Goal: Task Accomplishment & Management: Complete application form

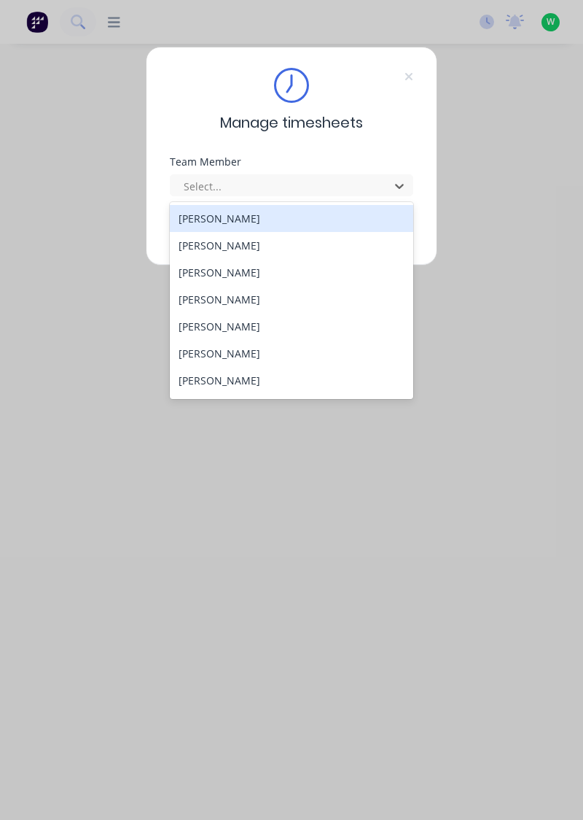
click at [246, 216] on div "[PERSON_NAME]" at bounding box center [292, 218] width 244 height 27
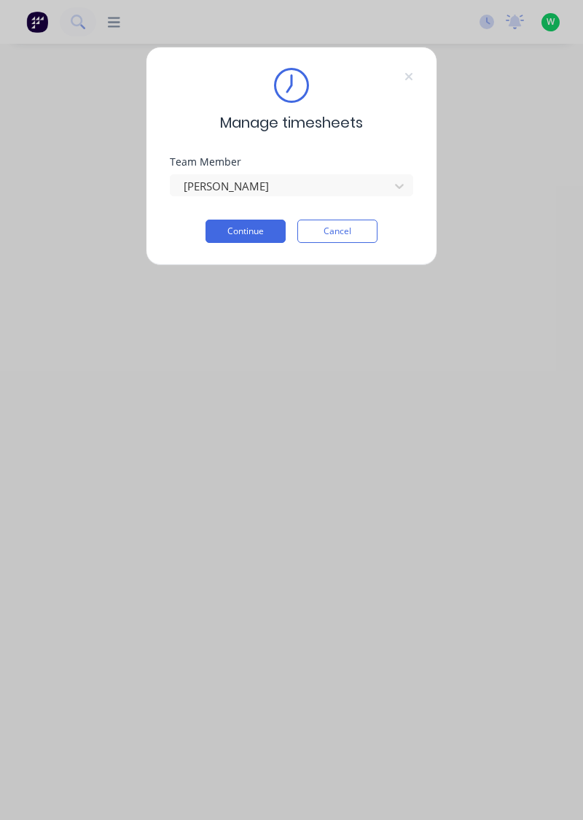
click at [251, 228] on button "Continue" at bounding box center [246, 230] width 80 height 23
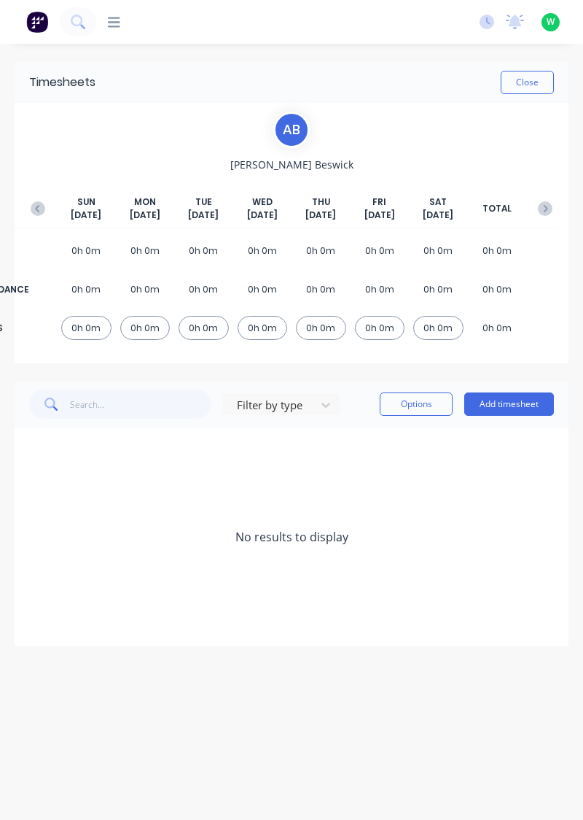
click at [37, 211] on icon "button" at bounding box center [38, 208] width 15 height 15
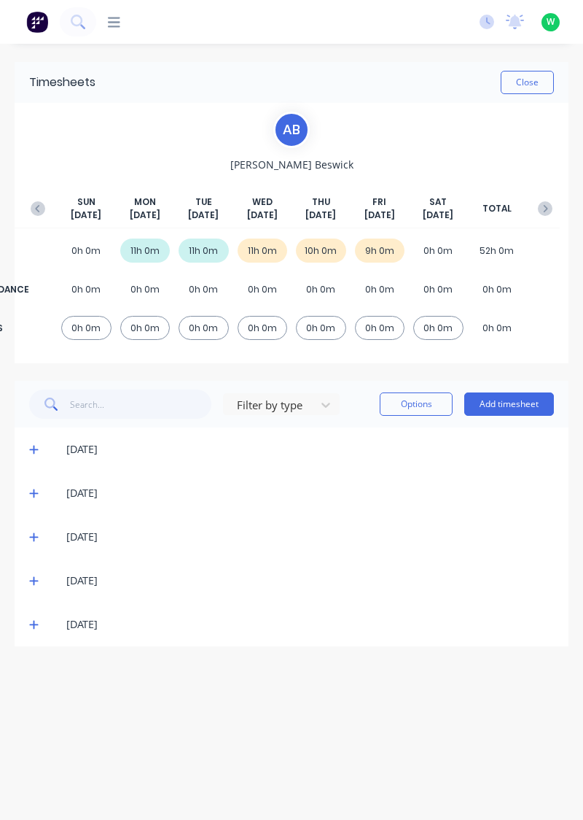
click at [553, 197] on button "button" at bounding box center [545, 208] width 29 height 26
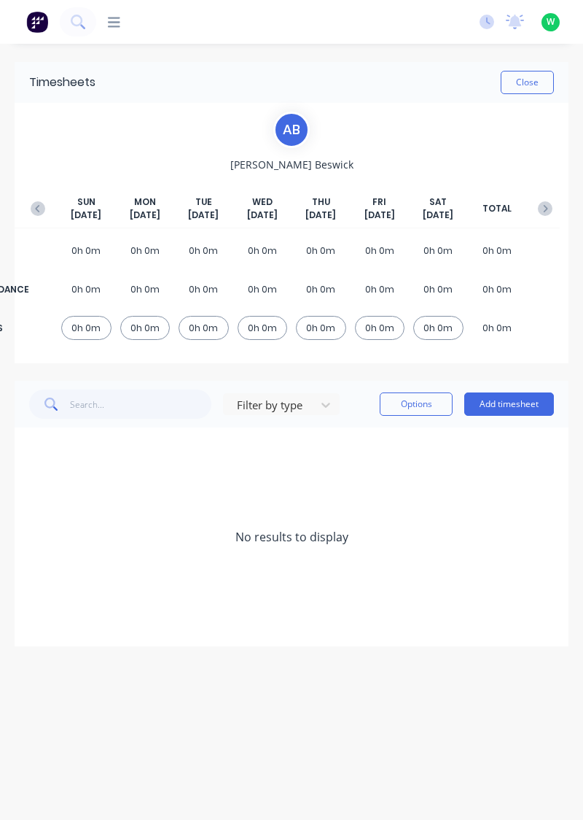
click at [516, 406] on button "Add timesheet" at bounding box center [509, 403] width 90 height 23
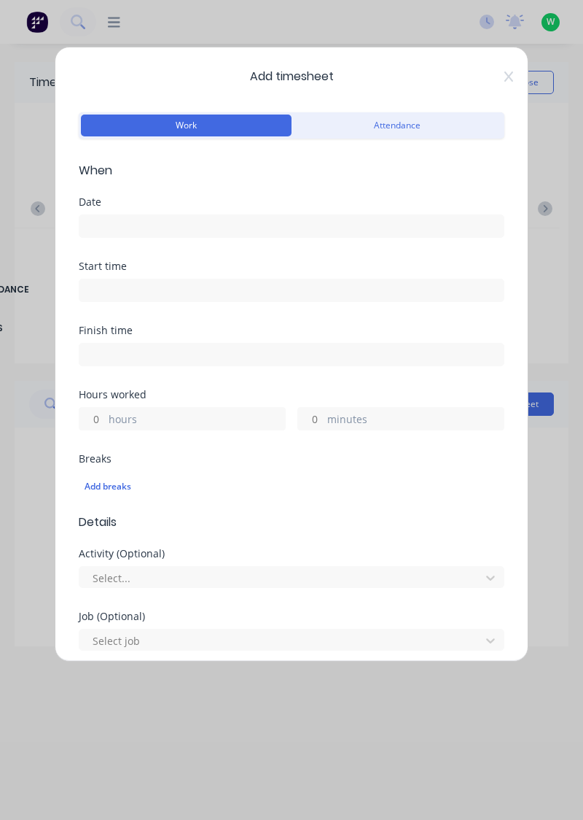
click at [252, 217] on input at bounding box center [291, 226] width 424 height 22
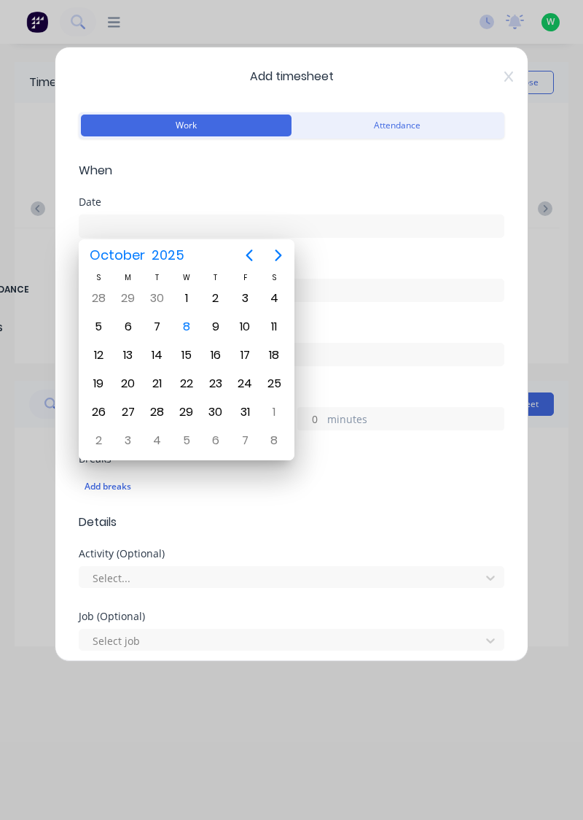
click at [128, 324] on div "6" at bounding box center [128, 327] width 22 height 22
type input "[DATE]"
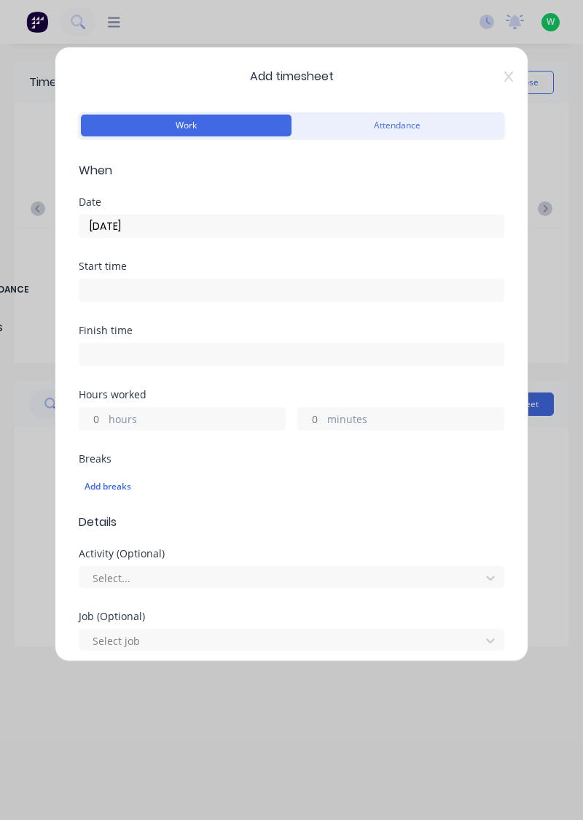
click at [200, 420] on label "hours" at bounding box center [197, 420] width 176 height 18
click at [105, 420] on input "hours" at bounding box center [92, 419] width 26 height 22
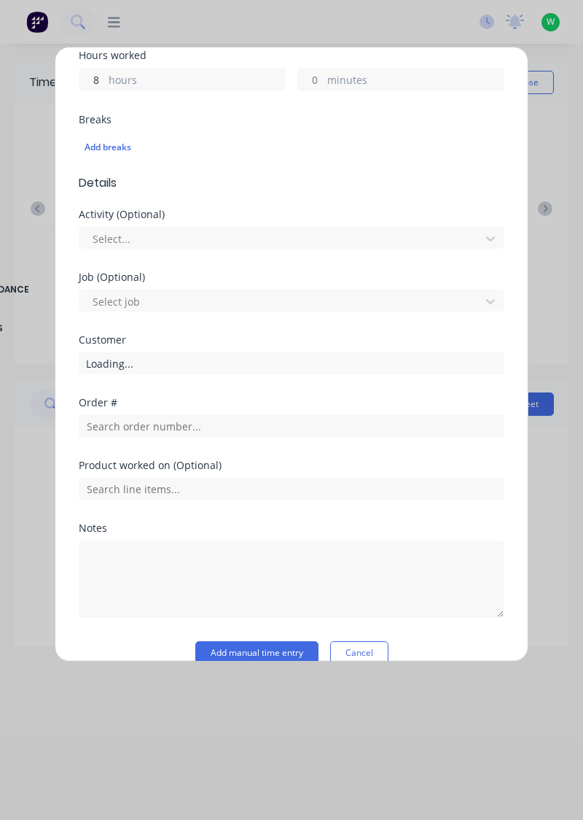
scroll to position [360, 0]
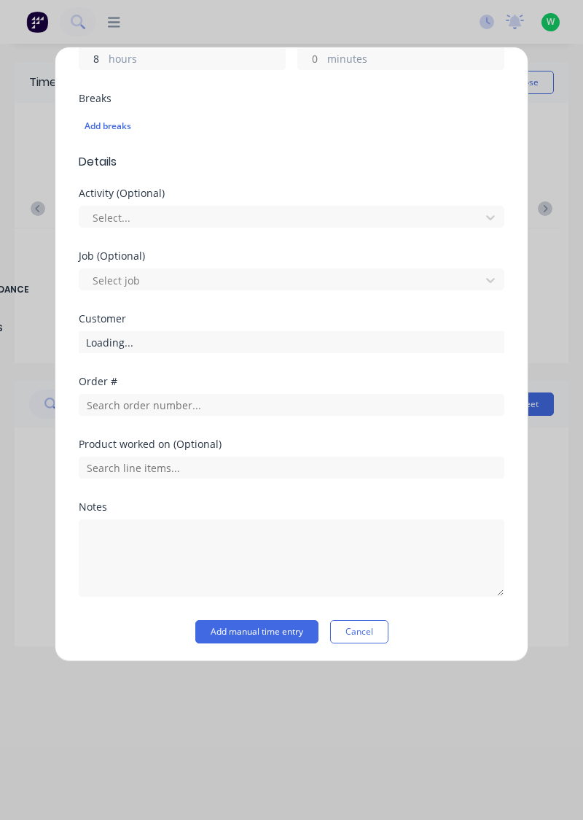
type input "8"
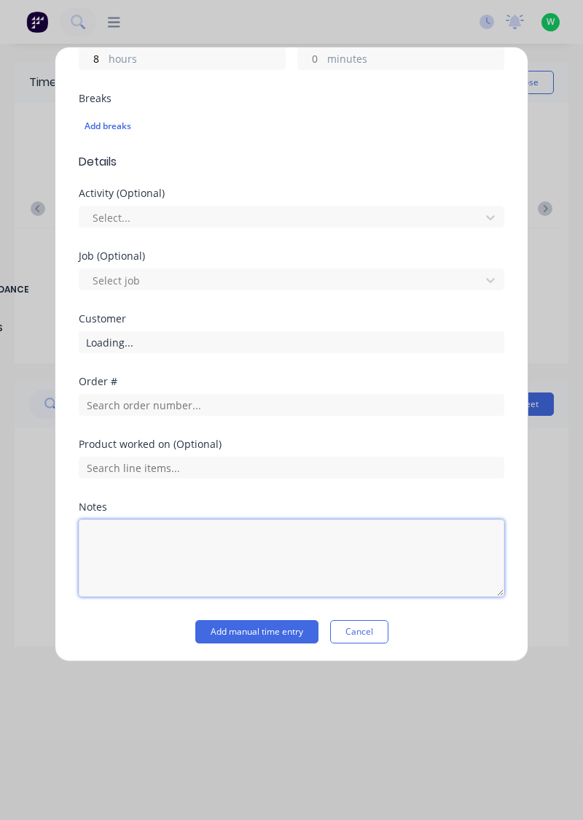
click at [183, 534] on textarea at bounding box center [292, 557] width 426 height 77
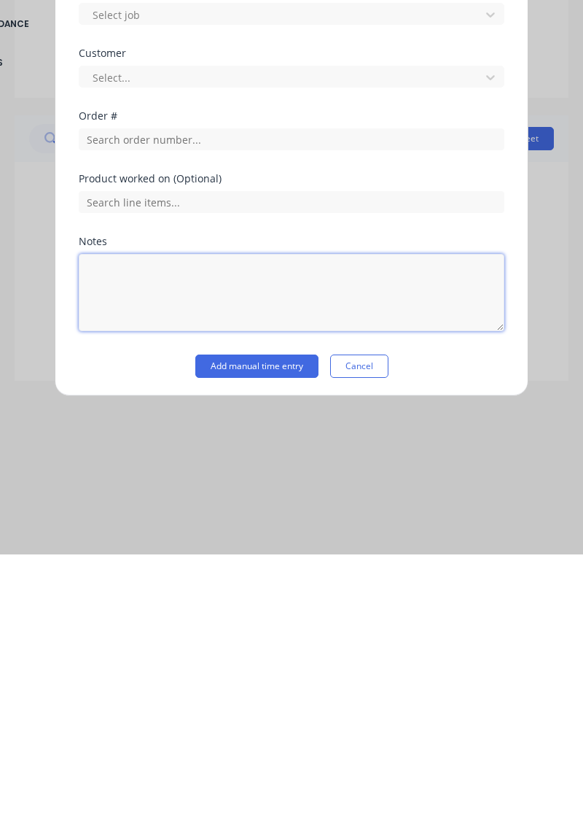
click at [309, 554] on textarea at bounding box center [292, 557] width 426 height 77
type textarea "Public holiday"
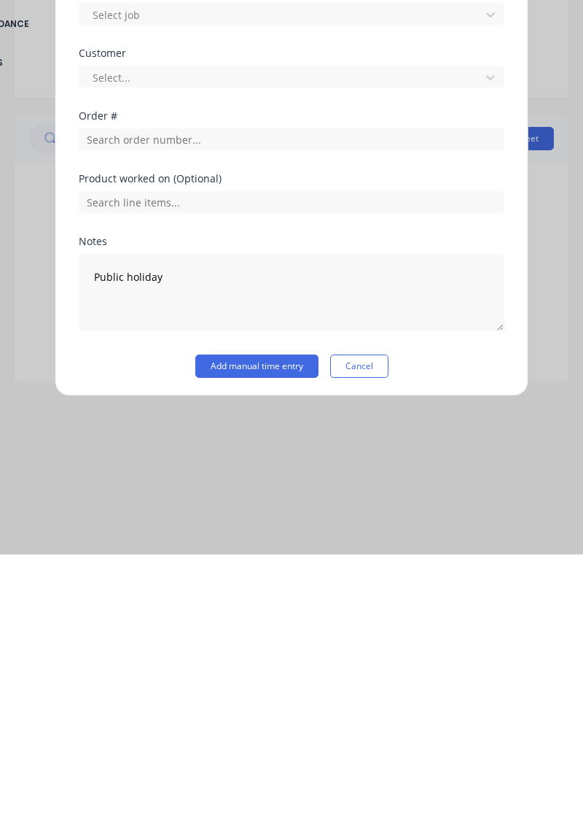
click at [300, 625] on button "Add manual time entry" at bounding box center [256, 631] width 123 height 23
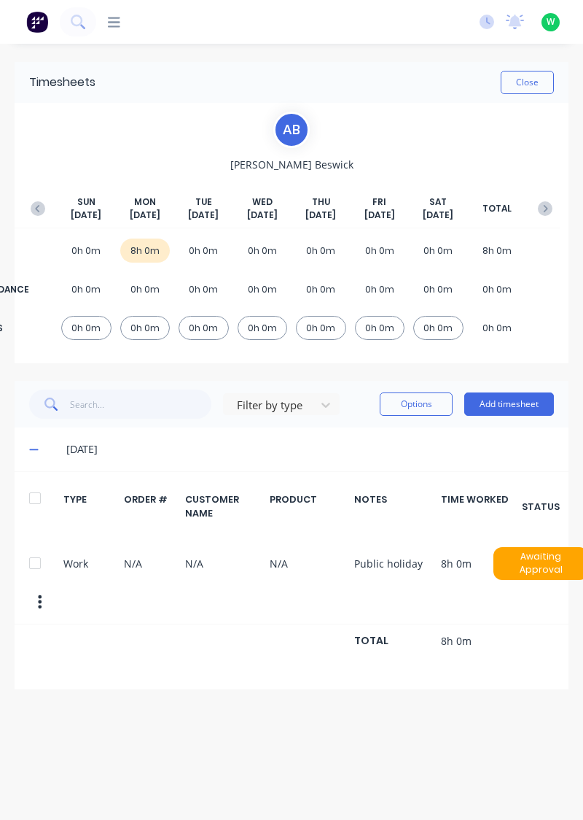
click at [517, 400] on button "Add timesheet" at bounding box center [509, 403] width 90 height 23
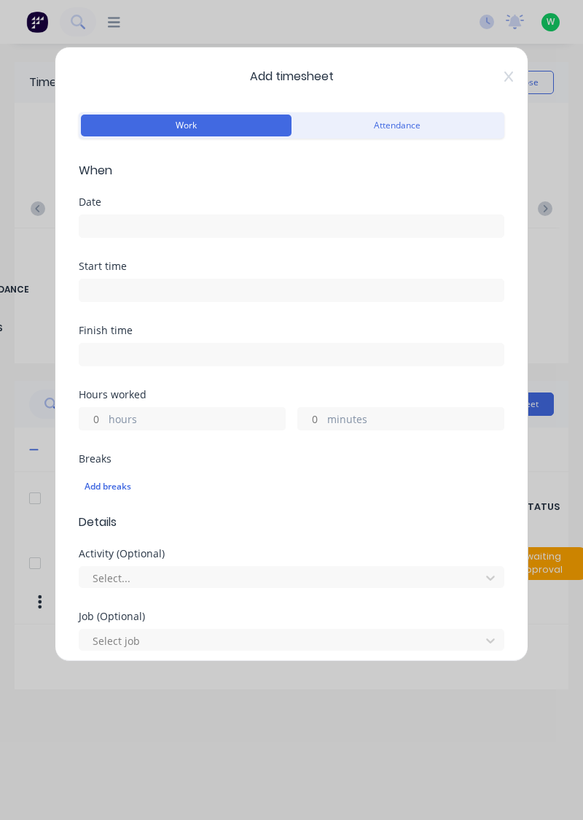
click at [307, 221] on input at bounding box center [291, 226] width 424 height 22
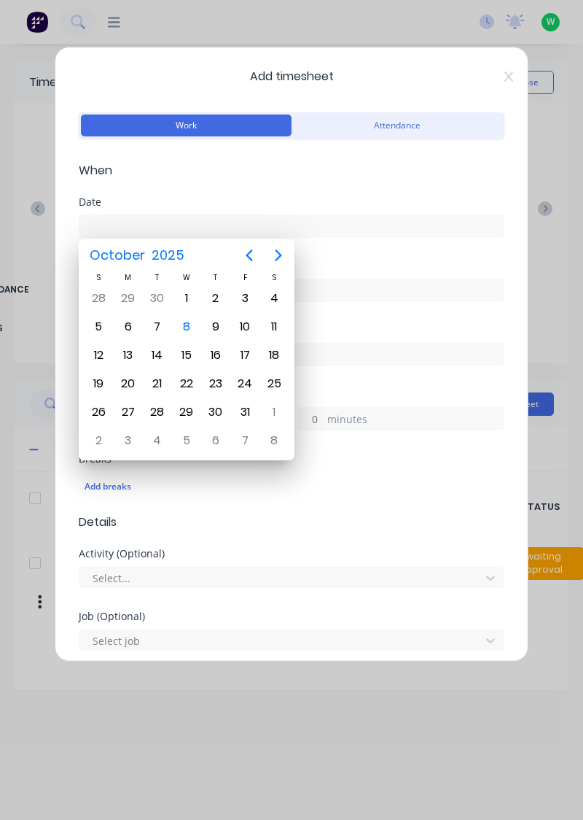
click at [214, 319] on div "9" at bounding box center [216, 327] width 22 height 22
type input "09/10/2025"
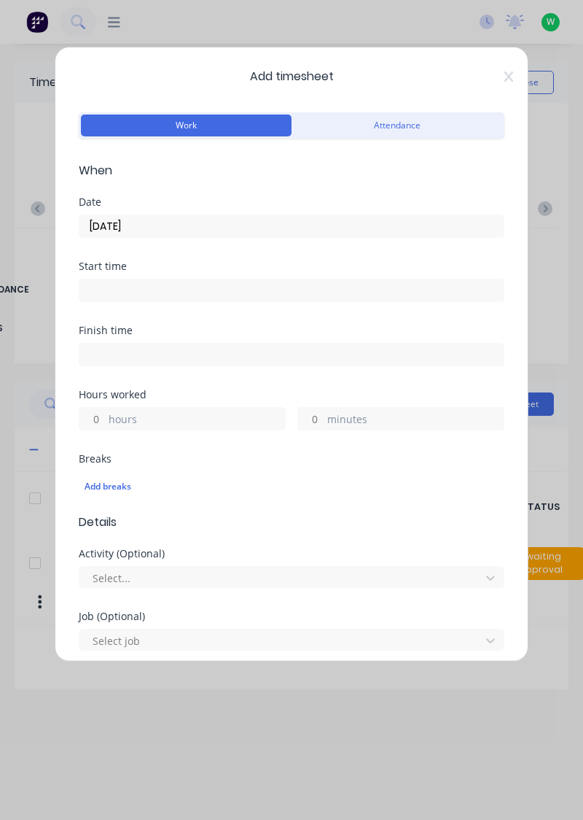
click at [219, 412] on label "hours" at bounding box center [197, 420] width 176 height 18
click at [105, 412] on input "hours" at bounding box center [92, 419] width 26 height 22
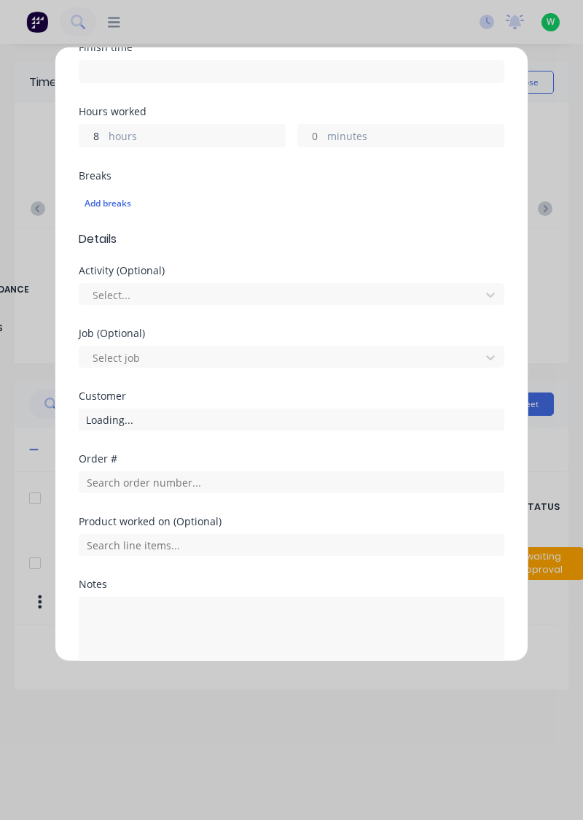
scroll to position [357, 0]
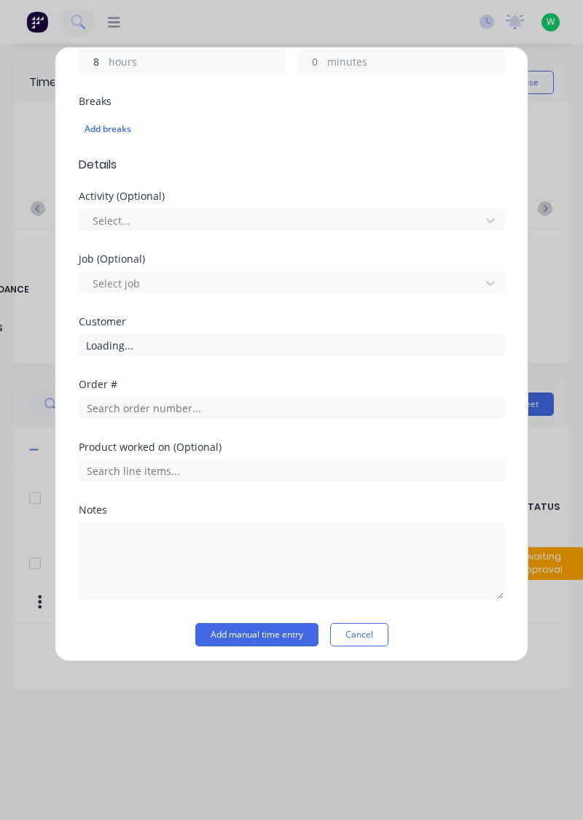
type input "8"
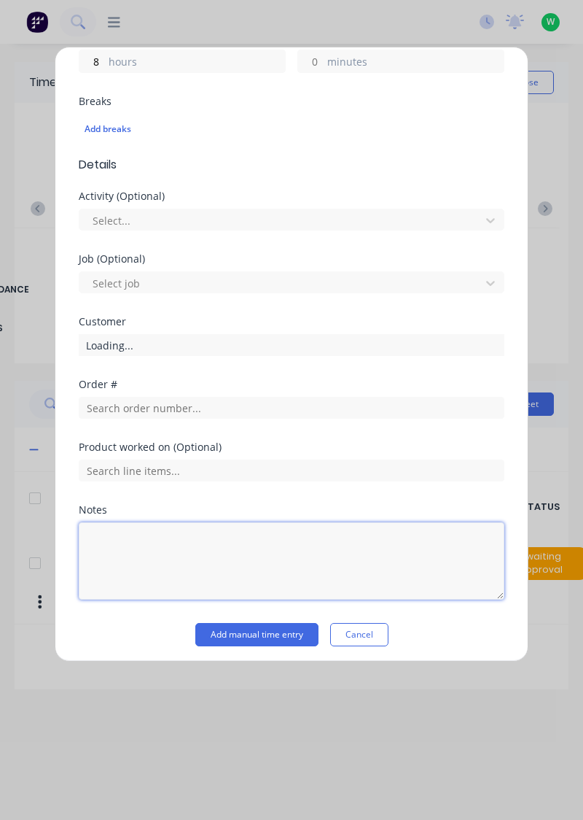
click at [211, 523] on textarea at bounding box center [292, 560] width 426 height 77
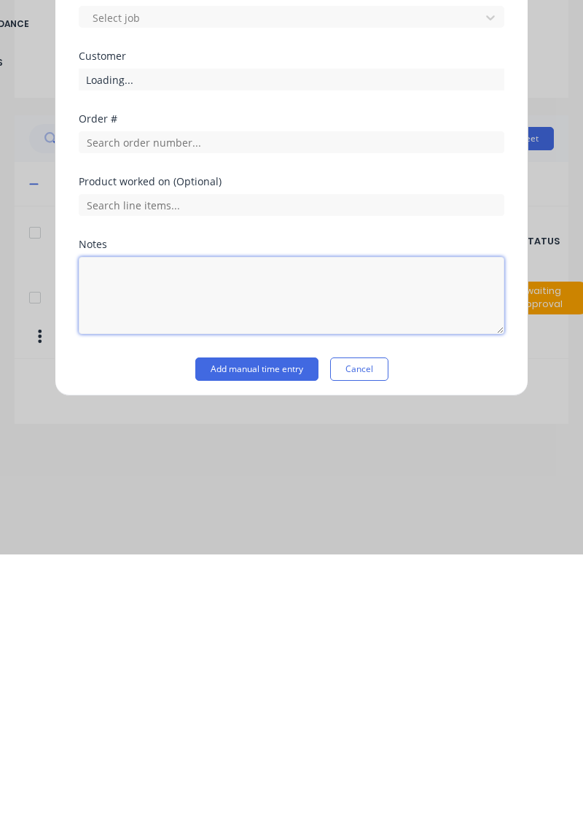
scroll to position [16, 0]
type textarea "Rdo"
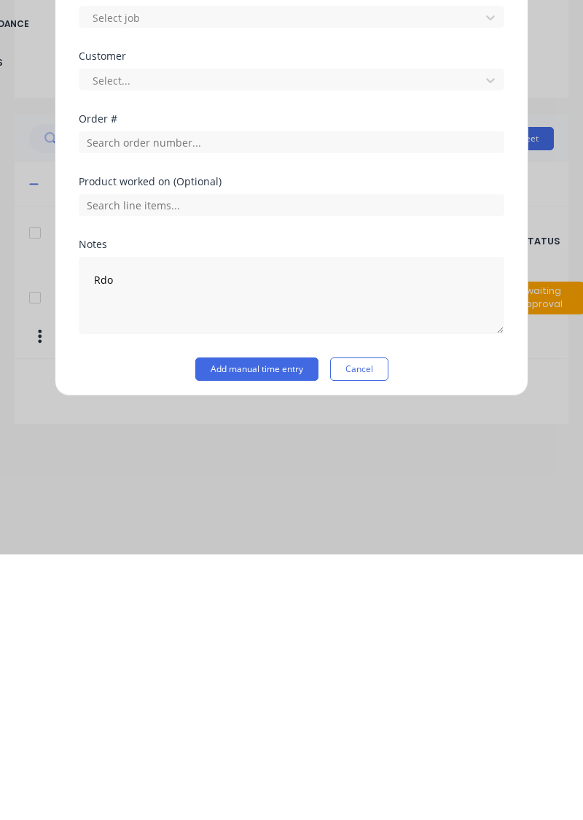
click at [271, 634] on button "Add manual time entry" at bounding box center [256, 634] width 123 height 23
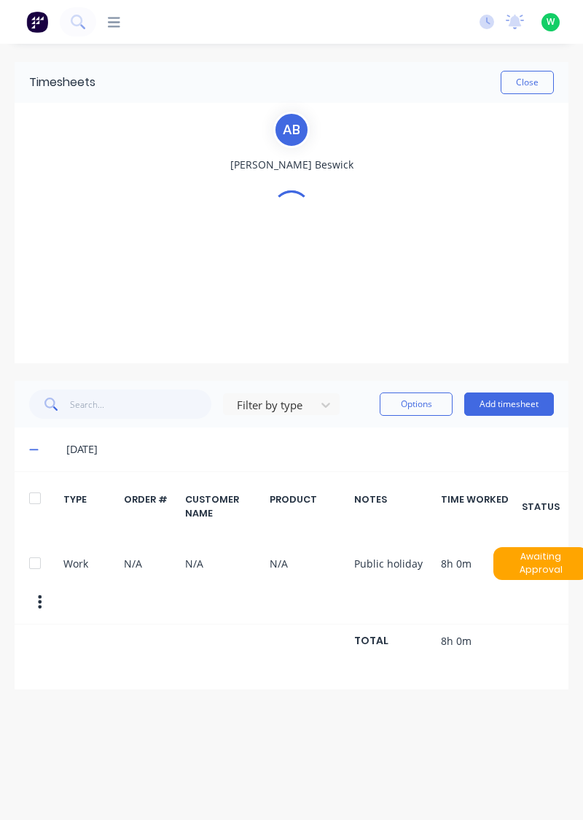
scroll to position [0, 0]
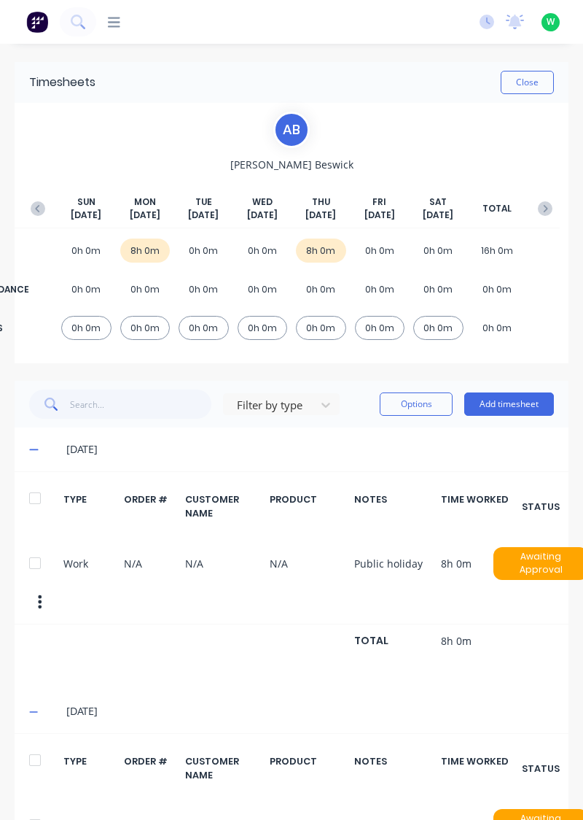
click at [29, 746] on div at bounding box center [34, 759] width 29 height 29
click at [422, 407] on button "Options" at bounding box center [416, 403] width 73 height 23
click at [365, 439] on div "Delete" at bounding box center [383, 441] width 112 height 21
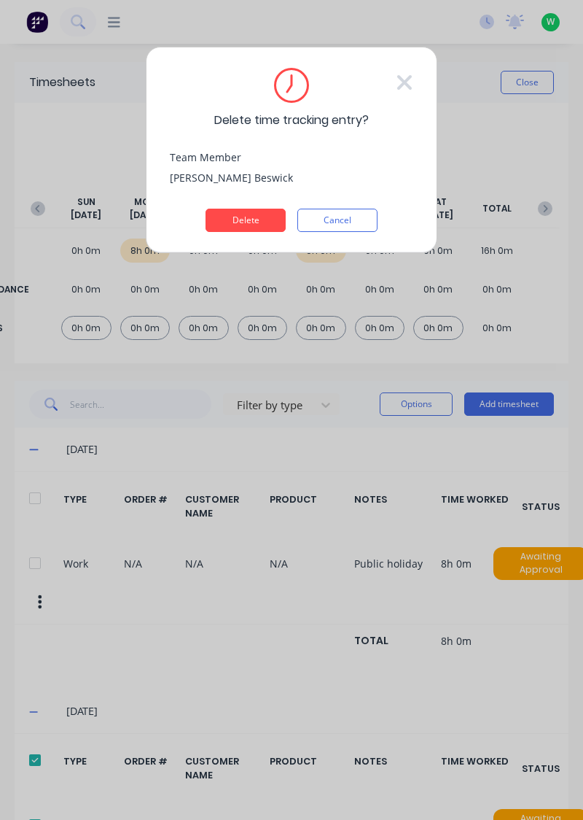
click at [236, 219] on button "Delete" at bounding box center [246, 220] width 80 height 23
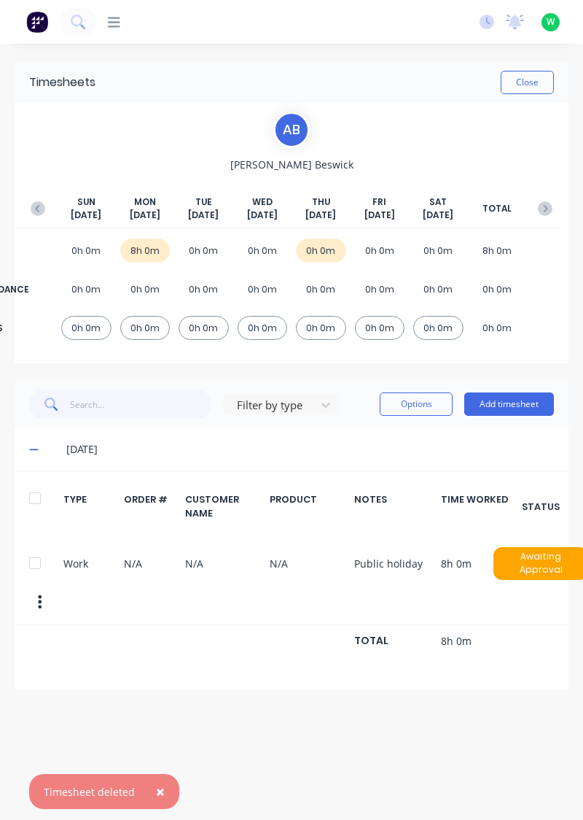
click at [531, 381] on div "Filter by type Options Add timesheet" at bounding box center [292, 404] width 554 height 47
click at [524, 404] on button "Add timesheet" at bounding box center [509, 403] width 90 height 23
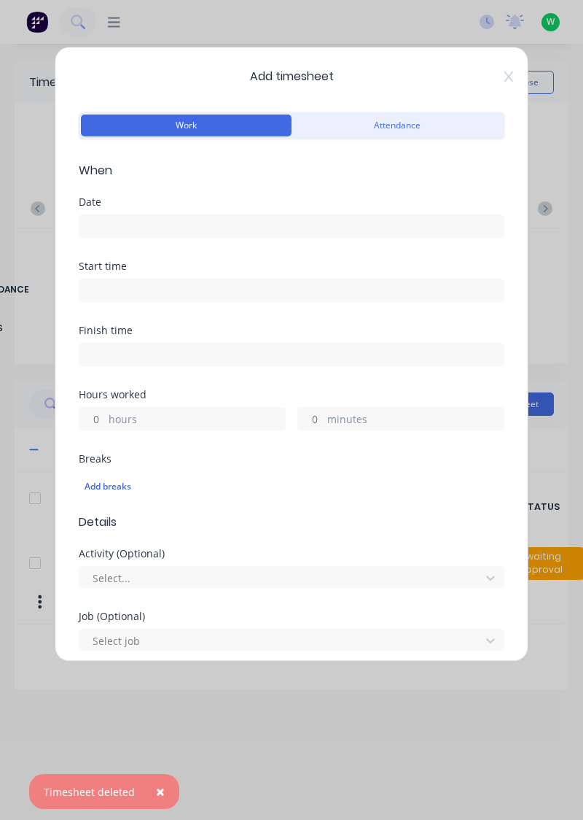
click at [361, 219] on input at bounding box center [291, 226] width 424 height 22
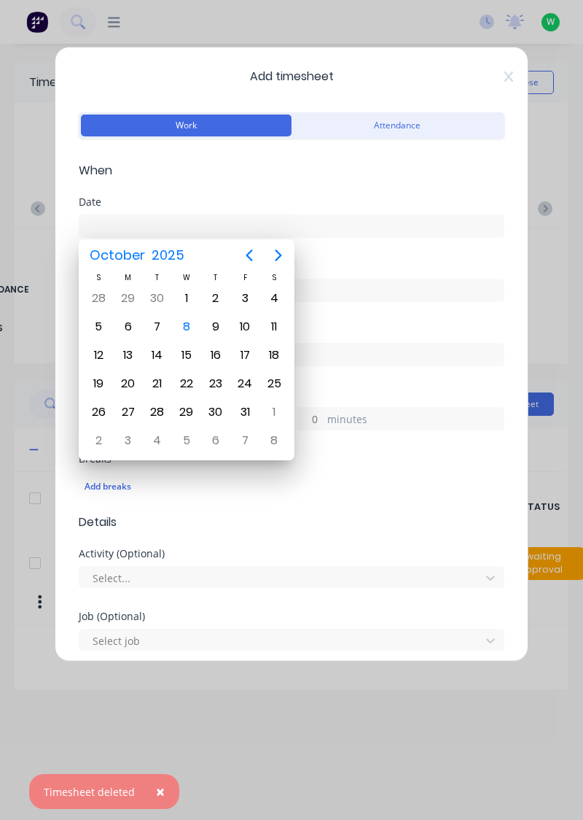
click at [155, 327] on div "7" at bounding box center [158, 327] width 22 height 22
type input "07/10/2025"
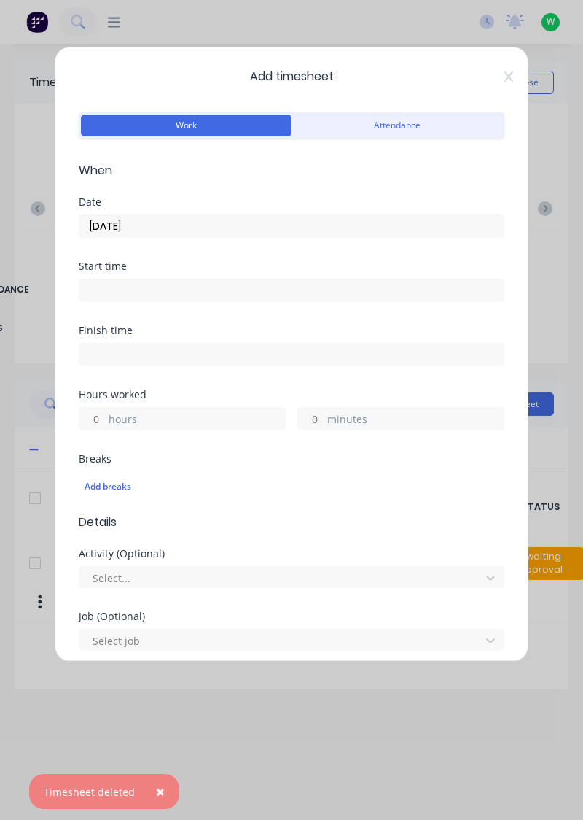
click at [200, 411] on label "hours" at bounding box center [197, 420] width 176 height 18
click at [105, 410] on input "hours" at bounding box center [92, 419] width 26 height 22
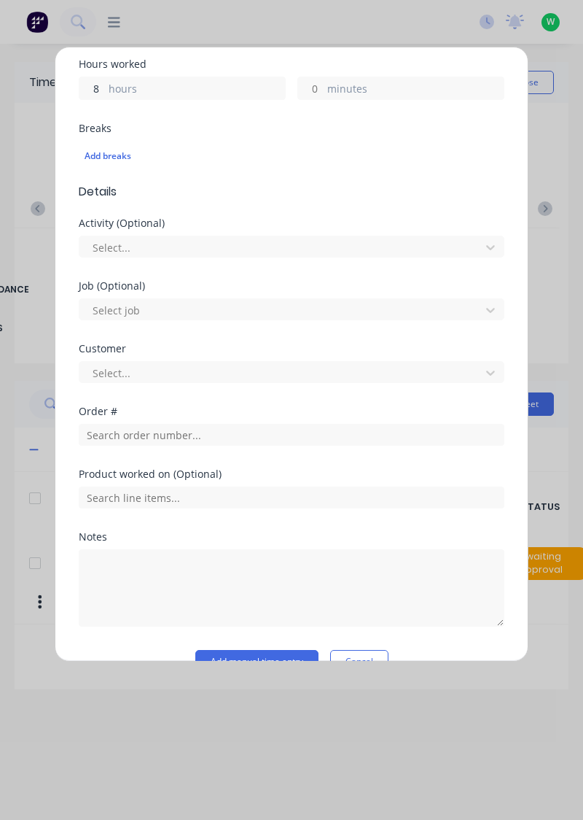
scroll to position [360, 0]
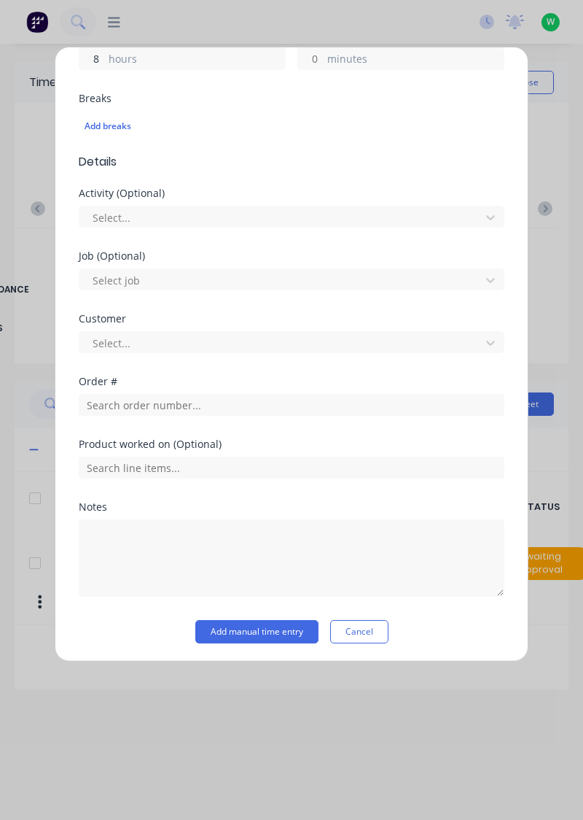
type input "8"
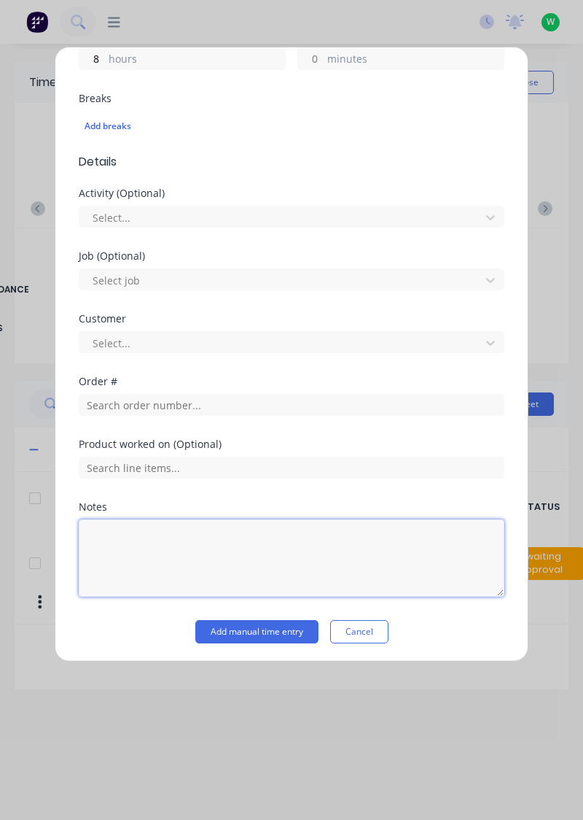
click at [219, 540] on textarea at bounding box center [292, 557] width 426 height 77
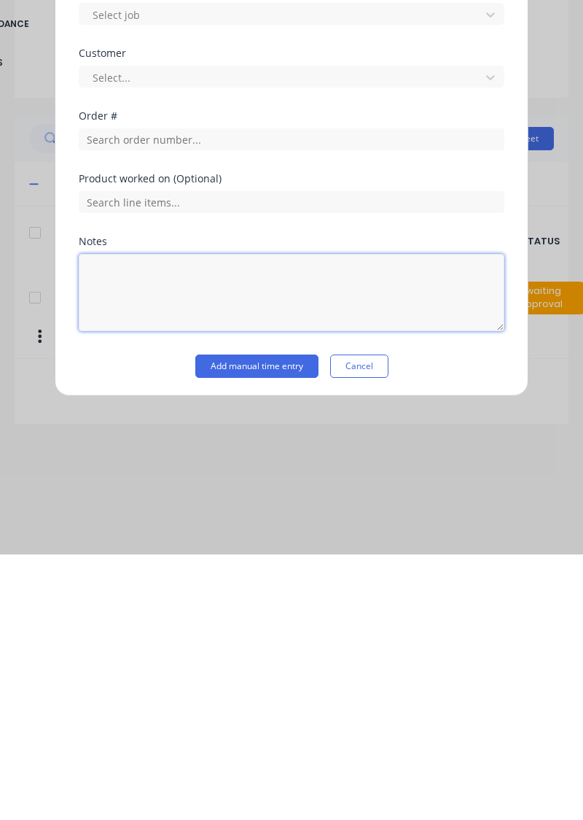
scroll to position [13, 0]
type textarea "Rdo"
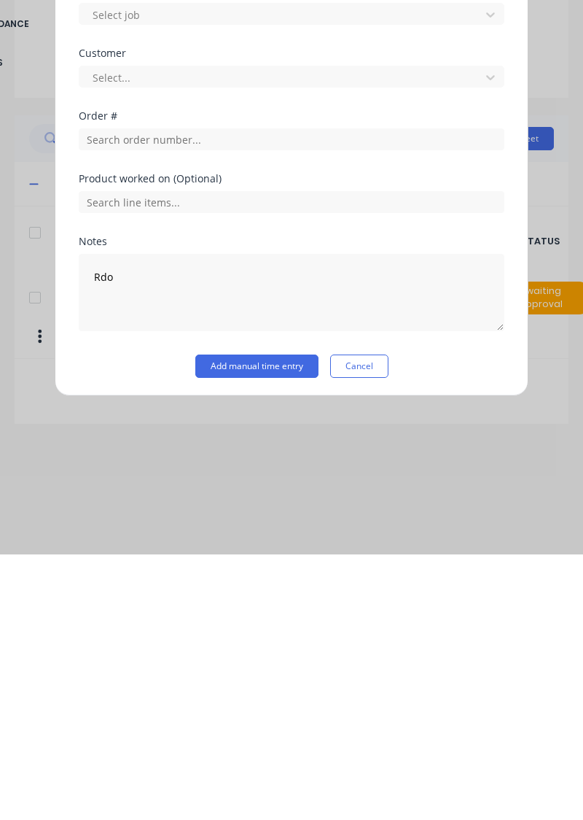
click at [288, 633] on button "Add manual time entry" at bounding box center [256, 631] width 123 height 23
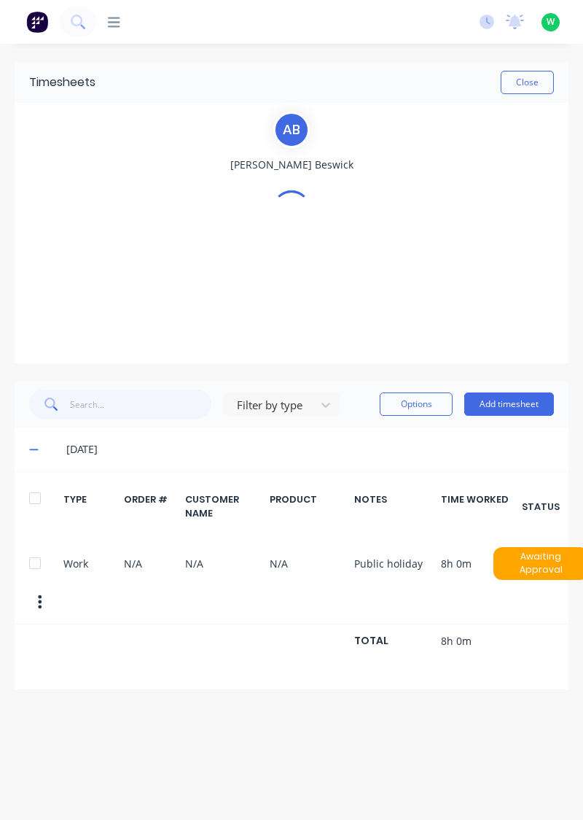
scroll to position [0, 0]
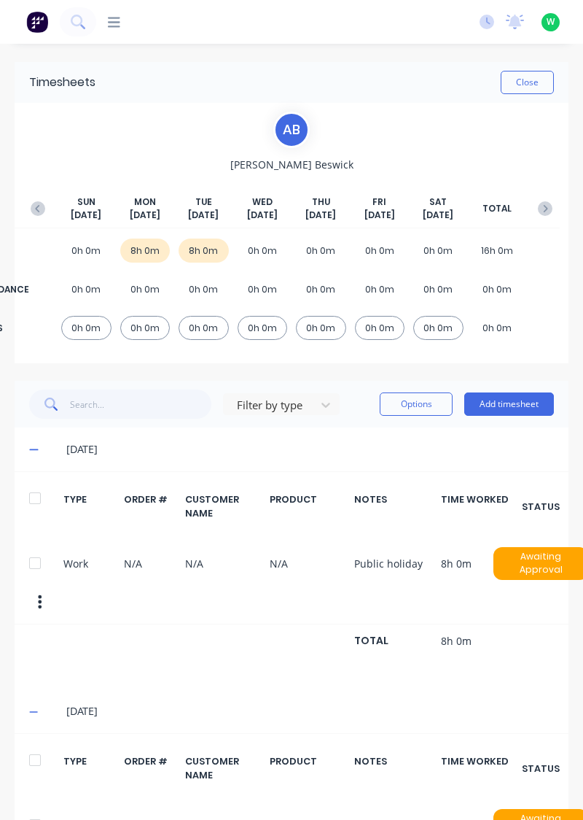
click at [35, 711] on icon at bounding box center [33, 711] width 9 height 1
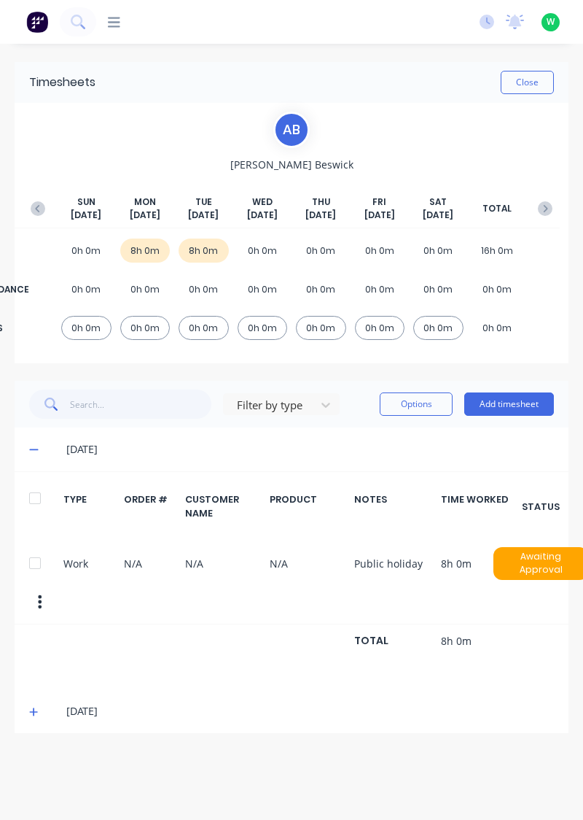
click at [32, 449] on icon at bounding box center [33, 449] width 9 height 1
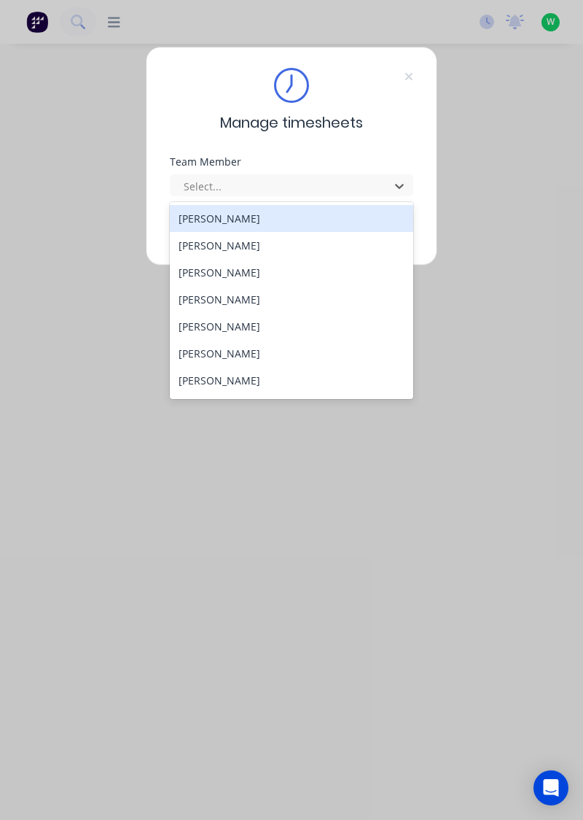
click at [237, 242] on div "[PERSON_NAME]" at bounding box center [292, 245] width 244 height 27
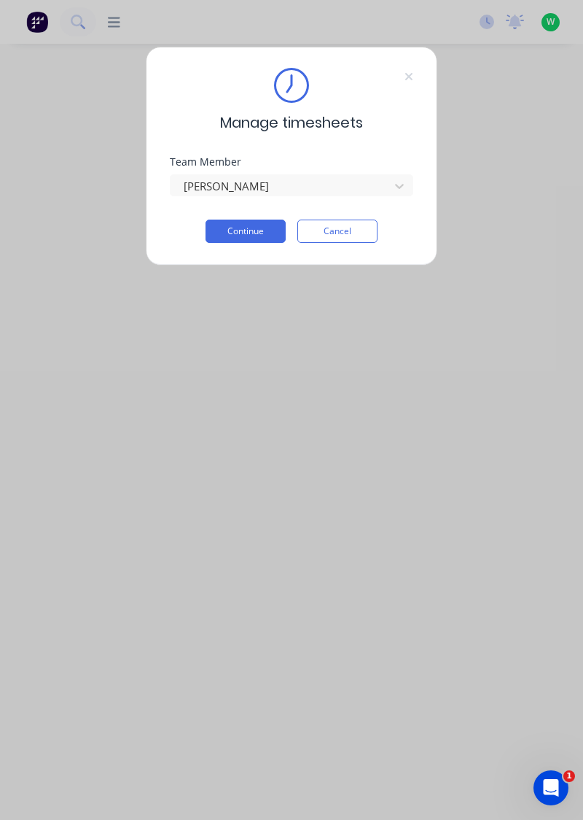
click at [262, 226] on button "Continue" at bounding box center [246, 230] width 80 height 23
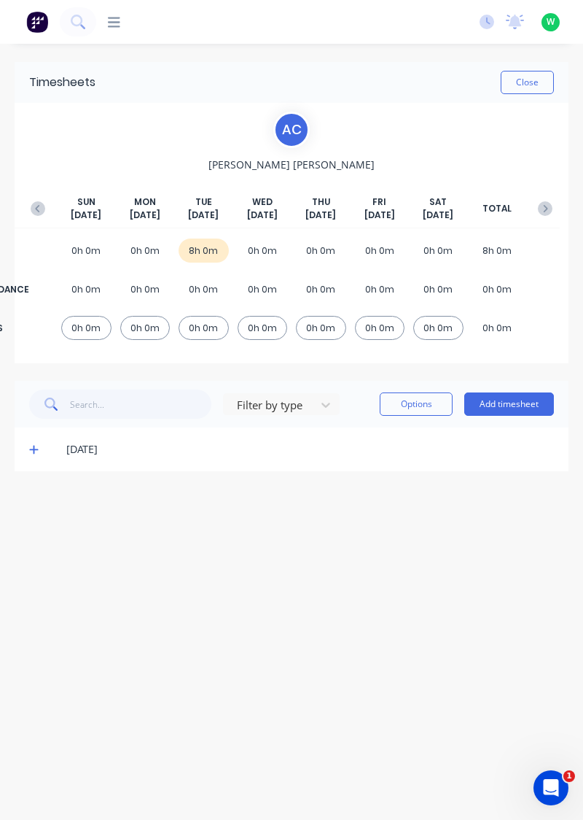
click at [31, 450] on icon at bounding box center [33, 449] width 9 height 10
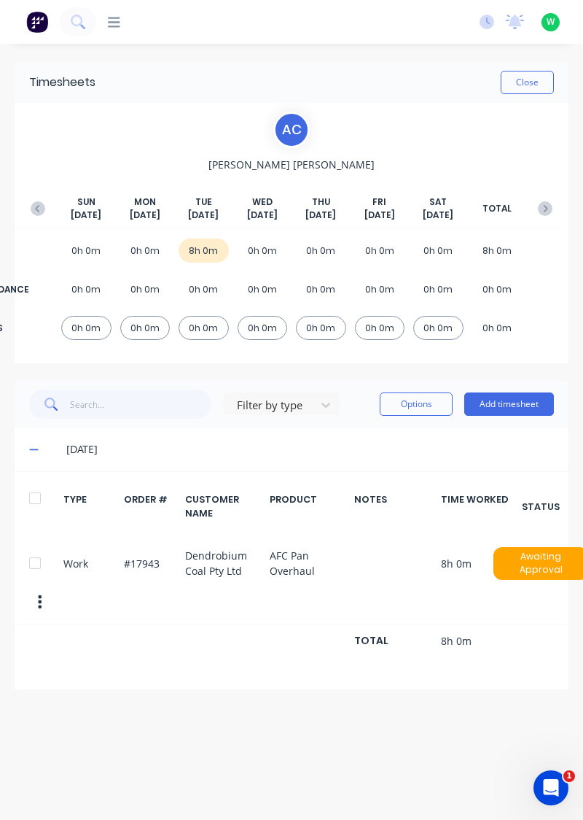
click at [501, 403] on button "Add timesheet" at bounding box center [509, 403] width 90 height 23
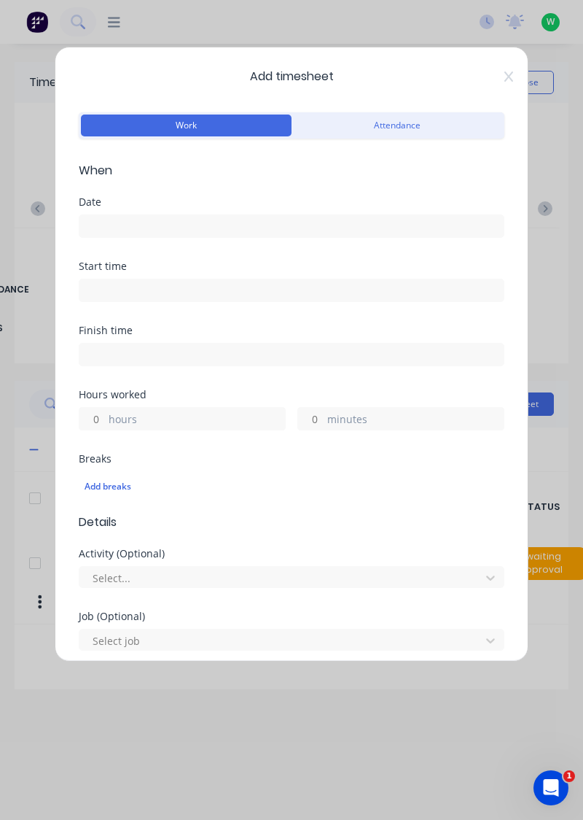
click at [284, 218] on input at bounding box center [291, 226] width 424 height 22
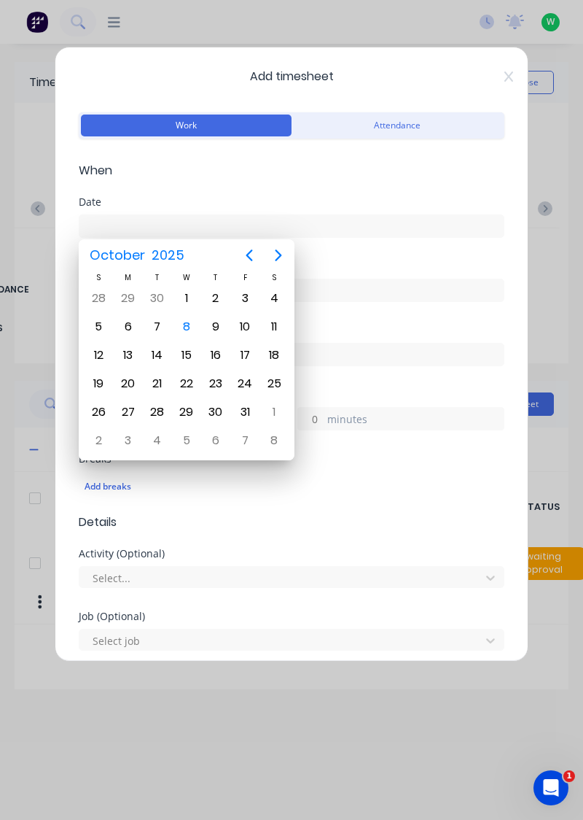
click at [125, 327] on div "6" at bounding box center [128, 327] width 22 height 22
type input "[DATE]"
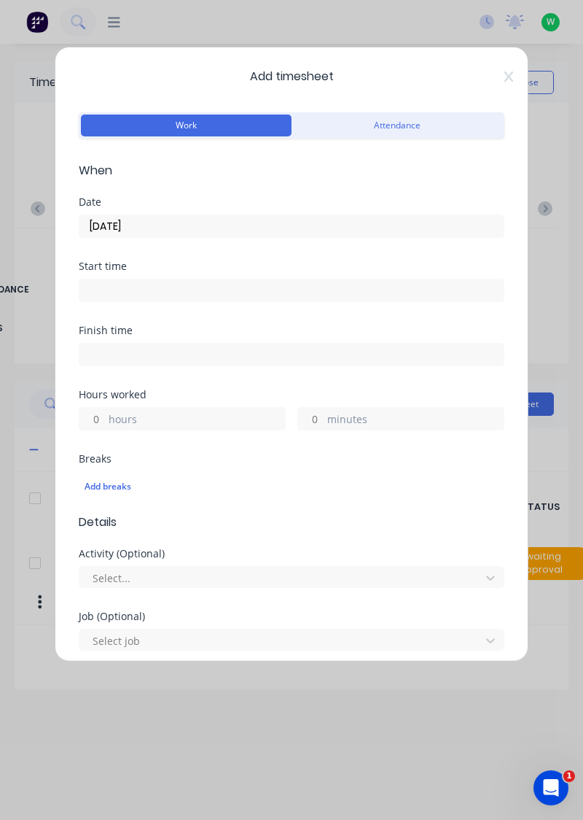
click at [190, 418] on label "hours" at bounding box center [197, 420] width 176 height 18
click at [105, 418] on input "hours" at bounding box center [92, 419] width 26 height 22
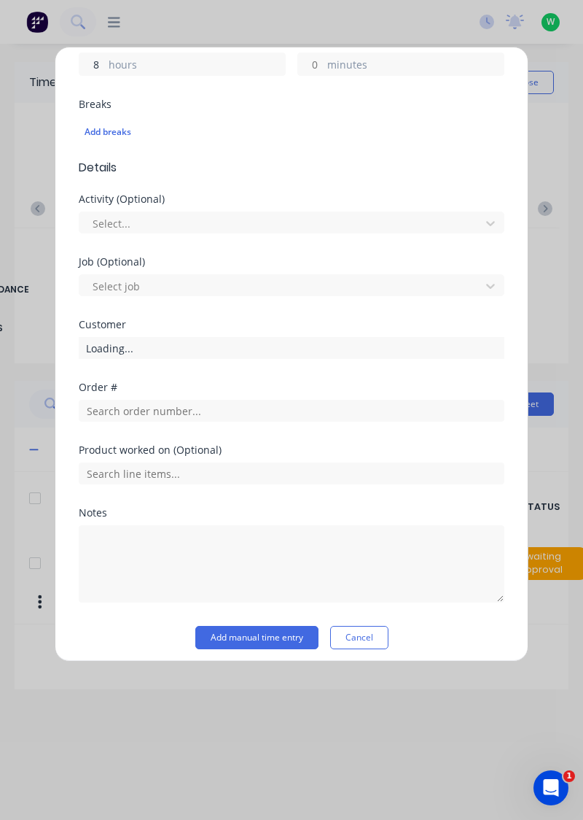
scroll to position [352, 0]
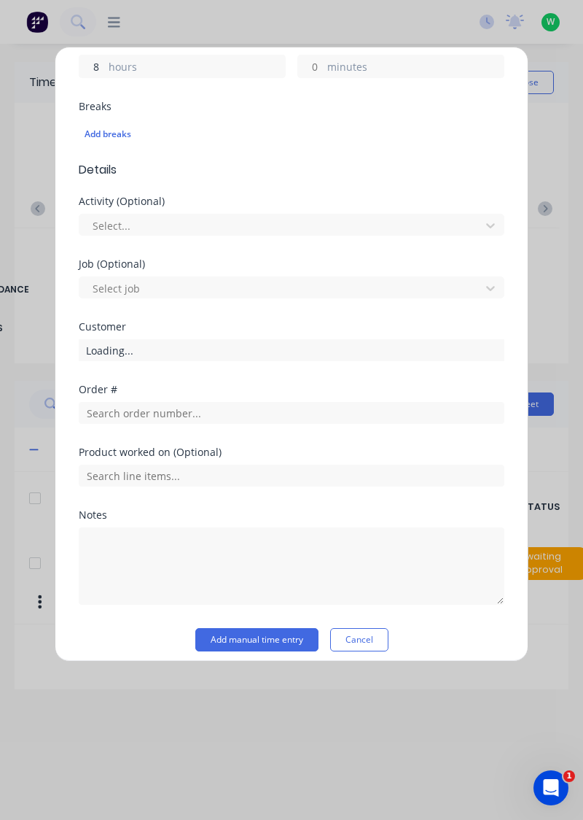
type input "8"
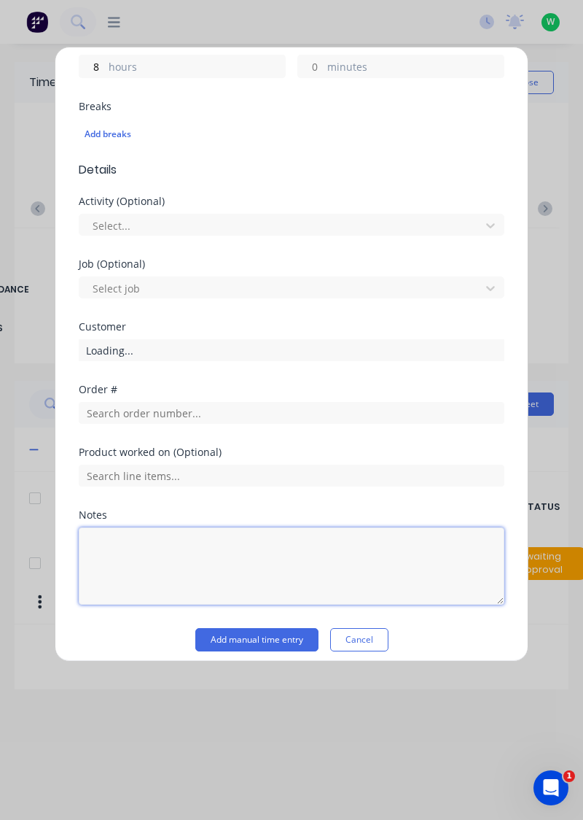
click at [160, 541] on textarea at bounding box center [292, 565] width 426 height 77
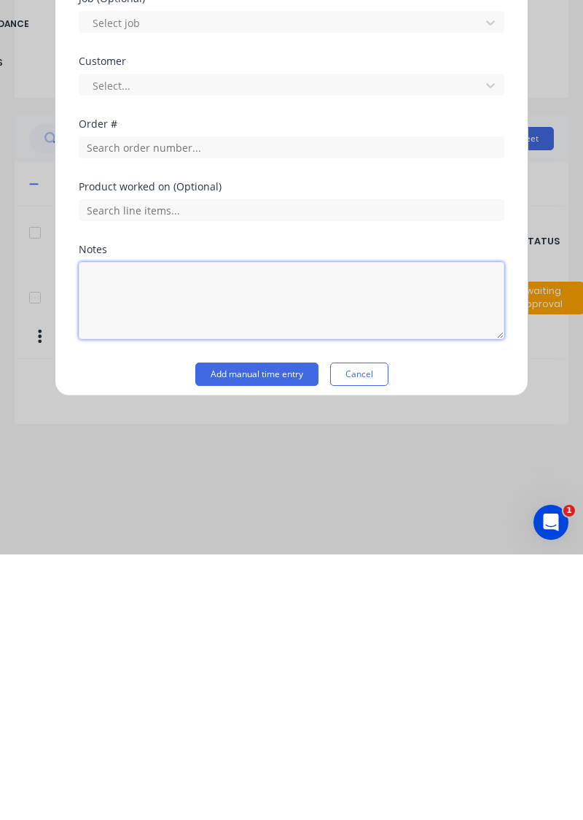
scroll to position [20, 0]
type textarea "Rdo"
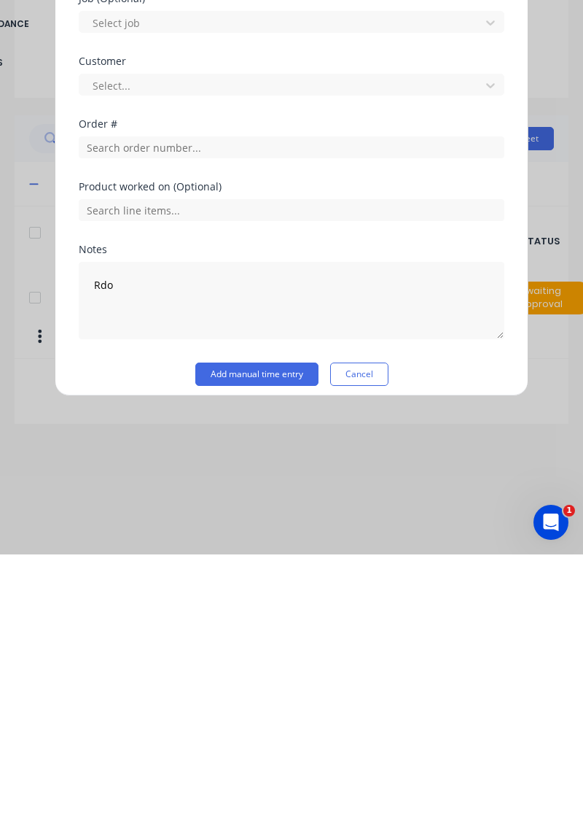
click at [258, 634] on button "Add manual time entry" at bounding box center [256, 639] width 123 height 23
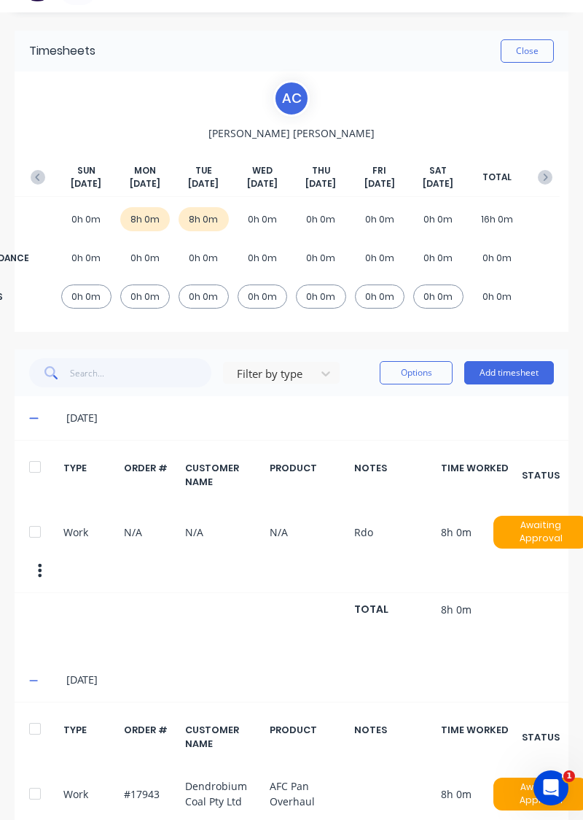
scroll to position [0, 0]
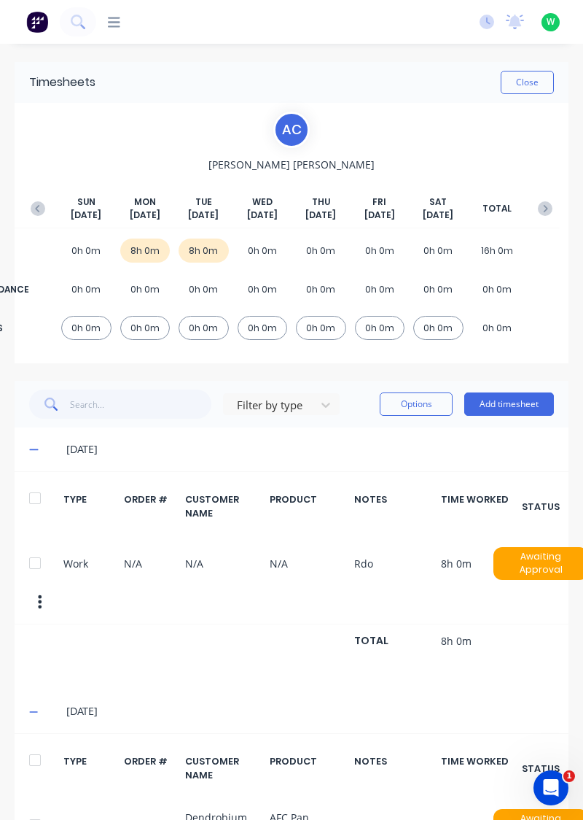
click at [36, 205] on icon "button" at bounding box center [38, 208] width 15 height 15
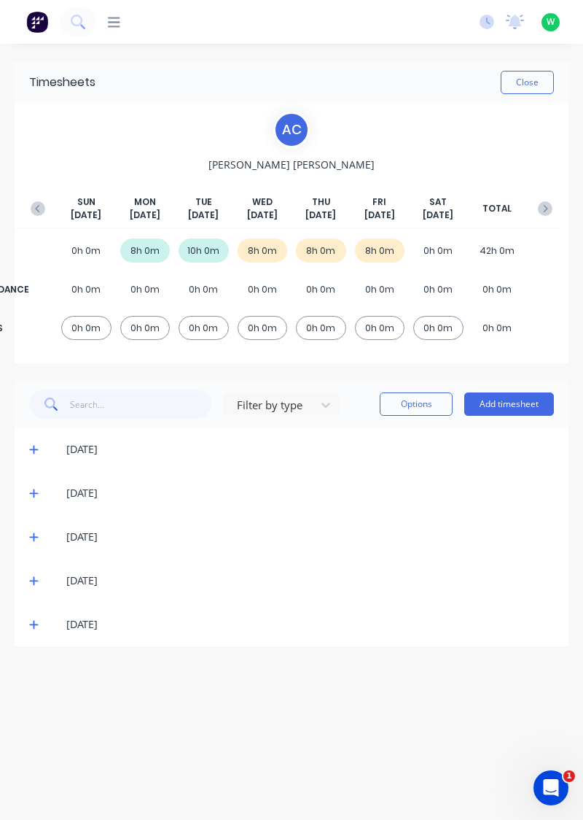
click at [34, 627] on icon at bounding box center [33, 625] width 9 height 9
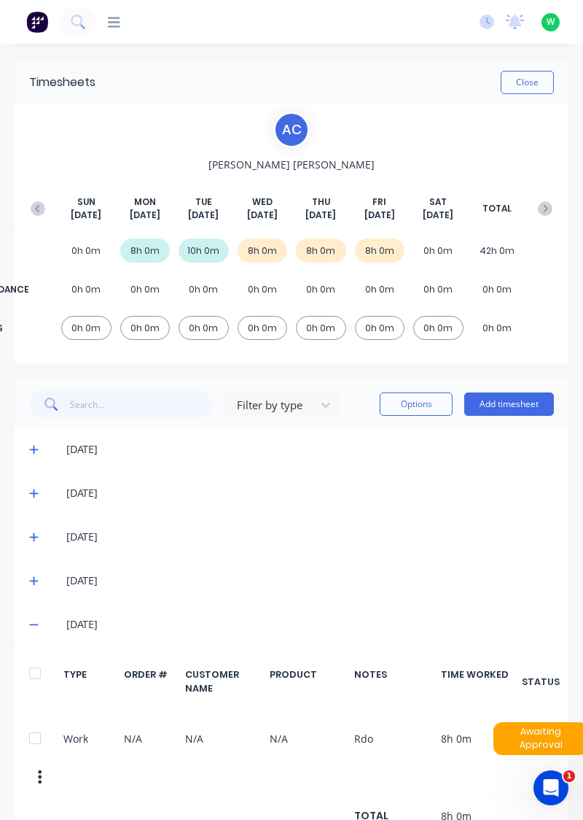
click at [34, 577] on icon at bounding box center [33, 581] width 9 height 9
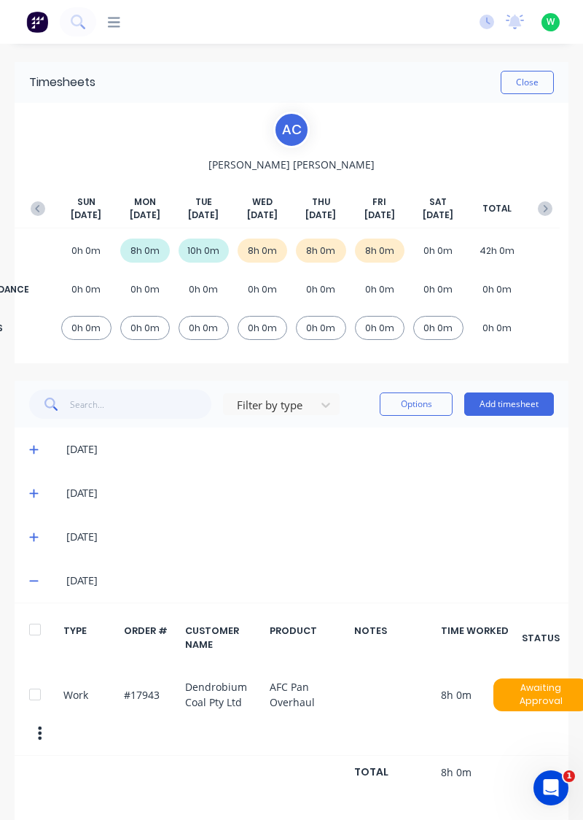
click at [34, 580] on icon at bounding box center [33, 580] width 9 height 1
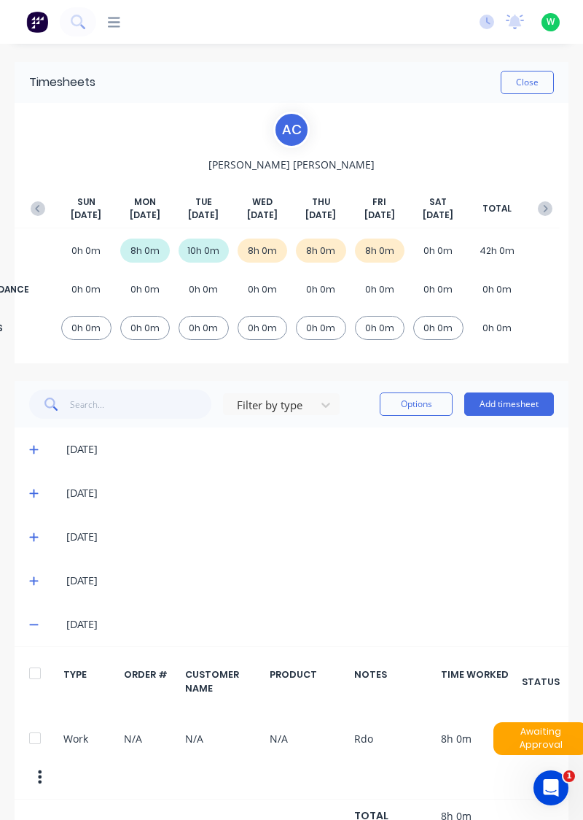
click at [34, 624] on icon at bounding box center [33, 624] width 9 height 1
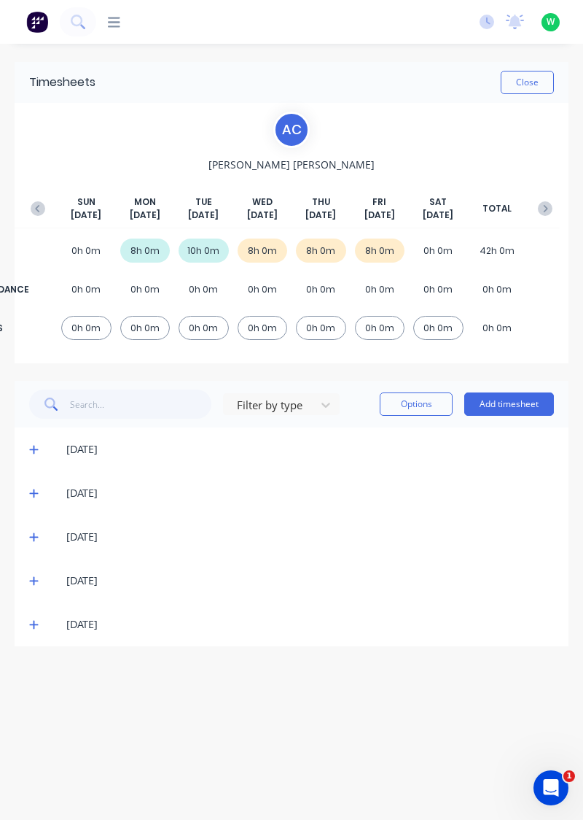
click at [34, 621] on icon at bounding box center [33, 625] width 9 height 9
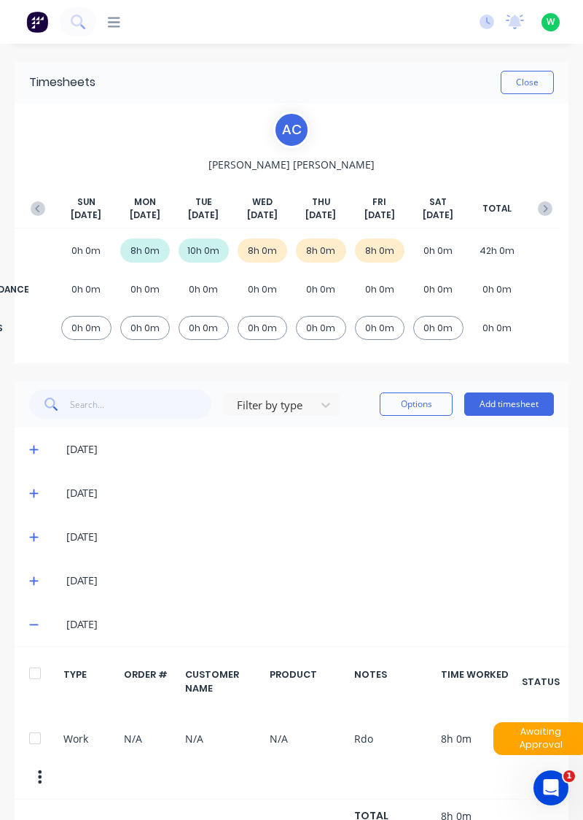
click at [32, 624] on icon at bounding box center [33, 624] width 9 height 1
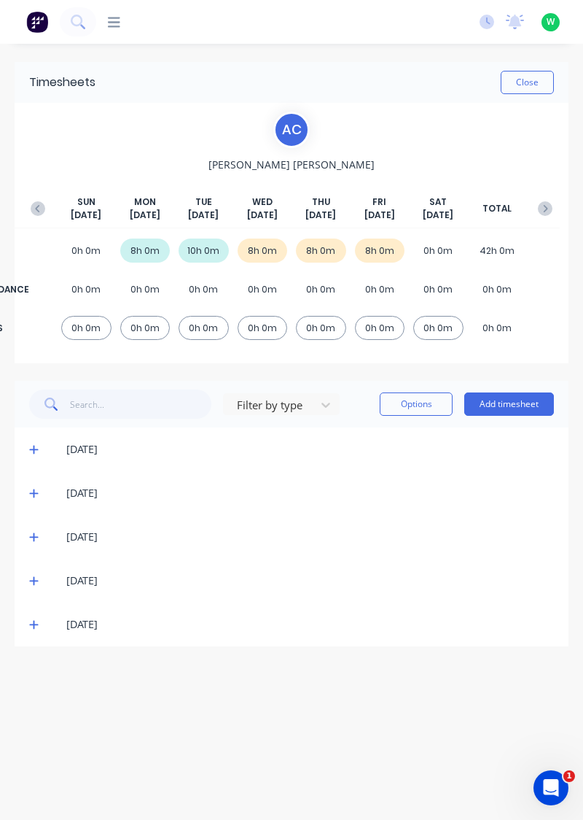
click at [35, 529] on span at bounding box center [36, 536] width 14 height 15
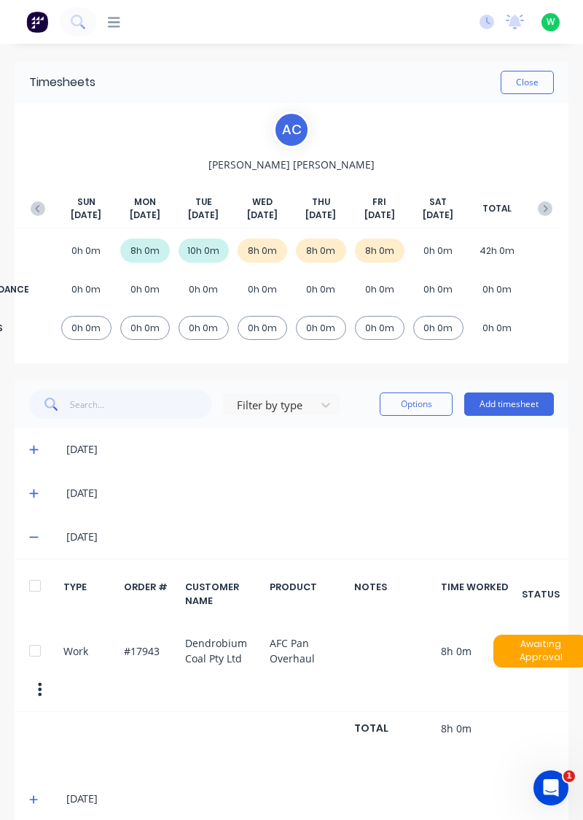
click at [556, 203] on button "button" at bounding box center [545, 208] width 29 height 26
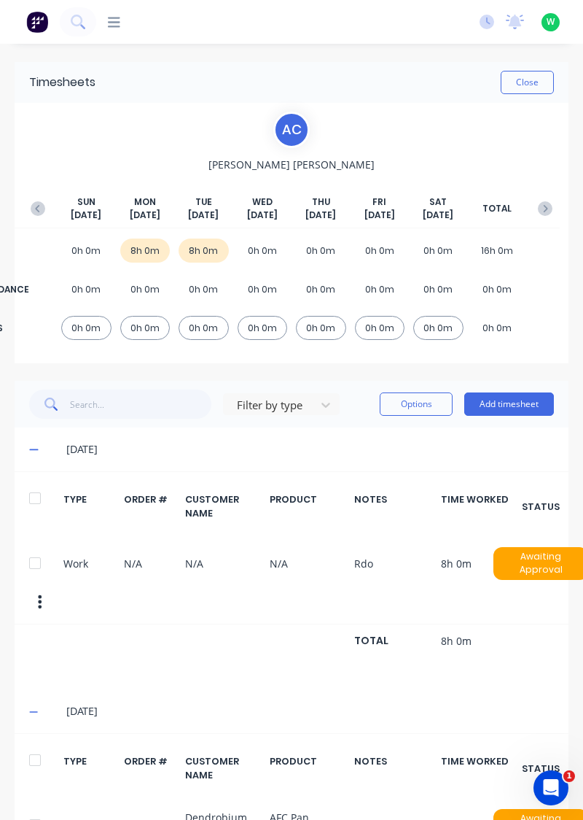
click at [33, 499] on div at bounding box center [34, 497] width 29 height 29
click at [412, 405] on button "Options" at bounding box center [416, 403] width 73 height 23
click at [365, 439] on div "Delete" at bounding box center [383, 441] width 112 height 21
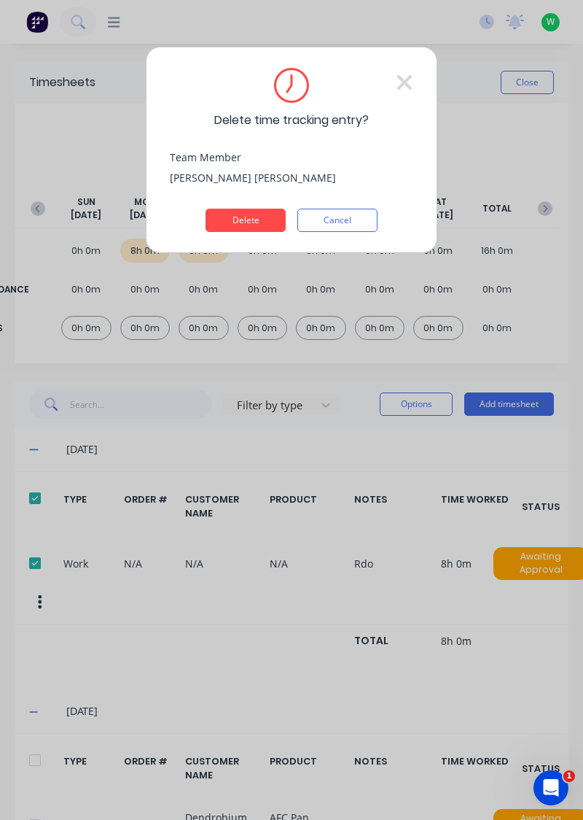
click at [257, 224] on button "Delete" at bounding box center [246, 220] width 80 height 23
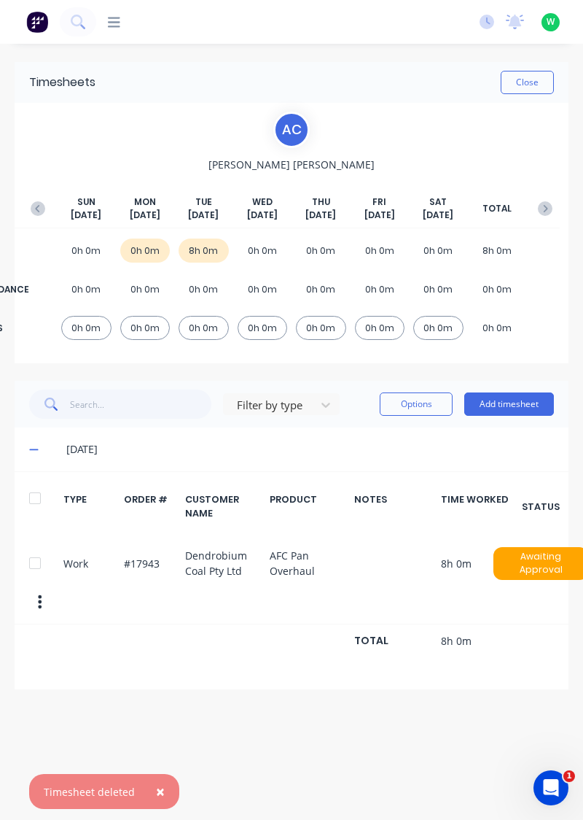
click at [526, 403] on button "Add timesheet" at bounding box center [509, 403] width 90 height 23
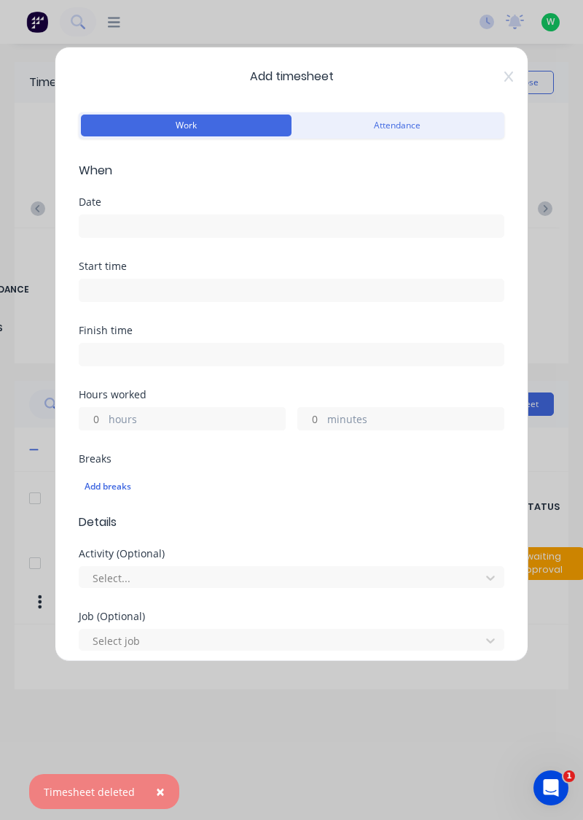
click at [319, 220] on input at bounding box center [291, 226] width 424 height 22
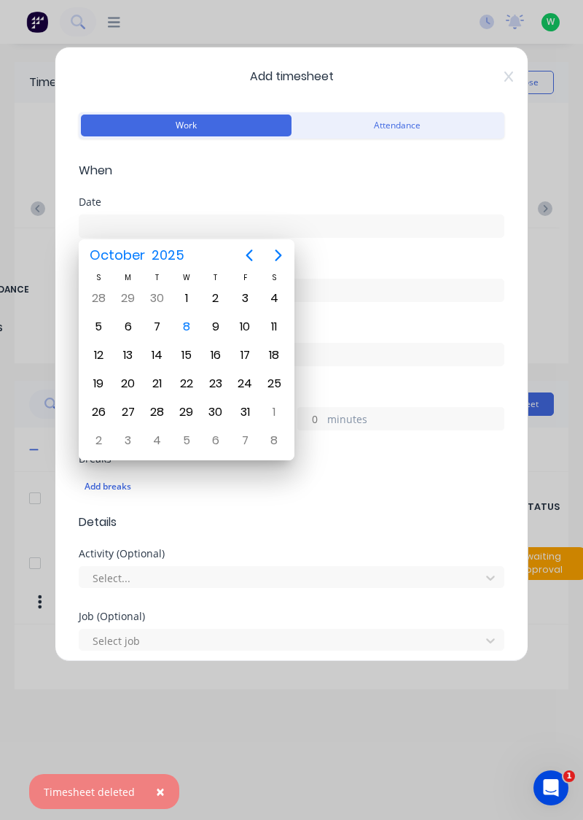
click at [133, 320] on div "6" at bounding box center [128, 327] width 22 height 22
type input "[DATE]"
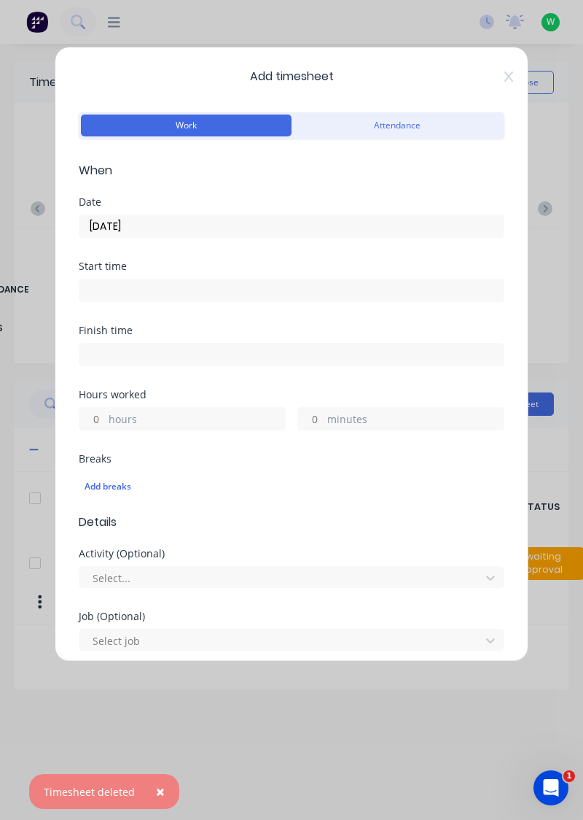
click at [225, 411] on label "hours" at bounding box center [197, 420] width 176 height 18
click at [105, 411] on input "hours" at bounding box center [92, 419] width 26 height 22
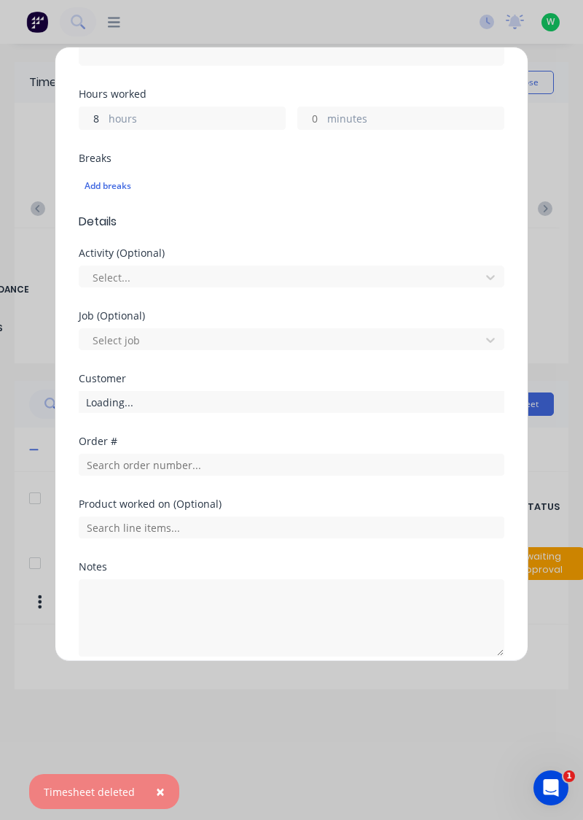
scroll to position [360, 0]
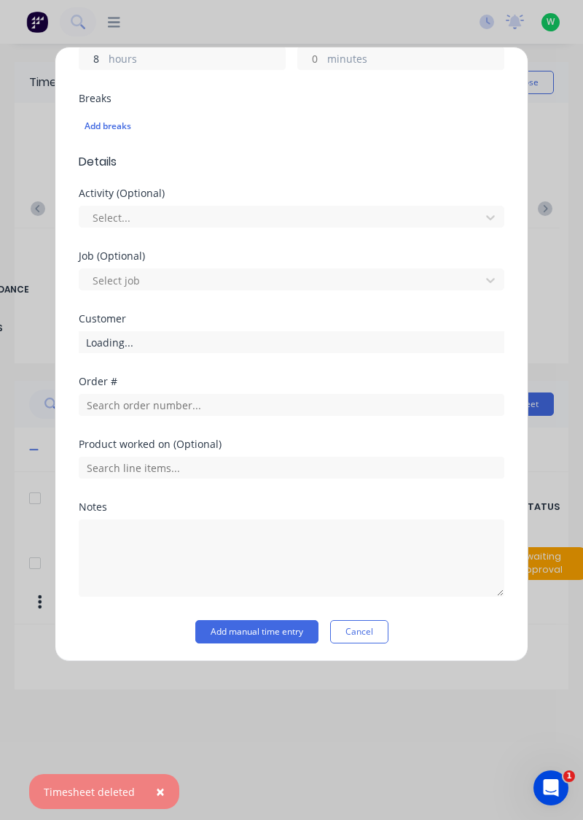
type input "8"
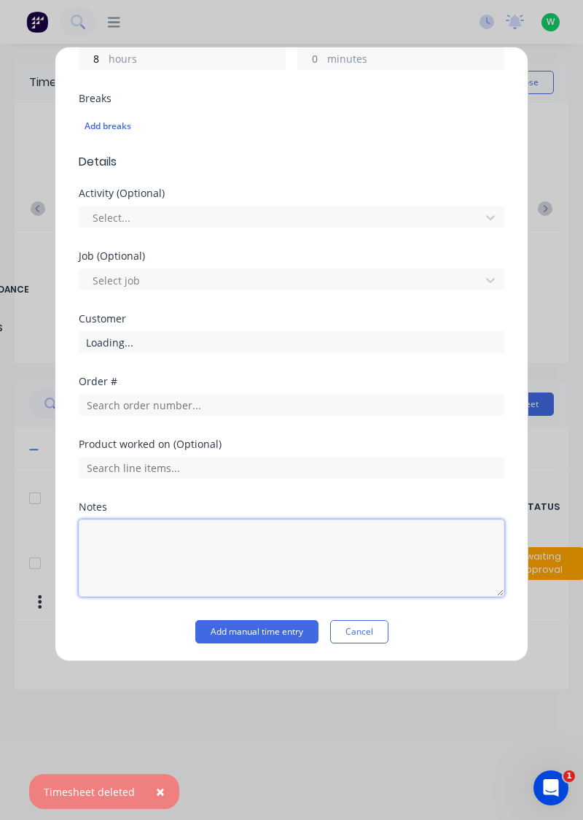
click at [259, 540] on textarea at bounding box center [292, 557] width 426 height 77
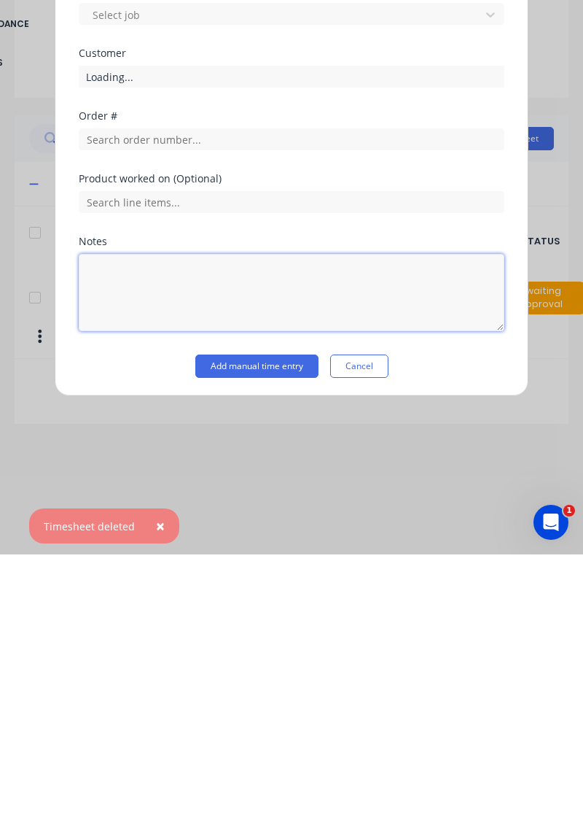
scroll to position [13, 0]
type textarea "Public holiday"
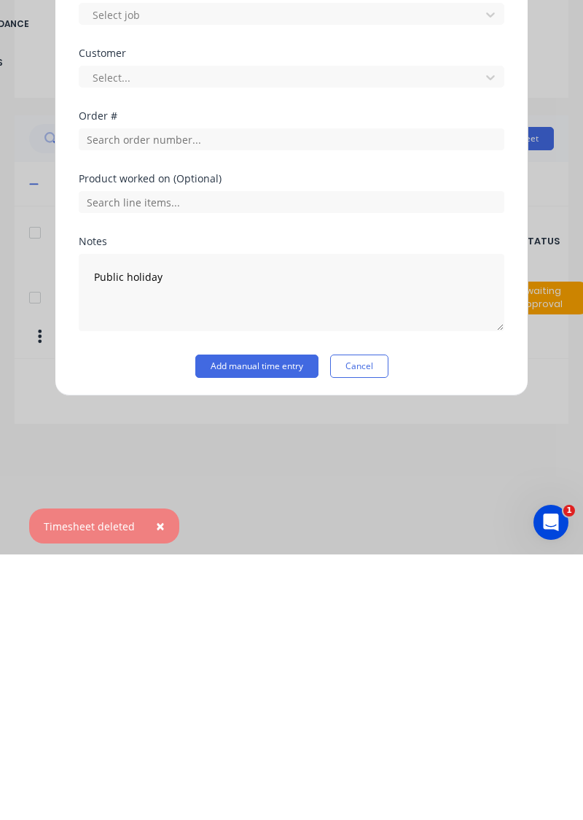
click at [279, 632] on button "Add manual time entry" at bounding box center [256, 631] width 123 height 23
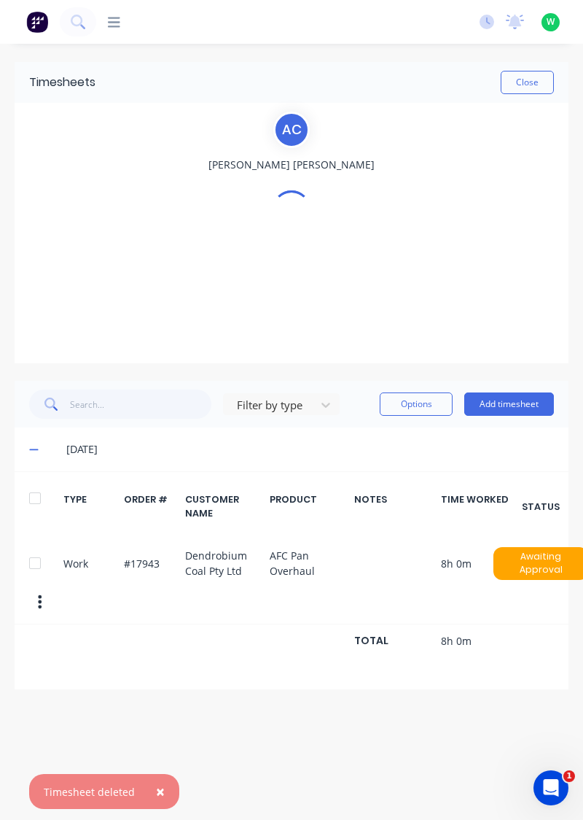
scroll to position [0, 0]
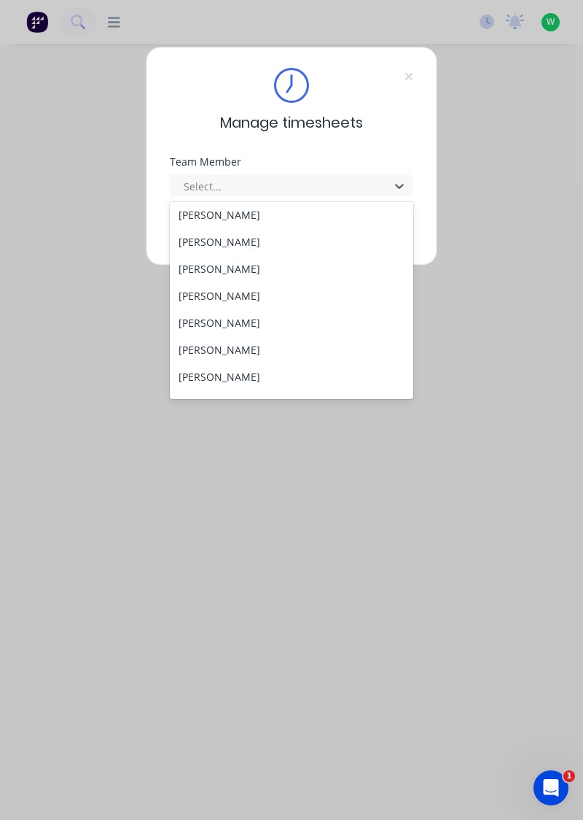
scroll to position [28, 0]
click at [232, 238] on div "[PERSON_NAME]" at bounding box center [292, 243] width 244 height 27
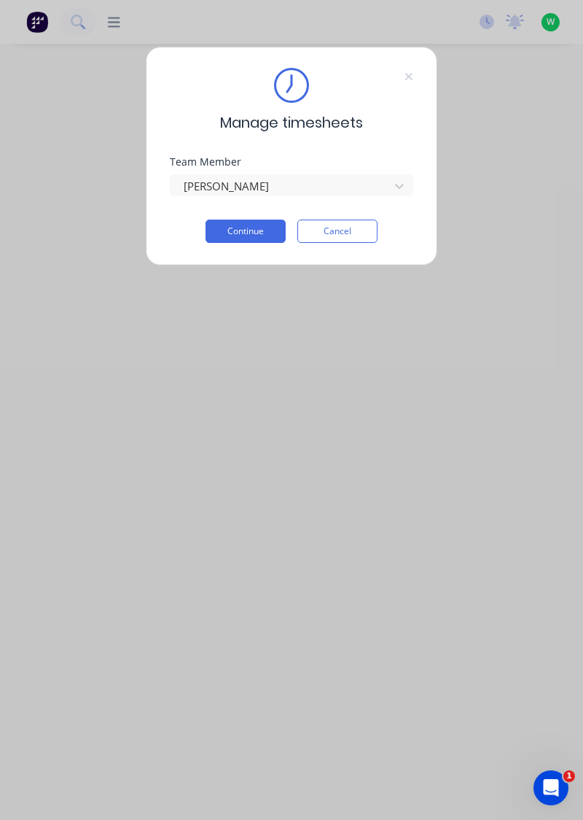
click at [263, 229] on button "Continue" at bounding box center [246, 230] width 80 height 23
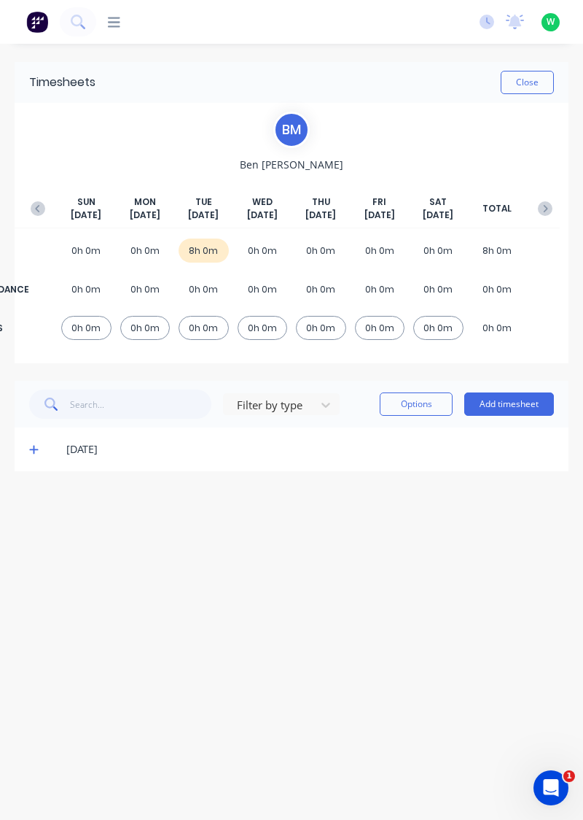
click at [28, 196] on div "SUN Oct 5th MON Oct 6th TUE Oct 7th WED Oct 8th THU Oct 9th FRI Oct 10th SAT Oc…" at bounding box center [291, 211] width 537 height 33
click at [34, 207] on icon "button" at bounding box center [38, 208] width 15 height 15
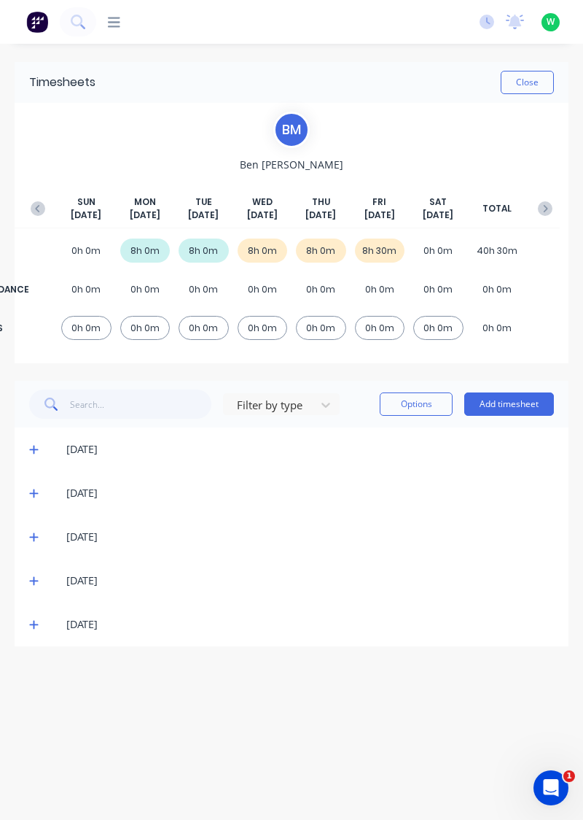
click at [35, 619] on icon at bounding box center [33, 624] width 9 height 10
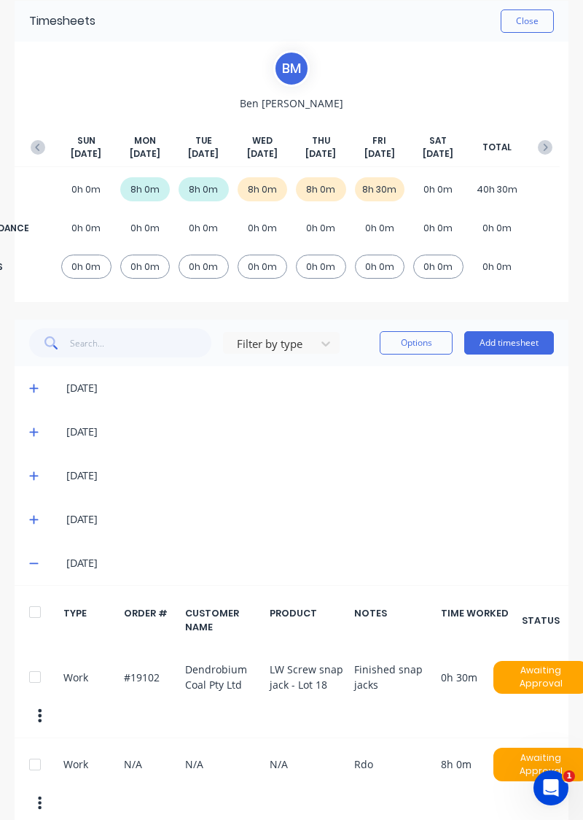
scroll to position [69, 0]
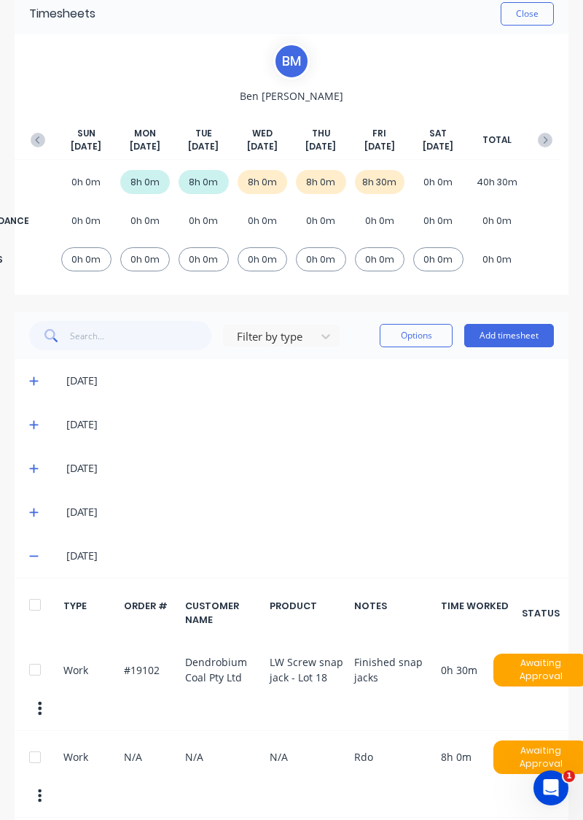
click at [28, 665] on div at bounding box center [34, 669] width 29 height 29
click at [26, 742] on div at bounding box center [34, 756] width 29 height 29
click at [28, 672] on div at bounding box center [34, 669] width 29 height 29
click at [426, 330] on button "Options" at bounding box center [416, 335] width 73 height 23
click at [400, 368] on div "Delete" at bounding box center [383, 372] width 112 height 21
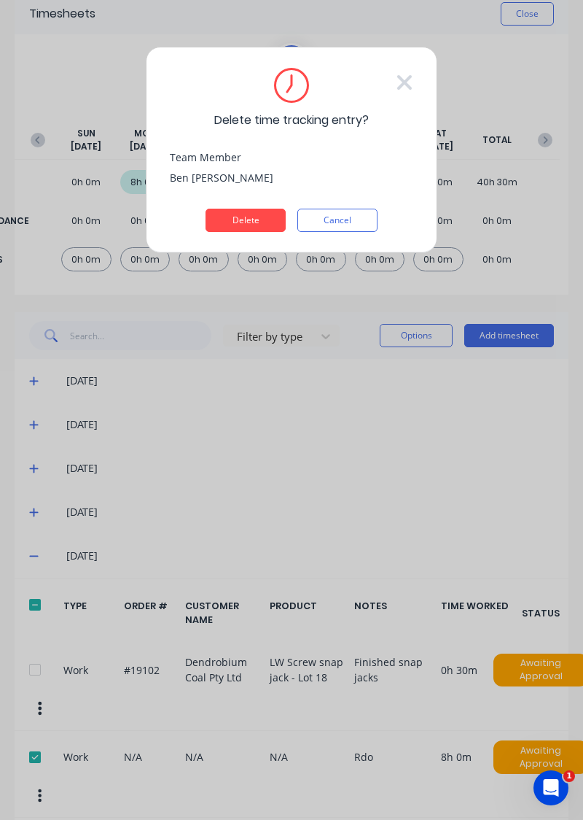
click at [245, 216] on button "Delete" at bounding box center [246, 220] width 80 height 23
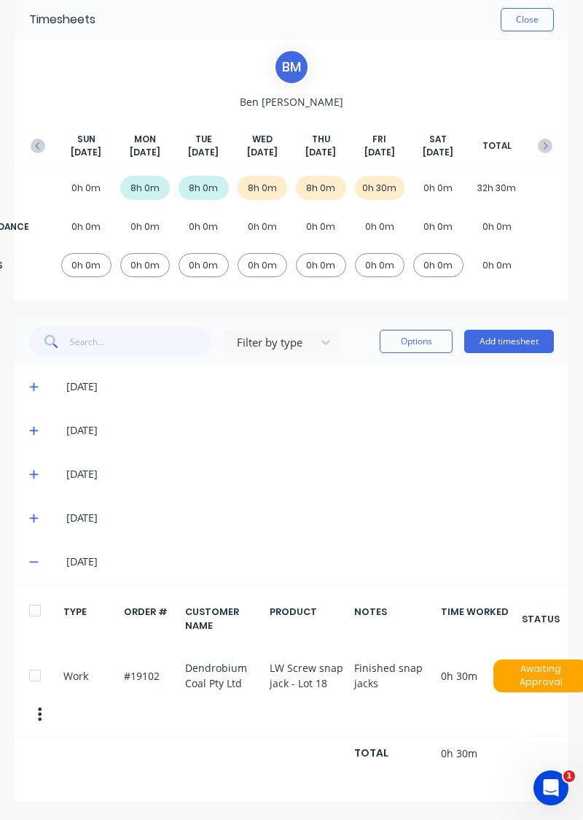
scroll to position [0, 0]
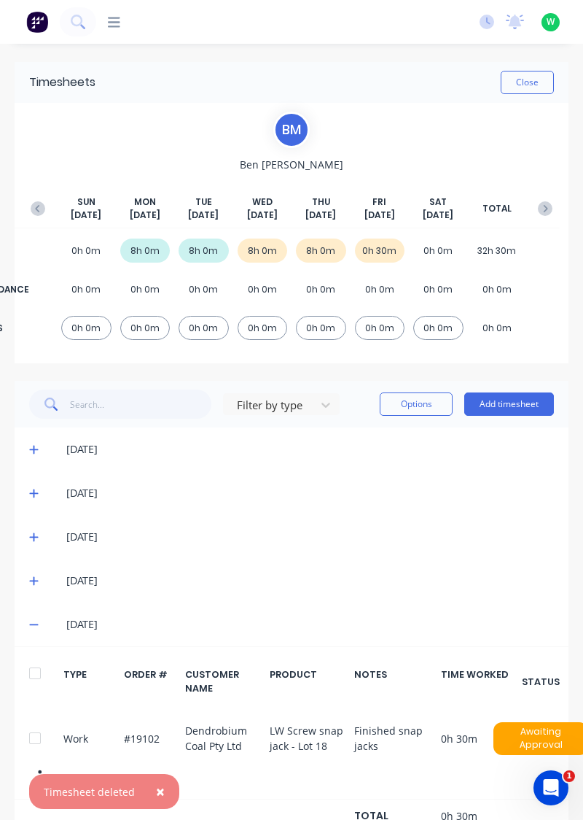
click at [575, 195] on div "Timesheets Close B M Ben McKenzie SUN Sep 28th MON Sep 29th TUE Sep 30th WED Oc…" at bounding box center [291, 463] width 583 height 839
click at [551, 198] on button "button" at bounding box center [545, 208] width 29 height 26
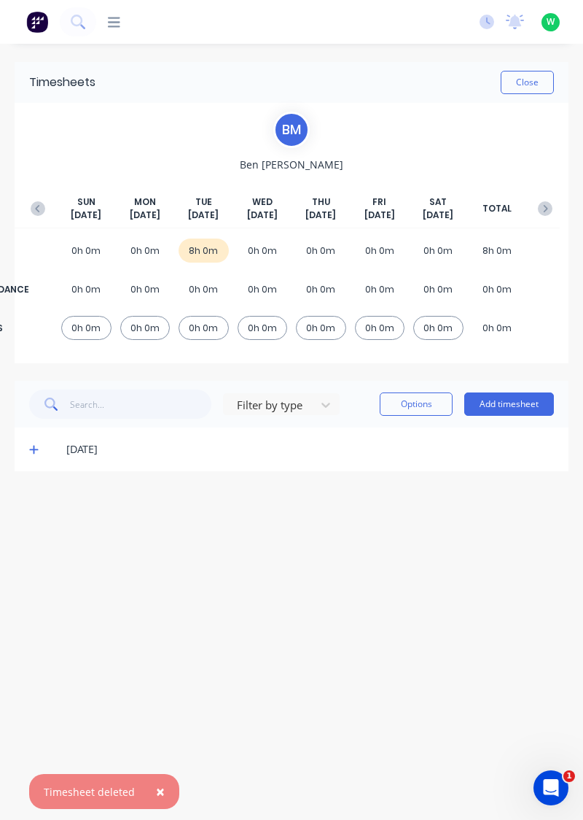
click at [31, 451] on icon at bounding box center [33, 449] width 9 height 10
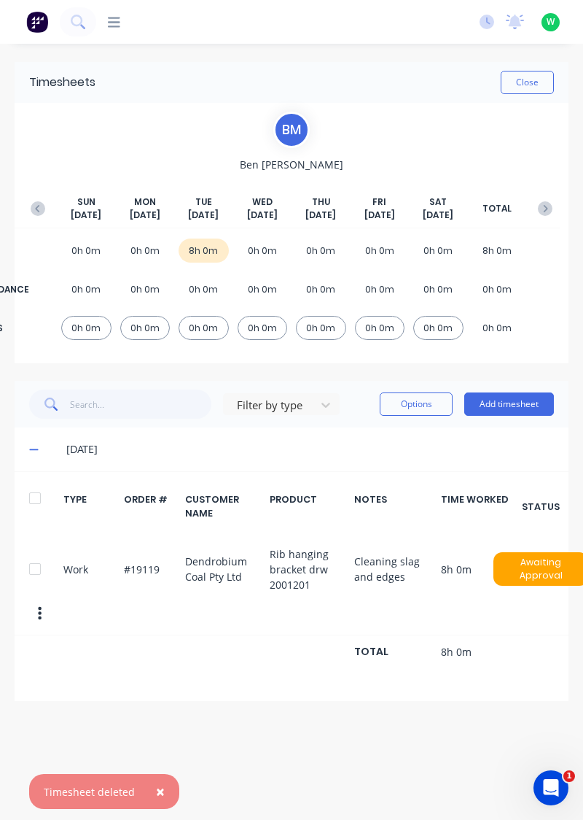
click at [32, 209] on icon "button" at bounding box center [38, 208] width 15 height 15
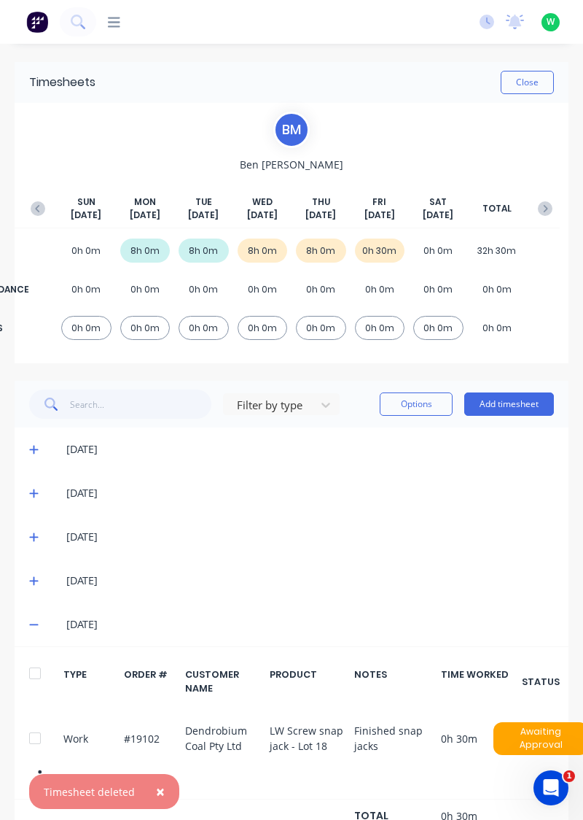
click at [519, 405] on button "Add timesheet" at bounding box center [509, 403] width 90 height 23
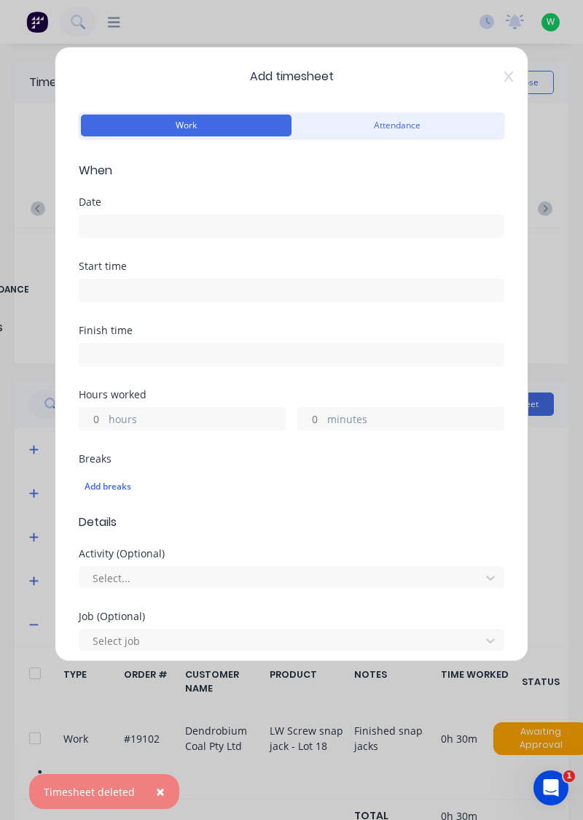
click at [300, 226] on input at bounding box center [291, 226] width 424 height 22
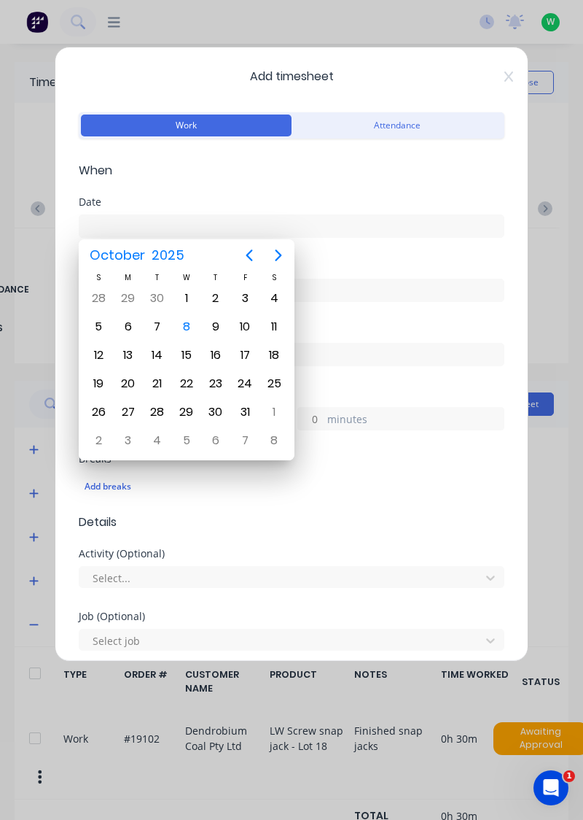
click at [243, 292] on div "3" at bounding box center [245, 298] width 22 height 22
type input "03/10/2025"
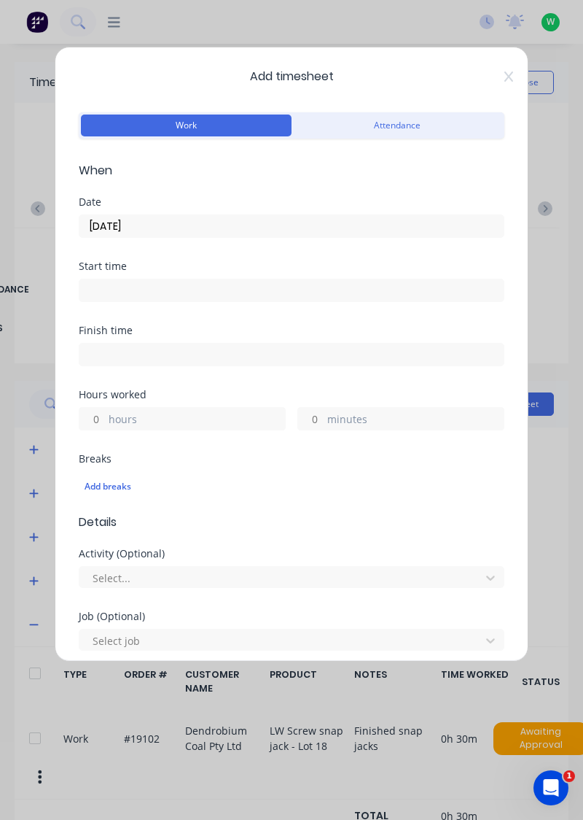
click at [207, 411] on label "hours" at bounding box center [197, 420] width 176 height 18
click at [105, 411] on input "hours" at bounding box center [92, 419] width 26 height 22
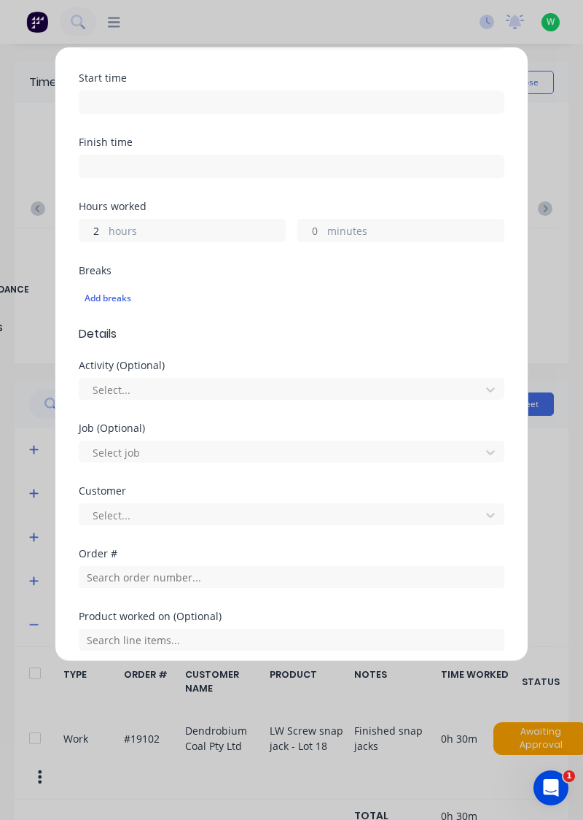
scroll to position [314, 0]
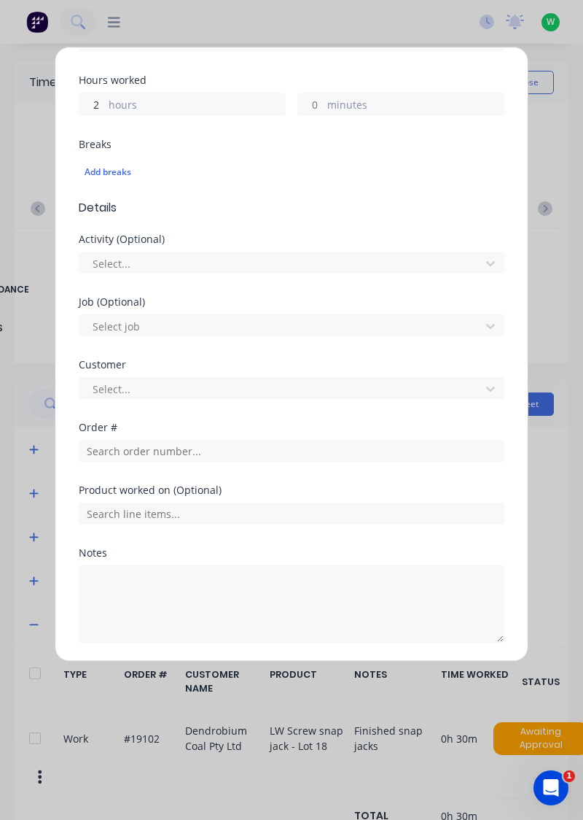
type input "2"
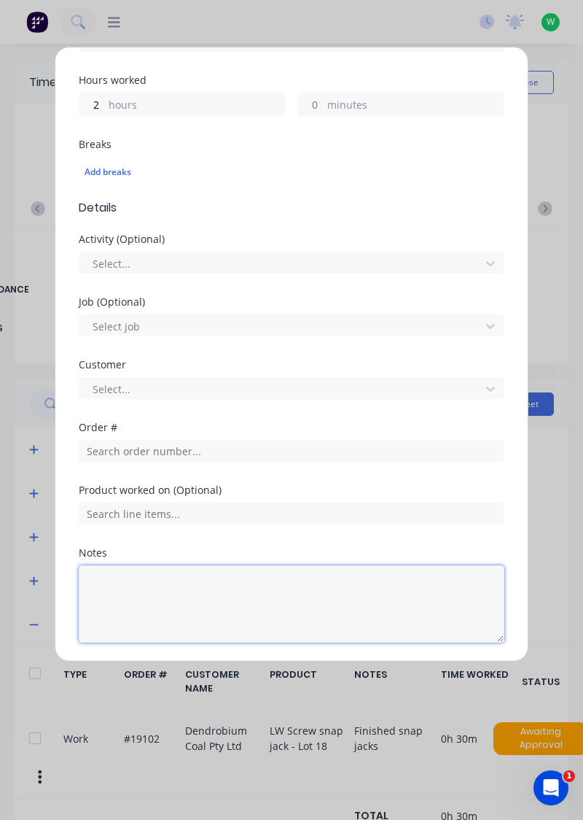
click at [211, 590] on textarea at bounding box center [292, 603] width 426 height 77
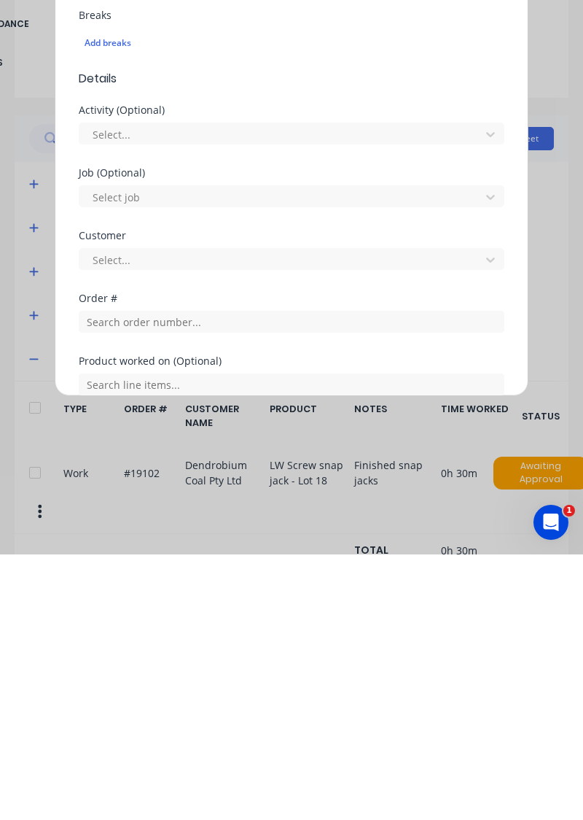
scroll to position [177, 0]
type textarea "Clean shims"
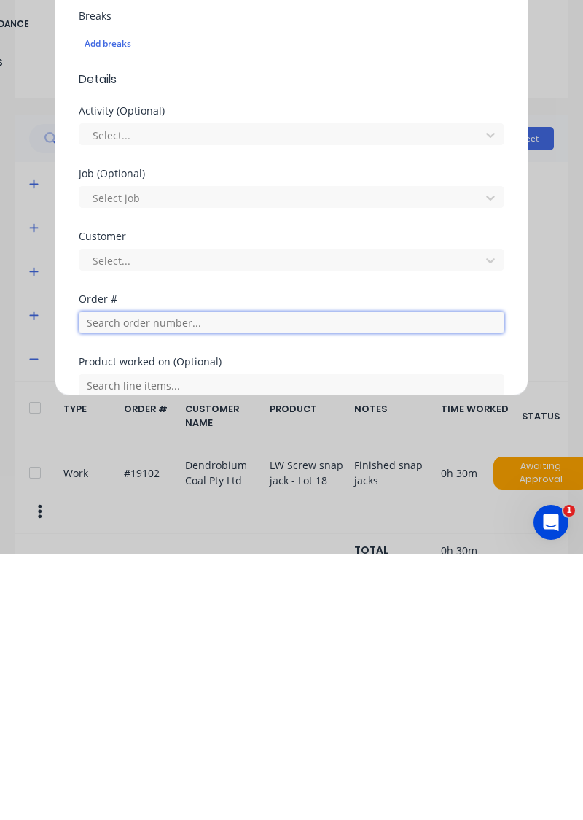
click at [200, 586] on div "Order #" at bounding box center [292, 590] width 426 height 63
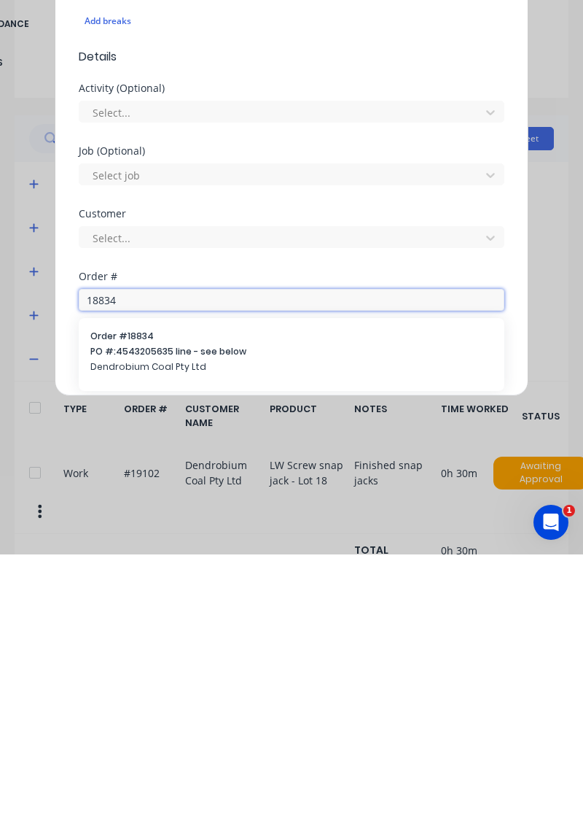
type input "18834"
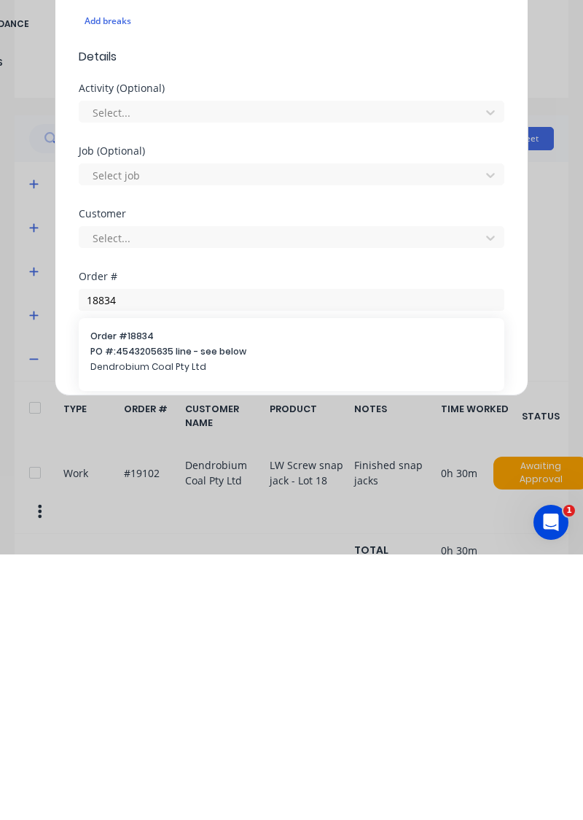
click at [163, 604] on span "Order # 18834" at bounding box center [291, 601] width 403 height 13
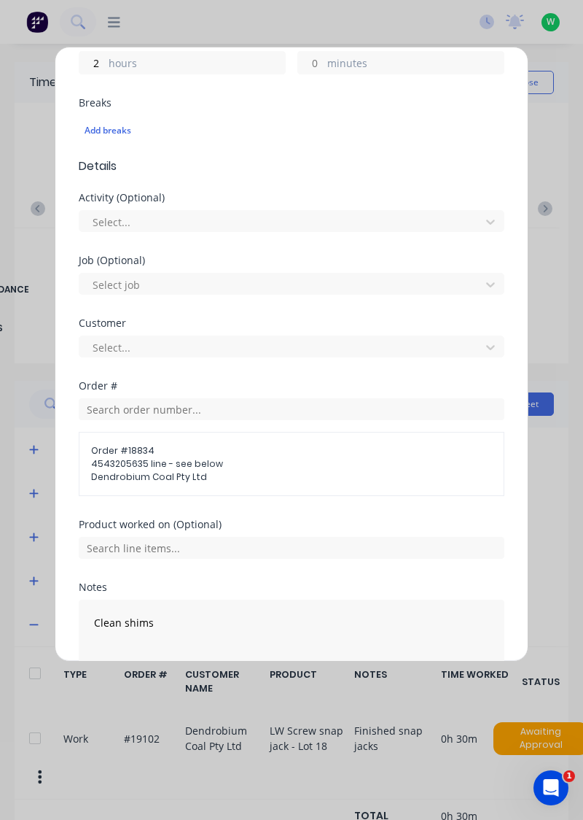
scroll to position [357, 0]
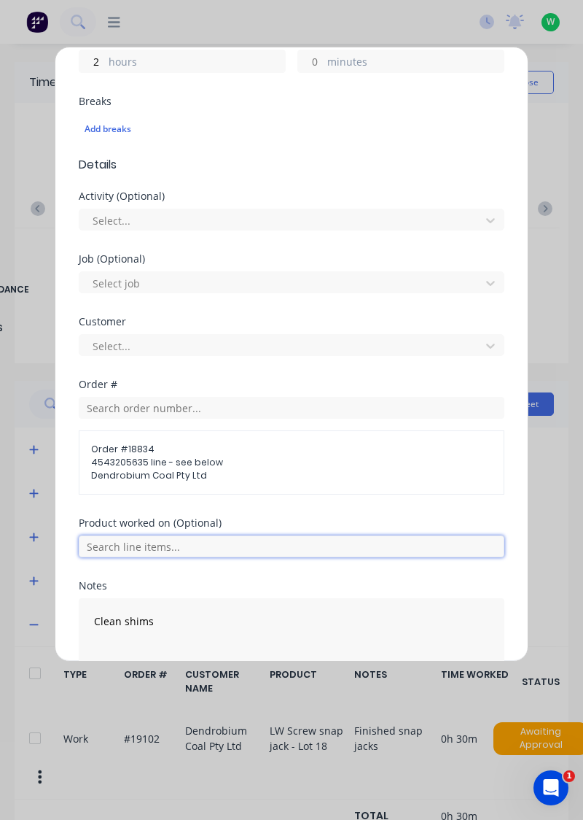
click at [181, 542] on input "text" at bounding box center [292, 546] width 426 height 22
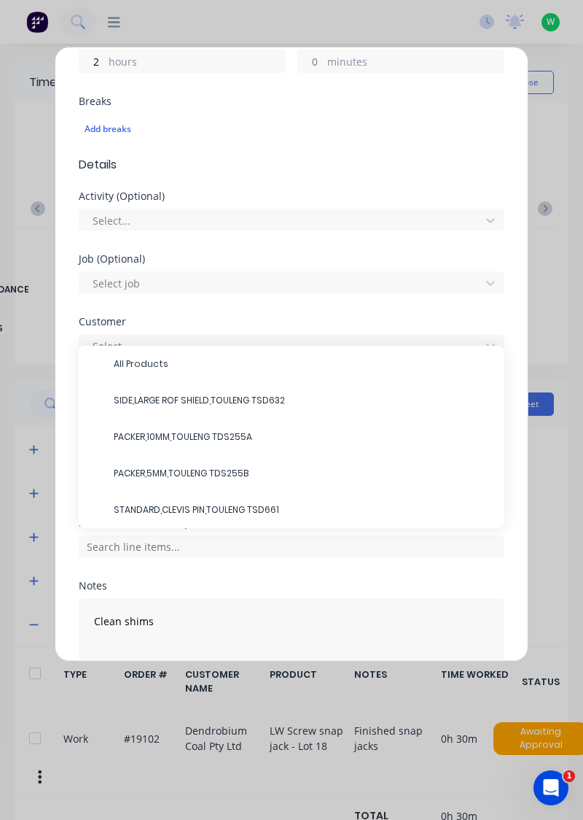
click at [231, 432] on span "PACKER,10MM,TOULENG TDS255A" at bounding box center [303, 436] width 379 height 13
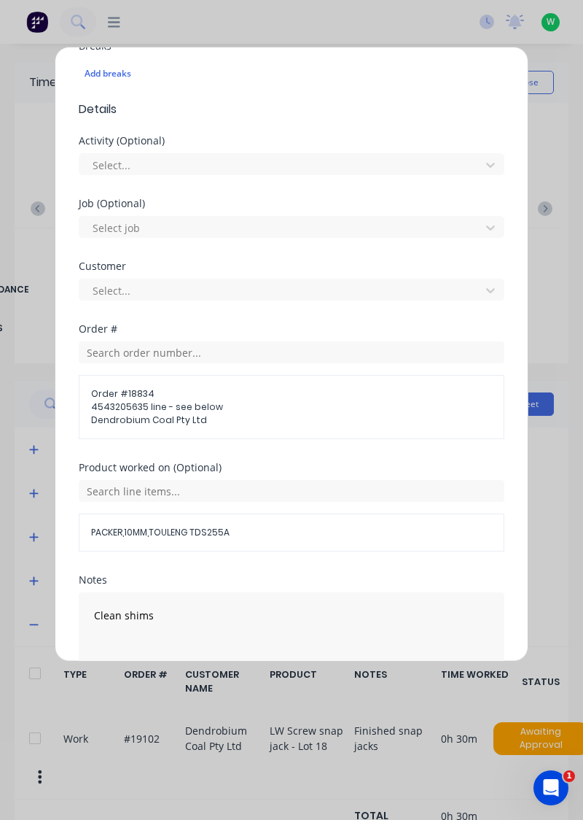
scroll to position [439, 0]
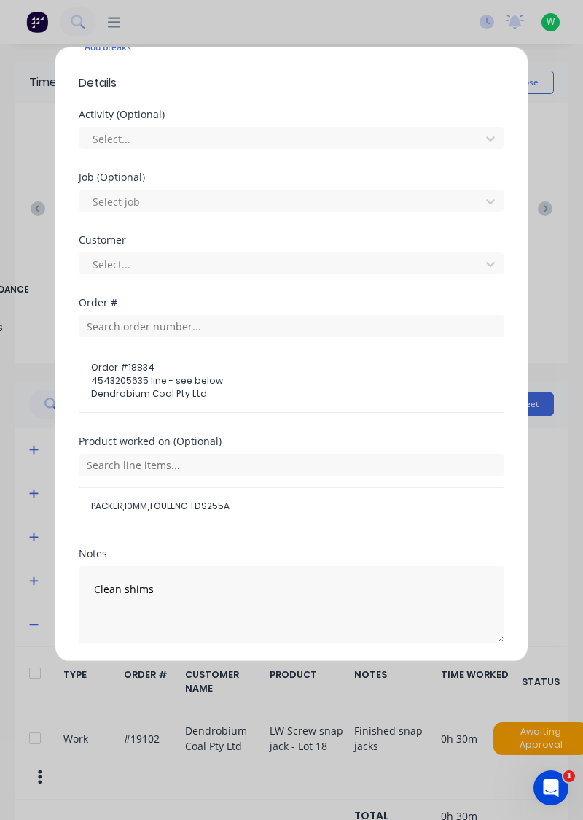
click at [293, 671] on button "Add manual time entry" at bounding box center [256, 677] width 123 height 23
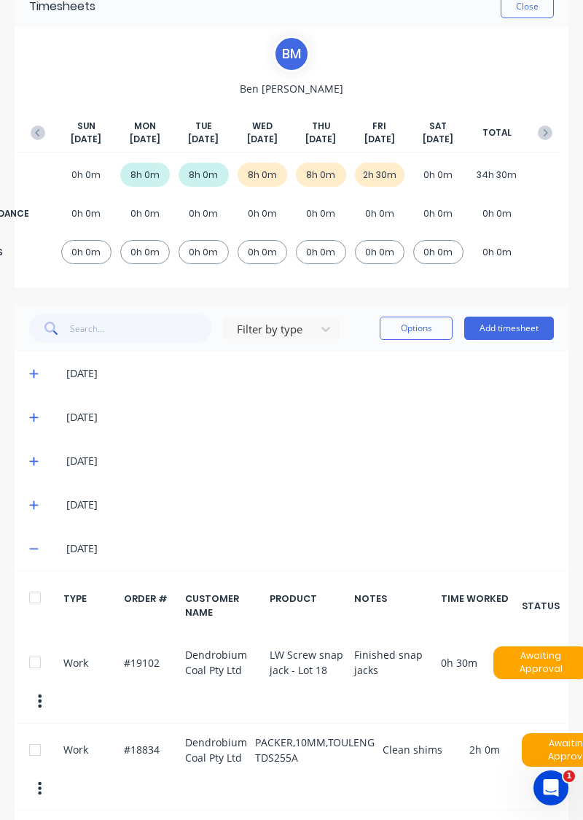
scroll to position [78, 0]
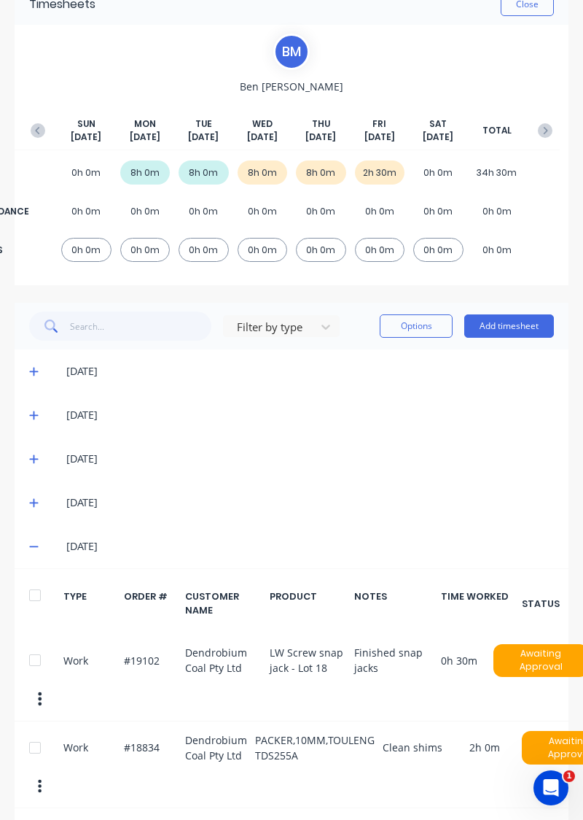
click at [512, 323] on button "Add timesheet" at bounding box center [509, 325] width 90 height 23
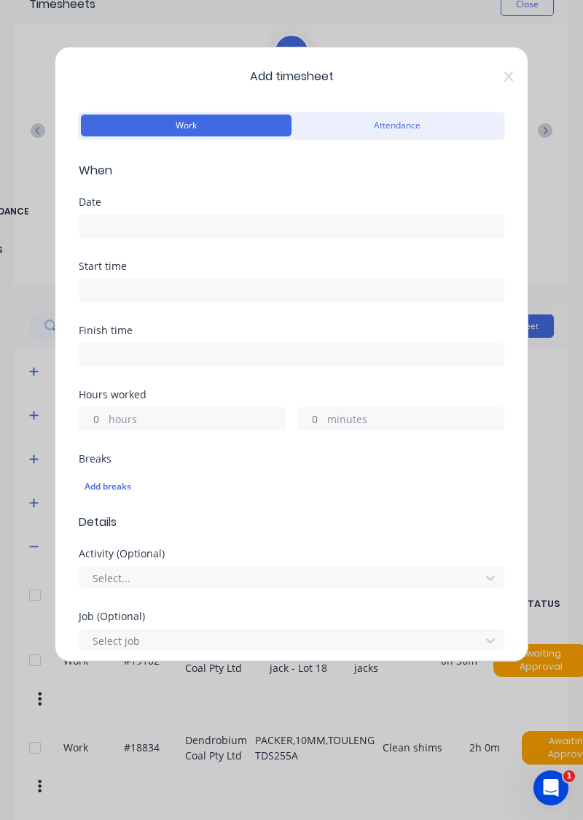
click at [279, 220] on input at bounding box center [291, 226] width 424 height 22
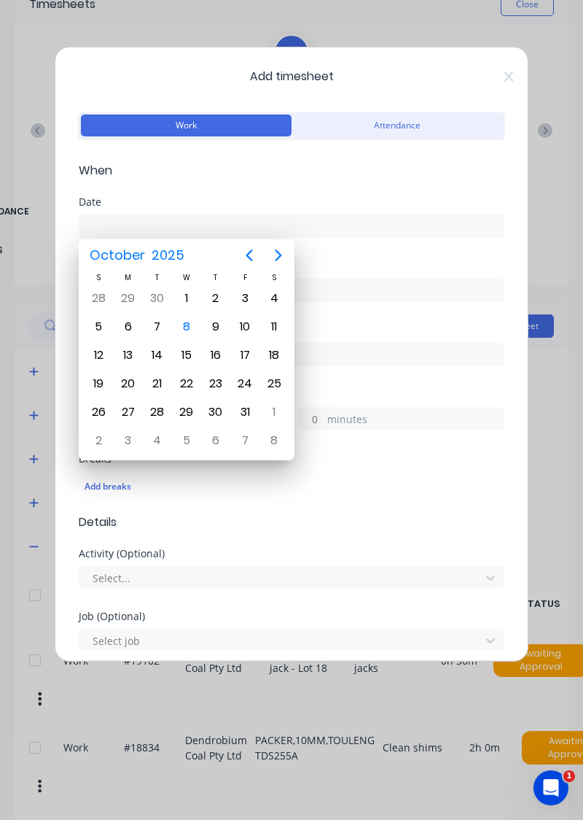
click at [203, 359] on div "16" at bounding box center [215, 355] width 29 height 28
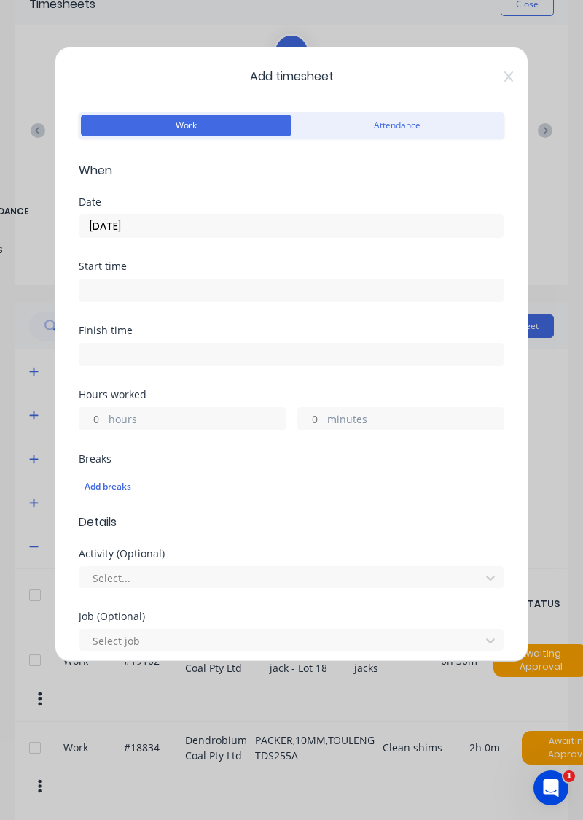
click at [229, 220] on input "16/10/2025" at bounding box center [291, 226] width 424 height 22
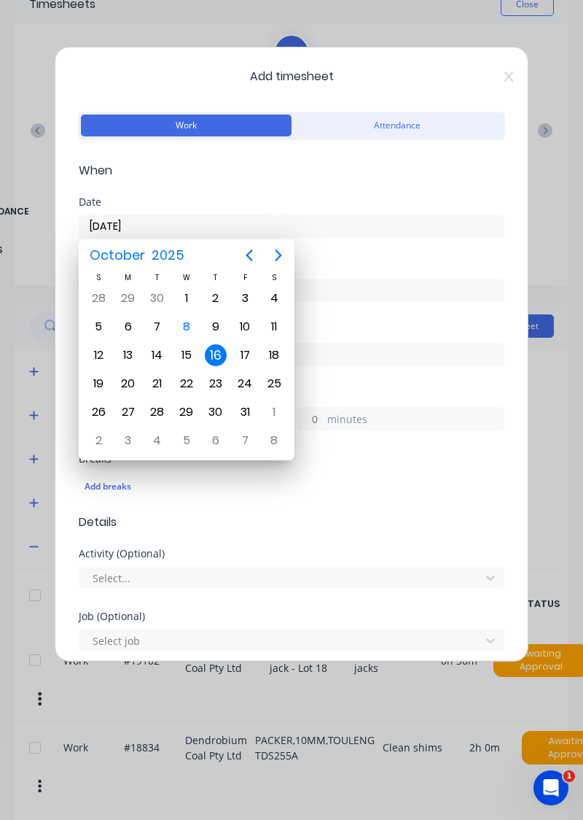
click at [245, 285] on div "3" at bounding box center [244, 298] width 29 height 28
type input "03/10/2025"
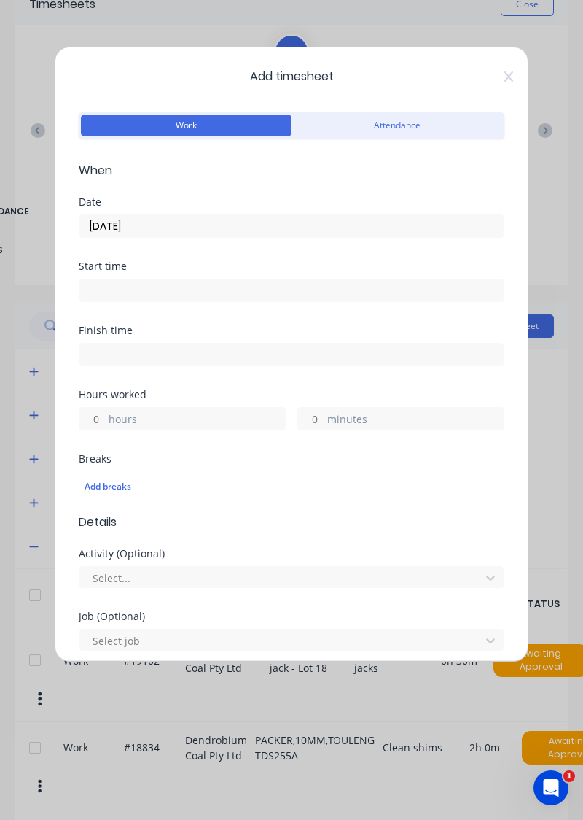
click at [157, 421] on label "hours" at bounding box center [197, 420] width 176 height 18
click at [105, 421] on input "hours" at bounding box center [92, 419] width 26 height 22
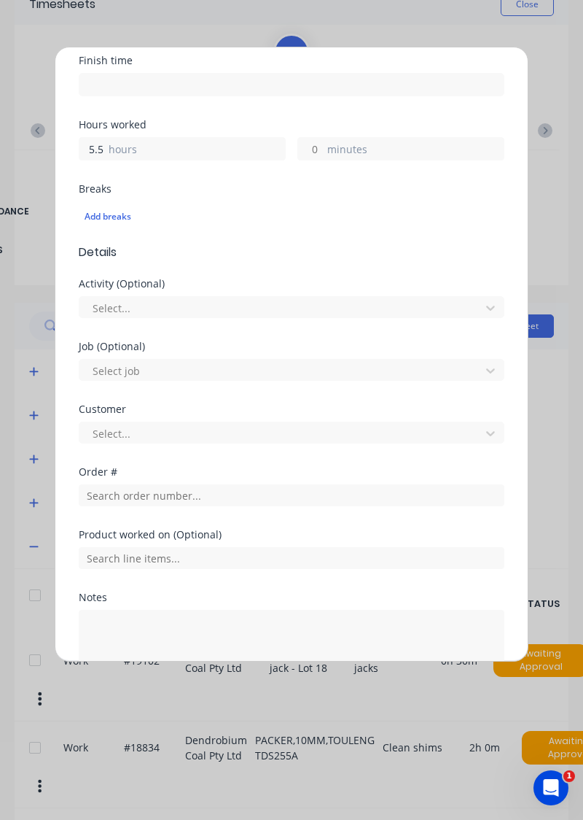
scroll to position [314, 0]
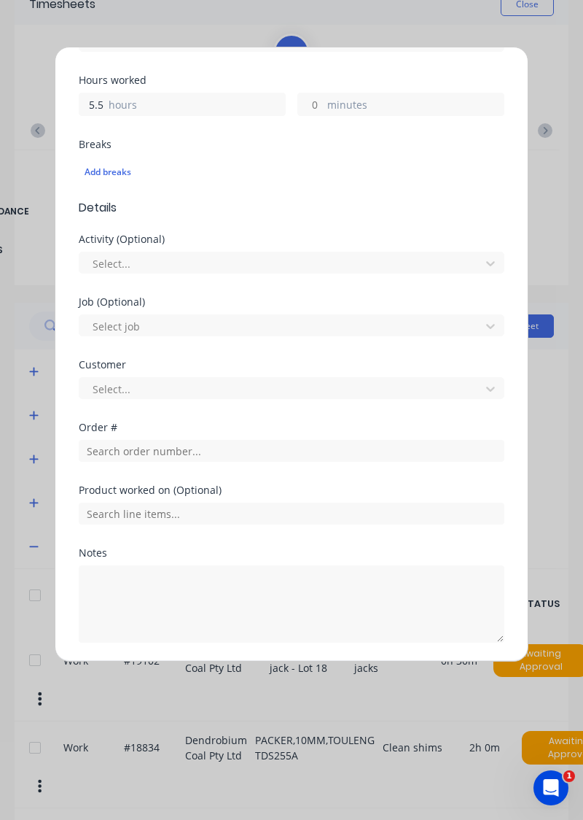
type input "5.5"
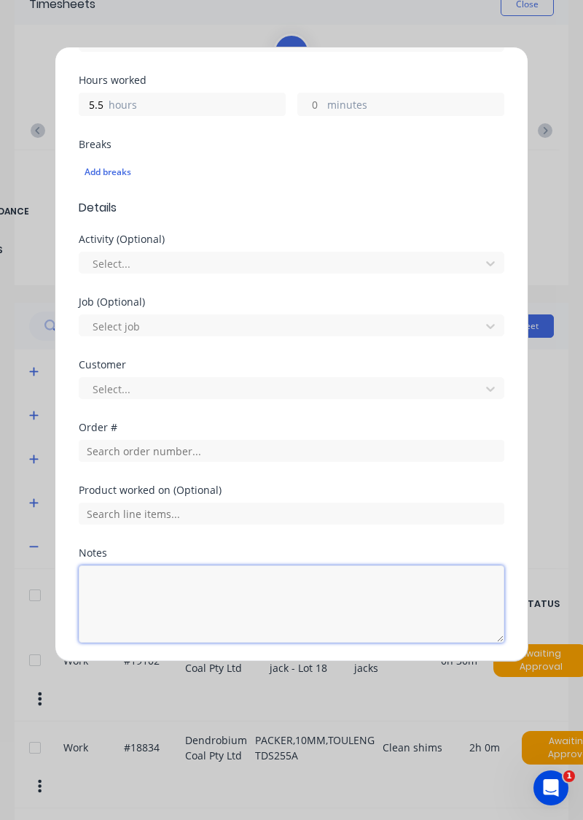
click at [188, 585] on textarea at bounding box center [292, 603] width 426 height 77
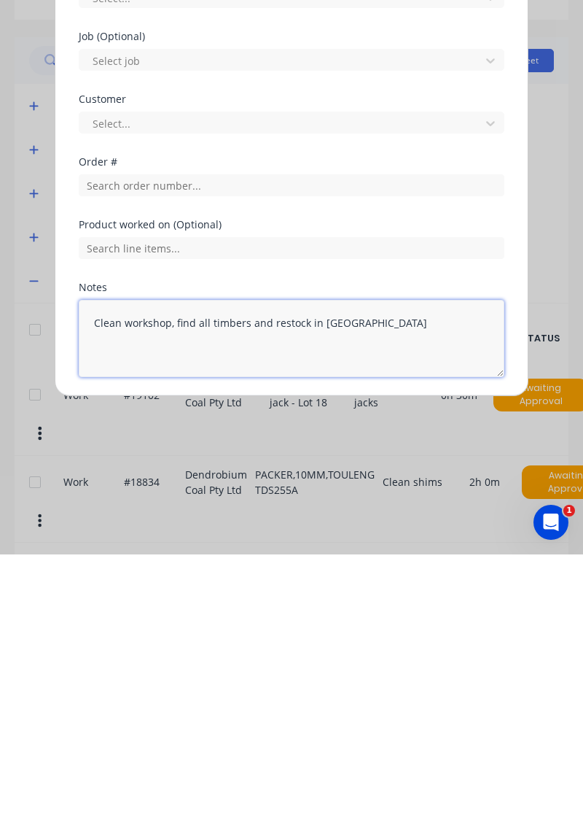
type textarea "Clean workshop, find all timbers and restock in stillage"
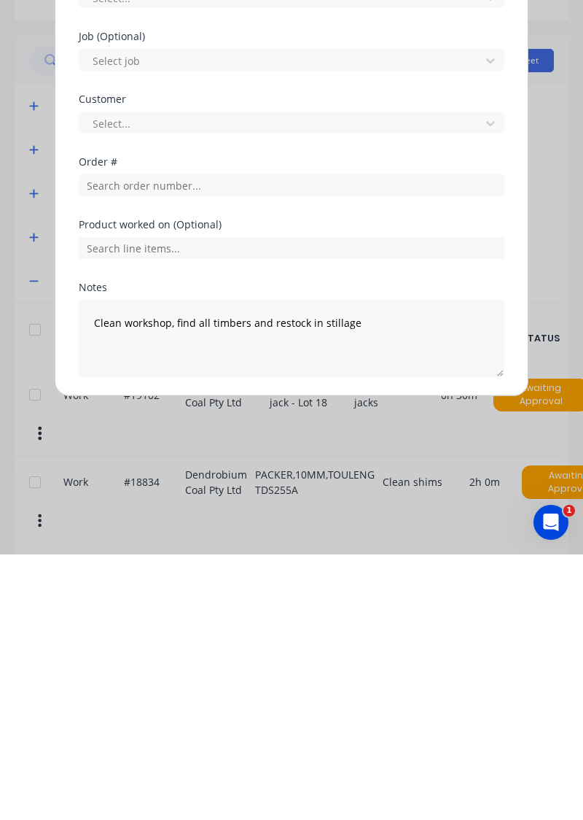
click at [260, 668] on button "Add manual time entry" at bounding box center [256, 677] width 123 height 23
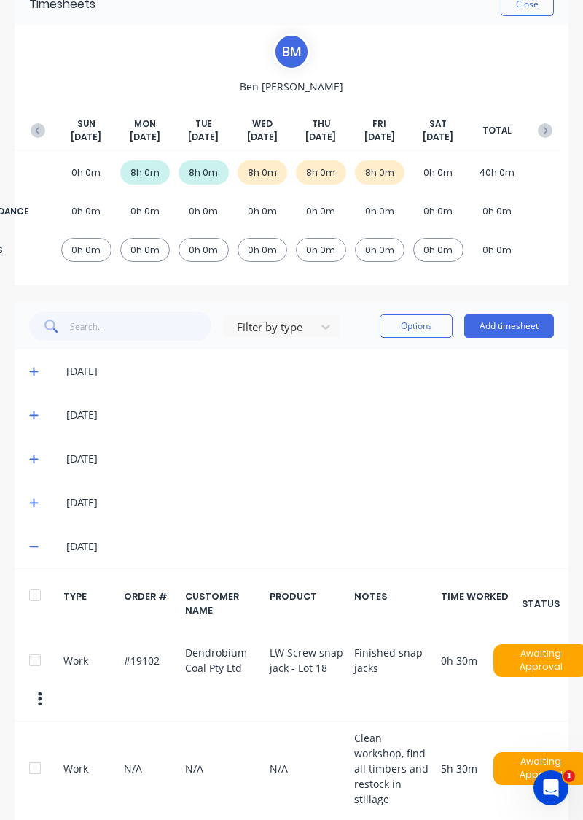
click at [546, 119] on button "button" at bounding box center [545, 130] width 29 height 26
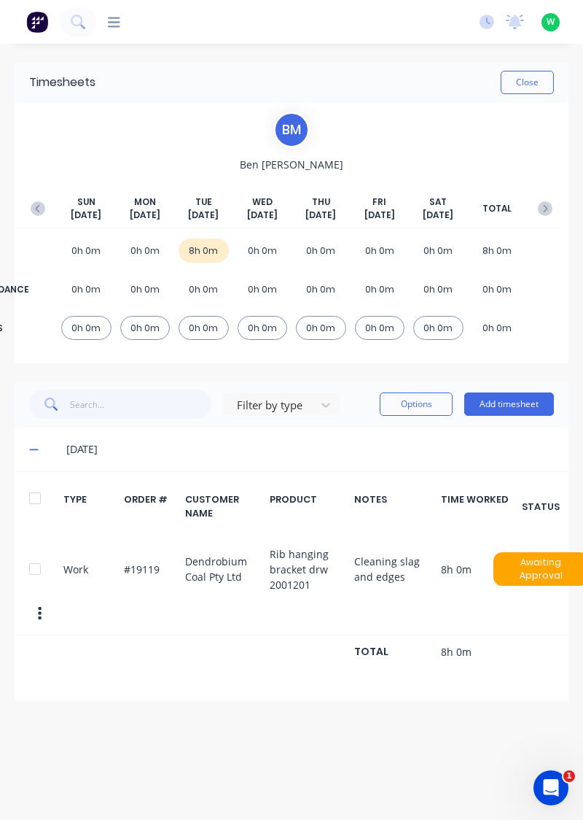
scroll to position [0, 0]
click at [512, 398] on button "Add timesheet" at bounding box center [509, 403] width 90 height 23
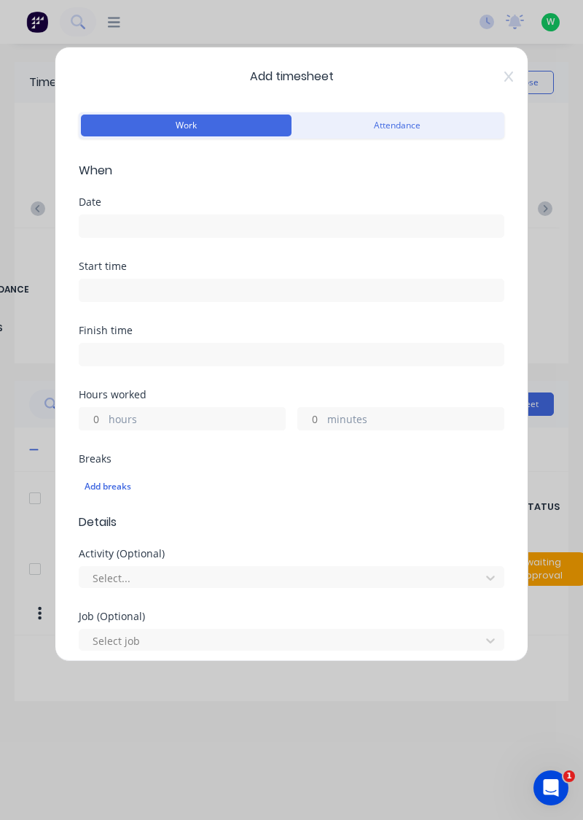
click at [260, 220] on input at bounding box center [291, 226] width 424 height 22
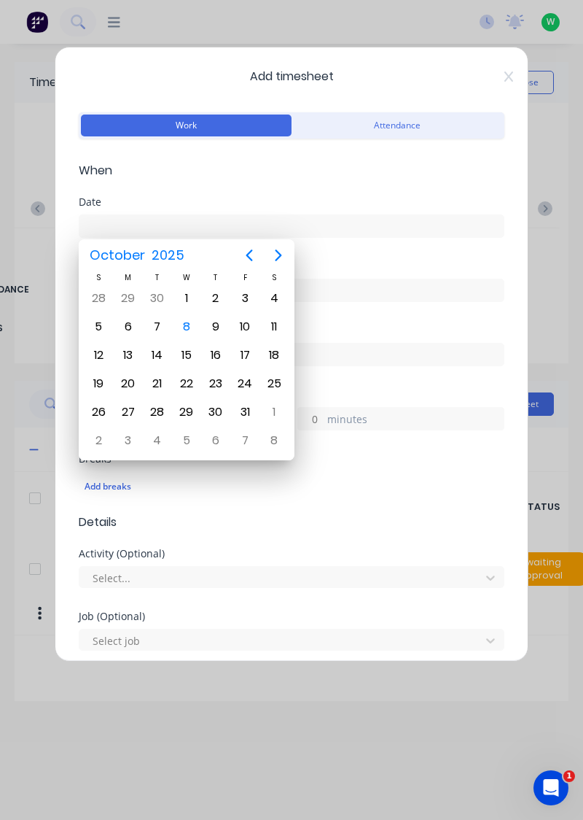
click at [125, 324] on div "6" at bounding box center [128, 327] width 22 height 22
type input "[DATE]"
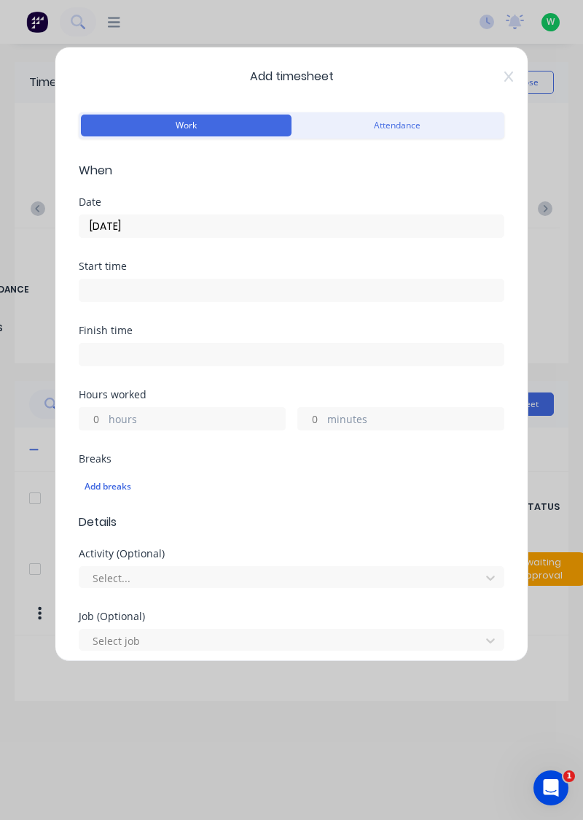
click at [163, 418] on label "hours" at bounding box center [197, 420] width 176 height 18
click at [105, 418] on input "hours" at bounding box center [92, 419] width 26 height 22
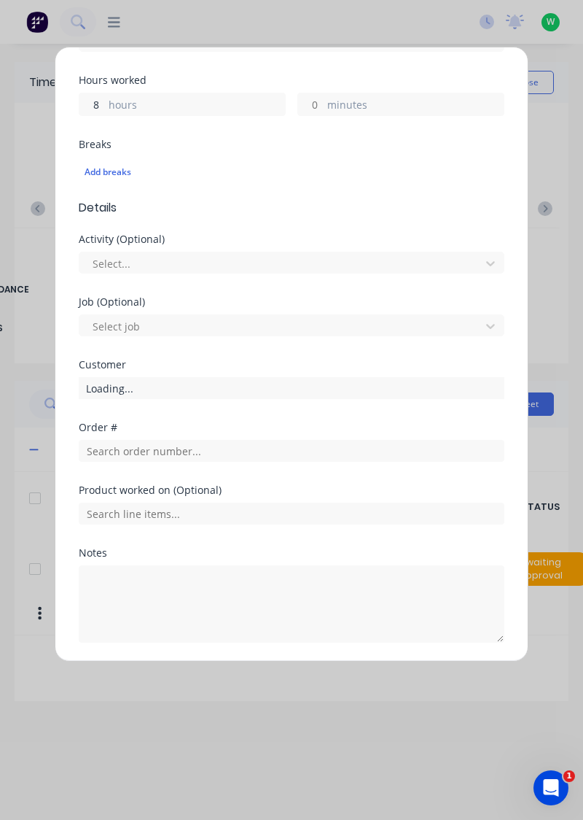
scroll to position [309, 0]
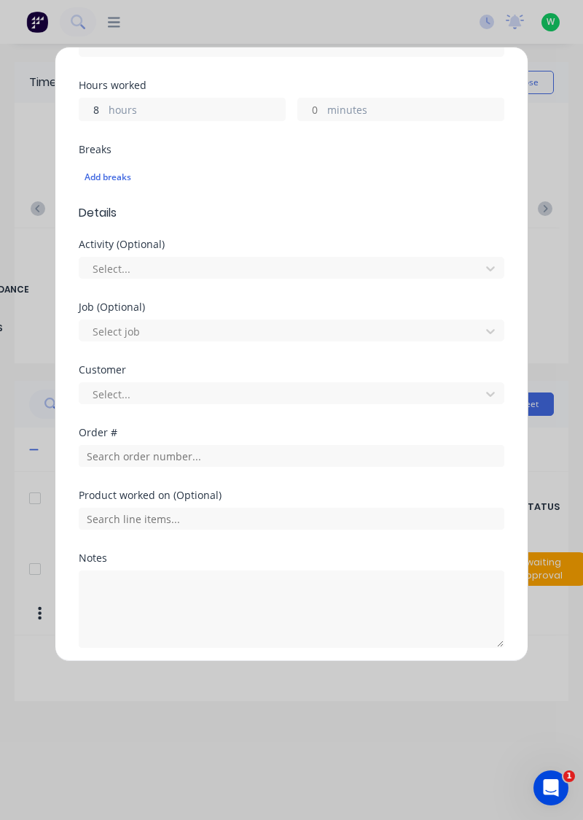
type input "8"
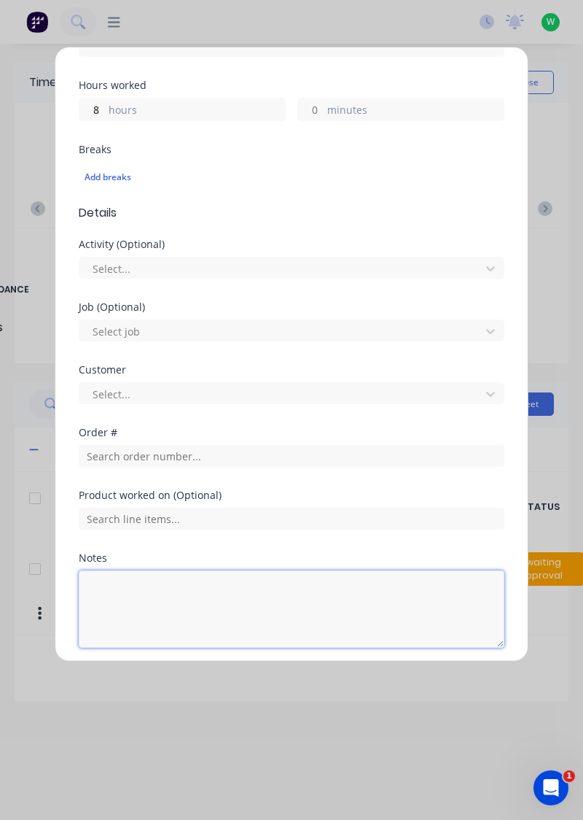
click at [159, 588] on textarea at bounding box center [292, 608] width 426 height 77
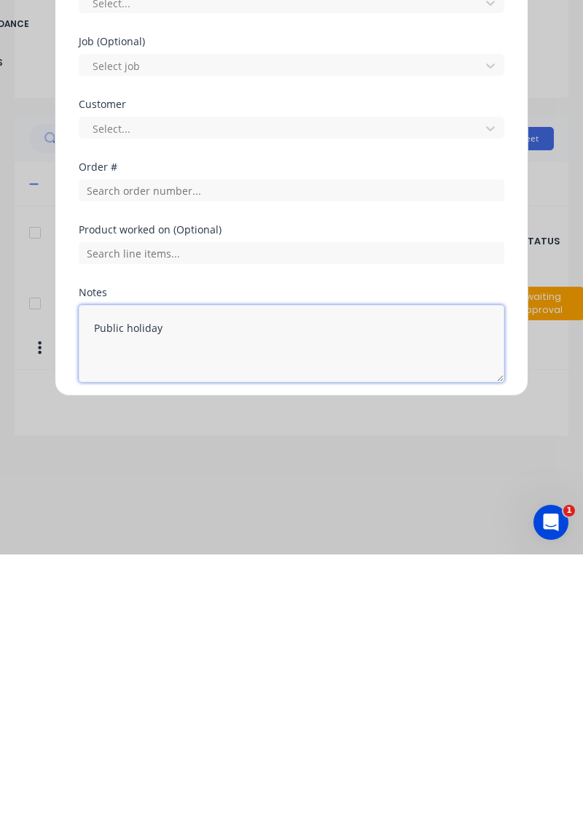
type textarea "Public holiday"
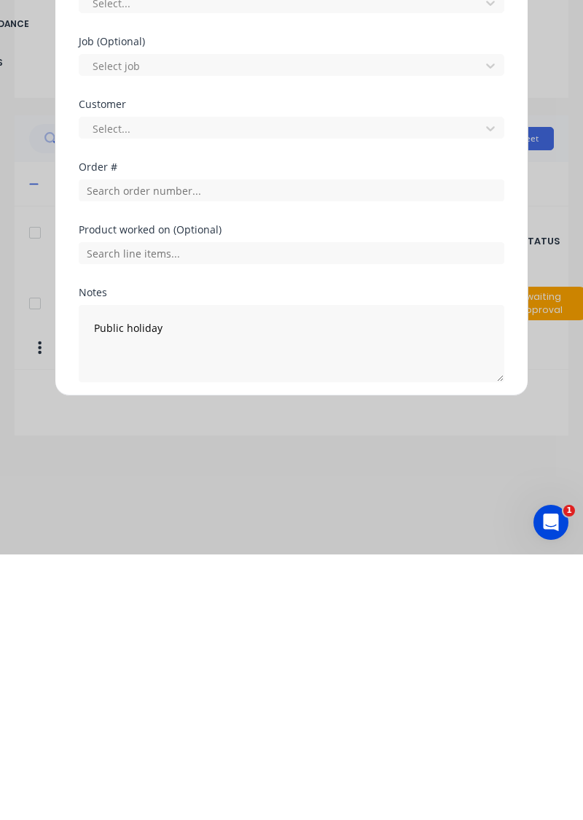
click at [265, 683] on button "Add manual time entry" at bounding box center [256, 682] width 123 height 23
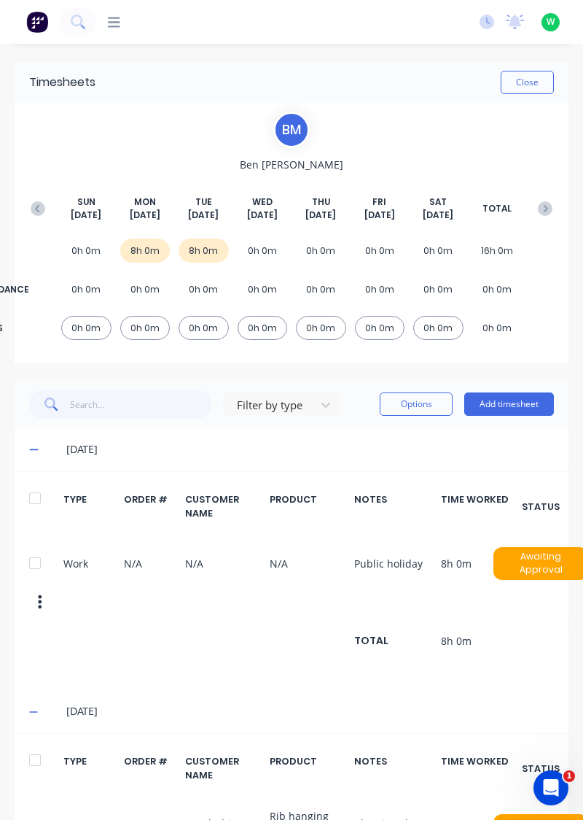
click at [35, 205] on icon "button" at bounding box center [38, 208] width 15 height 15
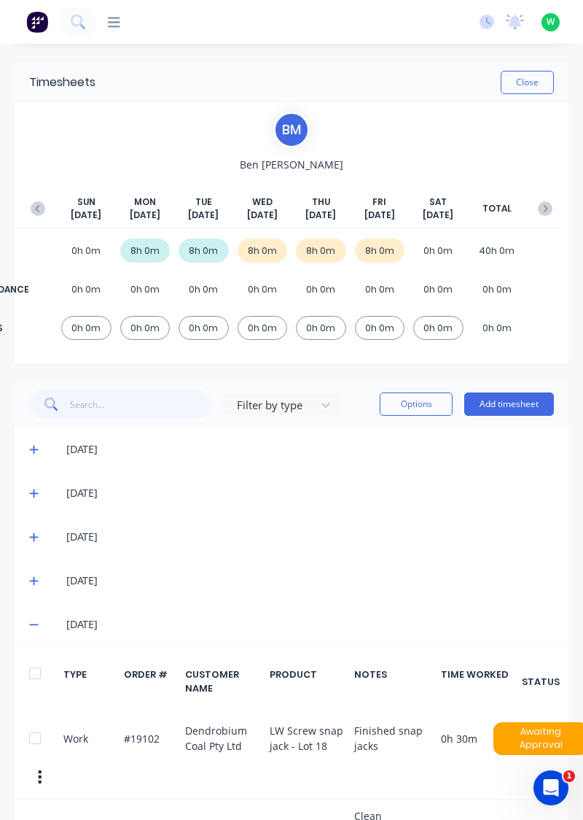
click at [559, 198] on div "[DATE] [DATE] [DATE] [DATE] [DATE] [DATE] [DATE] TOTAL" at bounding box center [291, 211] width 537 height 33
click at [537, 206] on button "button" at bounding box center [545, 208] width 29 height 26
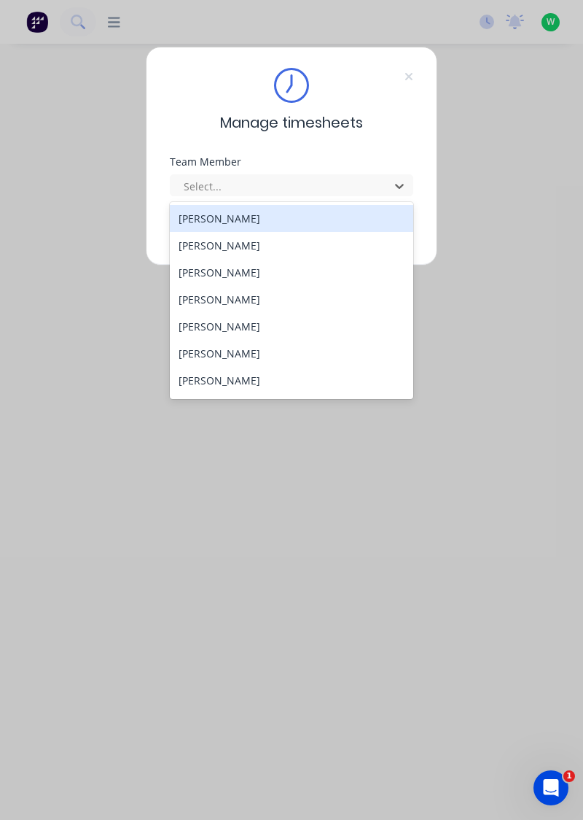
click at [233, 272] on div "[PERSON_NAME]" at bounding box center [292, 272] width 244 height 27
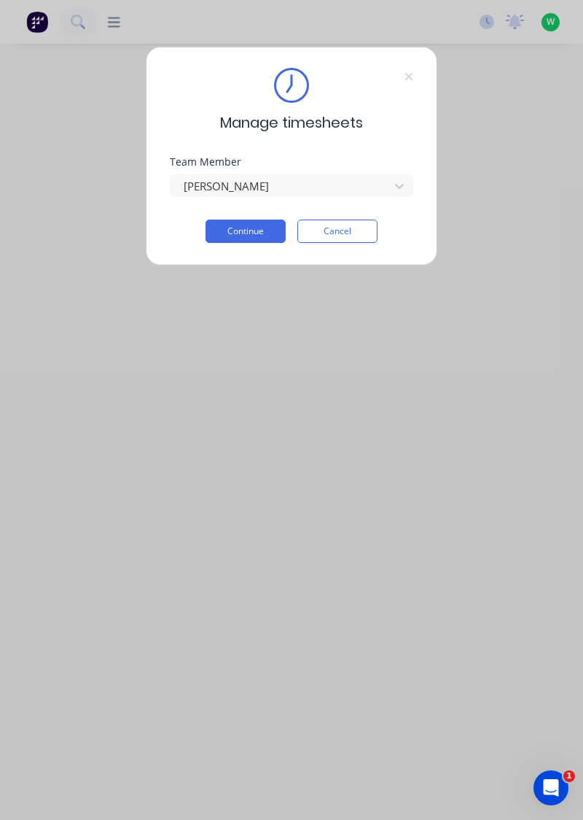
click at [261, 226] on button "Continue" at bounding box center [246, 230] width 80 height 23
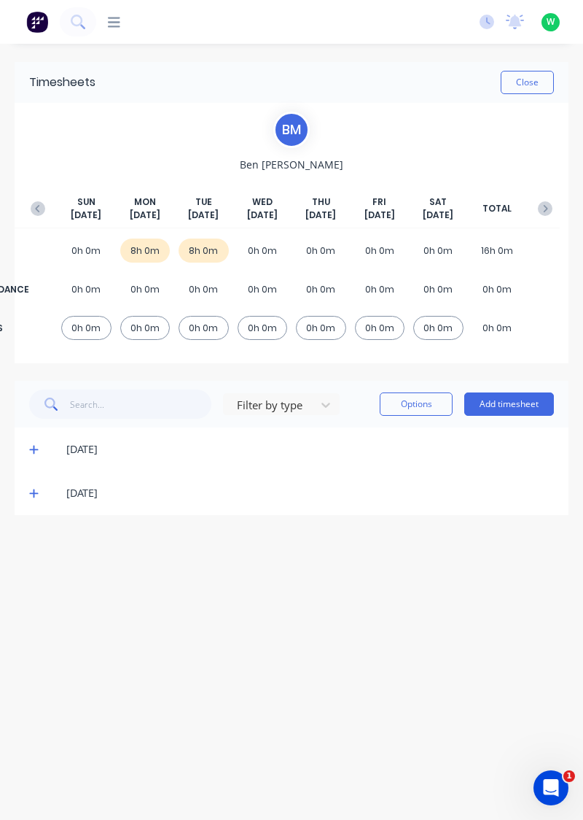
click at [31, 196] on button "button" at bounding box center [37, 208] width 29 height 26
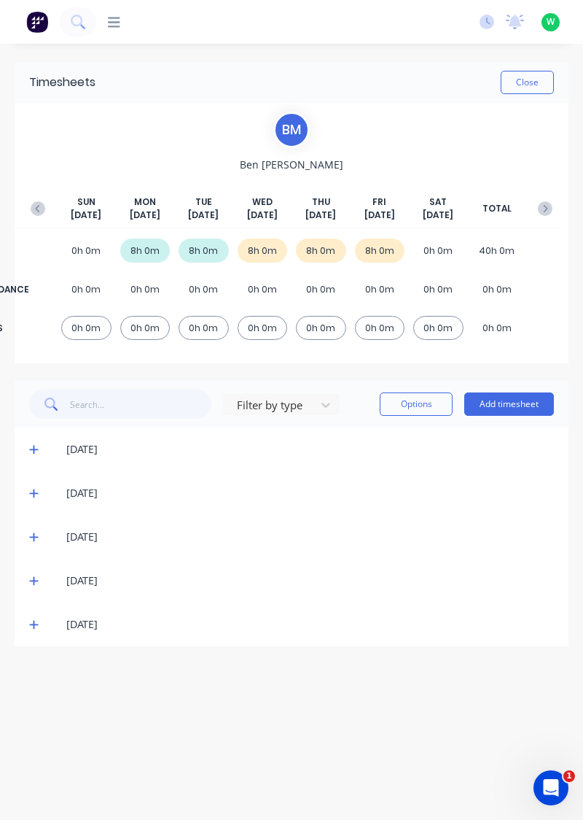
click at [32, 579] on icon at bounding box center [33, 581] width 9 height 9
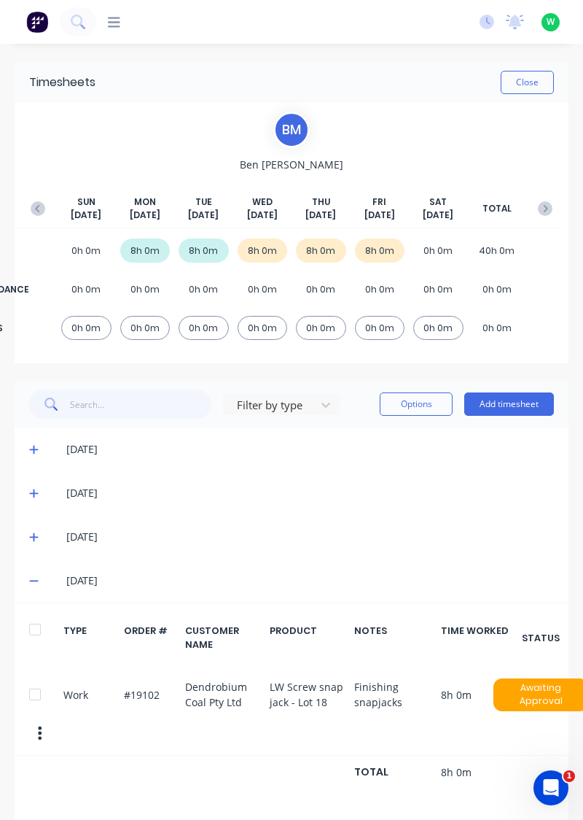
click at [31, 532] on icon at bounding box center [33, 537] width 9 height 10
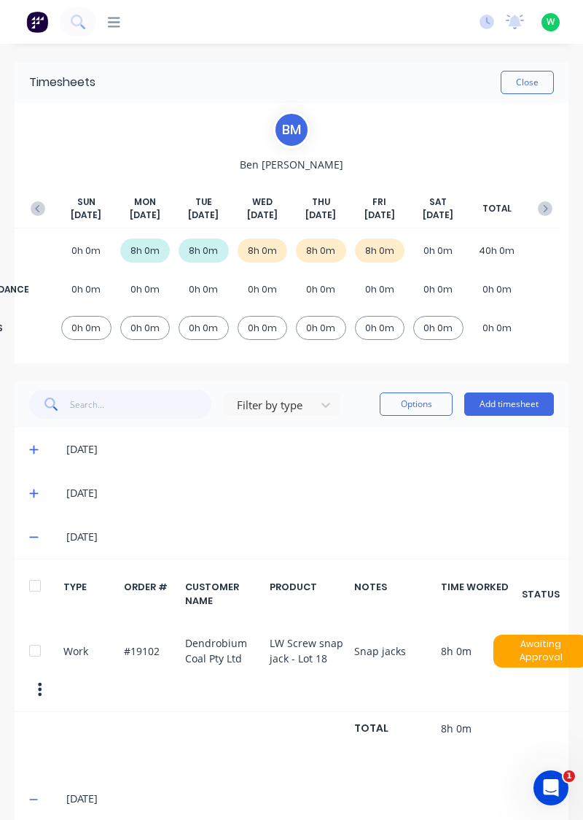
click at [33, 496] on icon at bounding box center [33, 493] width 9 height 10
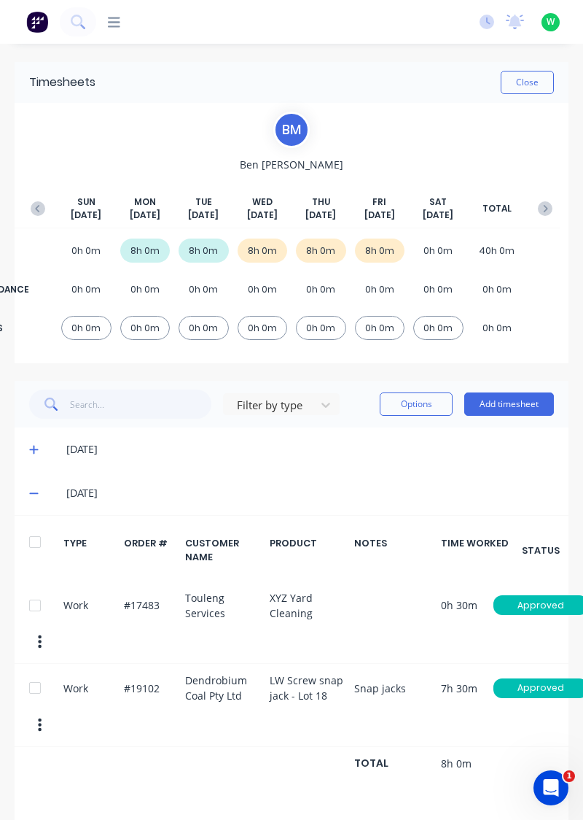
click at [35, 446] on icon at bounding box center [33, 449] width 9 height 10
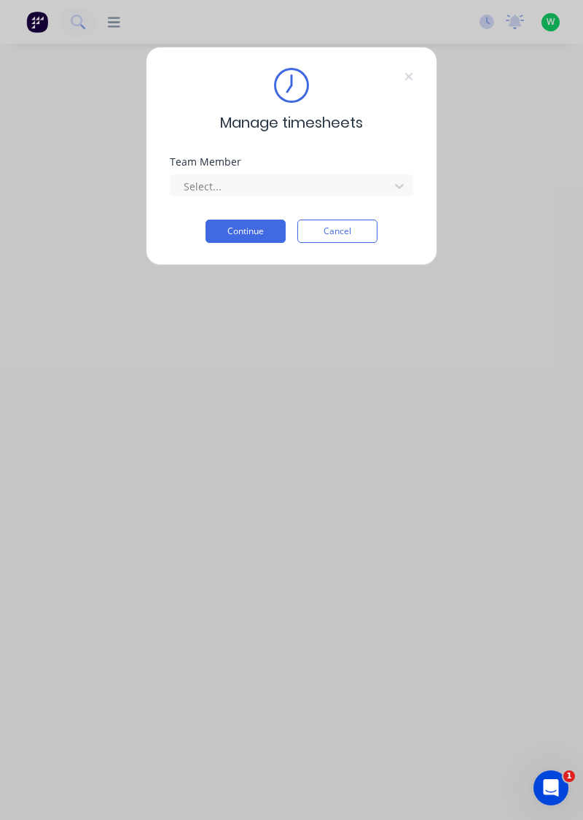
click at [183, 181] on input "text" at bounding box center [183, 186] width 3 height 15
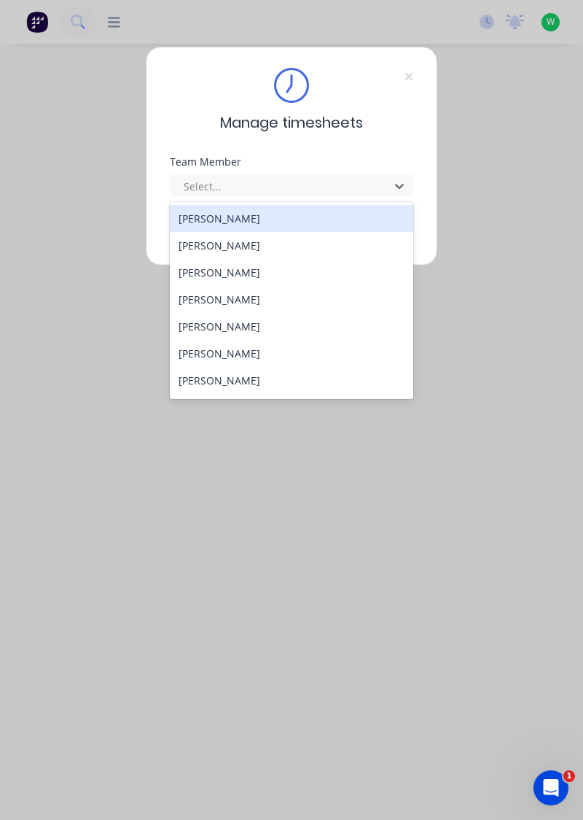
click at [187, 295] on div "[PERSON_NAME]" at bounding box center [292, 299] width 244 height 27
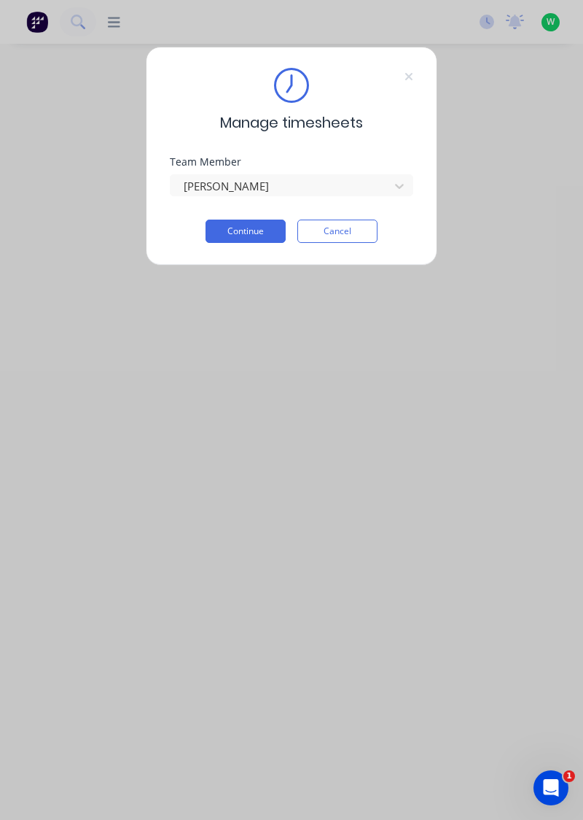
click at [216, 220] on button "Continue" at bounding box center [246, 230] width 80 height 23
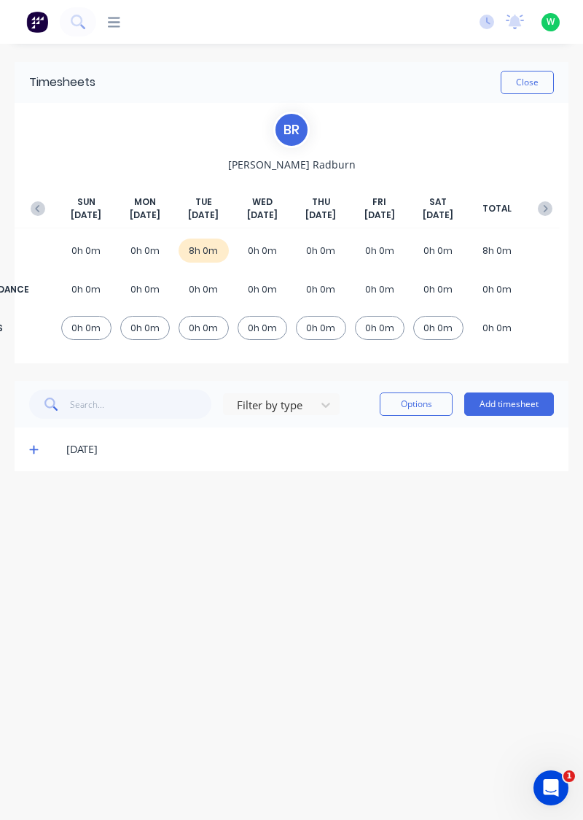
click at [502, 406] on button "Add timesheet" at bounding box center [509, 403] width 90 height 23
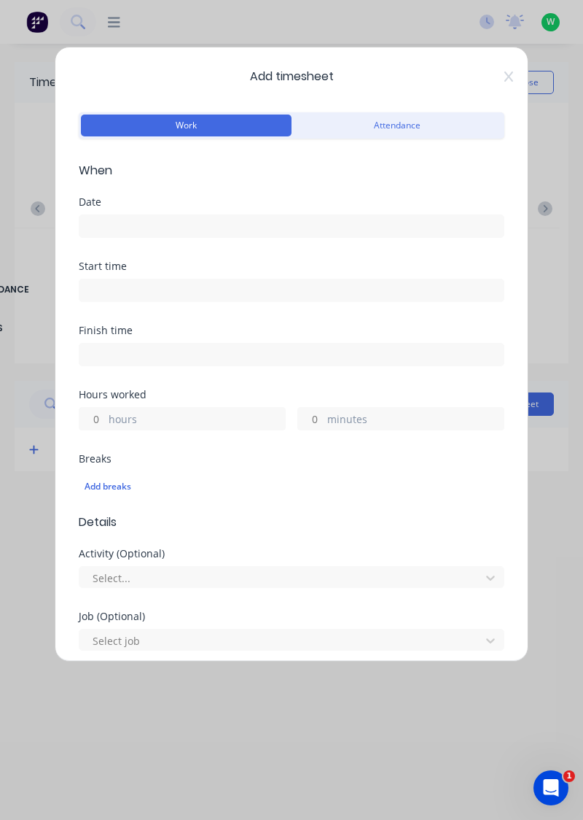
click at [233, 220] on input at bounding box center [291, 226] width 424 height 22
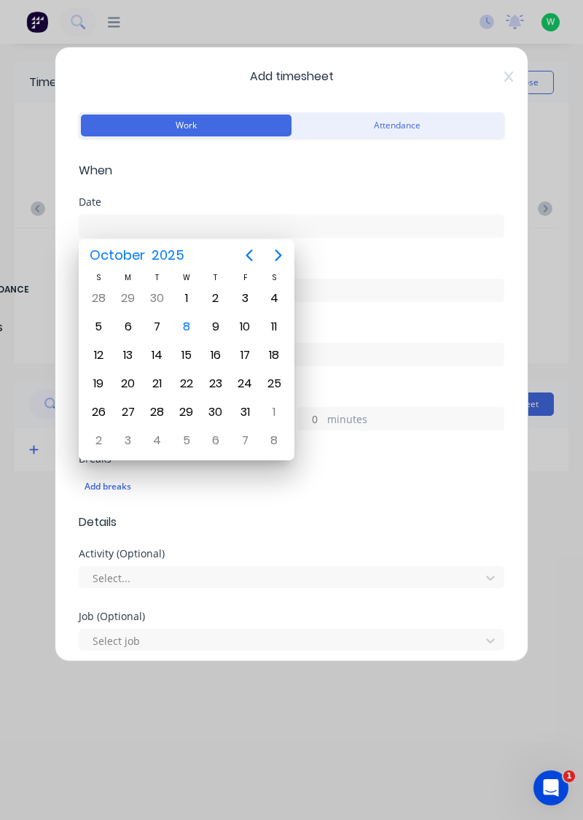
click at [129, 319] on div "6" at bounding box center [128, 327] width 22 height 22
type input "[DATE]"
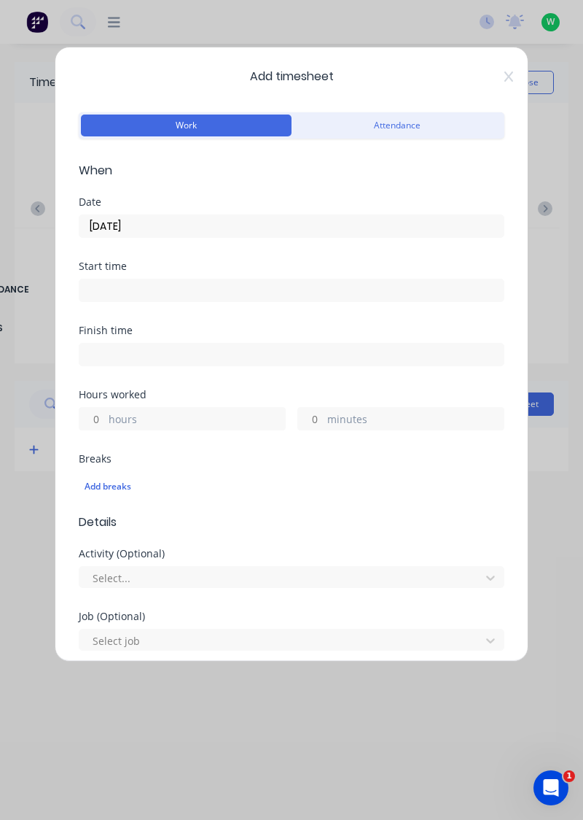
click at [198, 413] on label "hours" at bounding box center [197, 420] width 176 height 18
click at [105, 413] on input "hours" at bounding box center [92, 419] width 26 height 22
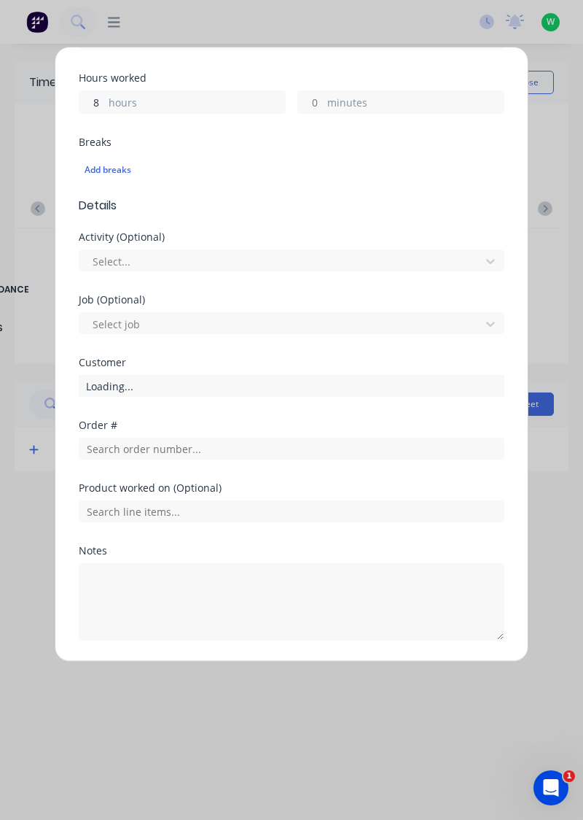
scroll to position [360, 0]
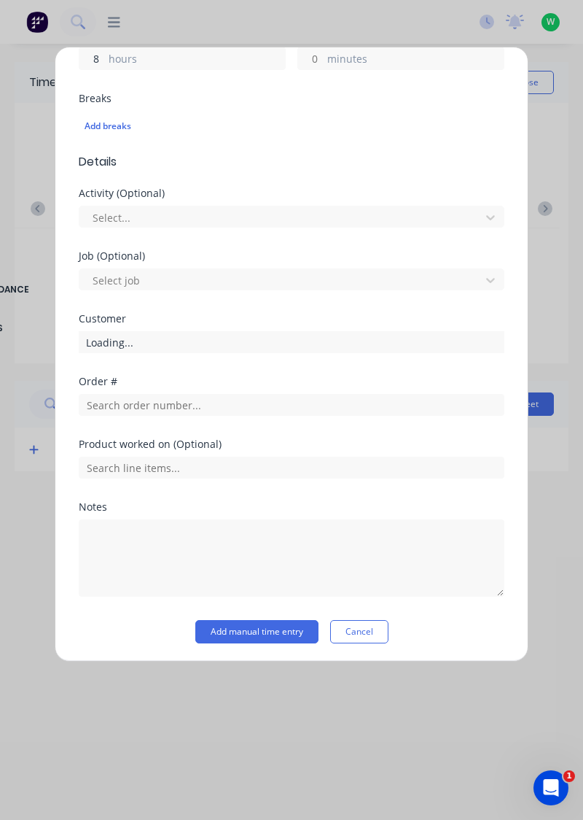
type input "8"
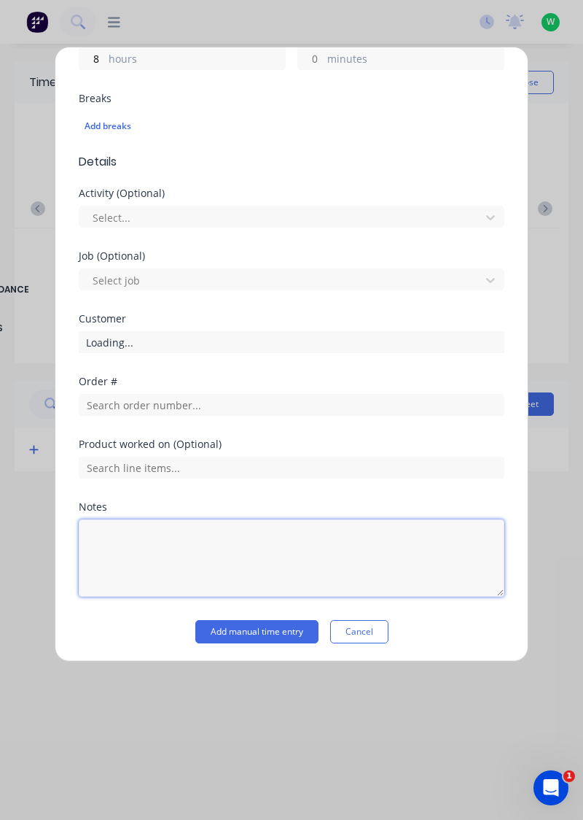
click at [223, 533] on textarea at bounding box center [292, 557] width 426 height 77
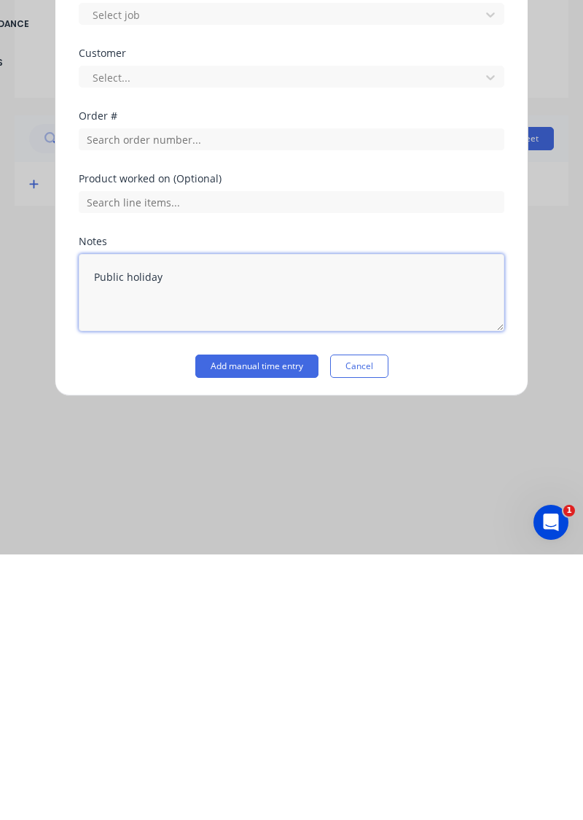
type textarea "Public holiday"
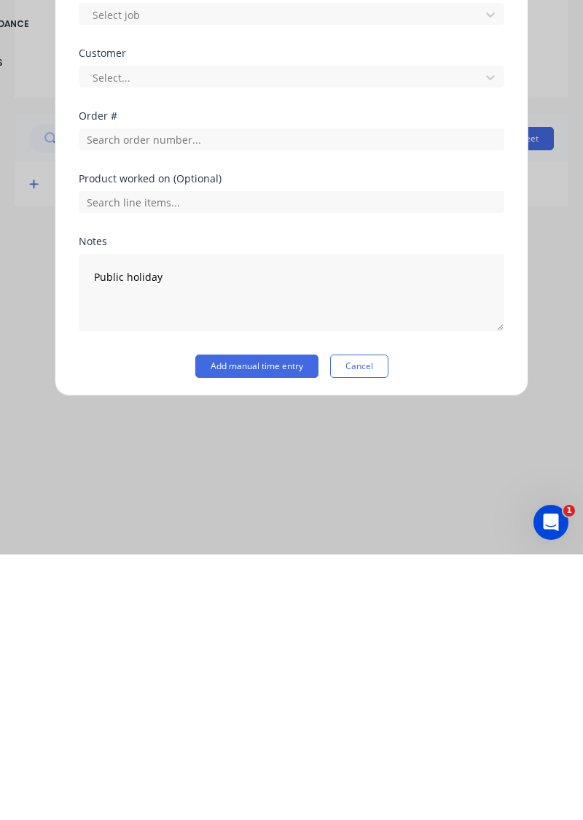
click at [273, 626] on button "Add manual time entry" at bounding box center [256, 631] width 123 height 23
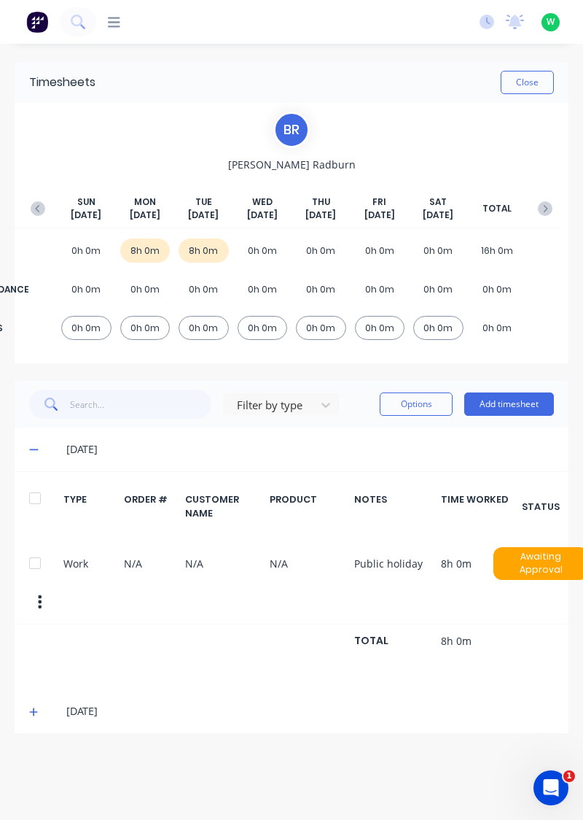
click at [39, 200] on button "button" at bounding box center [37, 208] width 29 height 26
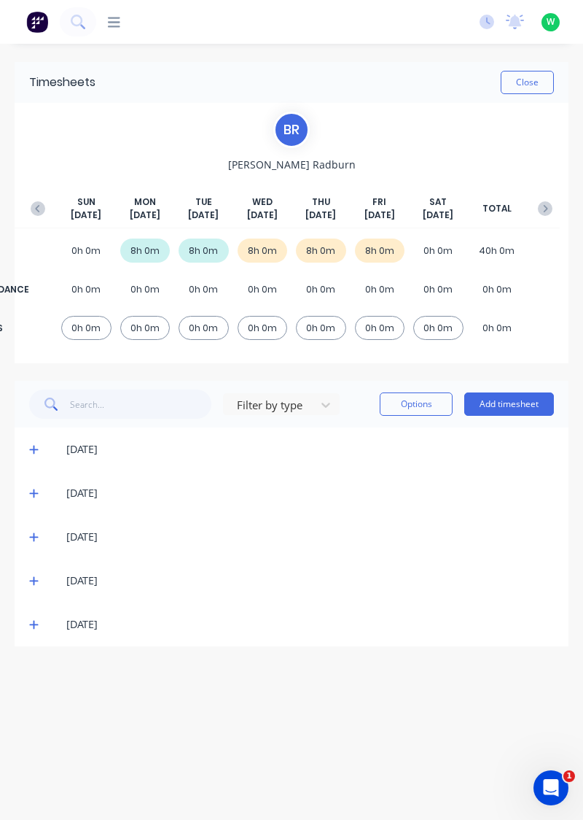
click at [30, 627] on icon at bounding box center [33, 624] width 9 height 10
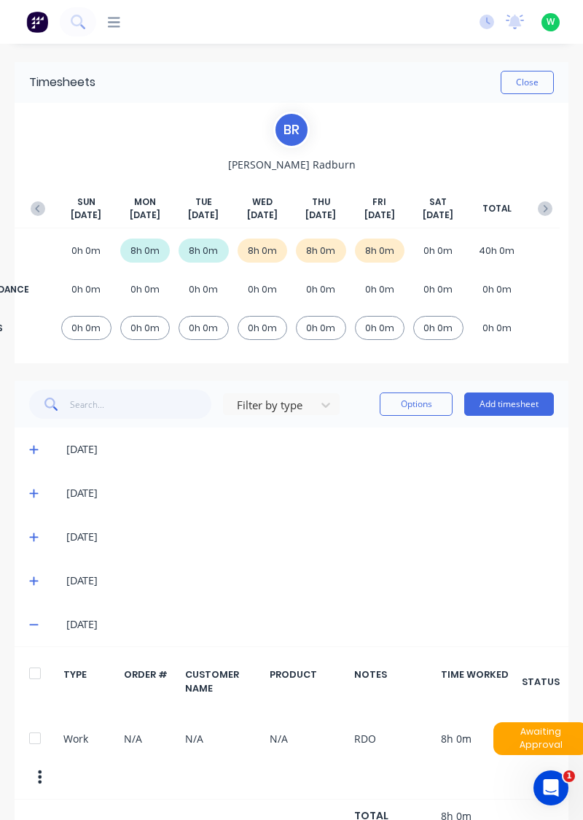
click at [34, 578] on icon at bounding box center [33, 581] width 9 height 9
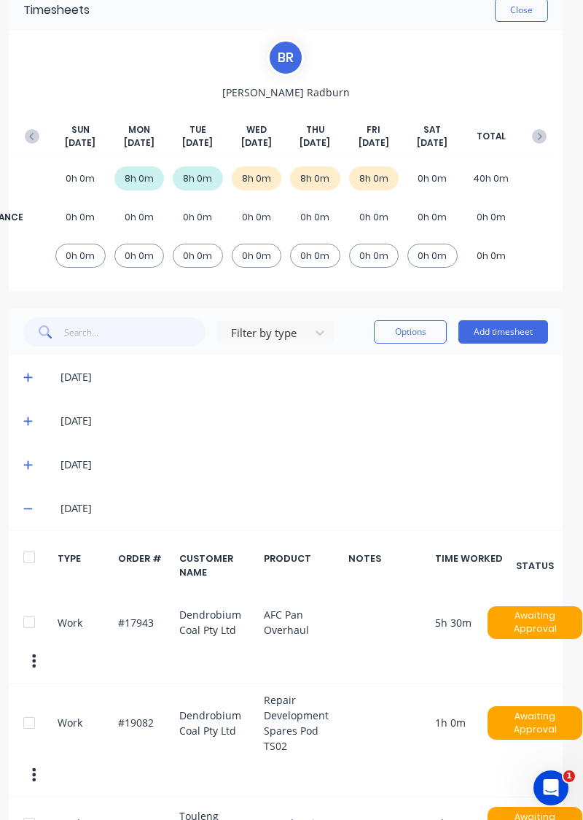
scroll to position [0, 6]
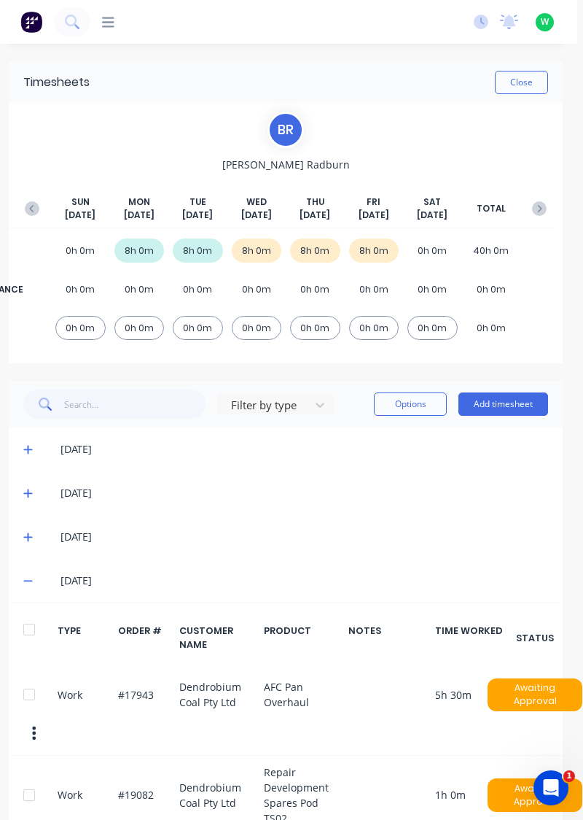
click at [537, 201] on icon "button" at bounding box center [539, 208] width 15 height 15
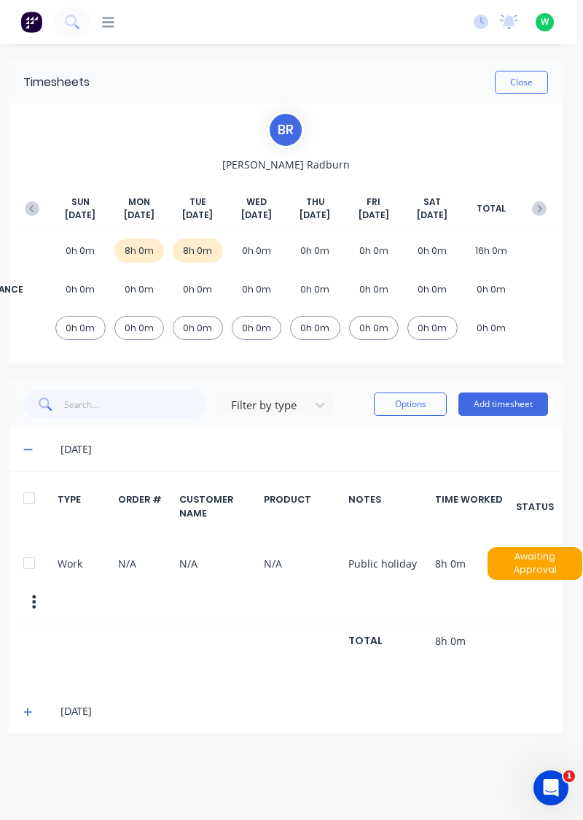
scroll to position [0, 0]
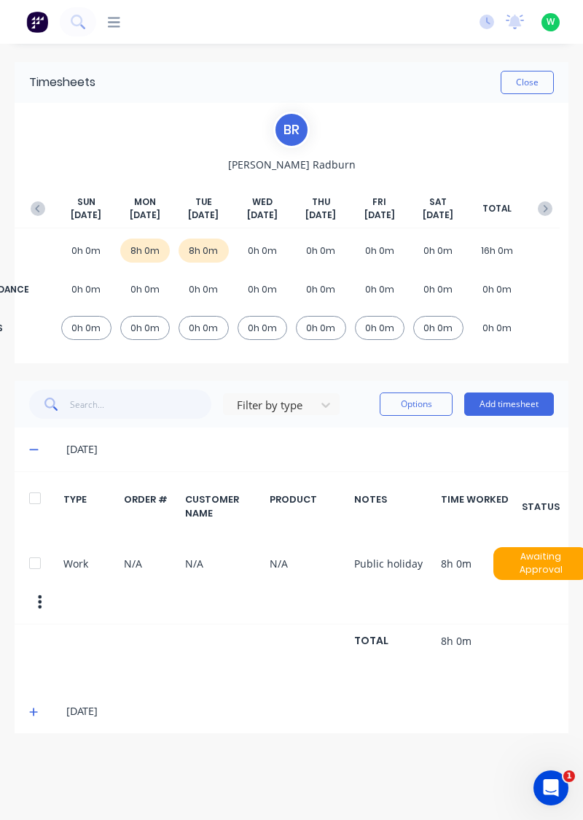
click at [39, 447] on span at bounding box center [36, 449] width 14 height 15
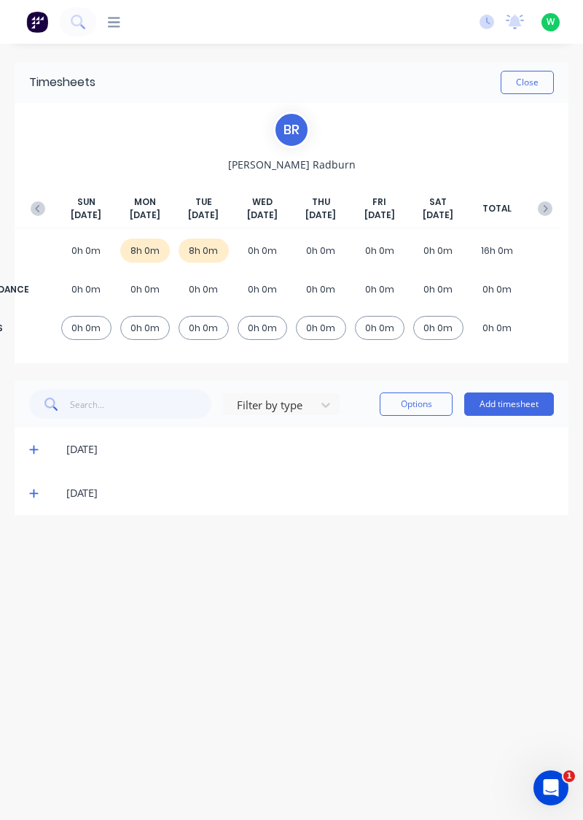
click at [32, 489] on icon at bounding box center [33, 493] width 9 height 10
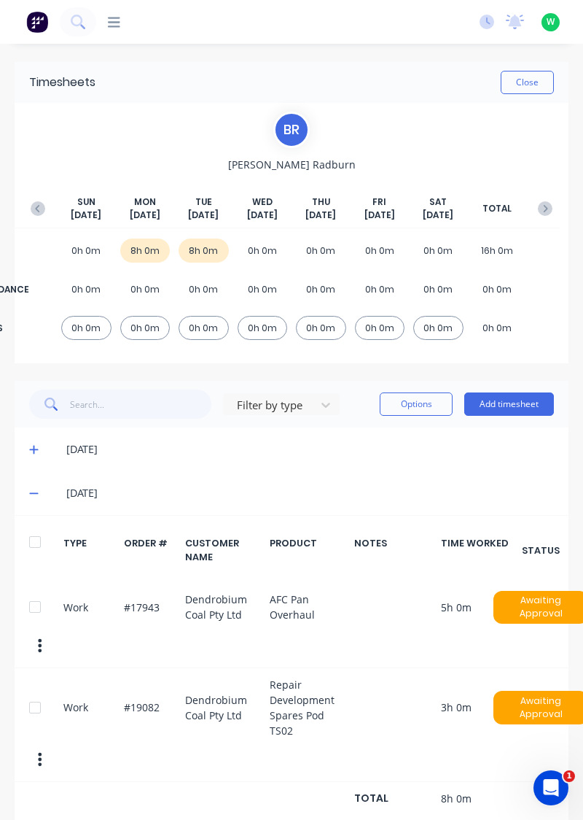
scroll to position [0, 6]
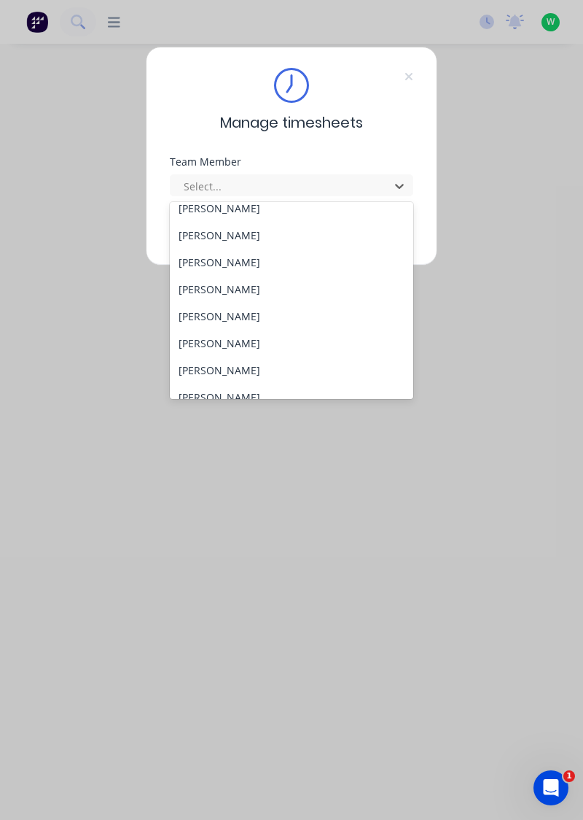
scroll to position [52, 0]
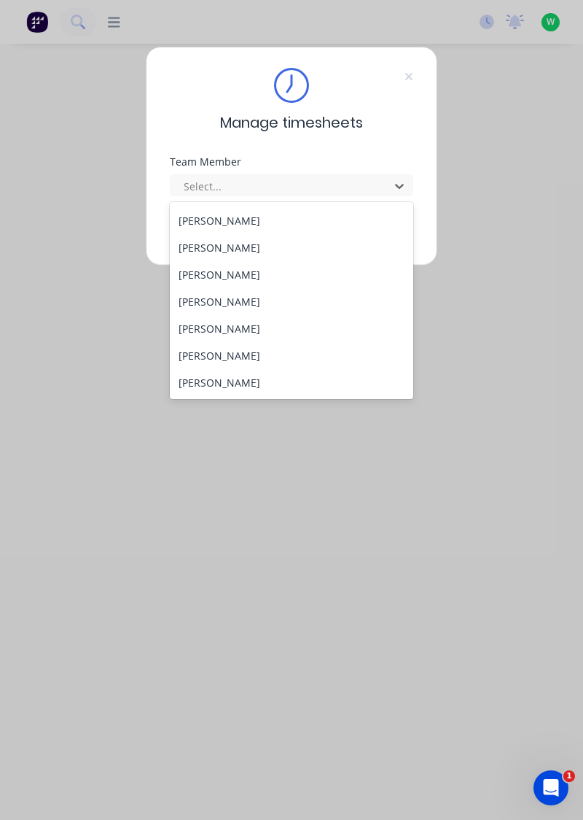
click at [235, 304] on div "[PERSON_NAME]" at bounding box center [292, 301] width 244 height 27
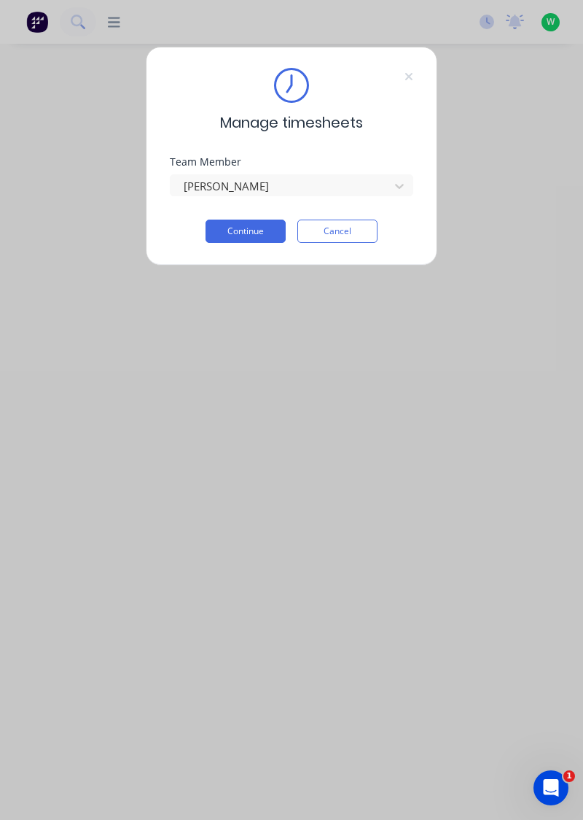
click at [260, 228] on button "Continue" at bounding box center [246, 230] width 80 height 23
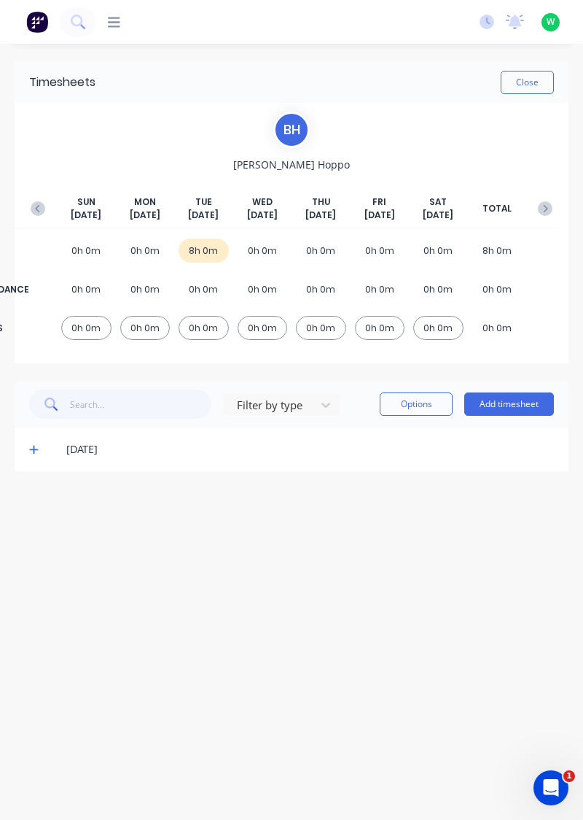
click at [30, 448] on icon at bounding box center [33, 450] width 9 height 9
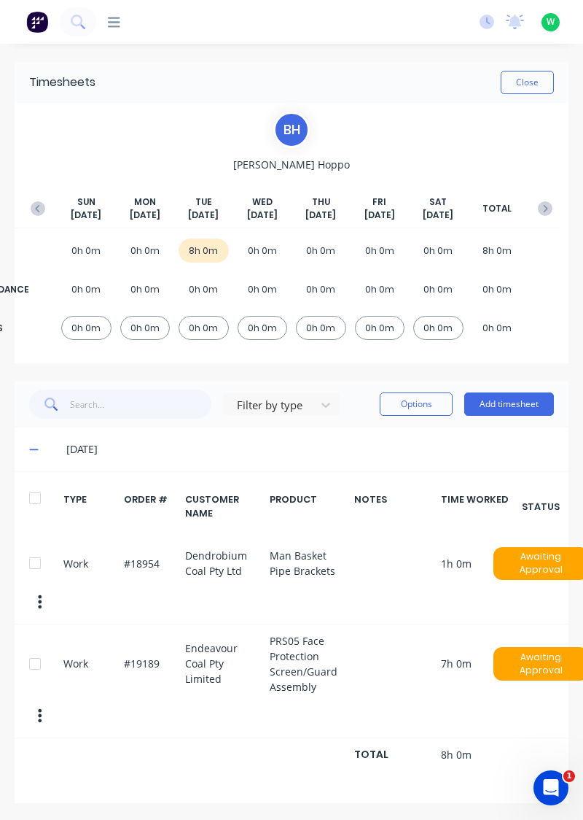
click at [491, 403] on button "Add timesheet" at bounding box center [509, 403] width 90 height 23
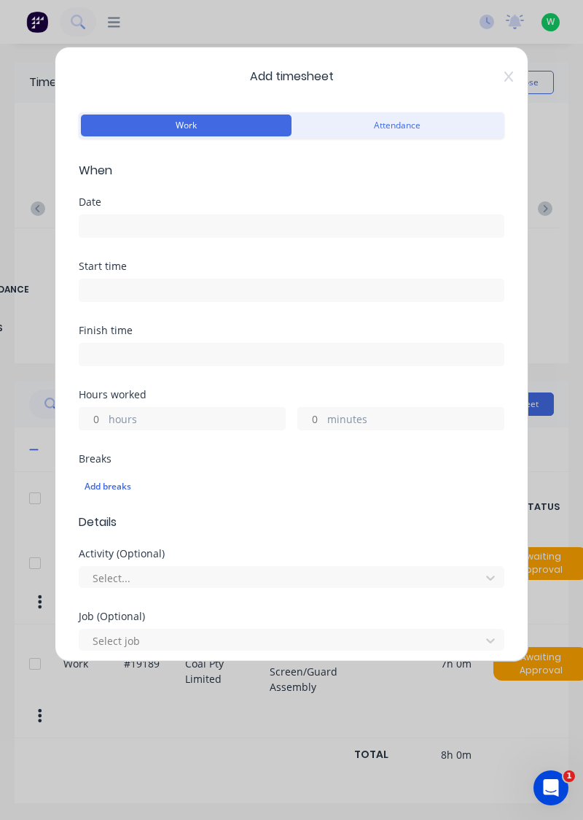
click at [268, 225] on input at bounding box center [291, 226] width 424 height 22
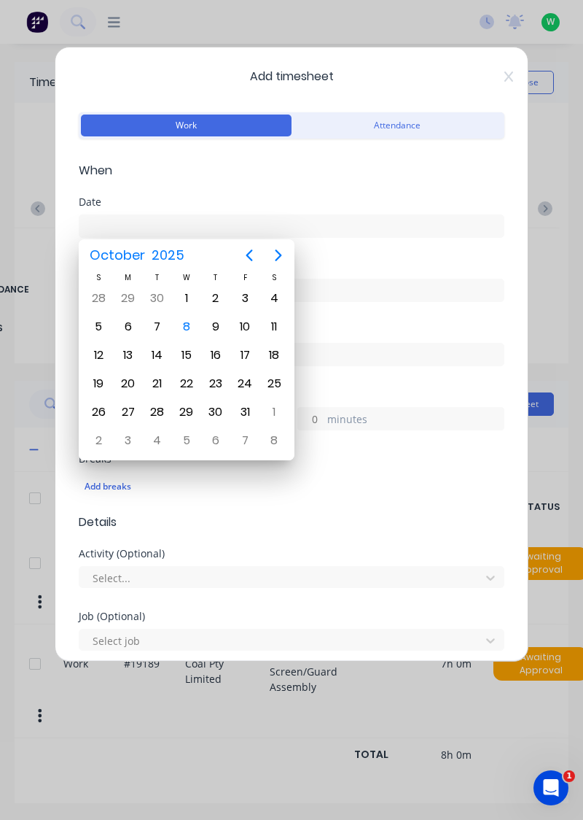
click at [185, 327] on div "8" at bounding box center [187, 327] width 22 height 22
type input "[DATE]"
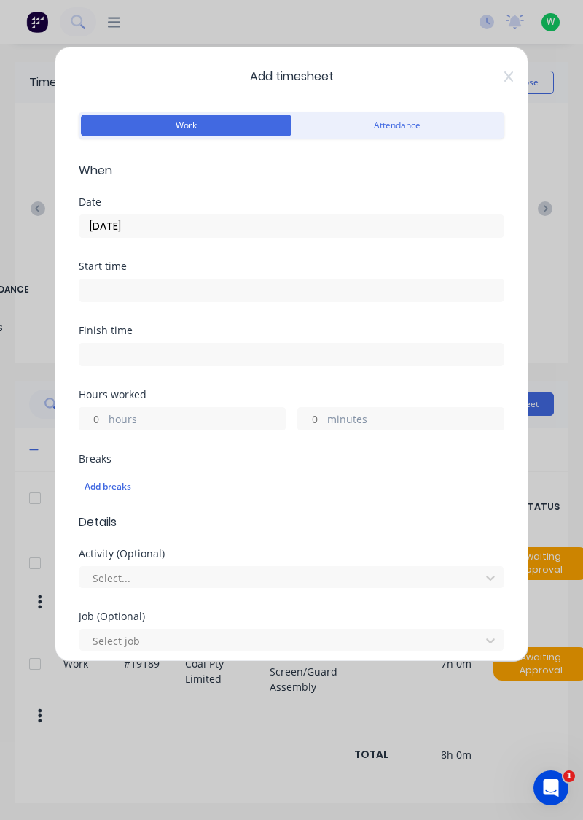
click at [182, 412] on label "hours" at bounding box center [197, 420] width 176 height 18
click at [105, 412] on input "hours" at bounding box center [92, 419] width 26 height 22
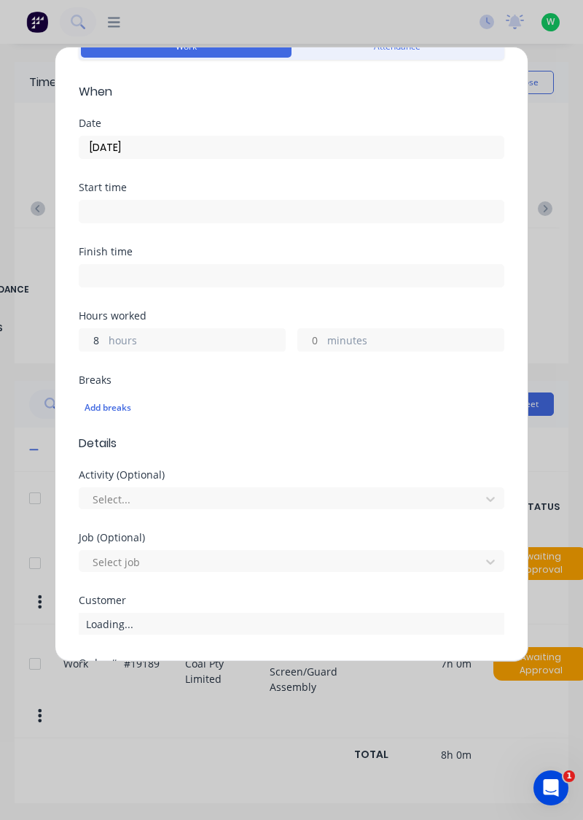
scroll to position [80, 0]
type input "8"
click at [201, 141] on input "[DATE]" at bounding box center [291, 146] width 424 height 22
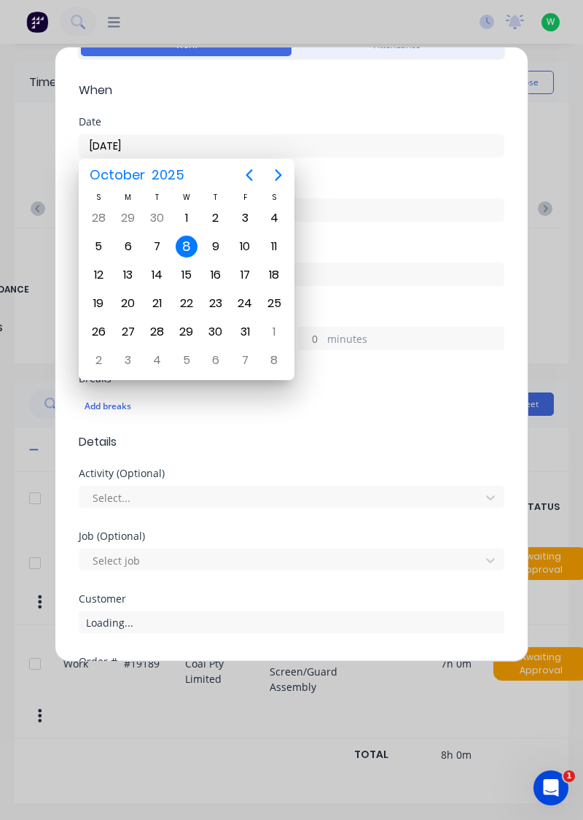
click at [128, 241] on div "6" at bounding box center [128, 247] width 22 height 22
type input "[DATE]"
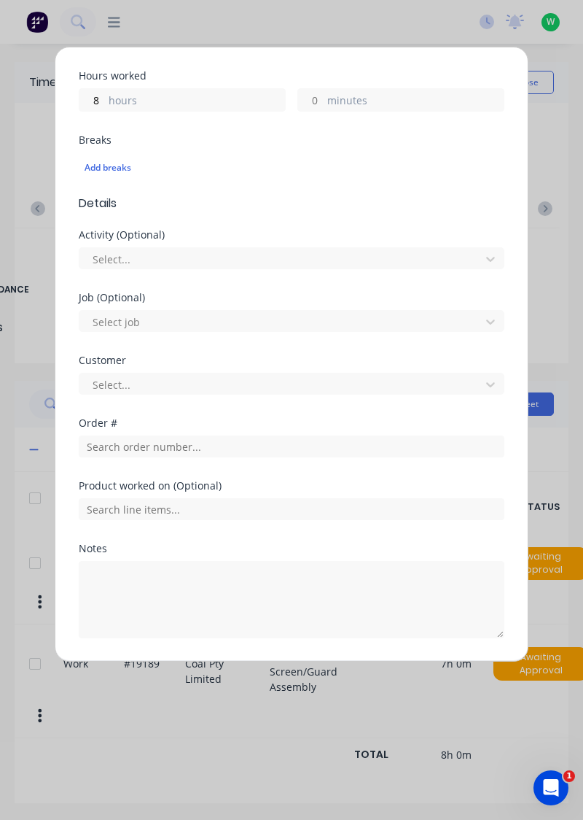
scroll to position [360, 0]
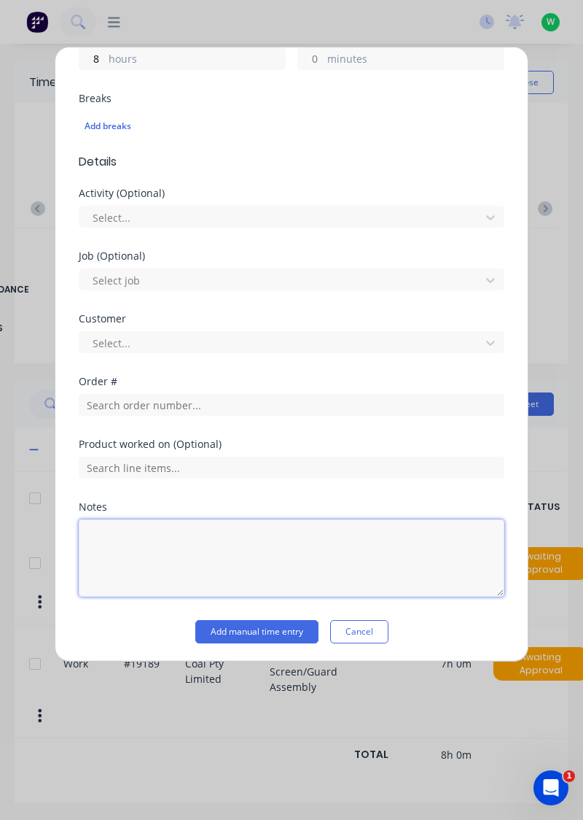
click at [203, 534] on textarea at bounding box center [292, 557] width 426 height 77
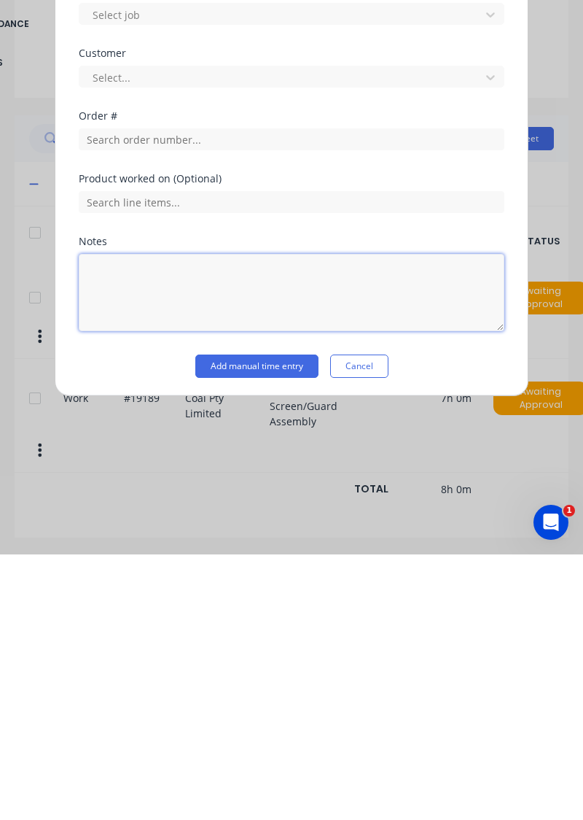
scroll to position [13, 0]
type textarea "Public holiday"
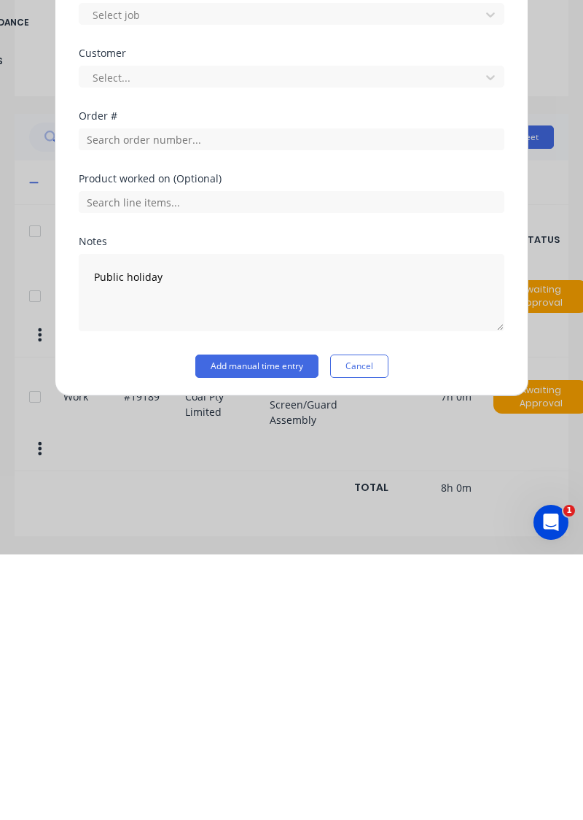
click at [266, 620] on button "Add manual time entry" at bounding box center [256, 631] width 123 height 23
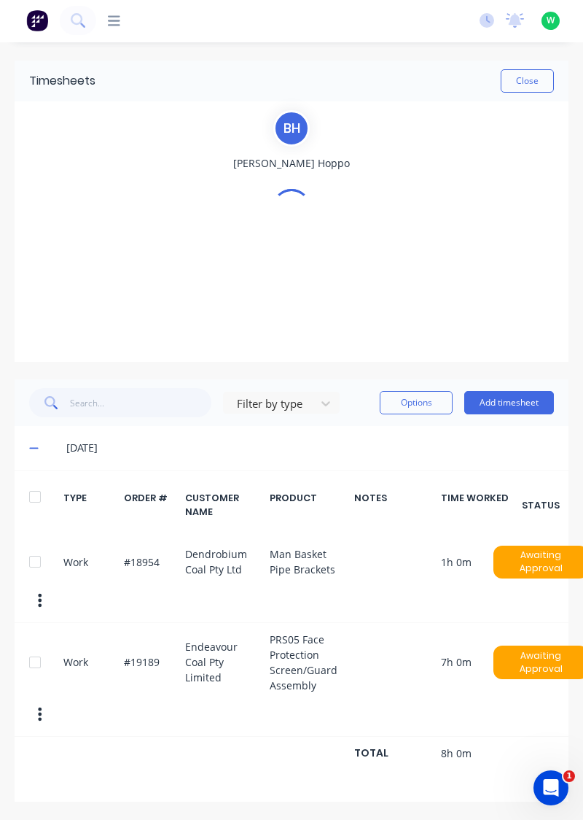
scroll to position [0, 0]
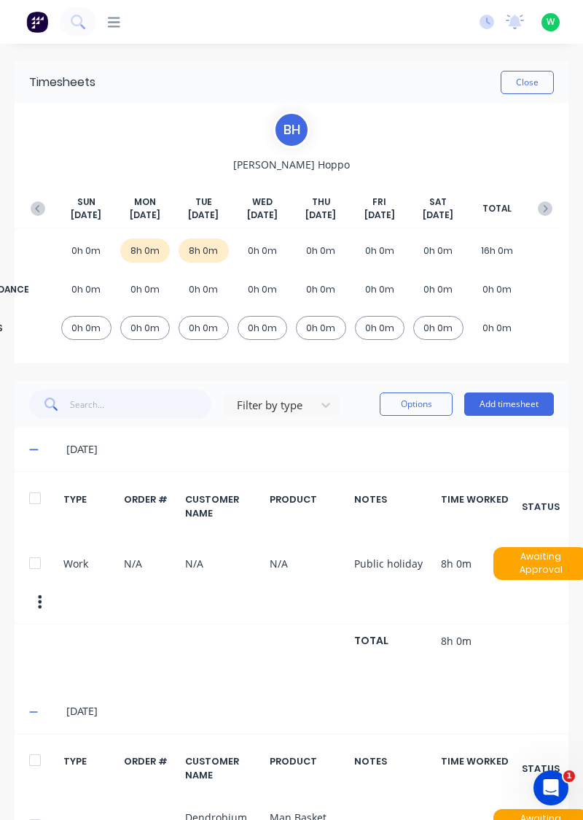
click at [26, 213] on button "button" at bounding box center [37, 208] width 29 height 26
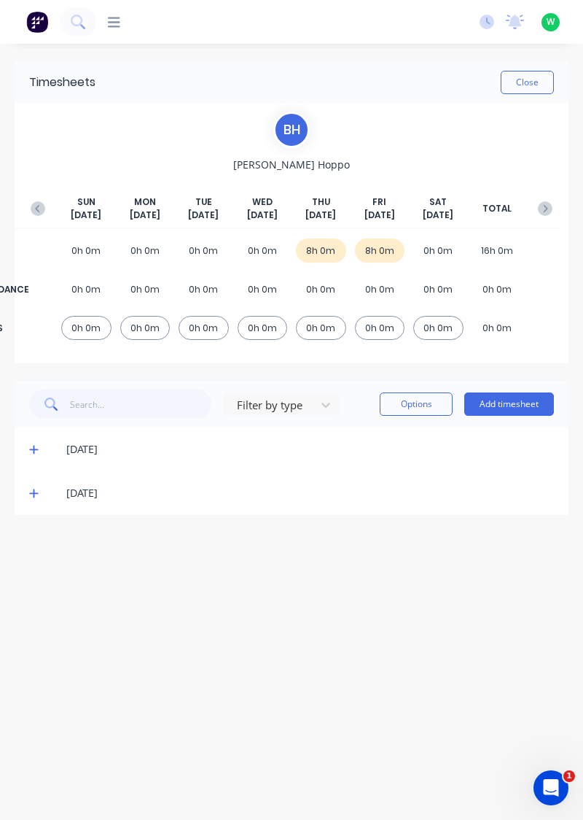
click at [36, 496] on icon at bounding box center [33, 493] width 9 height 10
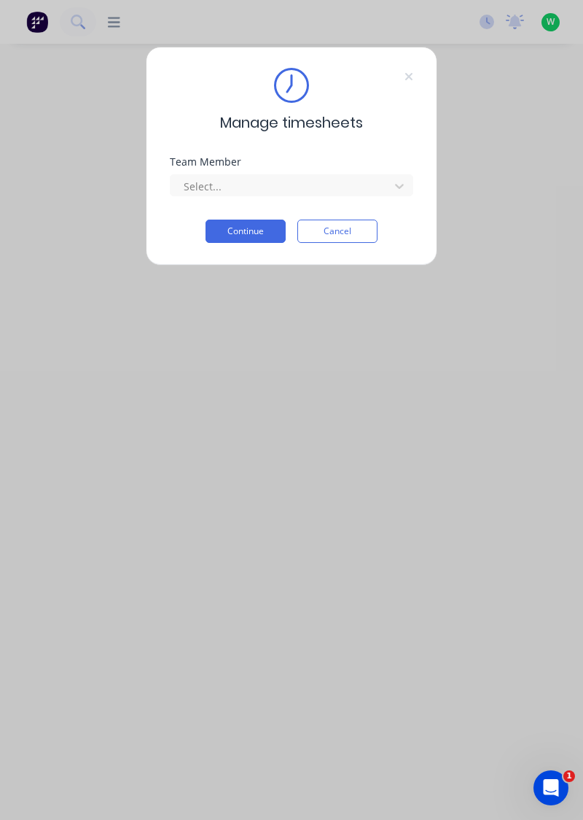
click at [343, 166] on div "Team Member" at bounding box center [292, 162] width 244 height 10
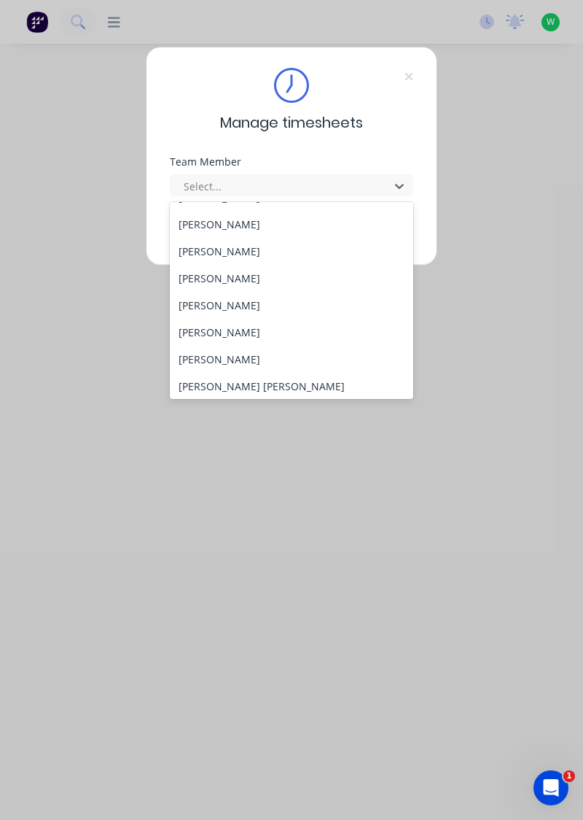
scroll to position [99, 0]
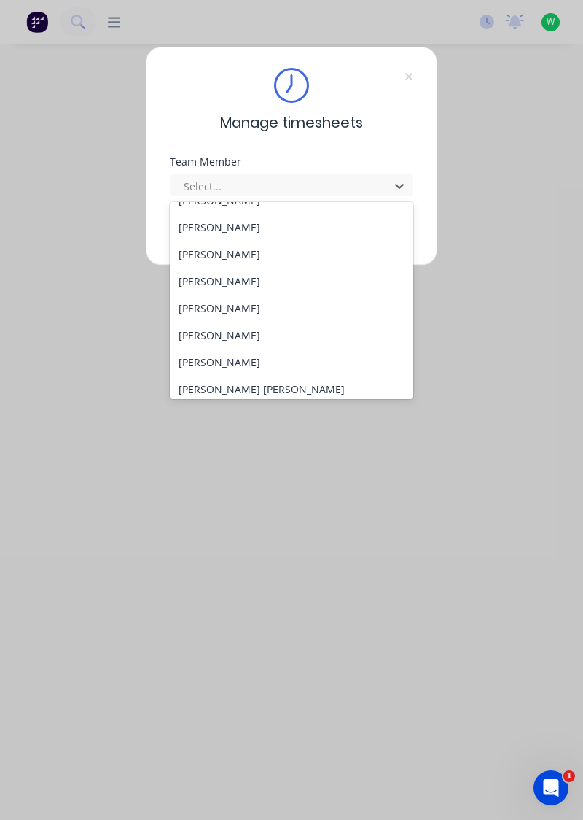
click at [219, 296] on div "[PERSON_NAME]" at bounding box center [292, 308] width 244 height 27
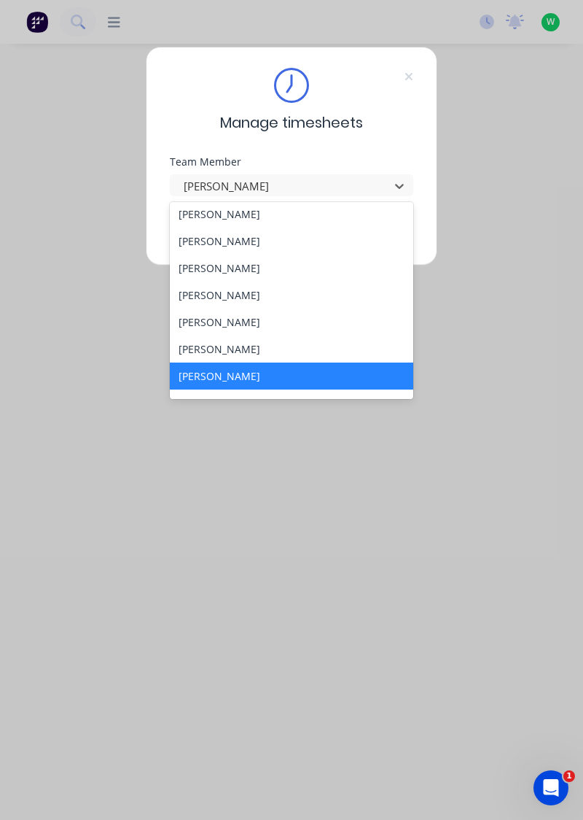
scroll to position [72, 0]
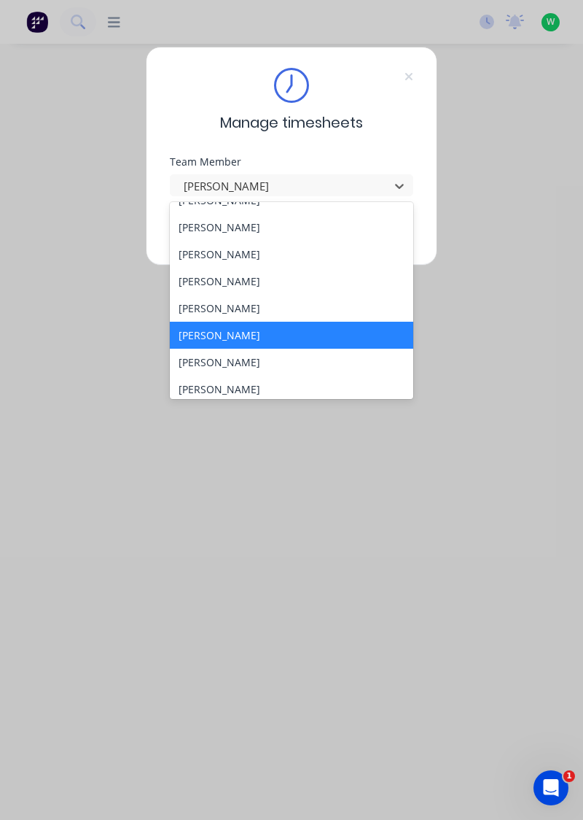
click at [256, 304] on div "[PERSON_NAME]" at bounding box center [292, 308] width 244 height 27
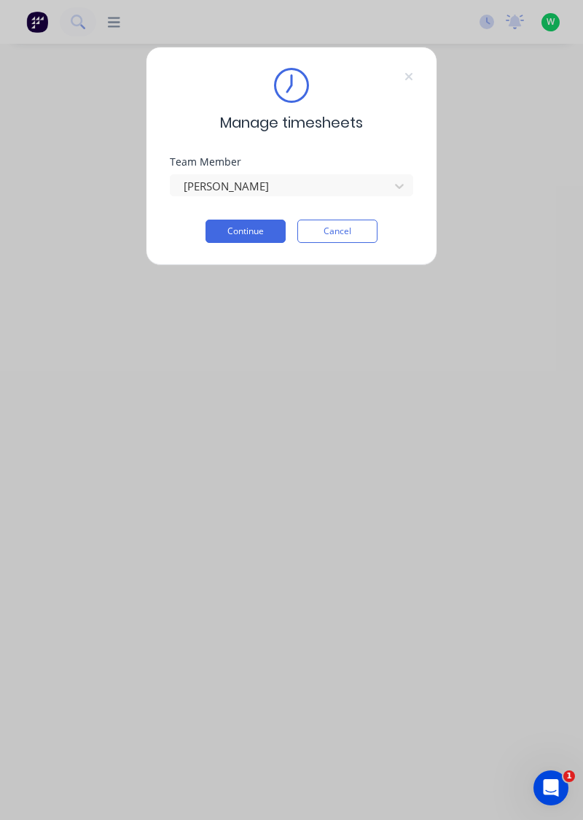
click at [276, 221] on button "Continue" at bounding box center [246, 230] width 80 height 23
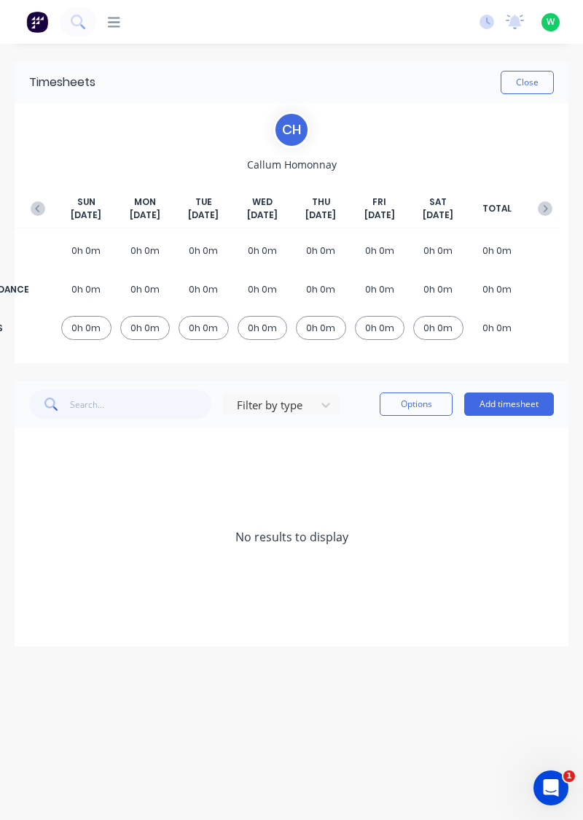
click at [39, 198] on button "button" at bounding box center [37, 208] width 29 height 26
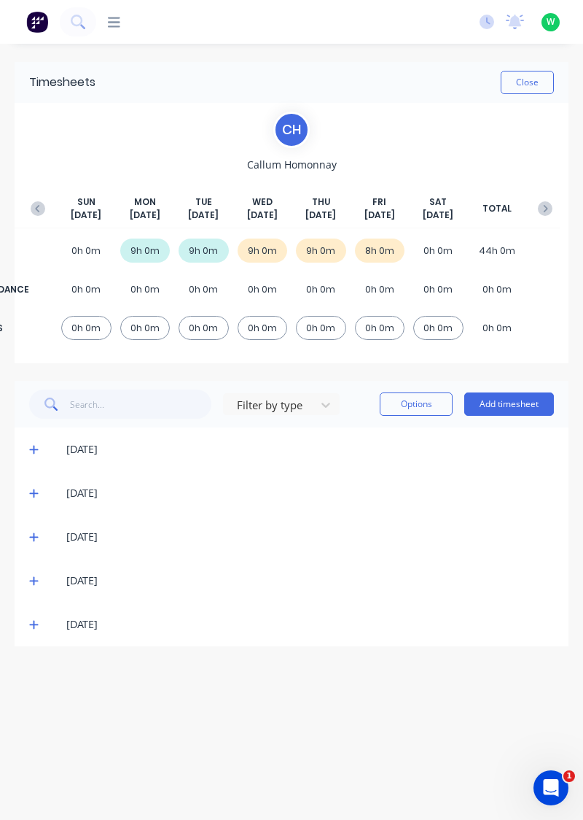
click at [34, 622] on icon at bounding box center [33, 625] width 9 height 9
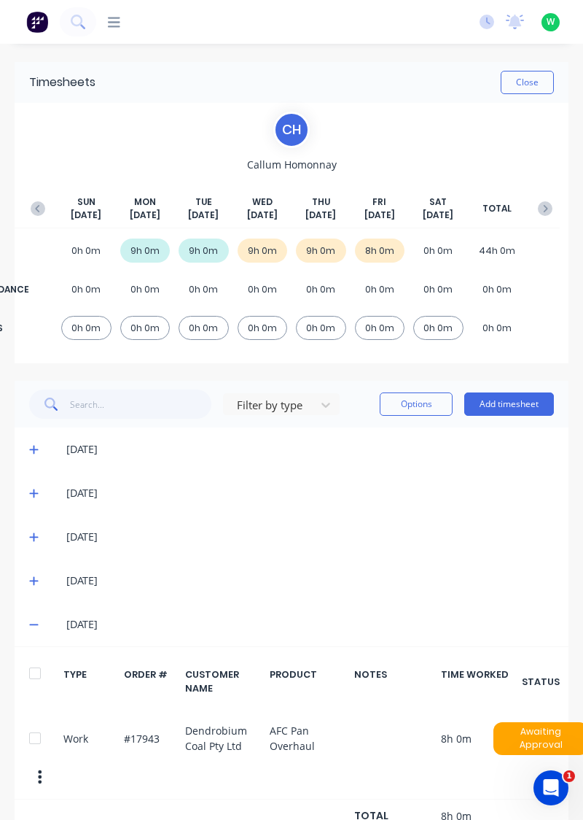
click at [34, 578] on icon at bounding box center [33, 581] width 9 height 9
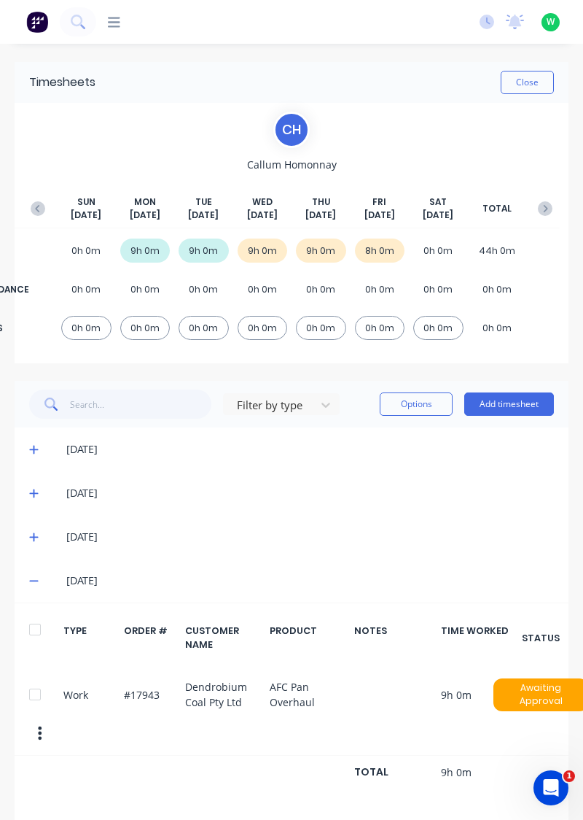
click at [557, 197] on div "[DATE] [DATE] [DATE] [DATE] [DATE] [DATE] [DATE] TOTAL" at bounding box center [291, 211] width 537 height 33
click at [548, 198] on button "button" at bounding box center [545, 208] width 29 height 26
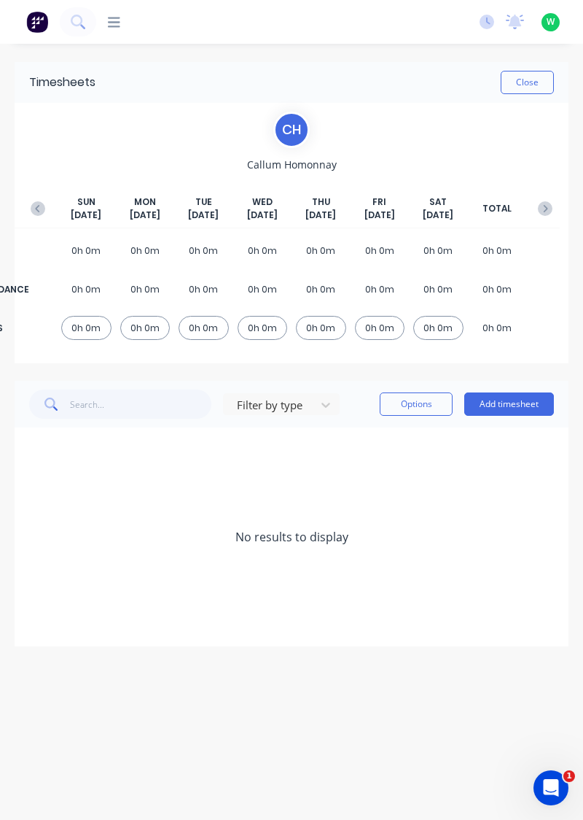
click at [513, 400] on button "Add timesheet" at bounding box center [509, 403] width 90 height 23
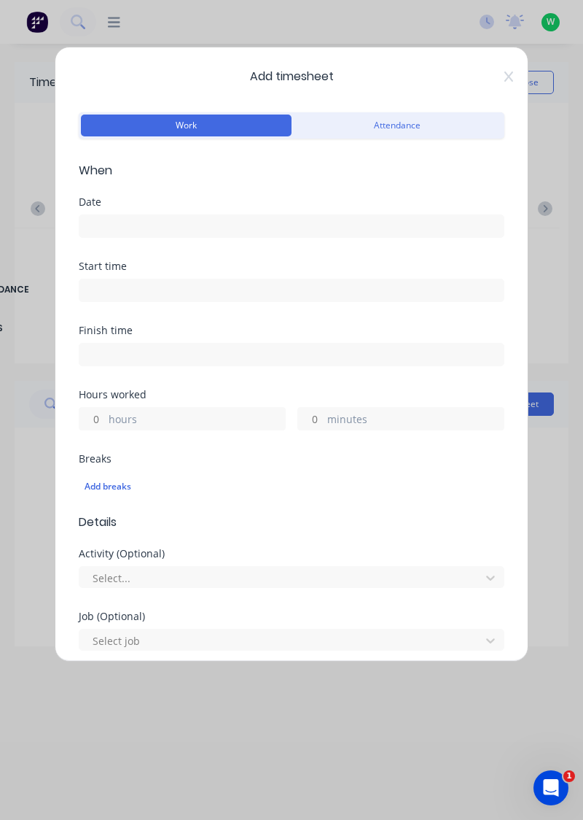
click at [276, 227] on input at bounding box center [291, 226] width 424 height 22
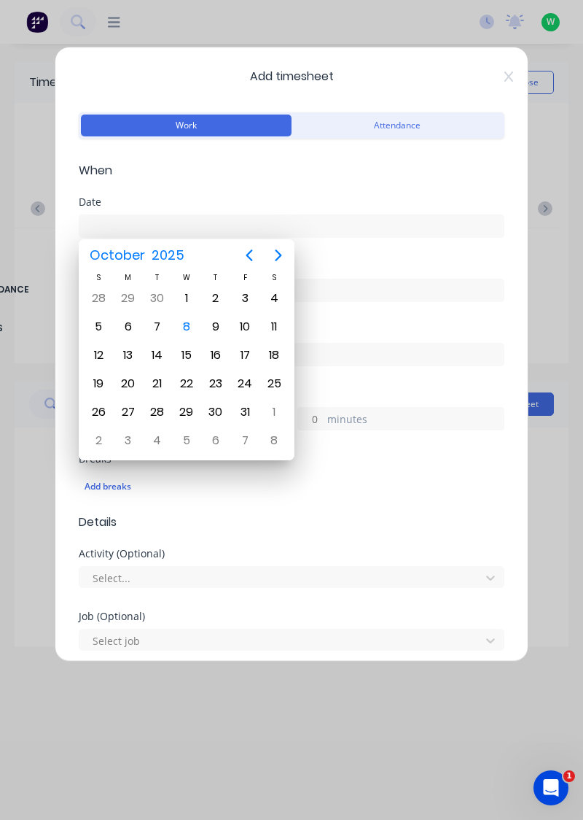
click at [126, 327] on div "6" at bounding box center [128, 327] width 22 height 22
type input "[DATE]"
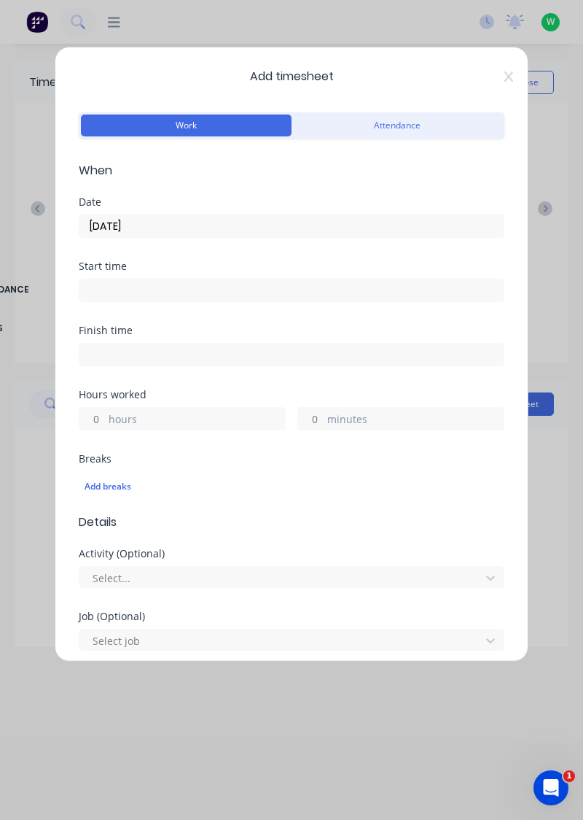
click at [190, 417] on label "hours" at bounding box center [197, 420] width 176 height 18
click at [105, 417] on input "hours" at bounding box center [92, 419] width 26 height 22
type input "U"
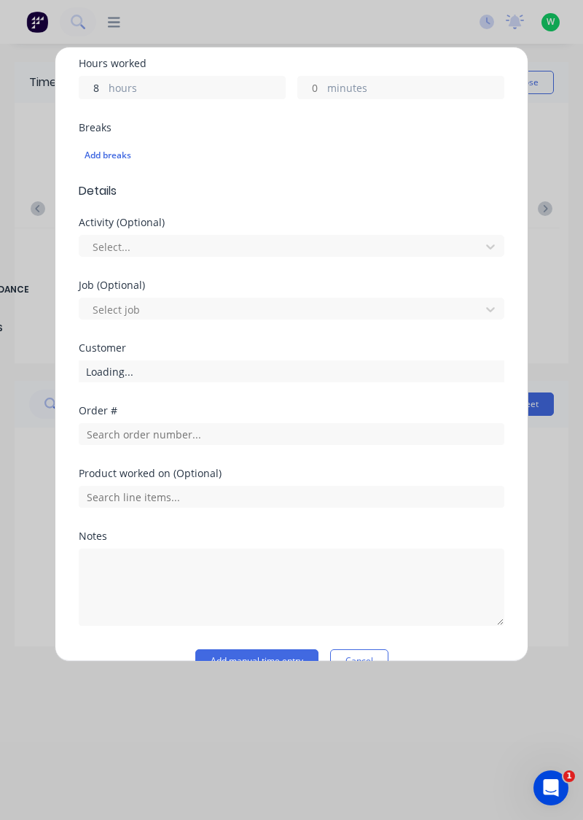
scroll to position [360, 0]
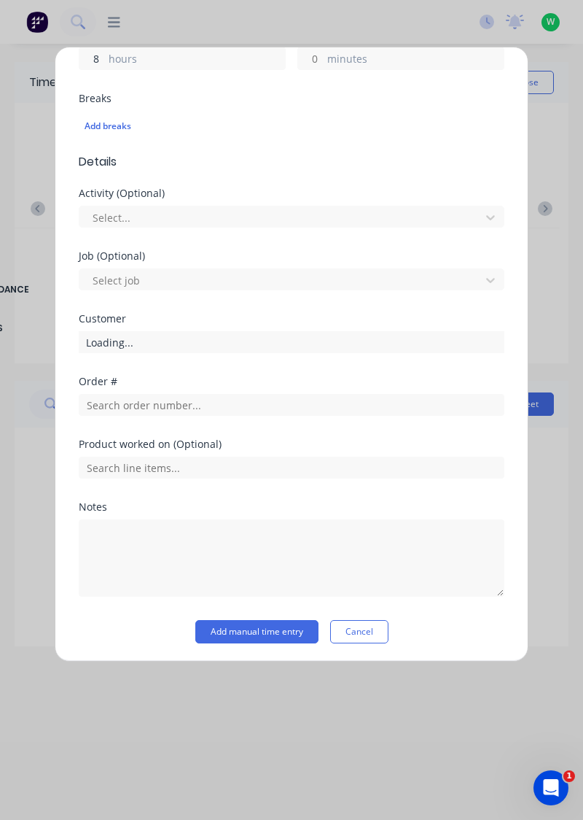
type input "8"
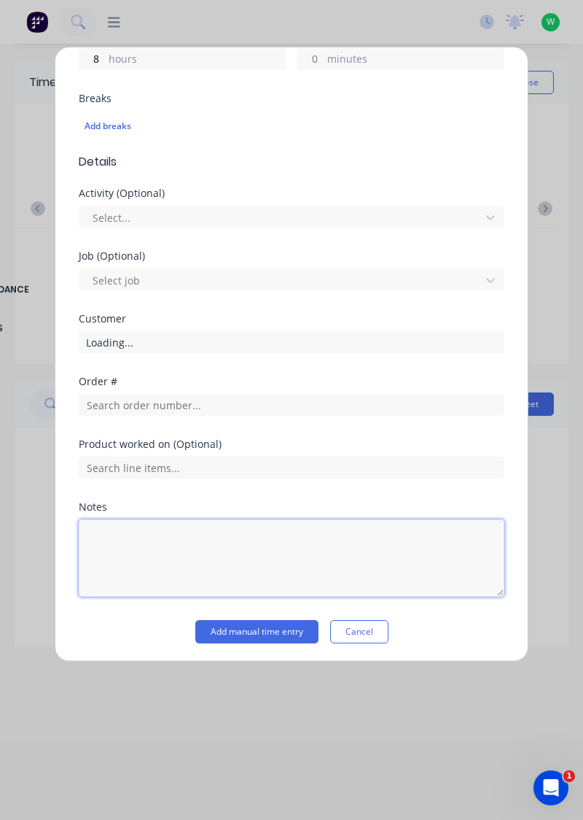
click at [261, 545] on textarea at bounding box center [292, 557] width 426 height 77
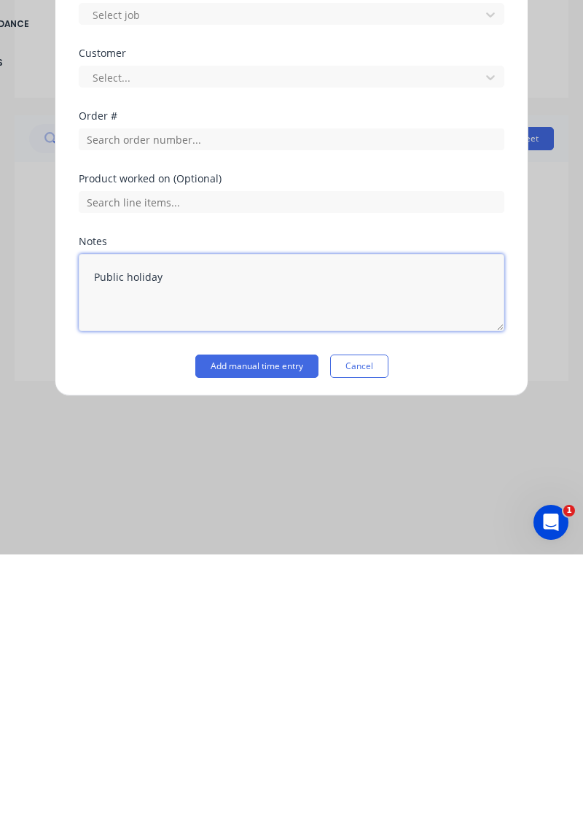
type textarea "Public holiday"
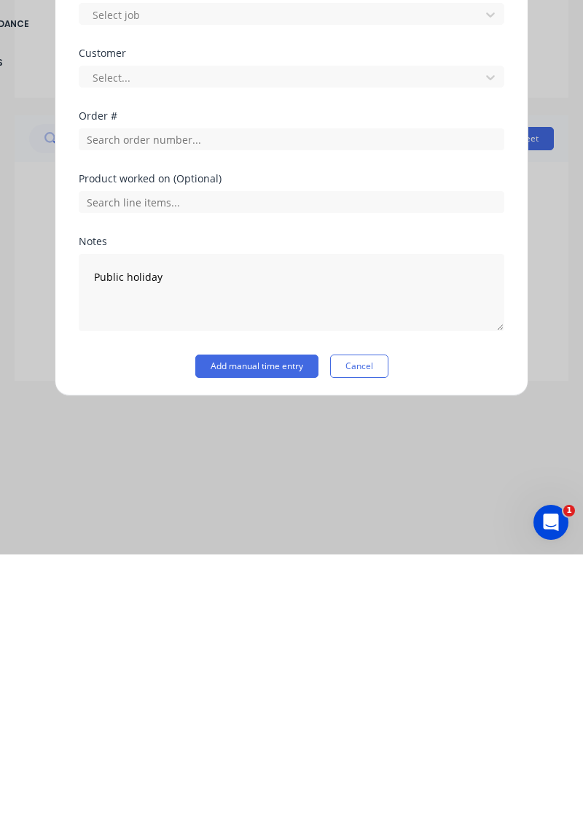
click at [269, 632] on button "Add manual time entry" at bounding box center [256, 631] width 123 height 23
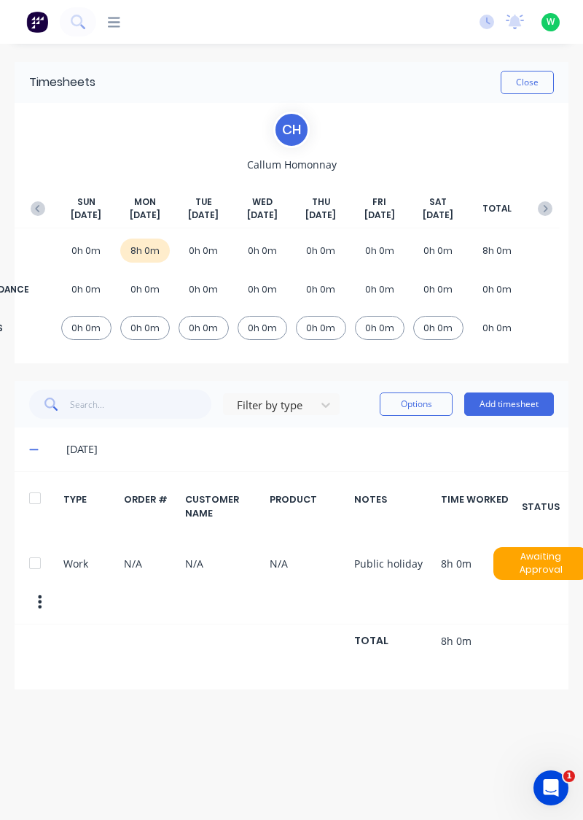
click at [497, 404] on button "Add timesheet" at bounding box center [509, 403] width 90 height 23
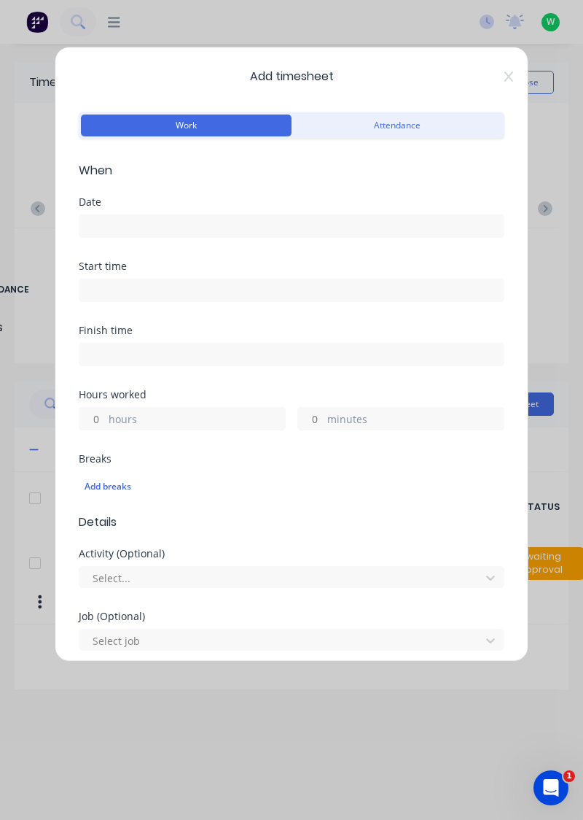
click at [292, 229] on input at bounding box center [291, 226] width 424 height 22
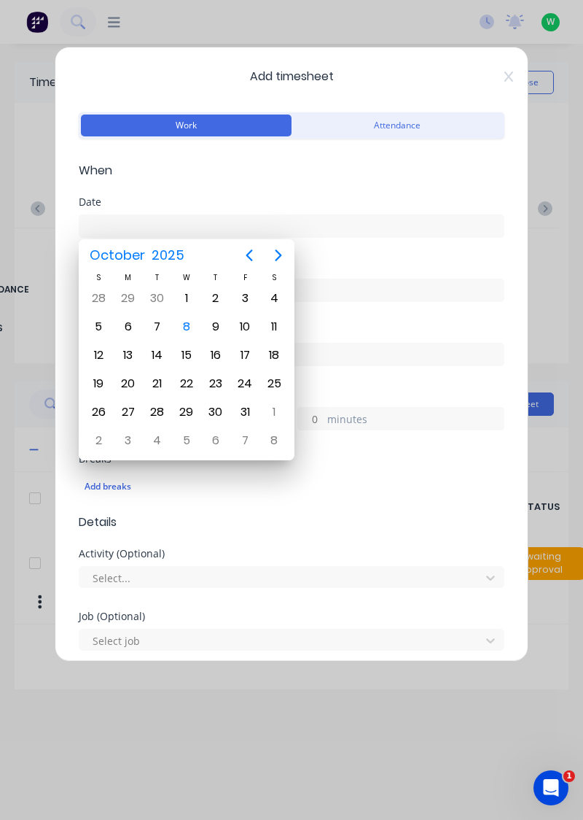
click at [153, 321] on div "7" at bounding box center [158, 327] width 22 height 22
type input "07/10/2025"
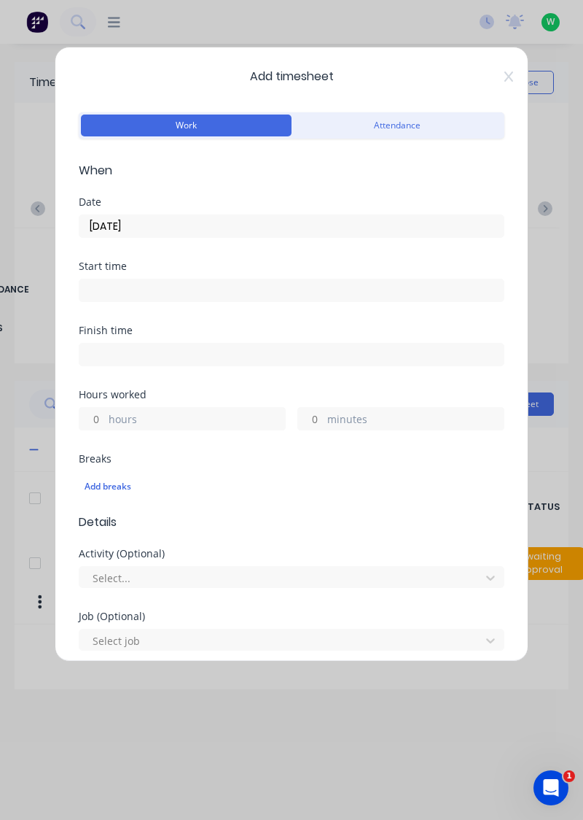
click at [173, 412] on label "hours" at bounding box center [197, 420] width 176 height 18
click at [105, 412] on input "hours" at bounding box center [92, 419] width 26 height 22
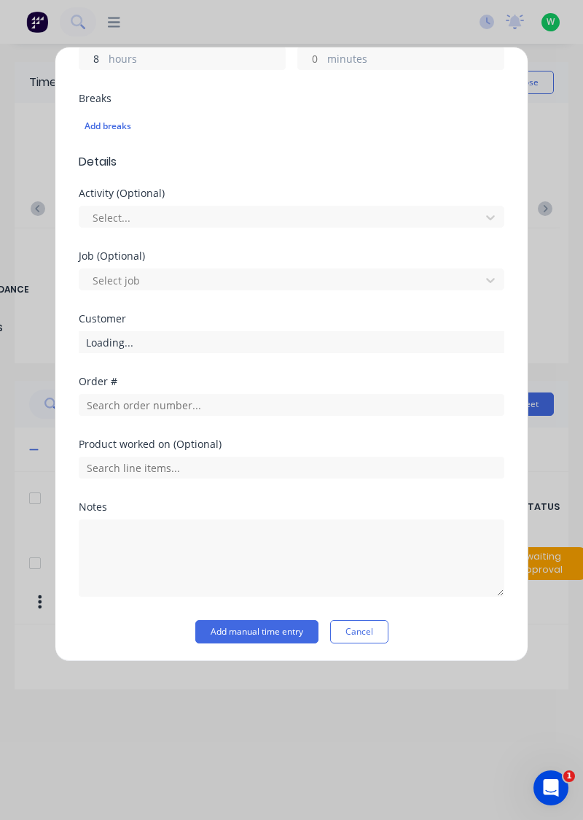
type input "8"
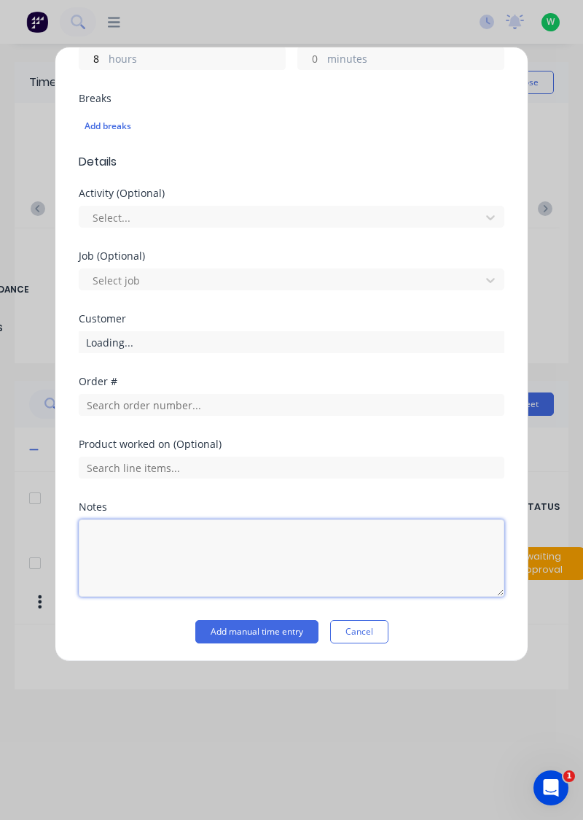
click at [211, 533] on textarea at bounding box center [292, 557] width 426 height 77
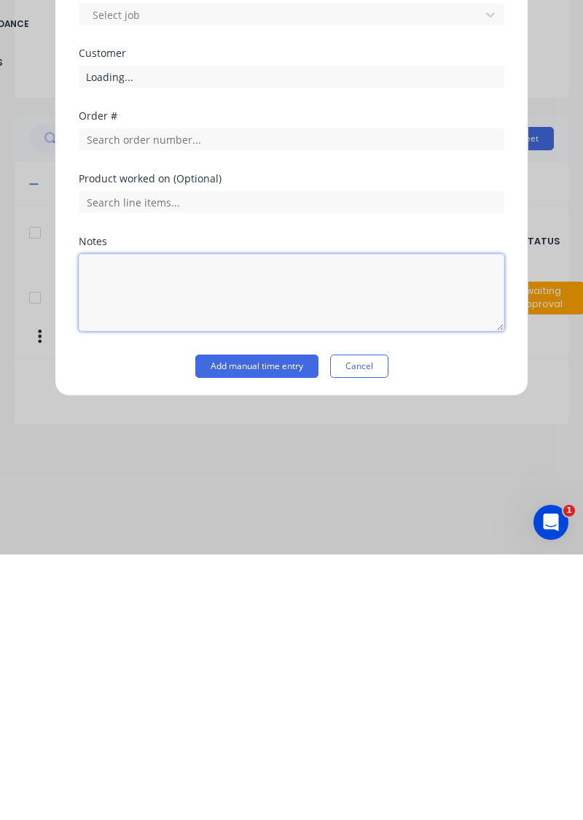
scroll to position [13, 0]
type textarea "Rdo"
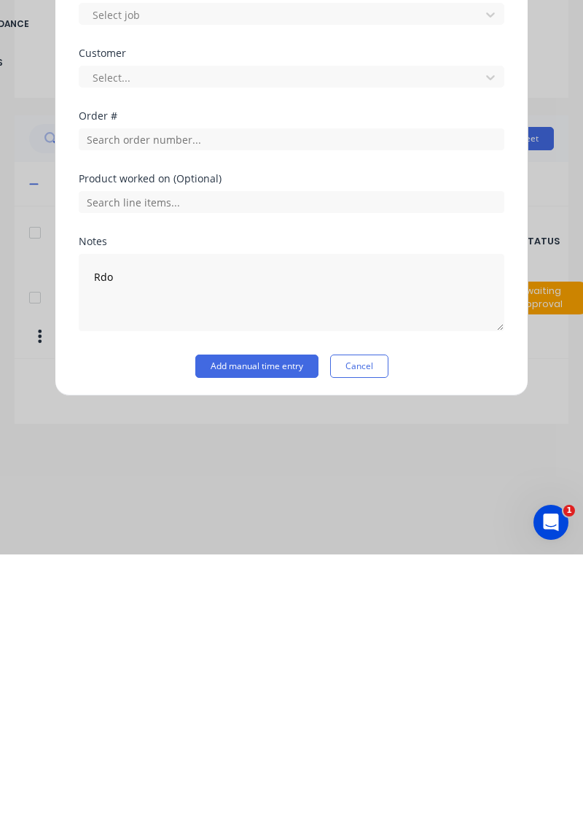
click at [274, 629] on button "Add manual time entry" at bounding box center [256, 631] width 123 height 23
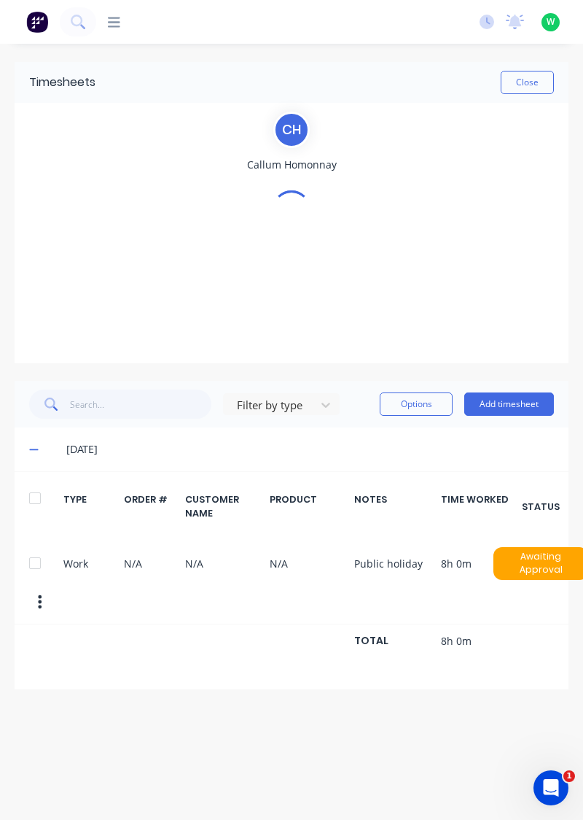
scroll to position [0, 0]
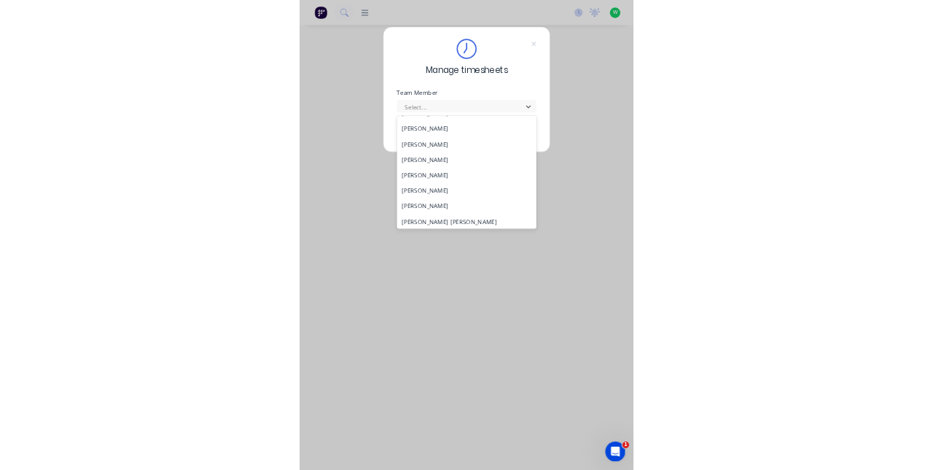
scroll to position [104, 0]
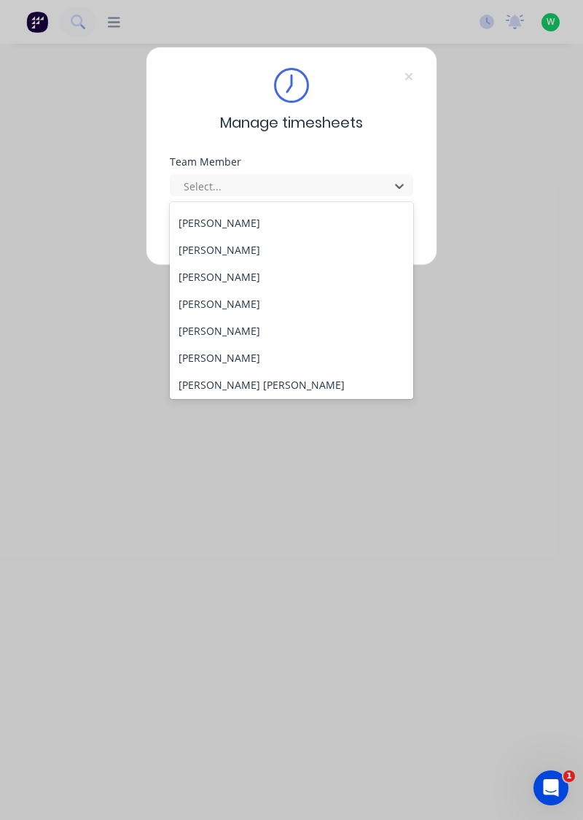
click at [253, 300] on div "[PERSON_NAME]" at bounding box center [292, 303] width 244 height 27
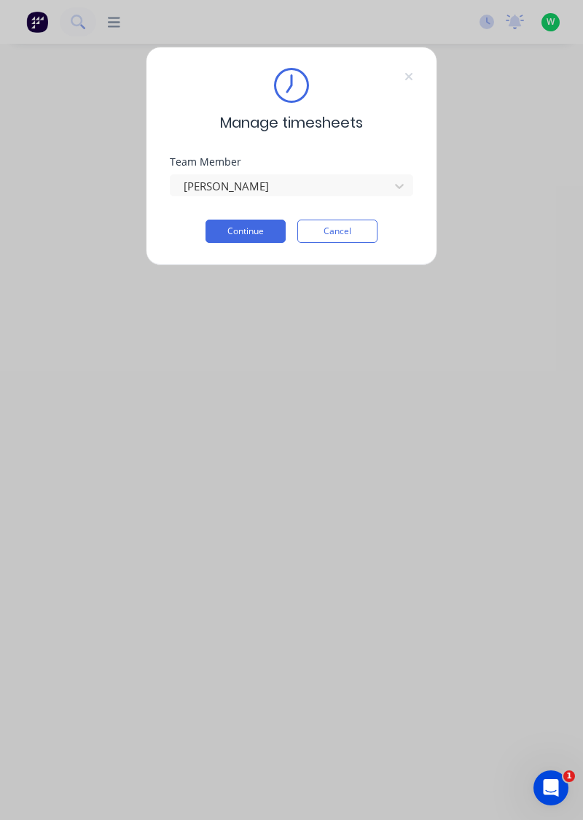
click at [262, 226] on button "Continue" at bounding box center [246, 230] width 80 height 23
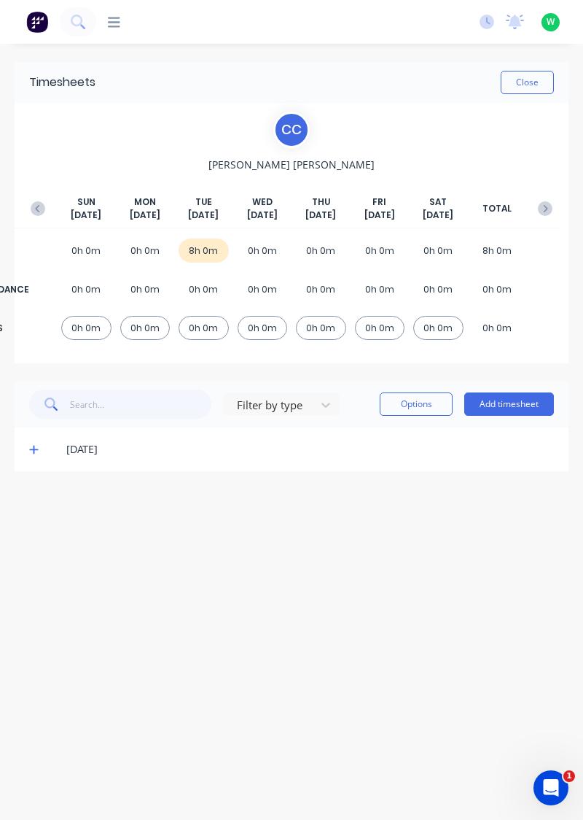
click at [31, 447] on icon at bounding box center [33, 449] width 9 height 10
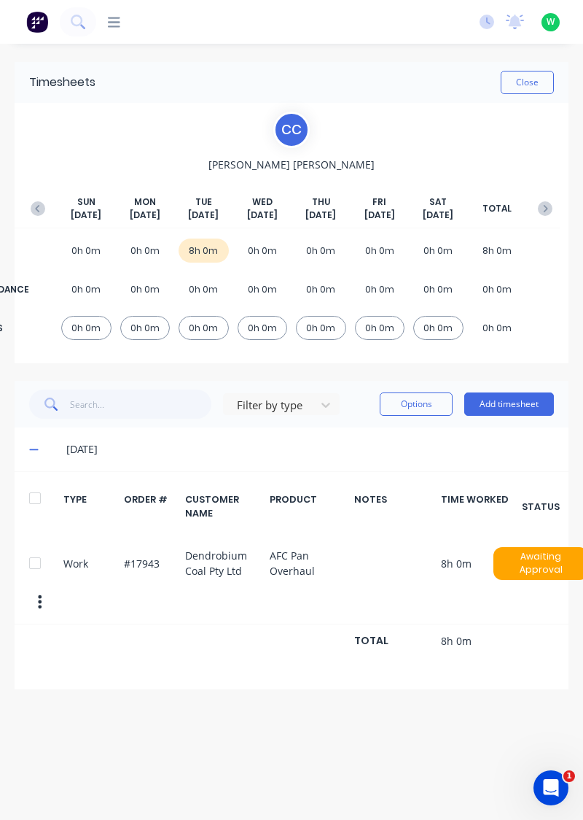
click at [34, 209] on icon "button" at bounding box center [38, 208] width 15 height 15
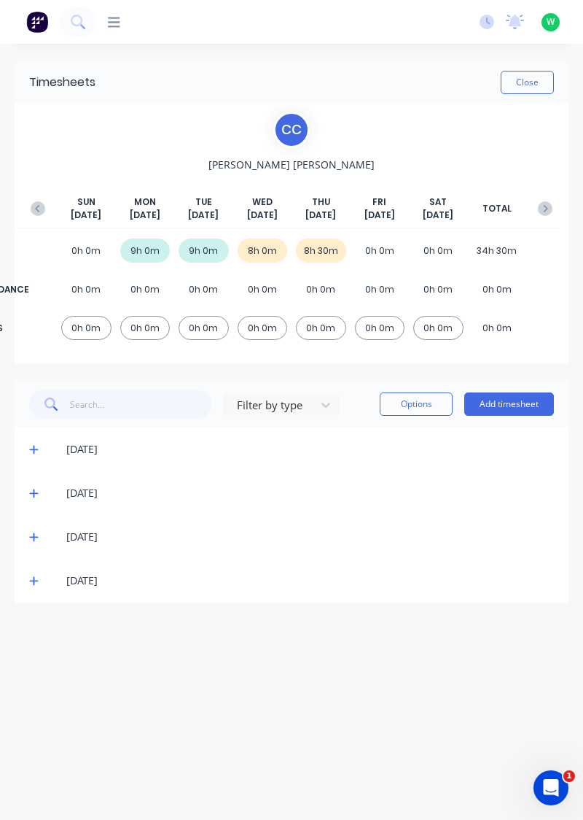
click at [32, 579] on icon at bounding box center [33, 581] width 9 height 9
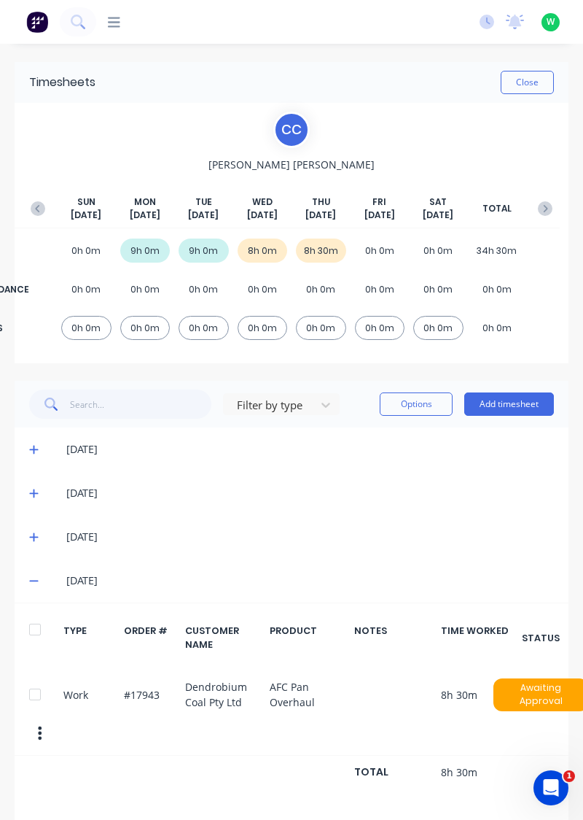
click at [29, 519] on div "[DATE]" at bounding box center [292, 537] width 554 height 44
click at [29, 535] on icon at bounding box center [33, 537] width 9 height 10
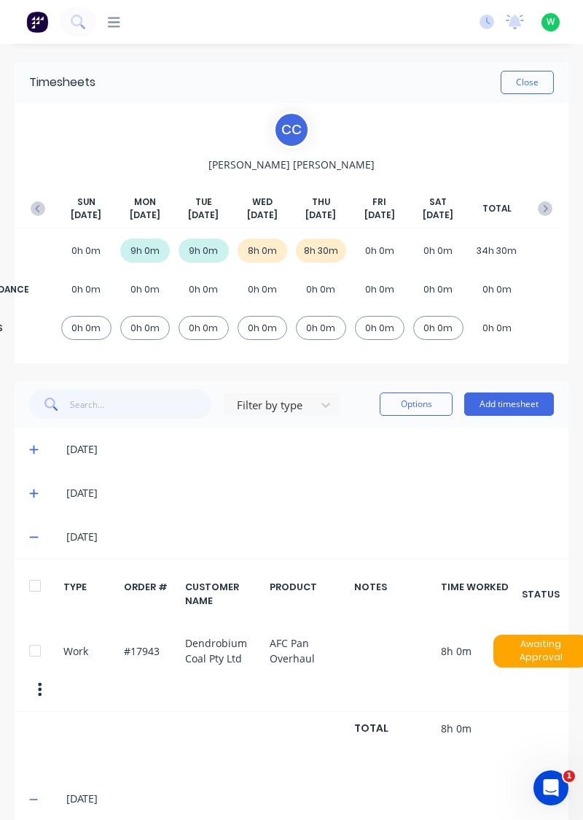
click at [32, 489] on icon at bounding box center [33, 493] width 9 height 10
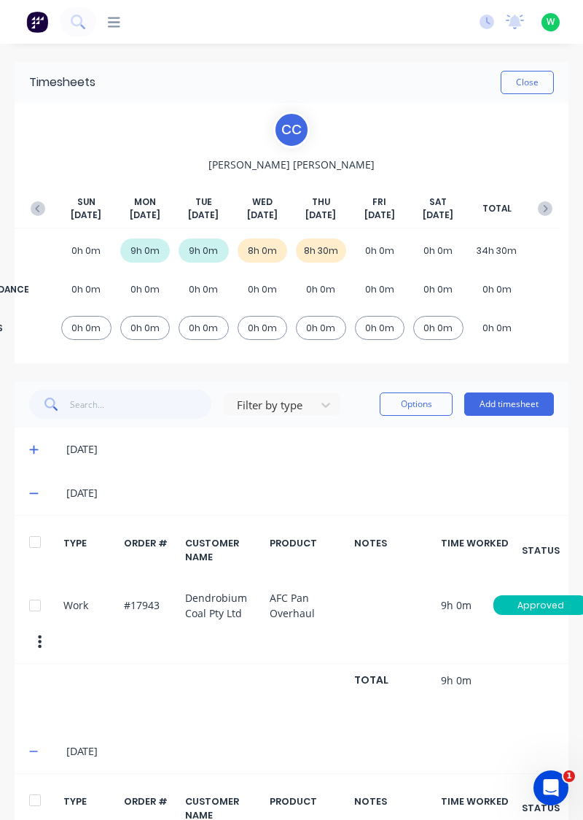
click at [34, 493] on icon at bounding box center [33, 493] width 9 height 1
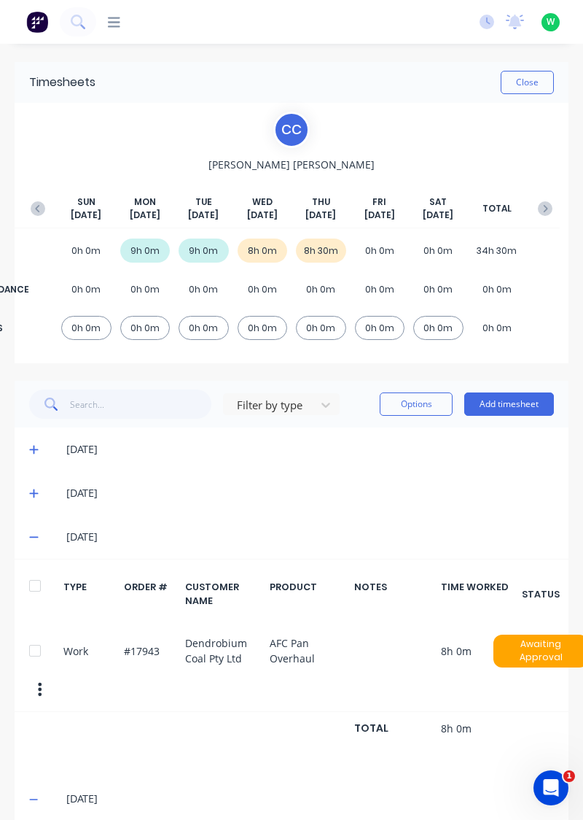
click at [34, 537] on icon at bounding box center [33, 537] width 9 height 1
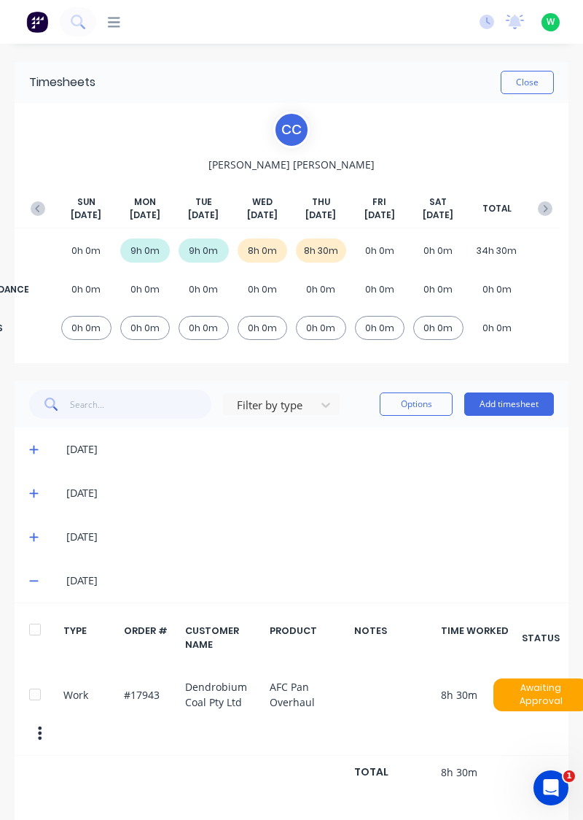
click at [32, 580] on icon at bounding box center [33, 580] width 9 height 1
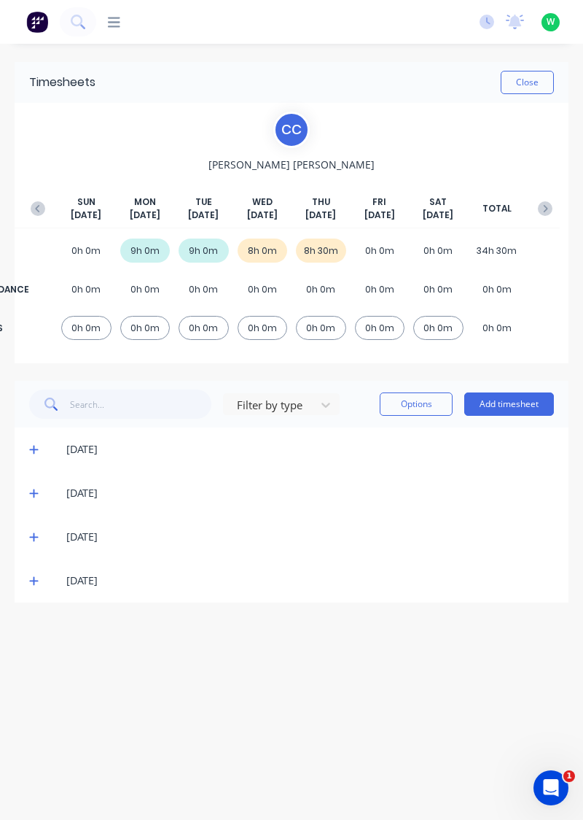
click at [516, 398] on button "Add timesheet" at bounding box center [509, 403] width 90 height 23
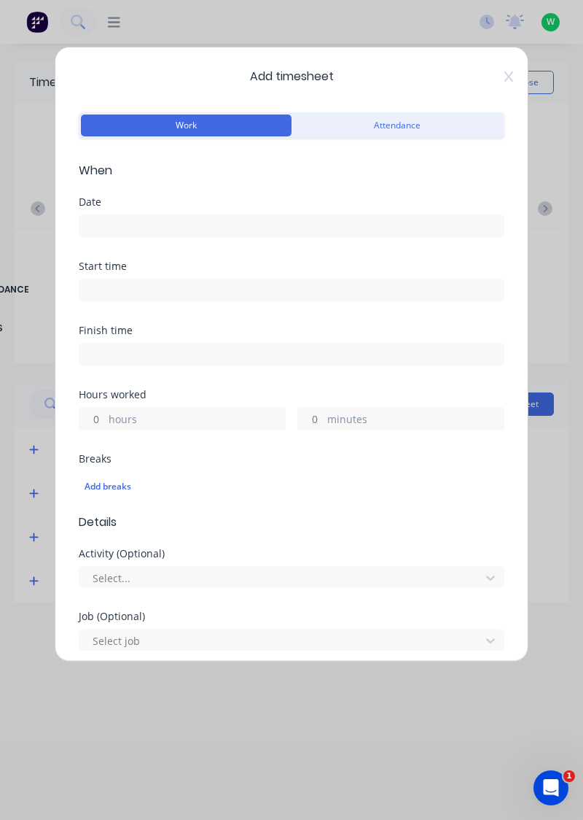
click at [294, 225] on input at bounding box center [291, 226] width 424 height 22
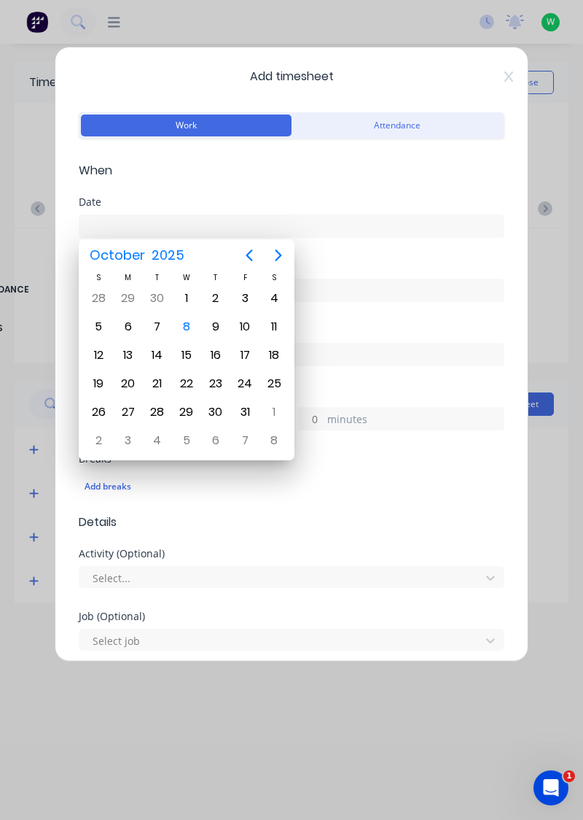
click at [509, 71] on icon at bounding box center [509, 77] width 9 height 12
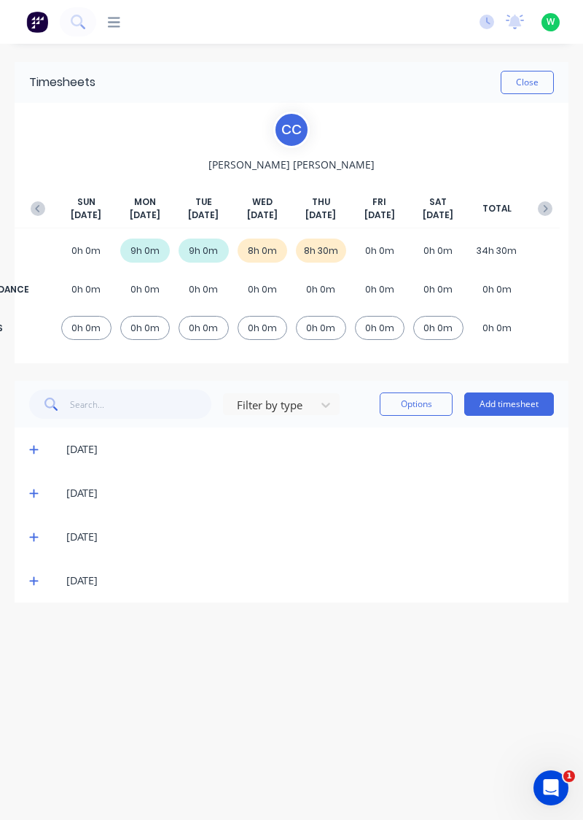
click at [35, 575] on icon at bounding box center [33, 580] width 9 height 10
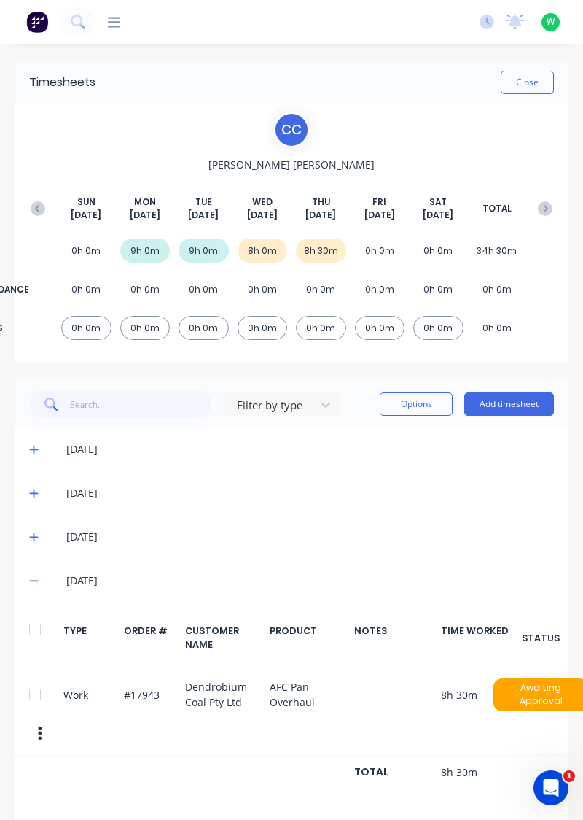
click at [35, 734] on button "button" at bounding box center [40, 733] width 31 height 26
click at [577, 171] on div "Timesheets Close C C Cameron Charlton SUN Sep 28th MON Sep 29th TUE Sep 30th WE…" at bounding box center [291, 441] width 583 height 795
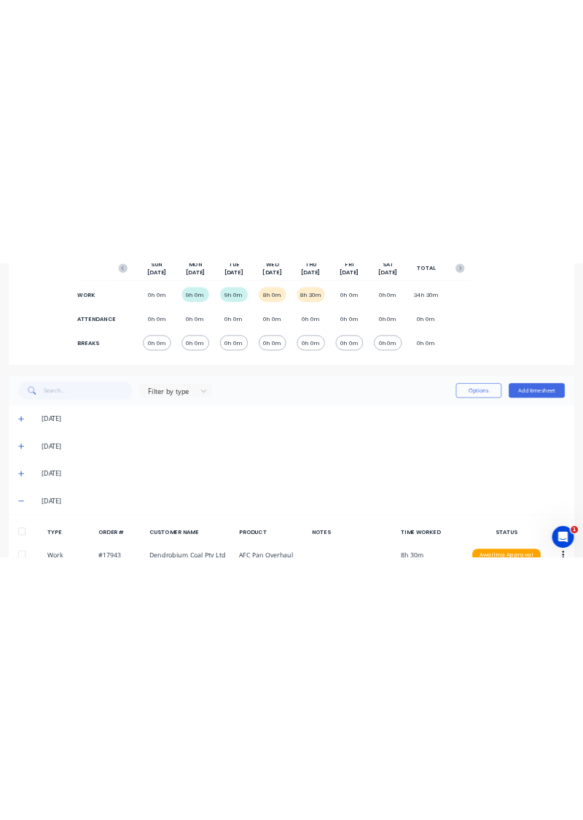
scroll to position [232, 0]
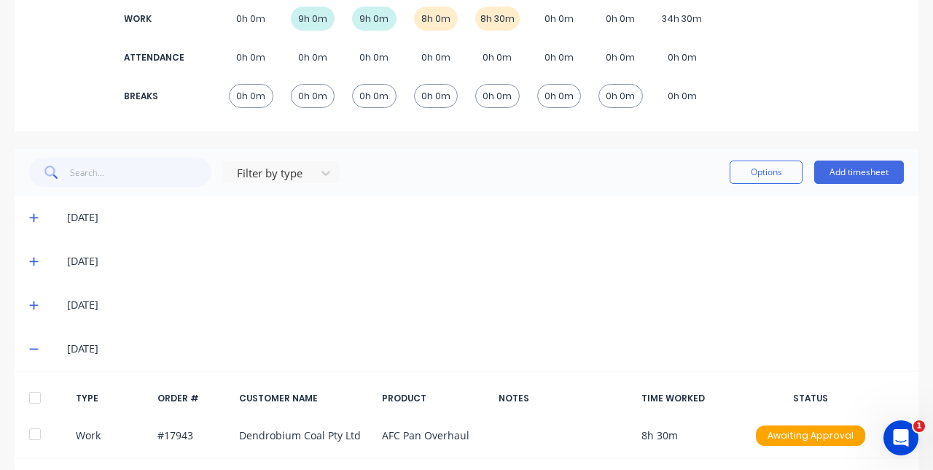
click at [583, 433] on button "button" at bounding box center [902, 435] width 34 height 26
click at [583, 411] on div "Edit" at bounding box center [849, 409] width 112 height 21
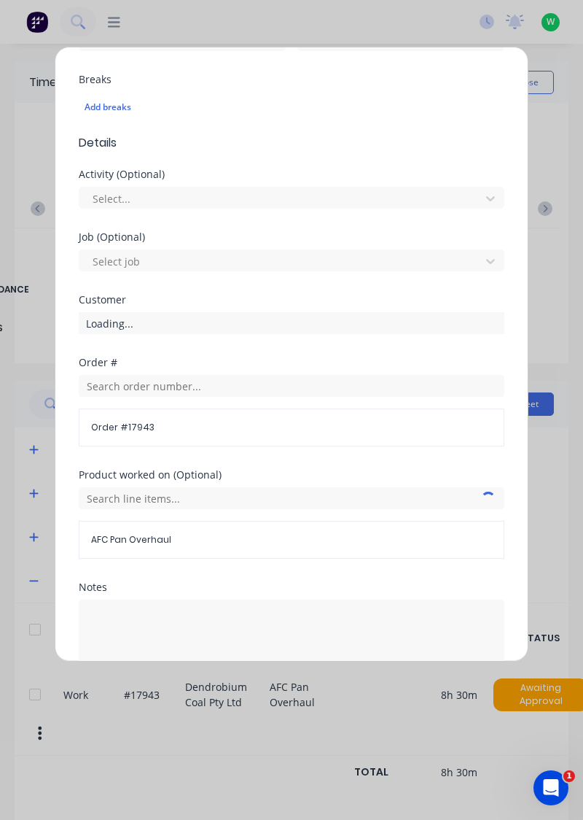
scroll to position [413, 0]
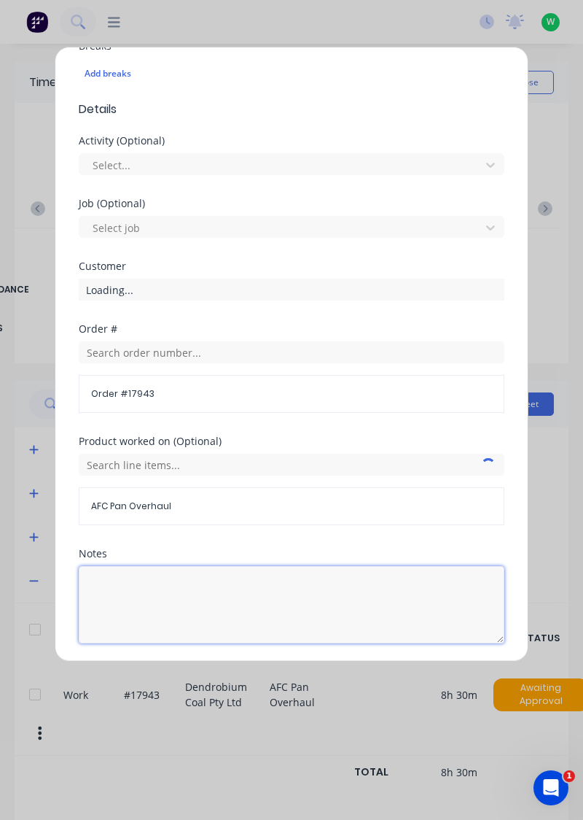
click at [193, 589] on textarea at bounding box center [292, 604] width 426 height 77
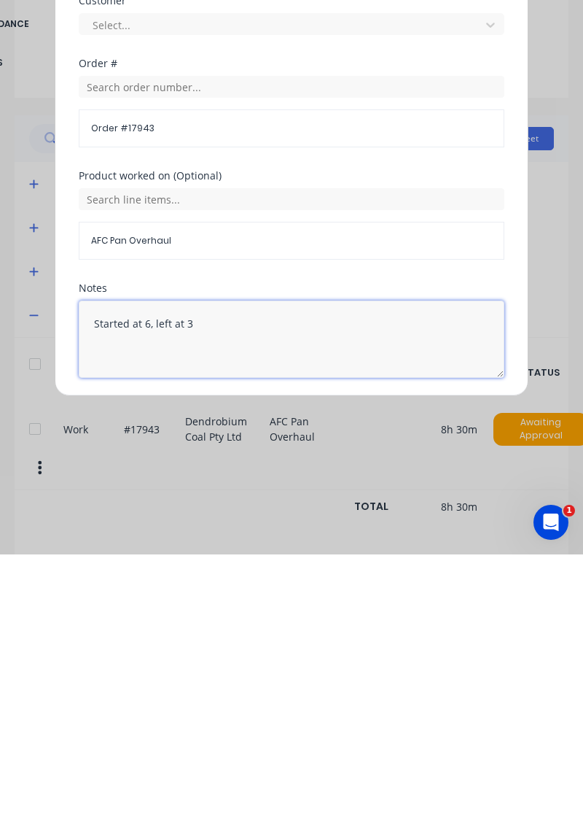
type textarea "Started at 6, left at 3"
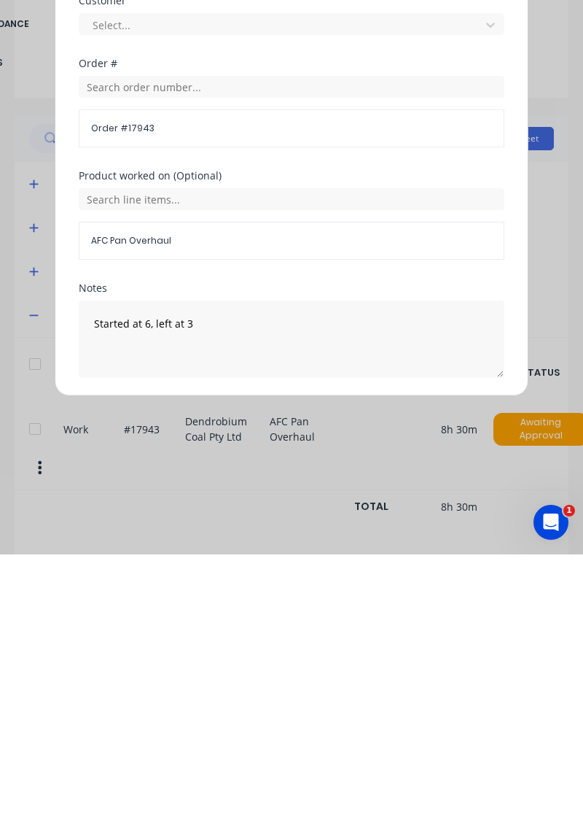
click at [258, 671] on button "Edit time tracking entry" at bounding box center [257, 677] width 125 height 23
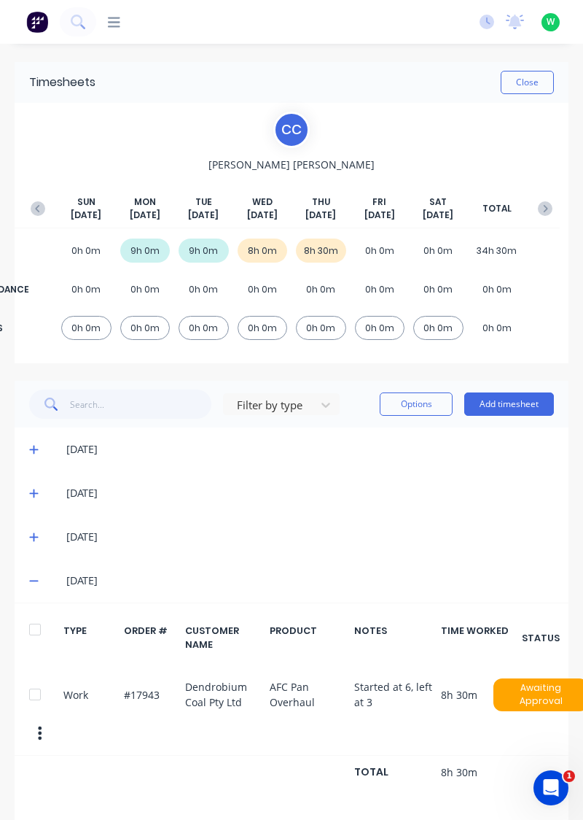
click at [542, 197] on button "button" at bounding box center [545, 208] width 29 height 26
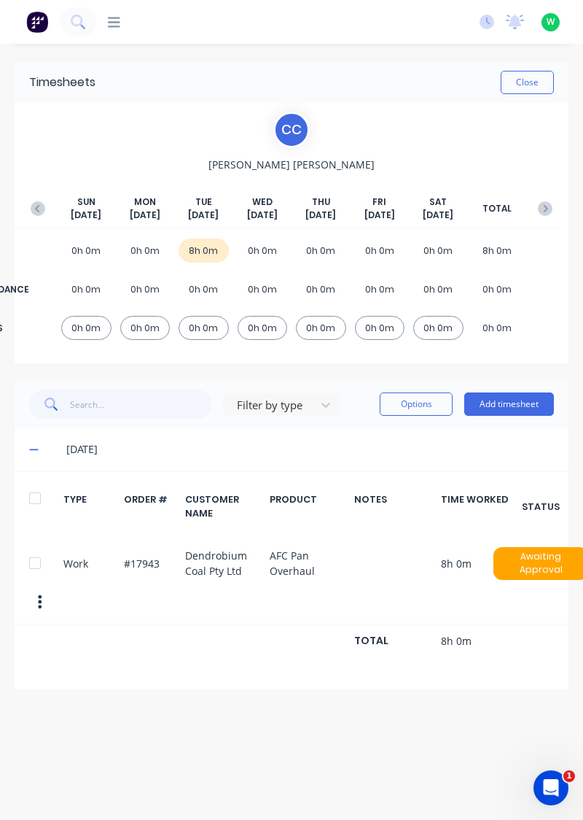
click at [506, 400] on button "Add timesheet" at bounding box center [509, 403] width 90 height 23
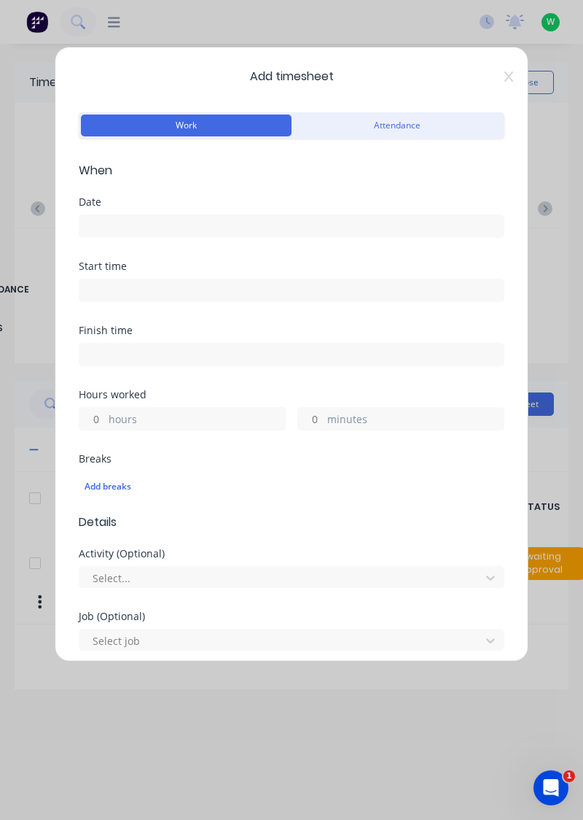
click at [279, 219] on input at bounding box center [291, 226] width 424 height 22
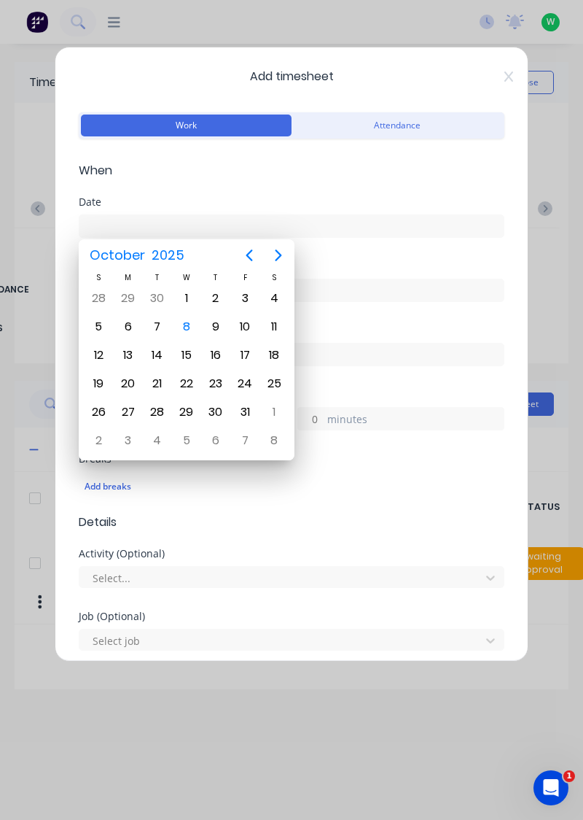
click at [127, 322] on div "6" at bounding box center [128, 327] width 22 height 22
type input "[DATE]"
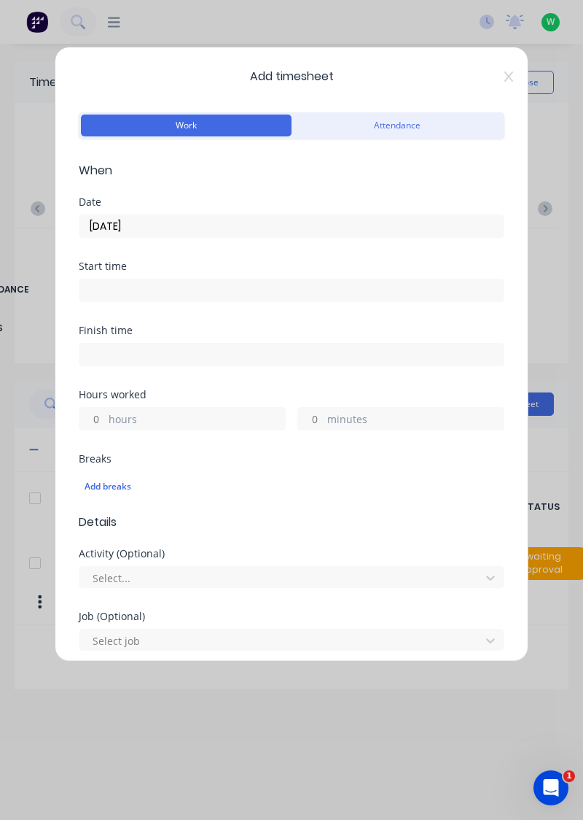
click at [199, 415] on label "hours" at bounding box center [197, 420] width 176 height 18
click at [105, 415] on input "hours" at bounding box center [92, 419] width 26 height 22
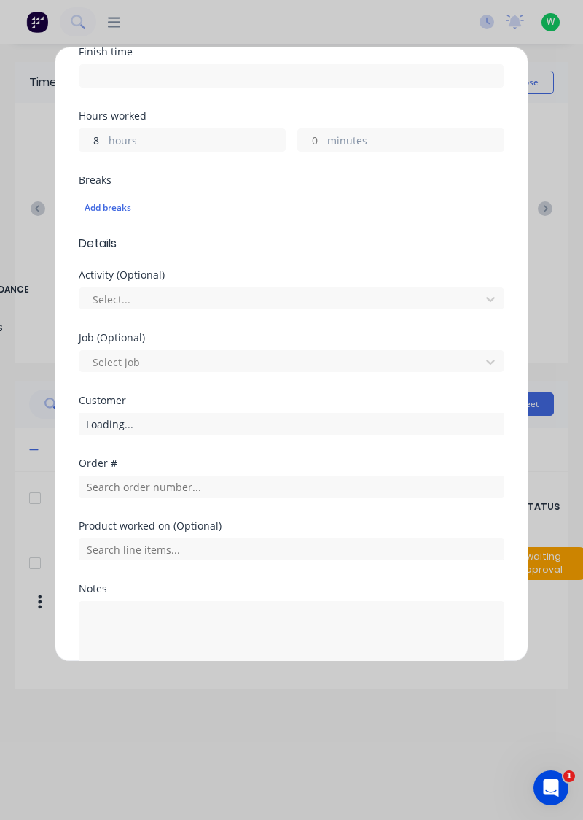
scroll to position [314, 0]
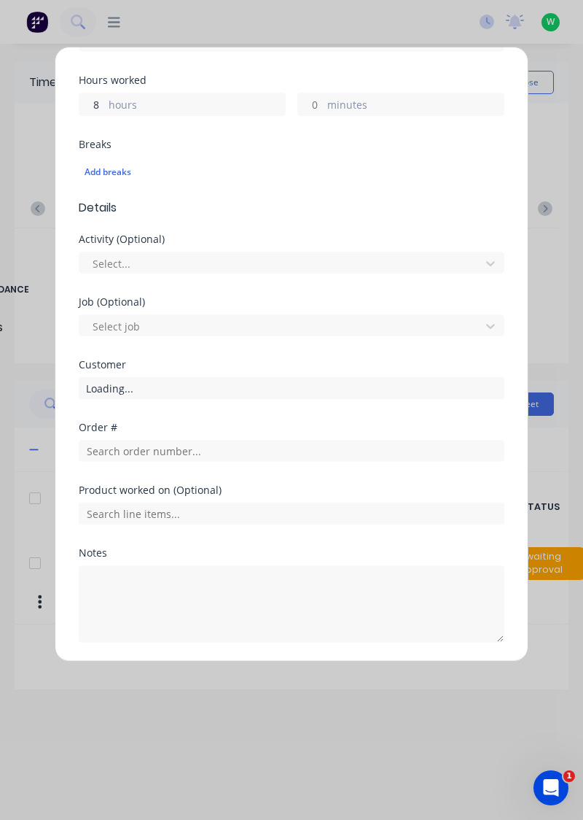
type input "8"
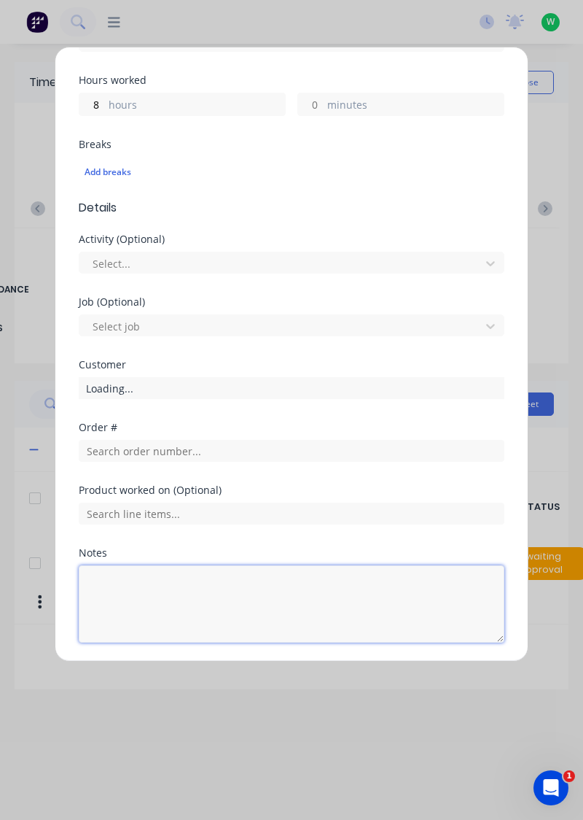
click at [205, 580] on textarea at bounding box center [292, 603] width 426 height 77
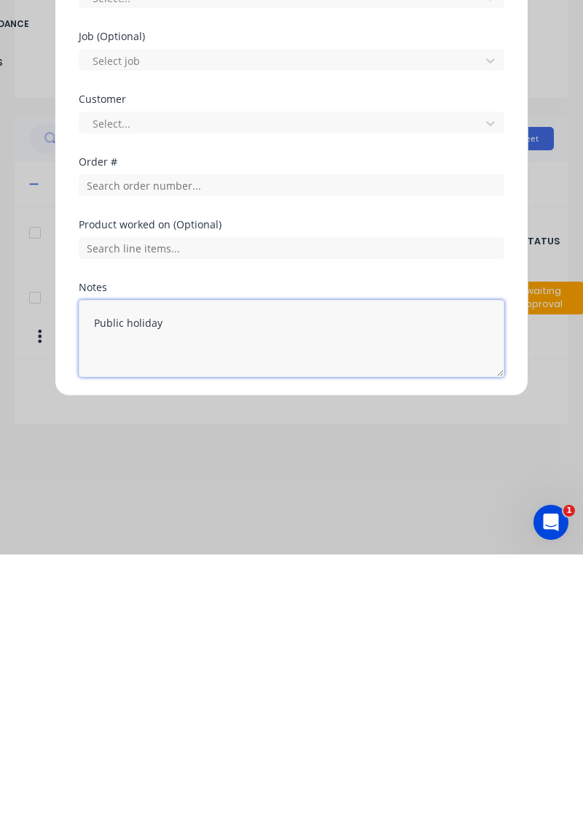
type textarea "Public holiday"
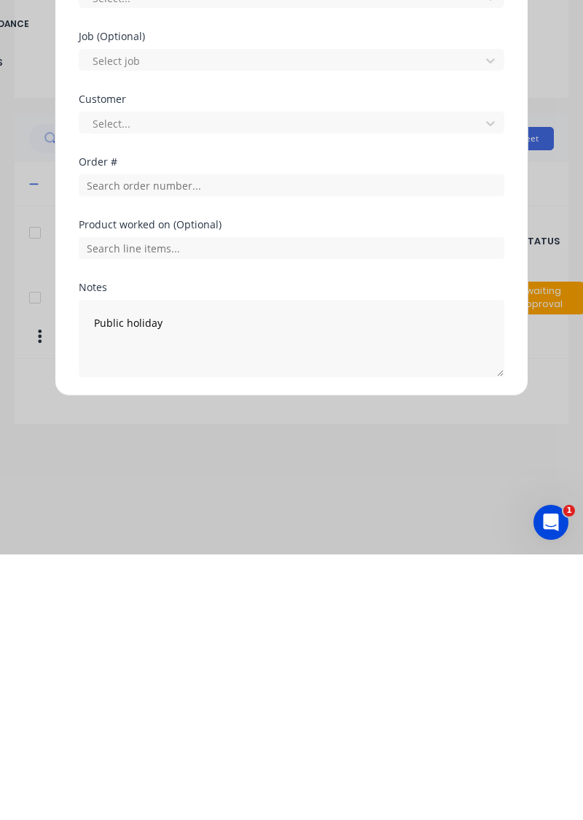
click at [276, 675] on button "Add manual time entry" at bounding box center [256, 677] width 123 height 23
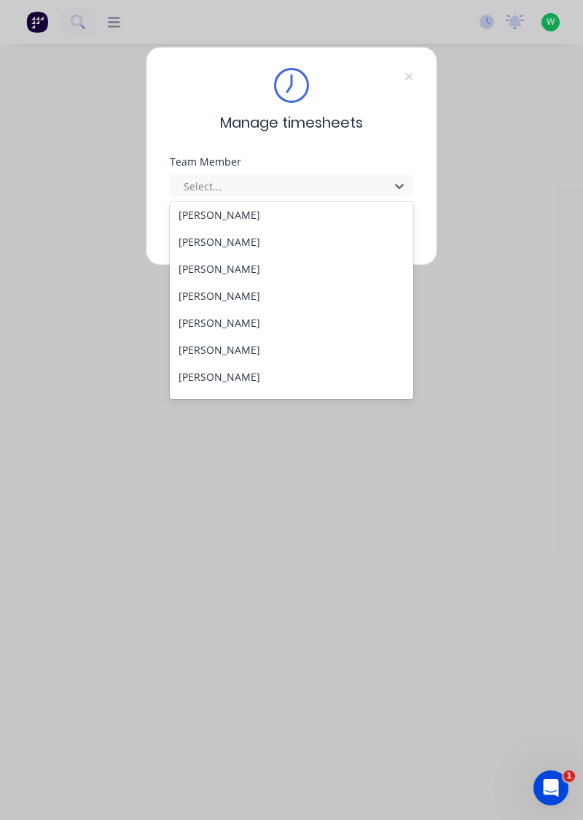
scroll to position [87, 0]
click at [238, 347] on div "[PERSON_NAME]" at bounding box center [292, 347] width 244 height 27
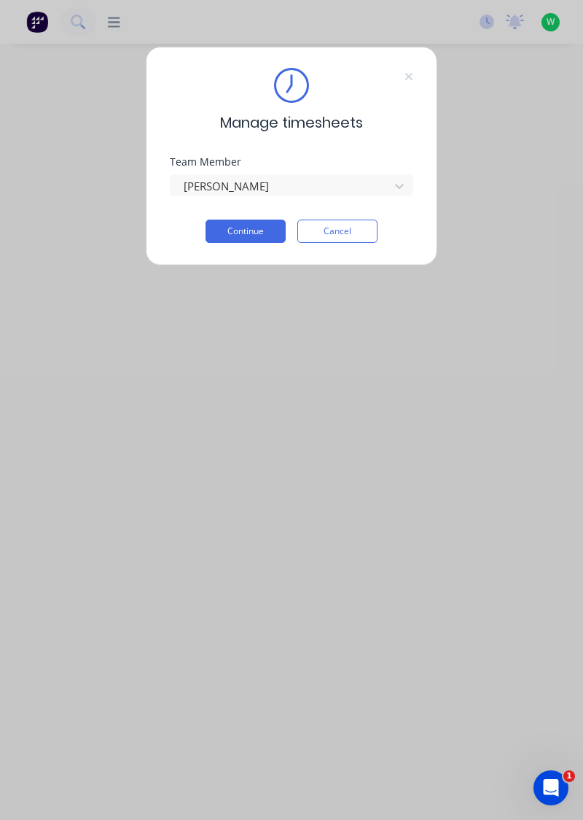
click at [264, 228] on button "Continue" at bounding box center [246, 230] width 80 height 23
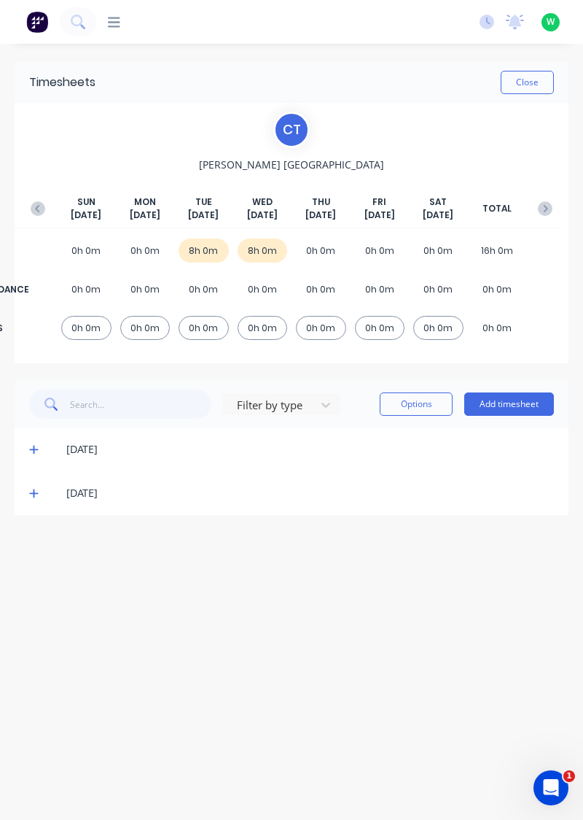
click at [34, 202] on icon "button" at bounding box center [38, 208] width 15 height 15
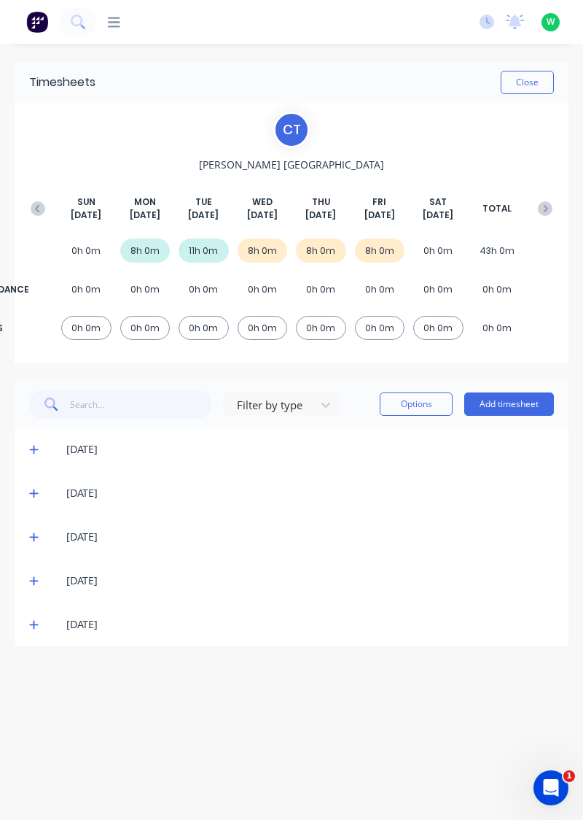
click at [17, 629] on div "[DATE]" at bounding box center [292, 624] width 554 height 44
click at [31, 625] on icon at bounding box center [33, 624] width 9 height 10
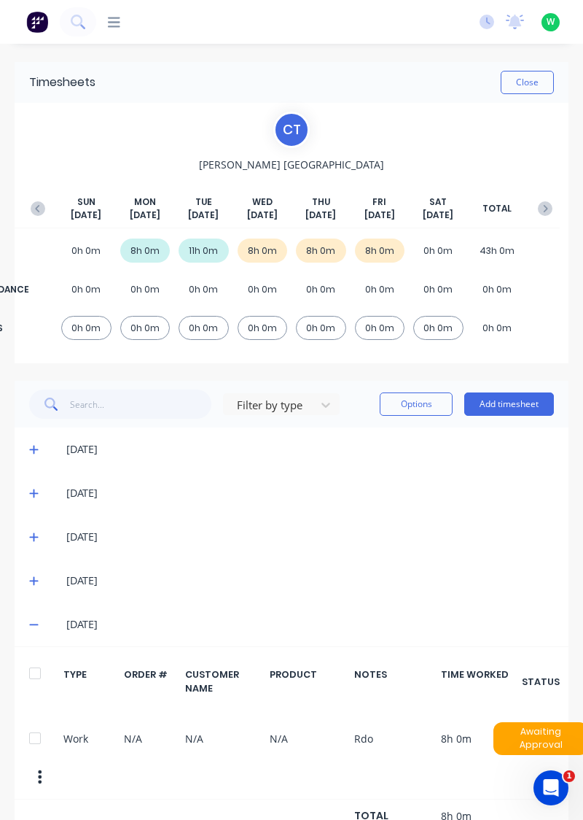
click at [34, 580] on icon at bounding box center [33, 581] width 9 height 9
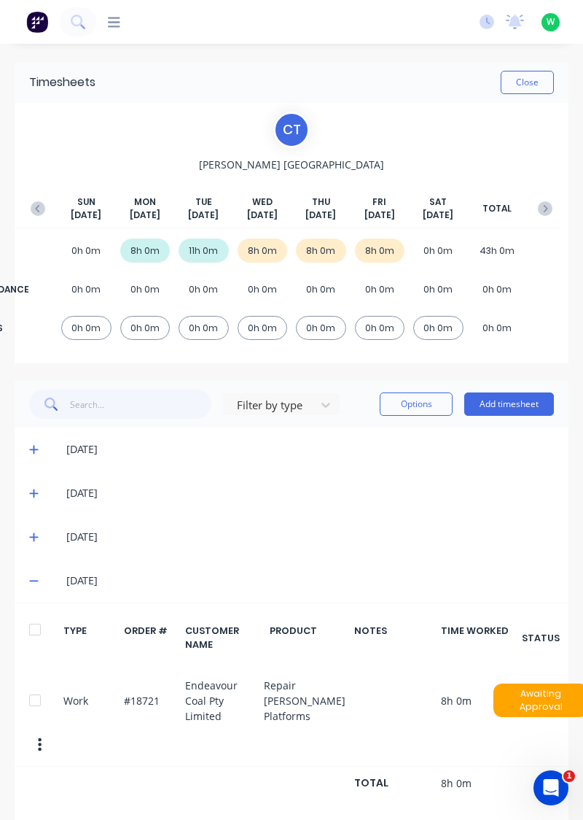
click at [539, 207] on icon "button" at bounding box center [545, 208] width 15 height 15
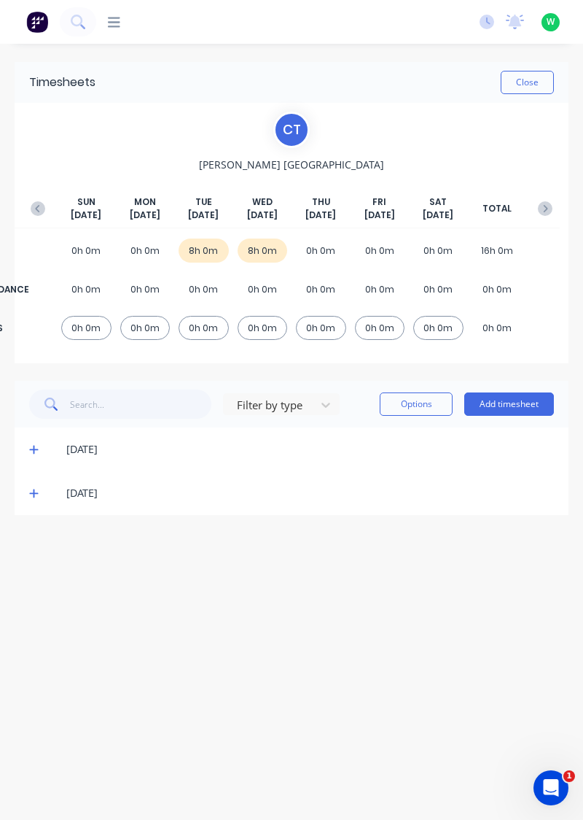
click at [510, 399] on button "Add timesheet" at bounding box center [509, 403] width 90 height 23
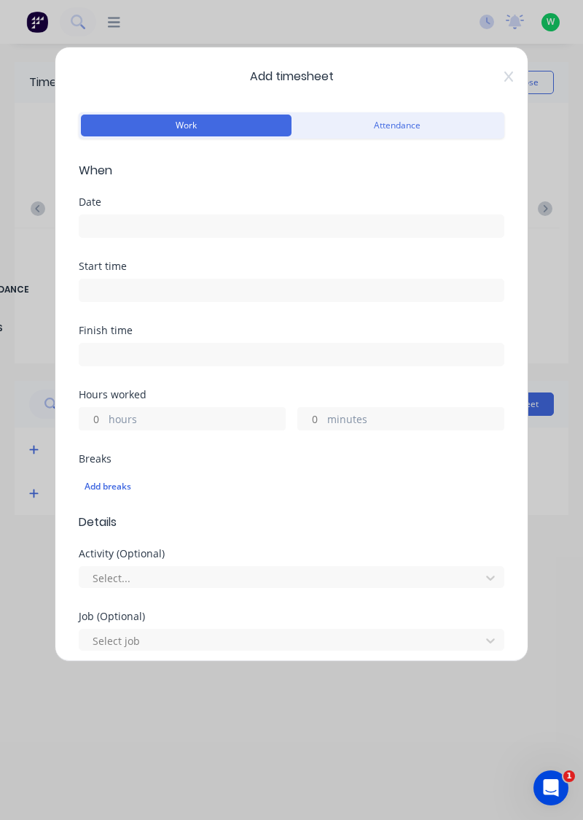
click at [298, 219] on input at bounding box center [291, 226] width 424 height 22
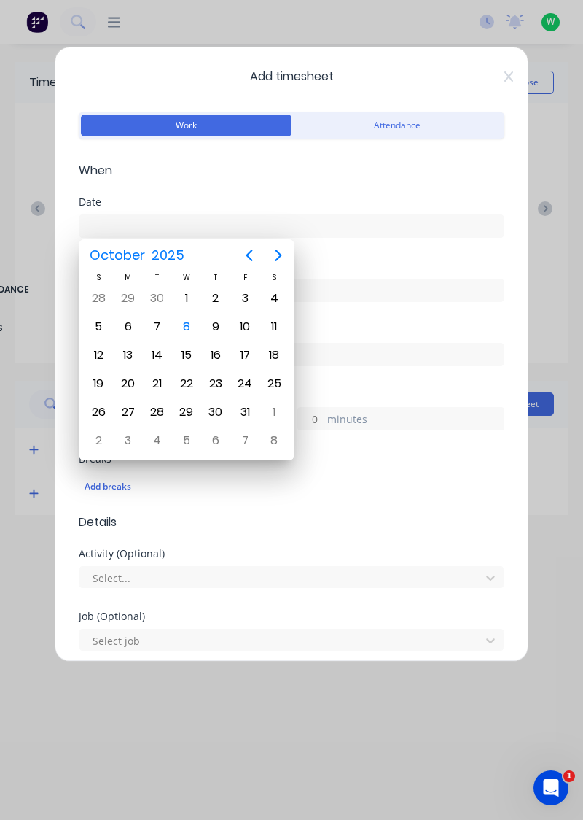
click at [130, 324] on div "6" at bounding box center [128, 327] width 22 height 22
type input "[DATE]"
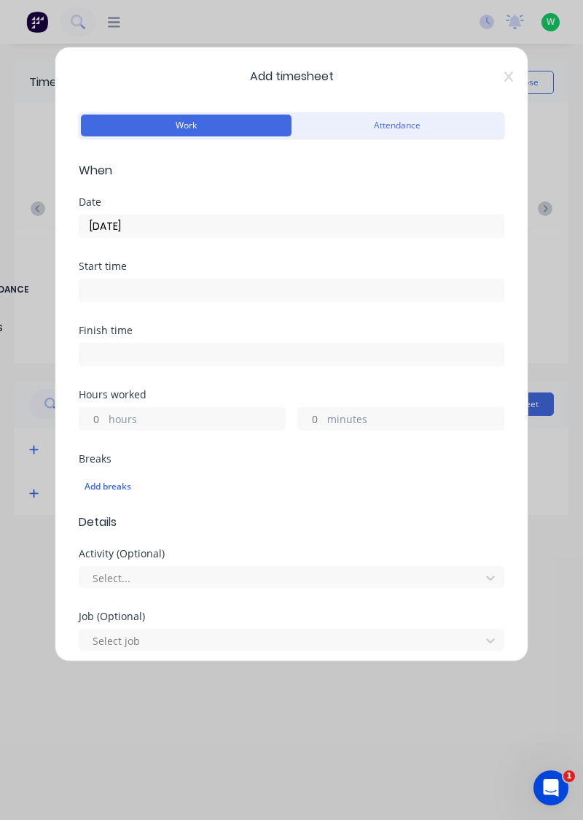
click at [223, 411] on label "hours" at bounding box center [197, 420] width 176 height 18
click at [105, 410] on input "hours" at bounding box center [92, 419] width 26 height 22
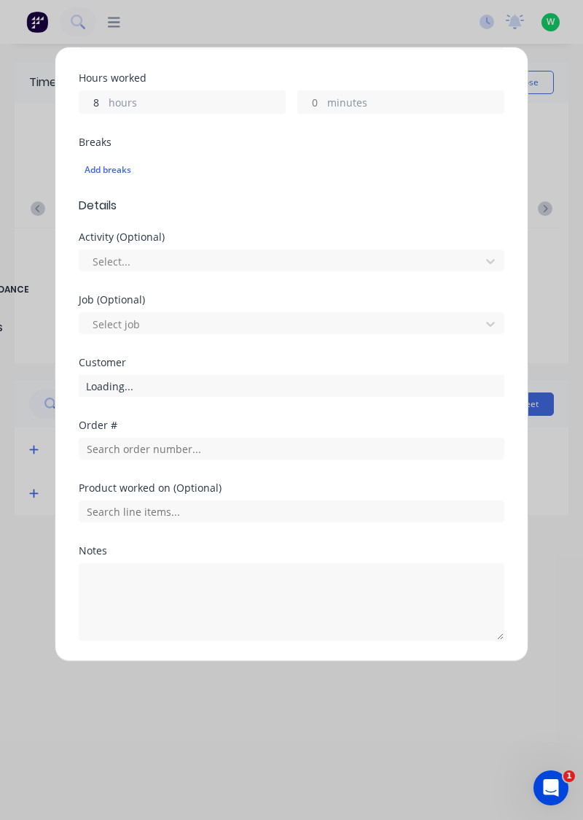
scroll to position [360, 0]
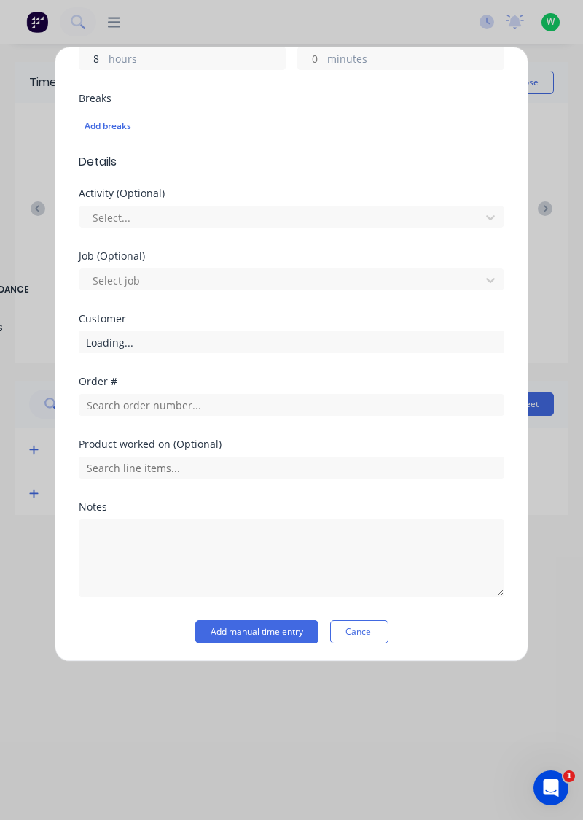
type input "8"
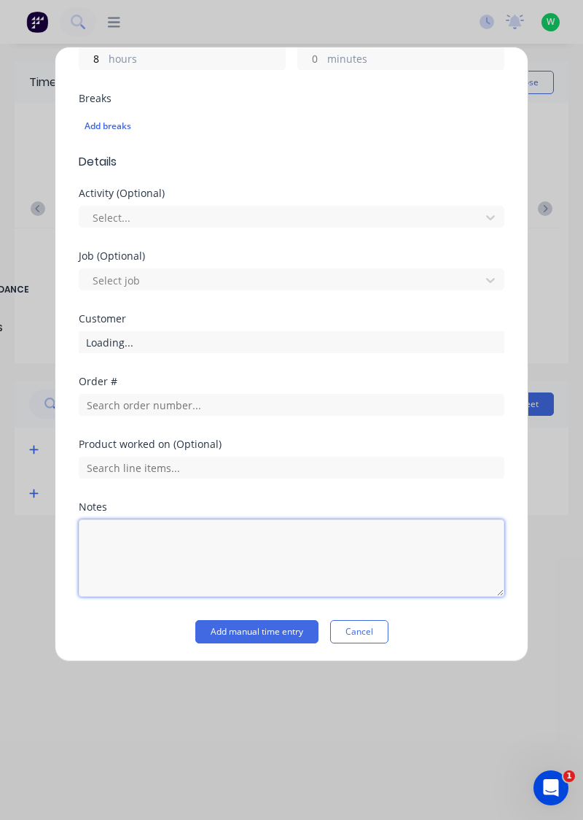
click at [270, 533] on textarea at bounding box center [292, 557] width 426 height 77
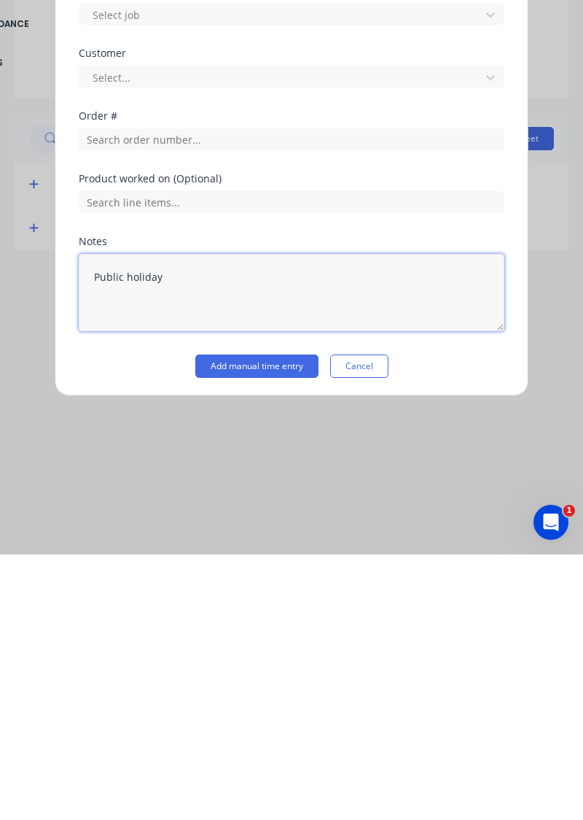
type textarea "Public holiday"
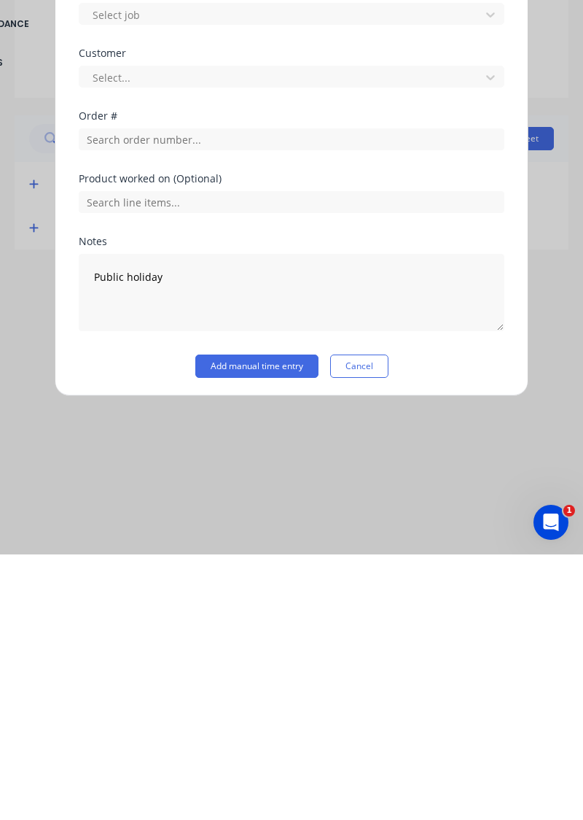
click at [298, 623] on button "Add manual time entry" at bounding box center [256, 631] width 123 height 23
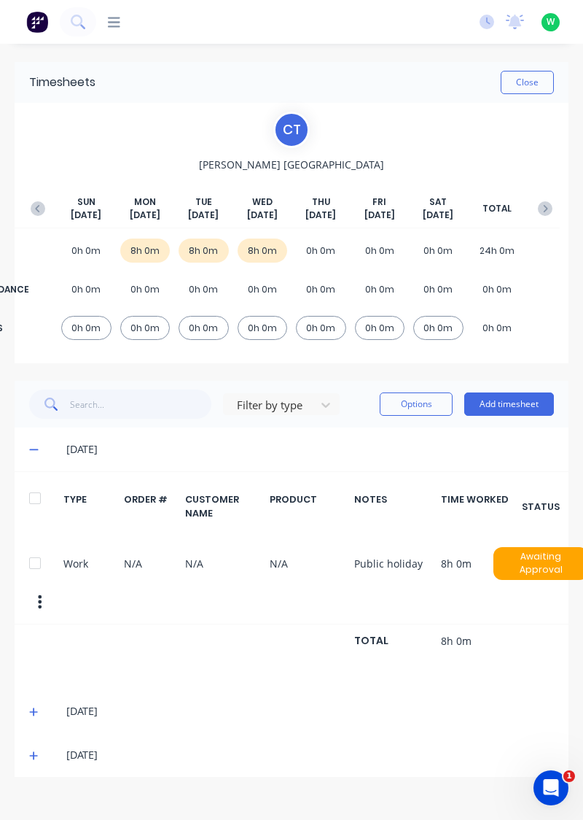
click at [32, 707] on icon at bounding box center [33, 711] width 9 height 9
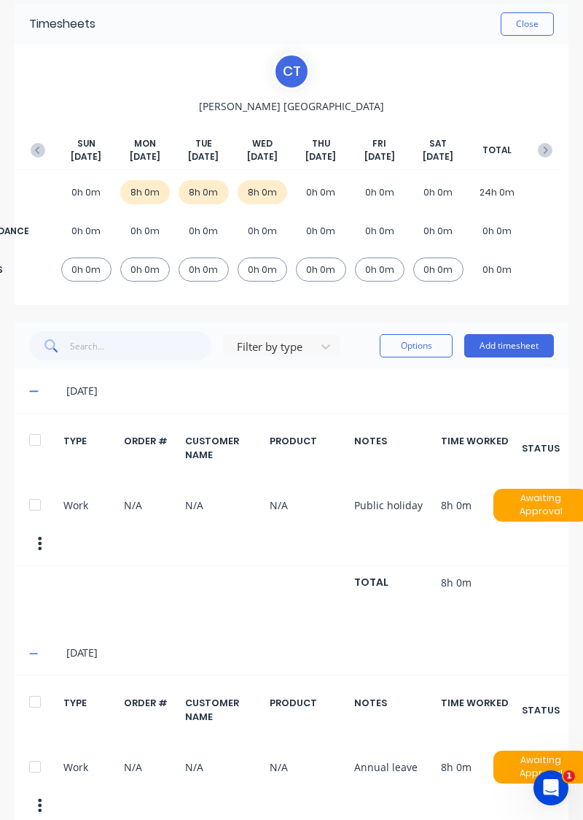
scroll to position [102, 0]
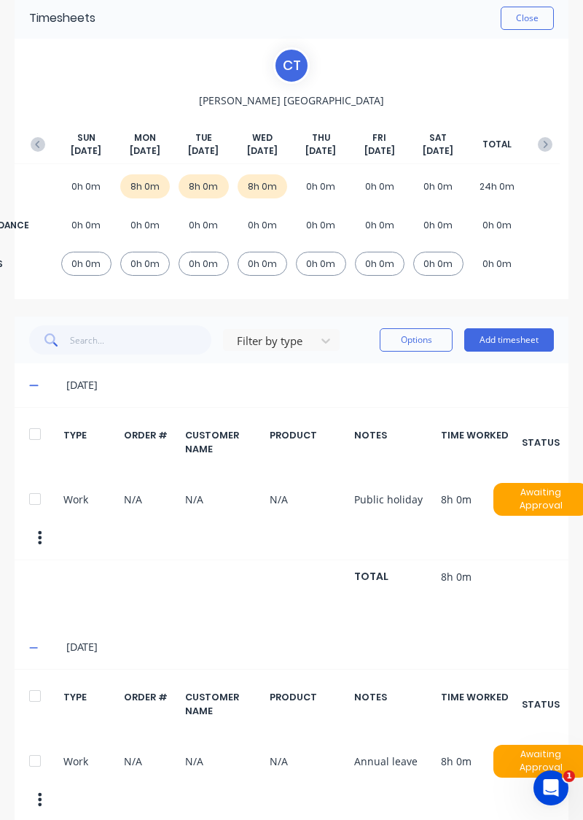
scroll to position [0, 0]
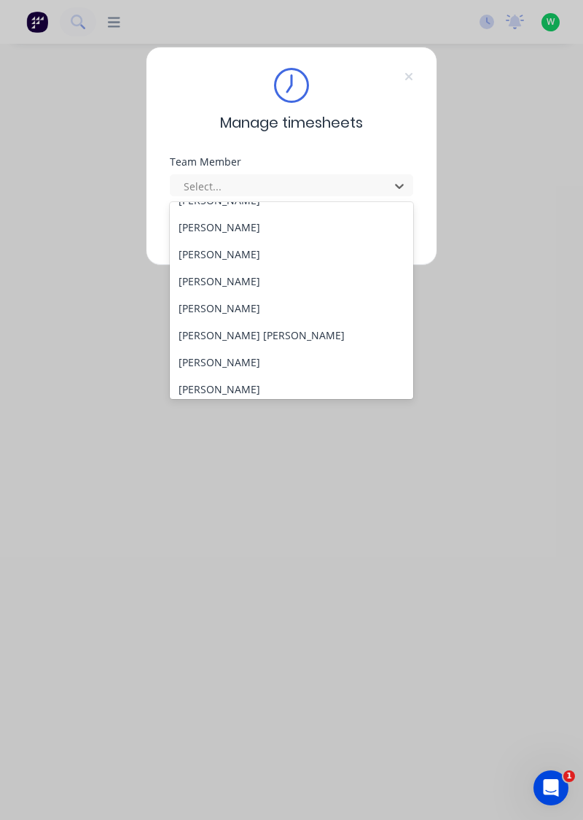
scroll to position [155, 0]
click at [214, 302] on div "[PERSON_NAME]" at bounding box center [292, 306] width 244 height 27
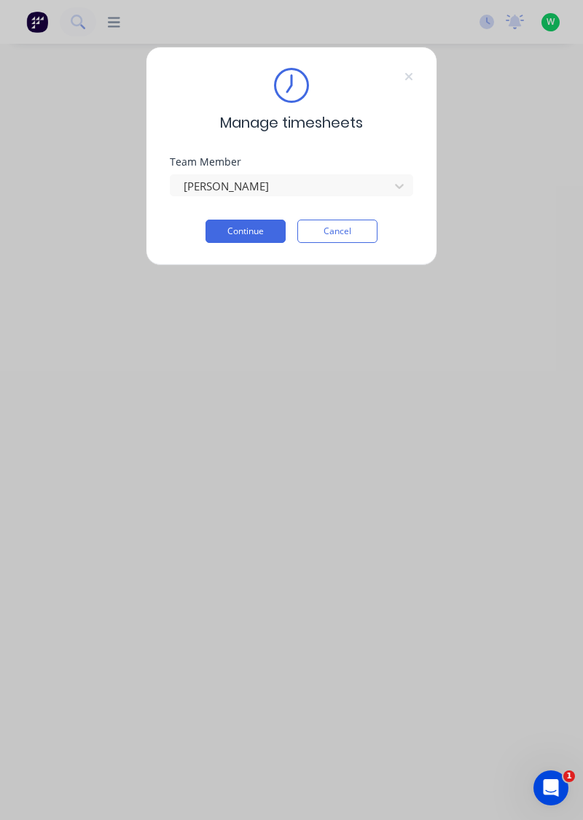
click at [257, 229] on button "Continue" at bounding box center [246, 230] width 80 height 23
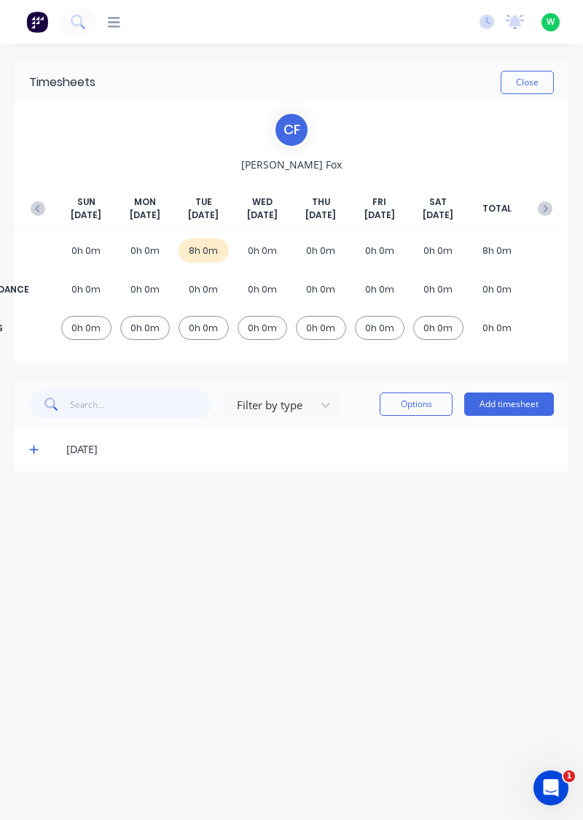
click at [35, 448] on icon at bounding box center [33, 450] width 9 height 9
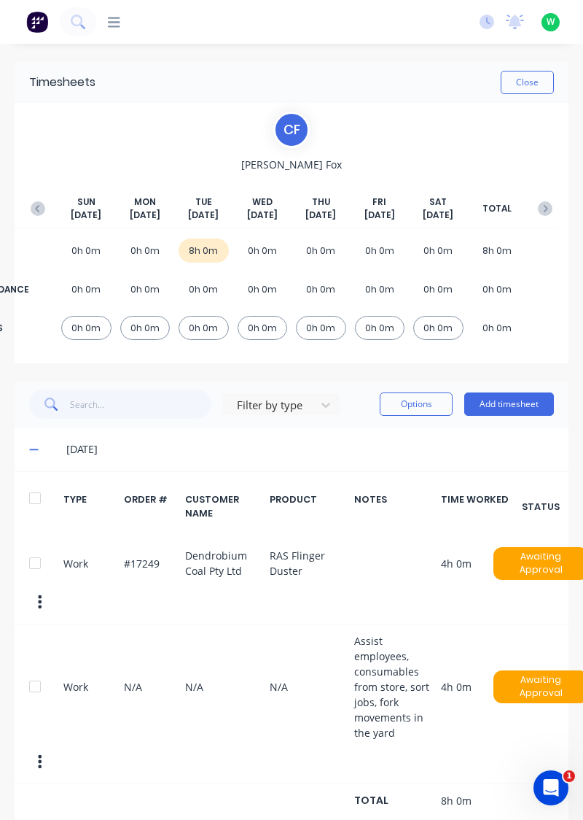
click at [39, 209] on icon "button" at bounding box center [38, 208] width 15 height 15
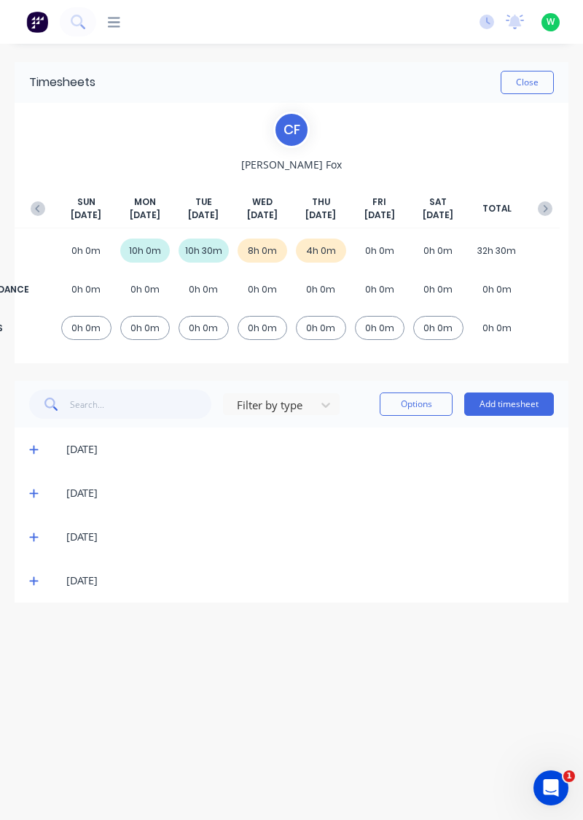
click at [554, 195] on div "[DATE] [DATE] [DATE] [DATE] [DATE] [DATE] [DATE] TOTAL" at bounding box center [291, 211] width 537 height 33
click at [545, 203] on icon "button" at bounding box center [545, 208] width 15 height 15
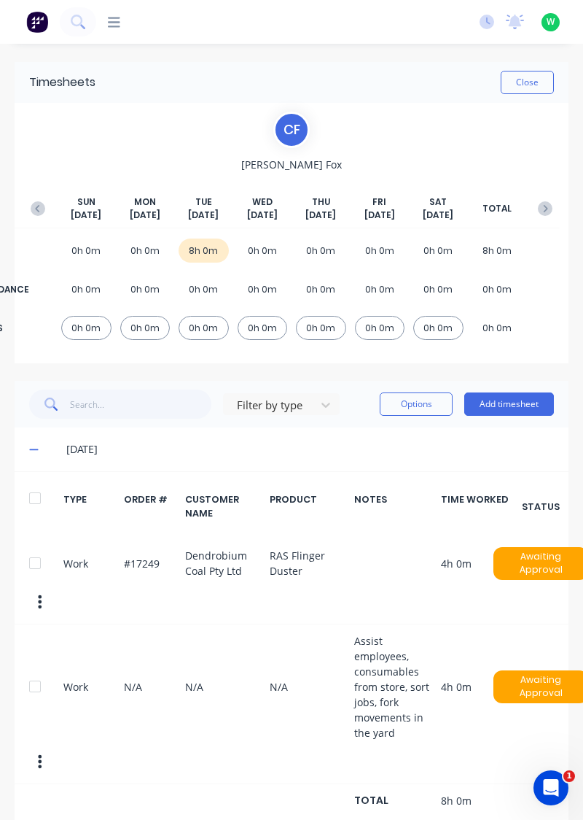
click at [524, 398] on button "Add timesheet" at bounding box center [509, 403] width 90 height 23
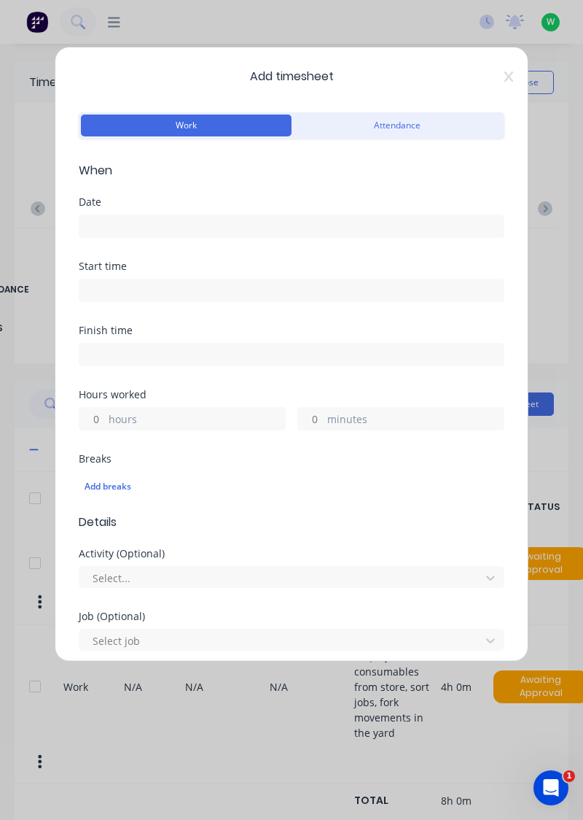
click at [273, 225] on input at bounding box center [291, 226] width 424 height 22
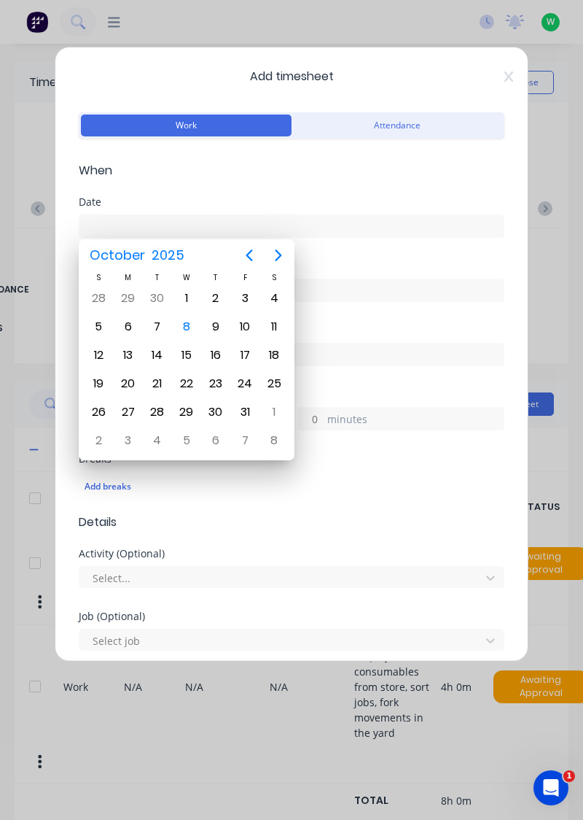
click at [127, 323] on div "6" at bounding box center [128, 327] width 22 height 22
type input "[DATE]"
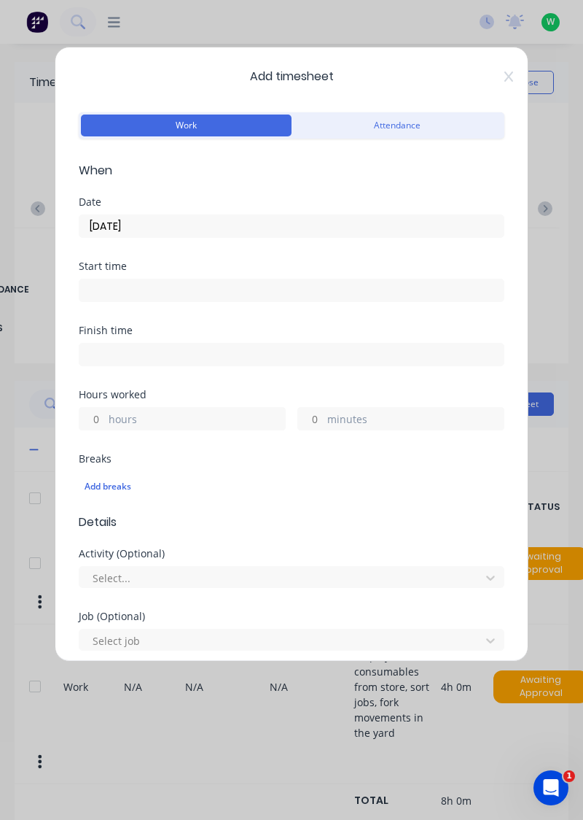
click at [228, 411] on label "hours" at bounding box center [197, 420] width 176 height 18
click at [105, 410] on input "hours" at bounding box center [92, 419] width 26 height 22
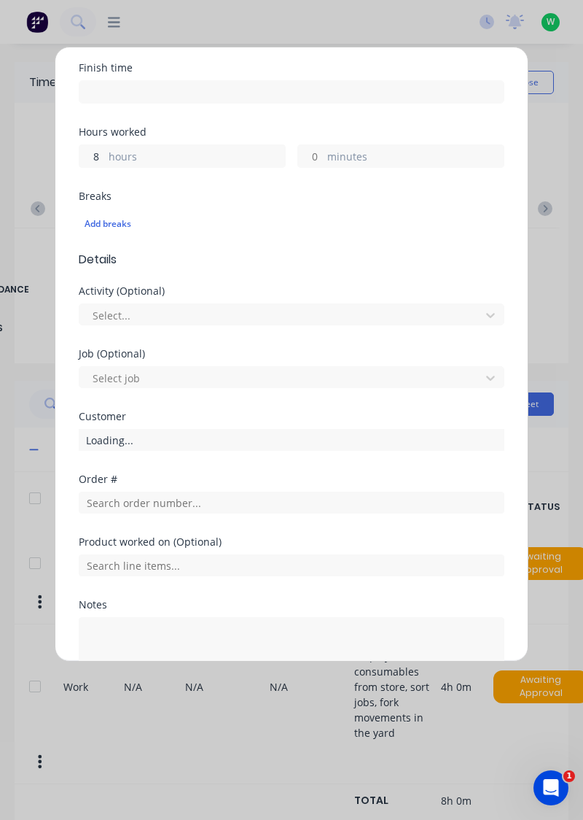
scroll to position [314, 0]
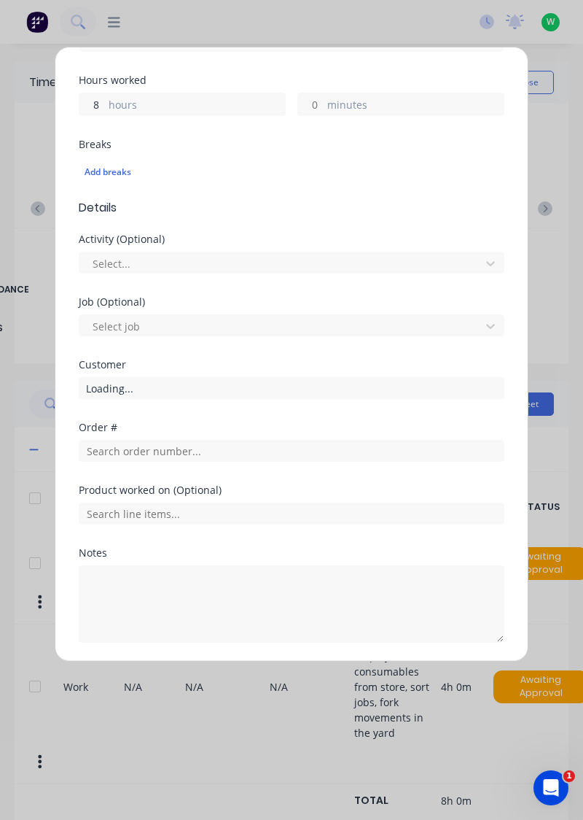
type input "8"
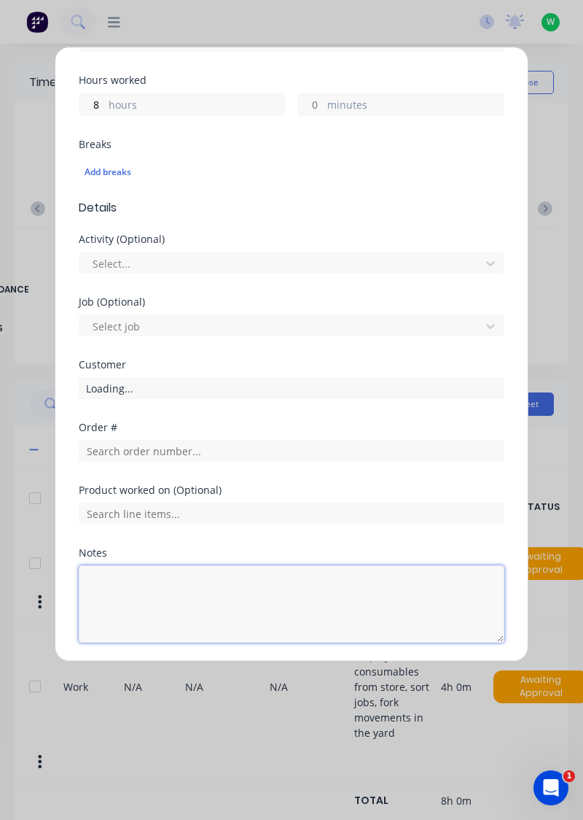
click at [214, 591] on textarea at bounding box center [292, 603] width 426 height 77
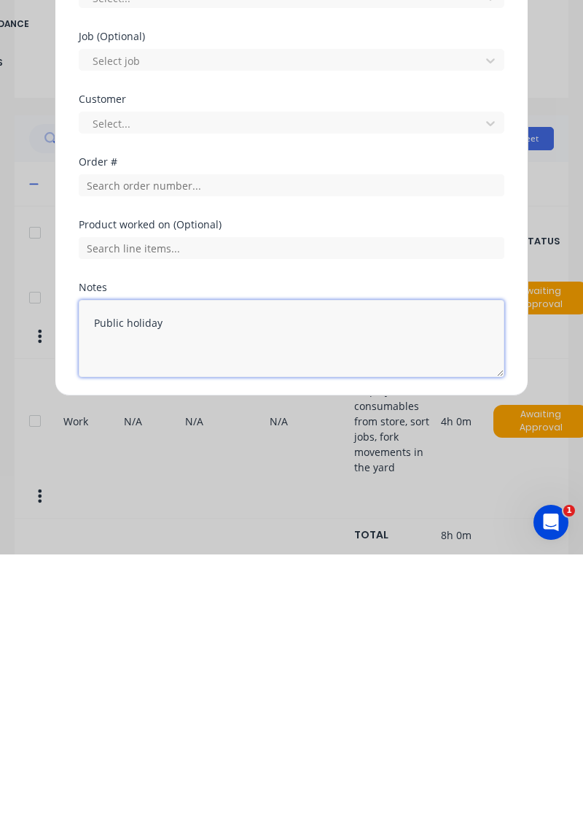
type textarea "Public holiday"
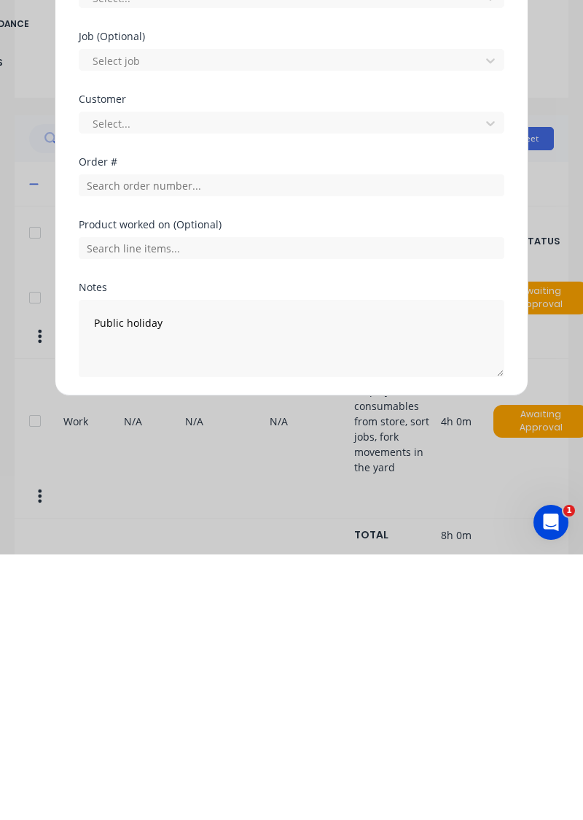
click at [270, 671] on button "Add manual time entry" at bounding box center [256, 677] width 123 height 23
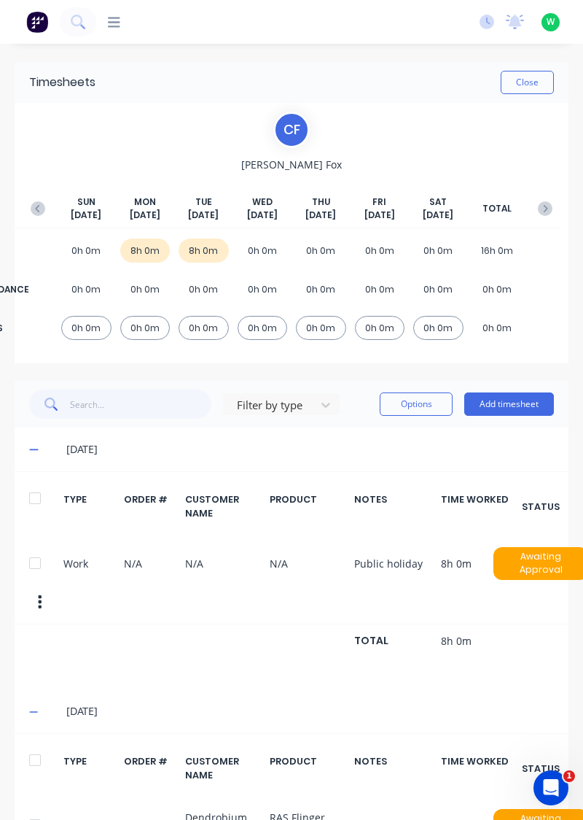
click at [36, 206] on icon "button" at bounding box center [38, 208] width 15 height 15
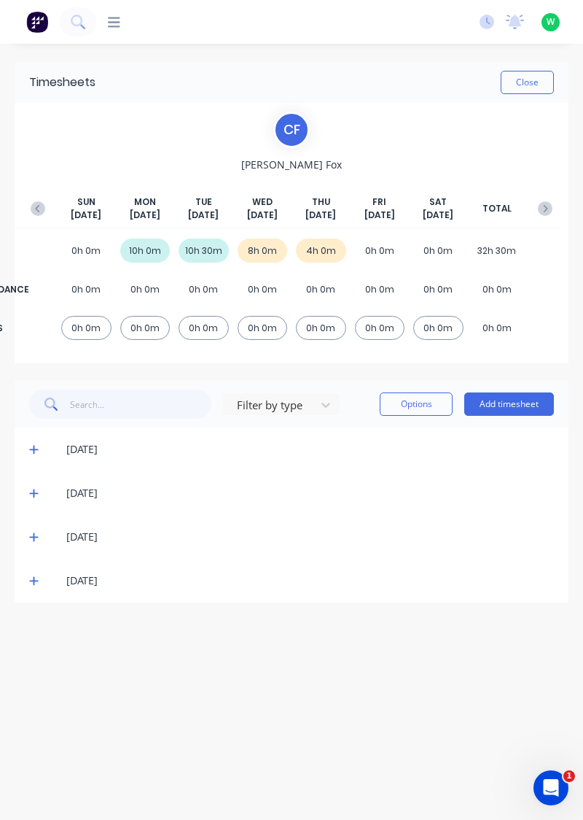
click at [518, 406] on button "Add timesheet" at bounding box center [509, 403] width 90 height 23
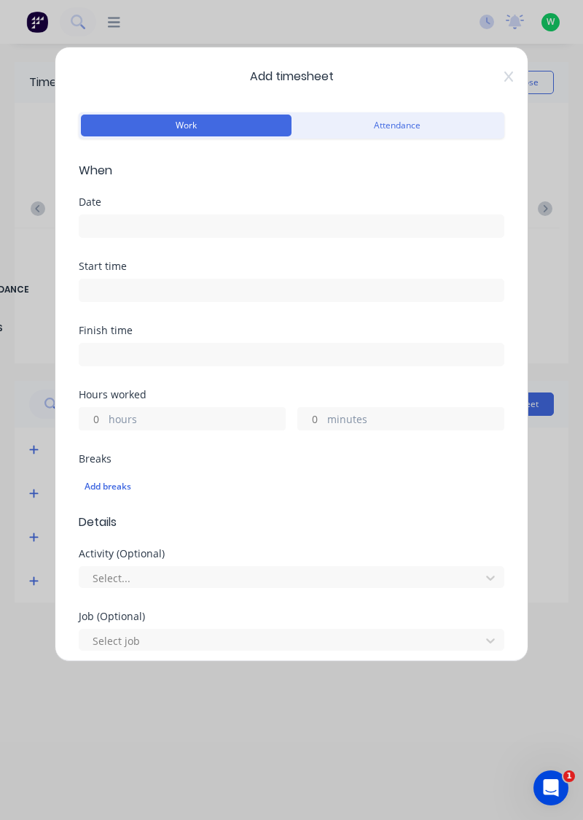
click at [370, 219] on input at bounding box center [291, 226] width 424 height 22
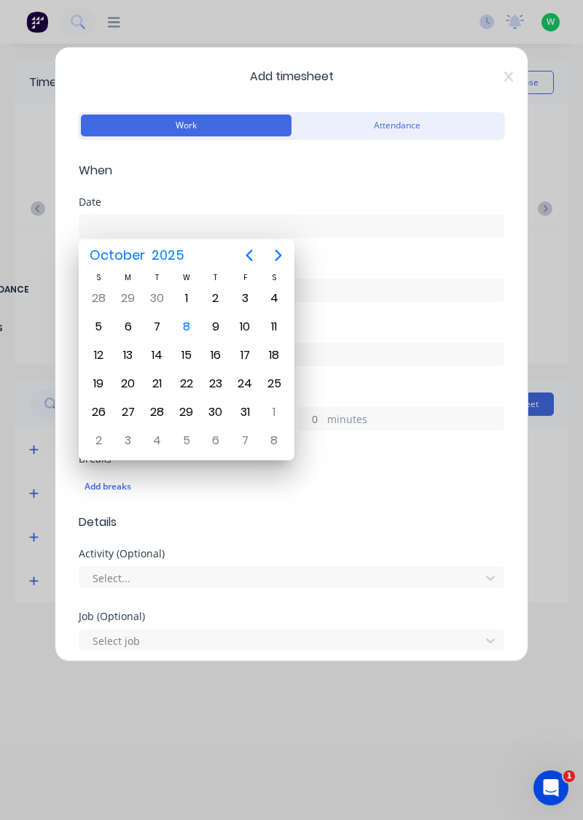
click at [246, 319] on div "10" at bounding box center [245, 327] width 22 height 22
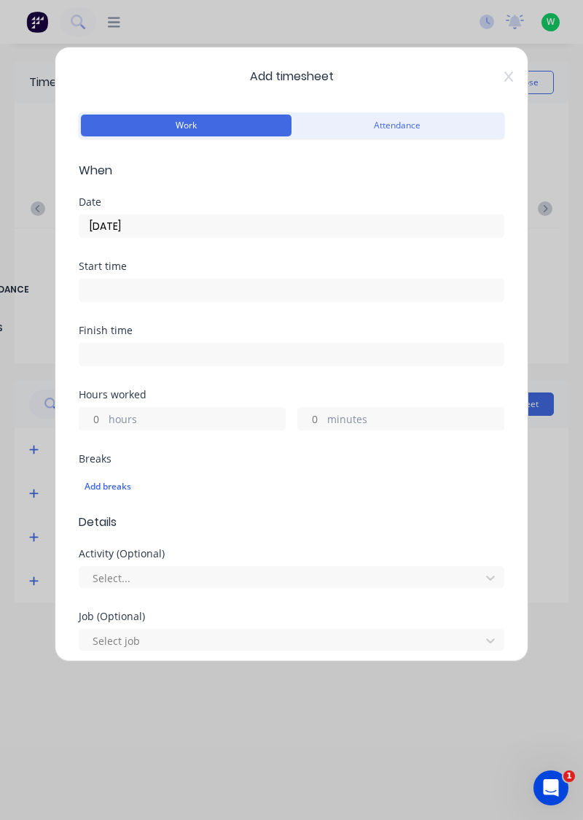
click at [330, 219] on input "10/10/2025" at bounding box center [291, 226] width 424 height 22
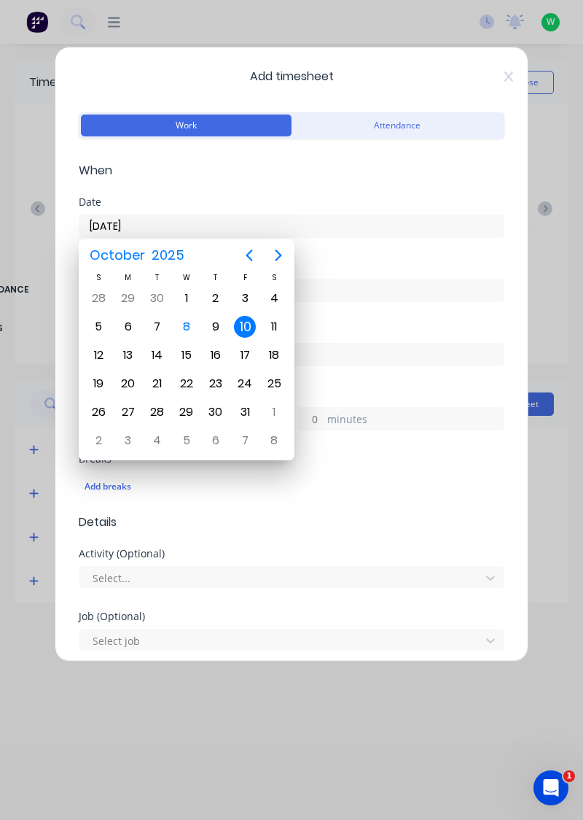
click at [249, 295] on div "3" at bounding box center [245, 298] width 22 height 22
type input "03/10/2025"
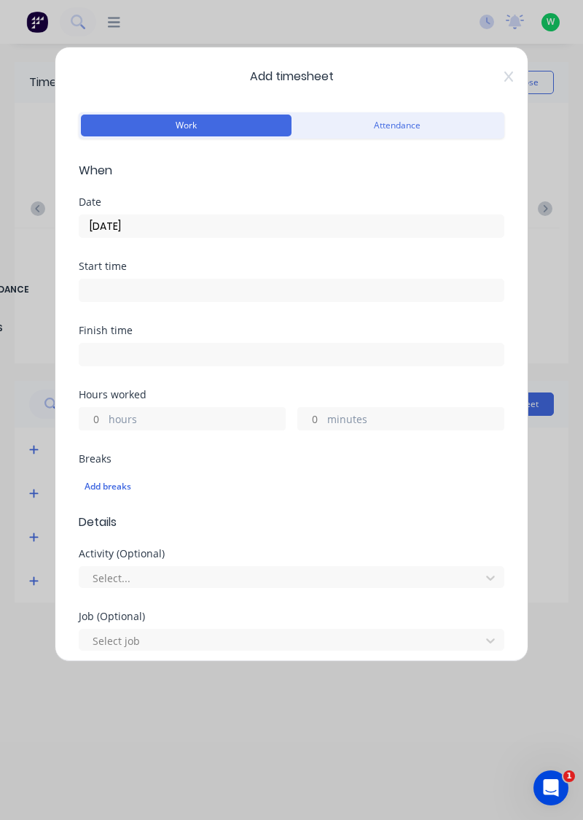
click at [216, 414] on label "hours" at bounding box center [197, 420] width 176 height 18
click at [105, 414] on input "hours" at bounding box center [92, 419] width 26 height 22
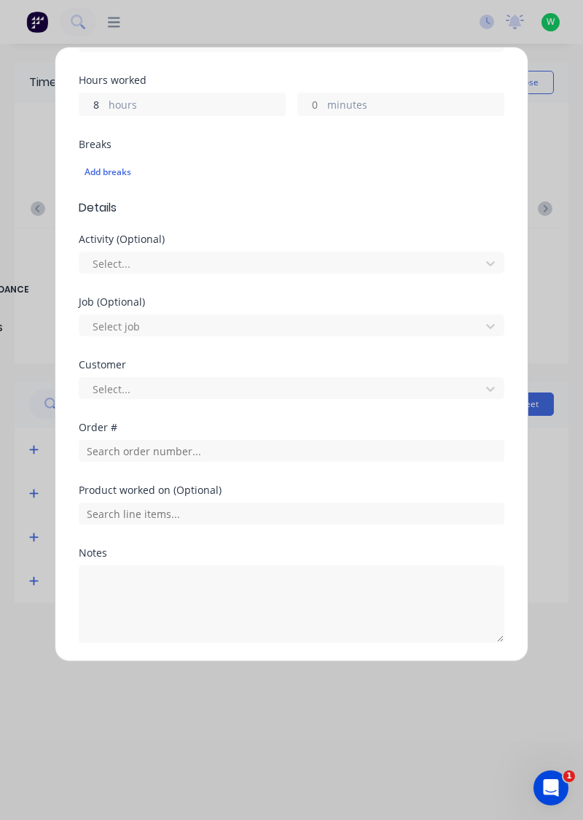
type input "8"
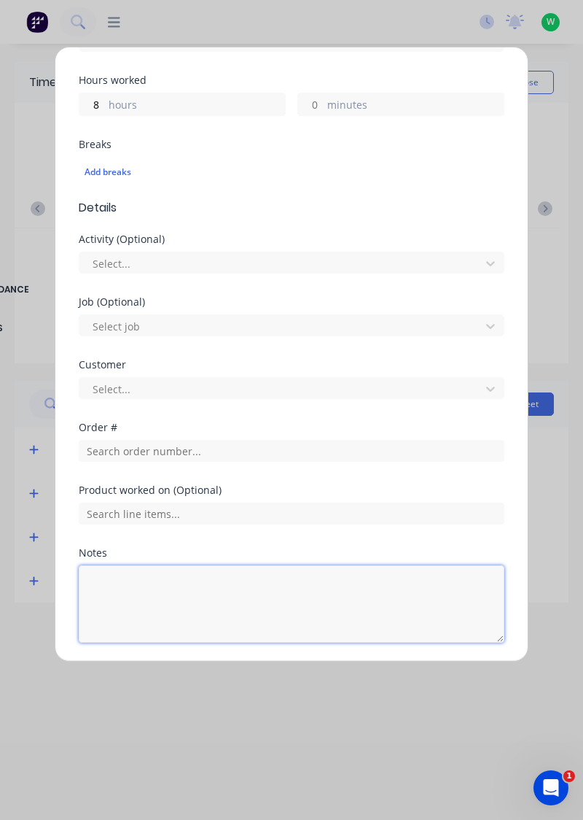
click at [209, 588] on textarea at bounding box center [292, 603] width 426 height 77
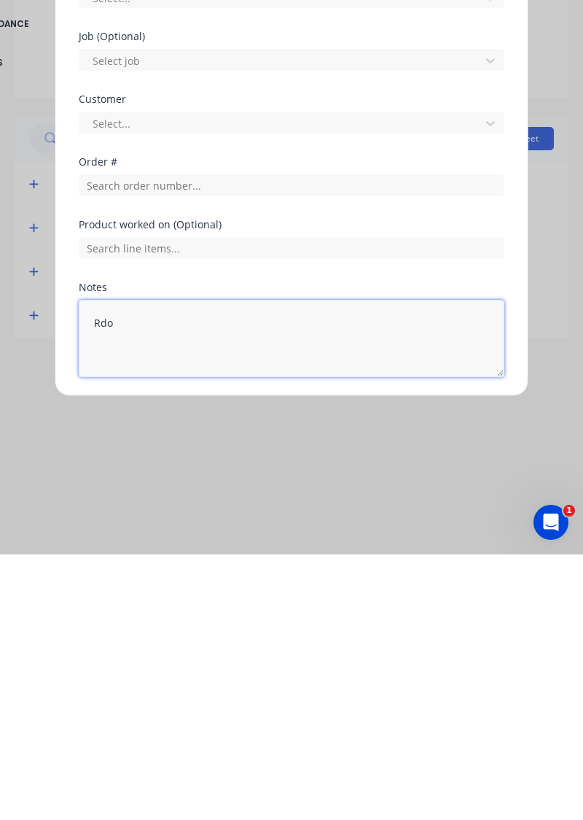
type textarea "Rdo"
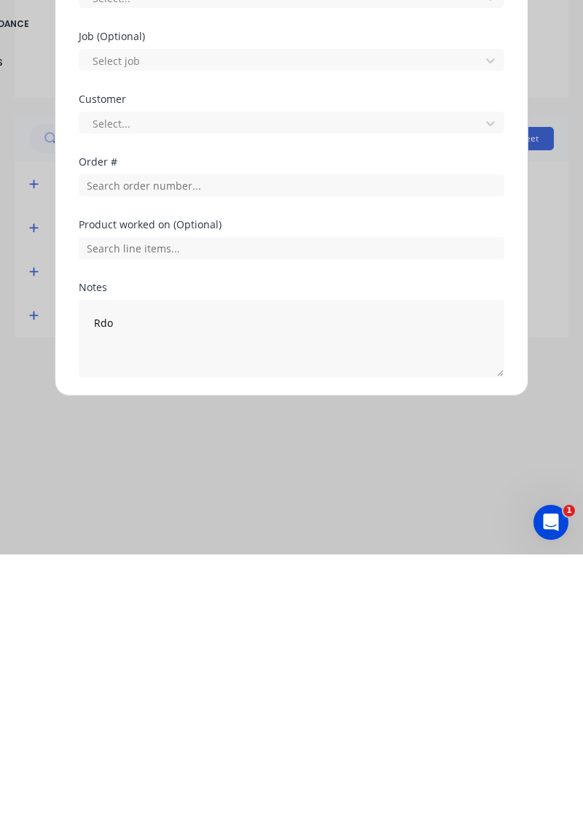
click at [273, 668] on button "Add manual time entry" at bounding box center [256, 677] width 123 height 23
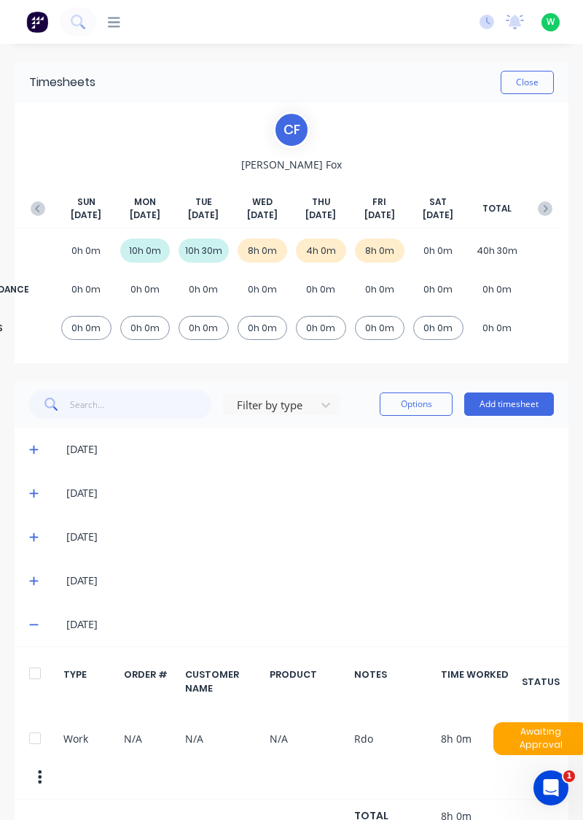
click at [32, 624] on icon at bounding box center [33, 624] width 9 height 1
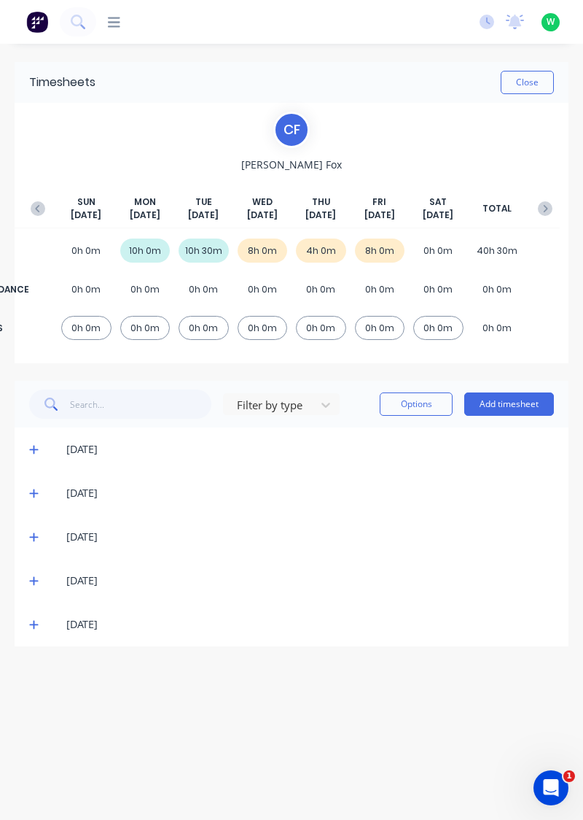
click at [29, 580] on icon at bounding box center [33, 580] width 9 height 10
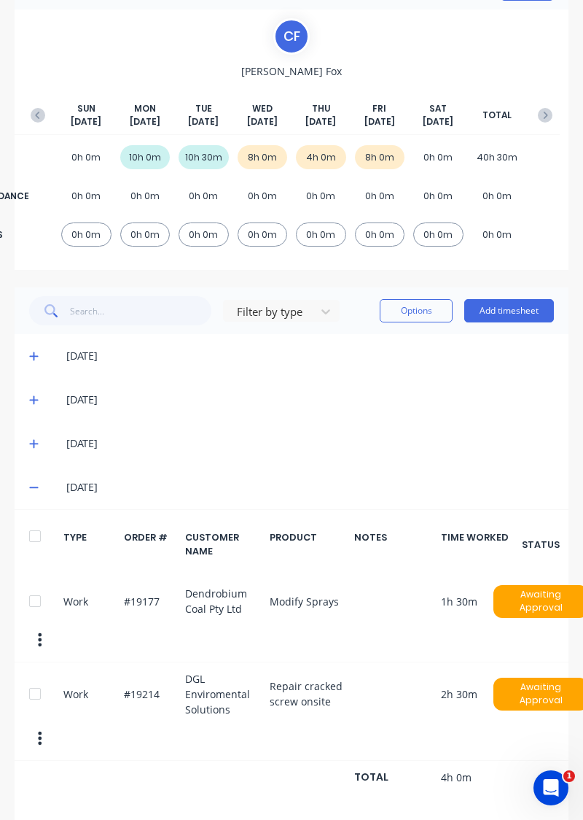
scroll to position [0, 0]
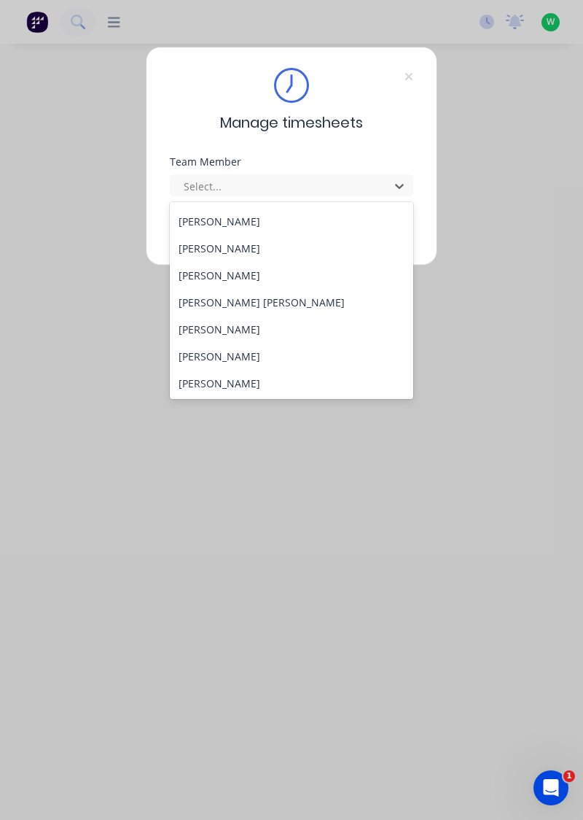
scroll to position [187, 0]
click at [227, 296] on div "[PERSON_NAME] [PERSON_NAME]" at bounding box center [292, 301] width 244 height 27
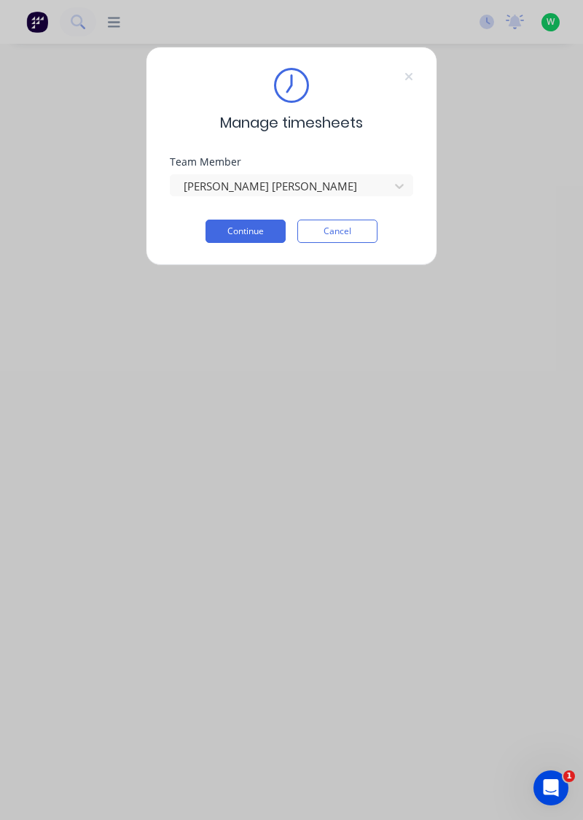
click at [261, 229] on button "Continue" at bounding box center [246, 230] width 80 height 23
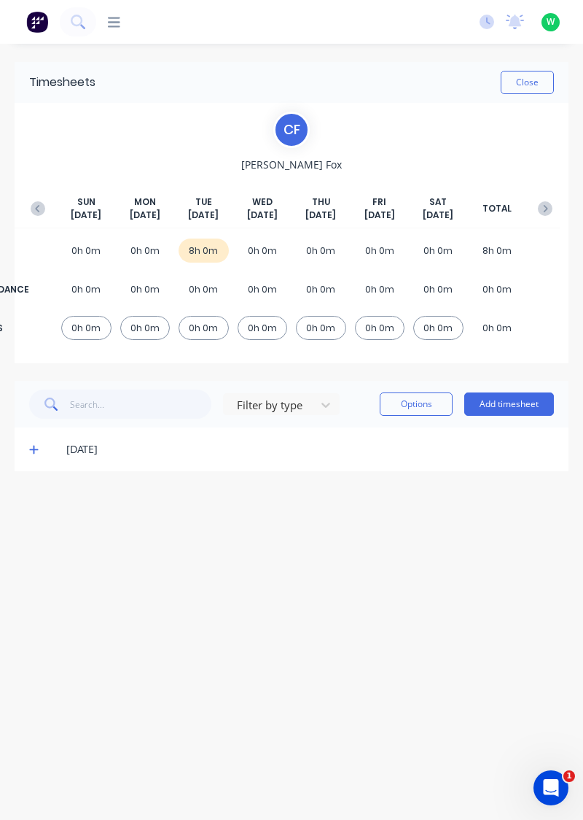
click at [516, 400] on button "Add timesheet" at bounding box center [509, 403] width 90 height 23
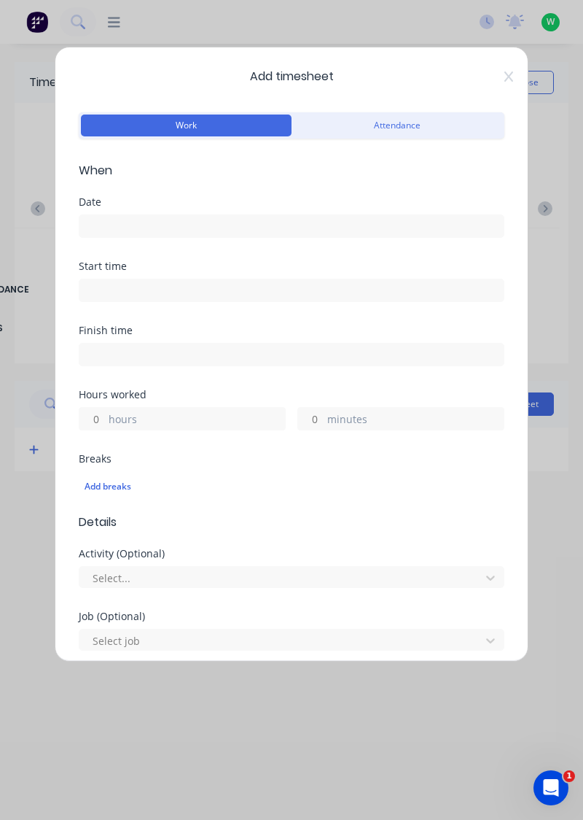
click at [289, 226] on input at bounding box center [291, 226] width 424 height 22
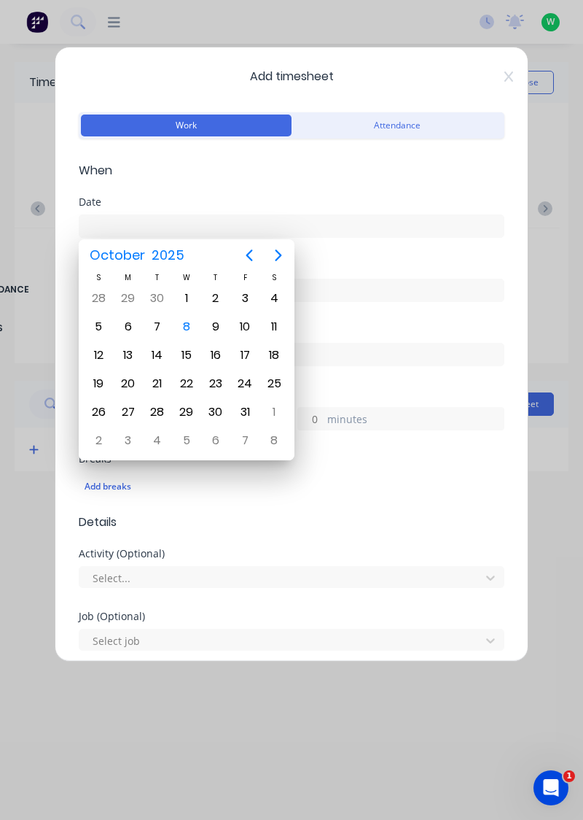
click at [123, 330] on div "6" at bounding box center [128, 327] width 22 height 22
type input "[DATE]"
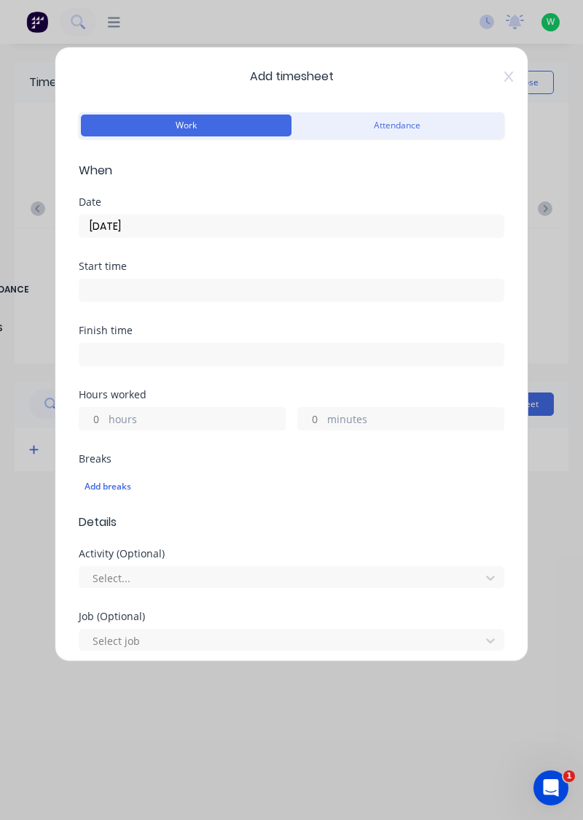
click at [230, 412] on label "hours" at bounding box center [197, 420] width 176 height 18
click at [105, 412] on input "hours" at bounding box center [92, 419] width 26 height 22
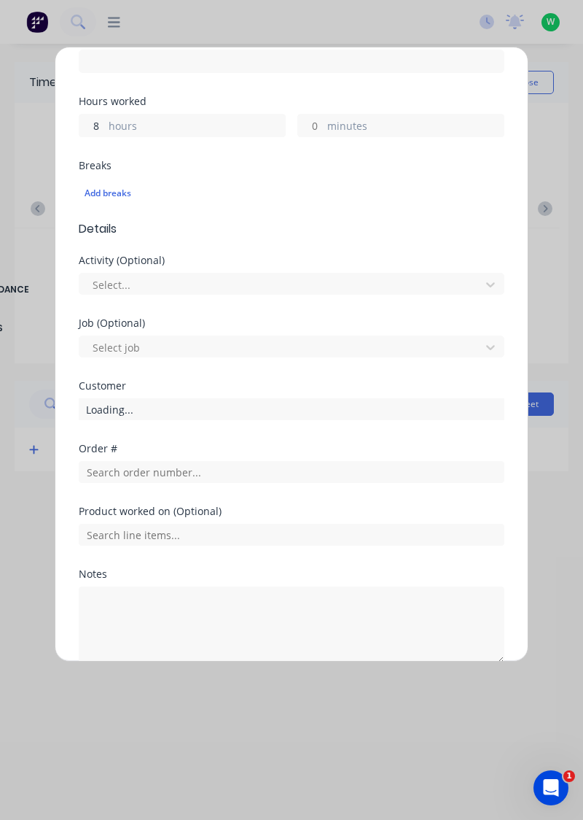
scroll to position [360, 0]
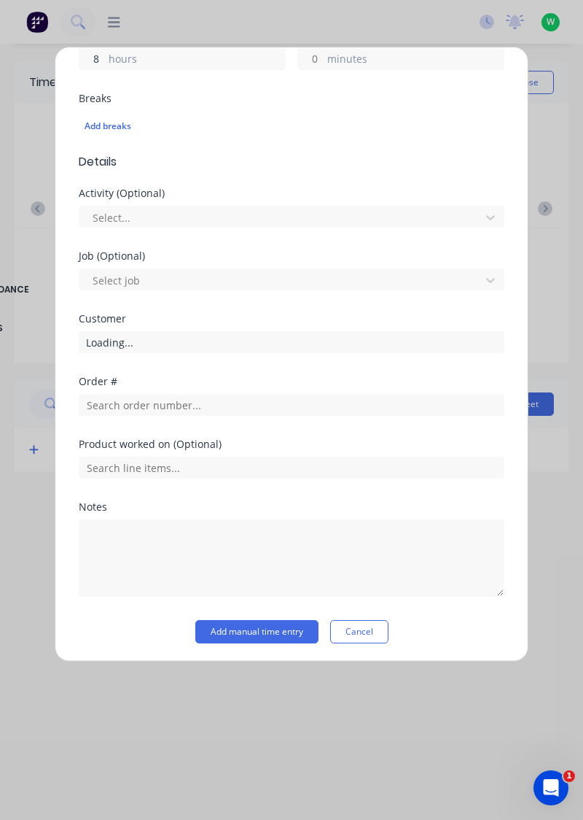
type input "8"
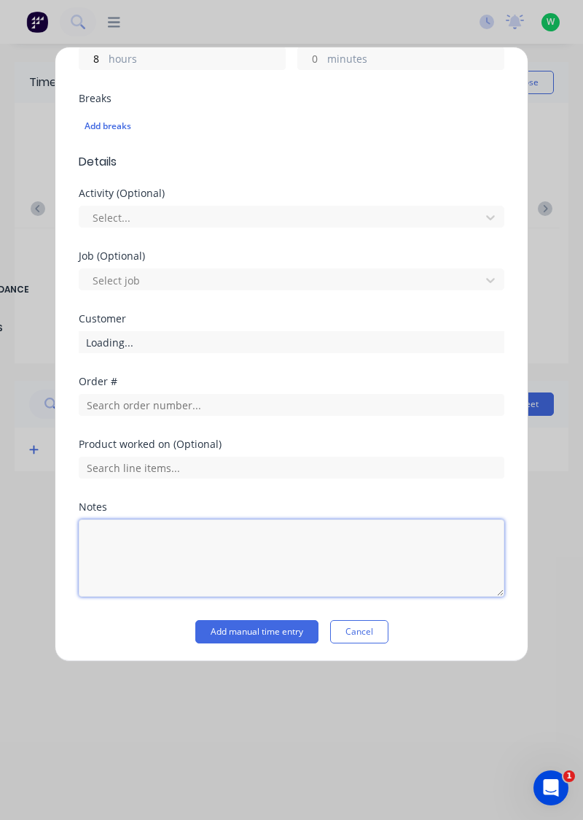
click at [191, 521] on textarea at bounding box center [292, 557] width 426 height 77
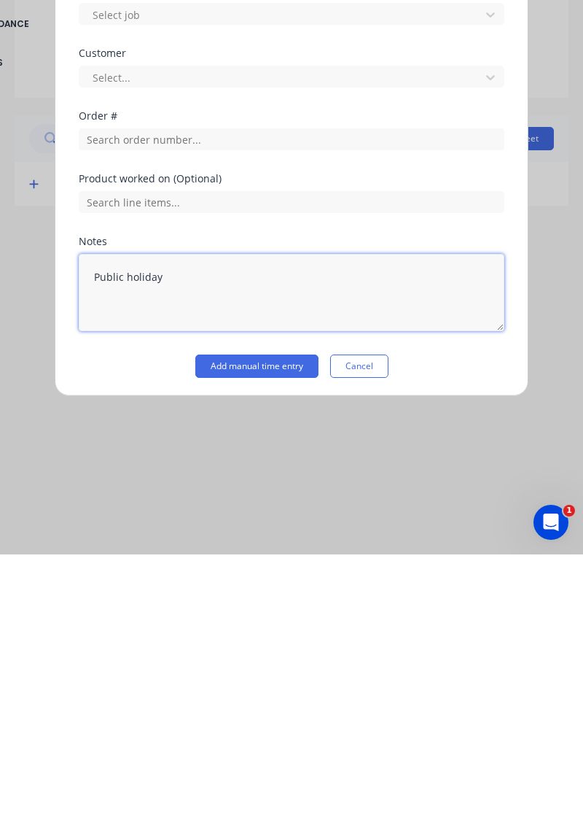
type textarea "Public holiday"
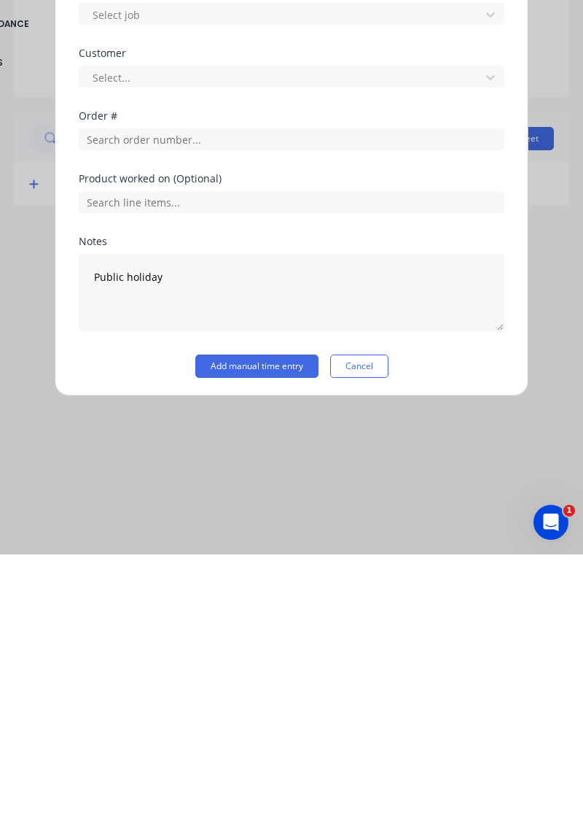
click at [265, 620] on button "Add manual time entry" at bounding box center [256, 631] width 123 height 23
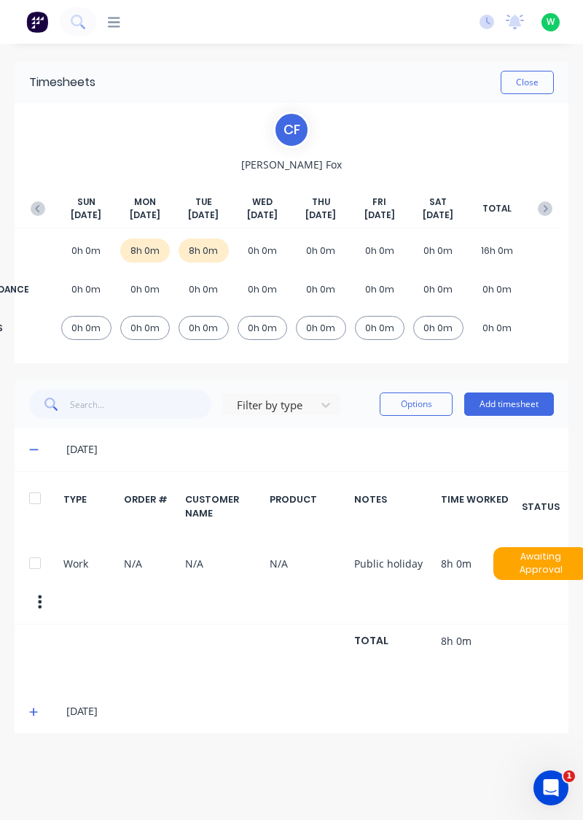
click at [34, 198] on button "button" at bounding box center [37, 208] width 29 height 26
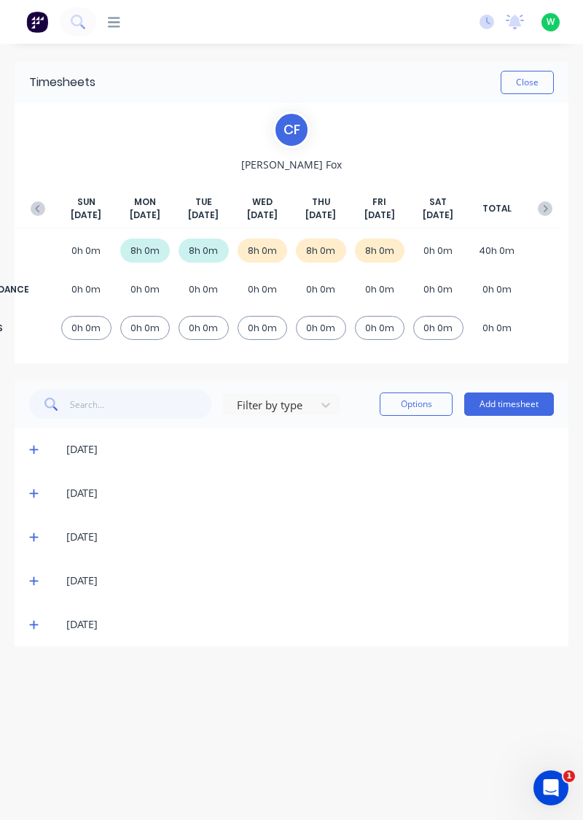
click at [40, 619] on span at bounding box center [36, 624] width 14 height 15
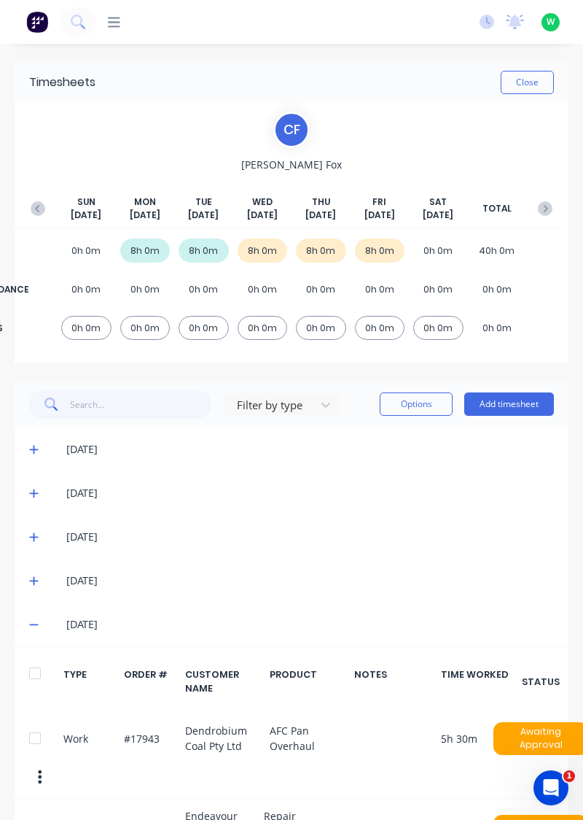
click at [29, 579] on icon at bounding box center [33, 580] width 9 height 10
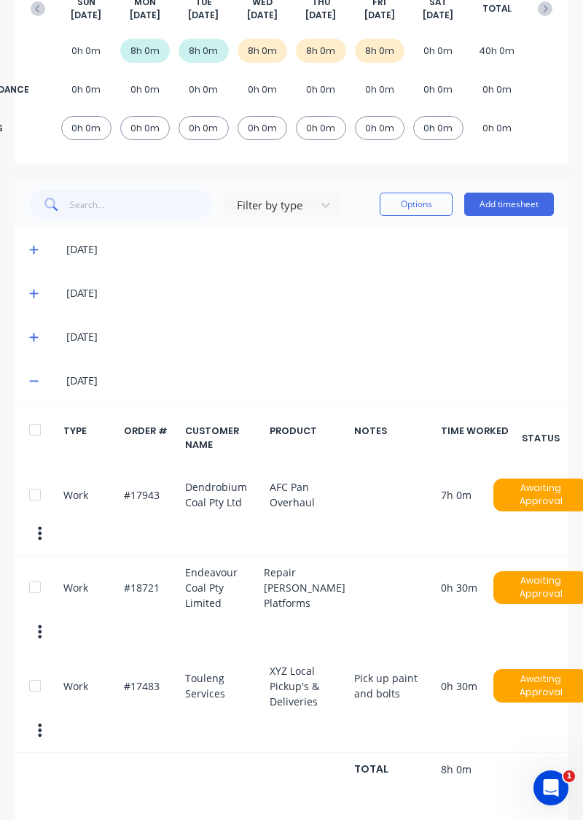
scroll to position [0, 0]
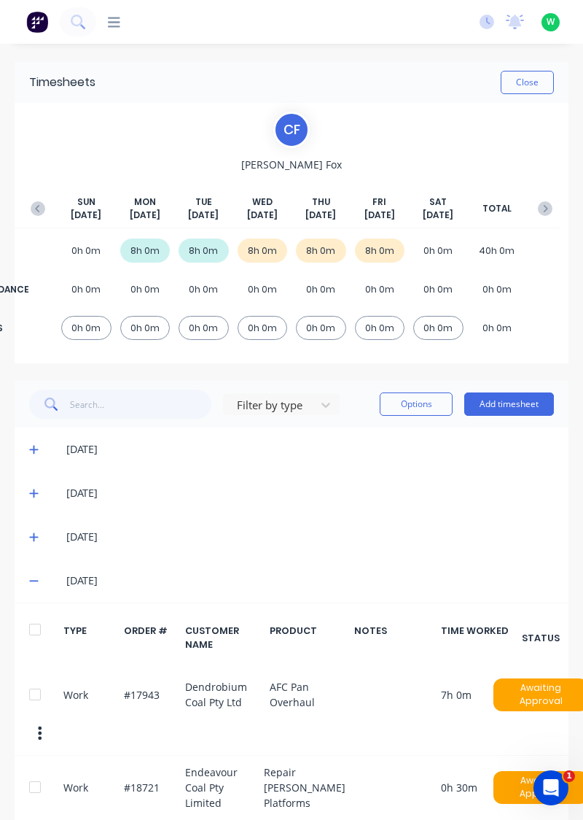
click at [543, 198] on button "button" at bounding box center [545, 208] width 29 height 26
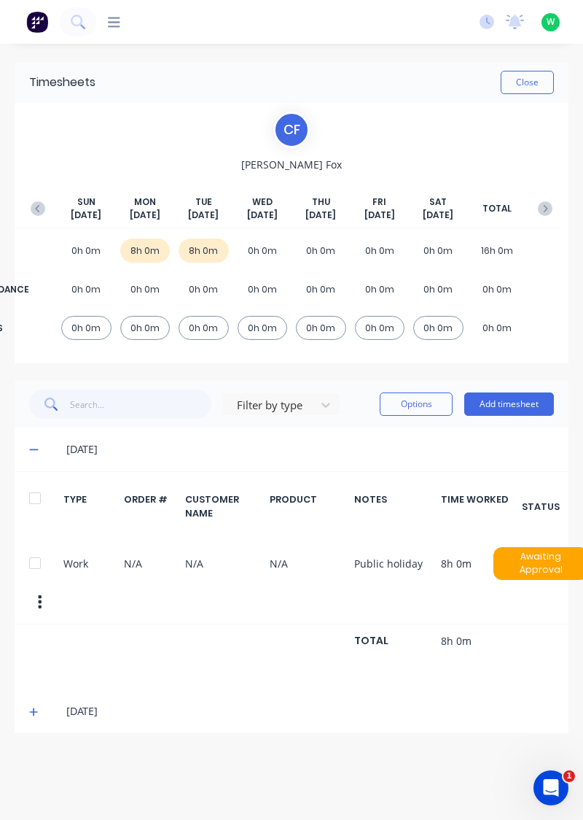
click at [34, 449] on icon at bounding box center [33, 449] width 9 height 1
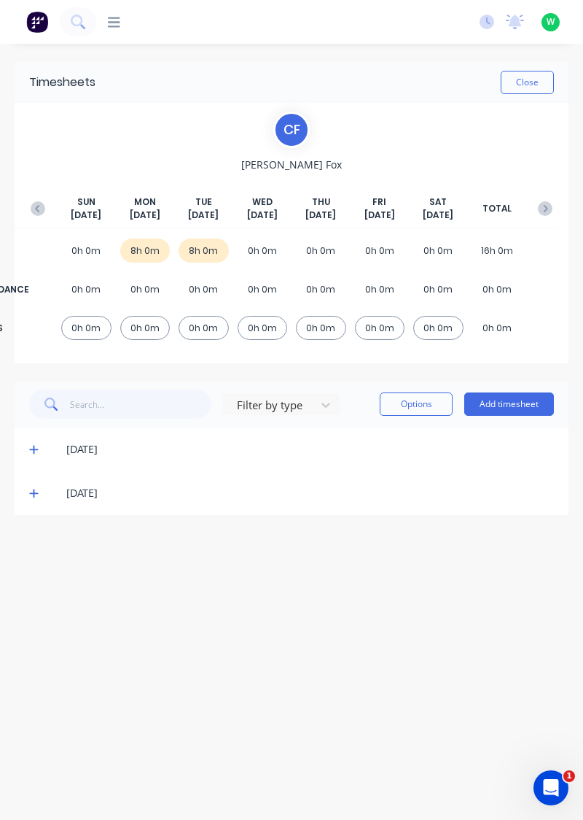
click at [35, 494] on icon at bounding box center [33, 493] width 9 height 10
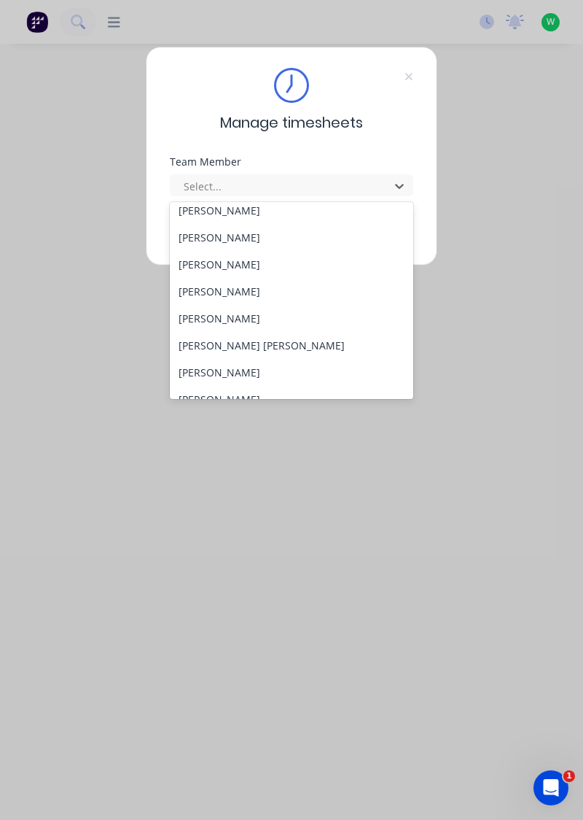
scroll to position [146, 0]
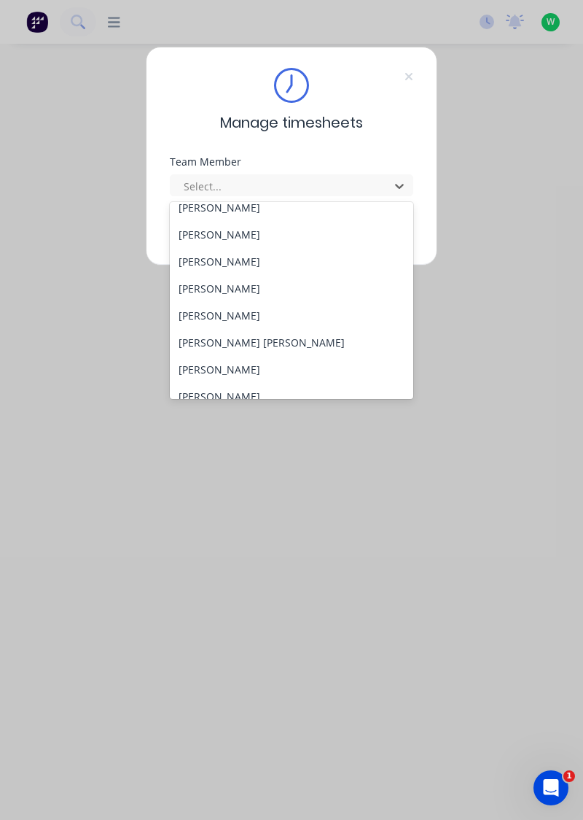
click at [218, 370] on div "[PERSON_NAME]" at bounding box center [292, 369] width 244 height 27
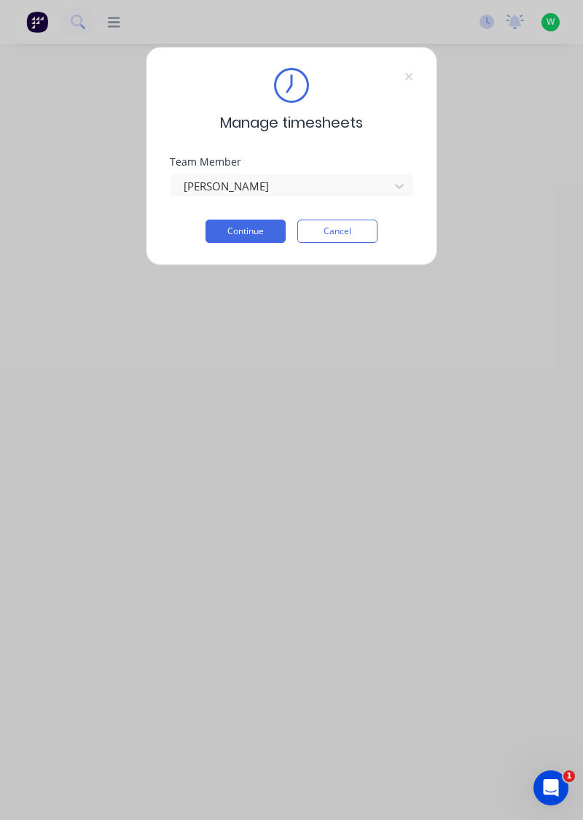
click at [245, 226] on button "Continue" at bounding box center [246, 230] width 80 height 23
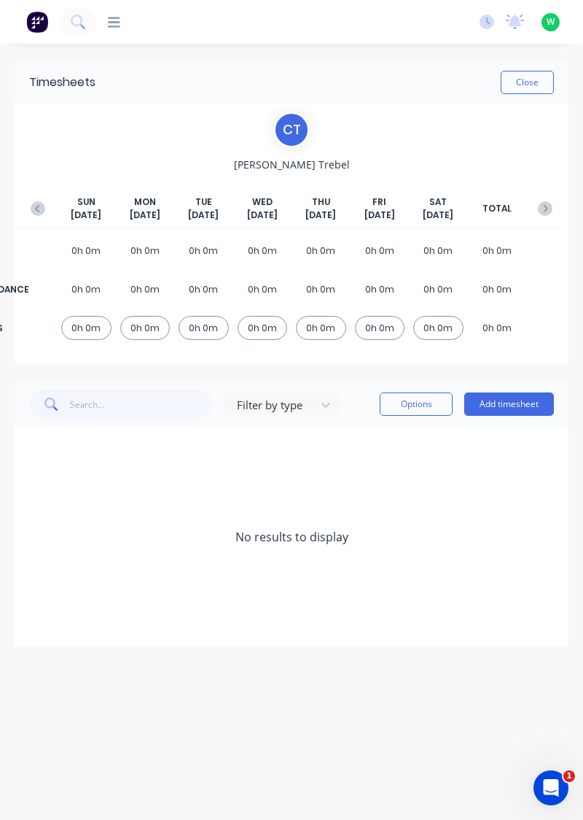
click at [36, 199] on button "button" at bounding box center [37, 208] width 29 height 26
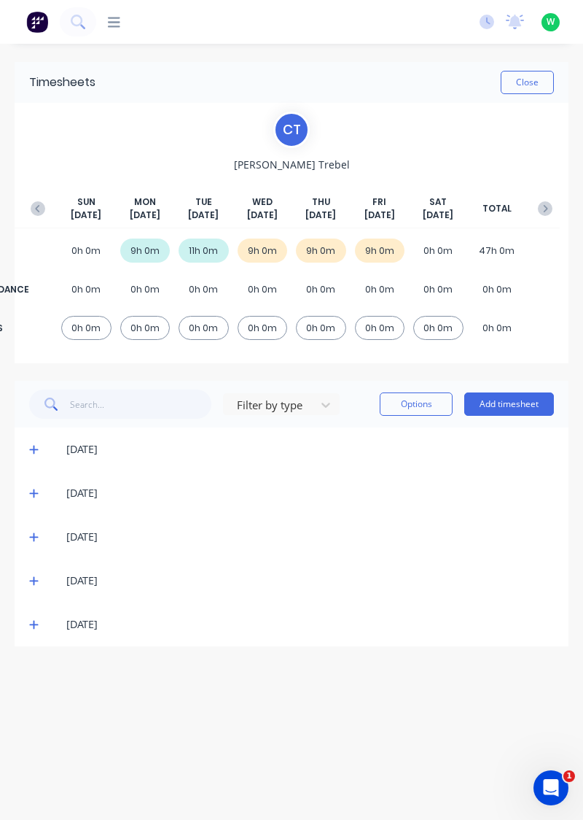
click at [36, 626] on icon at bounding box center [33, 624] width 9 height 10
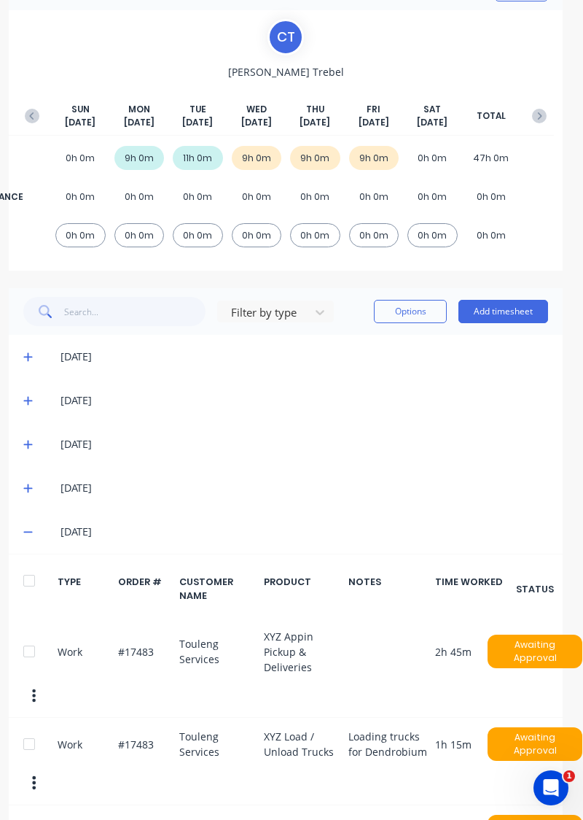
scroll to position [0, 6]
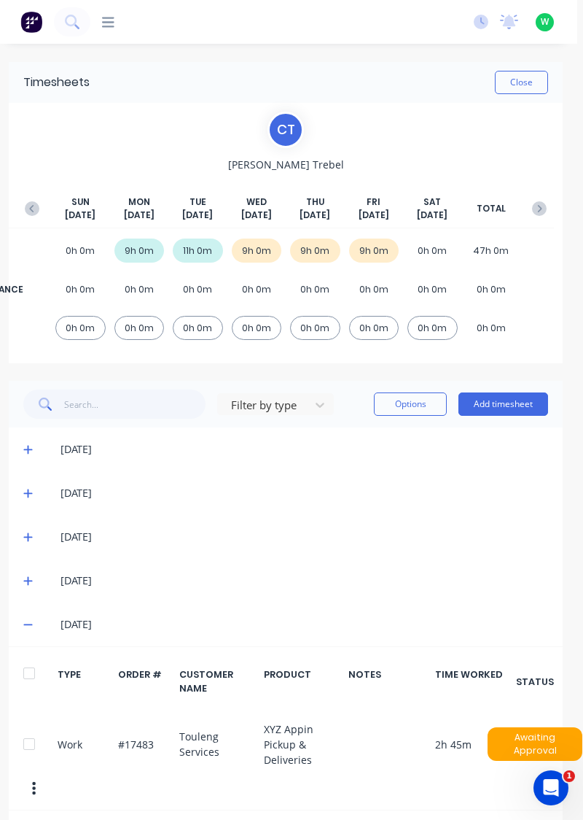
click at [529, 400] on button "Add timesheet" at bounding box center [504, 403] width 90 height 23
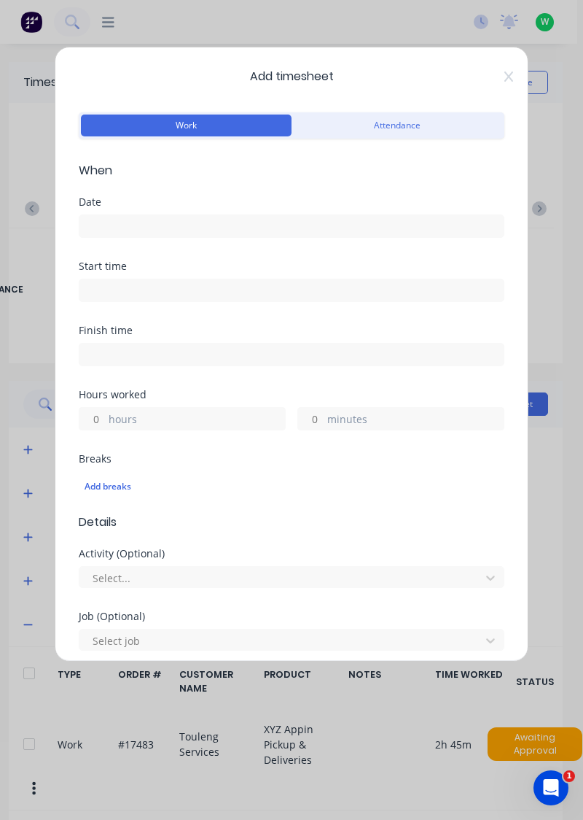
click at [335, 222] on input at bounding box center [291, 226] width 424 height 22
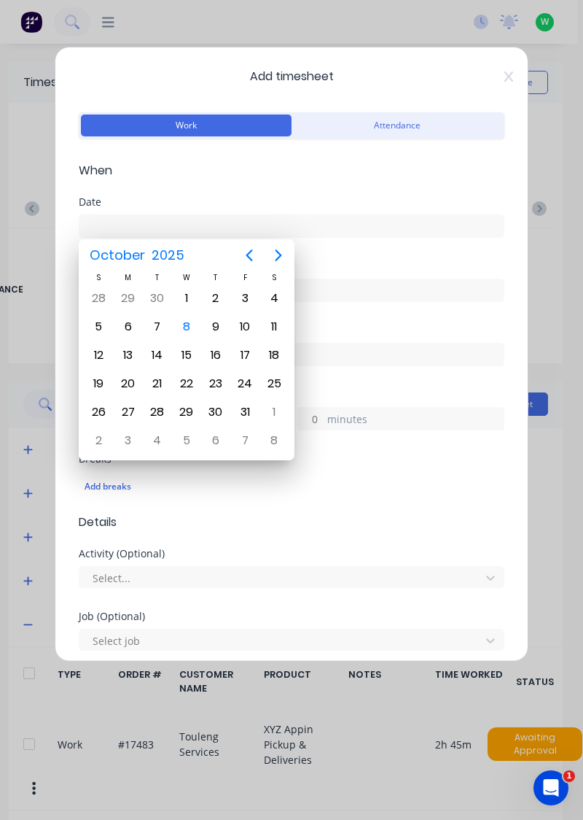
click at [123, 324] on div "6" at bounding box center [128, 327] width 22 height 22
type input "[DATE]"
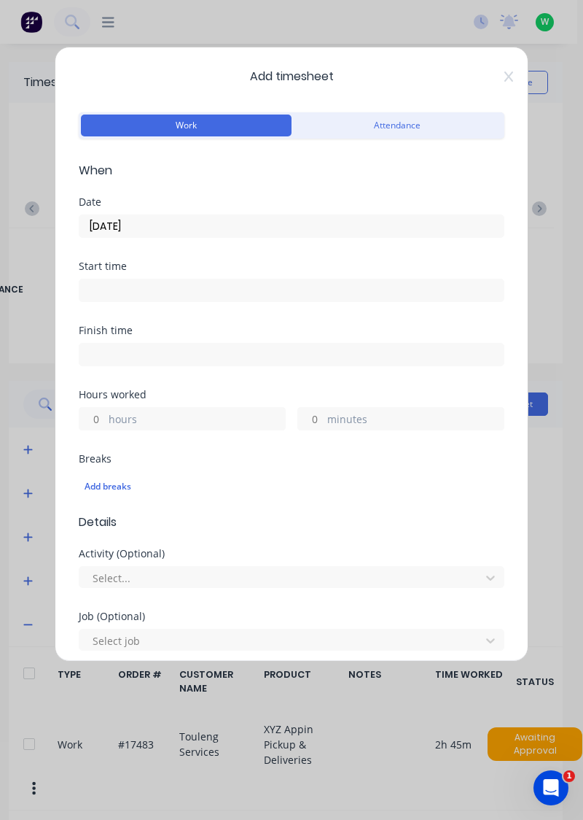
click at [210, 421] on label "hours" at bounding box center [197, 420] width 176 height 18
click at [105, 421] on input "hours" at bounding box center [92, 419] width 26 height 22
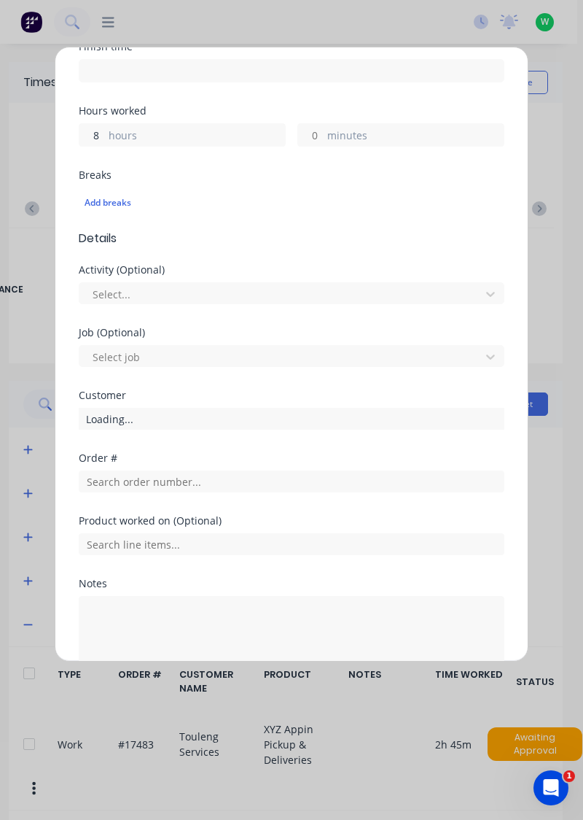
scroll to position [360, 0]
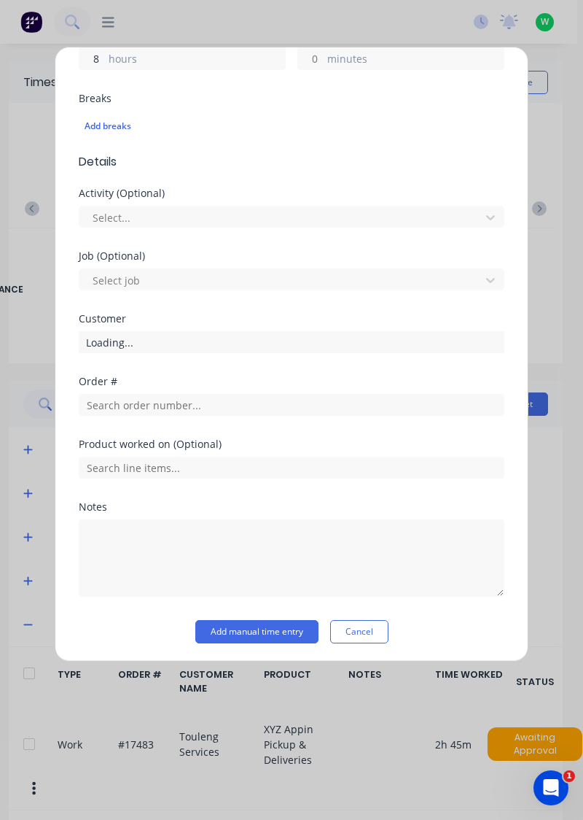
type input "8"
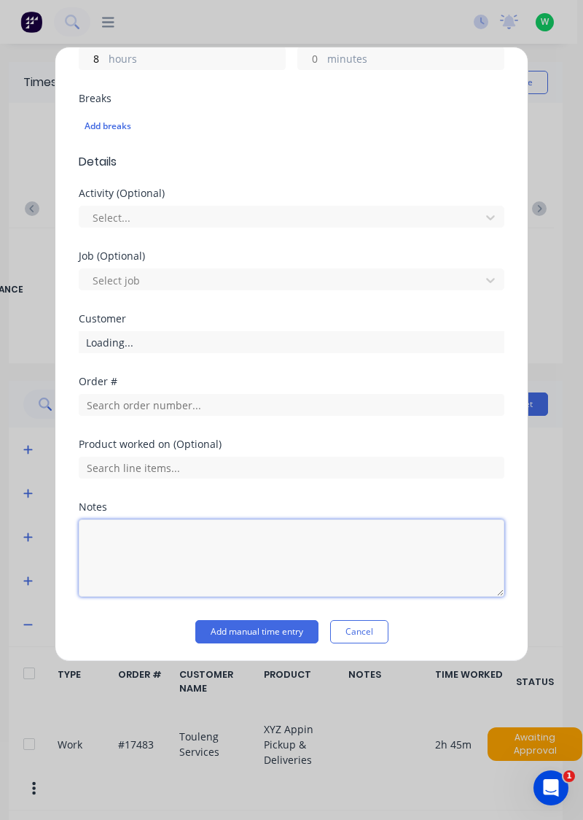
click at [220, 535] on textarea at bounding box center [292, 557] width 426 height 77
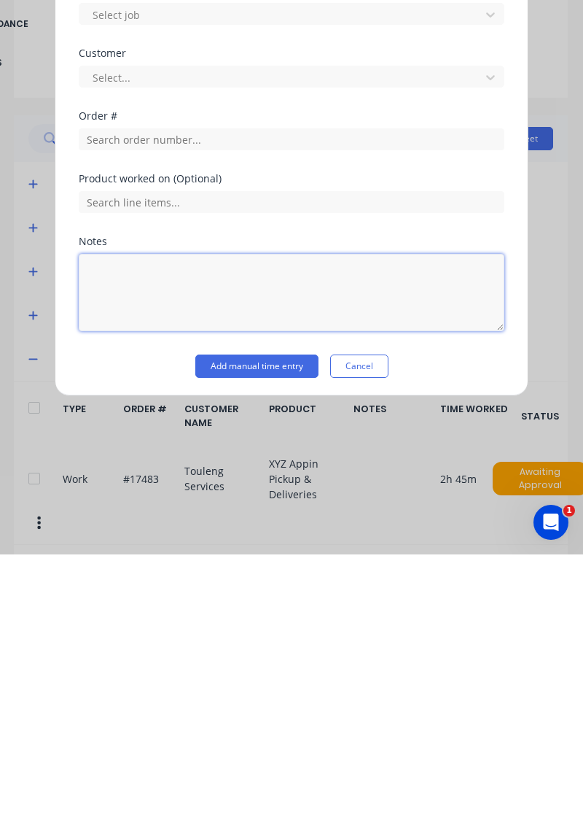
scroll to position [13, 0]
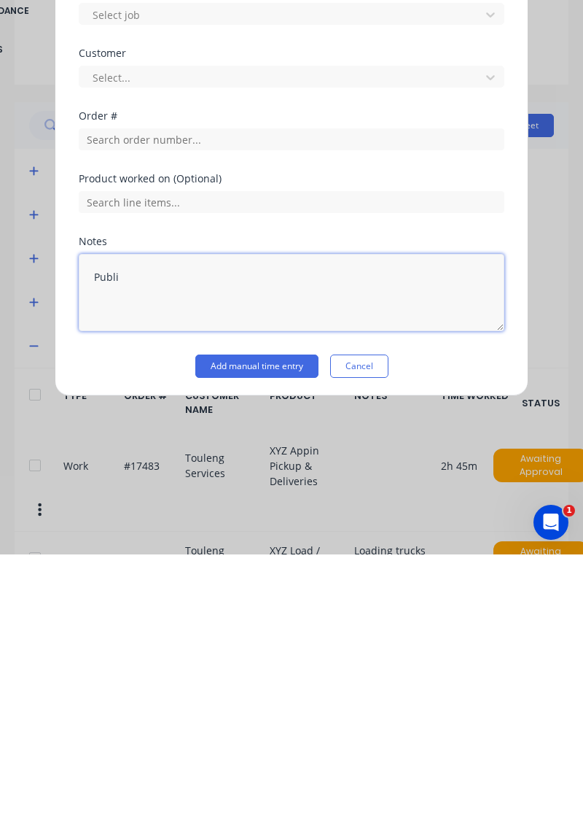
type textarea "Public"
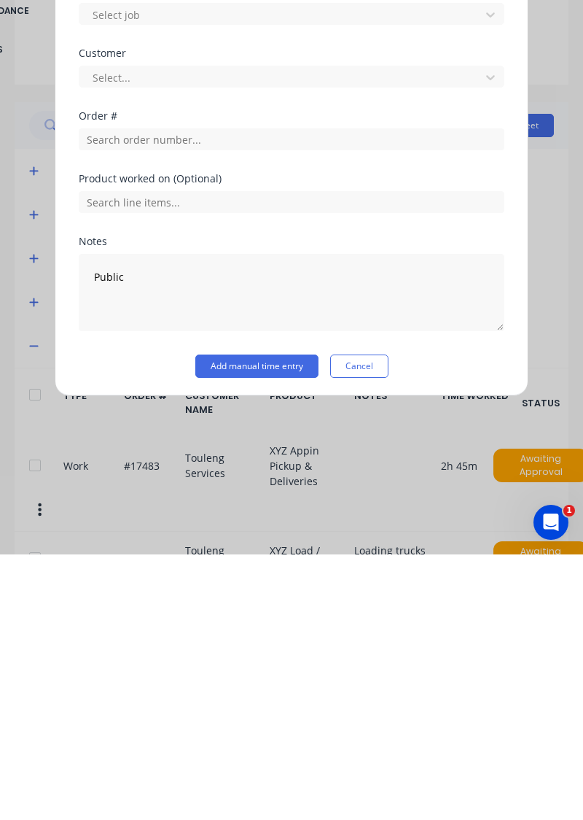
click at [241, 625] on button "Add manual time entry" at bounding box center [256, 631] width 123 height 23
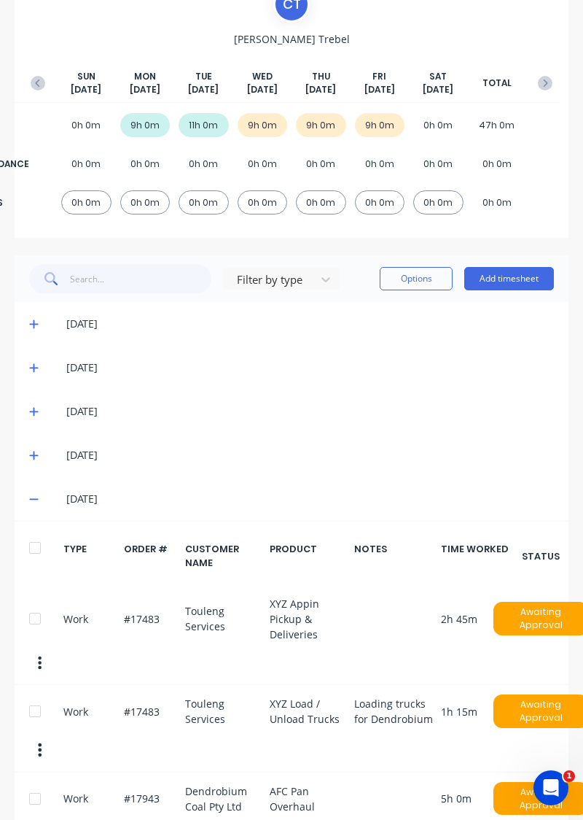
scroll to position [175, 0]
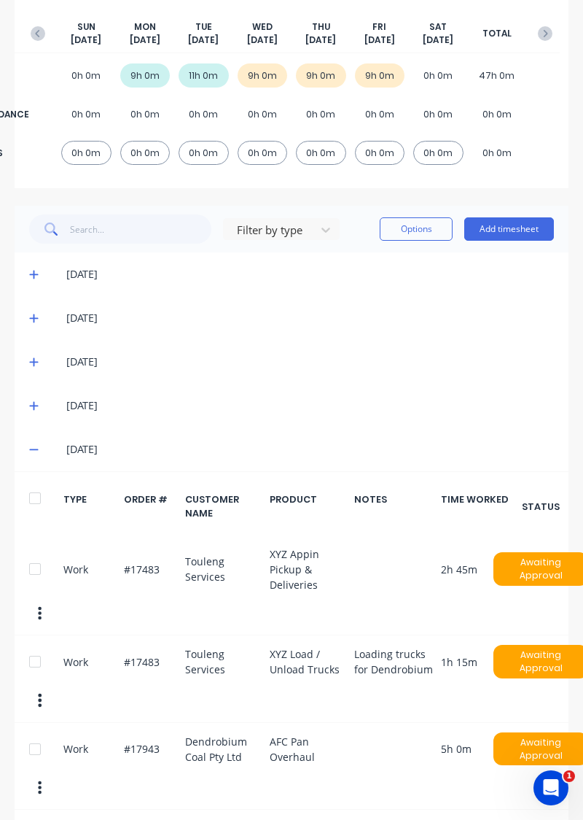
click at [538, 29] on icon "button" at bounding box center [545, 33] width 15 height 15
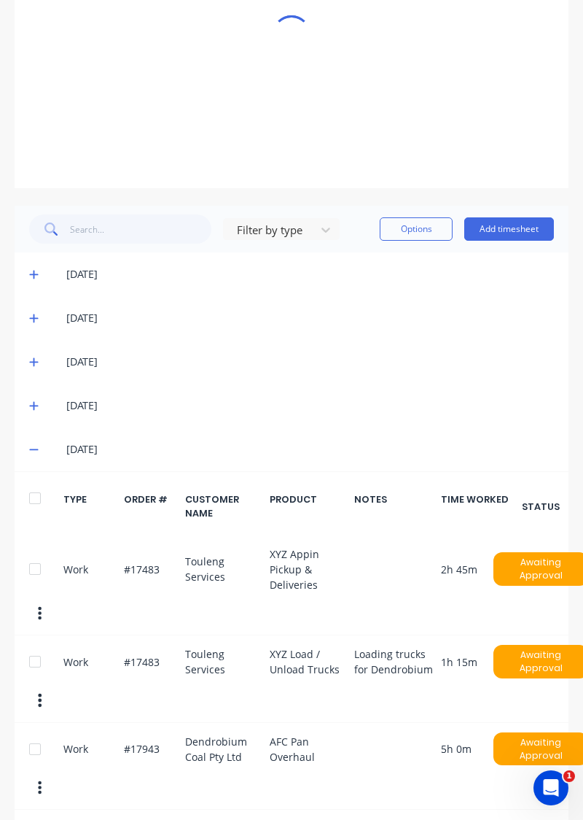
scroll to position [0, 0]
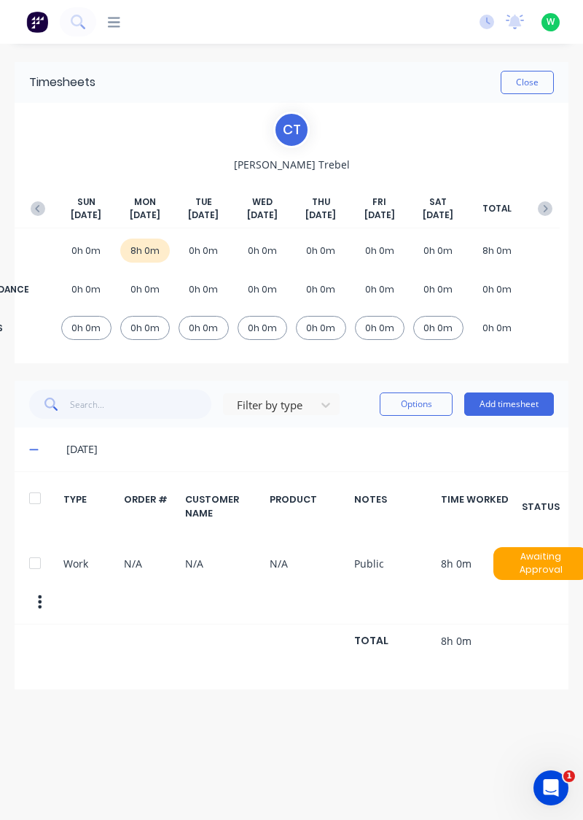
click at [28, 554] on div at bounding box center [34, 562] width 29 height 29
click at [41, 595] on icon "button" at bounding box center [41, 601] width 4 height 13
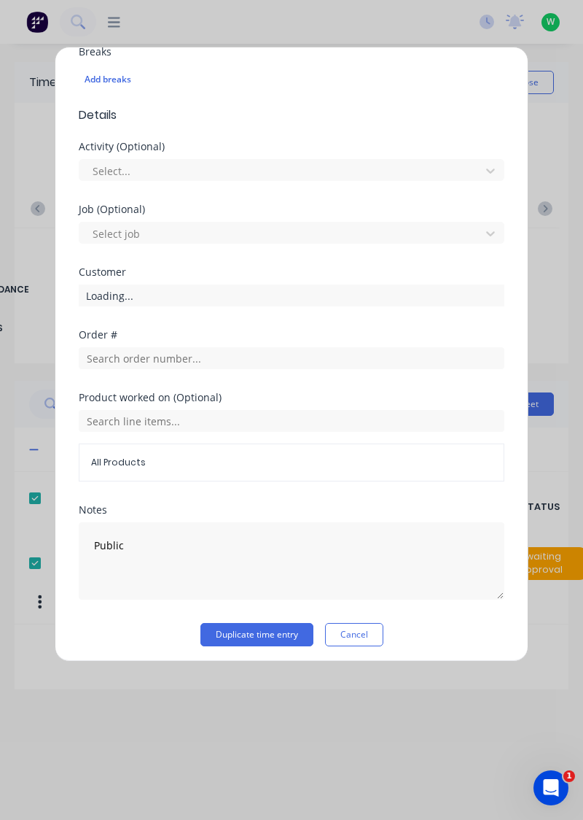
scroll to position [409, 0]
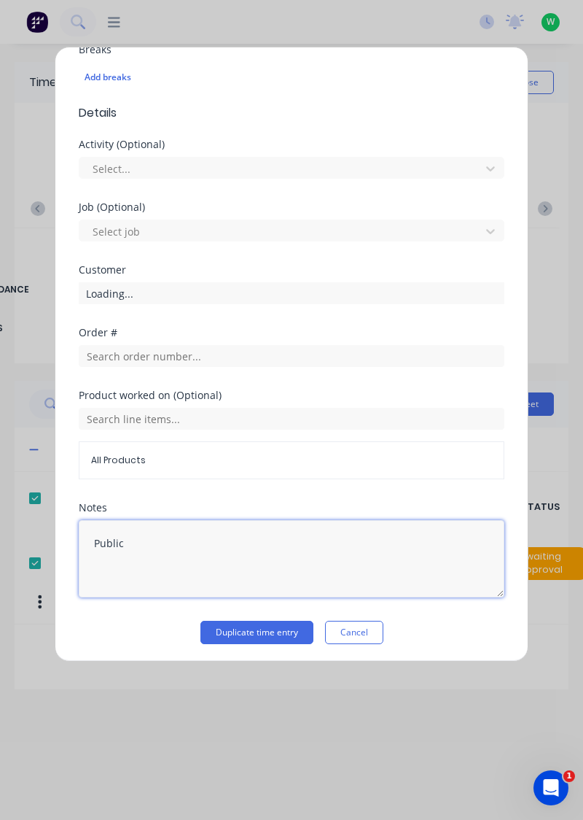
click at [155, 545] on textarea "Public" at bounding box center [292, 558] width 426 height 77
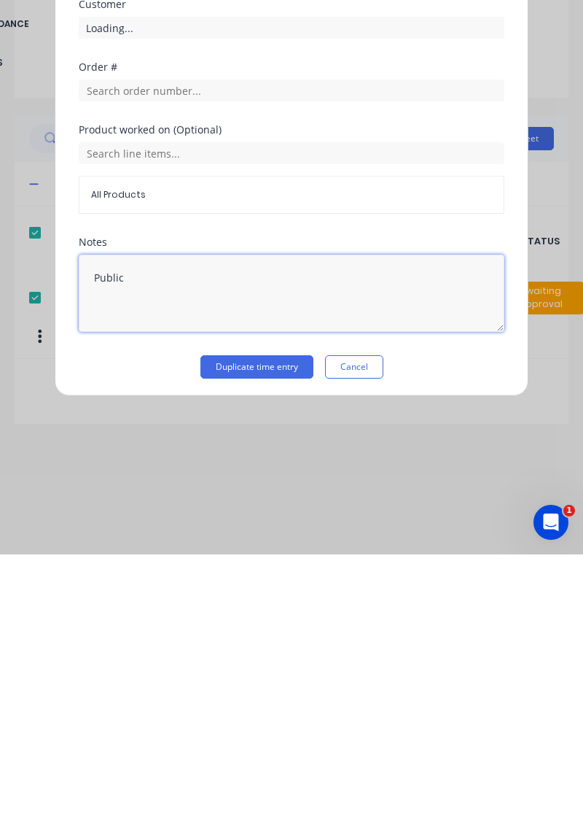
scroll to position [13, 0]
type textarea "Public holiday"
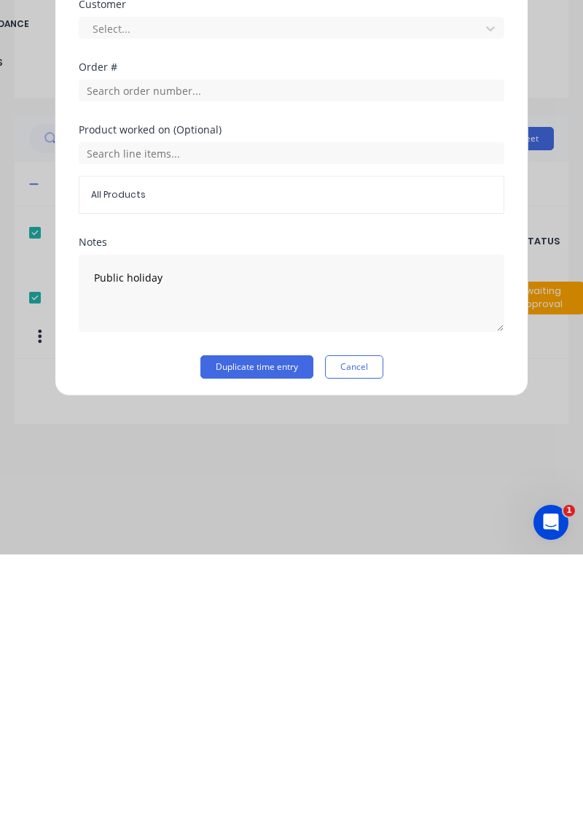
click at [270, 631] on button "Duplicate time entry" at bounding box center [257, 632] width 113 height 23
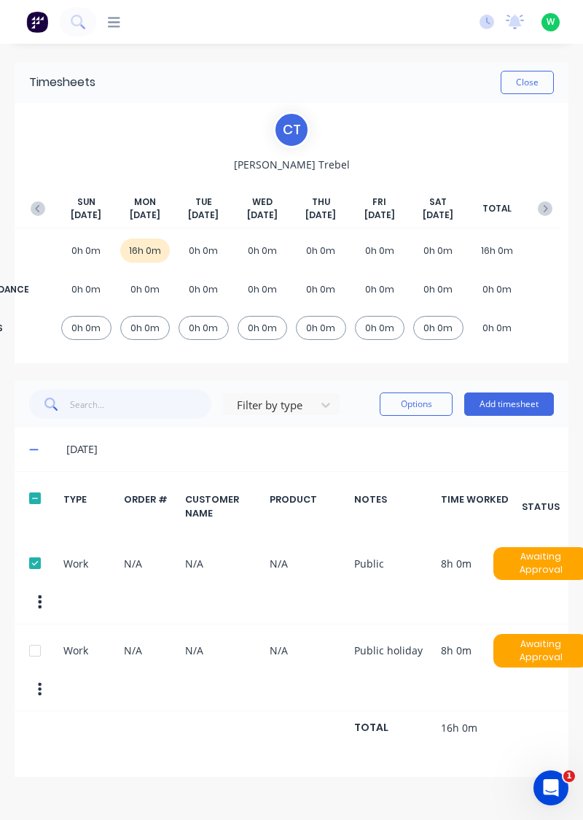
scroll to position [0, 0]
click at [422, 405] on button "Options" at bounding box center [416, 403] width 73 height 23
click at [363, 432] on div "Delete" at bounding box center [383, 441] width 112 height 21
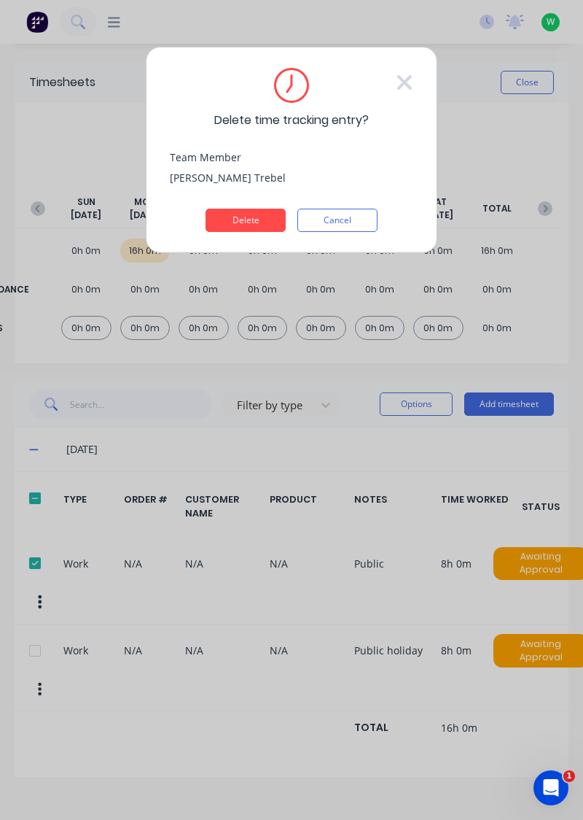
click at [252, 214] on button "Delete" at bounding box center [246, 220] width 80 height 23
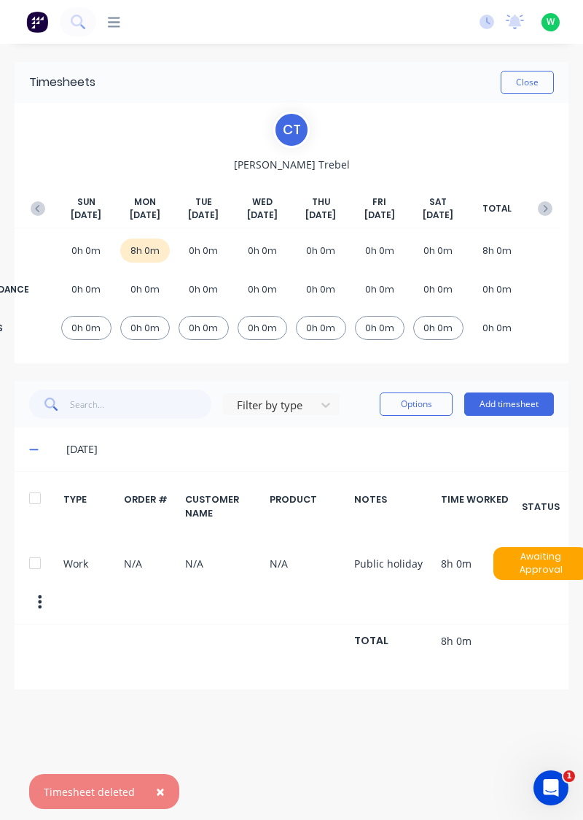
click at [537, 398] on button "Add timesheet" at bounding box center [509, 403] width 90 height 23
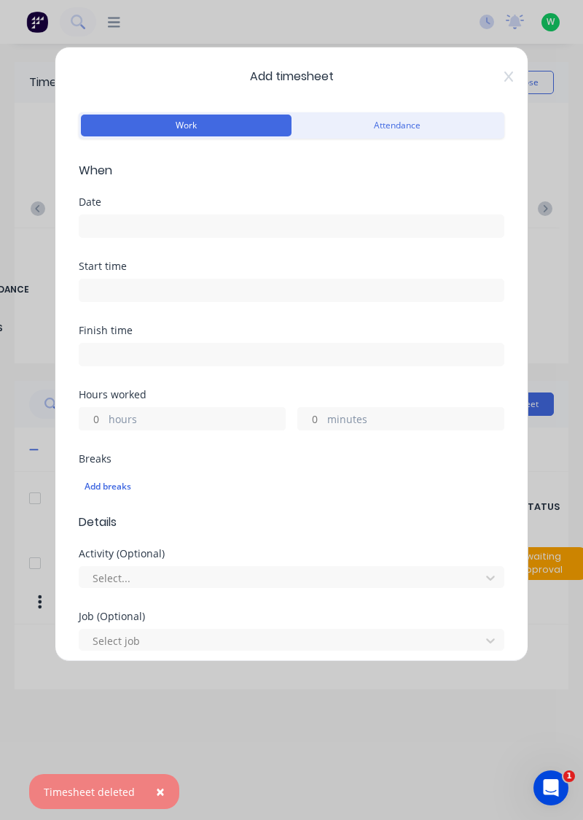
click at [263, 200] on div "Date" at bounding box center [292, 202] width 426 height 10
click at [316, 222] on input at bounding box center [291, 226] width 424 height 22
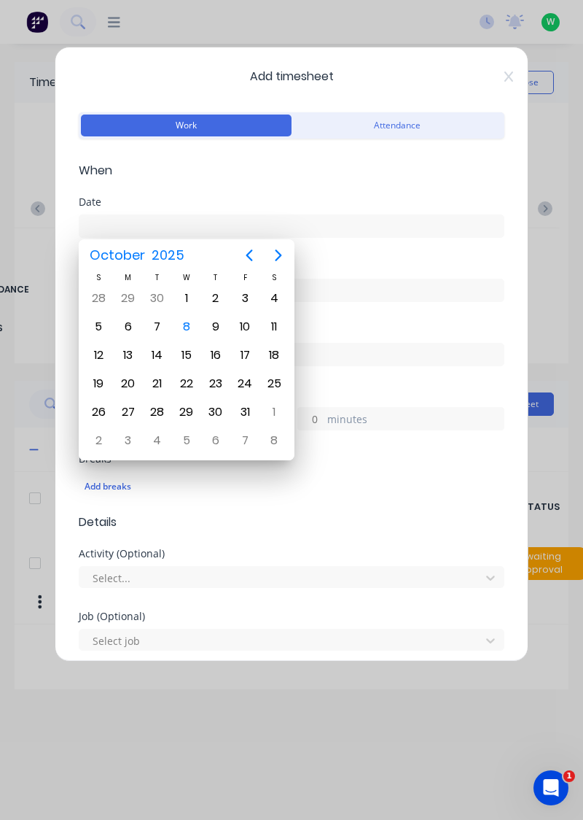
click at [184, 331] on div "8" at bounding box center [187, 327] width 22 height 22
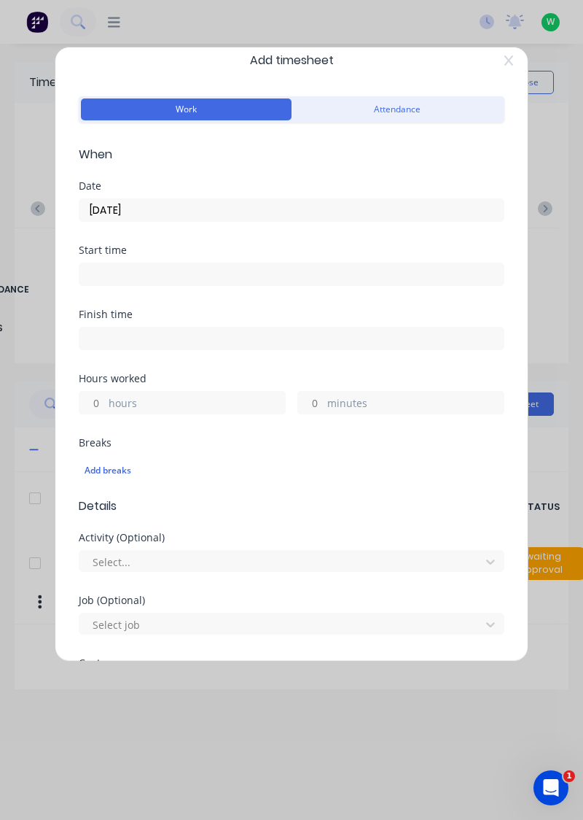
scroll to position [20, 0]
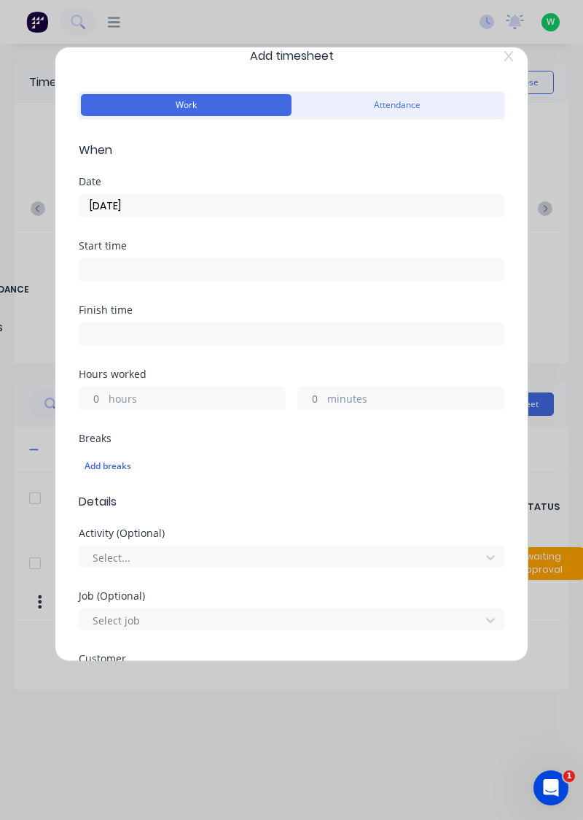
click at [166, 206] on input "08/10/2025" at bounding box center [291, 206] width 424 height 22
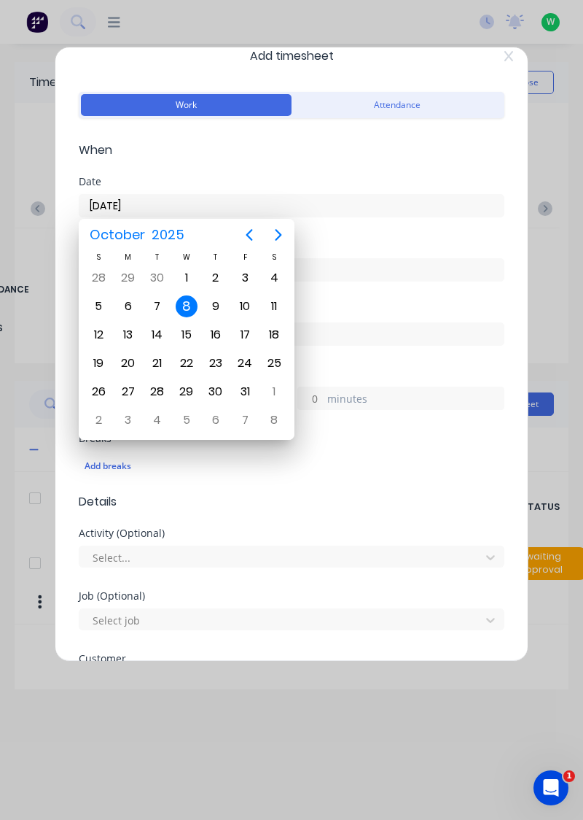
click at [152, 303] on div "7" at bounding box center [158, 306] width 22 height 22
type input "[DATE]"
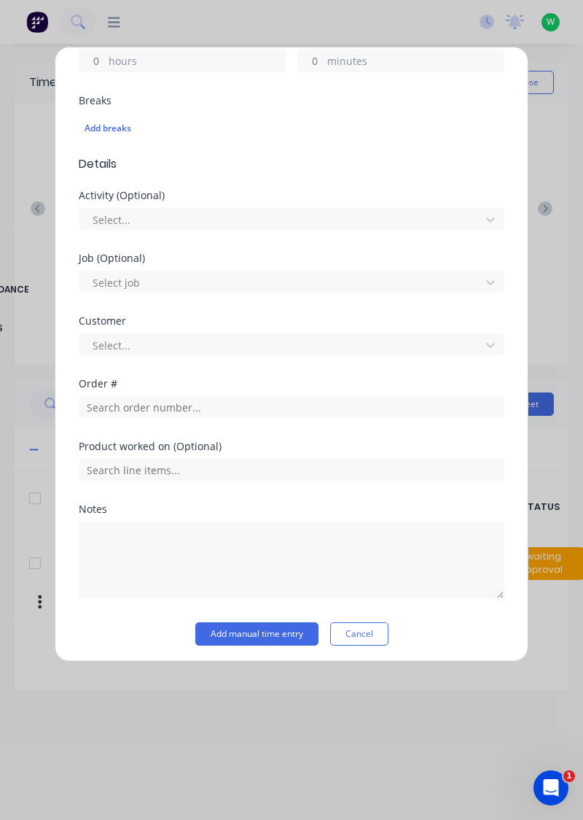
scroll to position [360, 0]
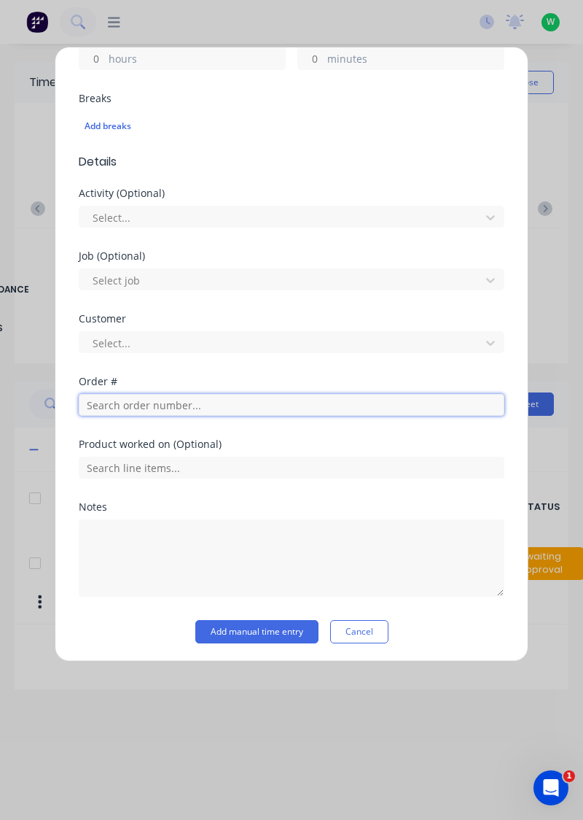
click at [198, 400] on input "text" at bounding box center [292, 405] width 426 height 22
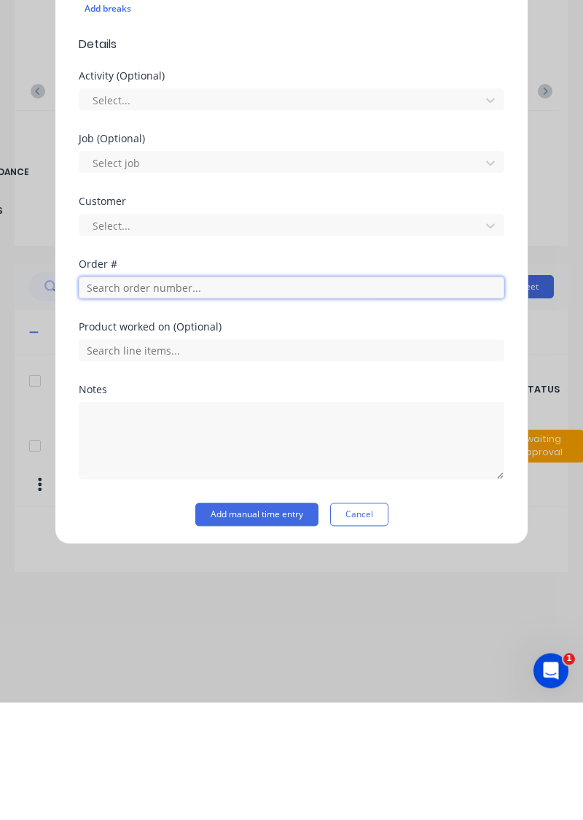
scroll to position [314, 0]
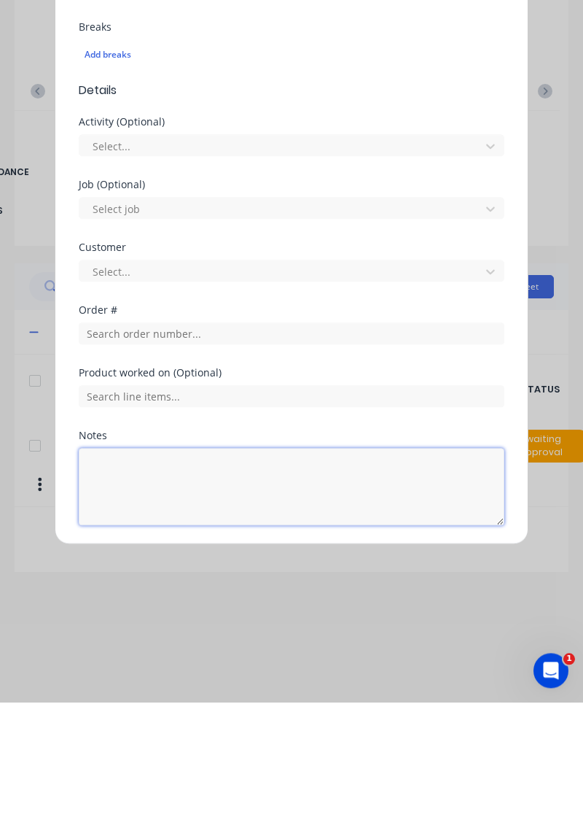
click at [203, 589] on textarea at bounding box center [292, 603] width 426 height 77
type textarea "Rdo"
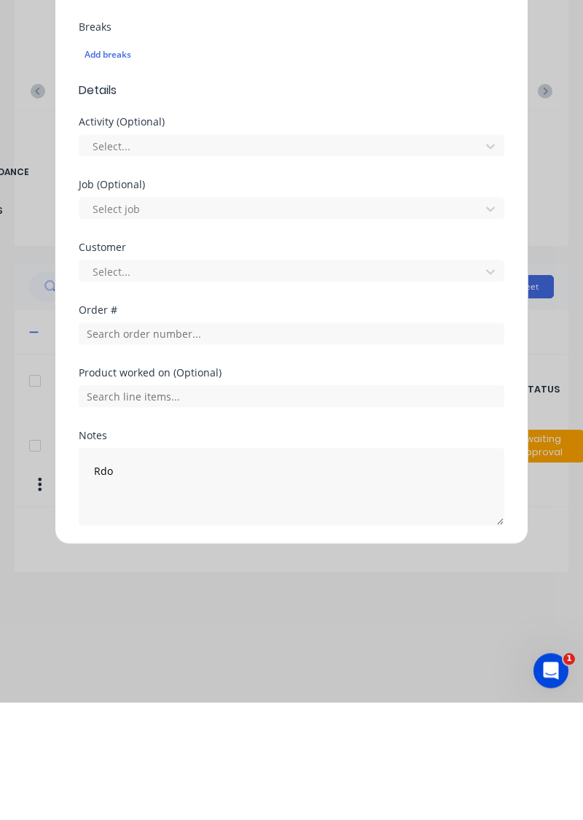
click at [282, 678] on button "Add manual time entry" at bounding box center [256, 677] width 123 height 23
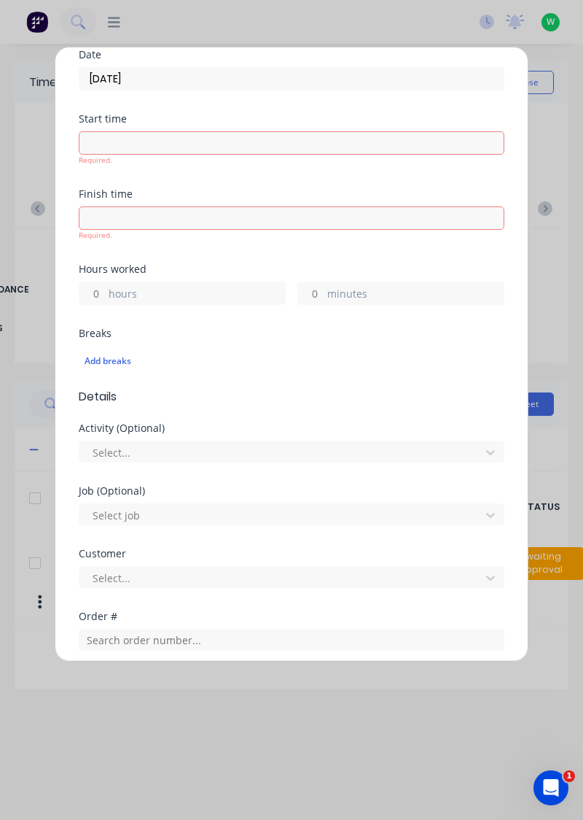
scroll to position [147, 0]
click at [200, 287] on label "hours" at bounding box center [197, 296] width 176 height 18
click at [105, 287] on input "hours" at bounding box center [92, 294] width 26 height 22
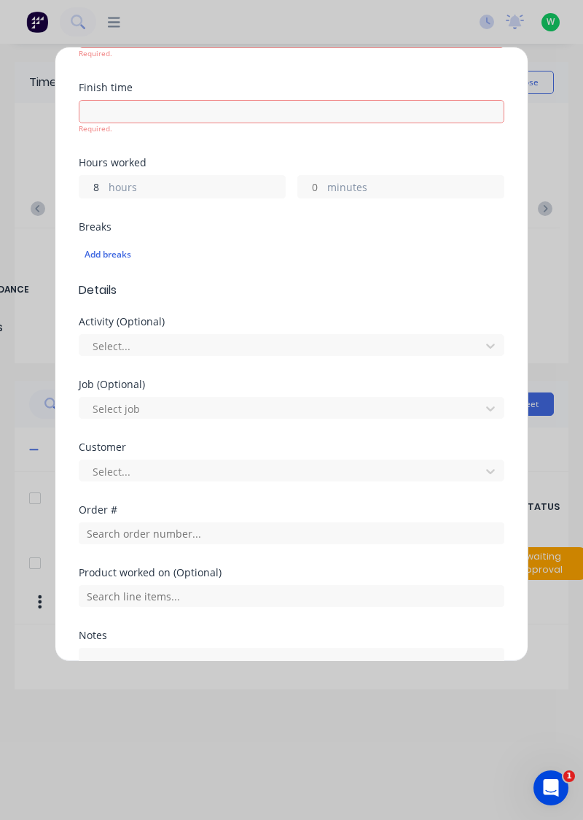
scroll to position [336, 0]
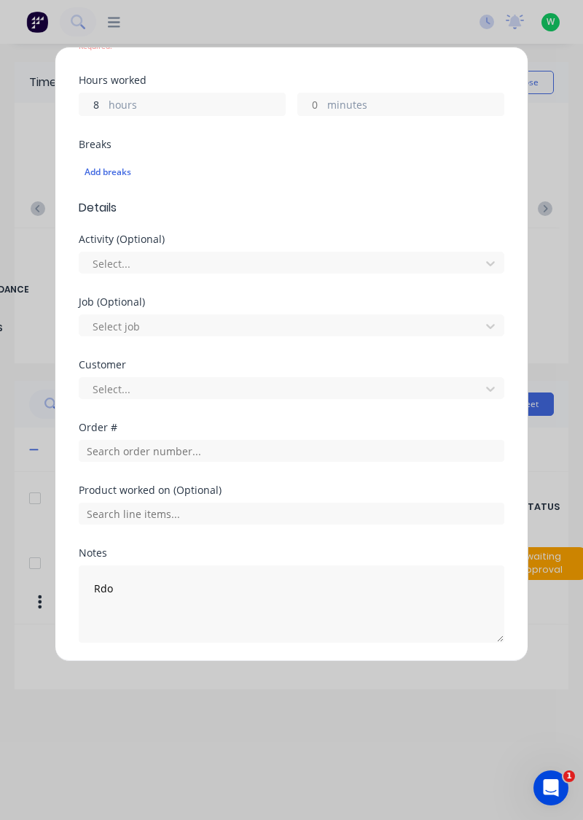
type input "8"
click at [272, 677] on button "Add manual time entry" at bounding box center [256, 677] width 123 height 23
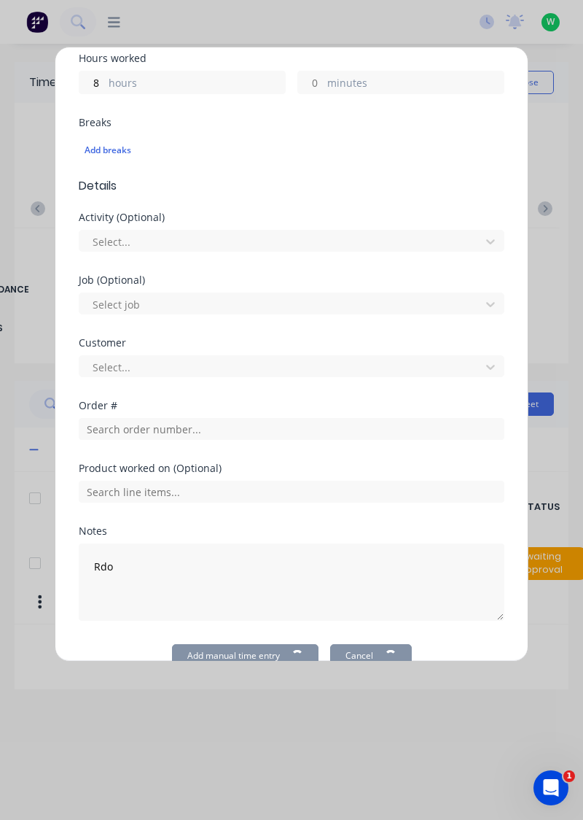
scroll to position [0, 0]
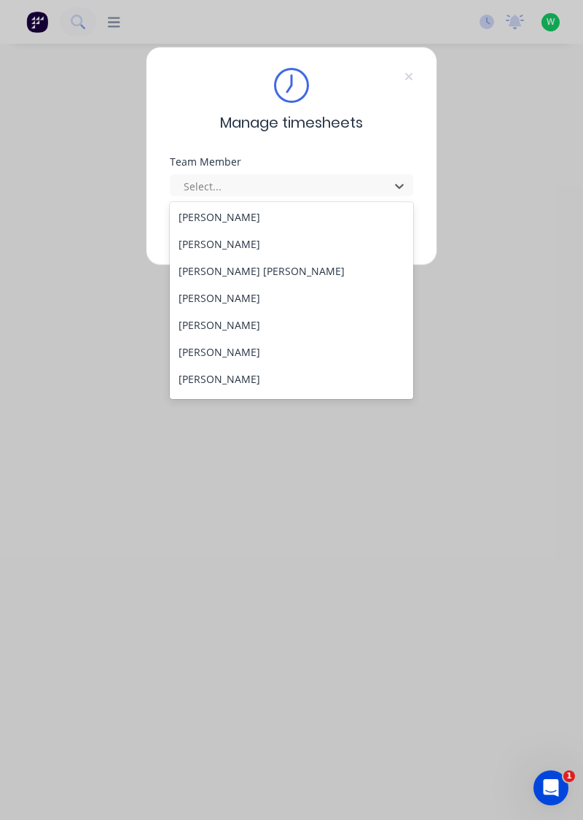
scroll to position [217, 0]
click at [236, 322] on div "[PERSON_NAME]" at bounding box center [292, 325] width 244 height 27
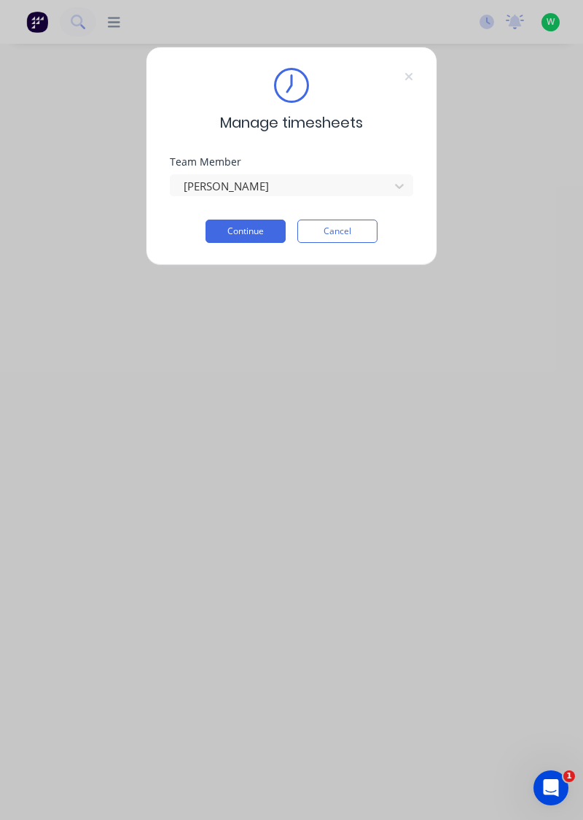
click at [259, 228] on button "Continue" at bounding box center [246, 230] width 80 height 23
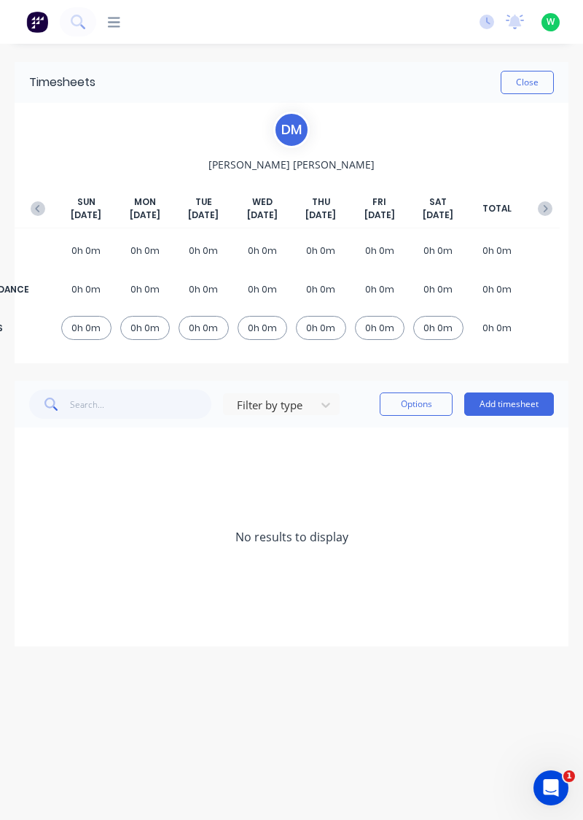
click at [31, 204] on icon "button" at bounding box center [38, 208] width 15 height 15
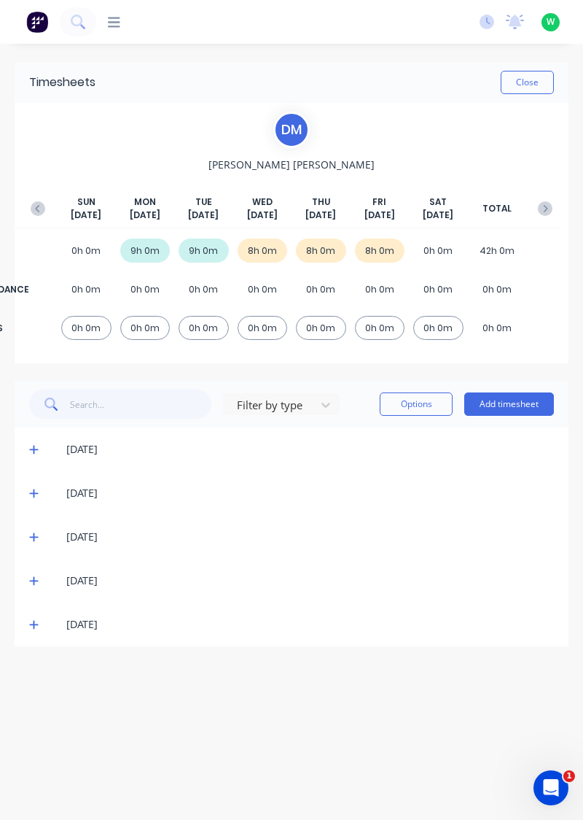
click at [38, 629] on span at bounding box center [36, 624] width 14 height 15
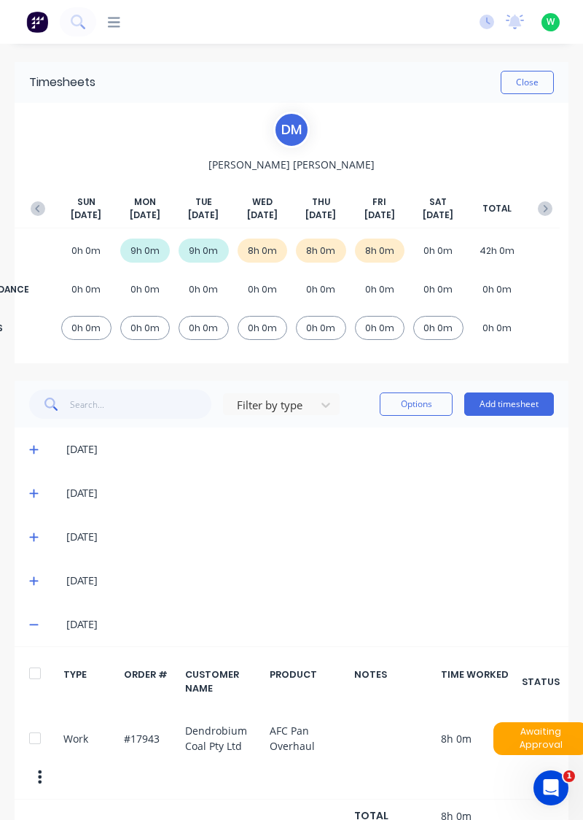
click at [551, 198] on button "button" at bounding box center [545, 208] width 29 height 26
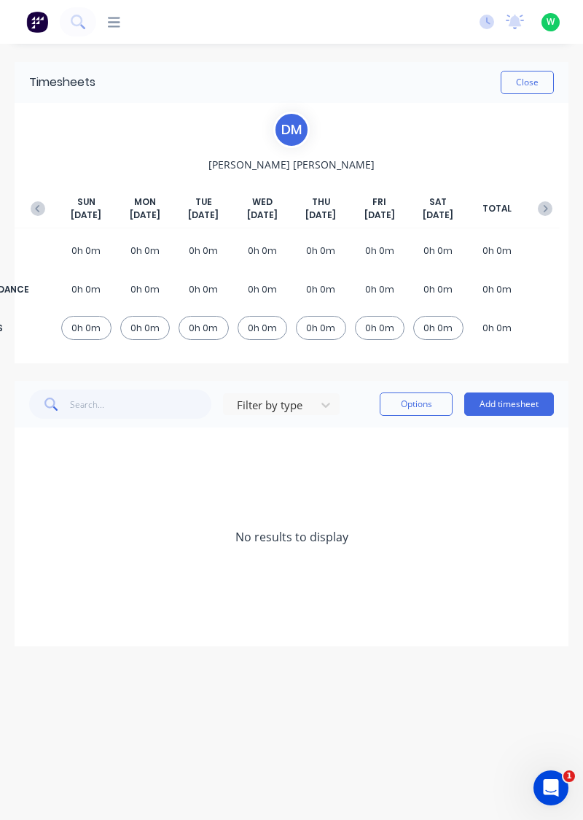
click at [514, 405] on button "Add timesheet" at bounding box center [509, 403] width 90 height 23
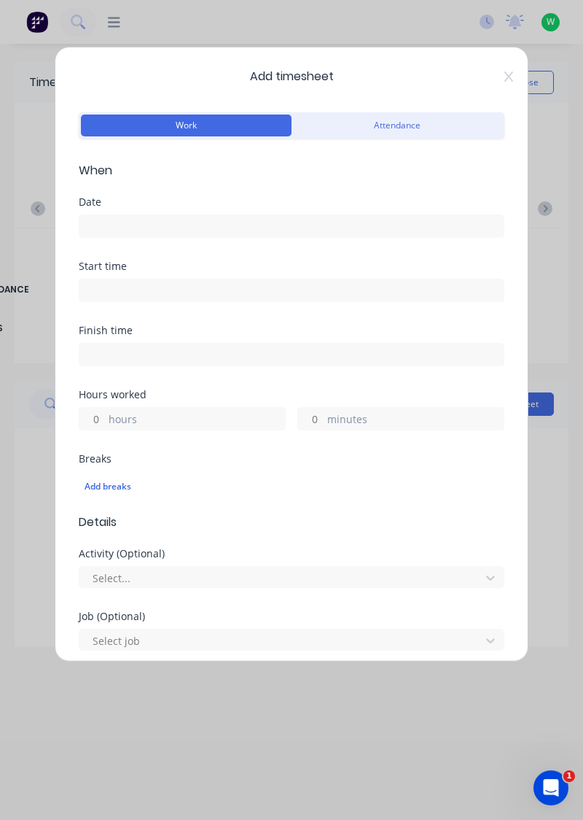
click at [257, 218] on input at bounding box center [291, 226] width 424 height 22
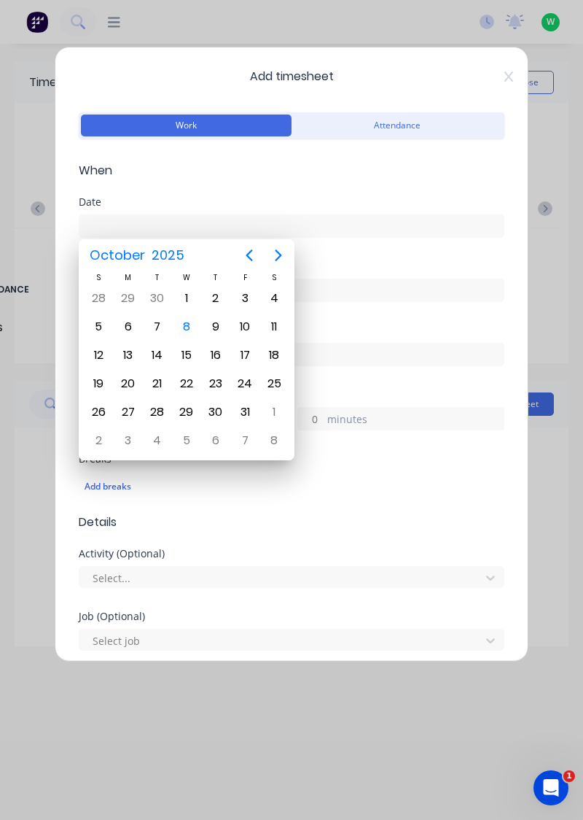
click at [128, 320] on div "6" at bounding box center [128, 327] width 22 height 22
type input "[DATE]"
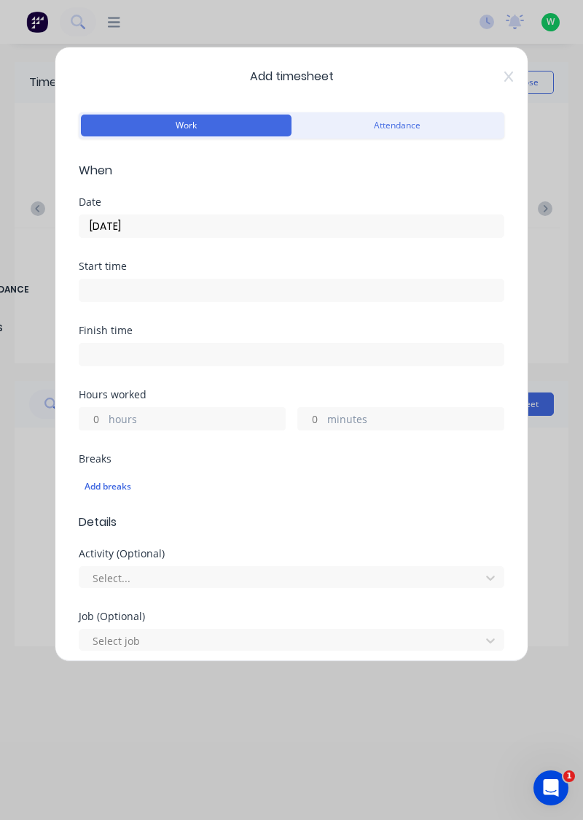
click at [175, 419] on label "hours" at bounding box center [197, 420] width 176 height 18
click at [105, 419] on input "hours" at bounding box center [92, 419] width 26 height 22
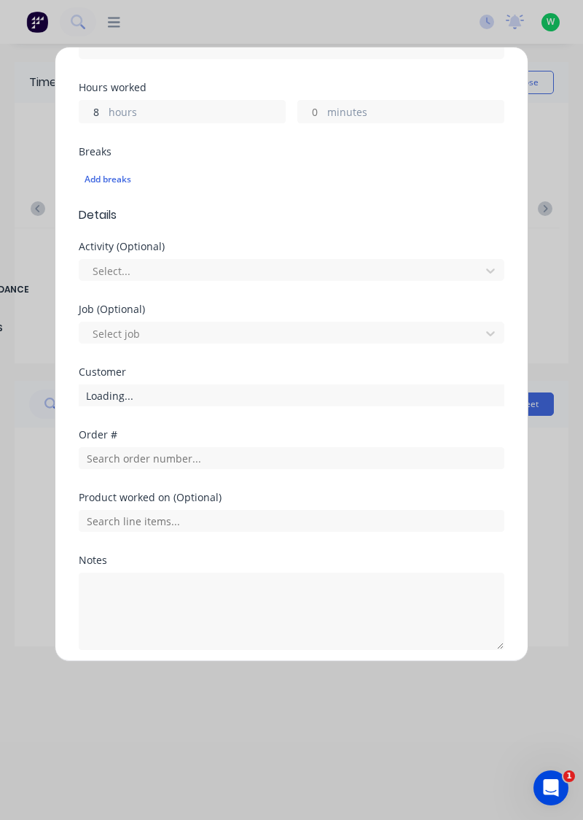
scroll to position [314, 0]
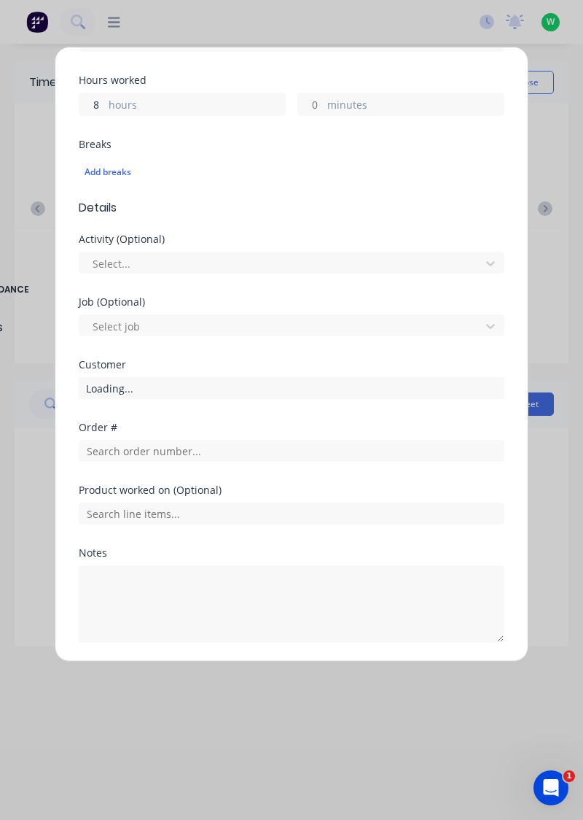
type input "8"
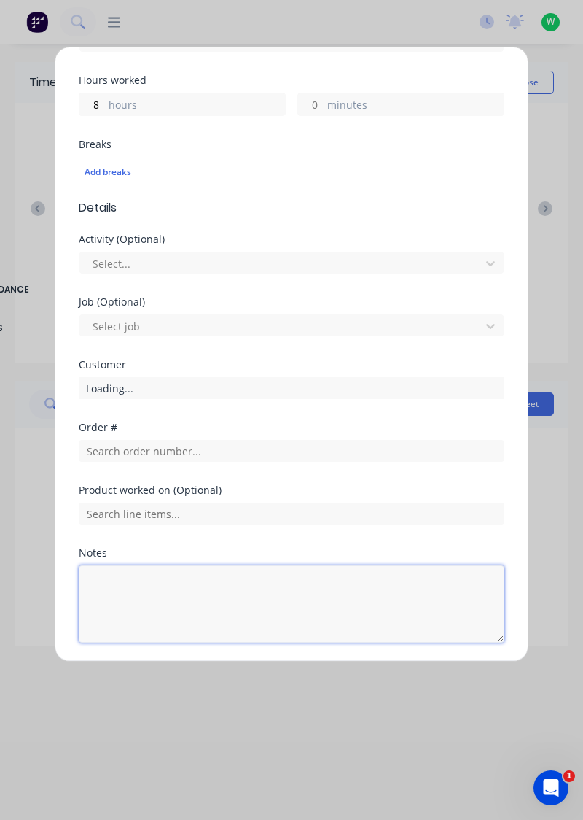
click at [201, 580] on textarea at bounding box center [292, 603] width 426 height 77
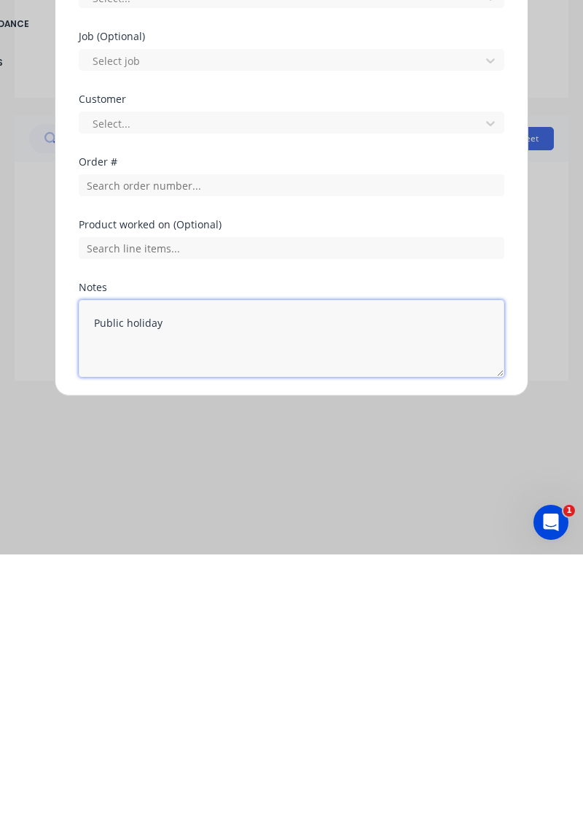
type textarea "Public holiday"
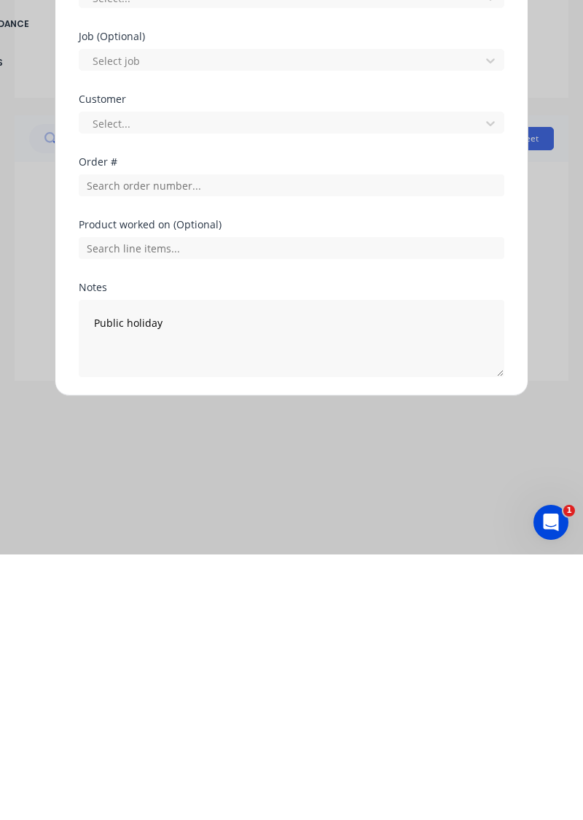
click at [246, 678] on button "Add manual time entry" at bounding box center [256, 677] width 123 height 23
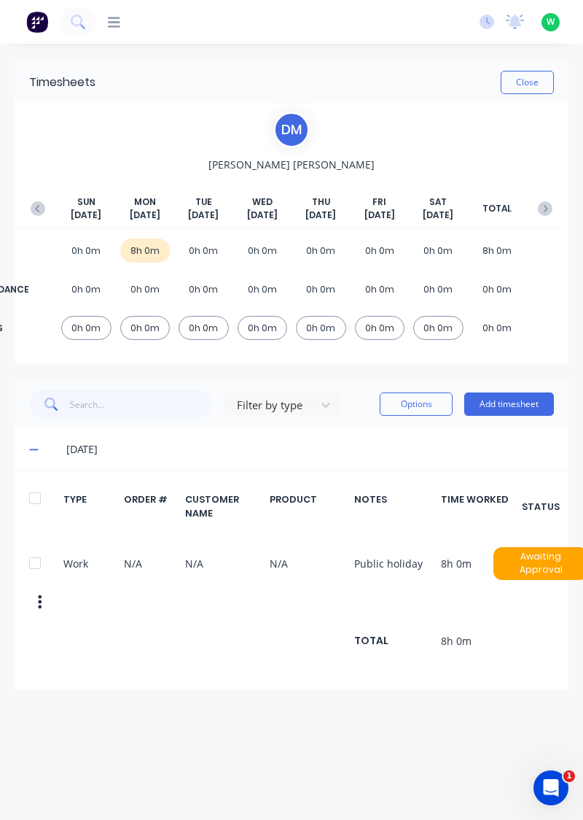
click at [499, 400] on button "Add timesheet" at bounding box center [509, 403] width 90 height 23
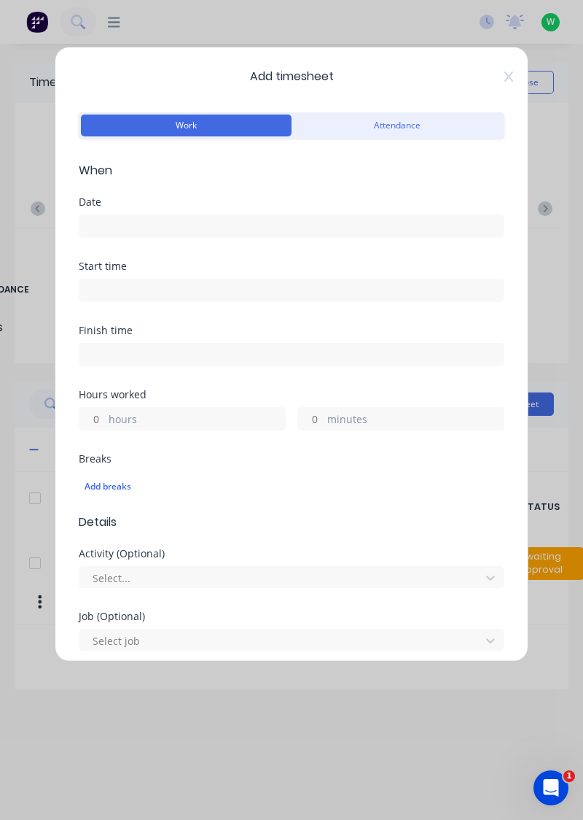
click at [248, 222] on input at bounding box center [291, 226] width 424 height 22
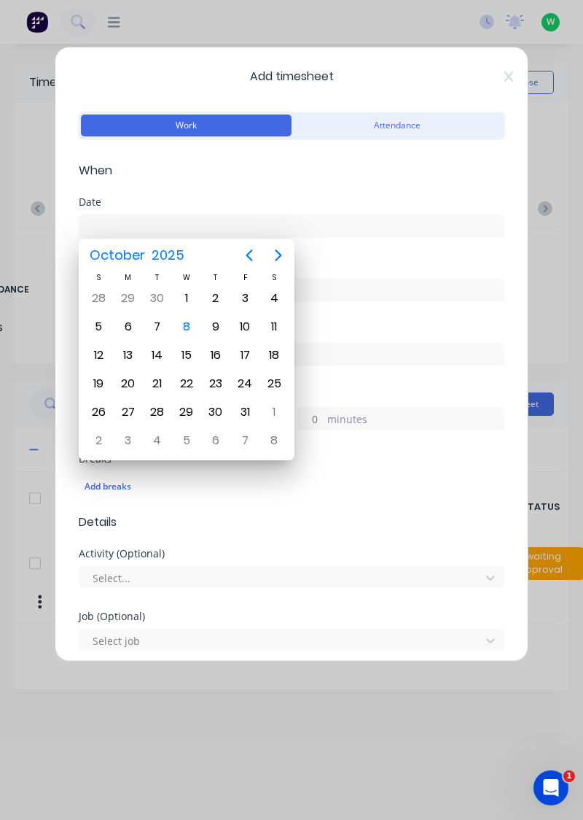
click at [159, 322] on div "7" at bounding box center [158, 327] width 22 height 22
type input "07/10/2025"
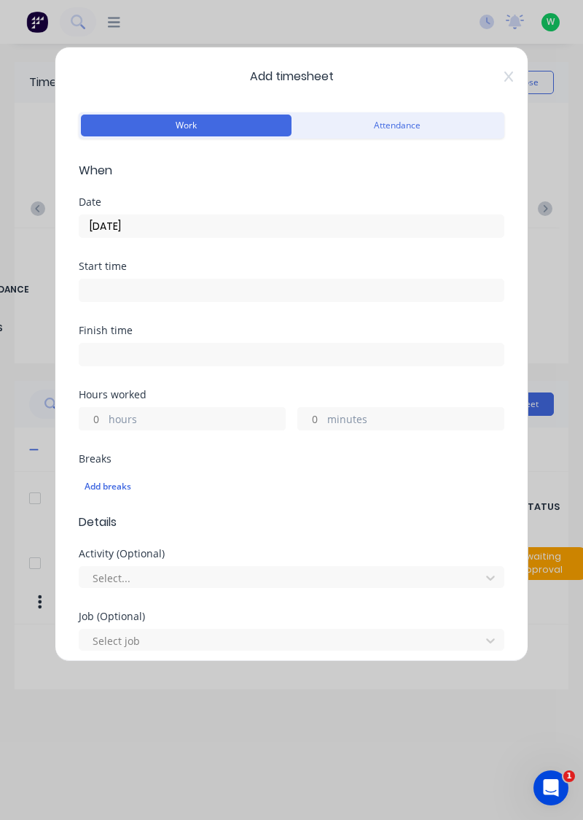
click at [209, 411] on label "hours" at bounding box center [197, 420] width 176 height 18
click at [105, 411] on input "hours" at bounding box center [92, 419] width 26 height 22
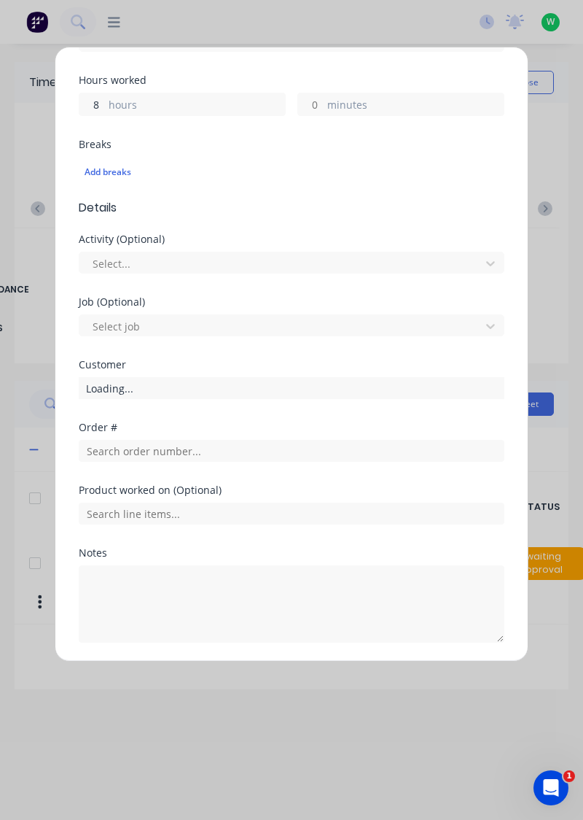
type input "8"
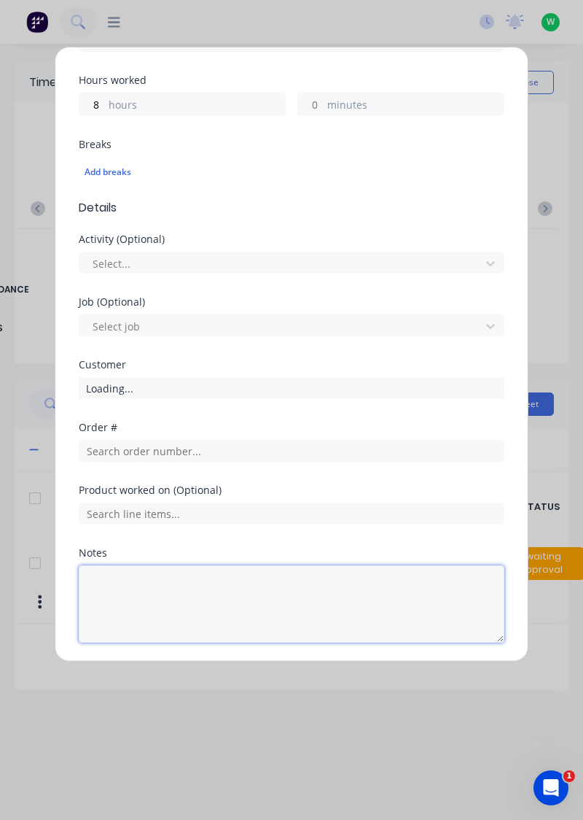
click at [203, 578] on textarea at bounding box center [292, 603] width 426 height 77
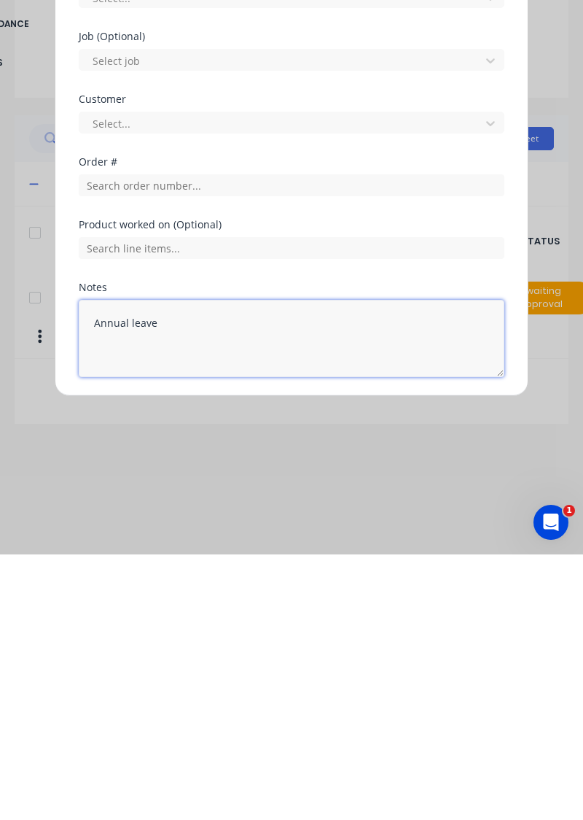
type textarea "Annual leave"
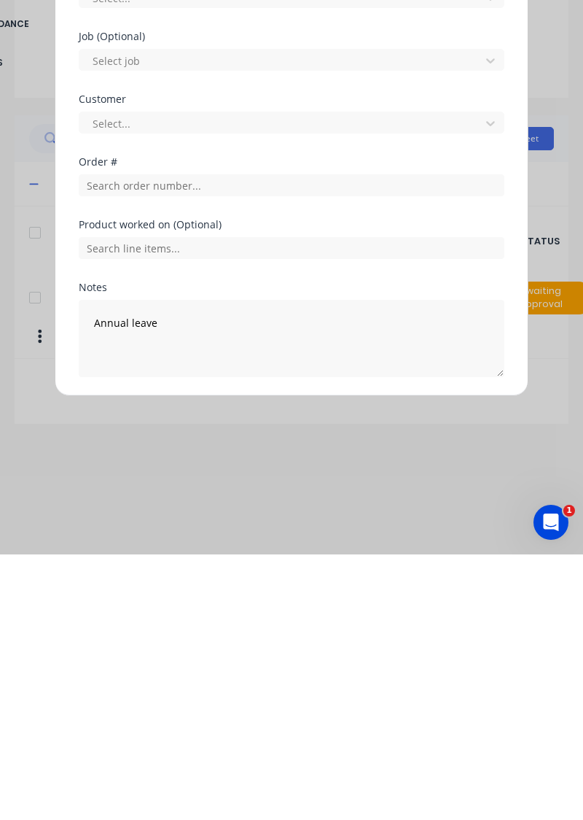
click at [255, 673] on button "Add manual time entry" at bounding box center [256, 677] width 123 height 23
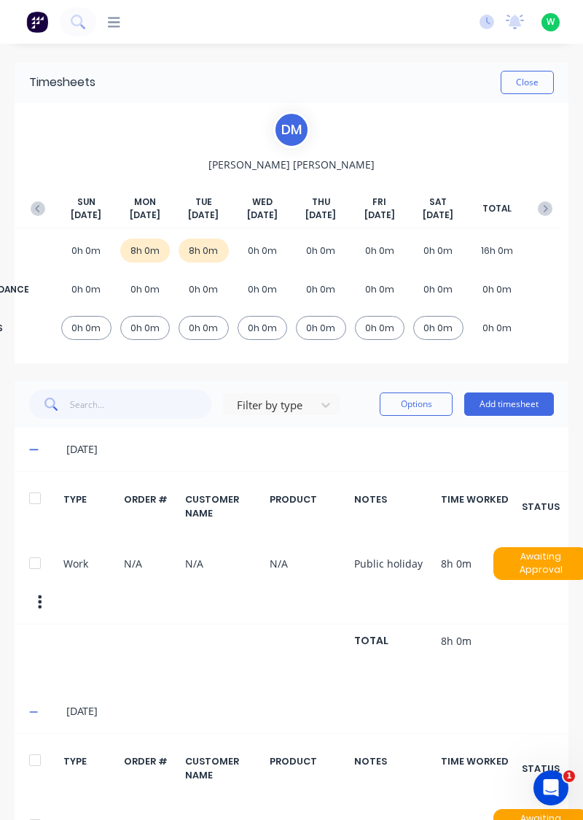
click at [32, 745] on div at bounding box center [34, 759] width 29 height 29
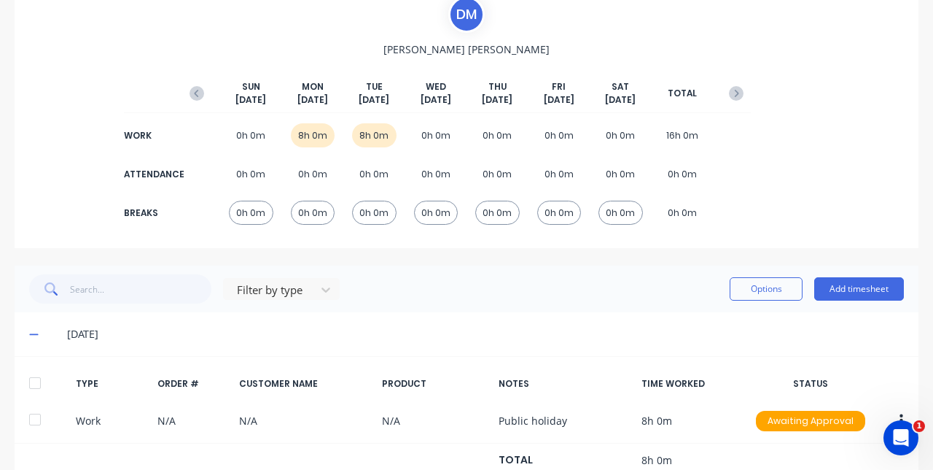
scroll to position [287, 0]
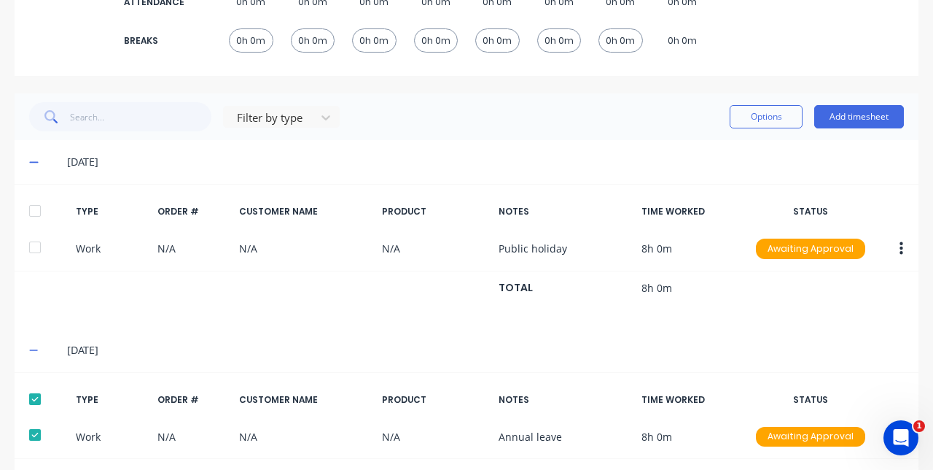
click at [583, 436] on button "button" at bounding box center [902, 437] width 34 height 26
click at [583, 404] on div "Edit" at bounding box center [849, 410] width 112 height 21
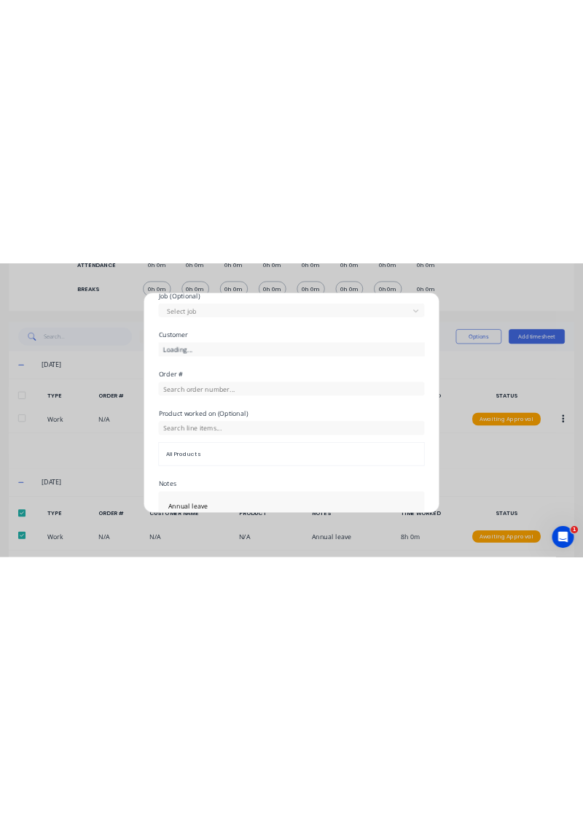
scroll to position [626, 0]
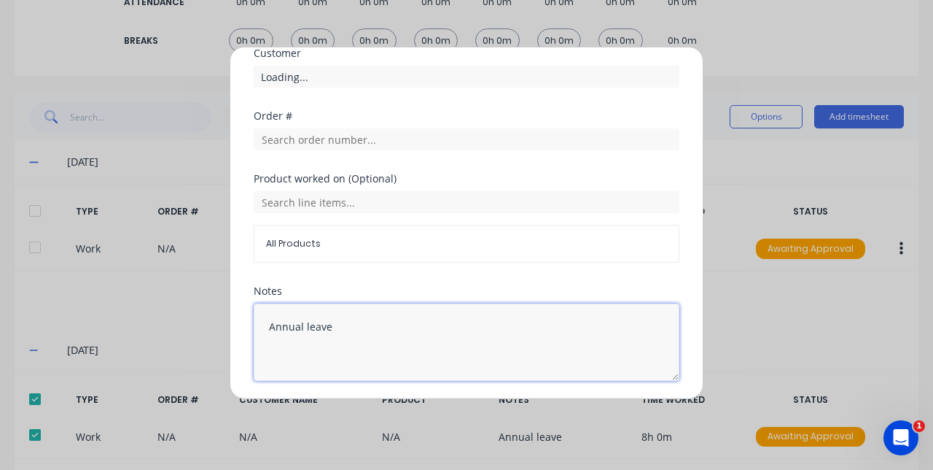
click at [374, 324] on textarea "Annual leave" at bounding box center [467, 341] width 426 height 77
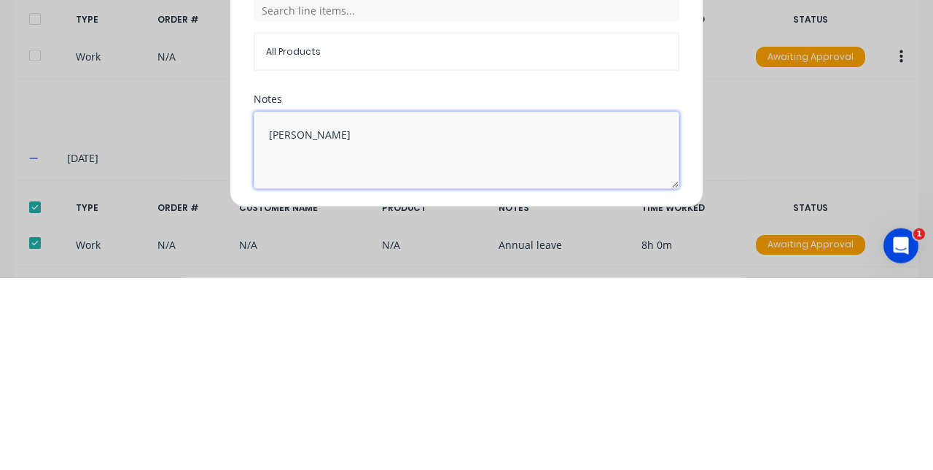
type textarea "An"
type textarea "Rdo"
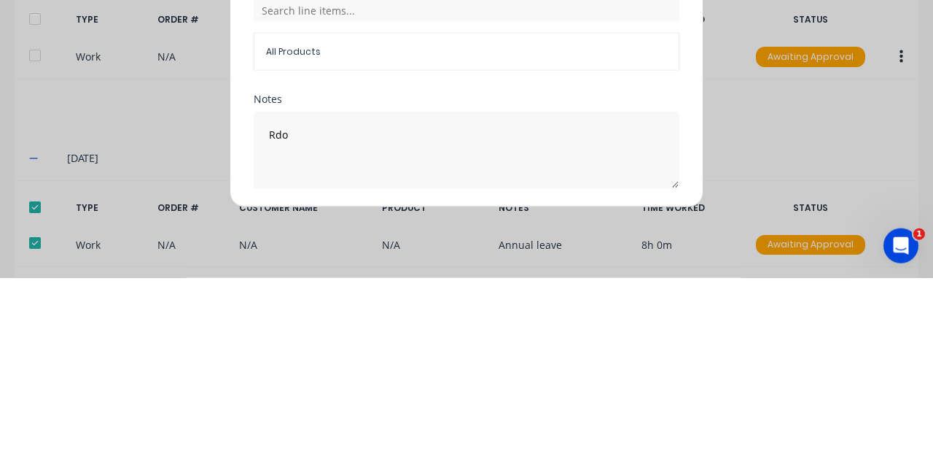
click at [421, 416] on button "Edit time tracking entry" at bounding box center [432, 415] width 125 height 23
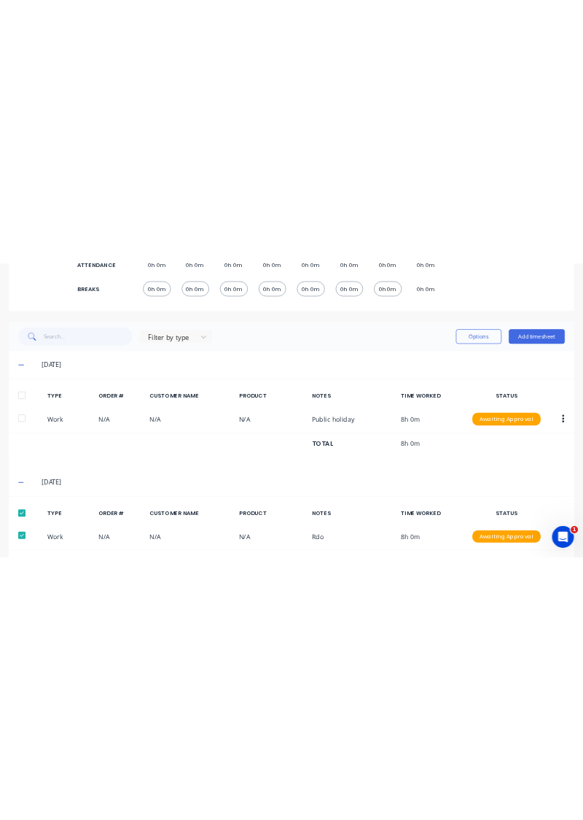
scroll to position [58, 0]
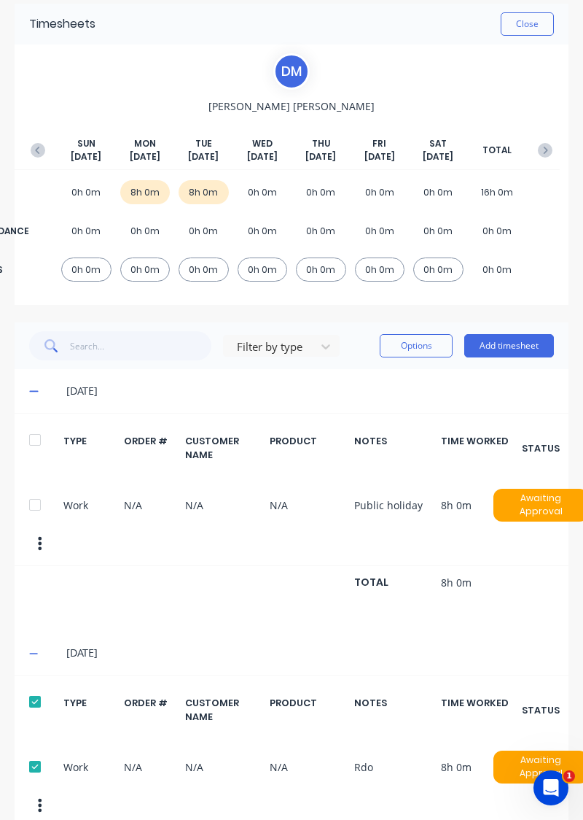
click at [519, 341] on button "Add timesheet" at bounding box center [509, 345] width 90 height 23
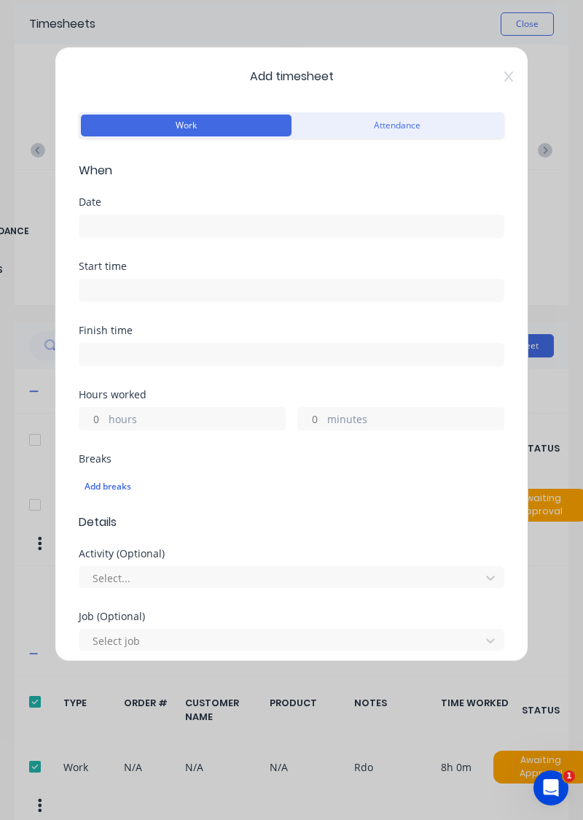
click at [279, 218] on input at bounding box center [291, 226] width 424 height 22
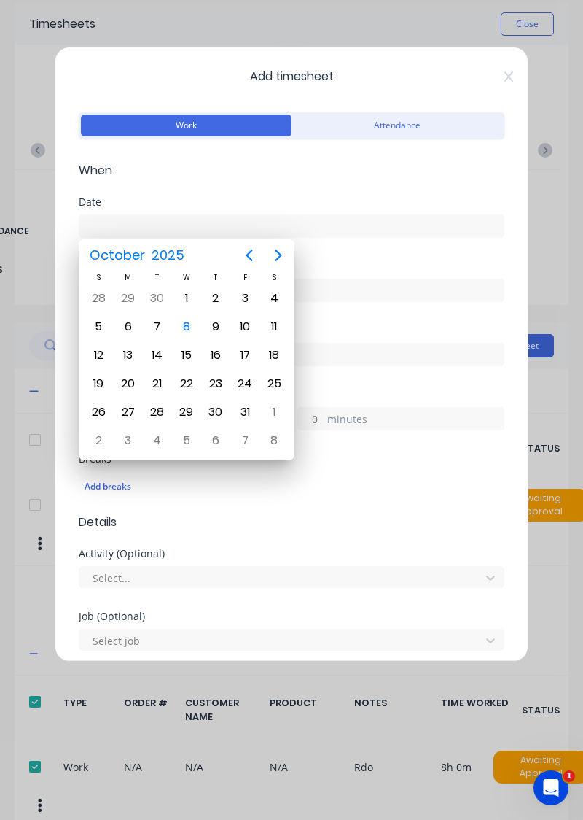
click at [184, 326] on div "8" at bounding box center [187, 327] width 22 height 22
type input "08/10/2025"
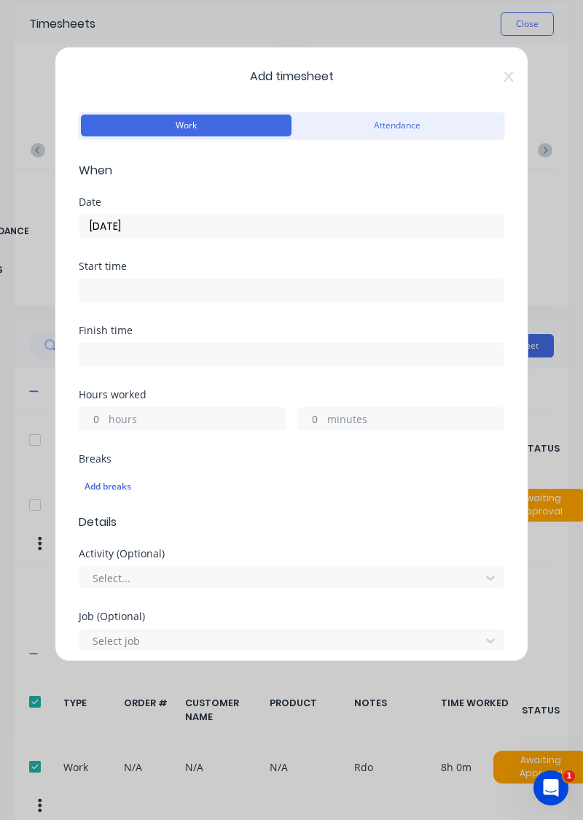
click at [201, 413] on label "hours" at bounding box center [197, 420] width 176 height 18
click at [105, 413] on input "hours" at bounding box center [92, 419] width 26 height 22
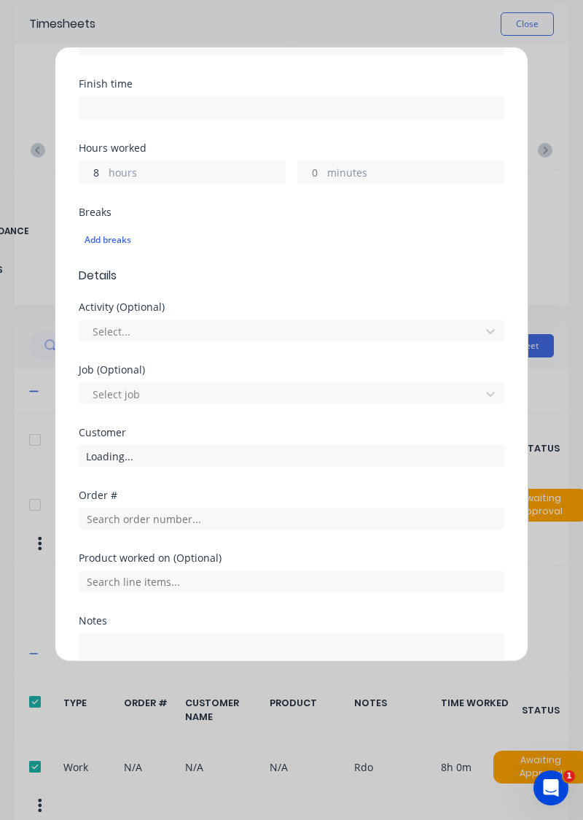
scroll to position [314, 0]
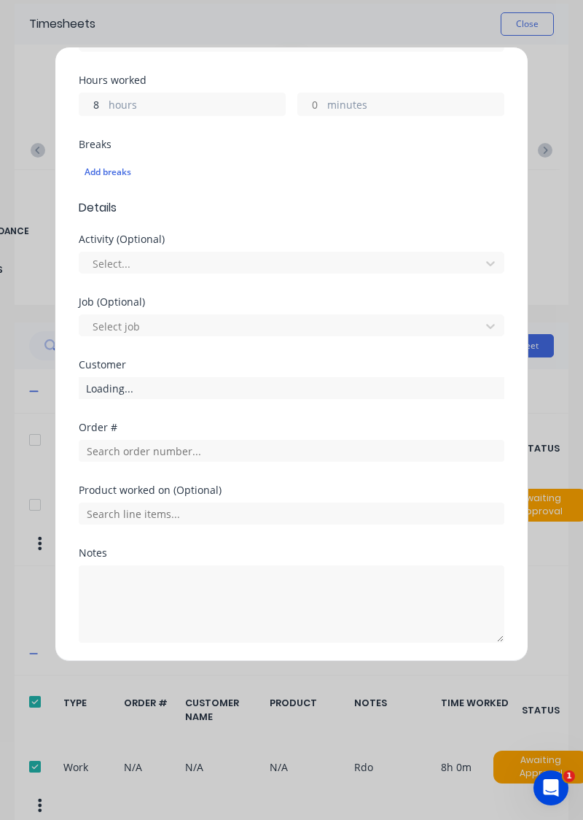
type input "8"
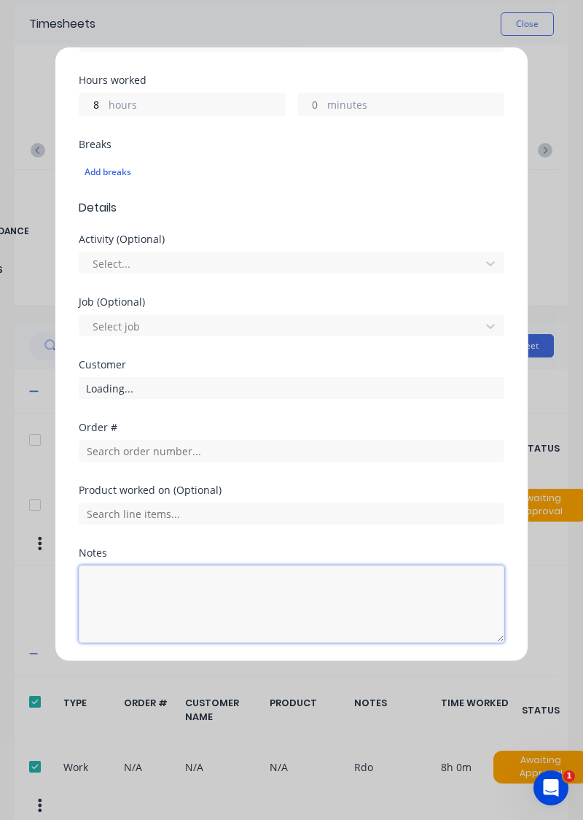
click at [185, 580] on textarea at bounding box center [292, 603] width 426 height 77
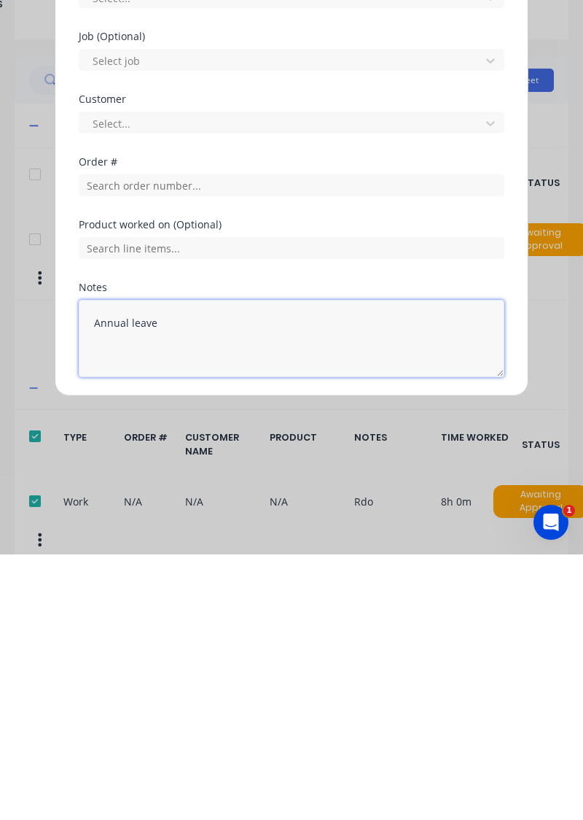
type textarea "Annual leave"
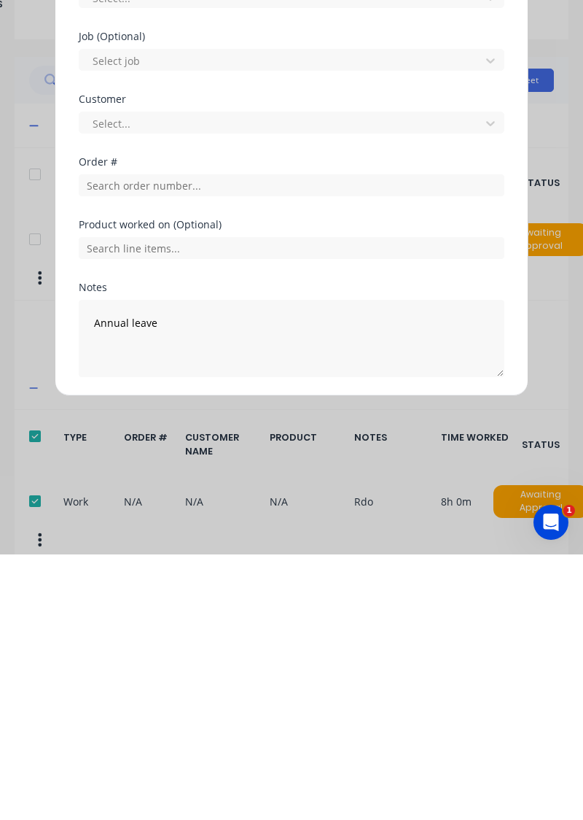
click at [241, 668] on button "Add manual time entry" at bounding box center [256, 677] width 123 height 23
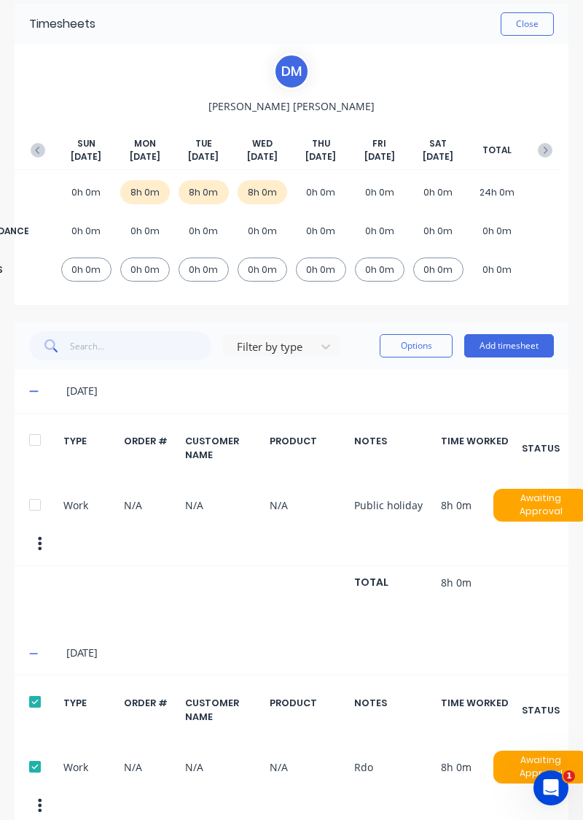
click at [513, 343] on button "Add timesheet" at bounding box center [509, 345] width 90 height 23
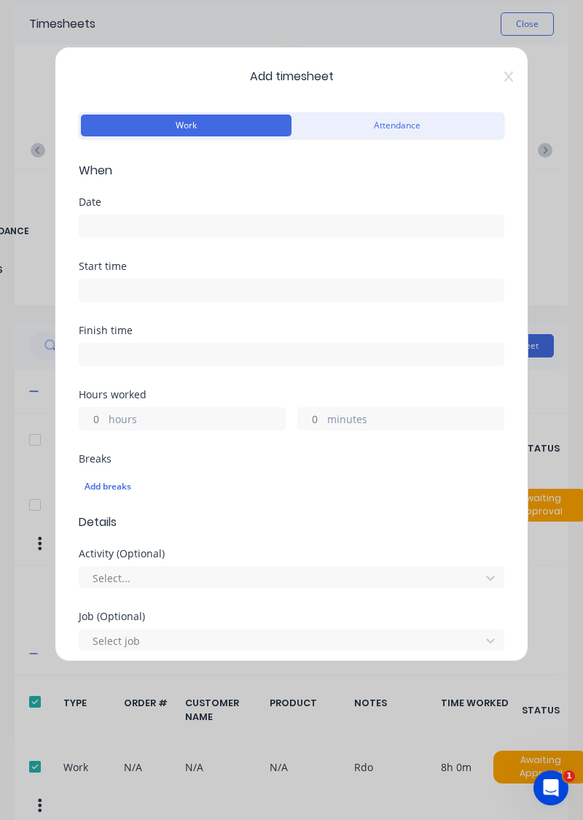
click at [257, 223] on input at bounding box center [291, 226] width 424 height 22
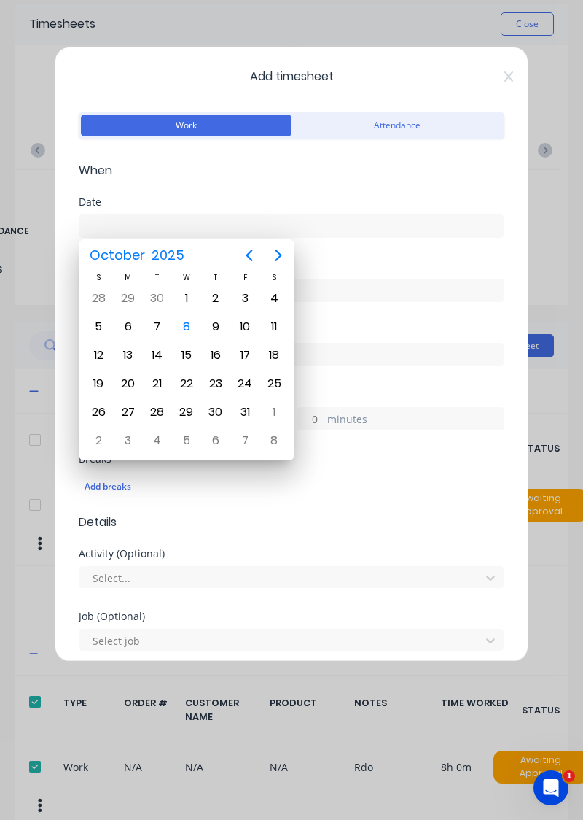
click at [211, 325] on div "9" at bounding box center [216, 327] width 22 height 22
type input "09/10/2025"
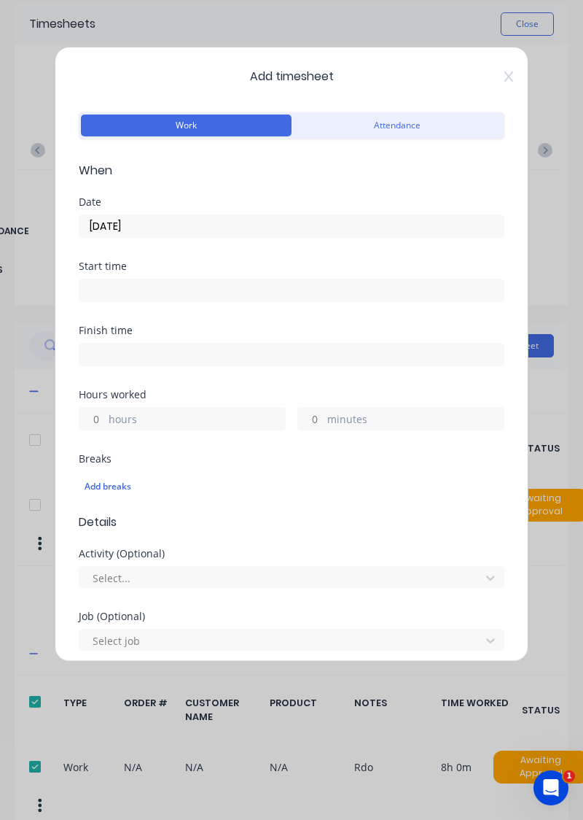
click at [214, 411] on label "hours" at bounding box center [197, 420] width 176 height 18
click at [105, 411] on input "hours" at bounding box center [92, 419] width 26 height 22
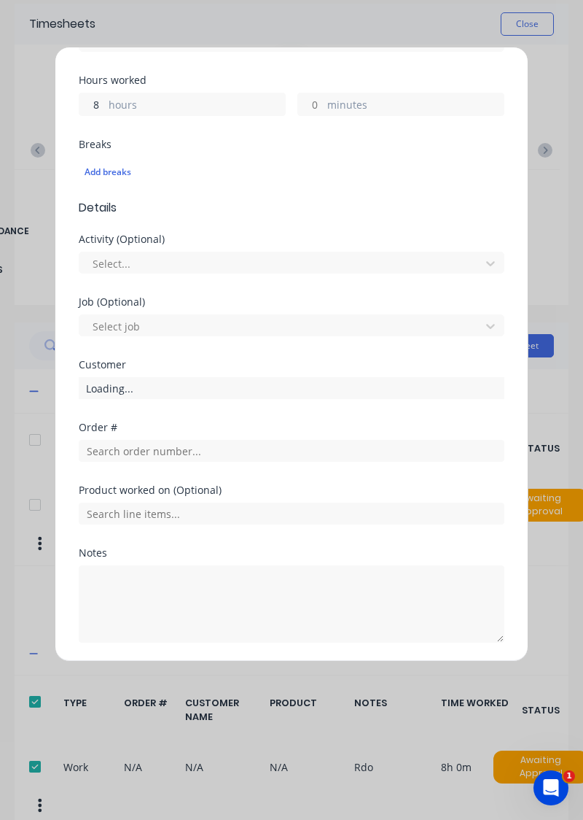
type input "8"
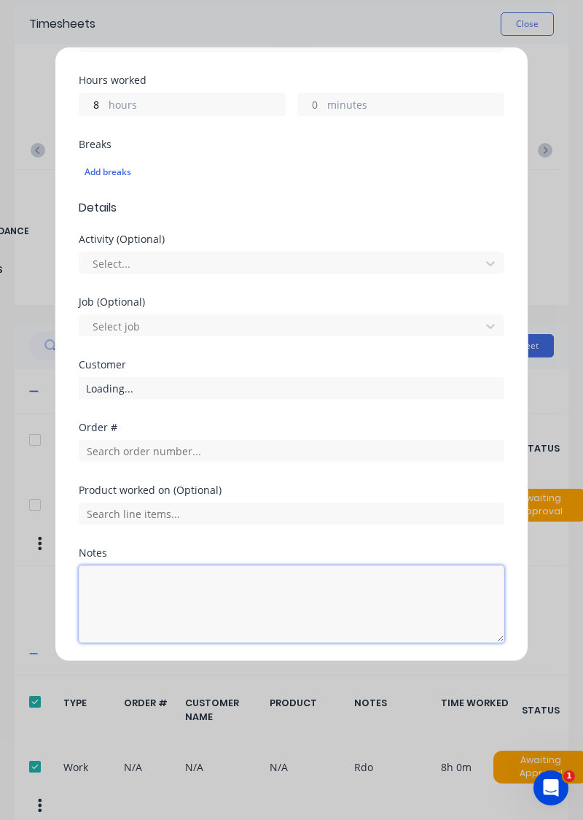
click at [215, 565] on textarea at bounding box center [292, 603] width 426 height 77
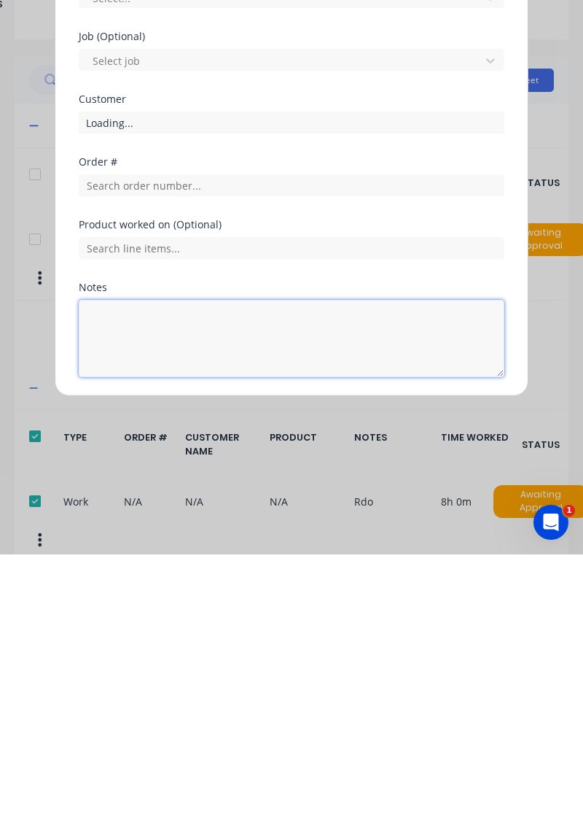
scroll to position [86, 0]
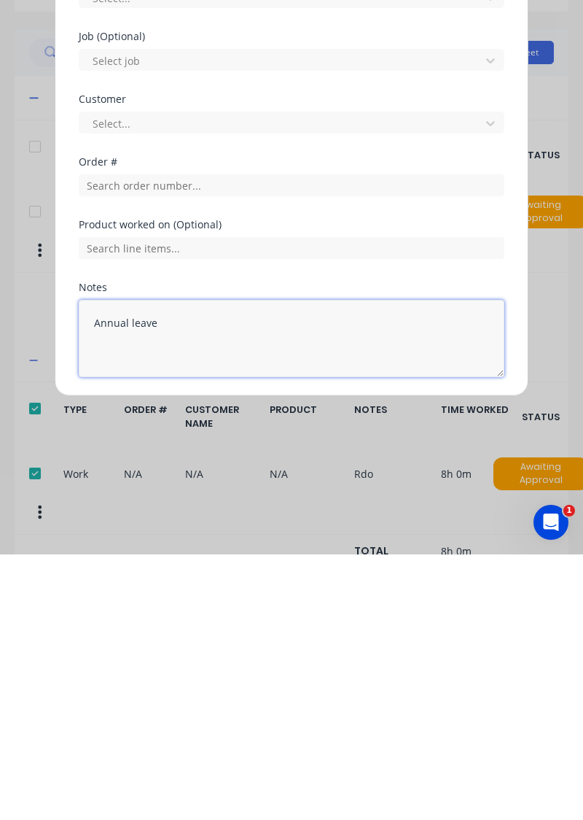
type textarea "Annual leave"
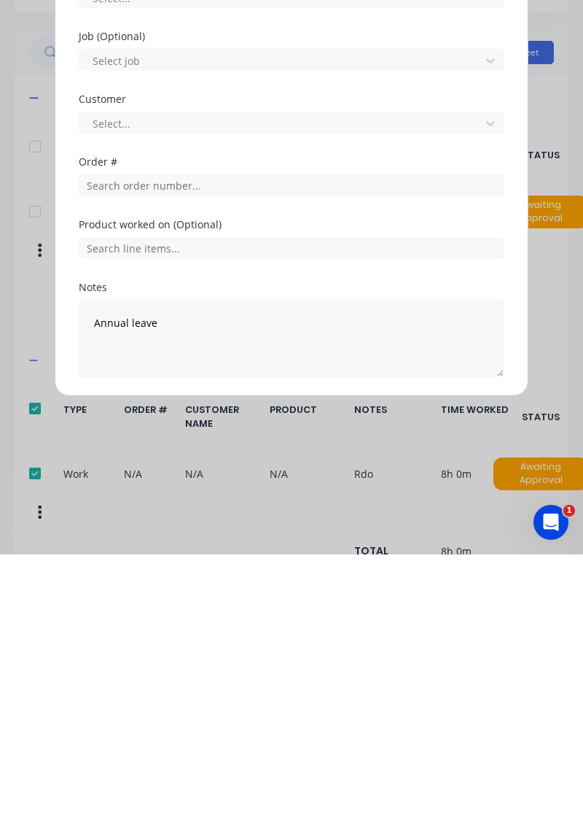
click at [275, 671] on button "Add manual time entry" at bounding box center [256, 677] width 123 height 23
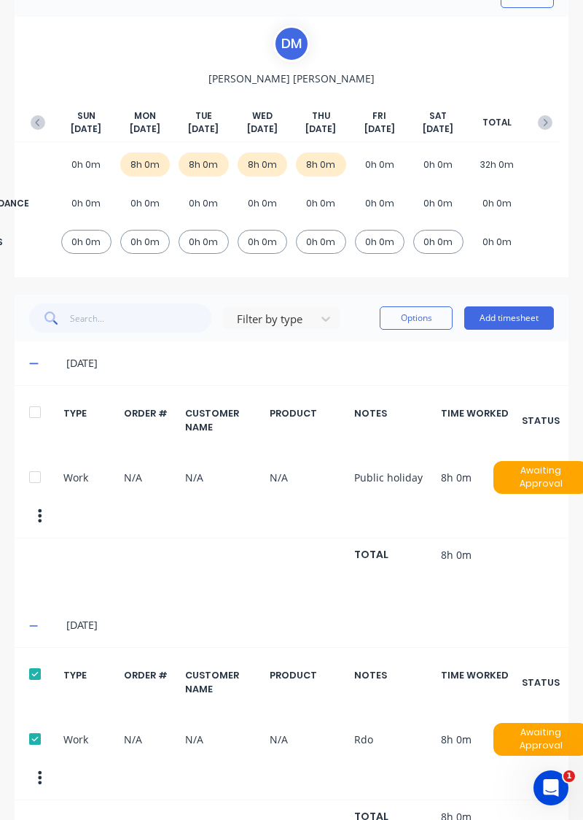
click at [499, 306] on button "Add timesheet" at bounding box center [509, 317] width 90 height 23
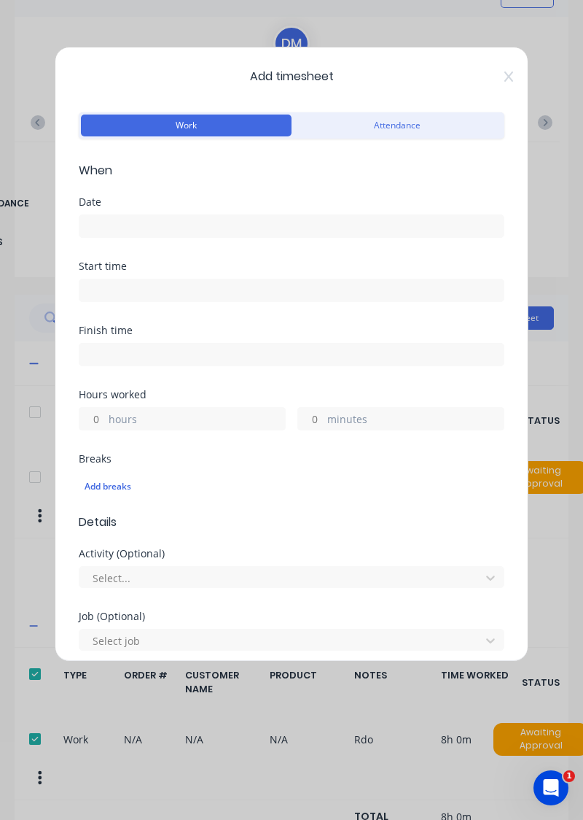
click at [274, 226] on input at bounding box center [291, 226] width 424 height 22
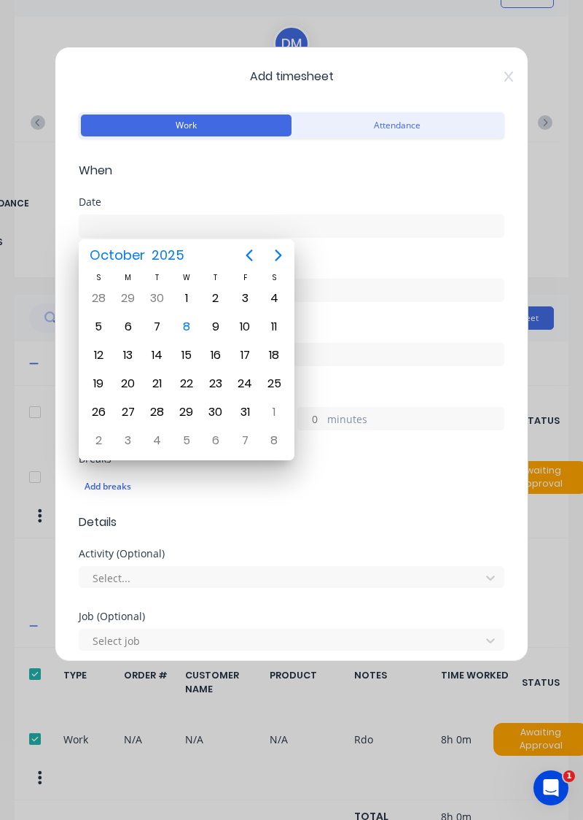
click at [242, 324] on div "10" at bounding box center [245, 327] width 22 height 22
type input "10/10/2025"
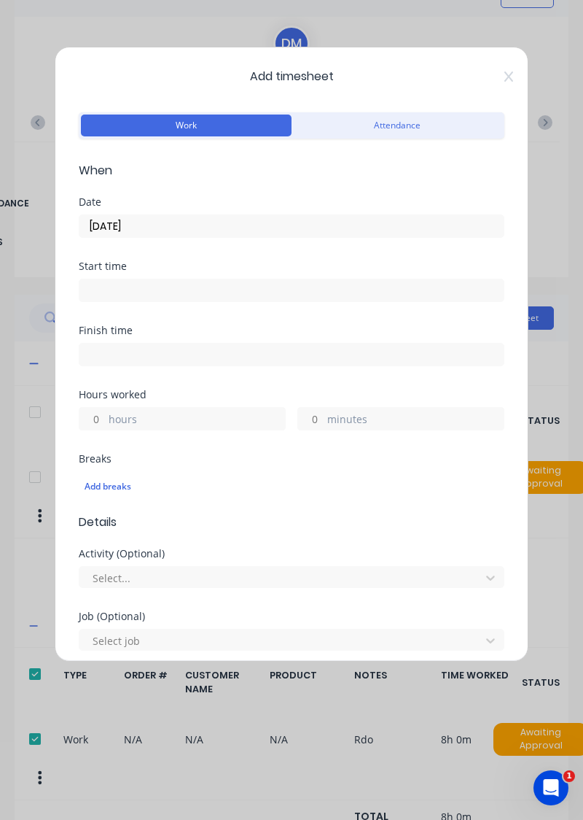
click at [210, 414] on label "hours" at bounding box center [197, 420] width 176 height 18
click at [105, 414] on input "hours" at bounding box center [92, 419] width 26 height 22
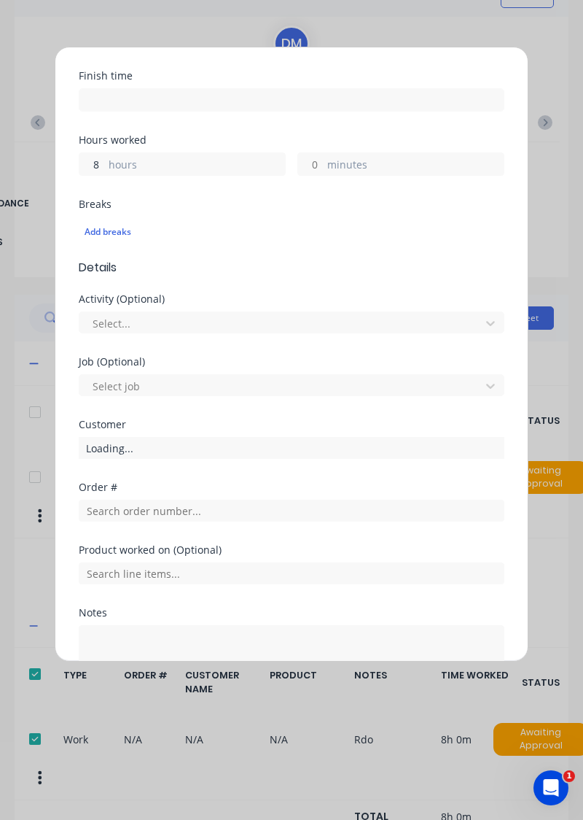
scroll to position [314, 0]
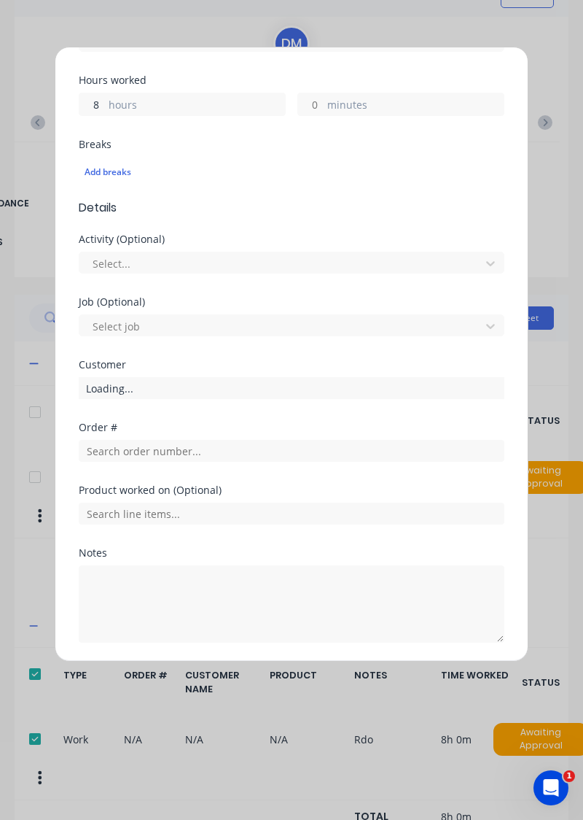
type input "8"
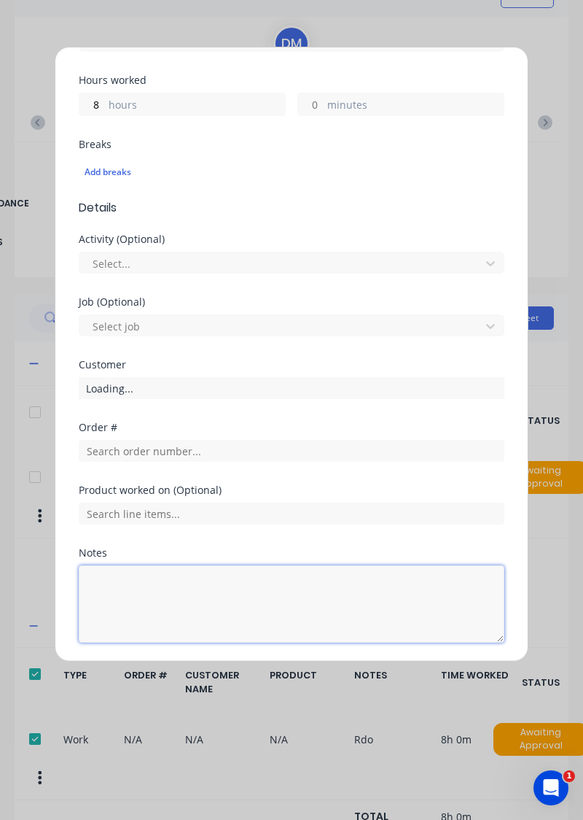
click at [211, 580] on textarea at bounding box center [292, 603] width 426 height 77
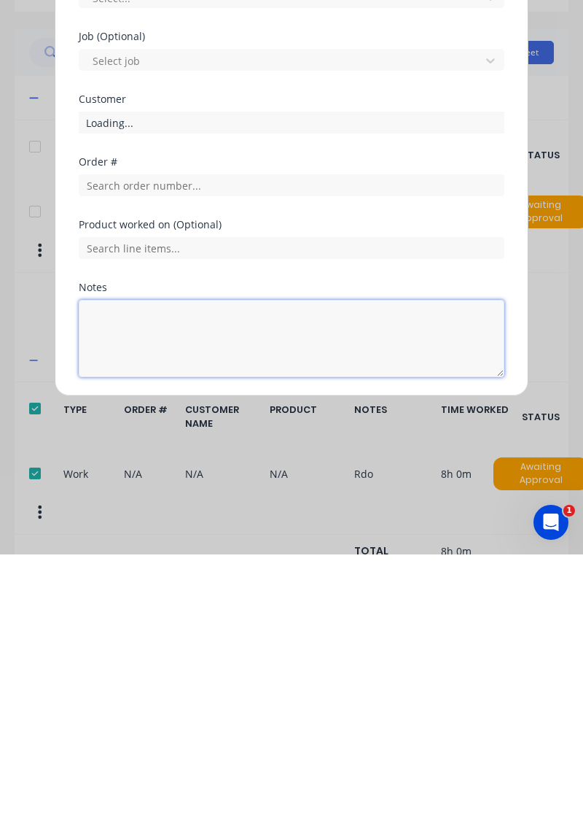
scroll to position [114, 0]
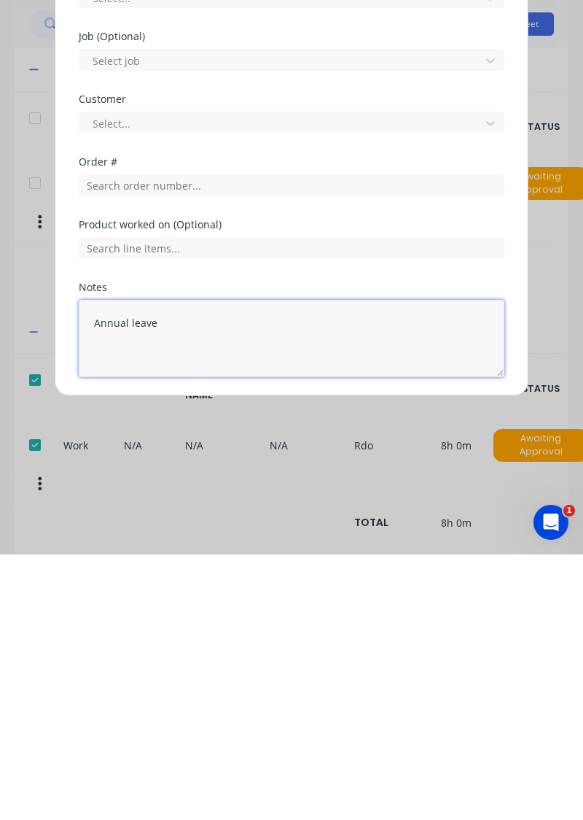
type textarea "Annual leave"
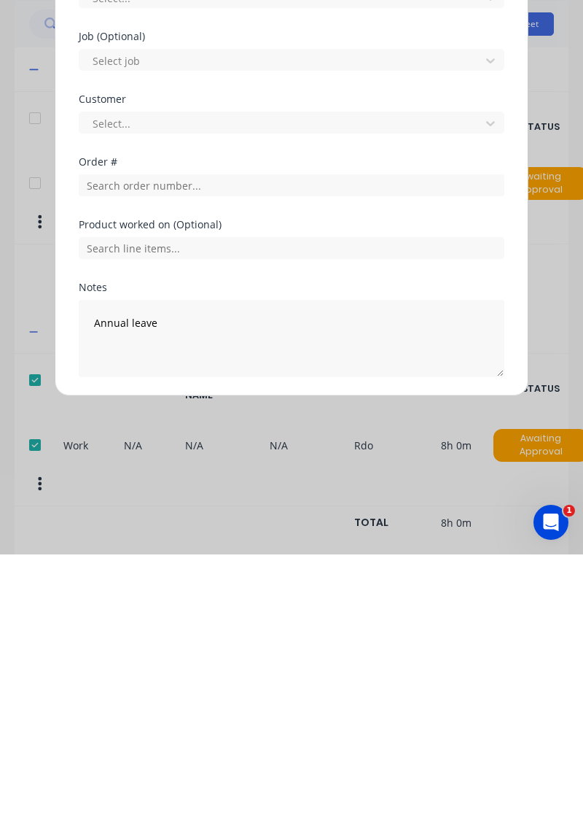
click at [280, 669] on button "Add manual time entry" at bounding box center [256, 677] width 123 height 23
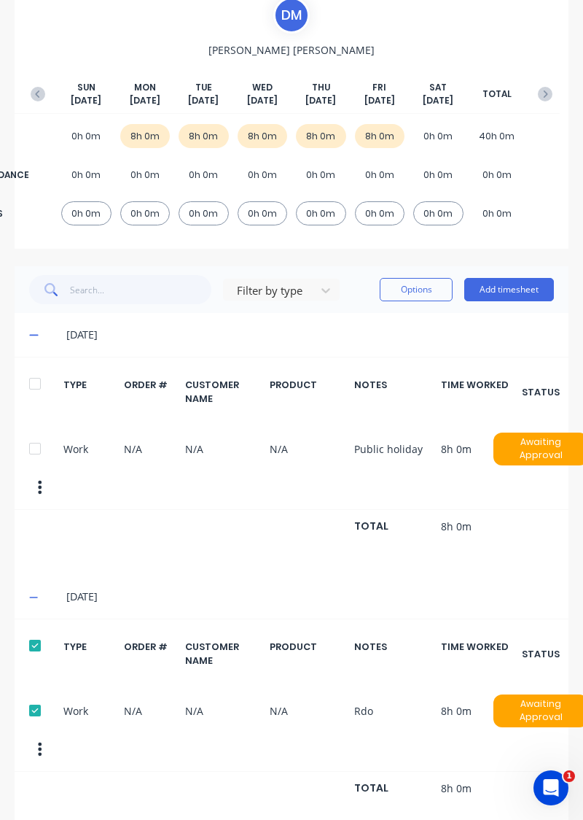
click at [532, 268] on div "Filter by type Options Add timesheet" at bounding box center [292, 289] width 554 height 47
click at [489, 285] on button "Add timesheet" at bounding box center [509, 289] width 90 height 23
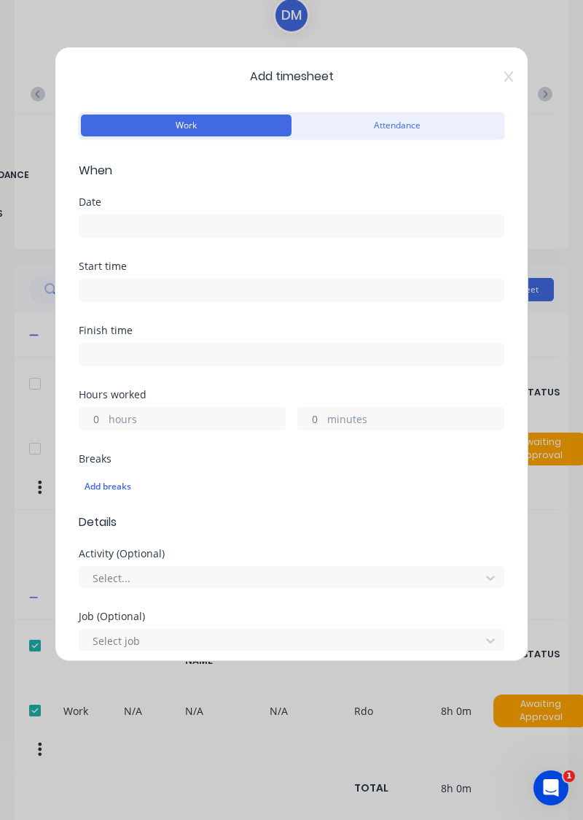
click at [287, 223] on input at bounding box center [291, 226] width 424 height 22
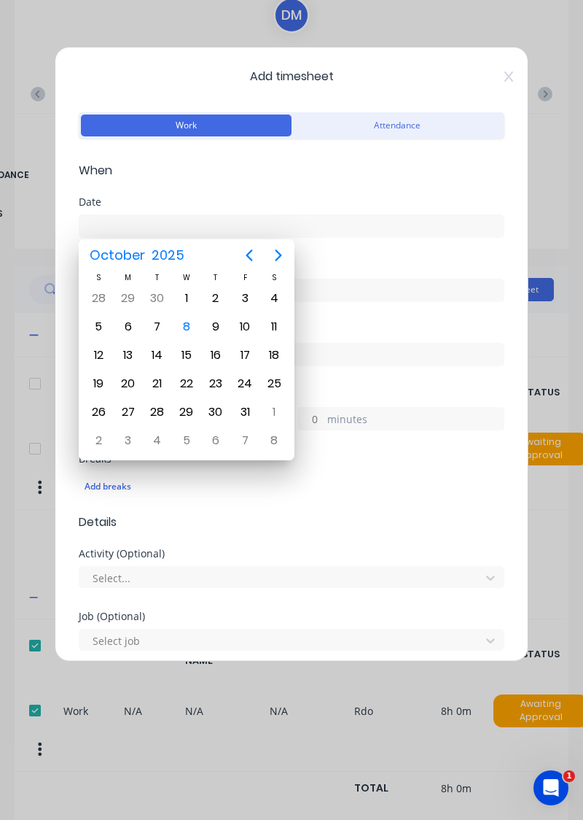
click at [128, 347] on div "13" at bounding box center [128, 355] width 22 height 22
type input "13/10/2025"
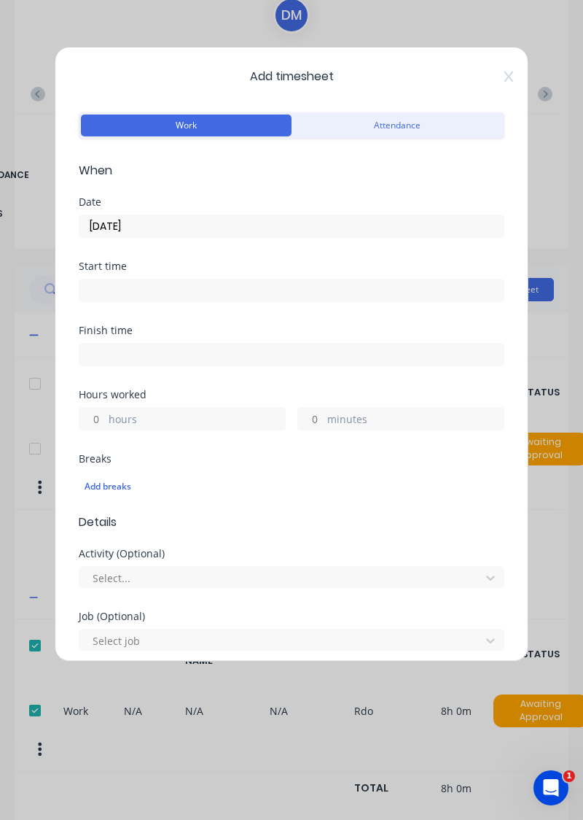
click at [167, 417] on label "hours" at bounding box center [197, 420] width 176 height 18
click at [105, 417] on input "hours" at bounding box center [92, 419] width 26 height 22
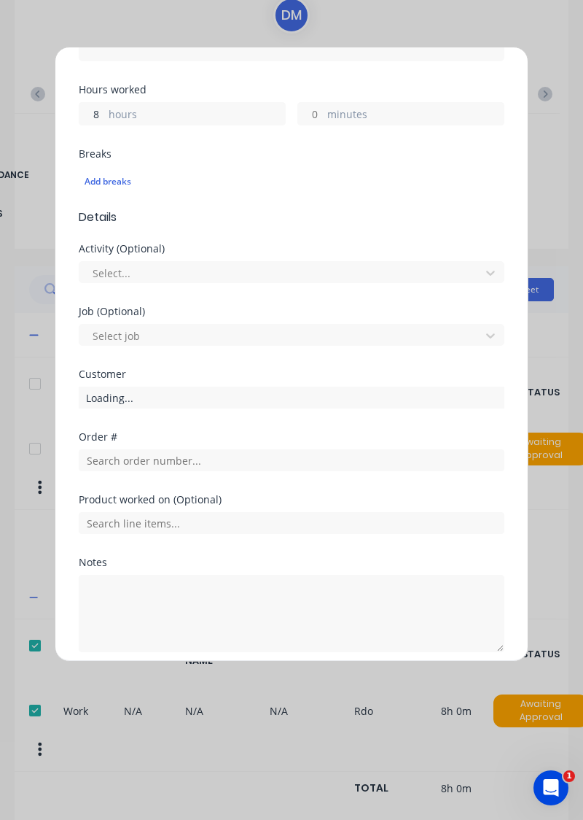
scroll to position [314, 0]
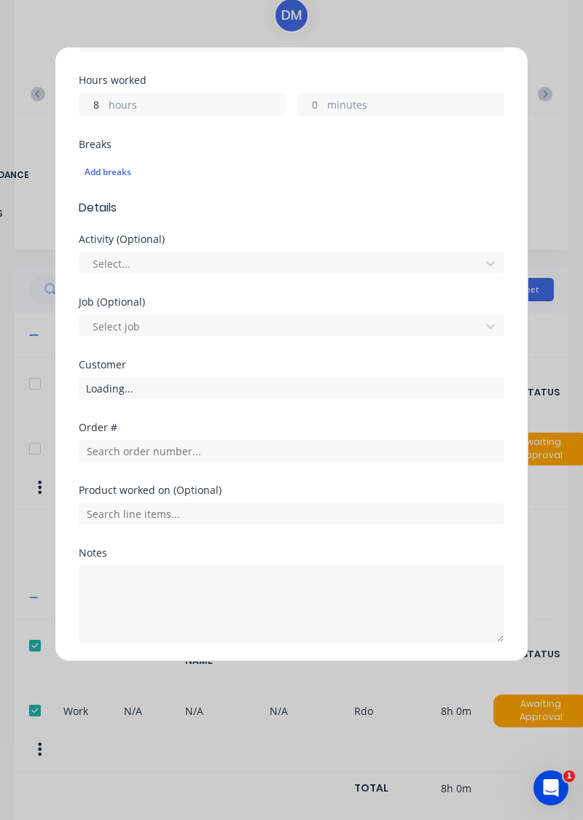
type input "8"
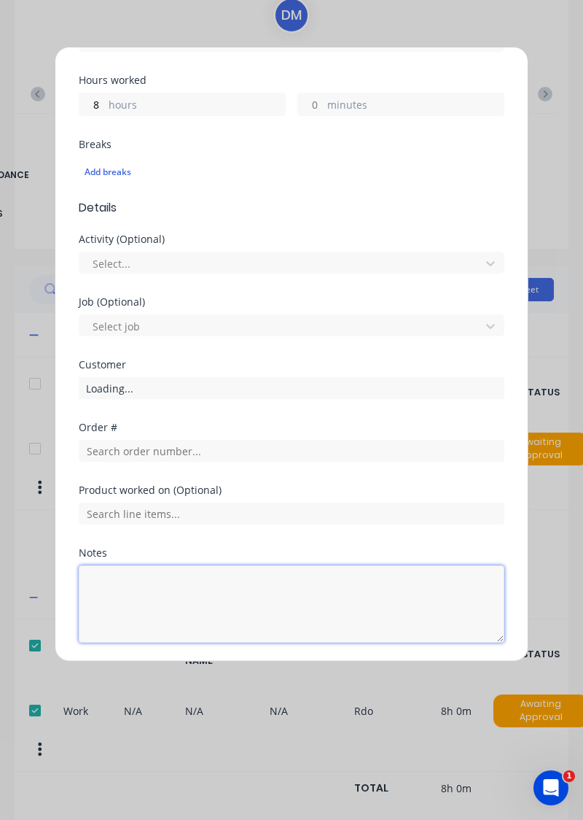
click at [206, 578] on textarea at bounding box center [292, 603] width 426 height 77
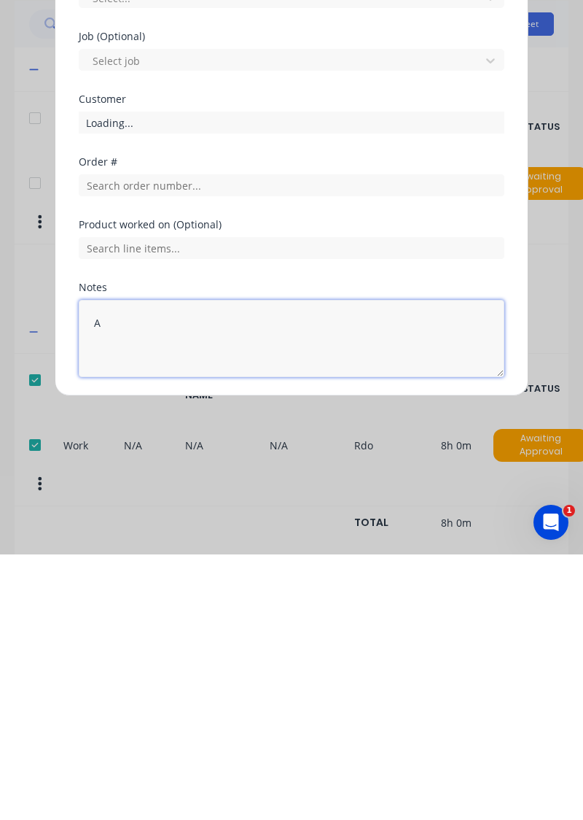
scroll to position [143, 0]
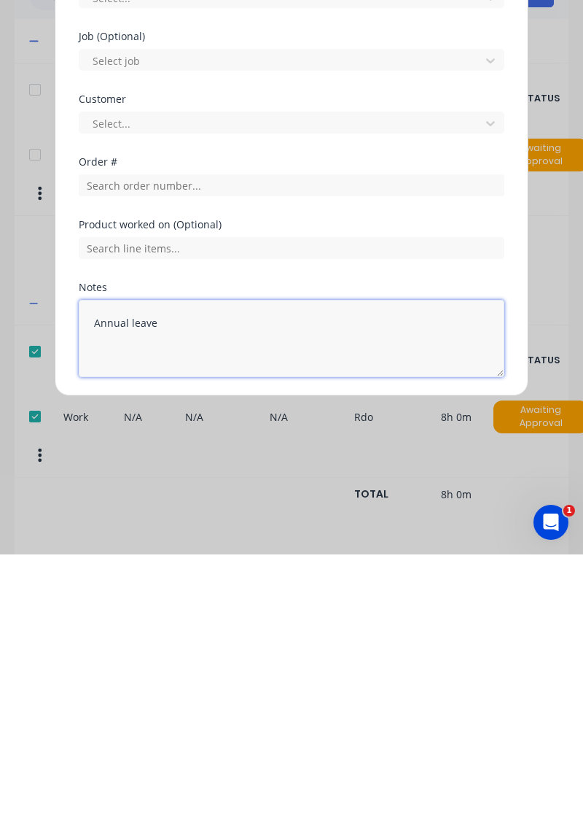
type textarea "Annual leave"
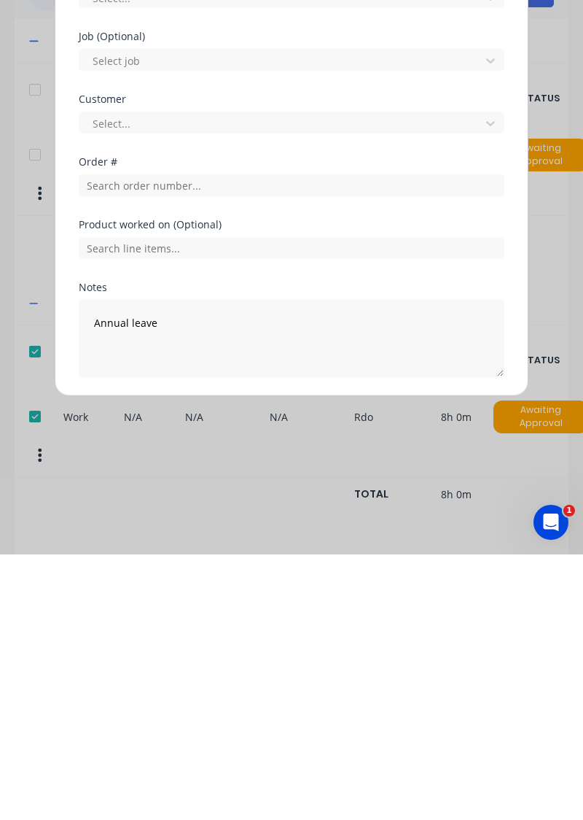
click at [279, 671] on button "Add manual time entry" at bounding box center [256, 677] width 123 height 23
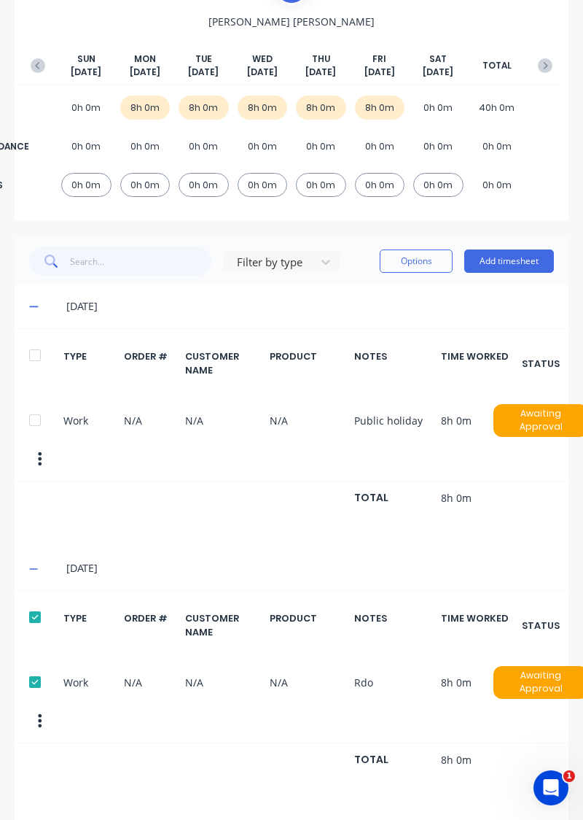
click at [523, 261] on button "Add timesheet" at bounding box center [509, 260] width 90 height 23
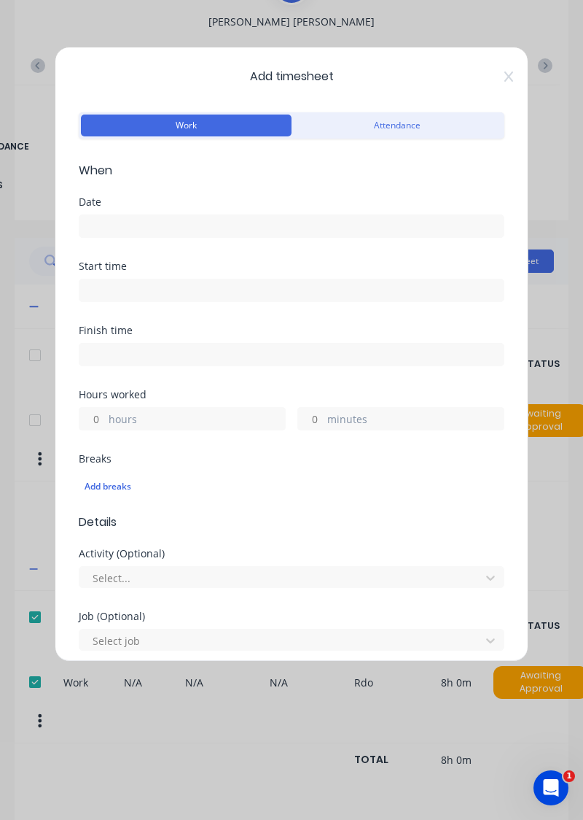
click at [258, 219] on input at bounding box center [291, 226] width 424 height 22
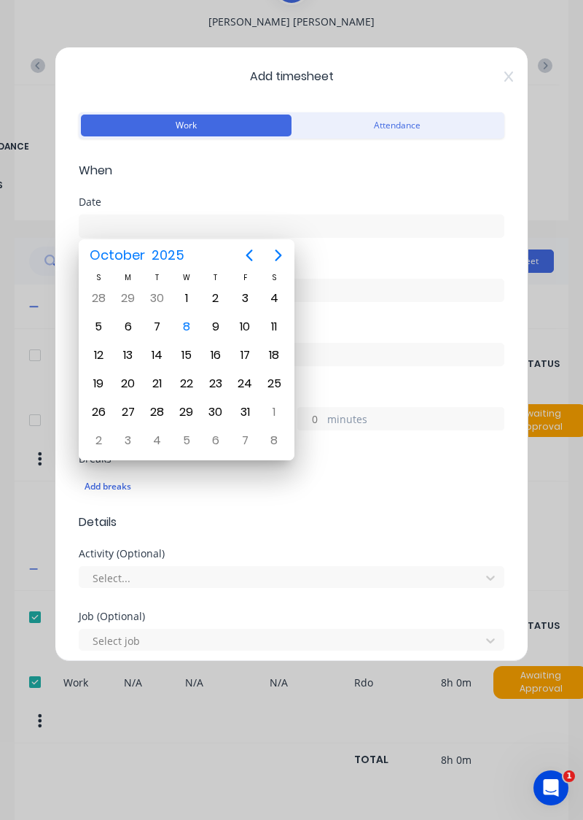
click at [156, 351] on div "14" at bounding box center [158, 355] width 22 height 22
type input "14/10/2025"
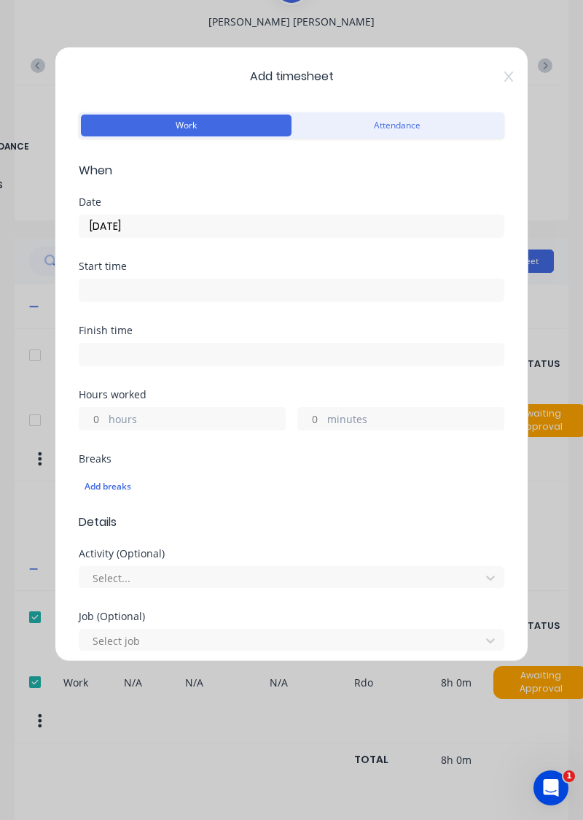
click at [180, 413] on label "hours" at bounding box center [197, 420] width 176 height 18
click at [105, 413] on input "hours" at bounding box center [92, 419] width 26 height 22
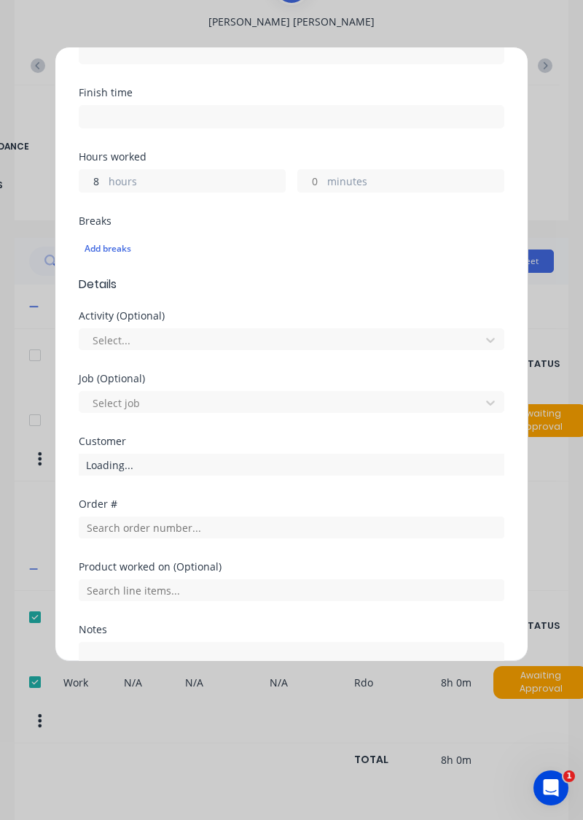
scroll to position [314, 0]
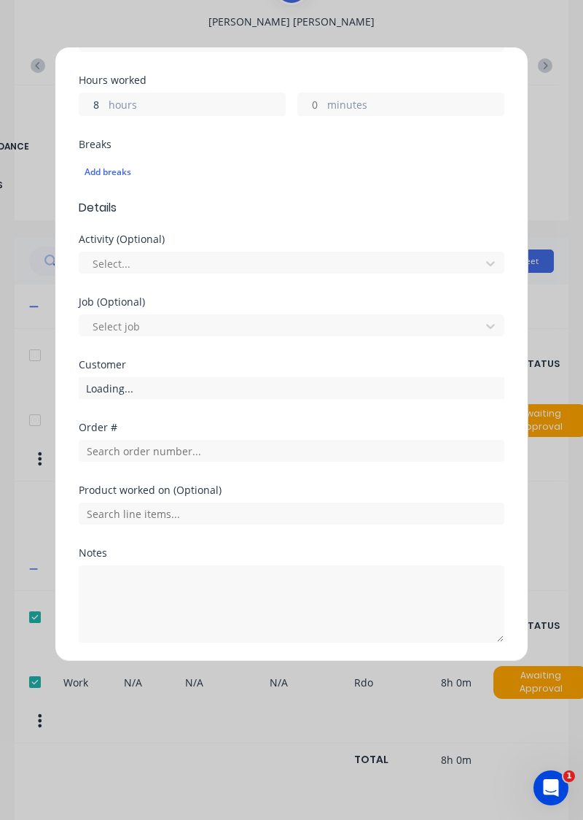
type input "8"
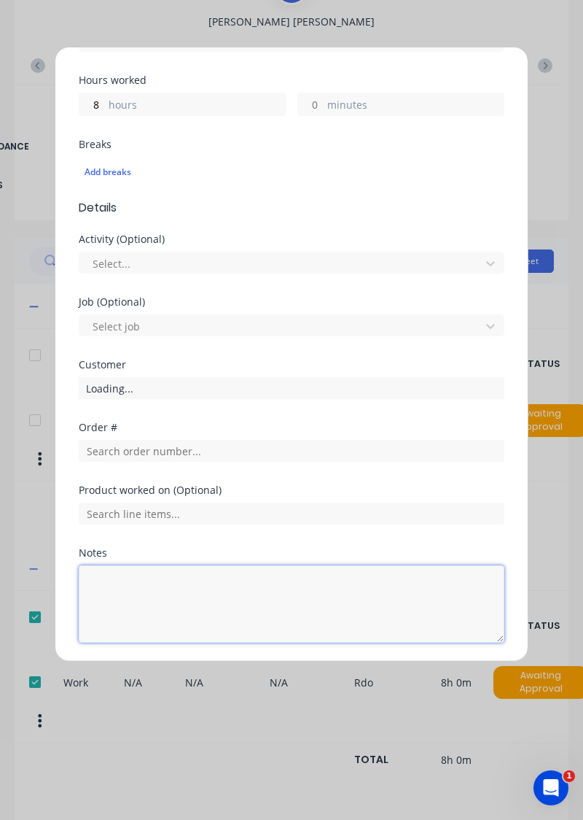
click at [192, 580] on textarea at bounding box center [292, 603] width 426 height 77
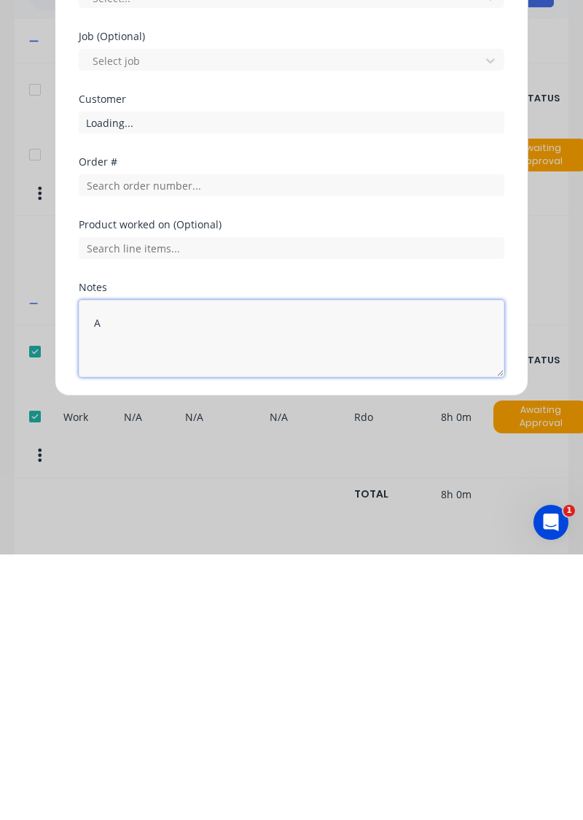
scroll to position [171, 0]
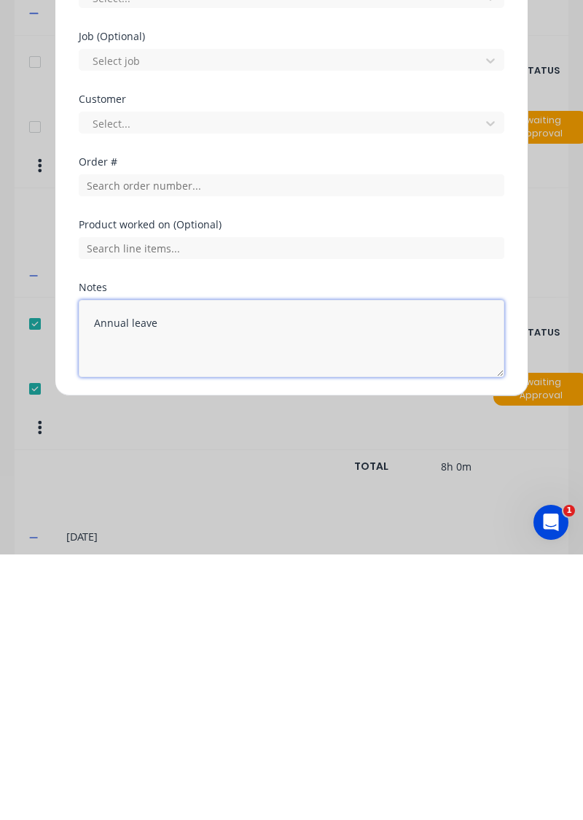
type textarea "Annual leave"
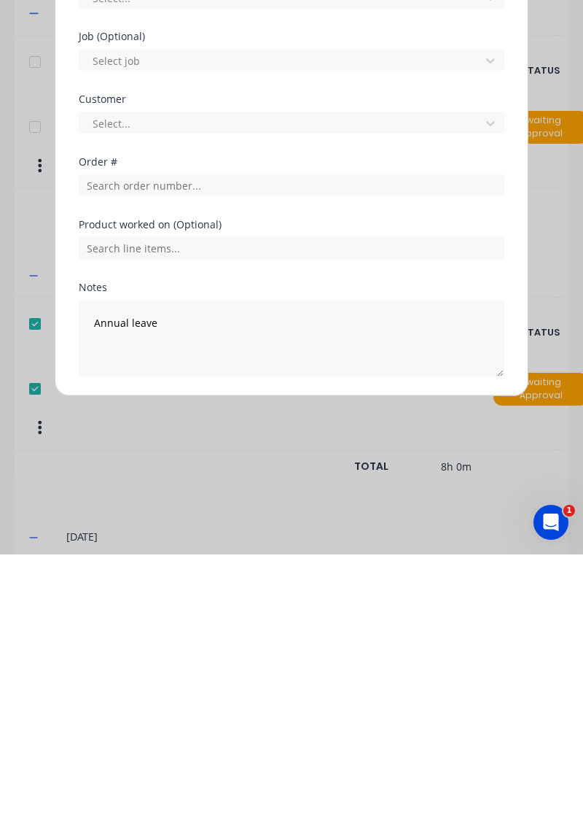
click at [265, 666] on button "Add manual time entry" at bounding box center [256, 677] width 123 height 23
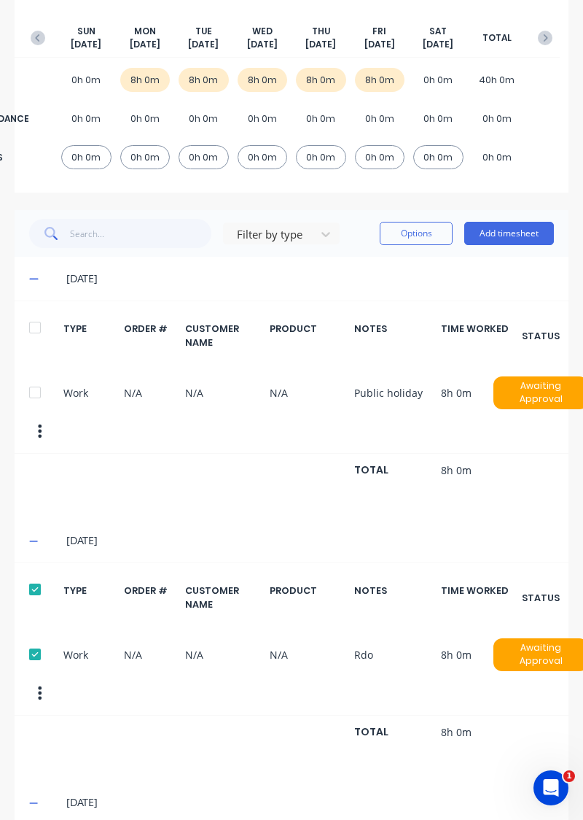
click at [518, 228] on button "Add timesheet" at bounding box center [509, 233] width 90 height 23
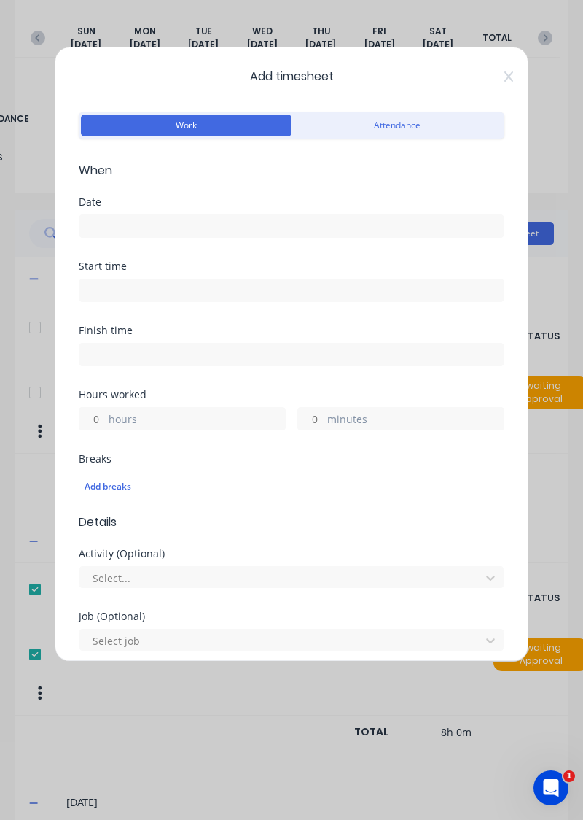
click at [284, 222] on input at bounding box center [291, 226] width 424 height 22
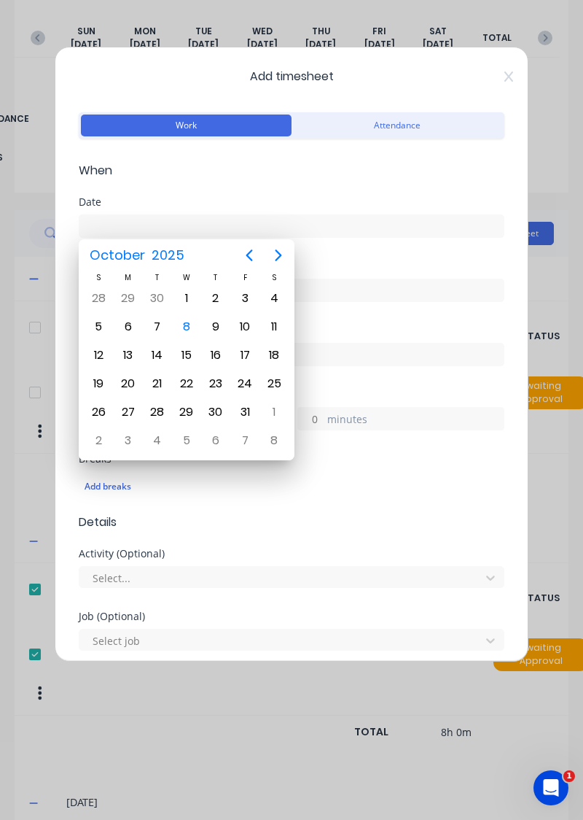
click at [191, 351] on div "15" at bounding box center [187, 355] width 22 height 22
type input "15/10/2025"
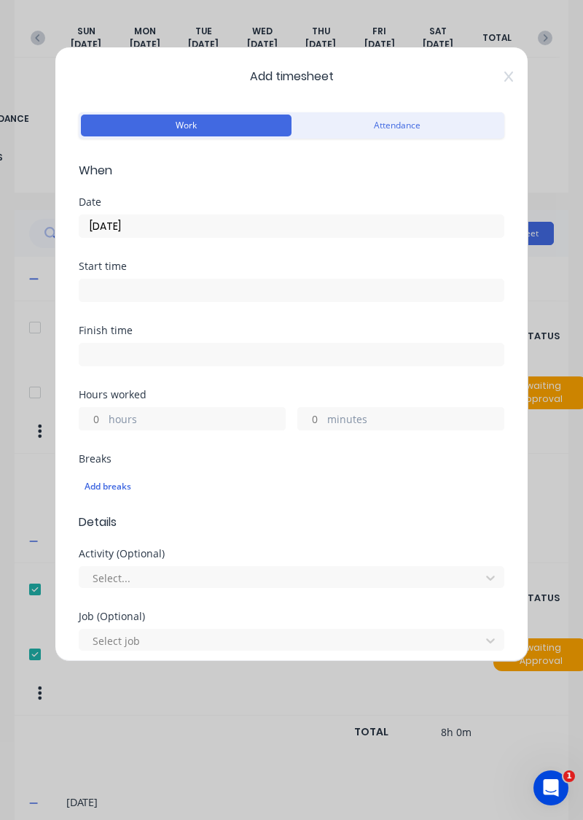
click at [201, 414] on label "hours" at bounding box center [197, 420] width 176 height 18
click at [105, 414] on input "hours" at bounding box center [92, 419] width 26 height 22
type input "A"
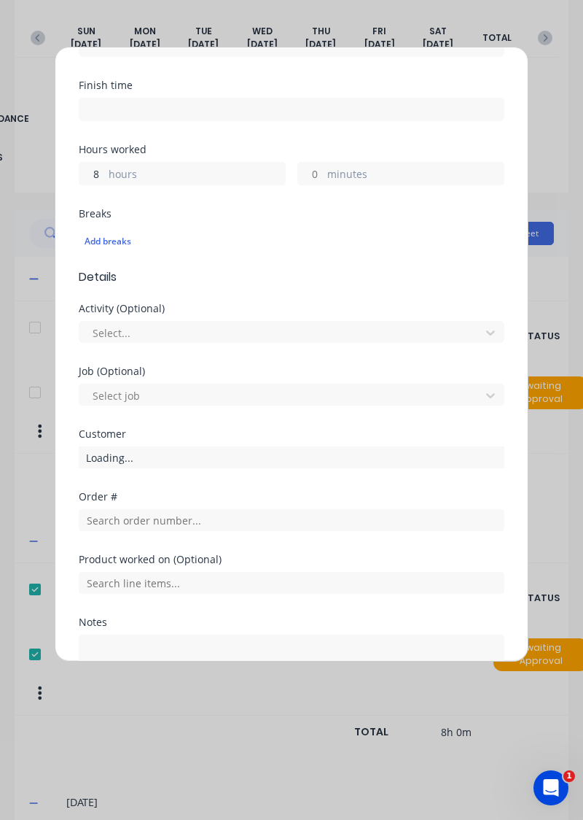
scroll to position [314, 0]
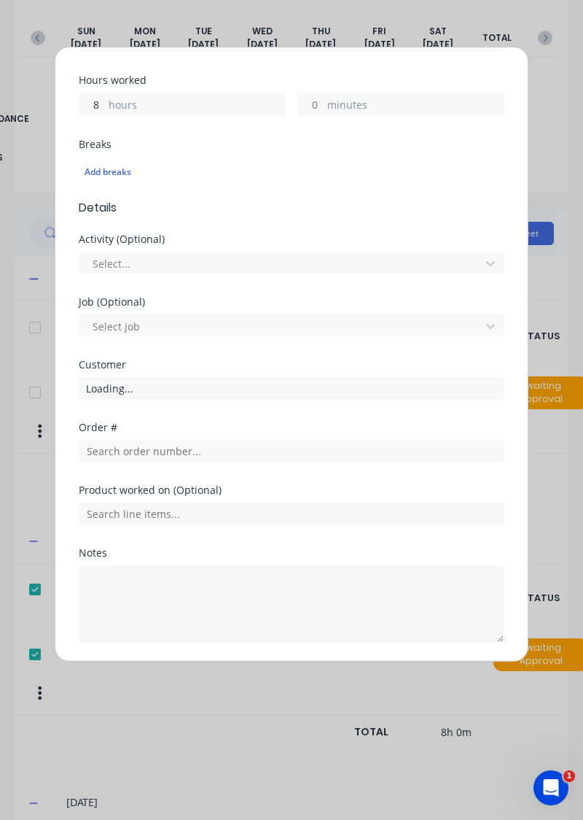
type input "8"
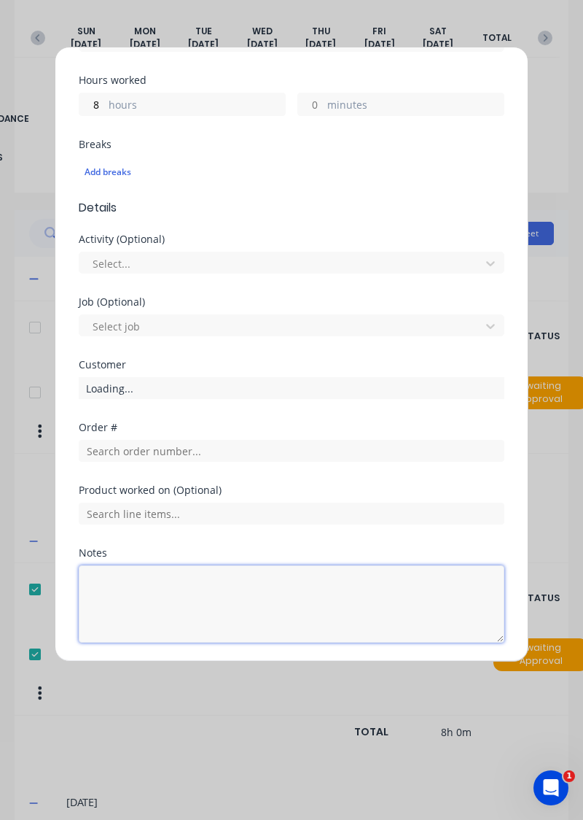
click at [187, 578] on textarea at bounding box center [292, 603] width 426 height 77
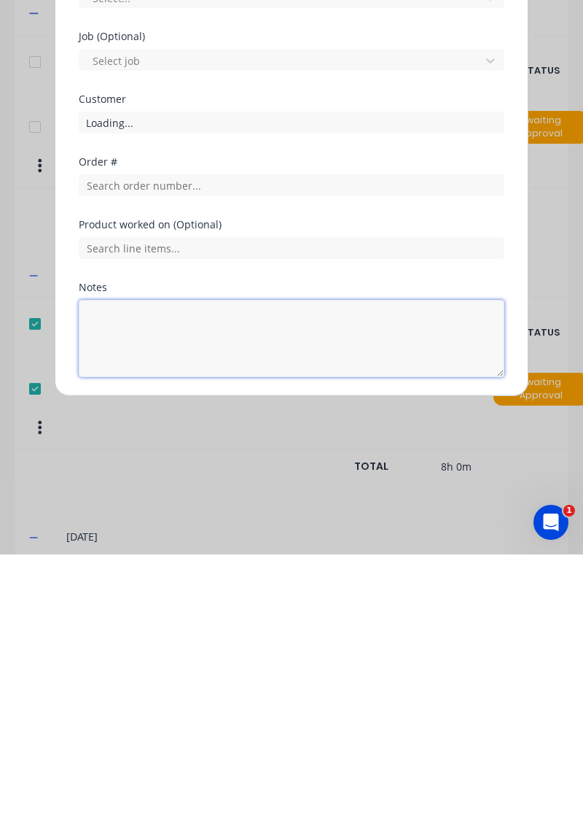
scroll to position [199, 0]
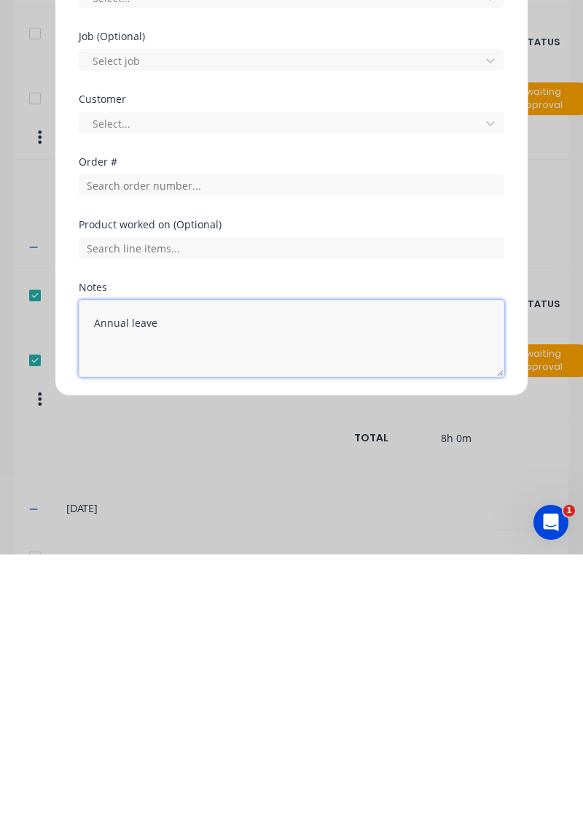
type textarea "Annual leave"
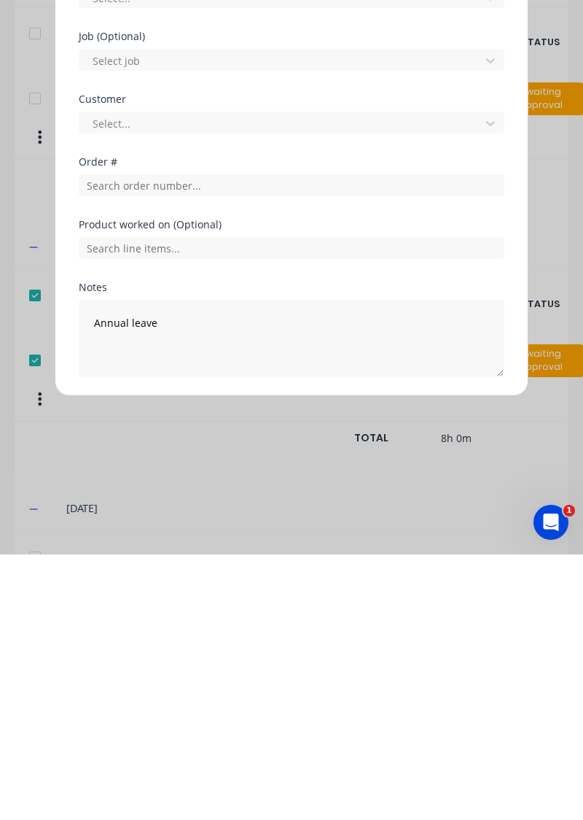
click at [262, 677] on button "Add manual time entry" at bounding box center [256, 677] width 123 height 23
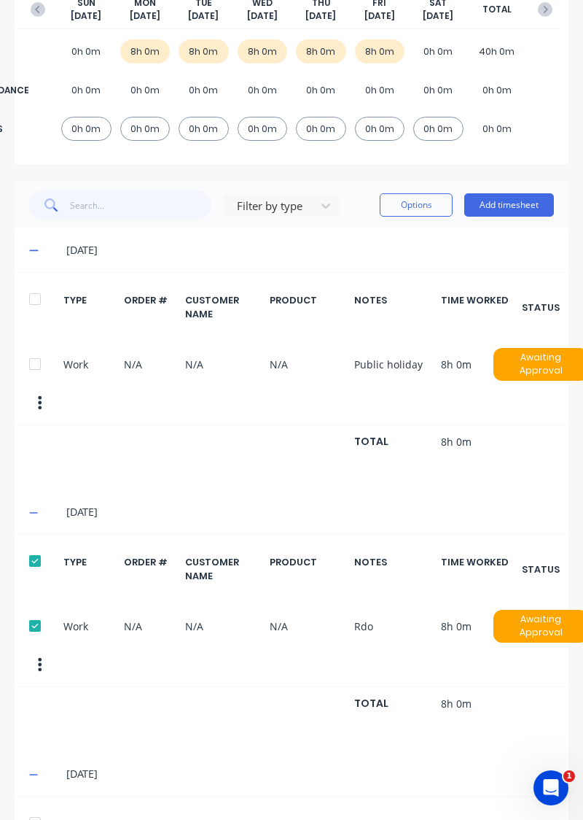
click at [513, 203] on button "Add timesheet" at bounding box center [509, 204] width 90 height 23
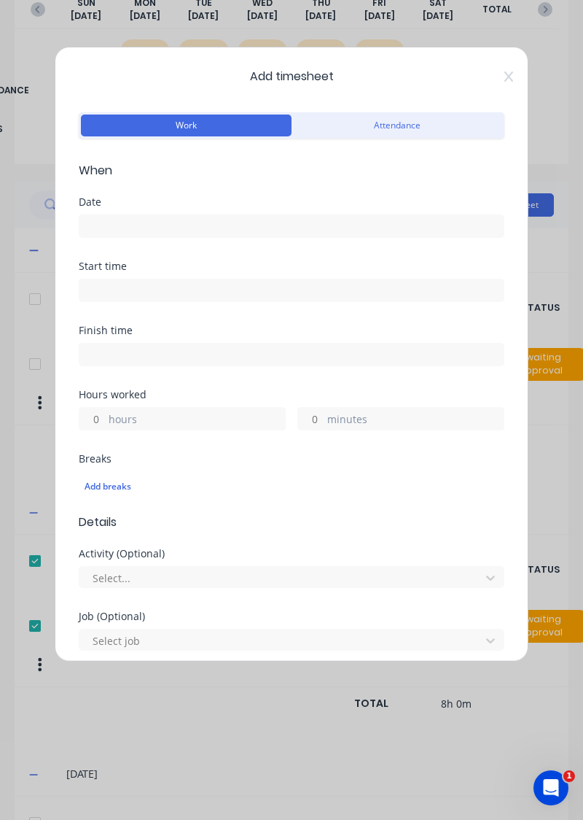
click at [271, 228] on input at bounding box center [291, 226] width 424 height 22
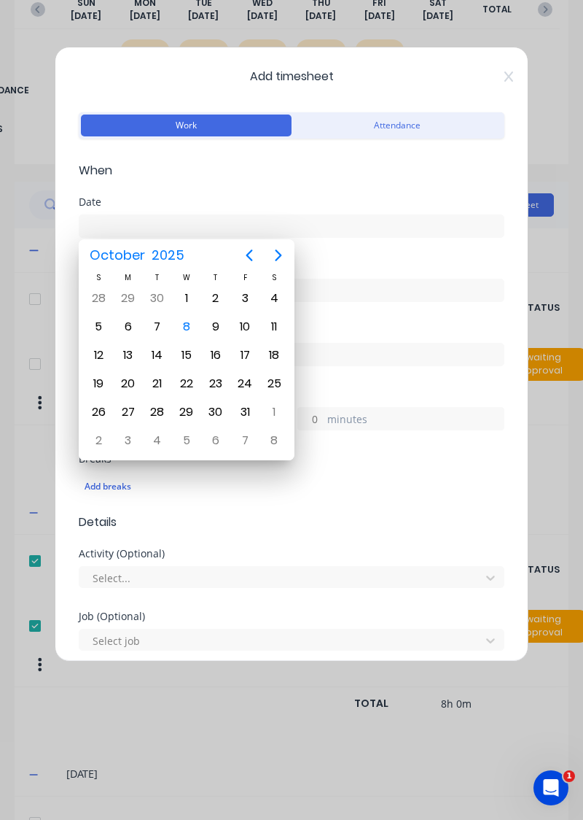
click at [216, 341] on div "16" at bounding box center [215, 355] width 29 height 28
type input "16/10/2025"
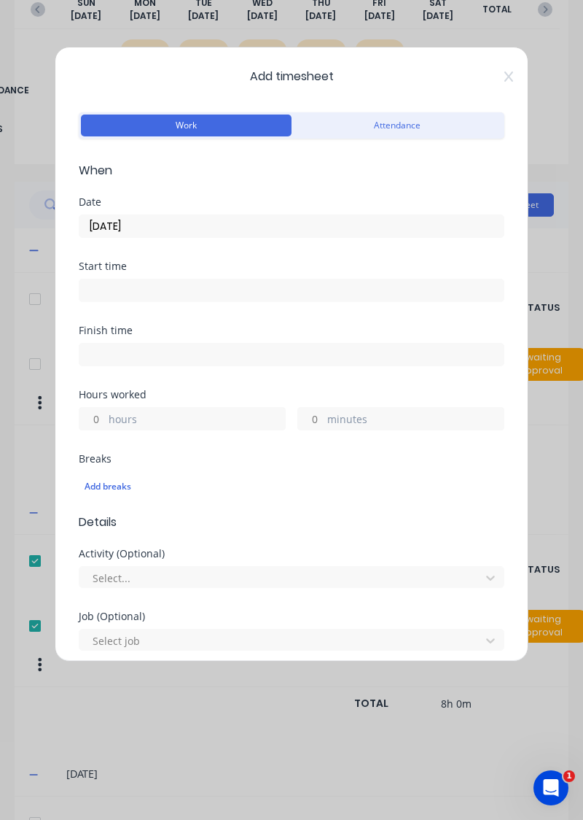
click at [182, 411] on label "hours" at bounding box center [197, 420] width 176 height 18
click at [105, 410] on input "hours" at bounding box center [92, 419] width 26 height 22
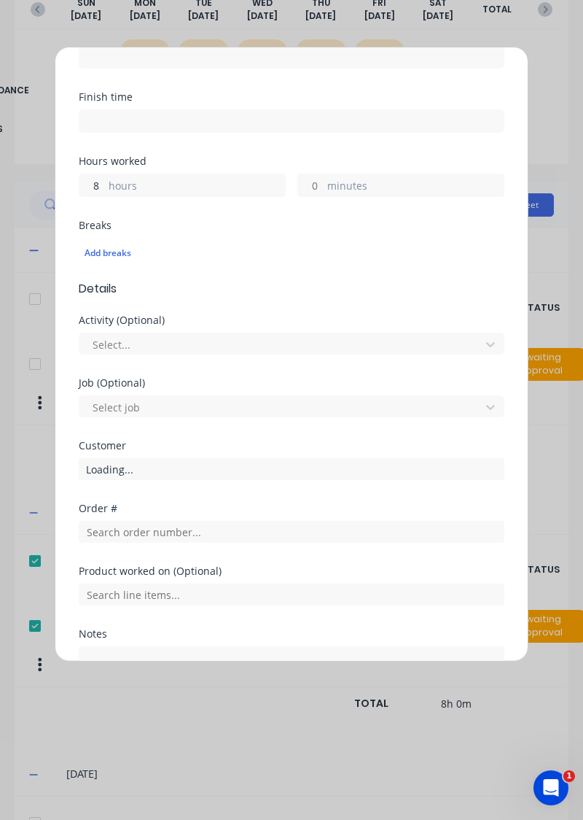
scroll to position [314, 0]
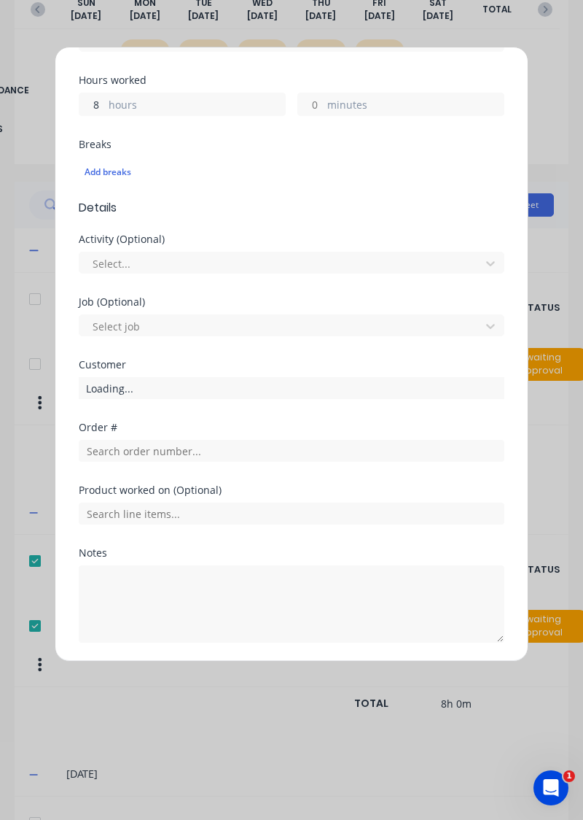
type input "8"
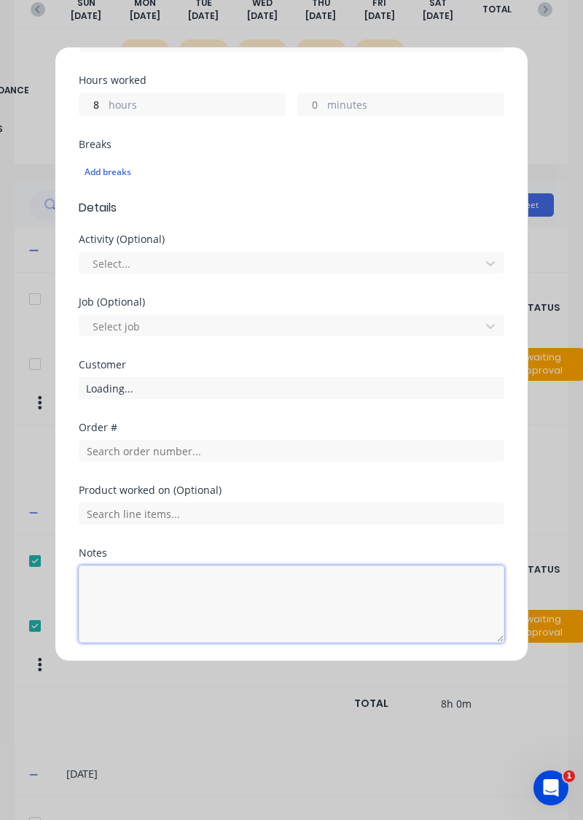
click at [202, 589] on textarea at bounding box center [292, 603] width 426 height 77
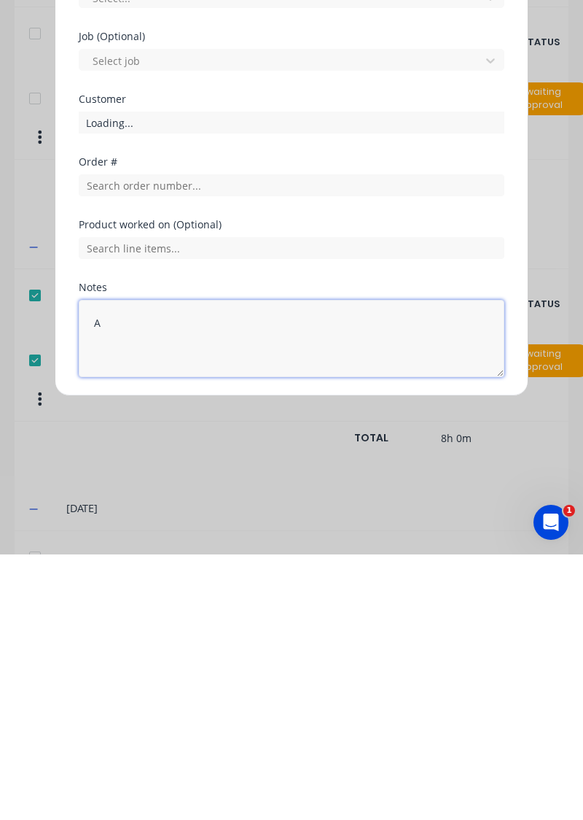
scroll to position [228, 0]
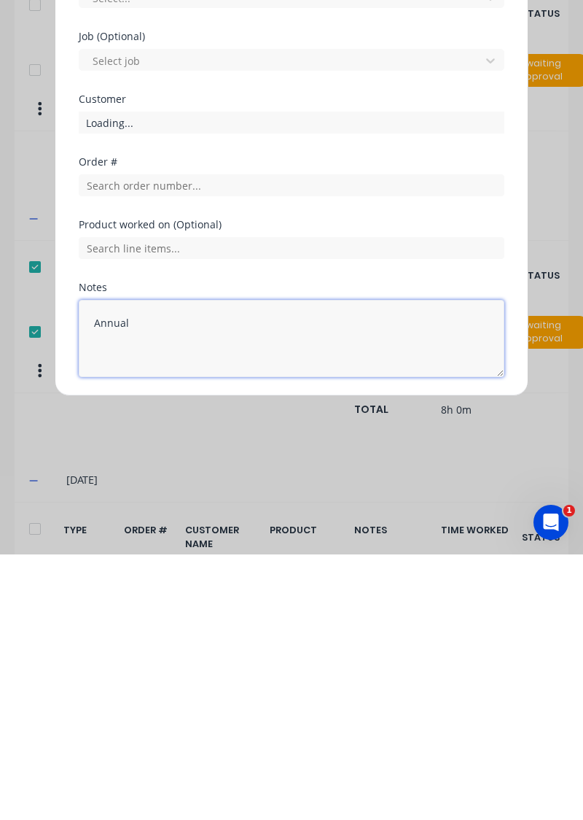
type textarea "Annual"
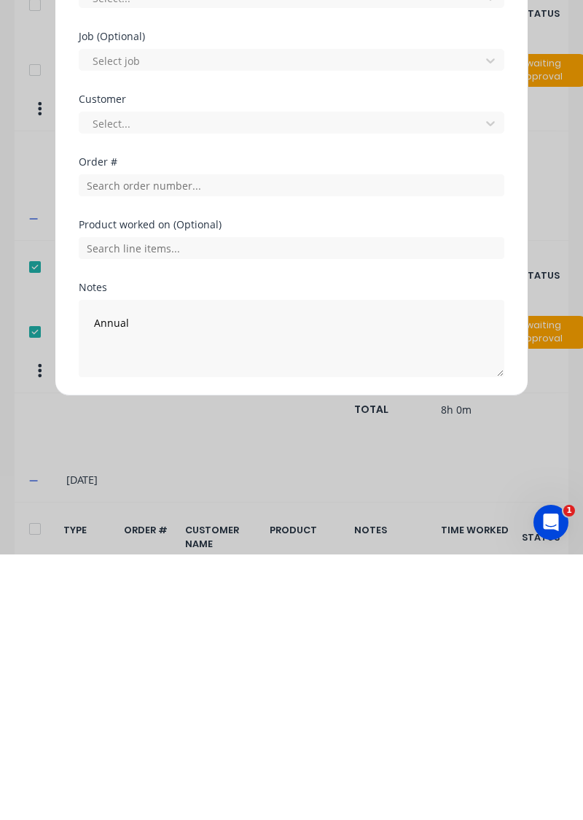
click at [271, 672] on button "Add manual time entry" at bounding box center [256, 677] width 123 height 23
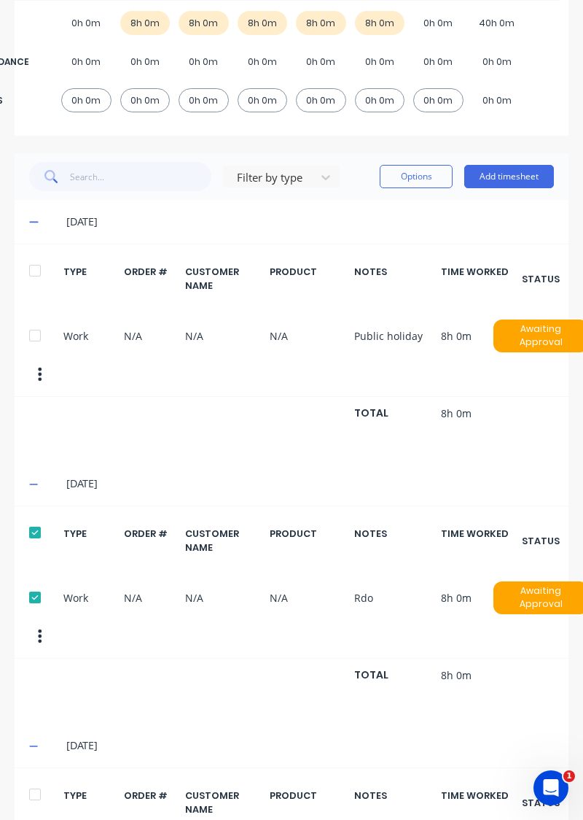
click at [510, 178] on button "Add timesheet" at bounding box center [509, 176] width 90 height 23
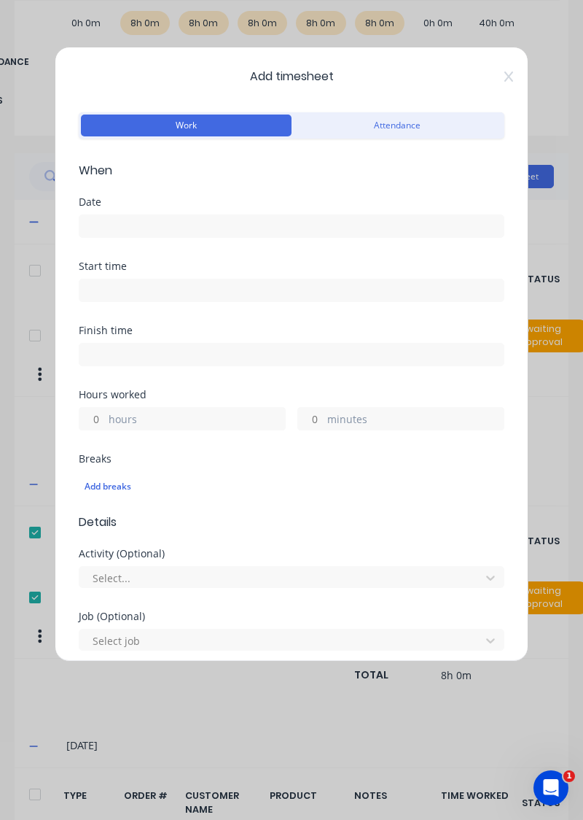
click at [298, 214] on label at bounding box center [292, 225] width 426 height 23
click at [298, 215] on input at bounding box center [291, 226] width 424 height 22
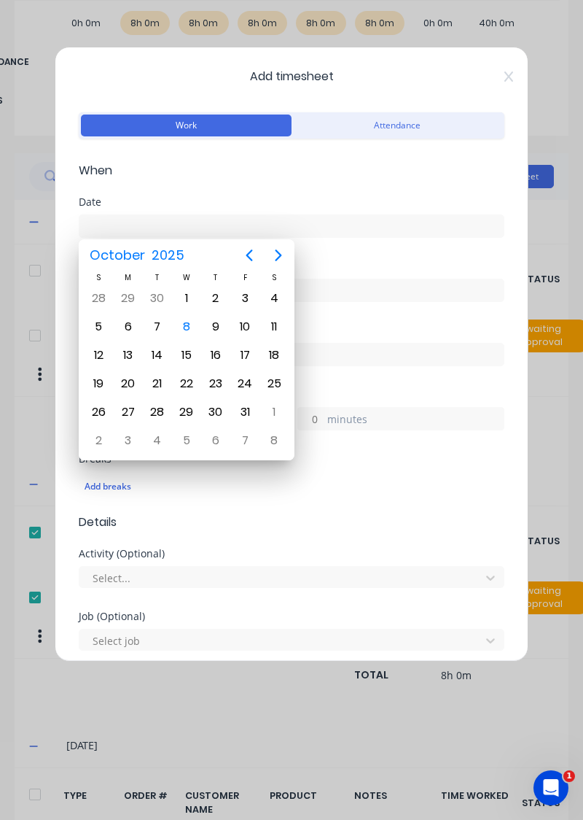
click at [246, 355] on div "17" at bounding box center [245, 355] width 22 height 22
type input "17/10/2025"
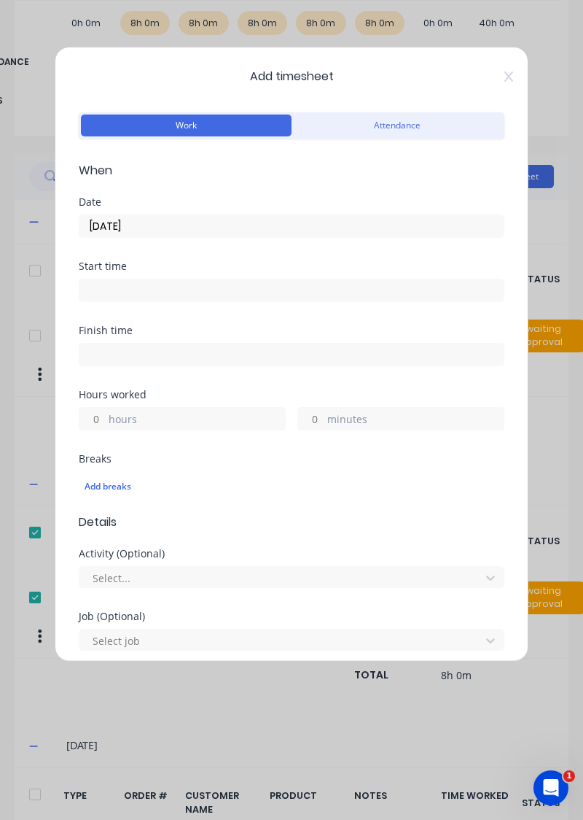
click at [210, 422] on label "hours" at bounding box center [197, 420] width 176 height 18
click at [105, 422] on input "hours" at bounding box center [92, 419] width 26 height 22
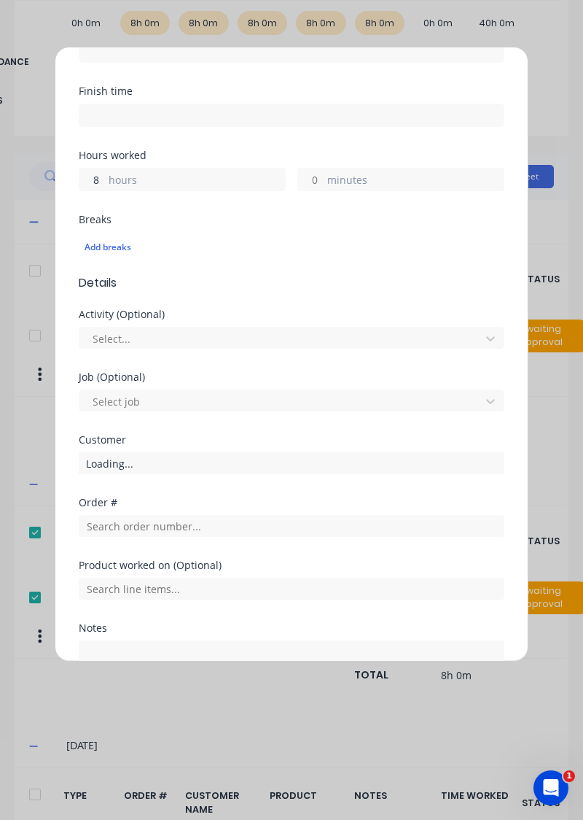
scroll to position [314, 0]
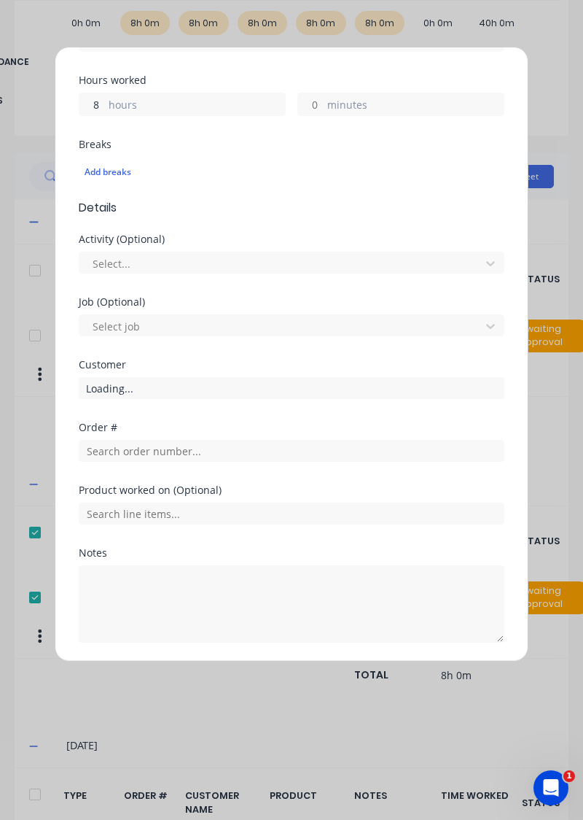
type input "8"
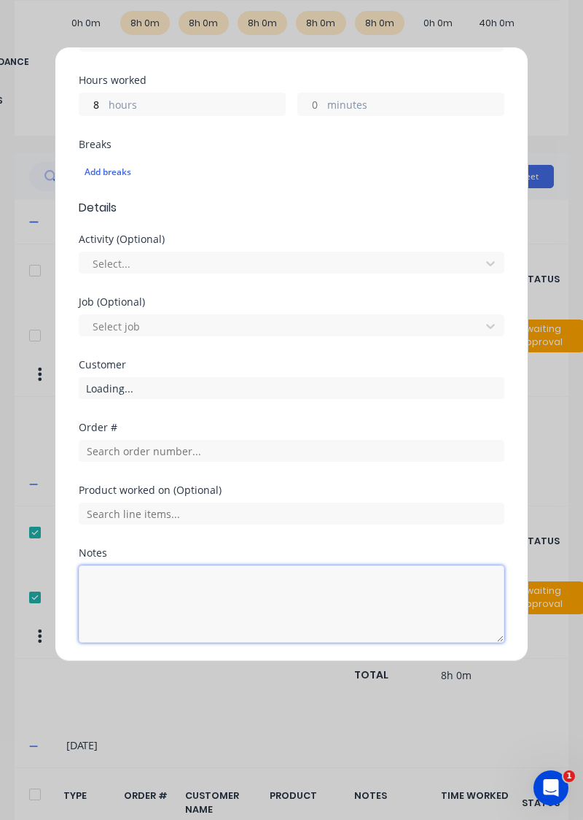
click at [214, 590] on textarea at bounding box center [292, 603] width 426 height 77
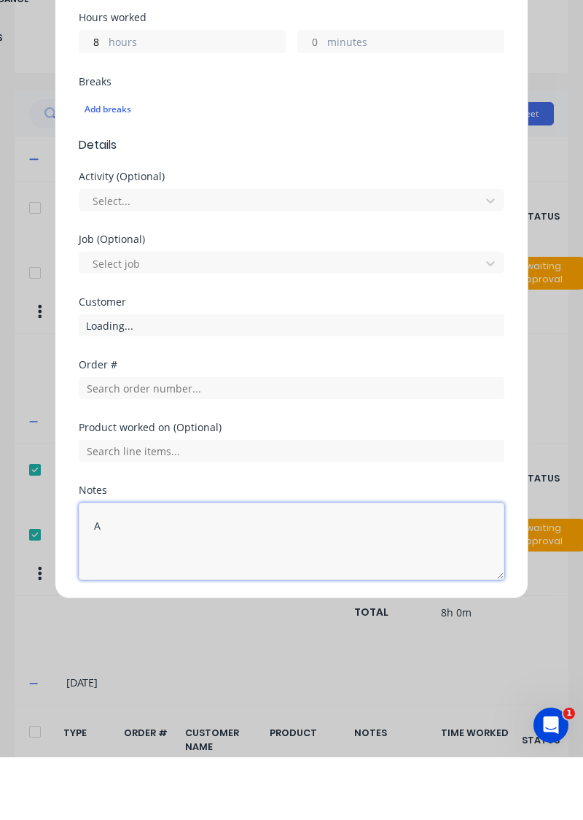
scroll to position [255, 0]
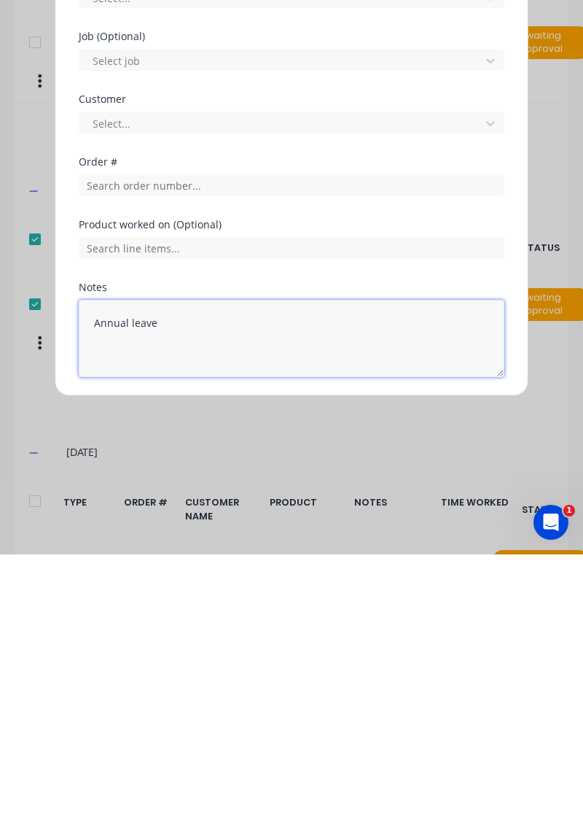
type textarea "Annual leave"
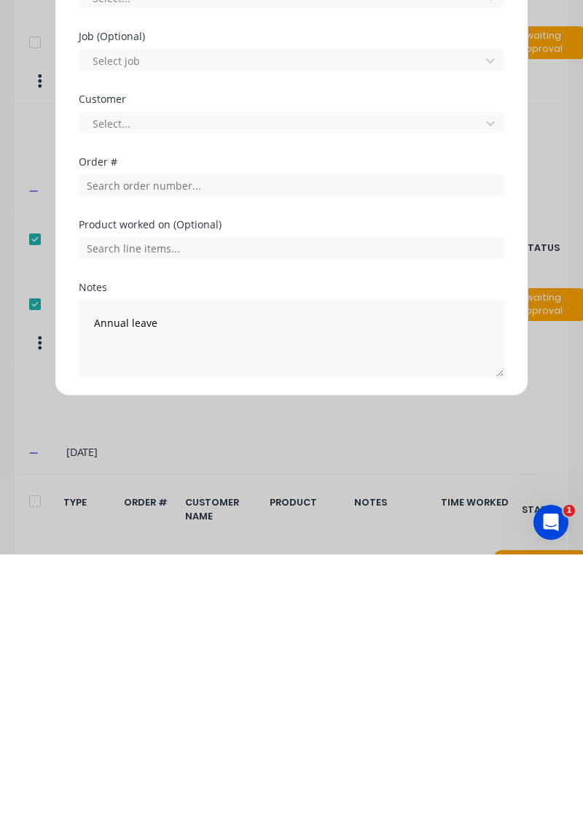
click at [256, 671] on button "Add manual time entry" at bounding box center [256, 677] width 123 height 23
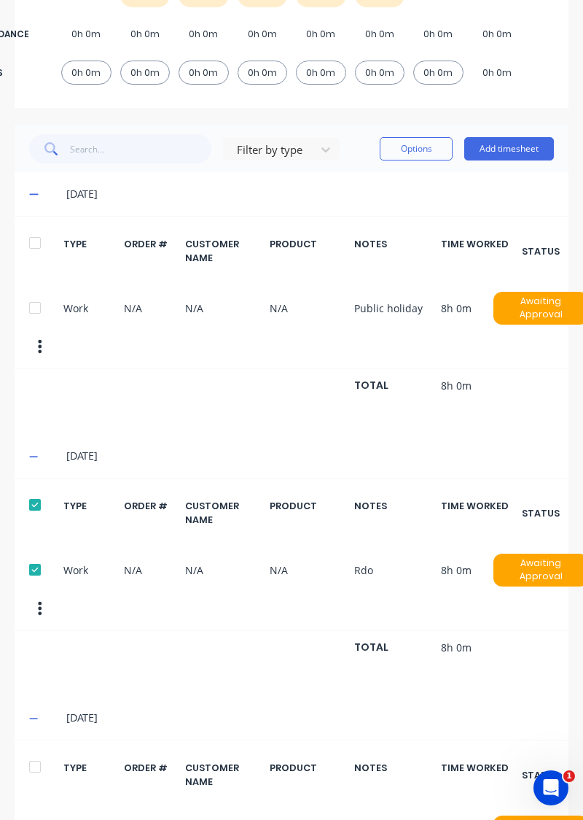
click at [31, 491] on div at bounding box center [34, 504] width 29 height 29
click at [34, 451] on icon at bounding box center [33, 456] width 9 height 10
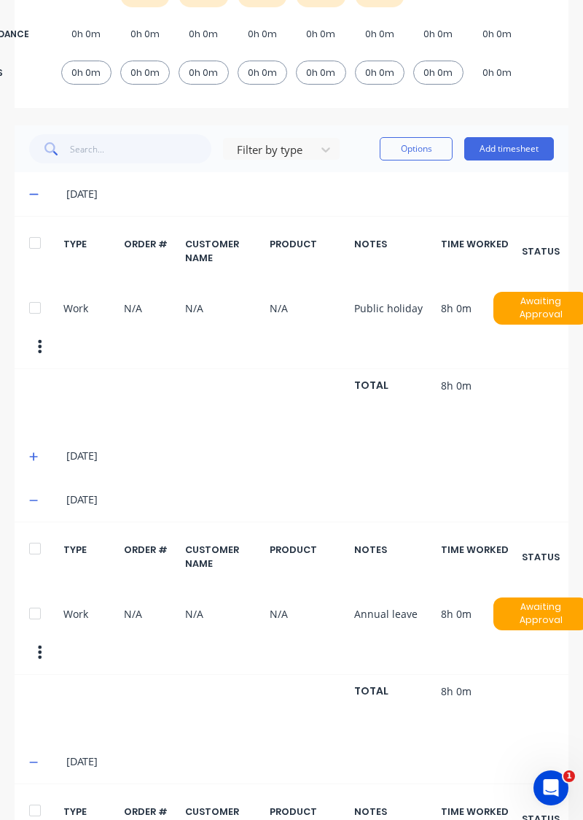
click at [34, 194] on icon at bounding box center [33, 194] width 9 height 1
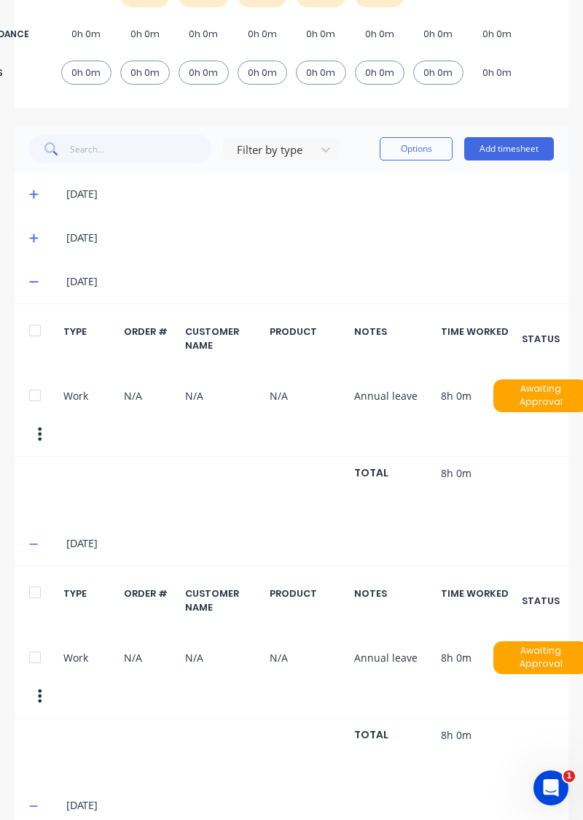
click at [31, 281] on icon at bounding box center [33, 281] width 9 height 1
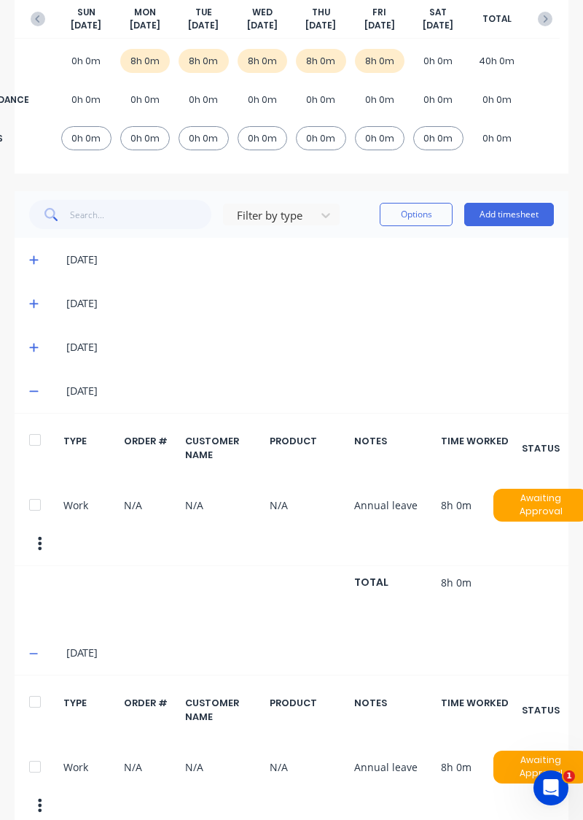
click at [34, 391] on icon at bounding box center [33, 391] width 9 height 1
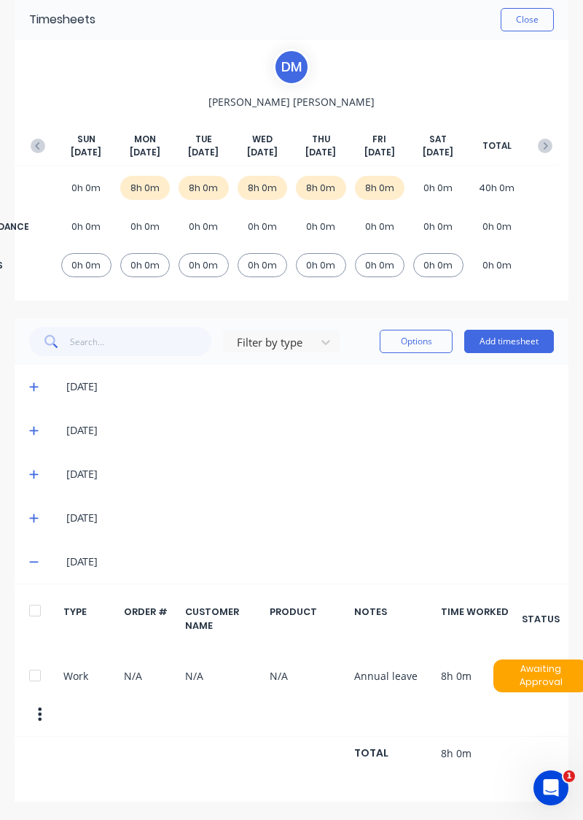
scroll to position [0, 0]
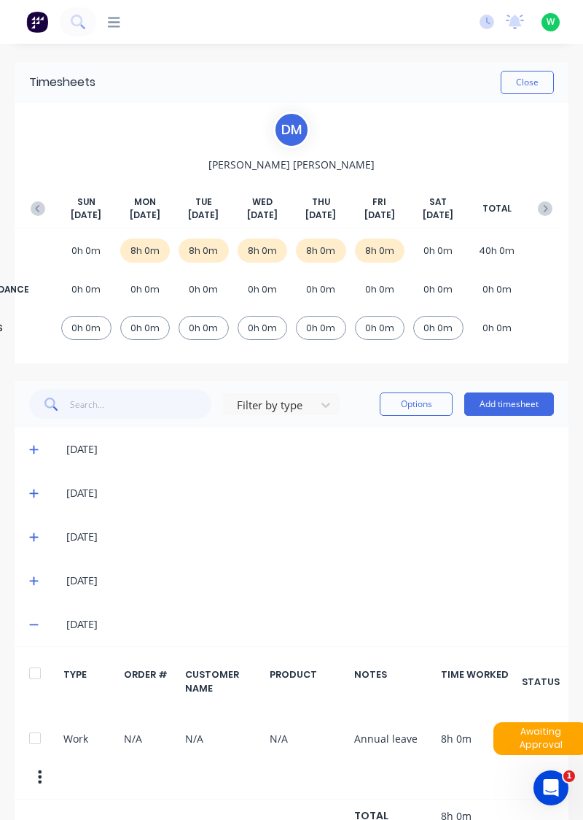
click at [32, 624] on icon at bounding box center [33, 624] width 9 height 1
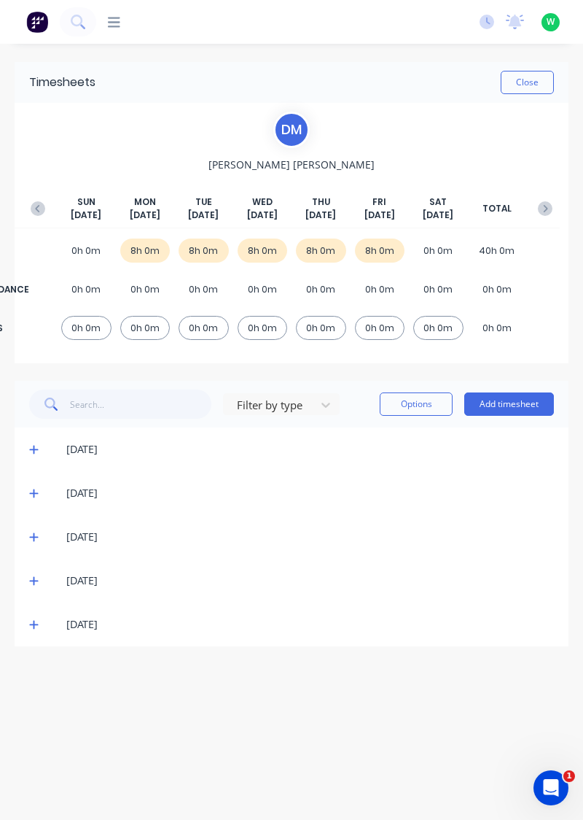
click at [34, 492] on icon at bounding box center [33, 493] width 9 height 9
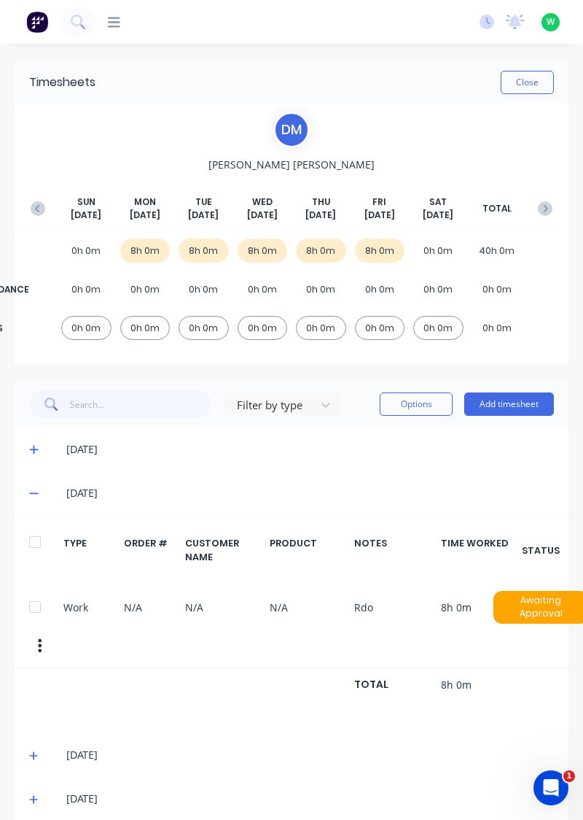
click at [31, 448] on icon at bounding box center [33, 450] width 9 height 9
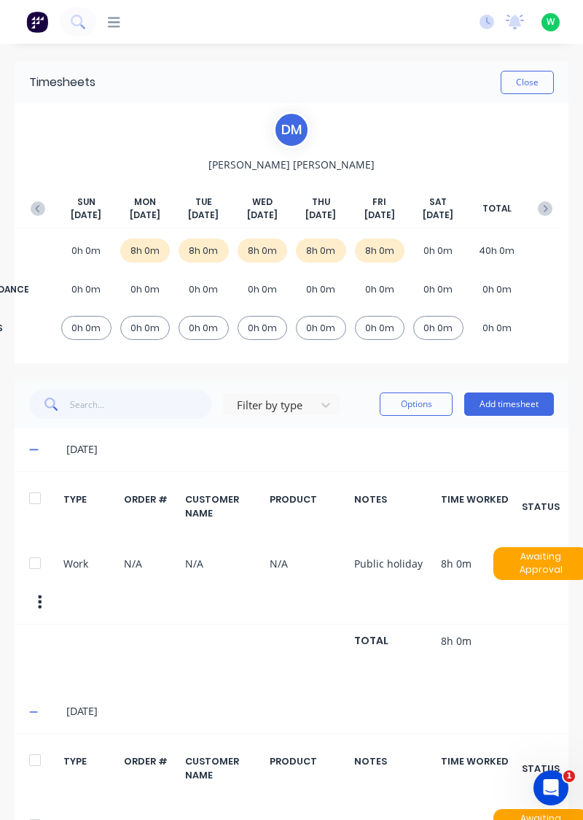
click at [555, 201] on button "button" at bounding box center [545, 208] width 29 height 26
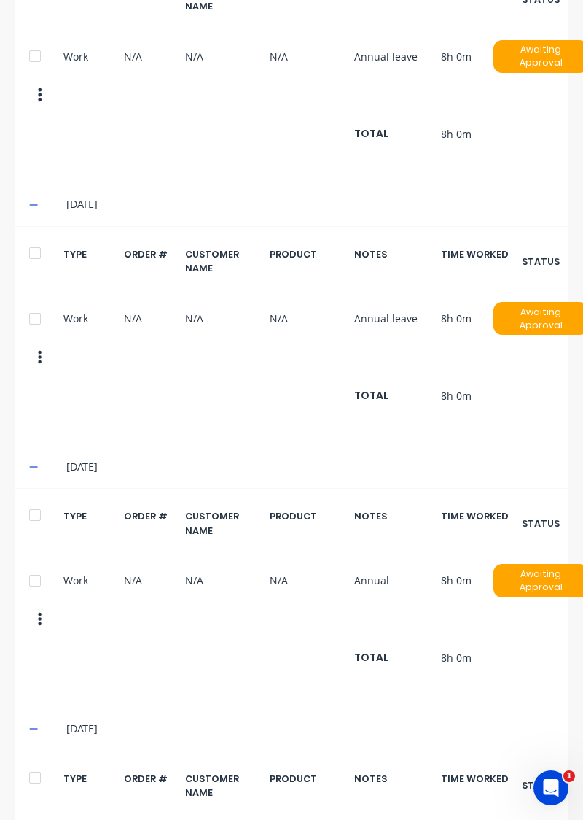
scroll to position [769, 0]
click at [41, 610] on icon "button" at bounding box center [40, 618] width 4 height 16
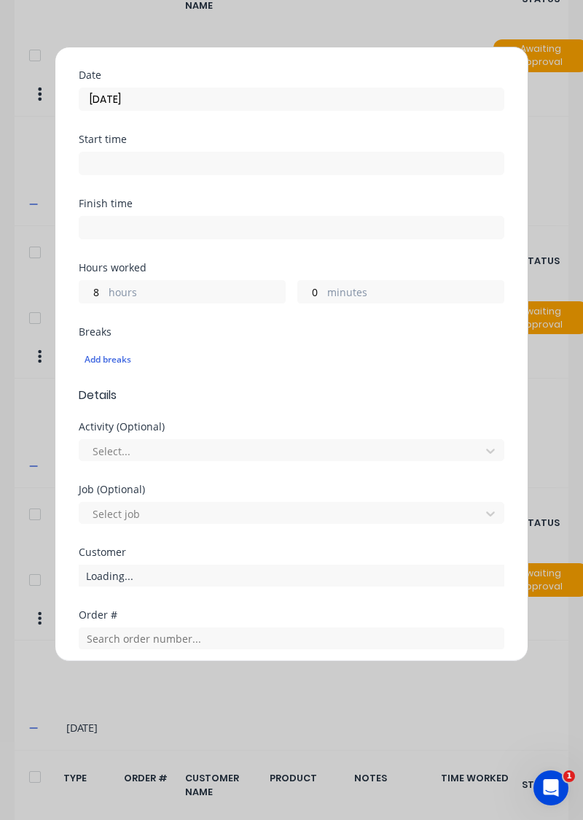
scroll to position [363, 0]
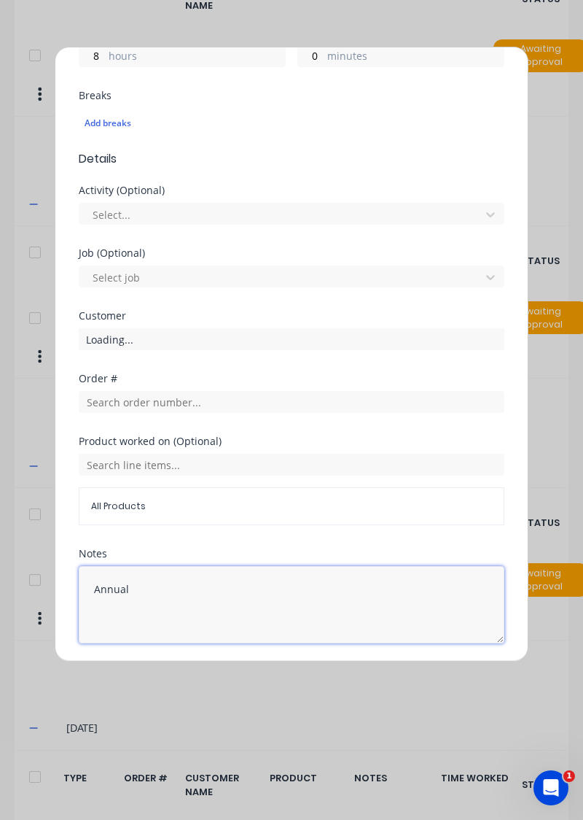
click at [196, 585] on textarea "Annual" at bounding box center [292, 604] width 426 height 77
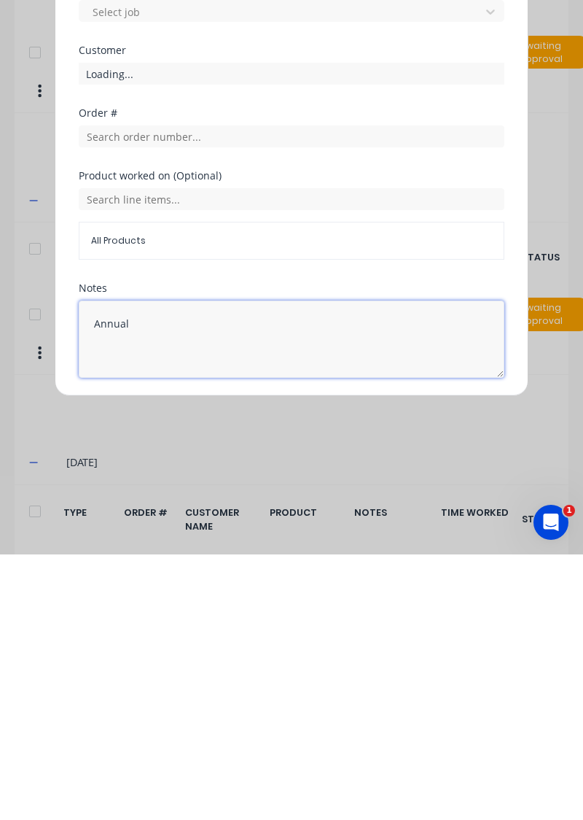
scroll to position [798, 0]
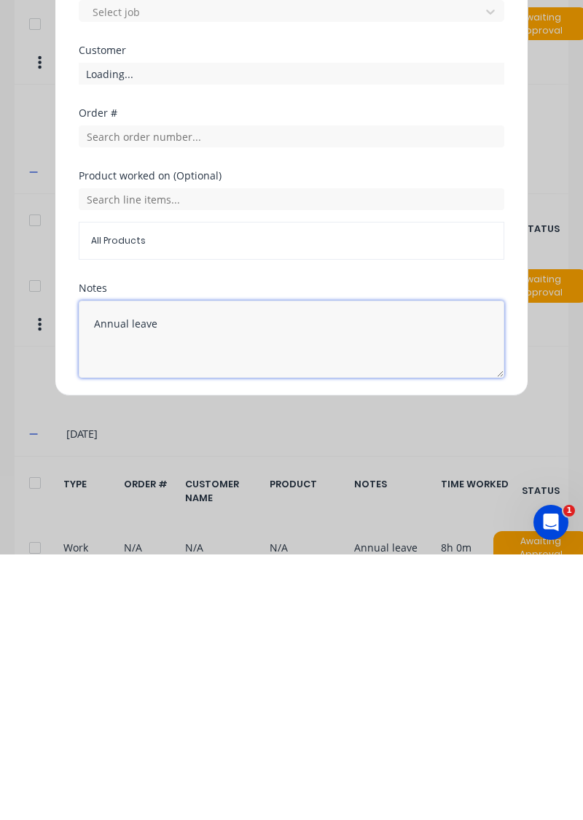
type textarea "Annual leave"
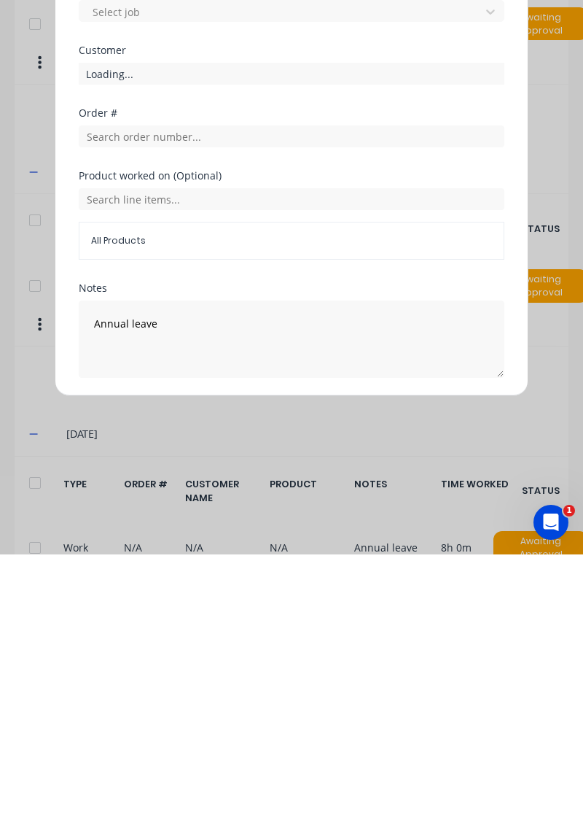
click at [283, 666] on button "Edit time tracking entry" at bounding box center [257, 677] width 125 height 23
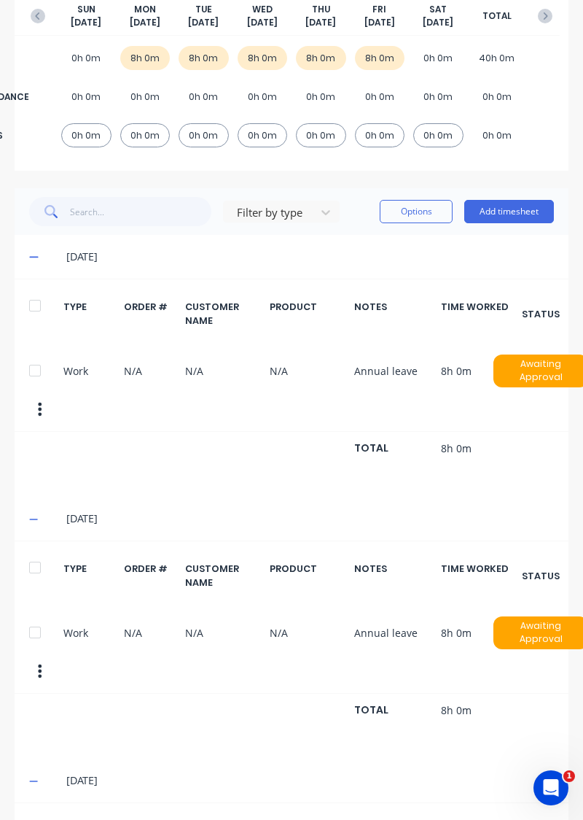
scroll to position [0, 0]
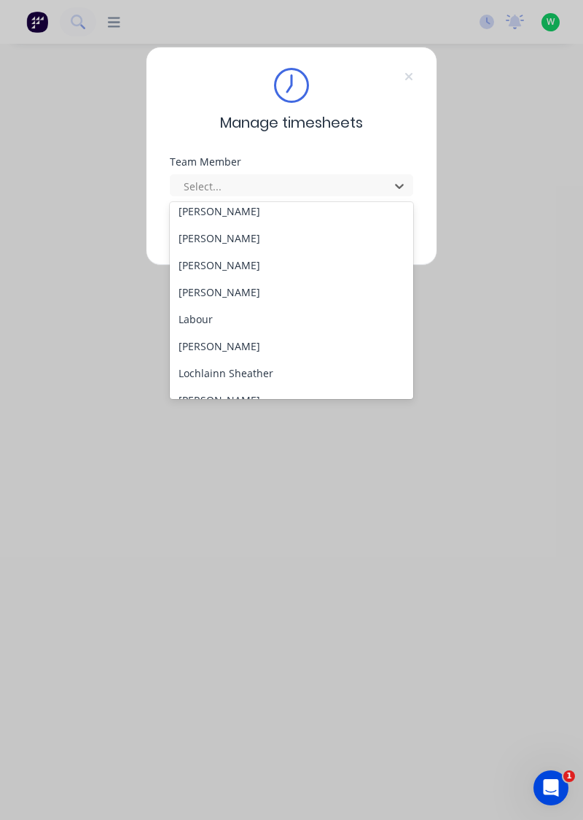
scroll to position [332, 0]
click at [213, 261] on div "[PERSON_NAME]" at bounding box center [292, 264] width 244 height 27
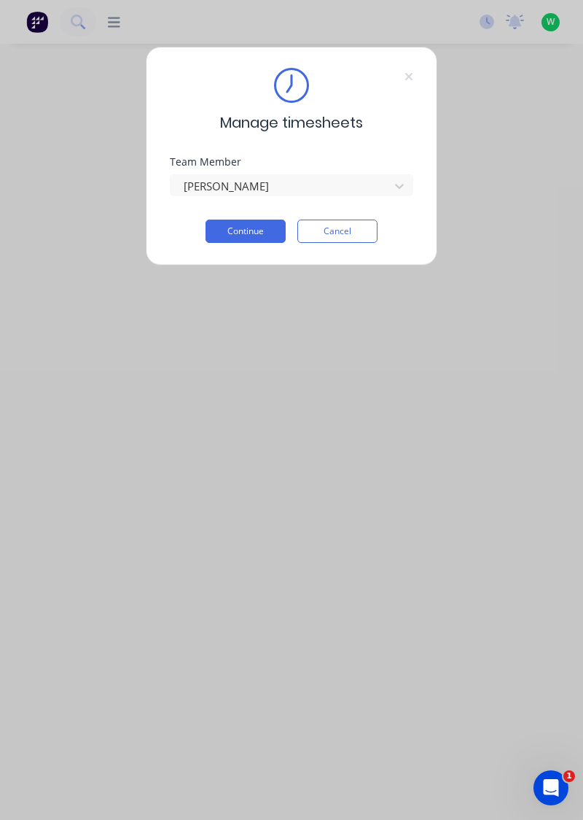
click at [240, 234] on button "Continue" at bounding box center [246, 230] width 80 height 23
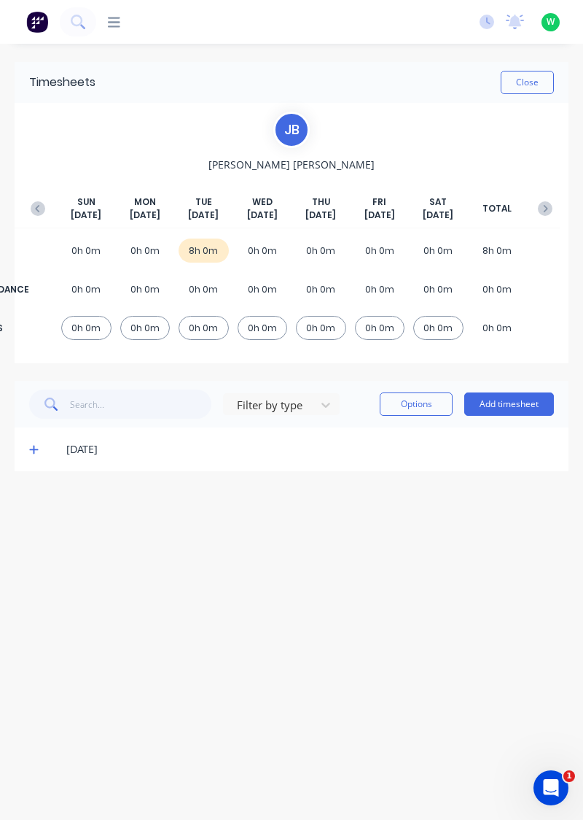
click at [32, 448] on icon at bounding box center [33, 450] width 9 height 9
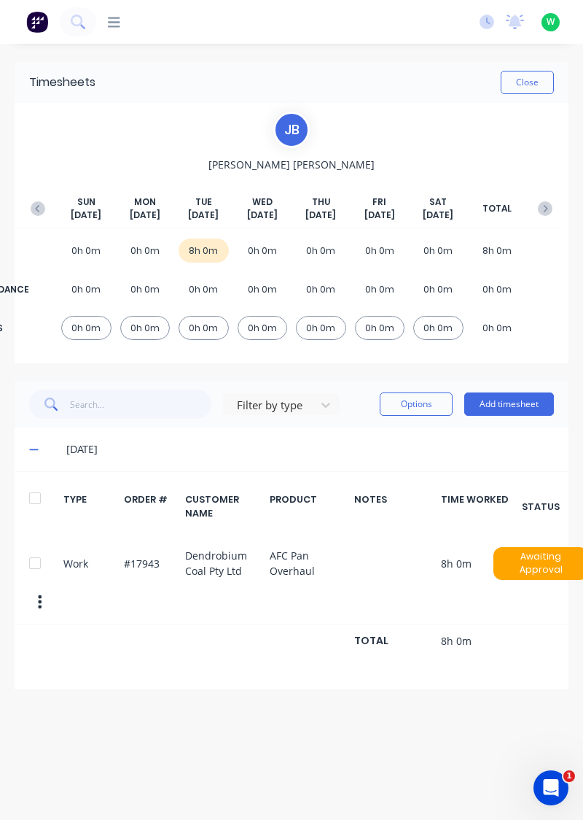
click at [30, 207] on button "button" at bounding box center [37, 208] width 29 height 26
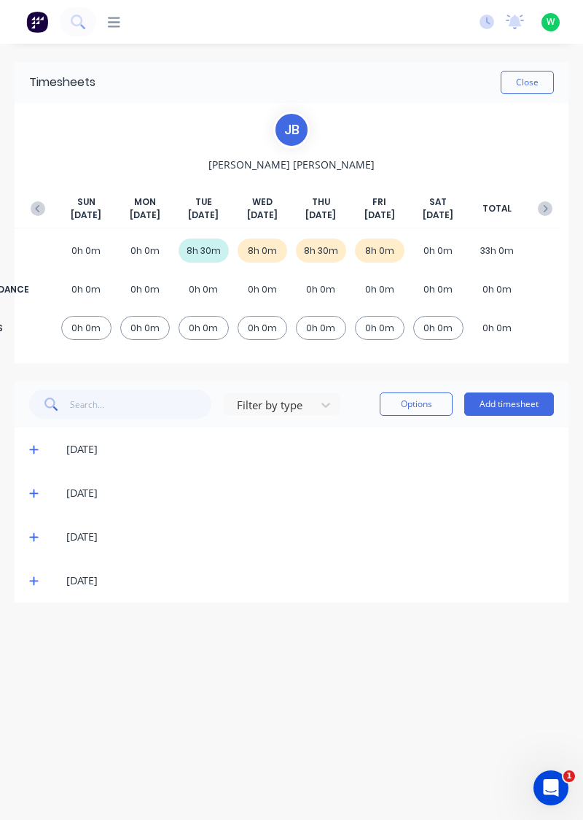
click at [31, 583] on icon at bounding box center [33, 580] width 9 height 10
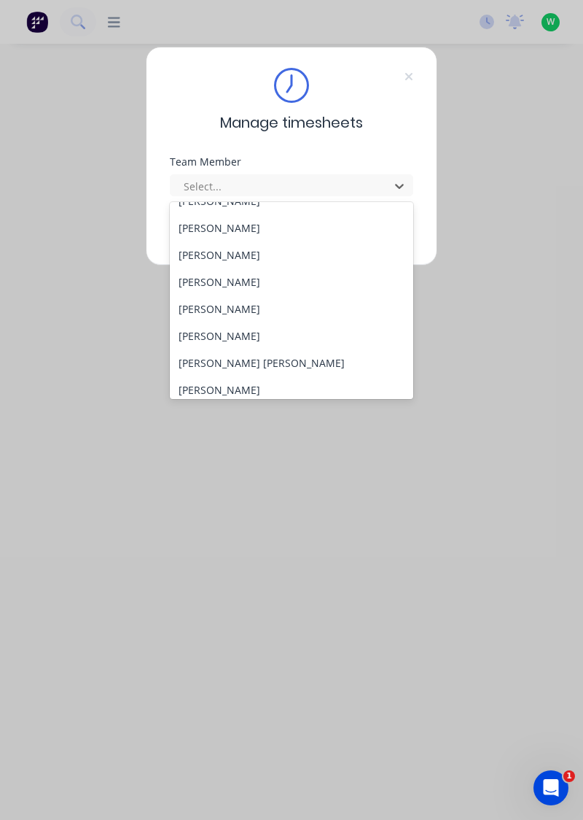
scroll to position [126, 0]
click at [238, 306] on div "[PERSON_NAME]" at bounding box center [292, 308] width 244 height 27
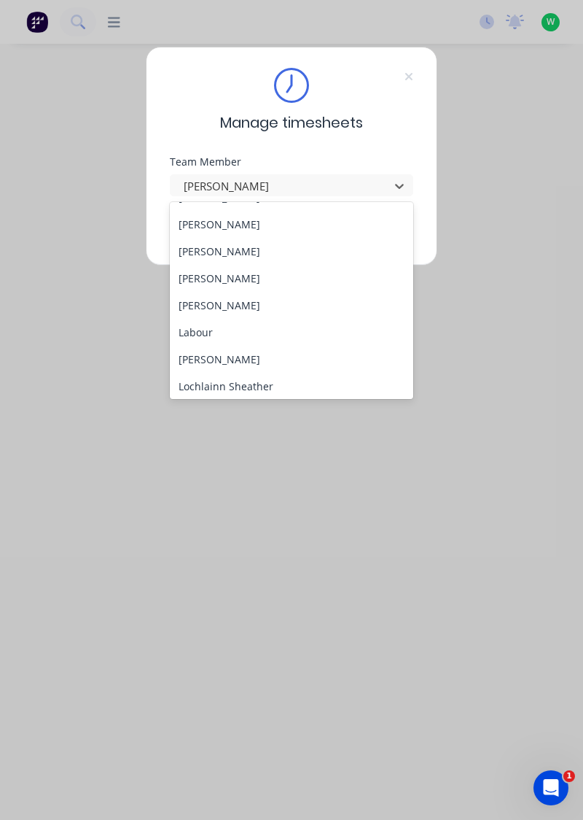
scroll to position [318, 0]
click at [231, 308] on div "[PERSON_NAME]" at bounding box center [292, 305] width 244 height 27
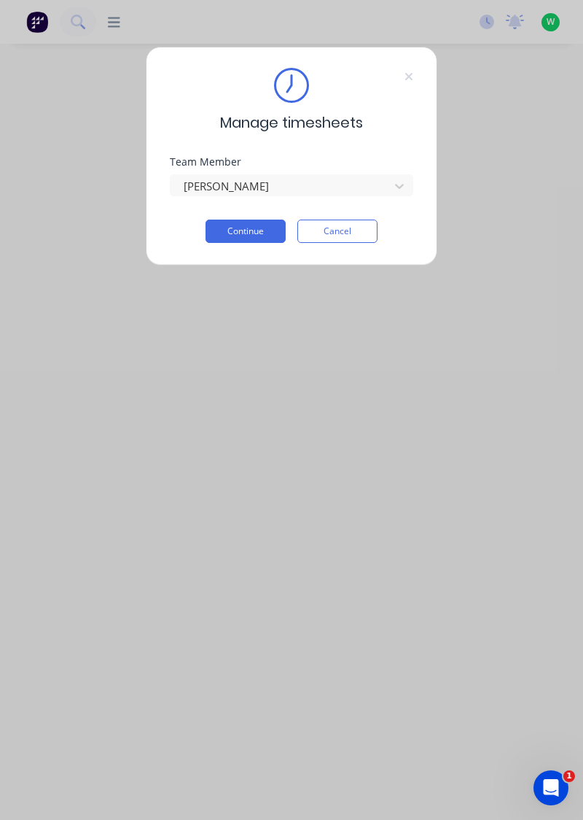
click at [249, 228] on button "Continue" at bounding box center [246, 230] width 80 height 23
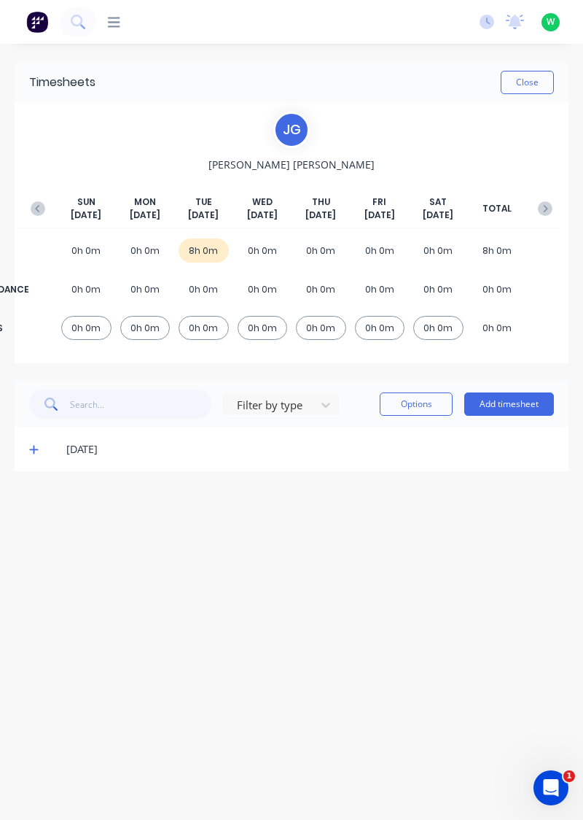
click at [32, 448] on icon at bounding box center [33, 450] width 9 height 9
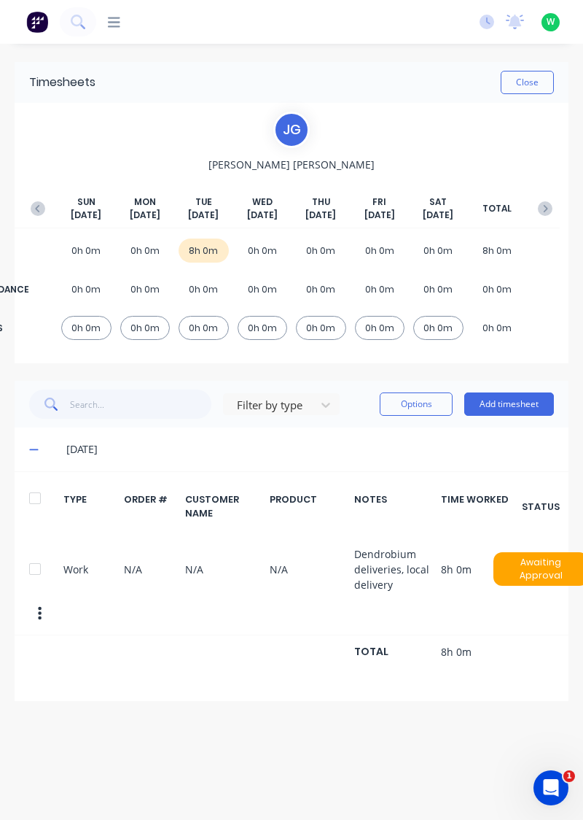
click at [538, 201] on icon "button" at bounding box center [545, 208] width 15 height 15
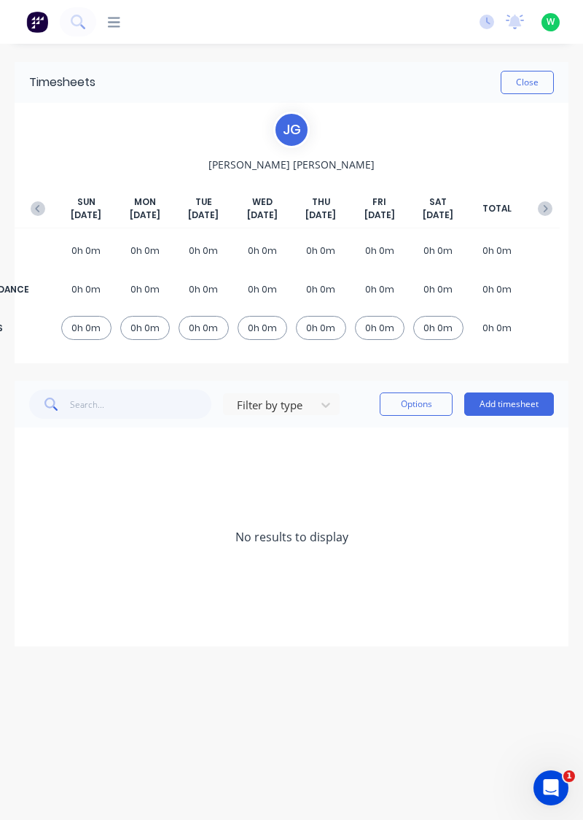
click at [28, 198] on button "button" at bounding box center [37, 208] width 29 height 26
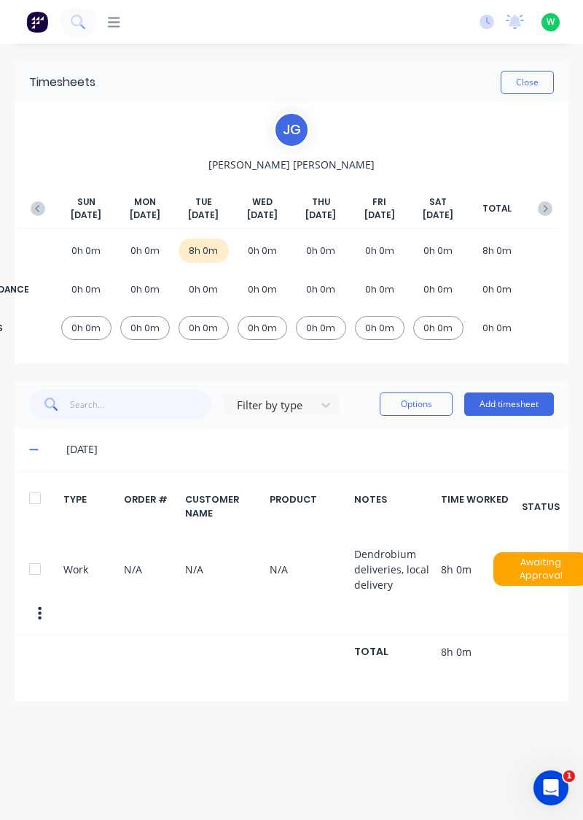
click at [42, 198] on button "button" at bounding box center [37, 208] width 29 height 26
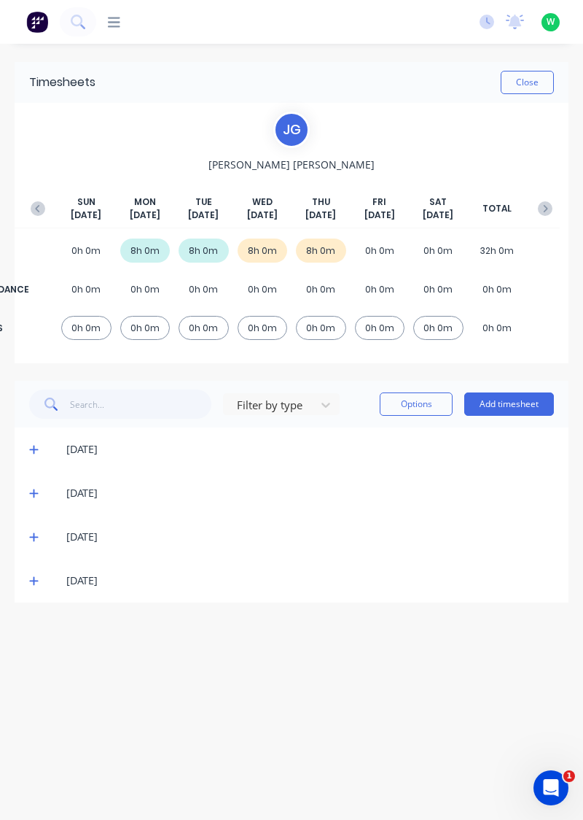
click at [516, 406] on button "Add timesheet" at bounding box center [509, 403] width 90 height 23
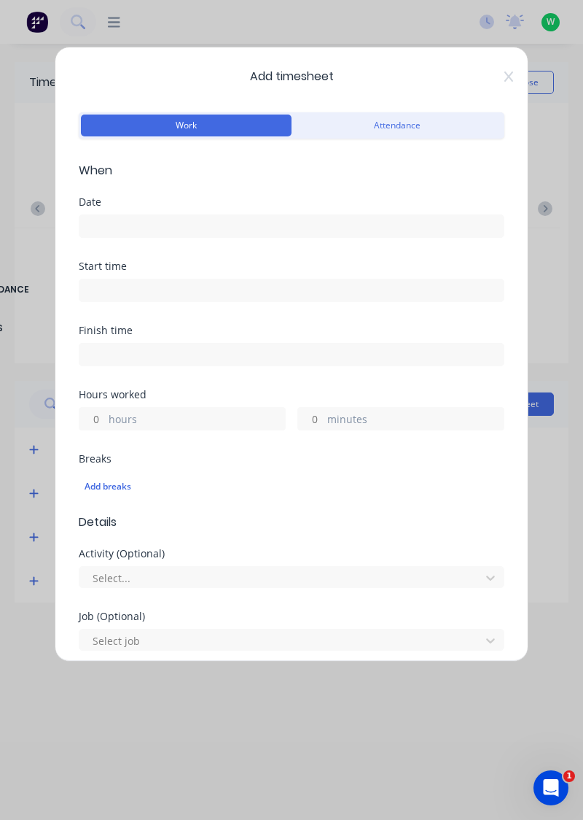
click at [293, 229] on input at bounding box center [291, 226] width 424 height 22
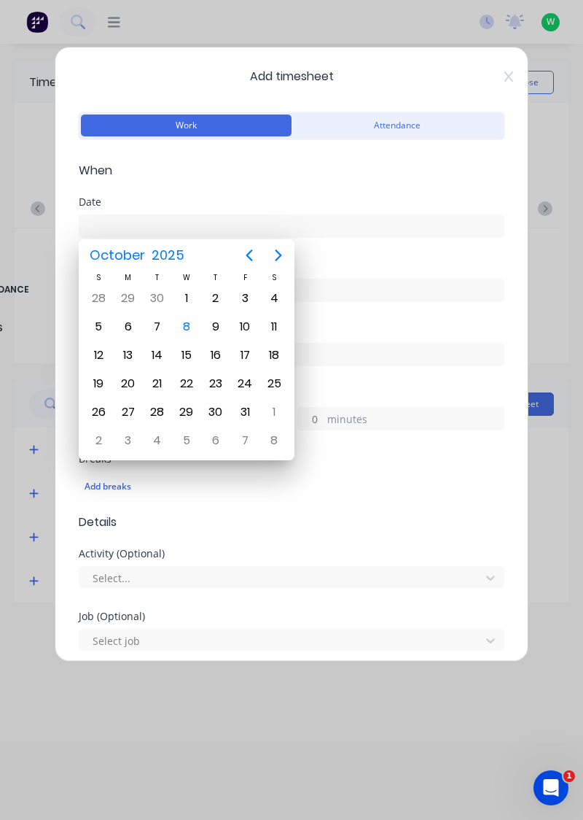
click at [249, 293] on div "3" at bounding box center [245, 298] width 22 height 22
type input "[DATE]"
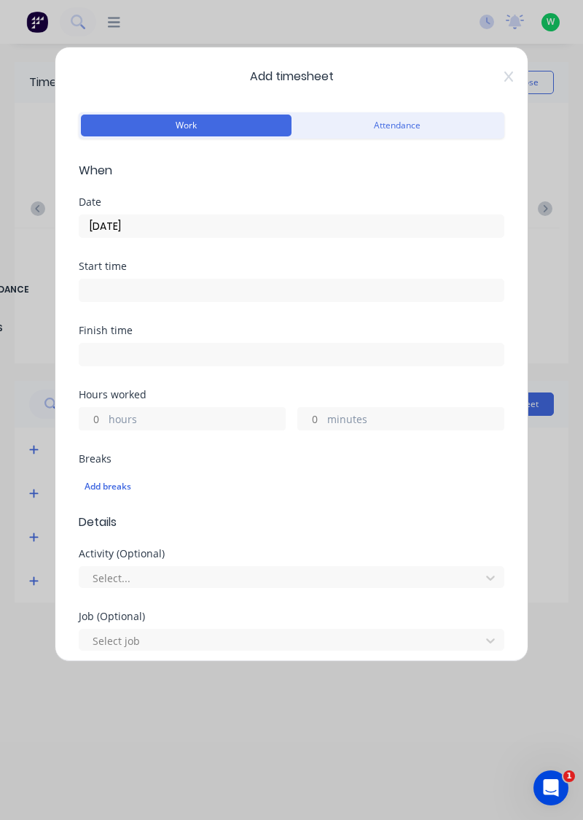
click at [197, 419] on label "hours" at bounding box center [197, 420] width 176 height 18
click at [105, 419] on input "hours" at bounding box center [92, 419] width 26 height 22
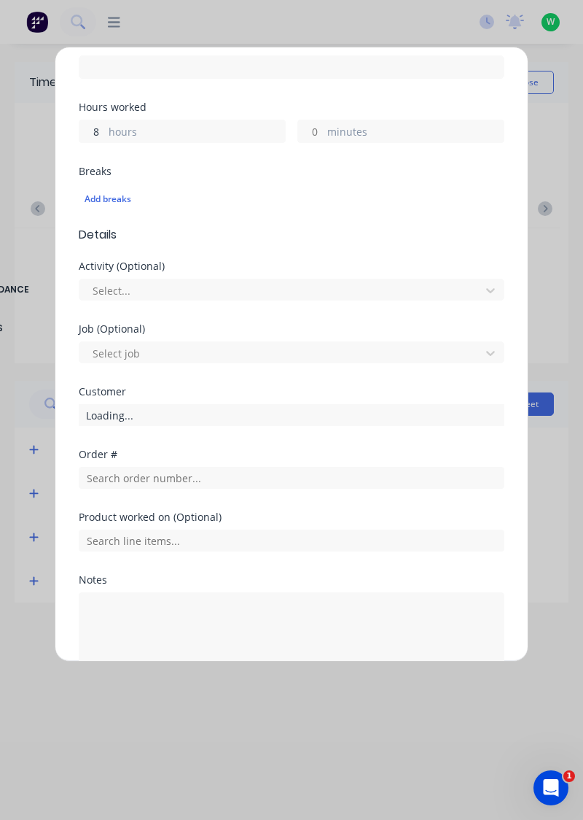
scroll to position [360, 0]
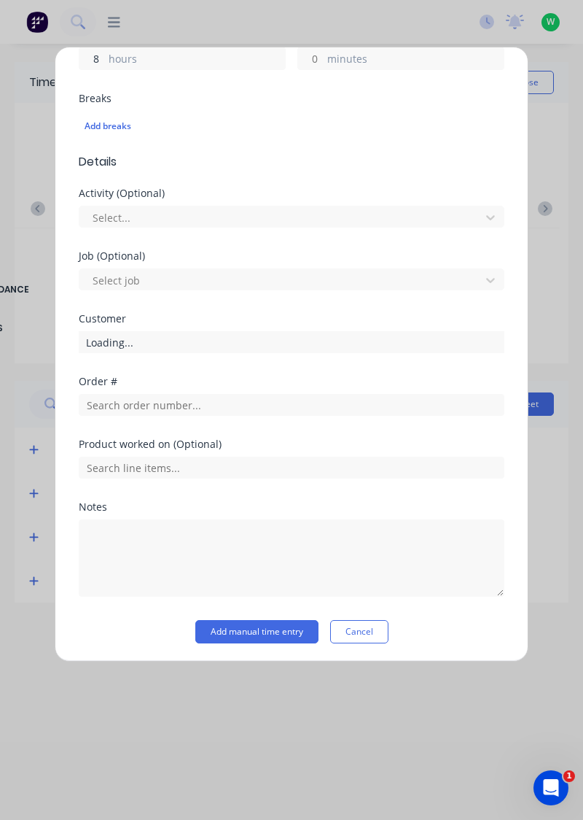
type input "8"
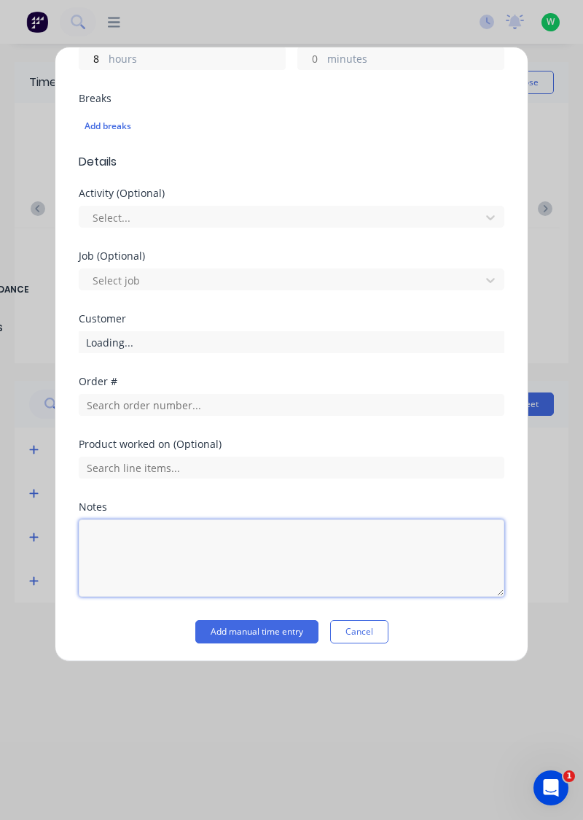
click at [193, 523] on textarea at bounding box center [292, 557] width 426 height 77
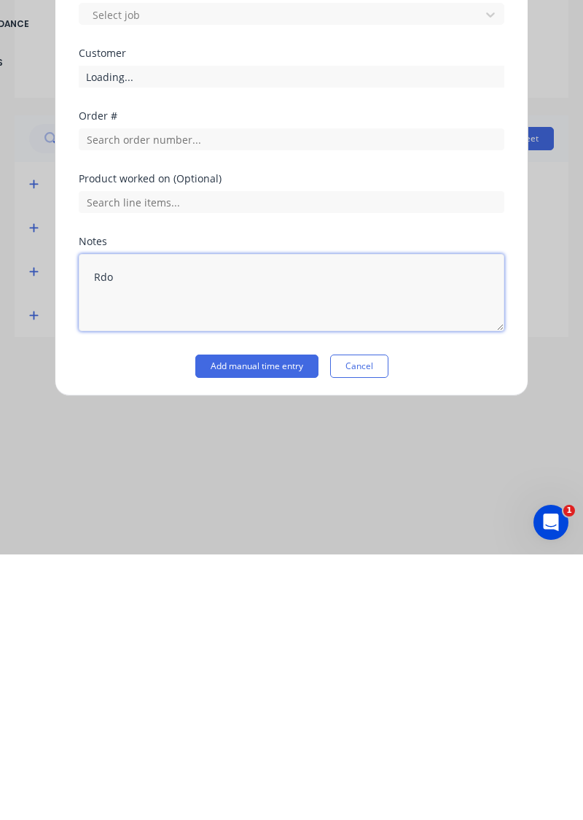
type textarea "Rdo"
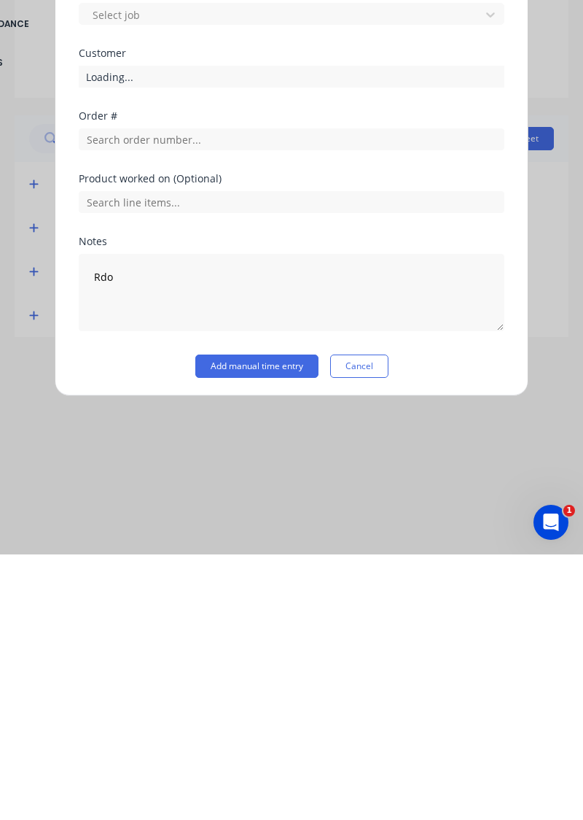
click at [271, 627] on button "Add manual time entry" at bounding box center [256, 631] width 123 height 23
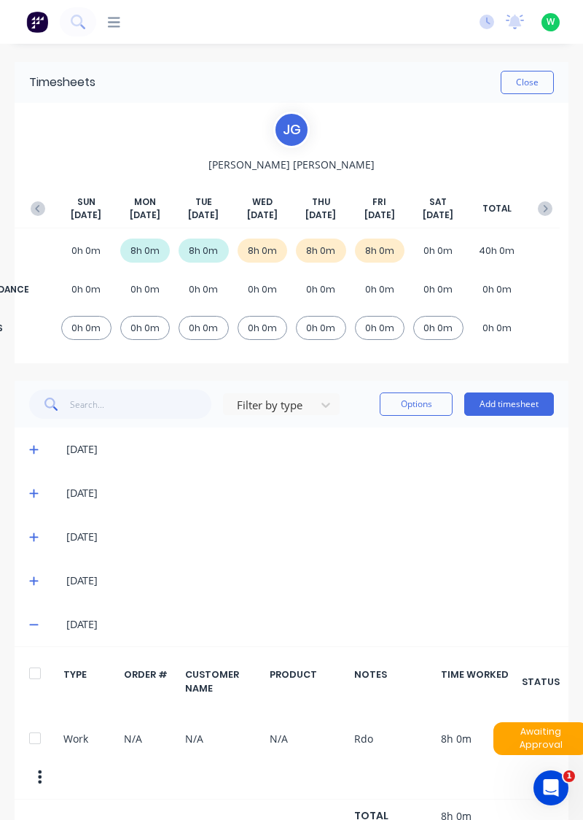
click at [545, 196] on button "button" at bounding box center [545, 208] width 29 height 26
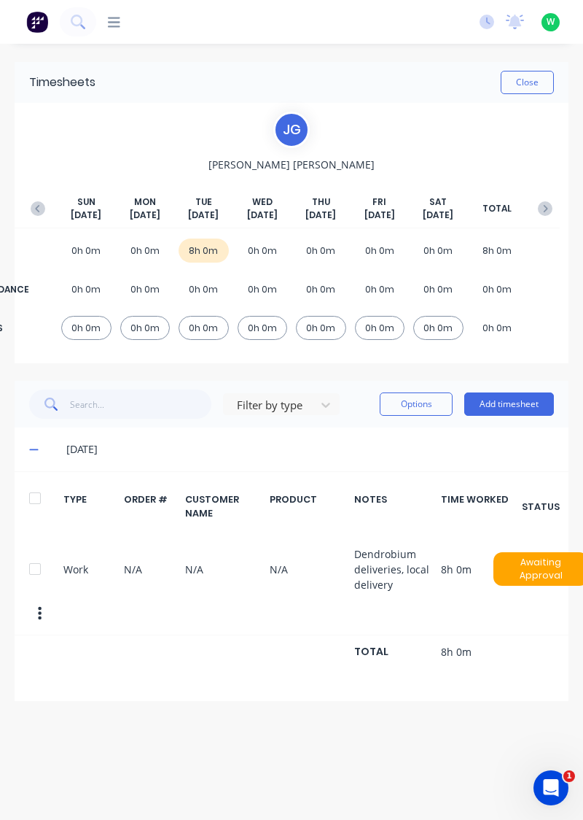
click at [508, 401] on button "Add timesheet" at bounding box center [509, 403] width 90 height 23
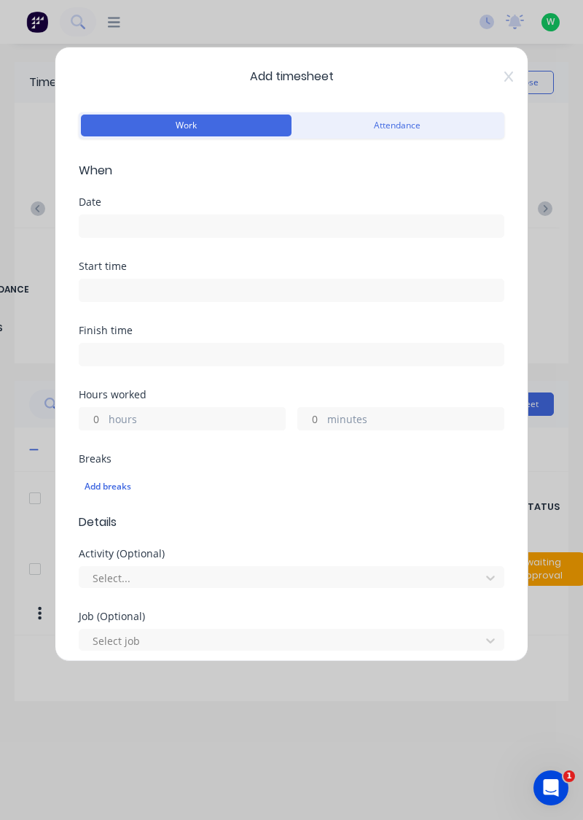
click at [332, 220] on input at bounding box center [291, 226] width 424 height 22
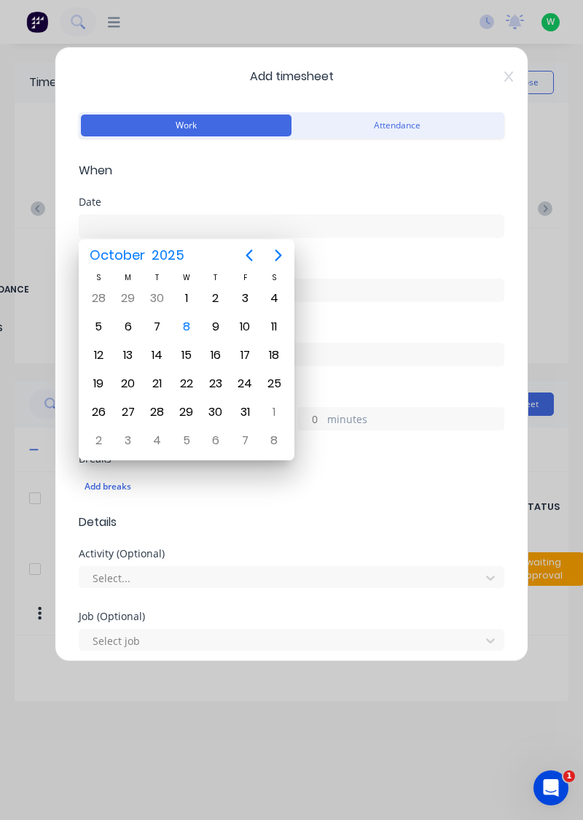
click at [130, 329] on div "6" at bounding box center [128, 327] width 22 height 22
type input "[DATE]"
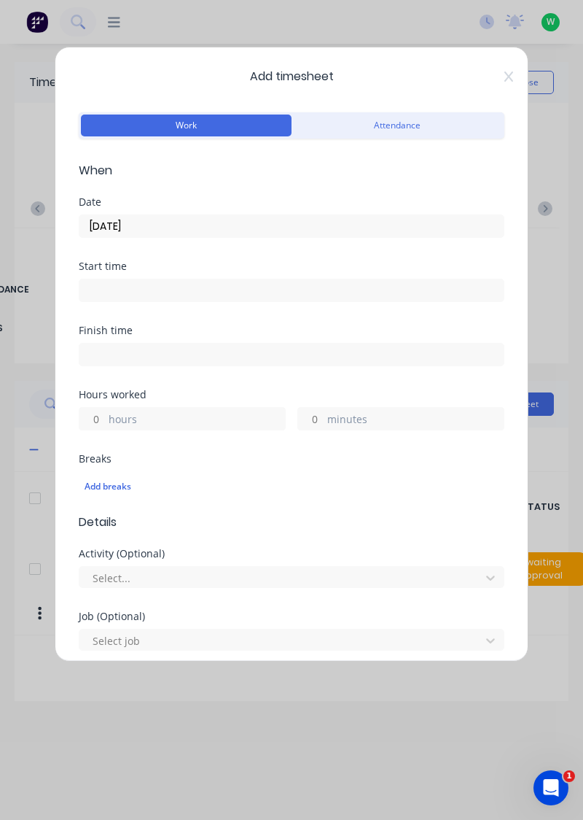
click at [193, 421] on label "hours" at bounding box center [197, 420] width 176 height 18
click at [105, 421] on input "hours" at bounding box center [92, 419] width 26 height 22
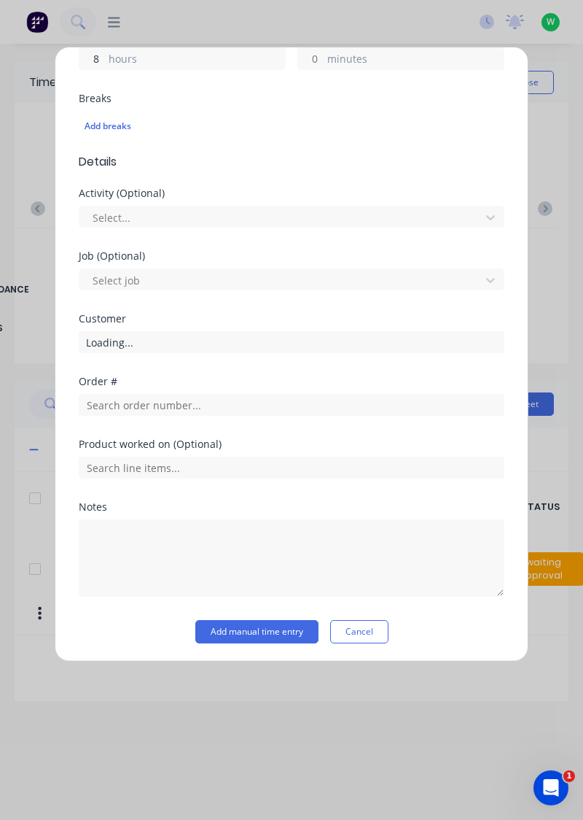
type input "8"
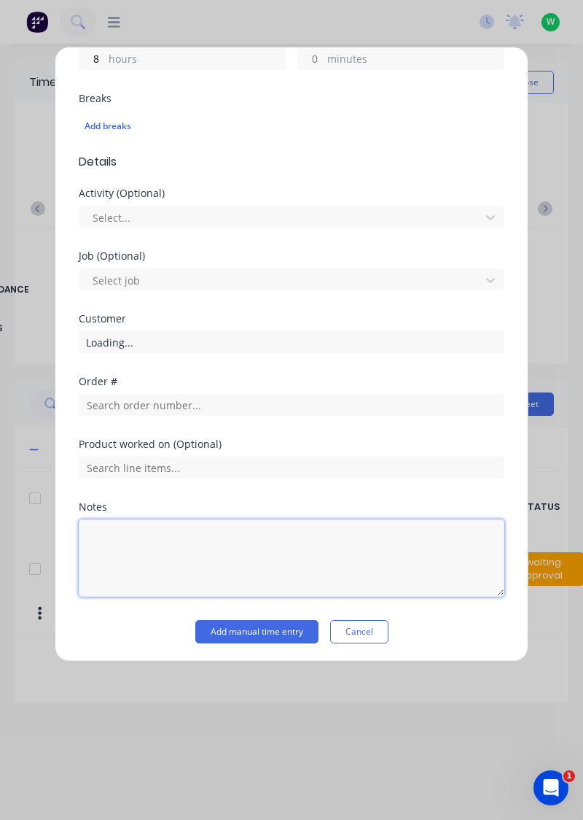
click at [217, 532] on textarea at bounding box center [292, 557] width 426 height 77
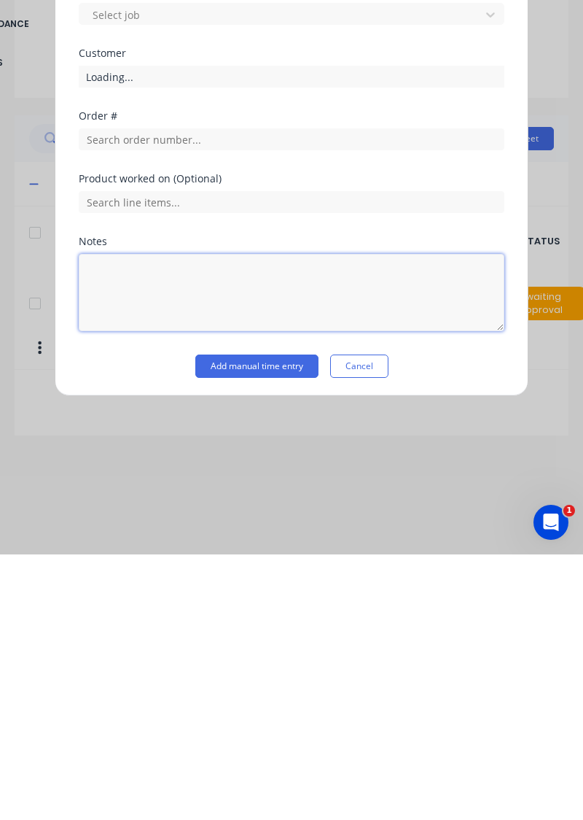
scroll to position [13, 0]
type textarea "A"
type textarea "Public holiday"
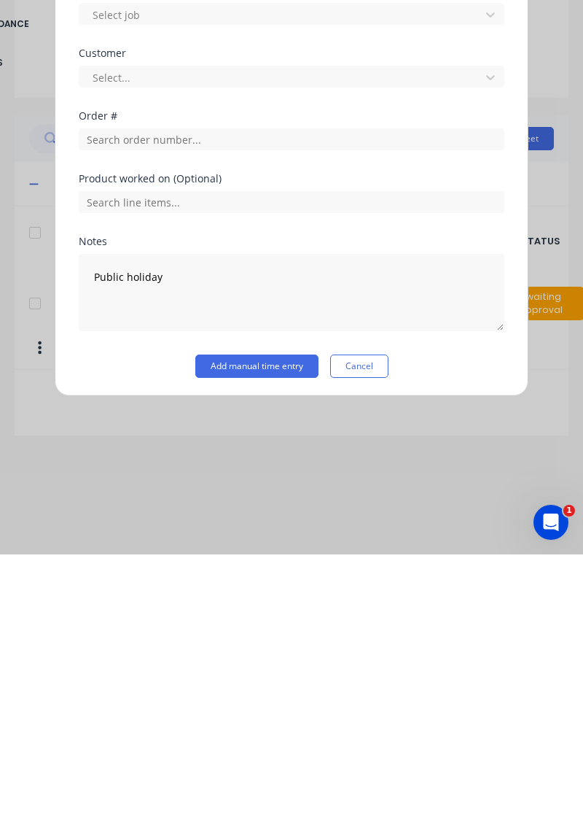
click at [276, 624] on button "Add manual time entry" at bounding box center [256, 631] width 123 height 23
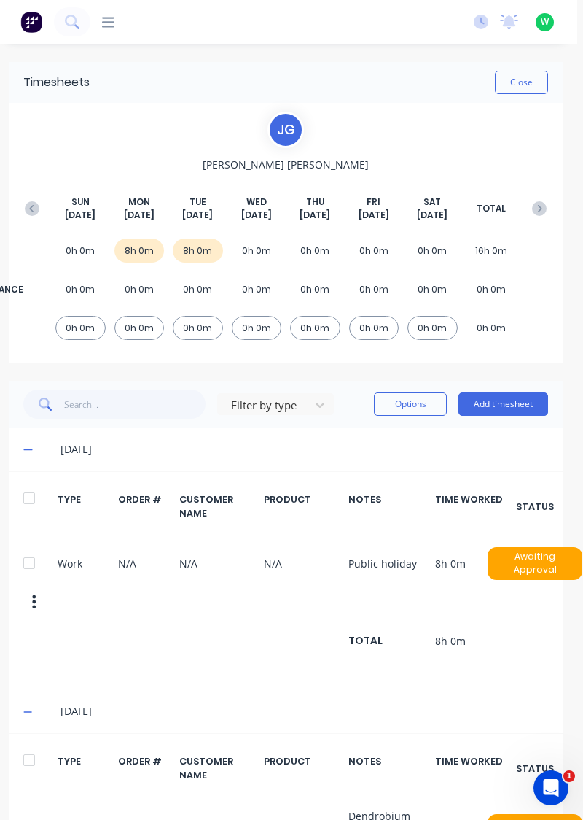
scroll to position [0, 0]
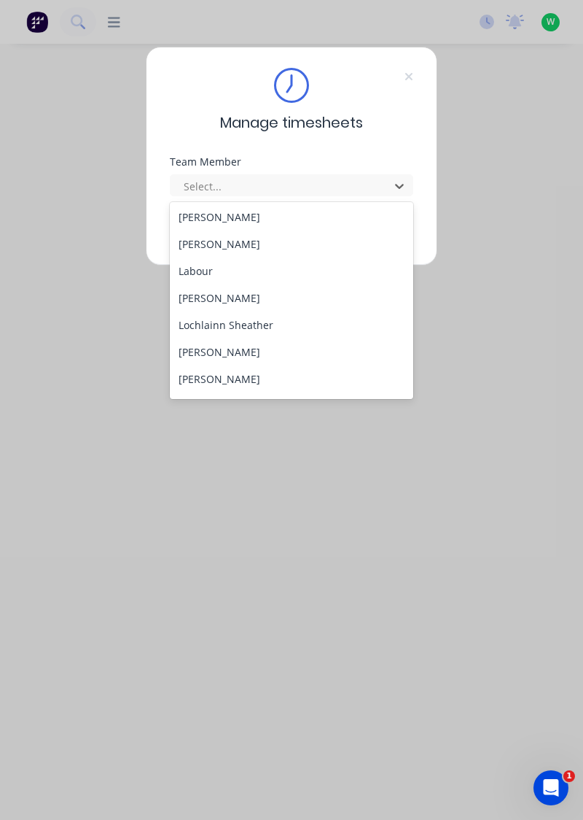
scroll to position [378, 0]
click at [229, 298] on div "[PERSON_NAME]" at bounding box center [292, 299] width 244 height 27
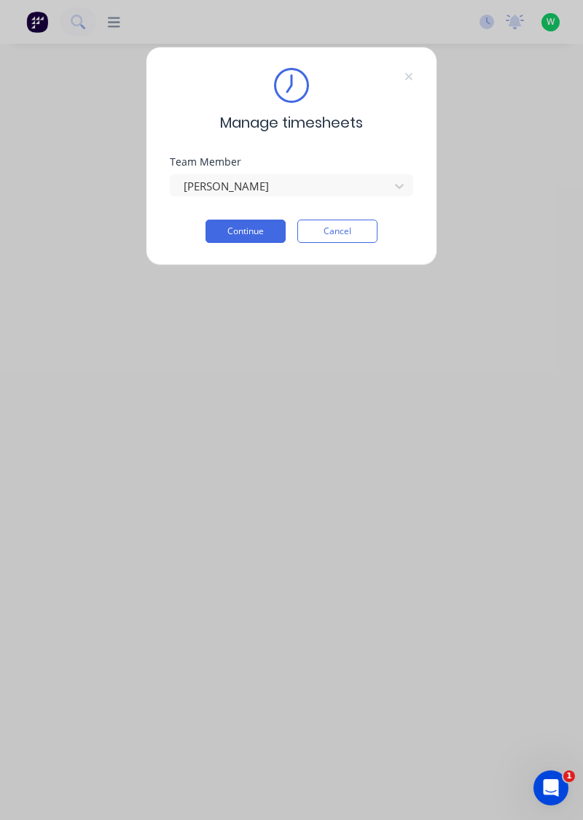
click at [258, 228] on button "Continue" at bounding box center [246, 230] width 80 height 23
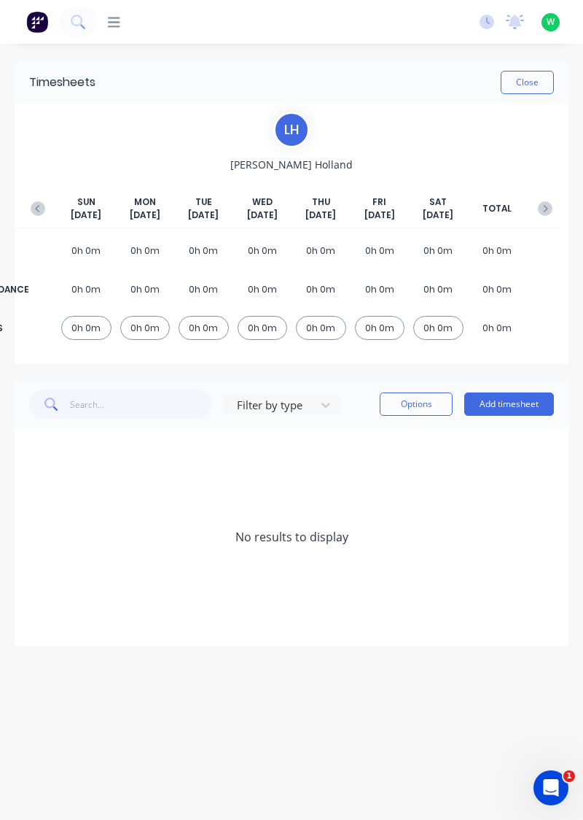
click at [488, 393] on button "Add timesheet" at bounding box center [509, 403] width 90 height 23
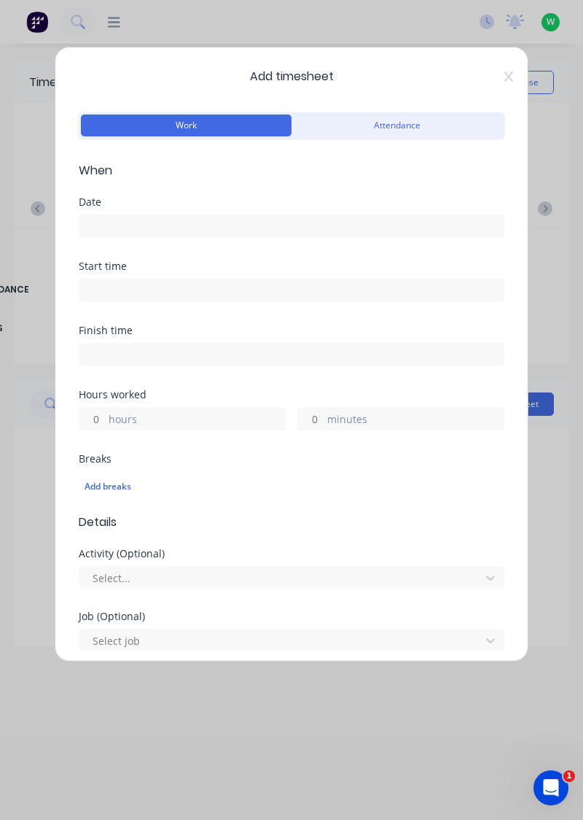
click at [258, 219] on input at bounding box center [291, 226] width 424 height 22
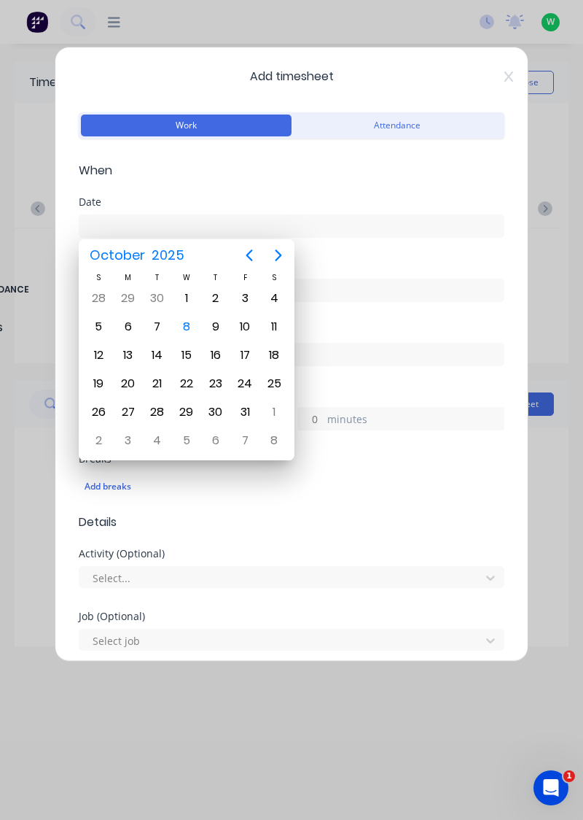
click at [132, 328] on div "6" at bounding box center [128, 327] width 22 height 22
type input "[DATE]"
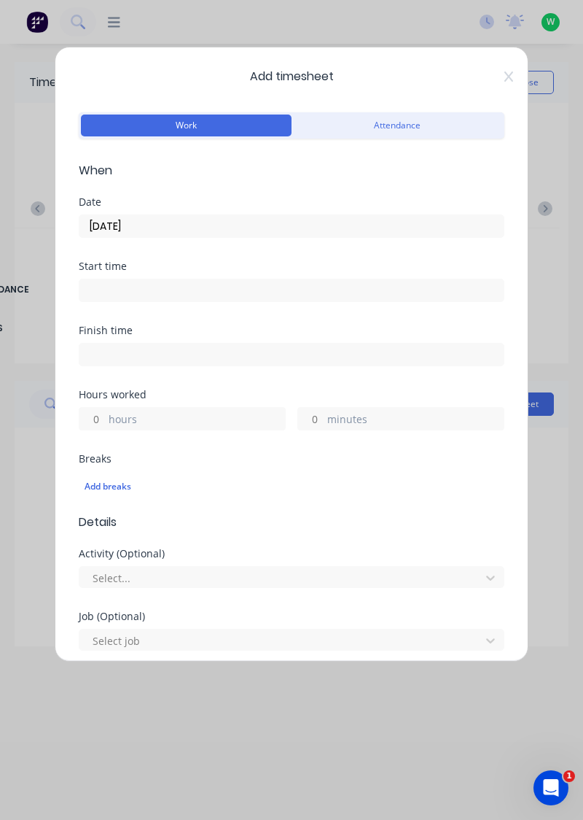
click at [180, 417] on label "hours" at bounding box center [197, 420] width 176 height 18
click at [105, 417] on input "hours" at bounding box center [92, 419] width 26 height 22
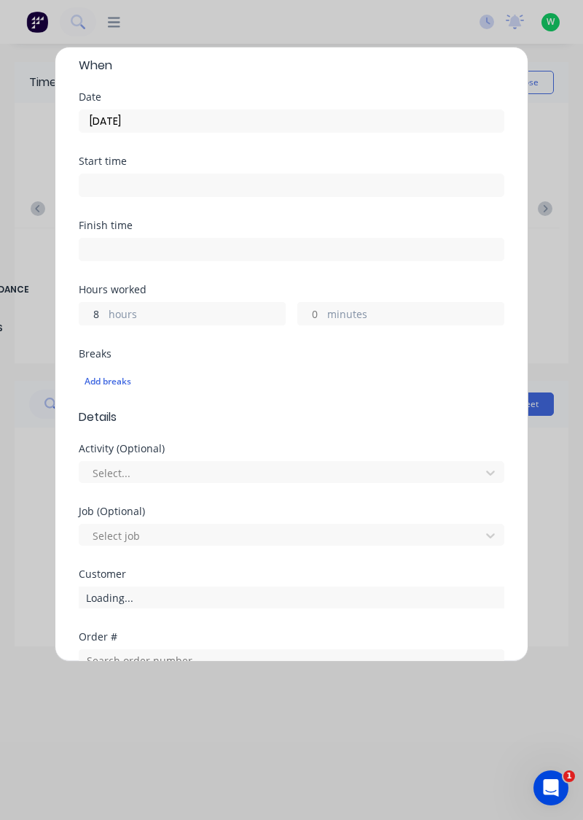
scroll to position [360, 0]
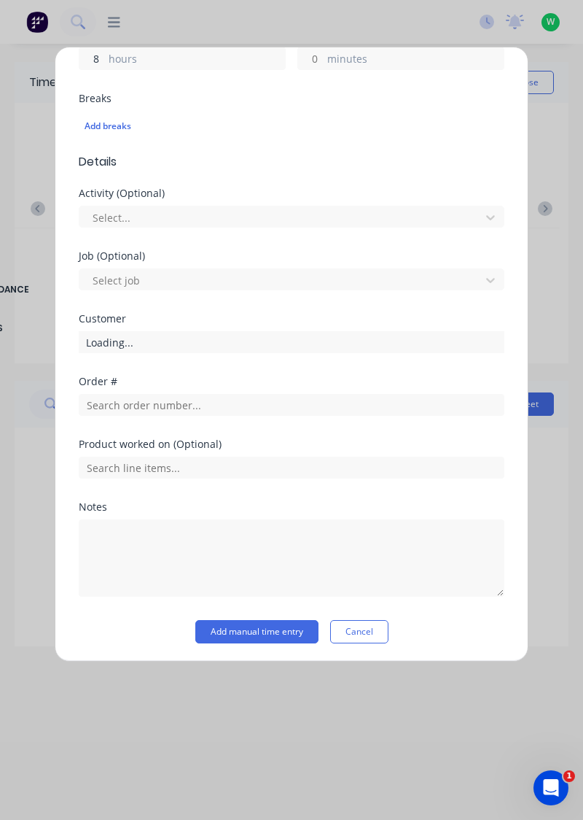
type input "8"
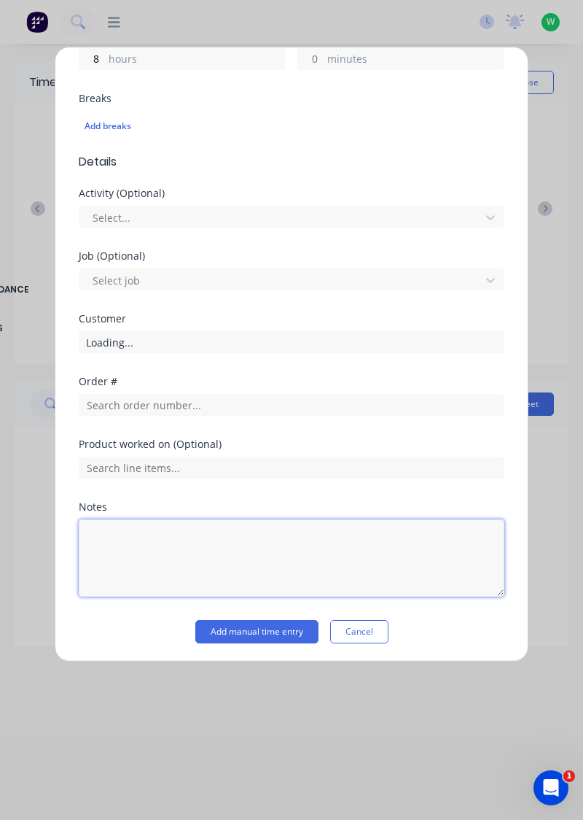
click at [192, 535] on textarea at bounding box center [292, 557] width 426 height 77
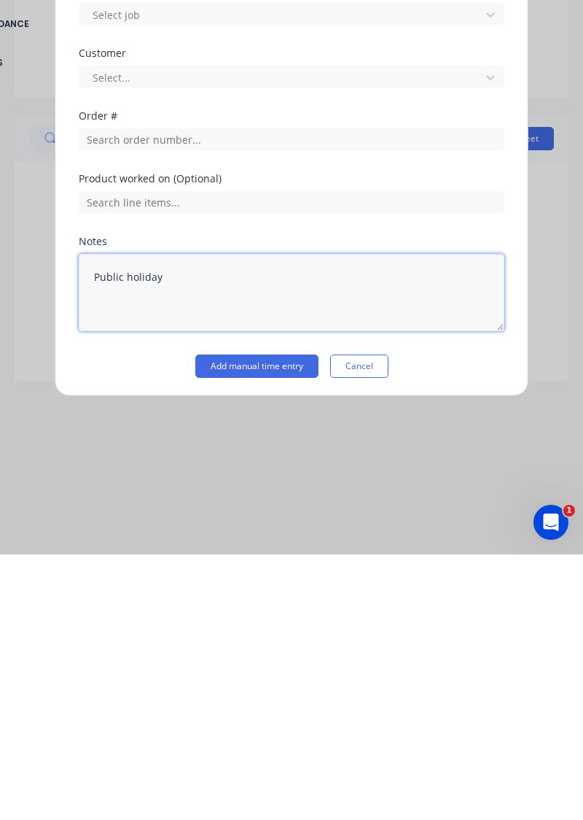
type textarea "Public holiday"
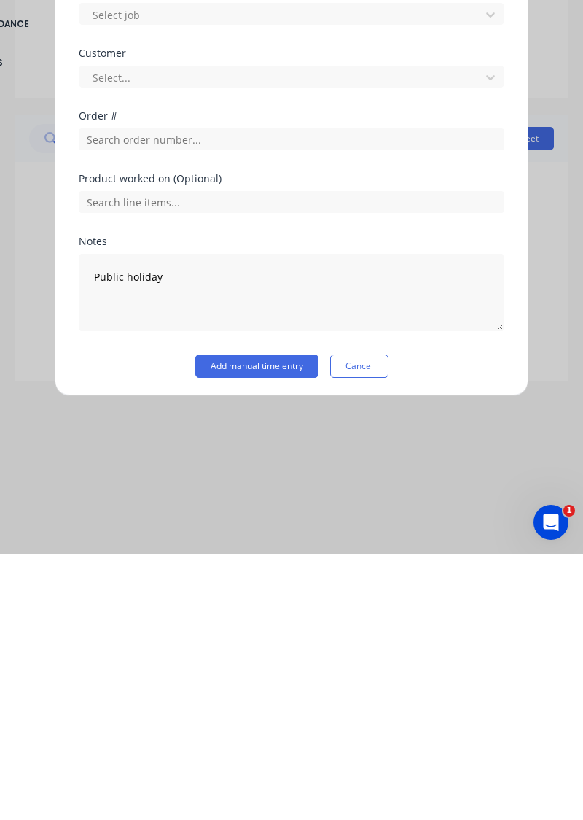
click at [241, 627] on button "Add manual time entry" at bounding box center [256, 631] width 123 height 23
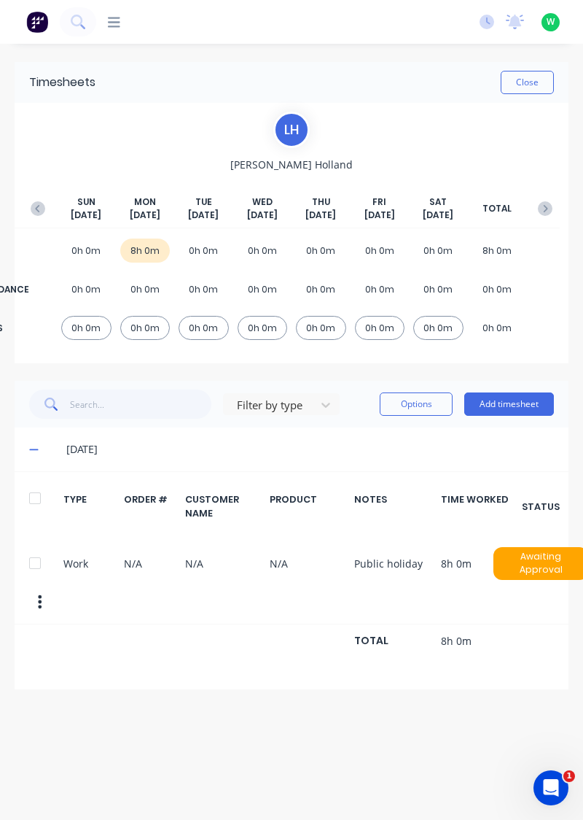
click at [508, 398] on button "Add timesheet" at bounding box center [509, 403] width 90 height 23
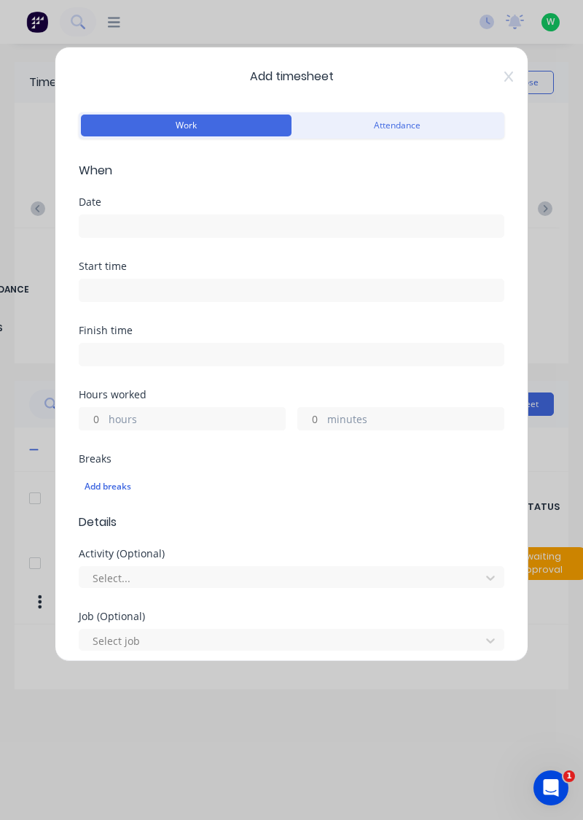
click at [312, 221] on input at bounding box center [291, 226] width 424 height 22
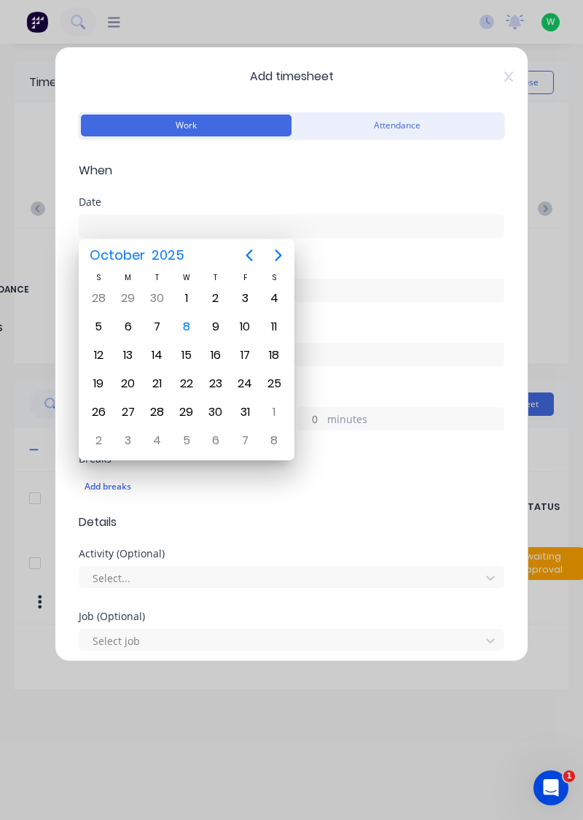
click at [159, 327] on div "7" at bounding box center [158, 327] width 22 height 22
type input "07/10/2025"
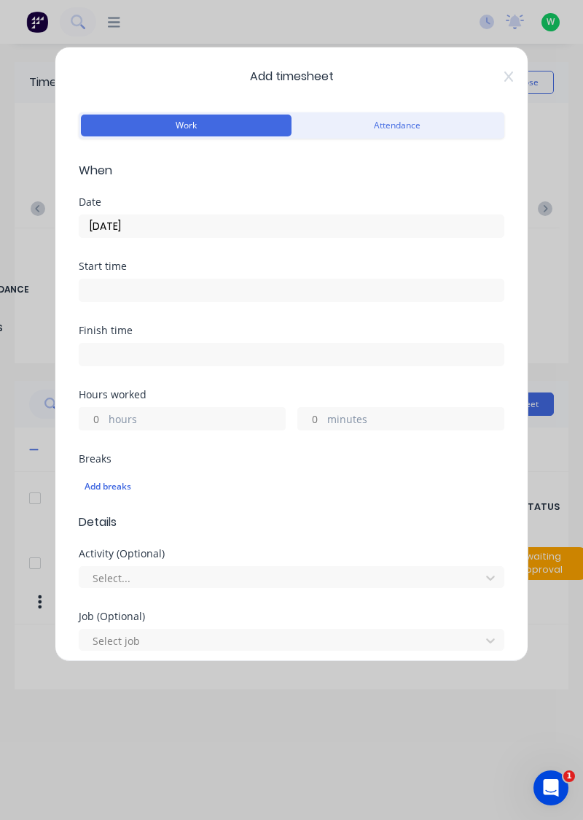
click at [175, 421] on label "hours" at bounding box center [197, 420] width 176 height 18
click at [105, 421] on input "hours" at bounding box center [92, 419] width 26 height 22
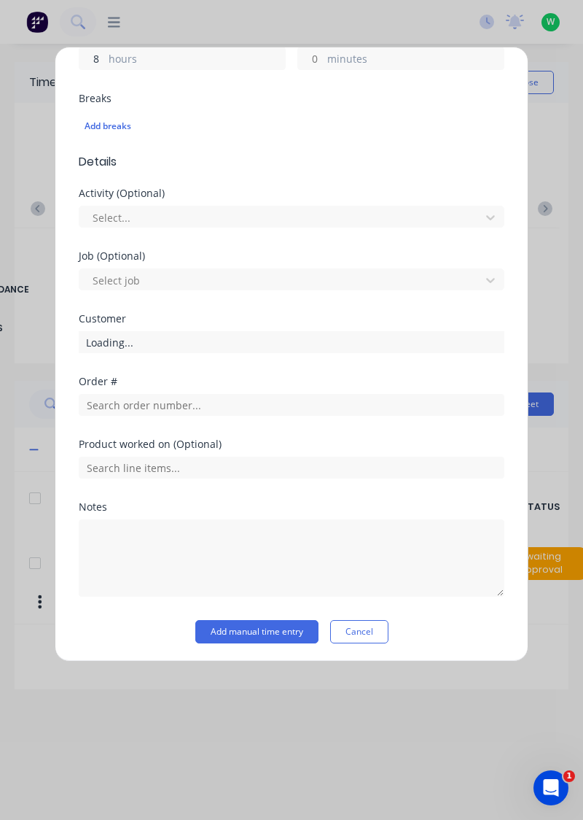
type input "8"
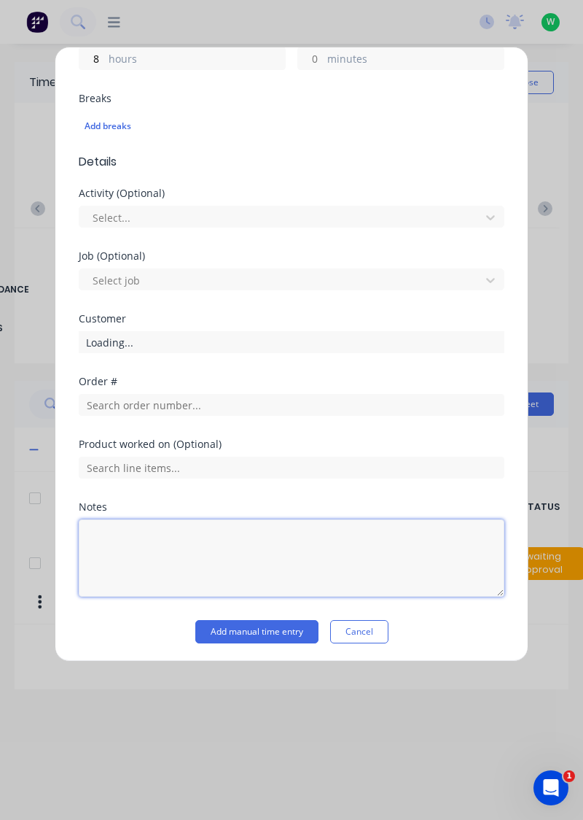
click at [216, 540] on textarea at bounding box center [292, 557] width 426 height 77
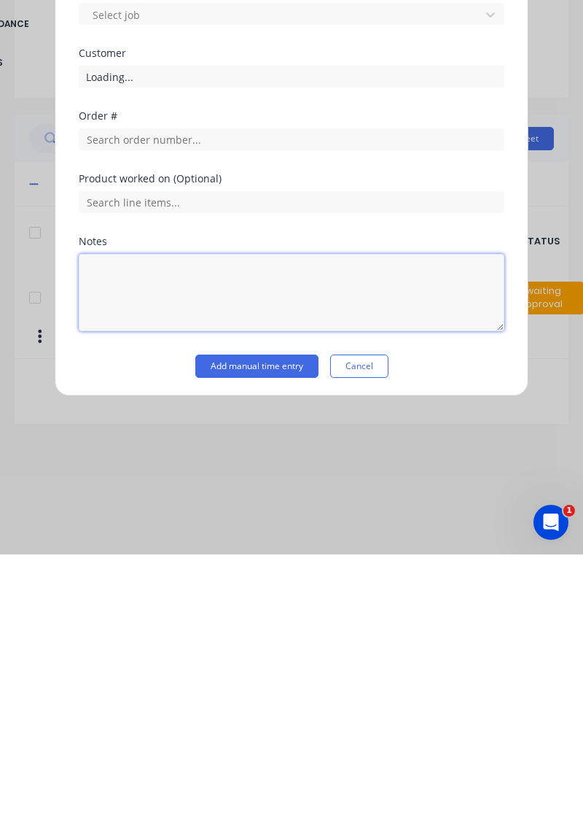
scroll to position [13, 0]
type textarea "Rdo"
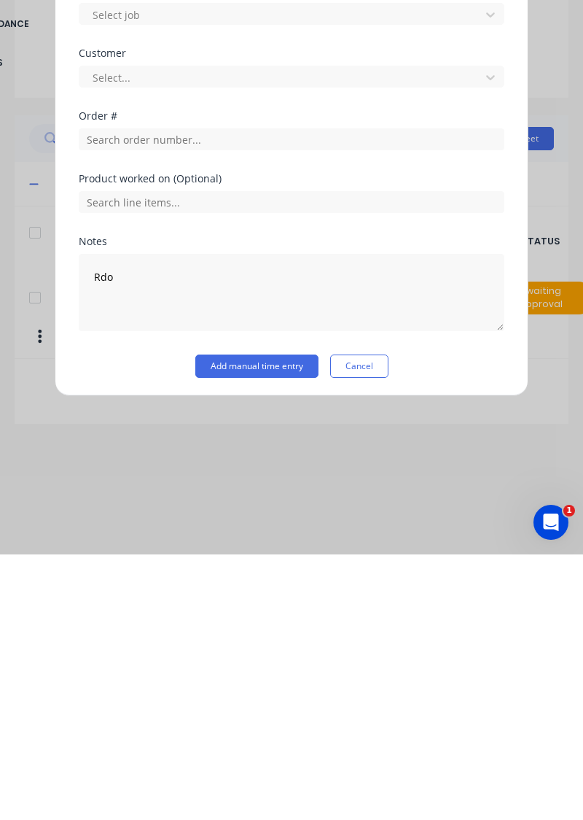
click at [271, 624] on button "Add manual time entry" at bounding box center [256, 631] width 123 height 23
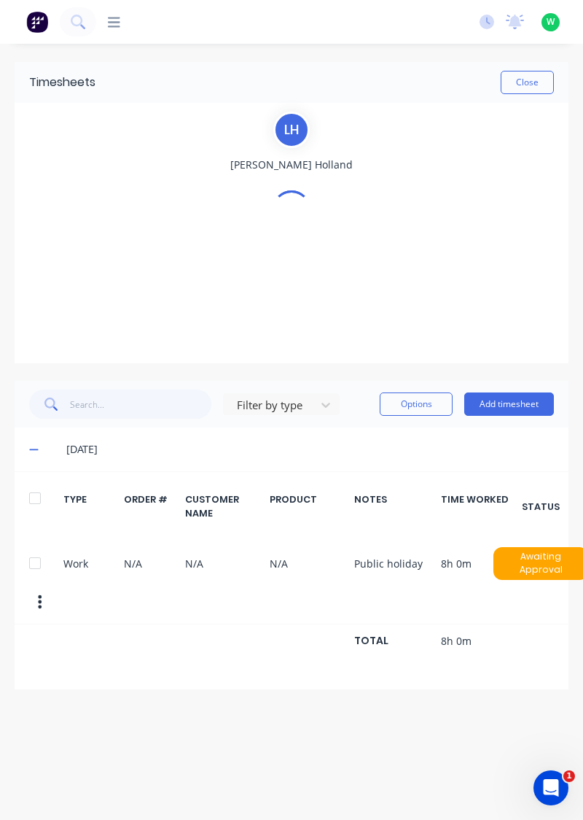
scroll to position [0, 0]
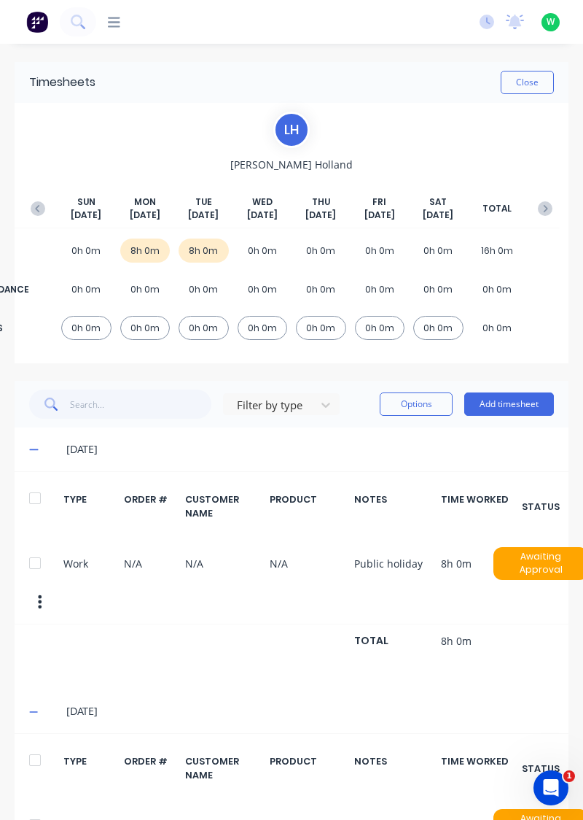
click at [519, 397] on button "Add timesheet" at bounding box center [509, 403] width 90 height 23
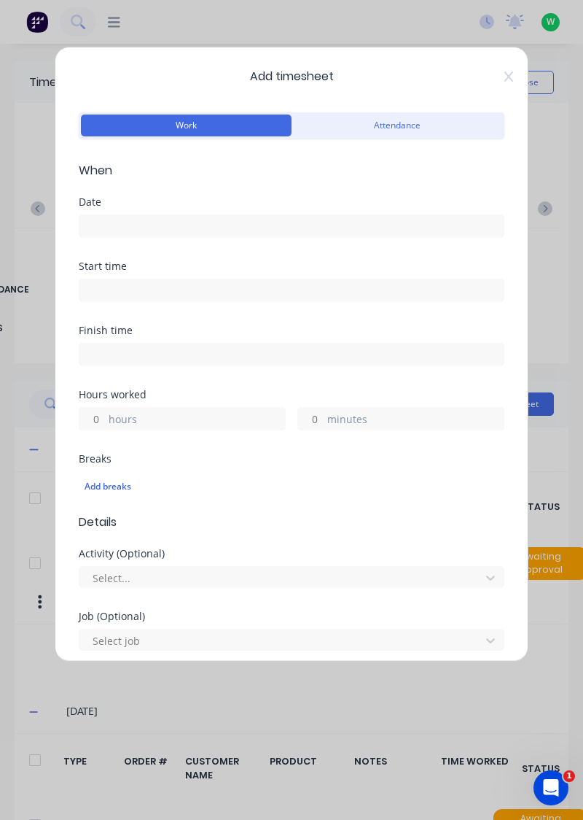
click at [380, 220] on input at bounding box center [291, 226] width 424 height 22
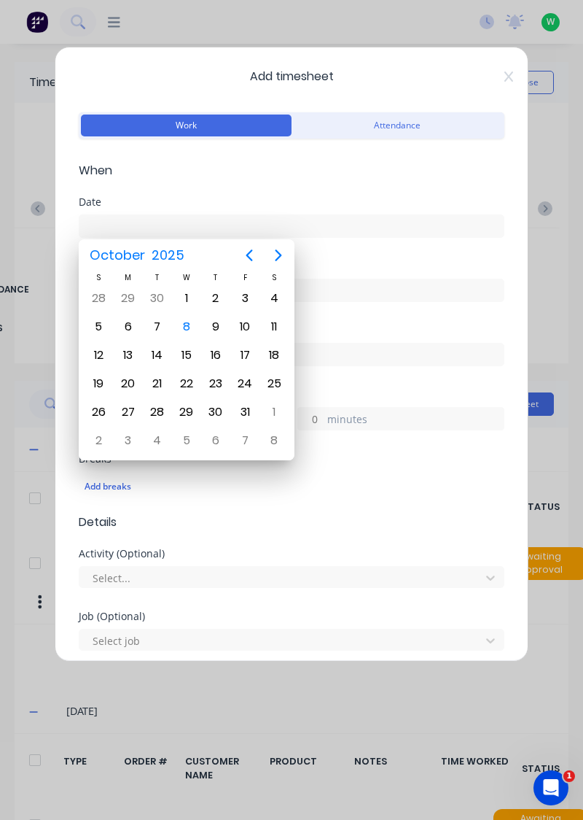
click at [498, 156] on div "Work Attendance" at bounding box center [292, 135] width 426 height 53
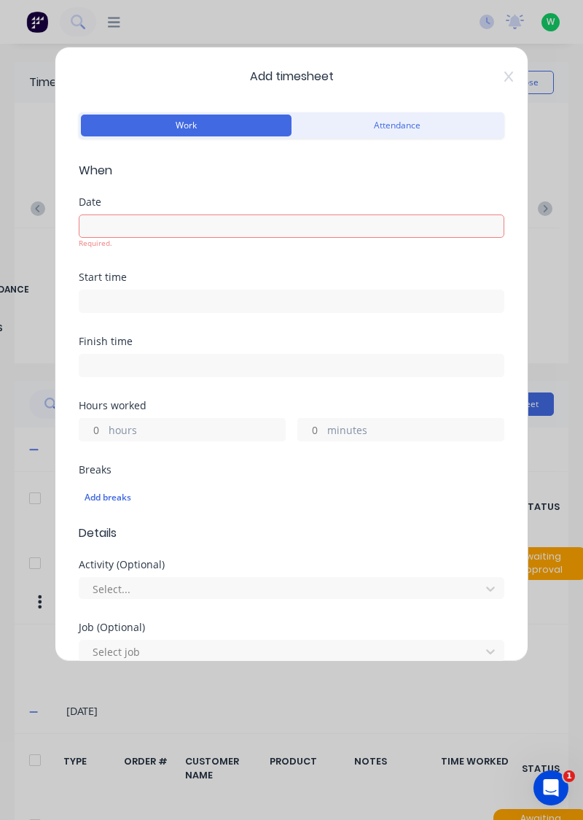
click at [509, 73] on icon at bounding box center [509, 77] width 9 height 12
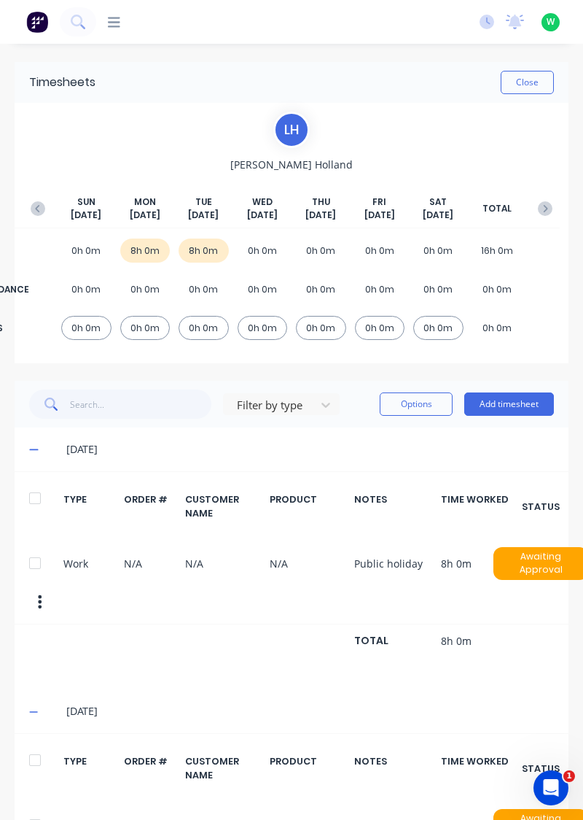
click at [34, 201] on icon "button" at bounding box center [38, 208] width 15 height 15
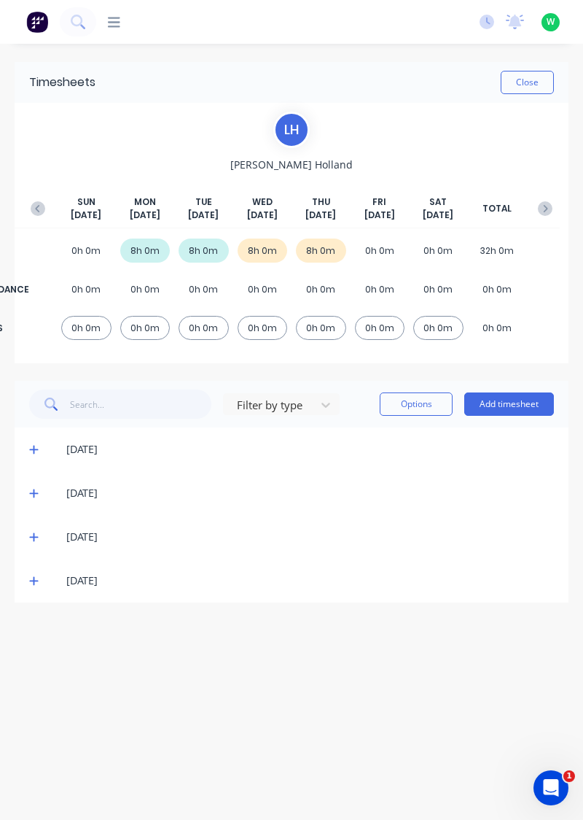
click at [29, 585] on span at bounding box center [36, 580] width 14 height 15
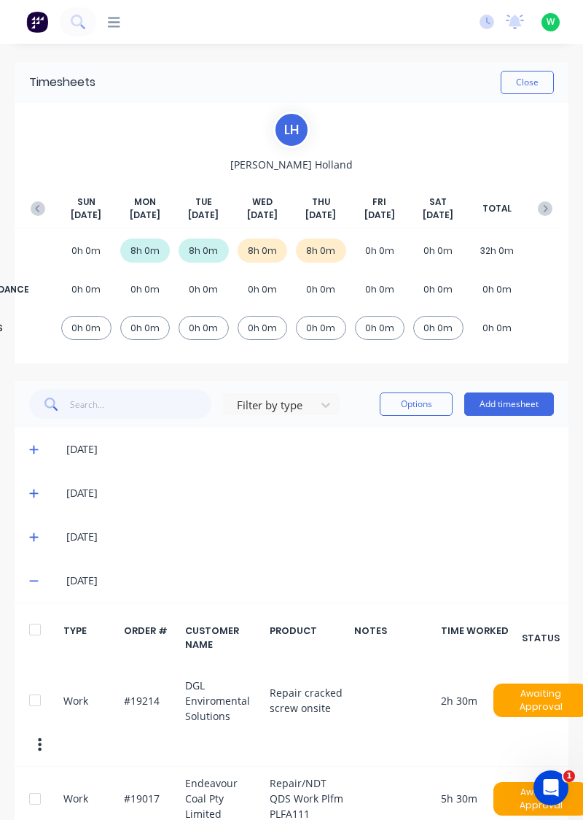
scroll to position [65, 0]
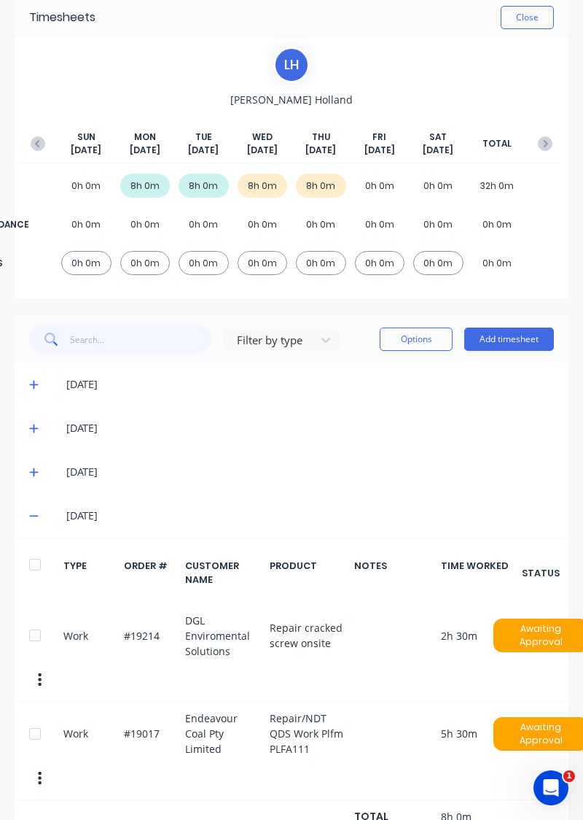
click at [528, 319] on div "Filter by type Options Add timesheet" at bounding box center [292, 339] width 554 height 47
click at [491, 336] on button "Add timesheet" at bounding box center [509, 338] width 90 height 23
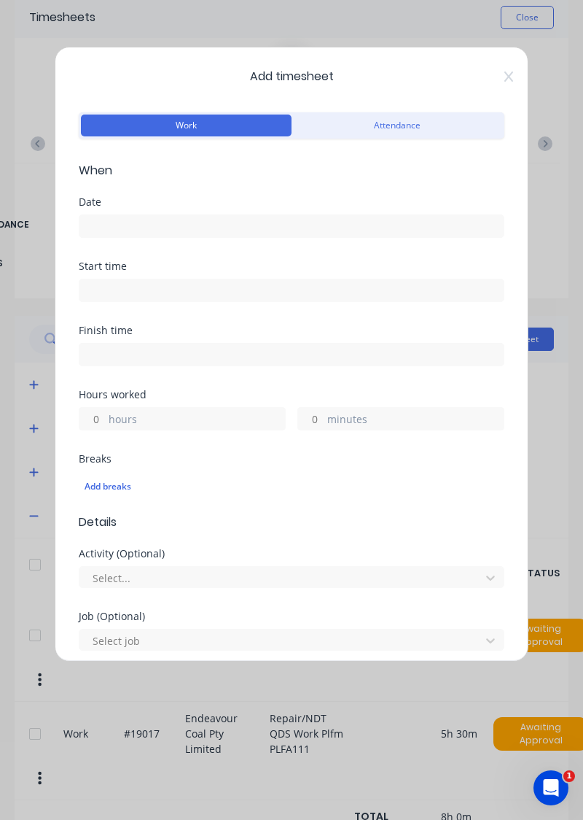
click at [330, 218] on input at bounding box center [291, 226] width 424 height 22
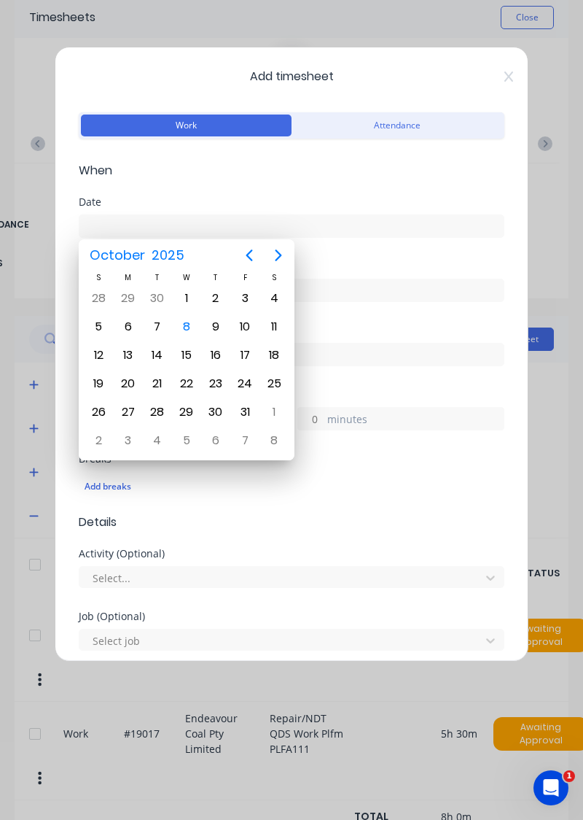
click at [241, 324] on div "10" at bounding box center [245, 327] width 22 height 22
type input "10/10/2025"
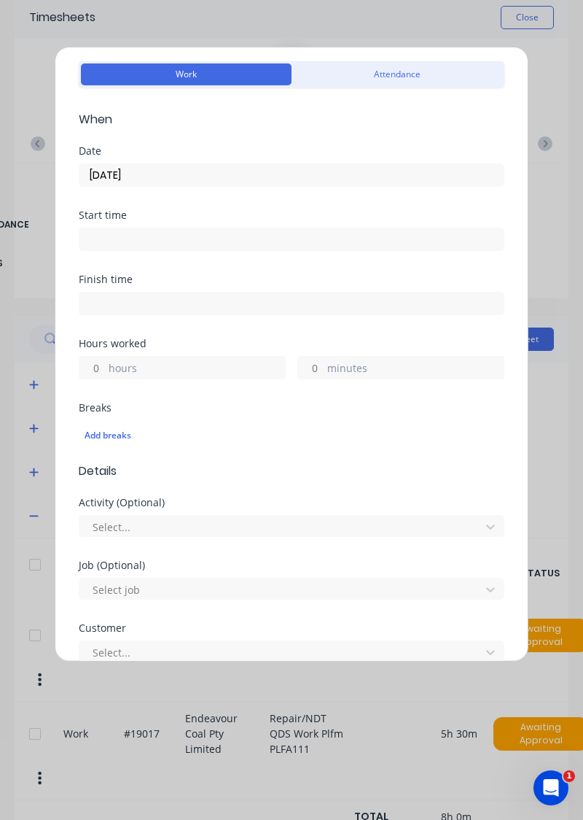
scroll to position [0, 0]
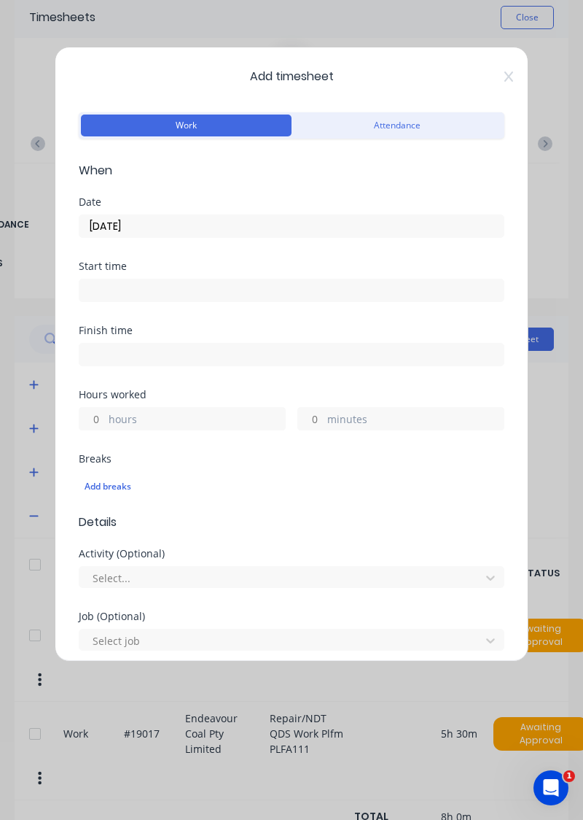
click at [200, 419] on label "hours" at bounding box center [197, 420] width 176 height 18
click at [105, 419] on input "hours" at bounding box center [92, 419] width 26 height 22
type input "8"
click at [507, 74] on icon at bounding box center [509, 77] width 9 height 12
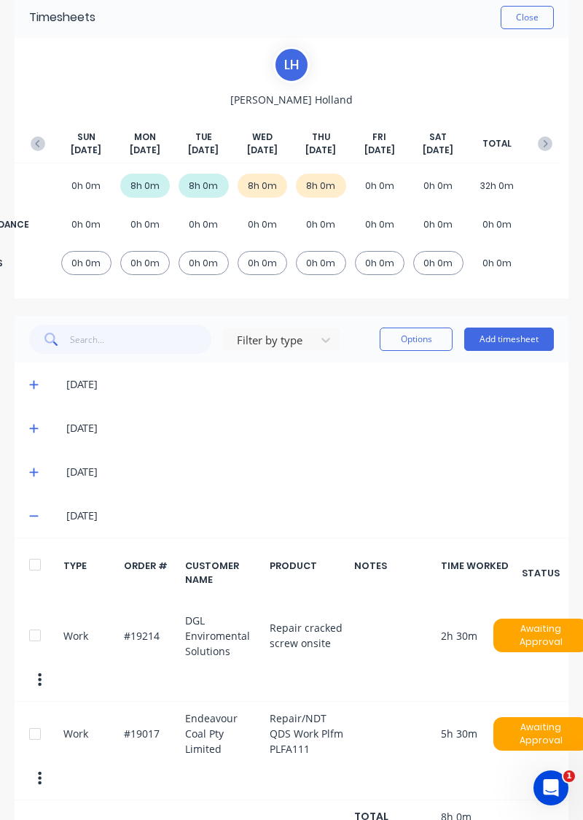
click at [522, 333] on button "Add timesheet" at bounding box center [509, 338] width 90 height 23
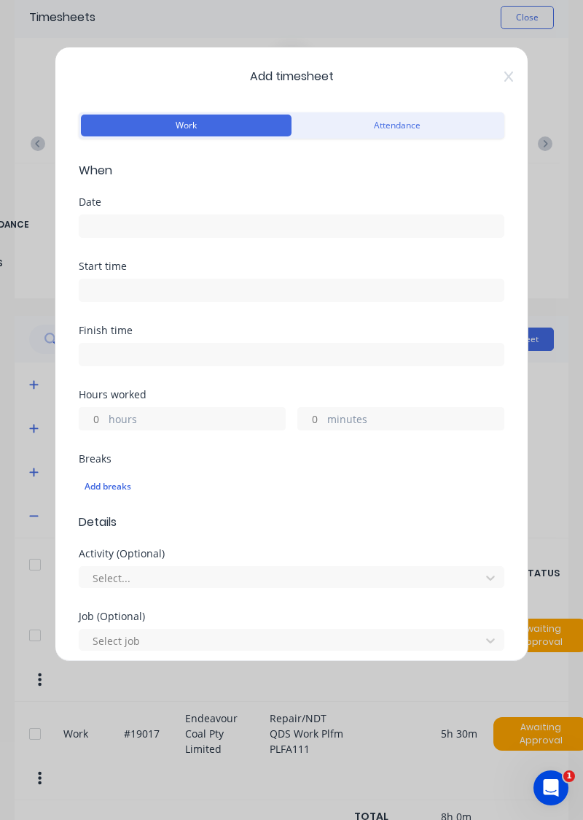
click at [311, 219] on input at bounding box center [291, 226] width 424 height 22
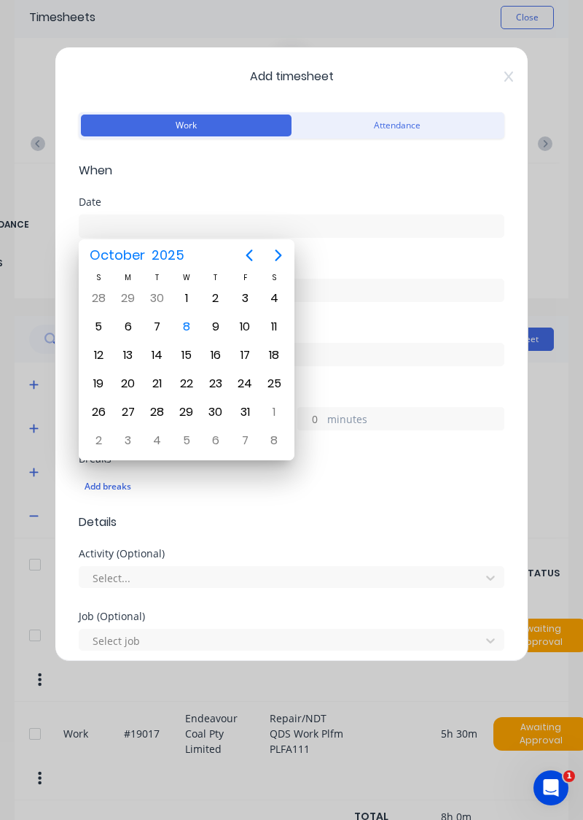
click at [250, 289] on div "3" at bounding box center [245, 298] width 22 height 22
type input "03/10/2025"
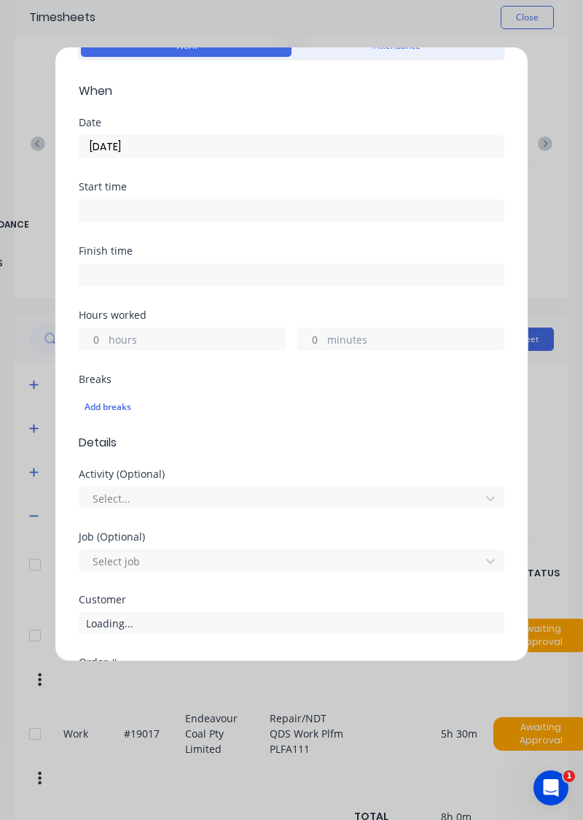
scroll to position [80, 0]
click at [188, 332] on label "hours" at bounding box center [197, 340] width 176 height 18
click at [105, 332] on input "hours" at bounding box center [92, 338] width 26 height 22
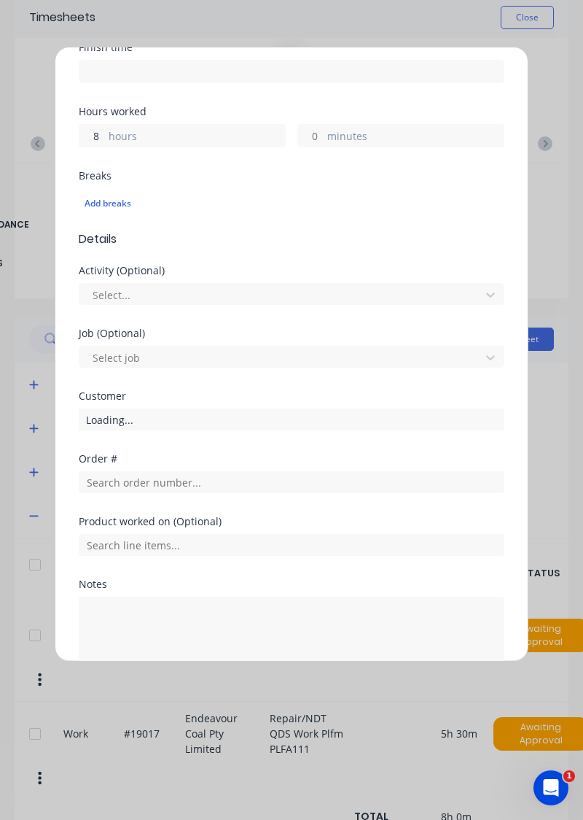
scroll to position [289, 0]
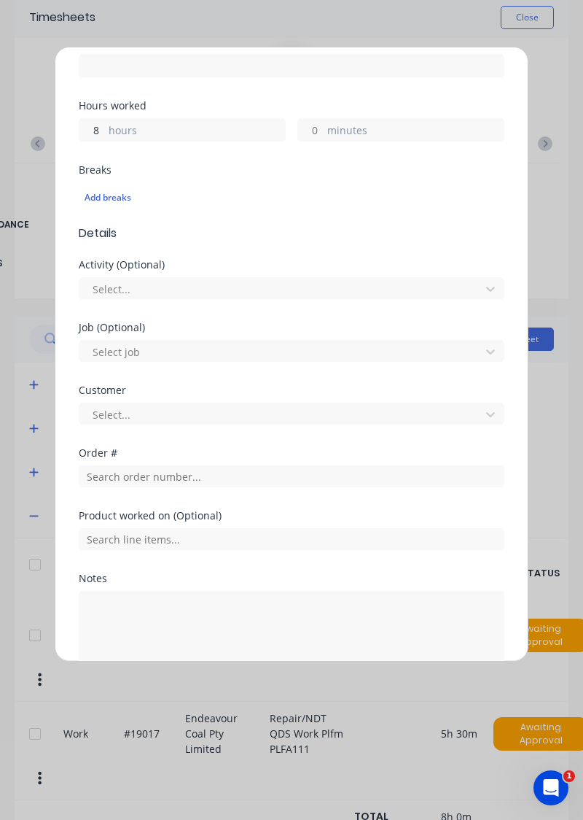
type input "8"
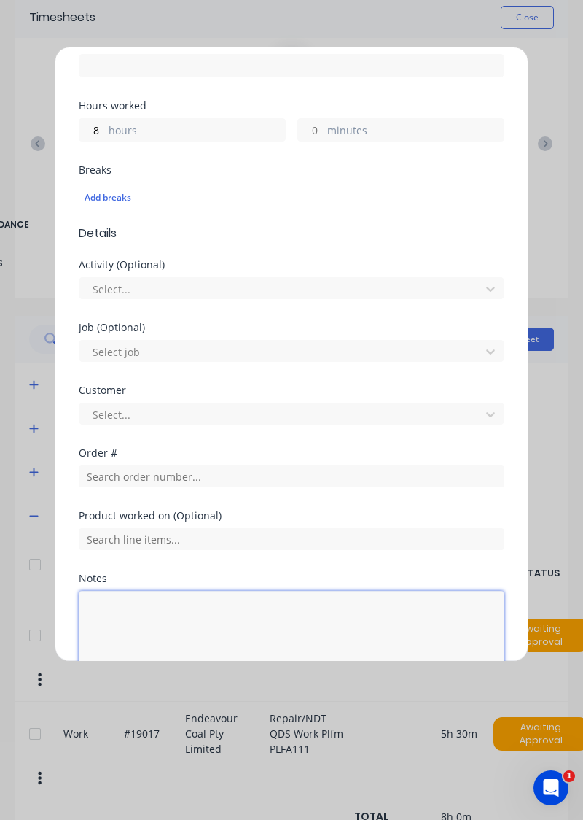
click at [153, 605] on textarea at bounding box center [292, 629] width 426 height 77
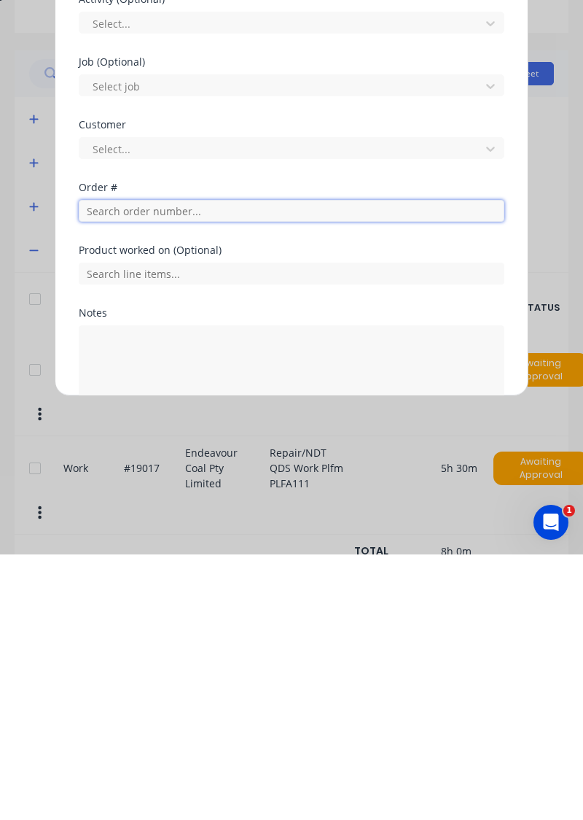
click at [236, 467] on input "text" at bounding box center [292, 476] width 426 height 22
type input "19017"
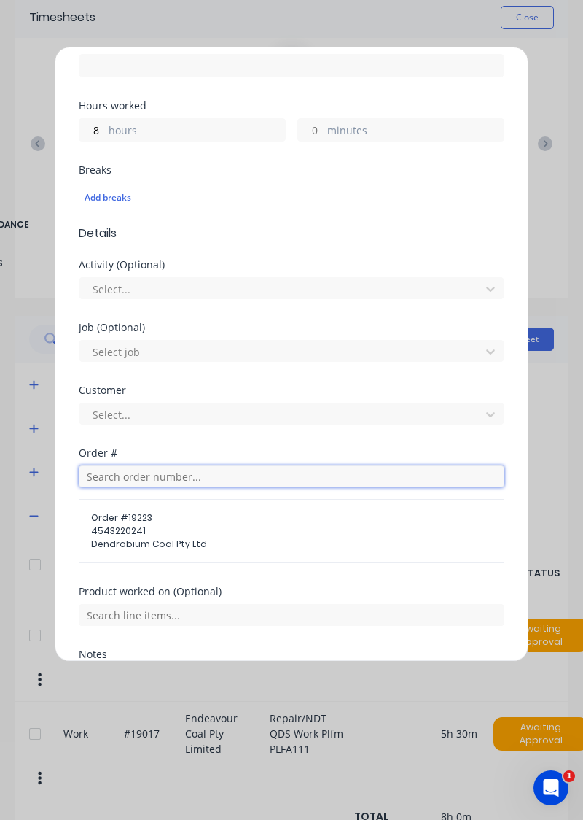
click at [197, 467] on input "text" at bounding box center [292, 476] width 426 height 22
type input "19017"
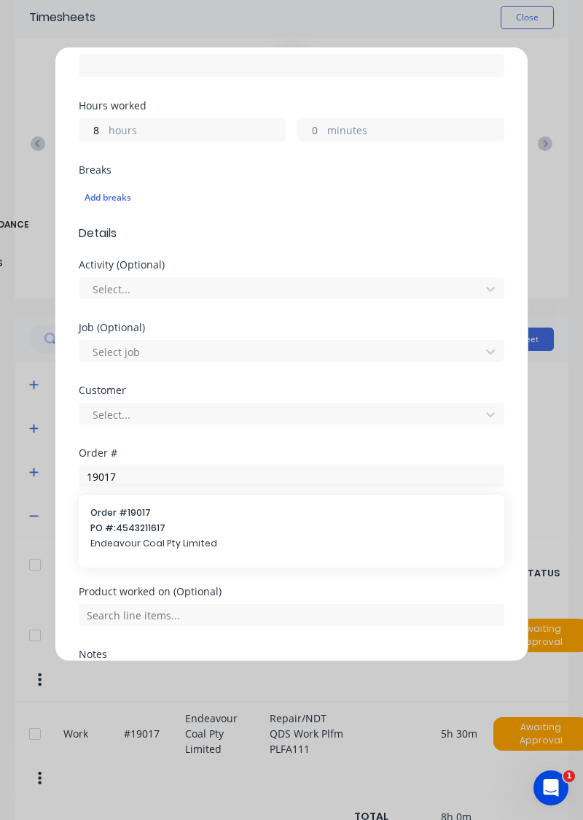
click at [162, 521] on span "PO #: 4543211617" at bounding box center [291, 527] width 403 height 13
click at [197, 505] on div "Order # 19017 4543211617 Endeavour Coal Pty Limited" at bounding box center [292, 531] width 426 height 64
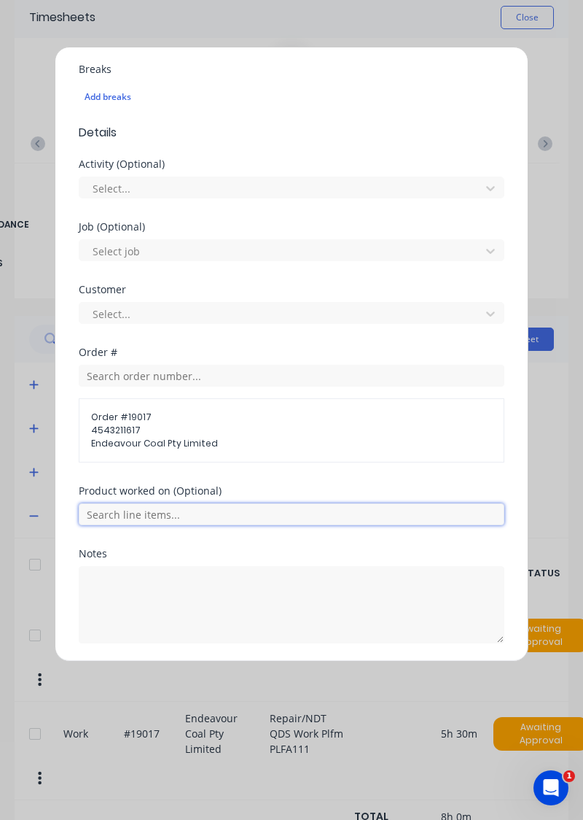
click at [117, 505] on input "text" at bounding box center [292, 514] width 426 height 22
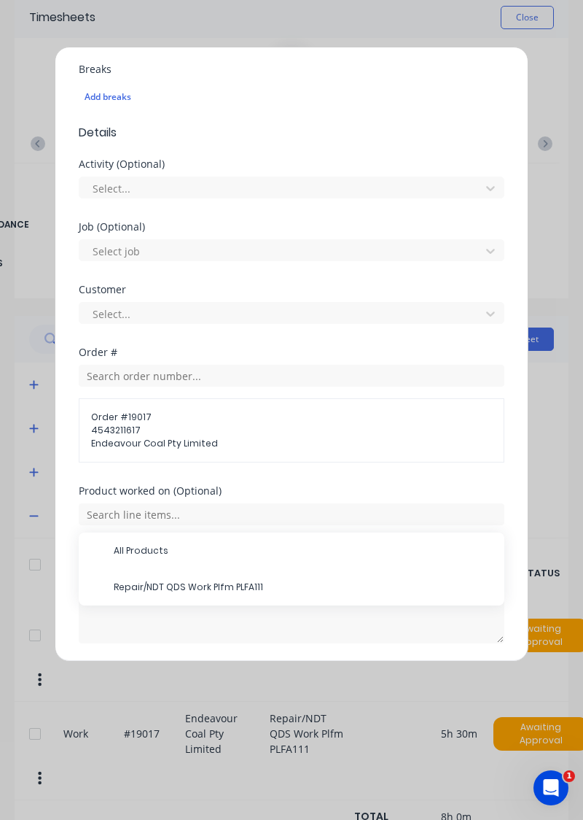
click at [133, 599] on div "Repair/NDT QDS Work Plfm PLFA111" at bounding box center [292, 587] width 426 height 36
click at [258, 675] on button "Add manual time entry" at bounding box center [256, 677] width 123 height 23
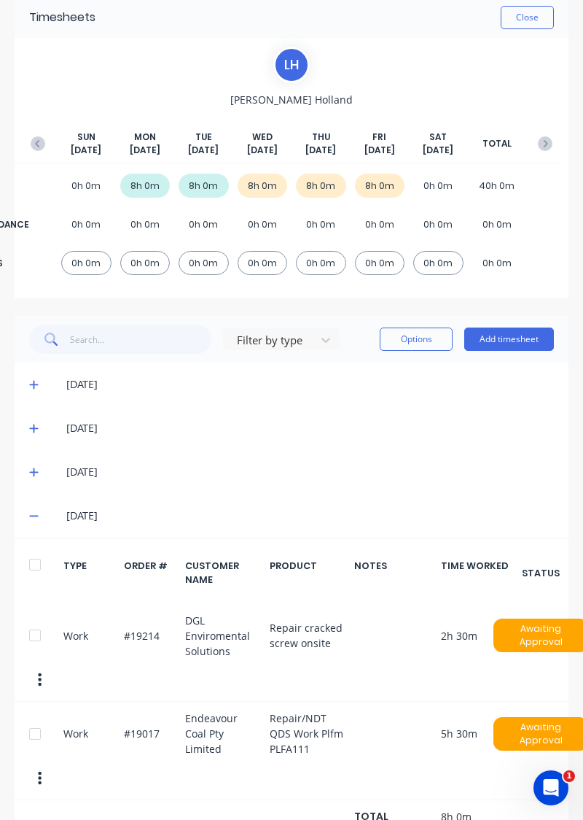
click at [31, 516] on icon at bounding box center [33, 516] width 9 height 1
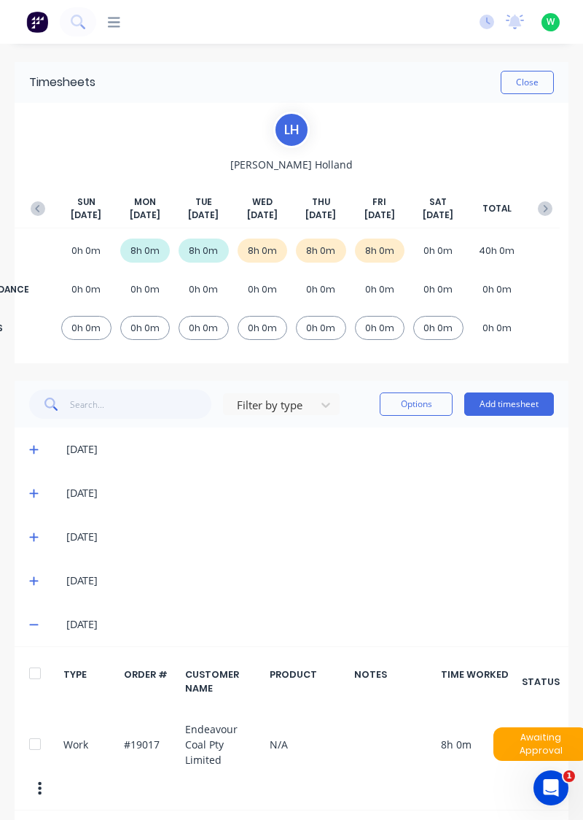
click at [44, 775] on button "button" at bounding box center [40, 788] width 31 height 26
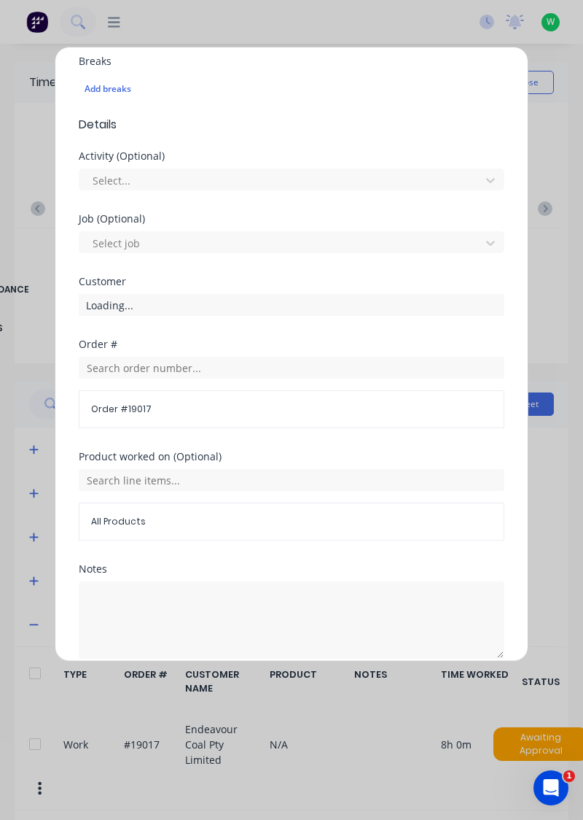
scroll to position [398, 0]
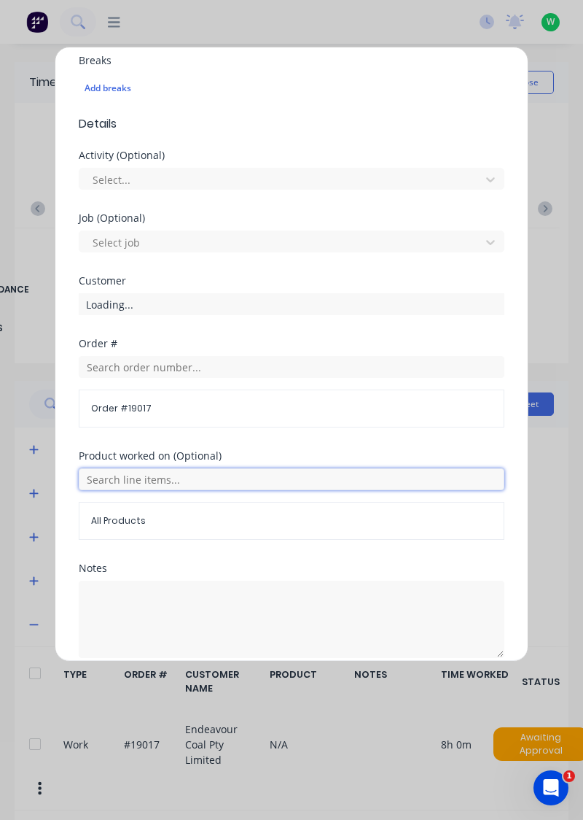
click at [440, 476] on input "text" at bounding box center [292, 479] width 426 height 22
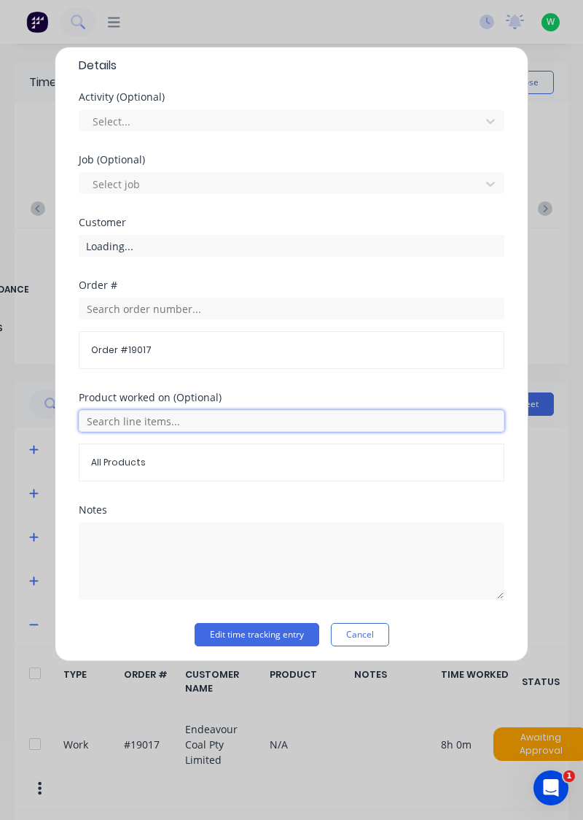
scroll to position [458, 0]
click at [238, 419] on input "text" at bounding box center [292, 419] width 426 height 22
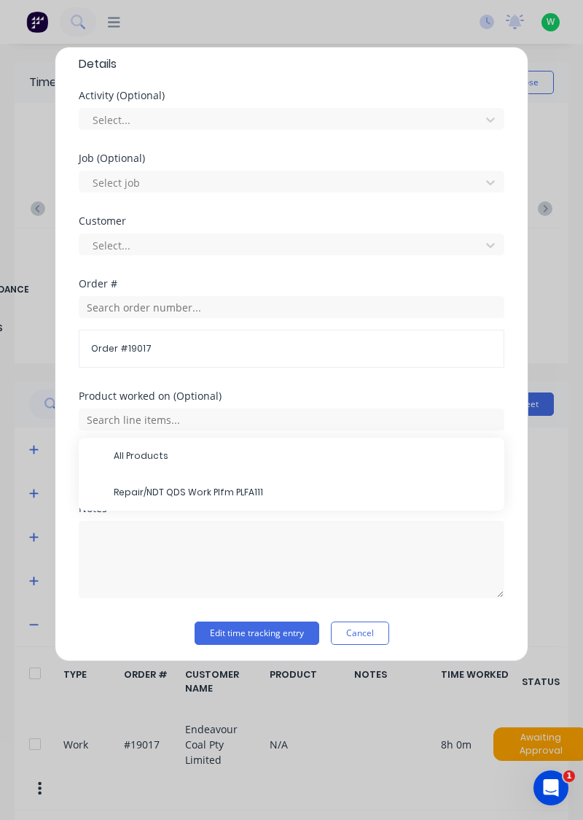
click at [203, 491] on span "Repair/NDT QDS Work Plfm PLFA111" at bounding box center [303, 492] width 379 height 13
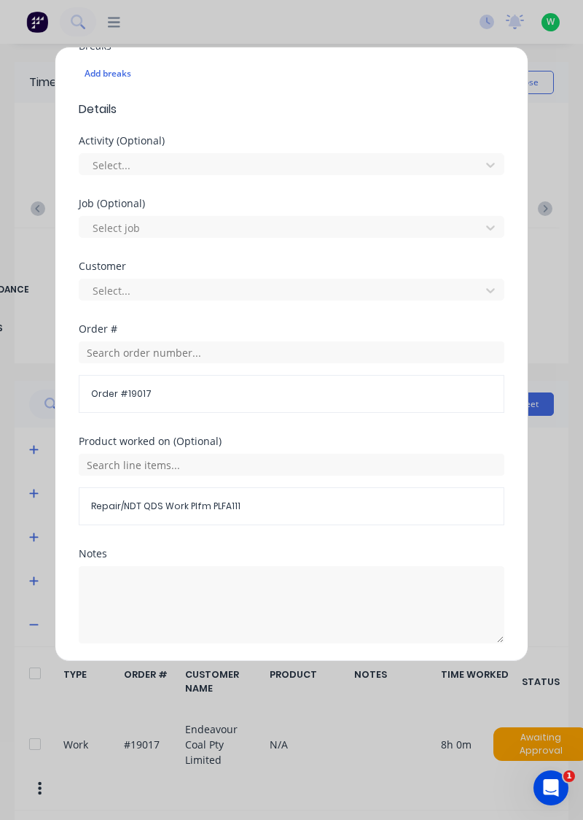
click at [263, 672] on button "Edit time tracking entry" at bounding box center [257, 677] width 125 height 23
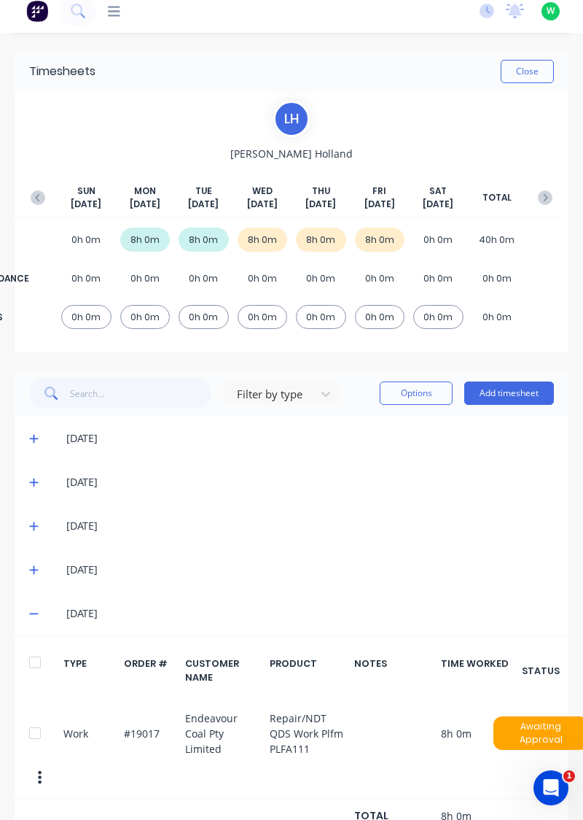
scroll to position [0, 0]
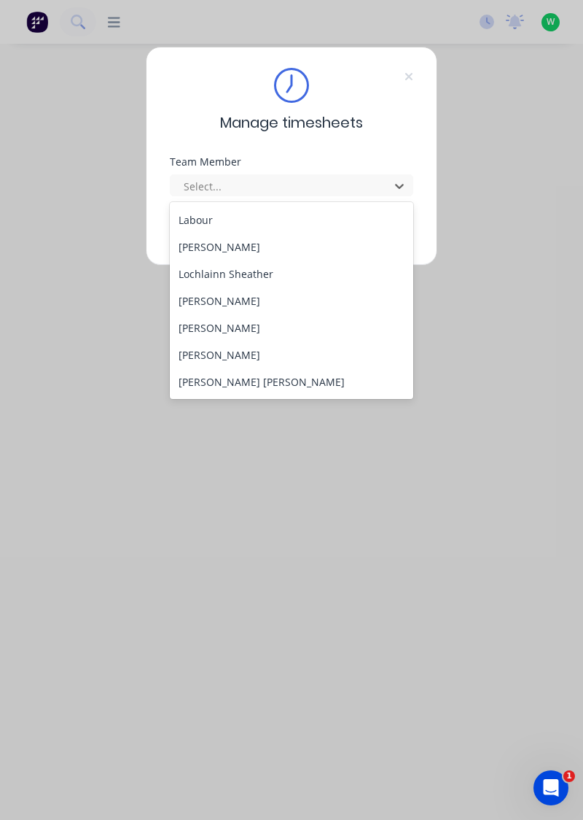
scroll to position [432, 0]
click at [223, 292] on div "[PERSON_NAME]" at bounding box center [292, 299] width 244 height 27
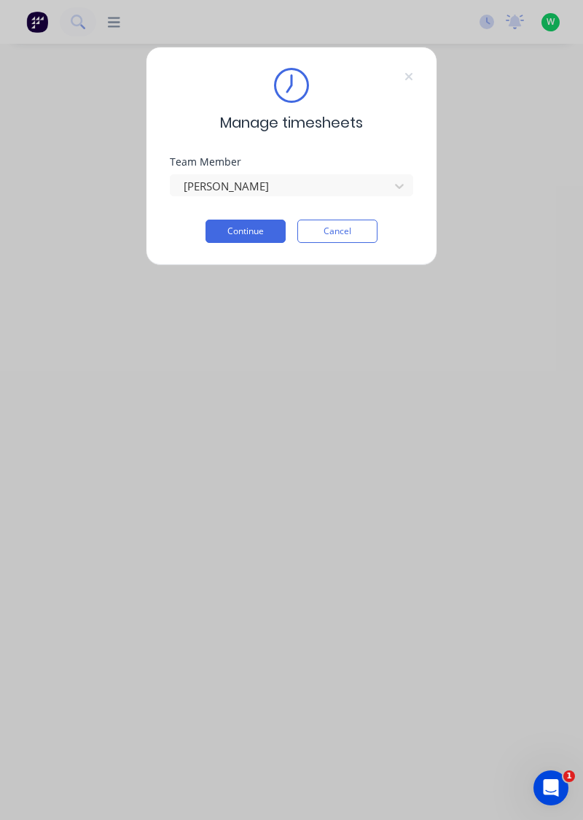
click at [254, 227] on button "Continue" at bounding box center [246, 230] width 80 height 23
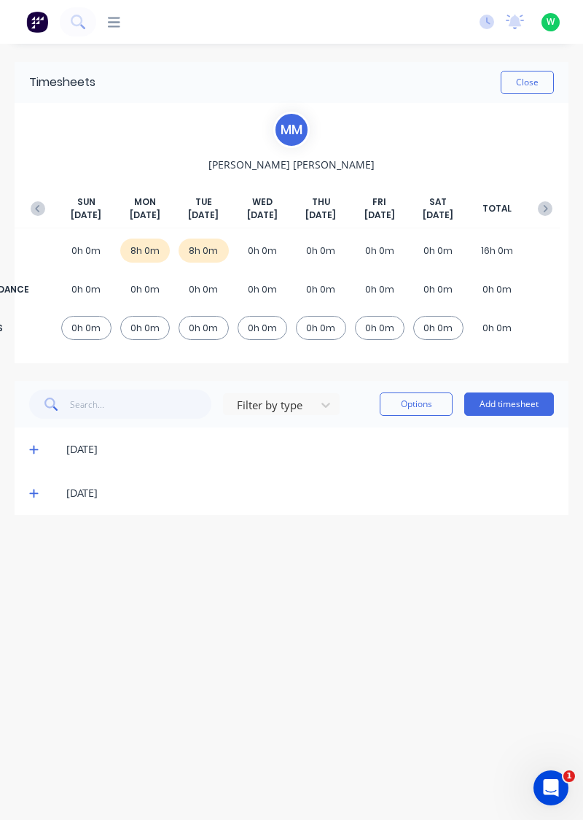
click at [19, 495] on div "[DATE]" at bounding box center [292, 493] width 554 height 44
click at [31, 491] on icon at bounding box center [33, 493] width 9 height 9
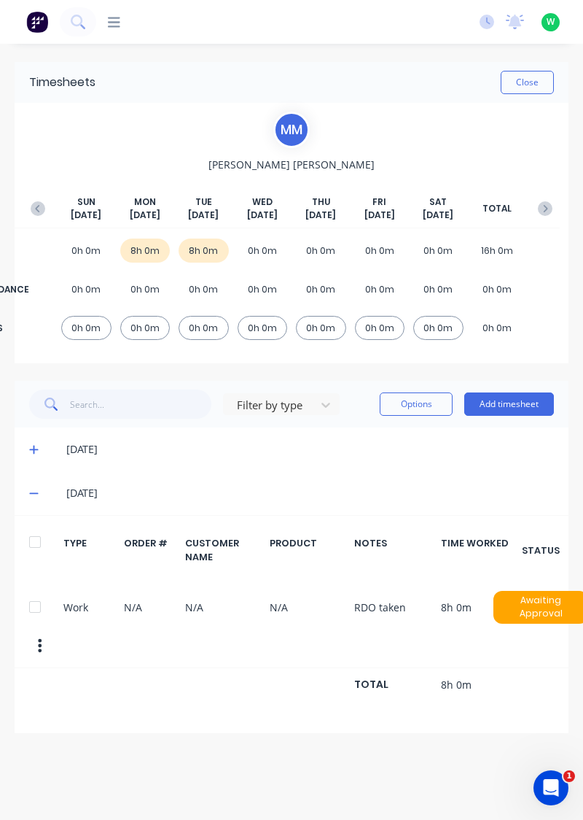
click at [29, 446] on icon at bounding box center [33, 449] width 9 height 10
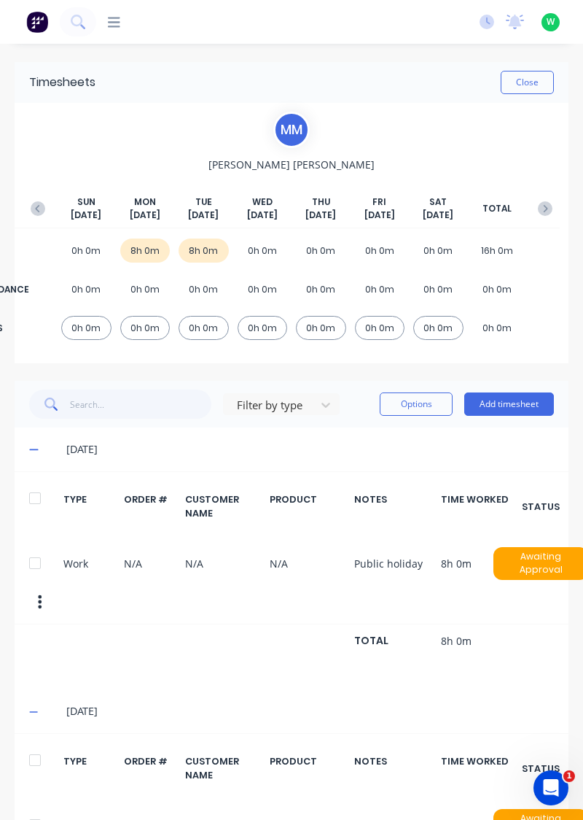
click at [31, 202] on icon "button" at bounding box center [38, 208] width 15 height 15
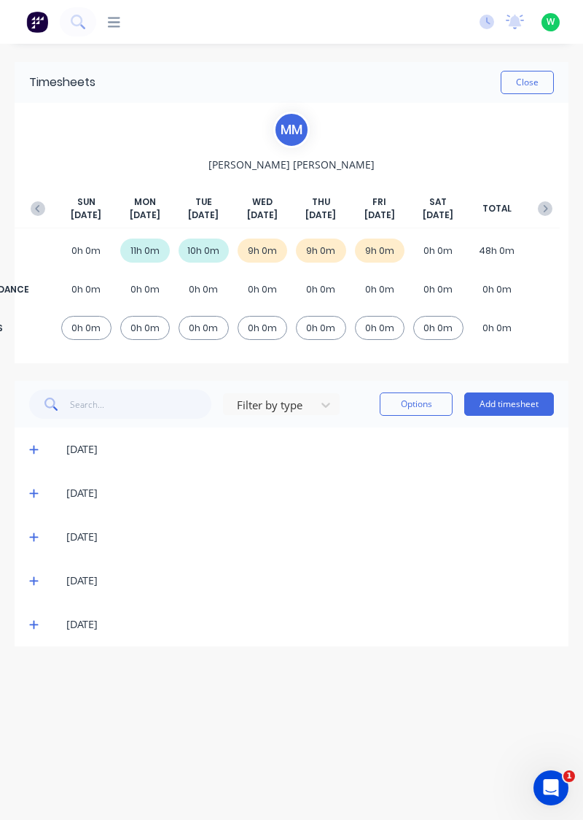
click at [34, 626] on icon at bounding box center [33, 625] width 9 height 9
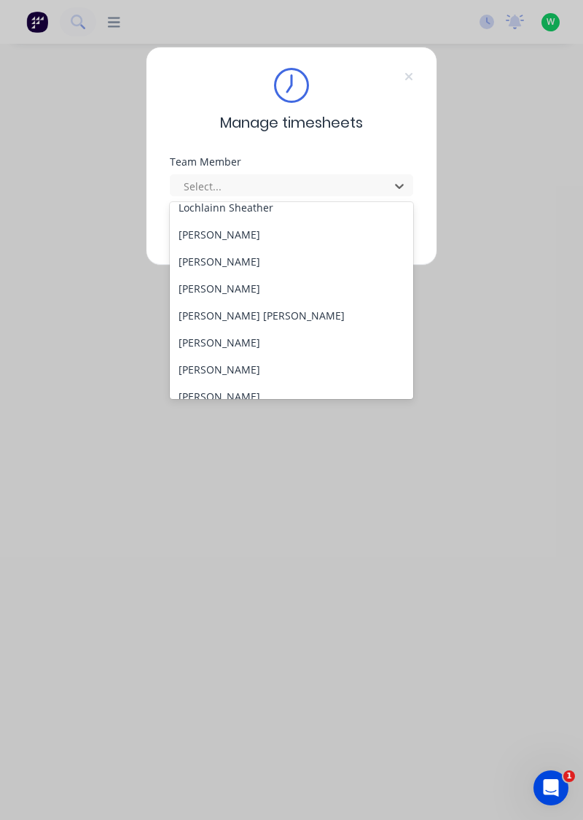
scroll to position [488, 0]
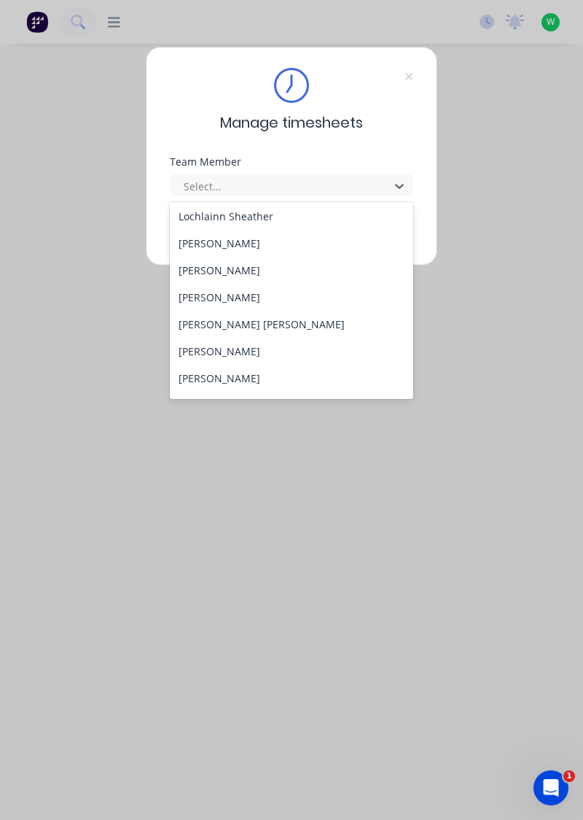
click at [236, 269] on div "[PERSON_NAME]" at bounding box center [292, 270] width 244 height 27
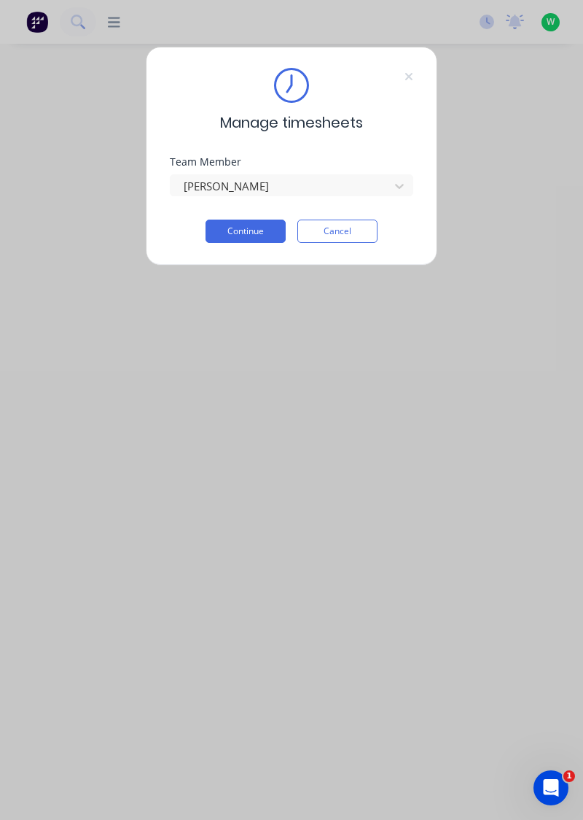
click at [252, 225] on button "Continue" at bounding box center [246, 230] width 80 height 23
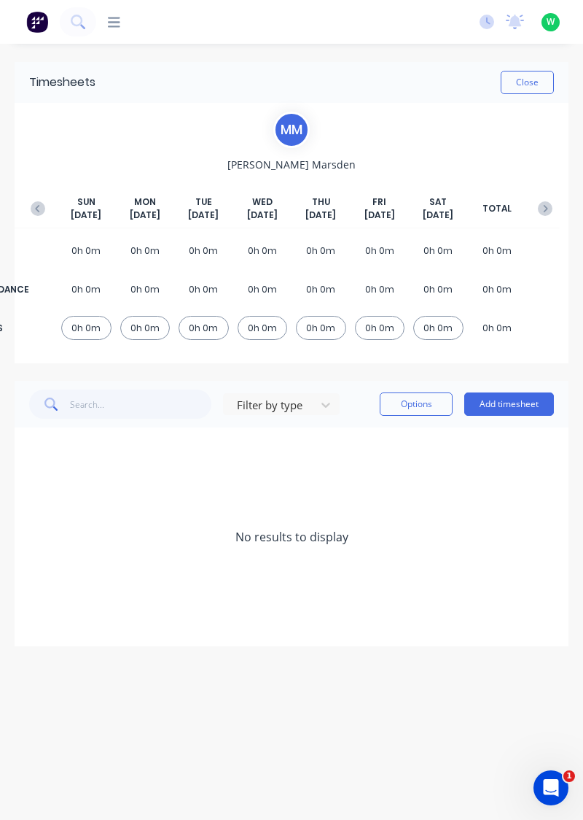
click at [493, 408] on button "Add timesheet" at bounding box center [509, 403] width 90 height 23
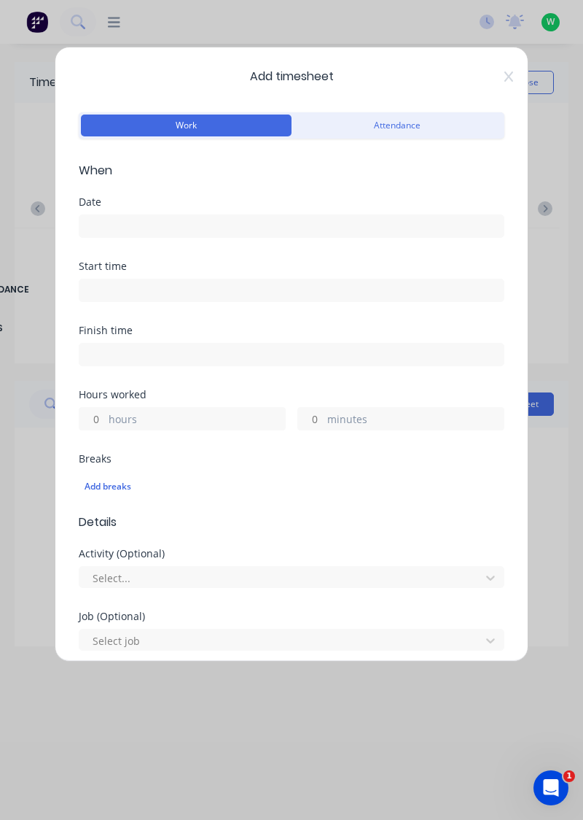
click at [252, 230] on input at bounding box center [291, 226] width 424 height 22
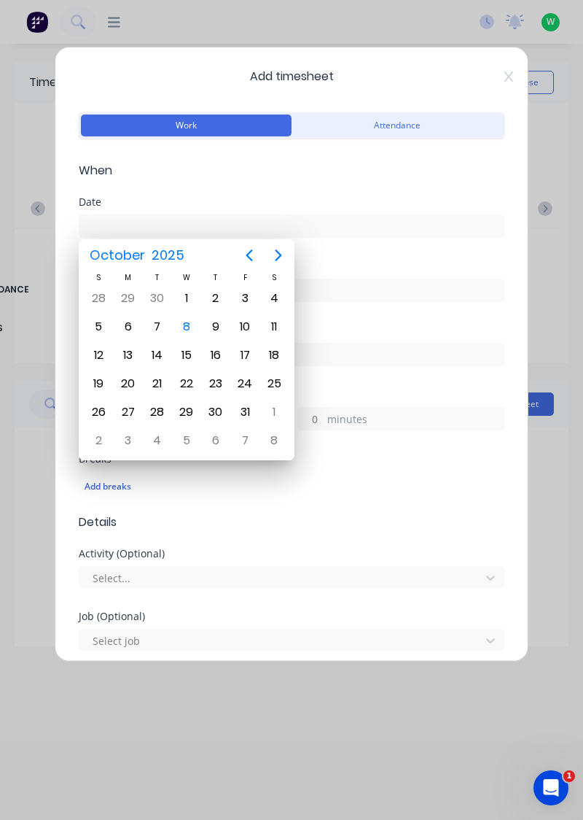
click at [124, 327] on div "6" at bounding box center [128, 327] width 22 height 22
type input "06/10/2025"
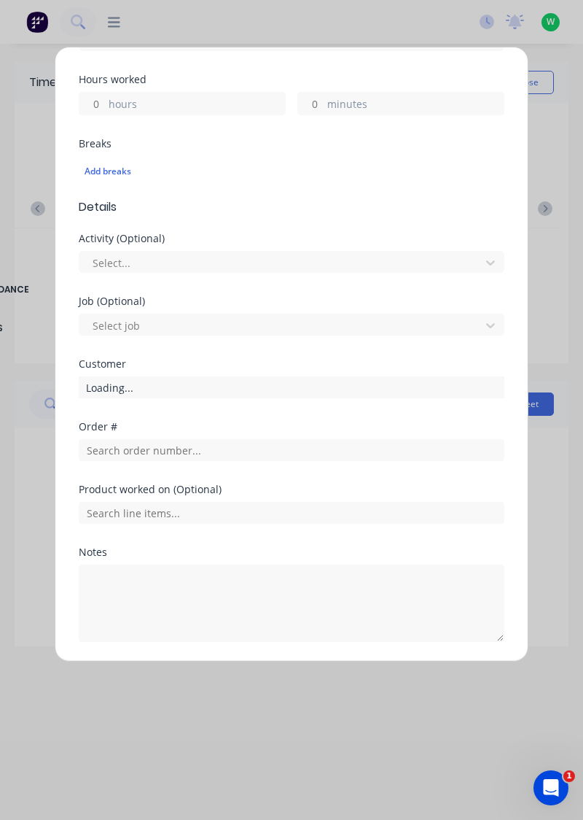
scroll to position [295, 0]
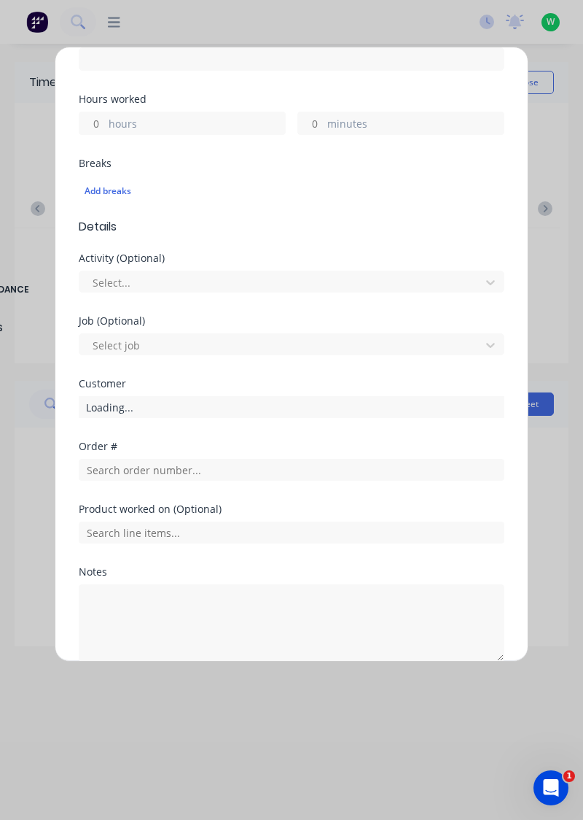
click at [183, 124] on label "hours" at bounding box center [197, 125] width 176 height 18
click at [105, 124] on input "hours" at bounding box center [92, 123] width 26 height 22
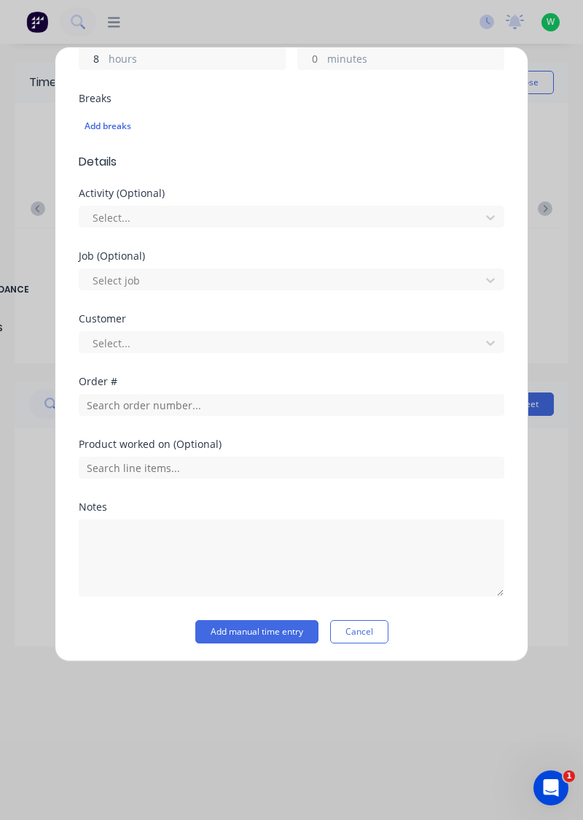
type input "8"
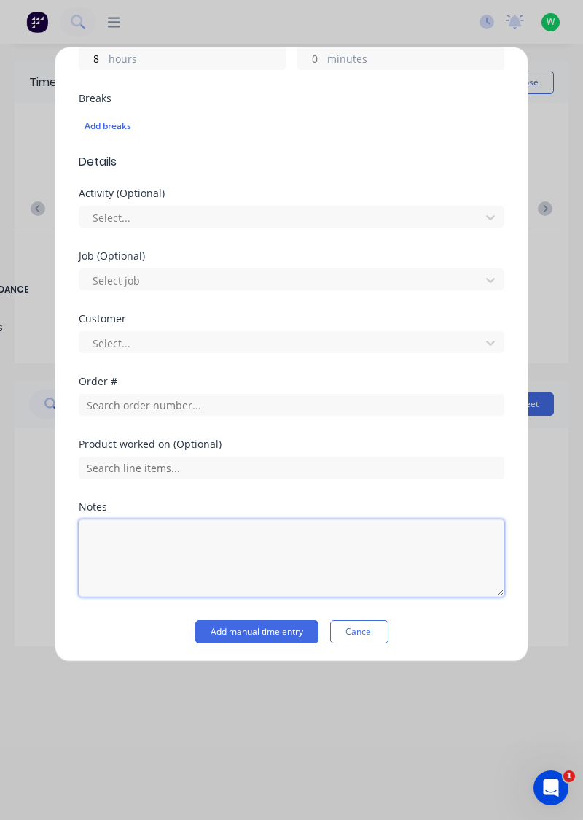
click at [238, 538] on textarea at bounding box center [292, 557] width 426 height 77
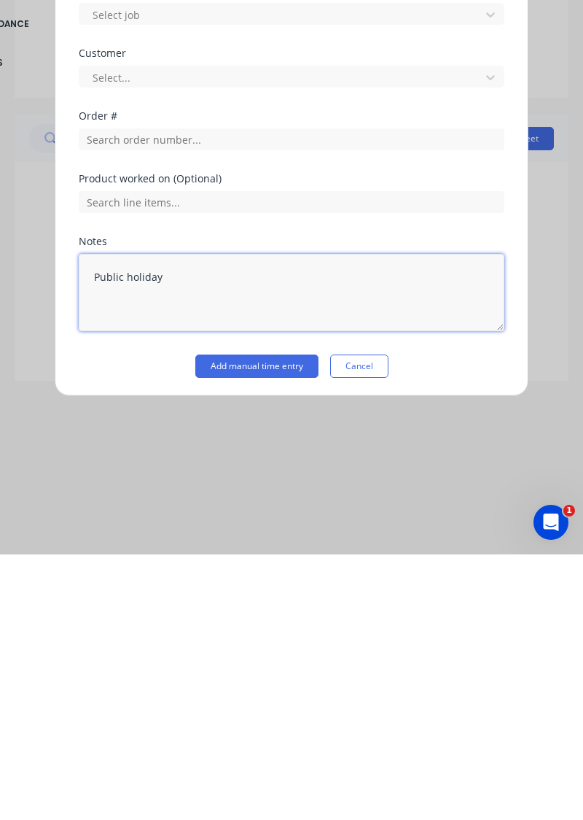
type textarea "Public holiday"
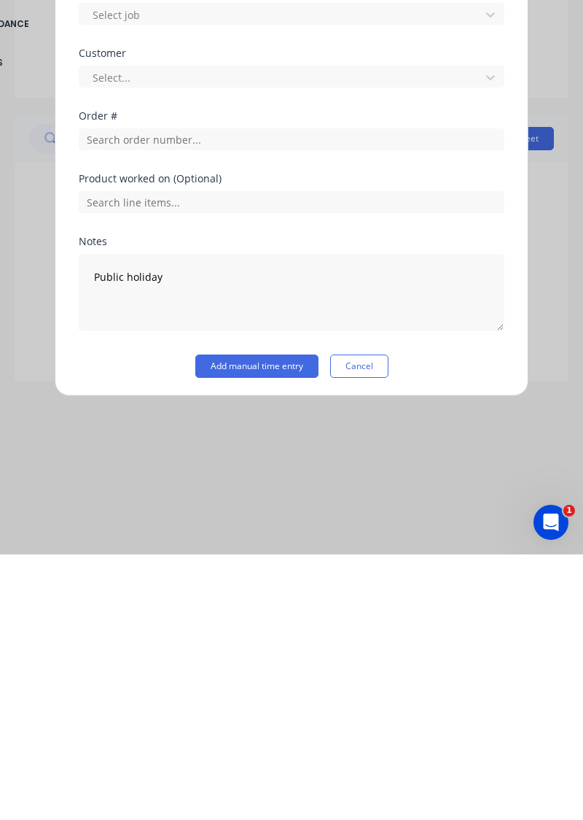
click at [271, 630] on button "Add manual time entry" at bounding box center [256, 631] width 123 height 23
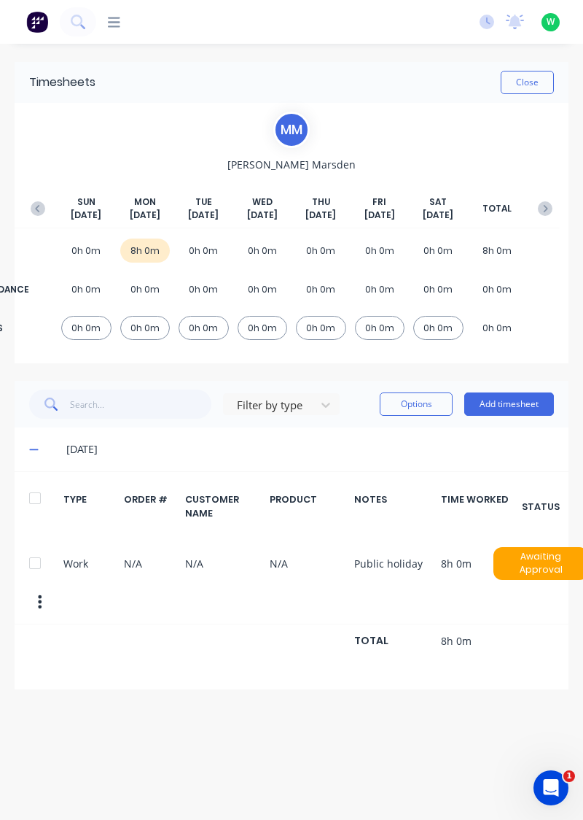
click at [496, 404] on button "Add timesheet" at bounding box center [509, 403] width 90 height 23
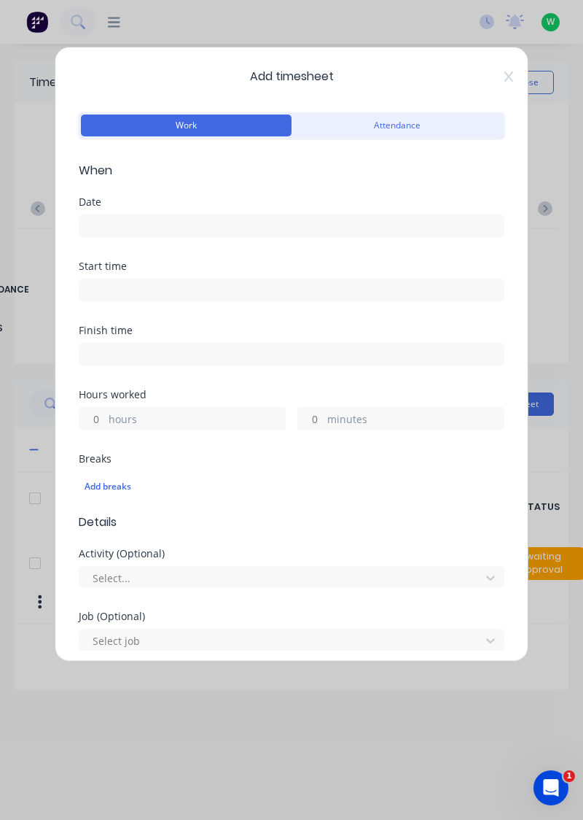
click at [507, 73] on icon at bounding box center [509, 76] width 9 height 10
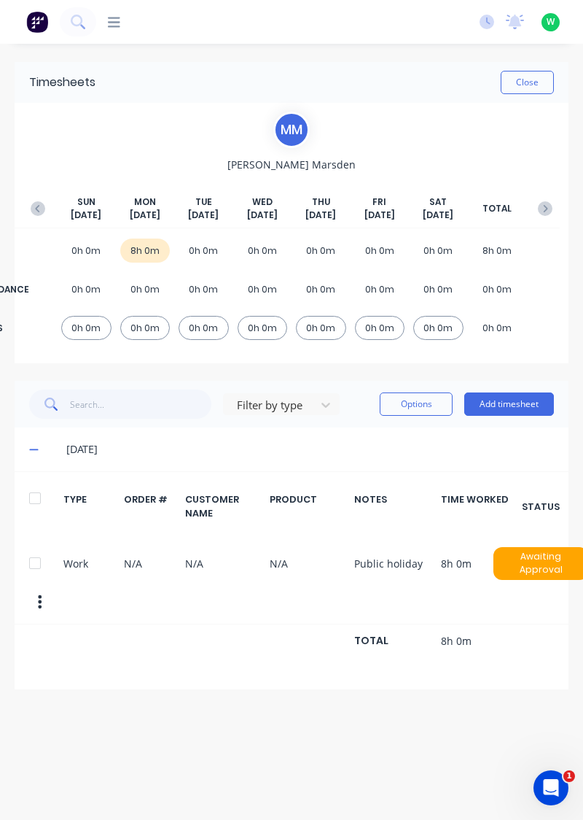
click at [47, 203] on button "button" at bounding box center [37, 208] width 29 height 26
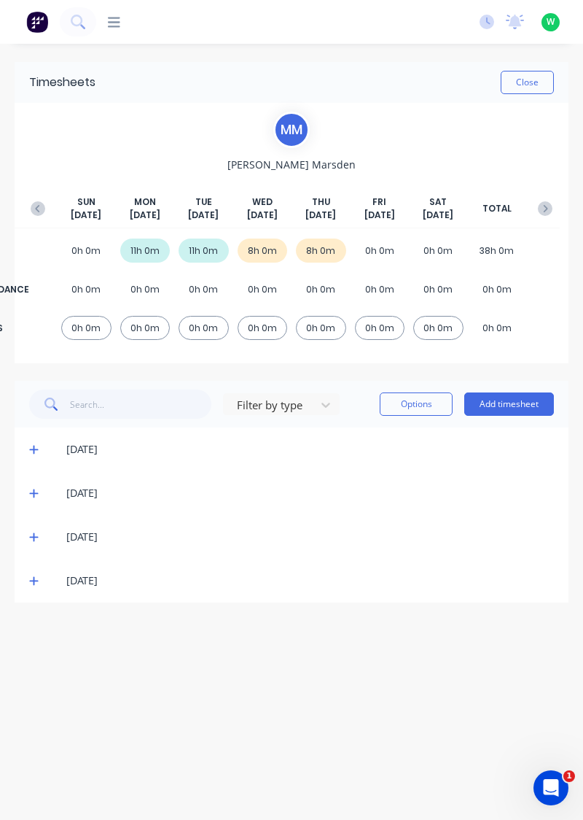
click at [34, 585] on span at bounding box center [36, 580] width 14 height 15
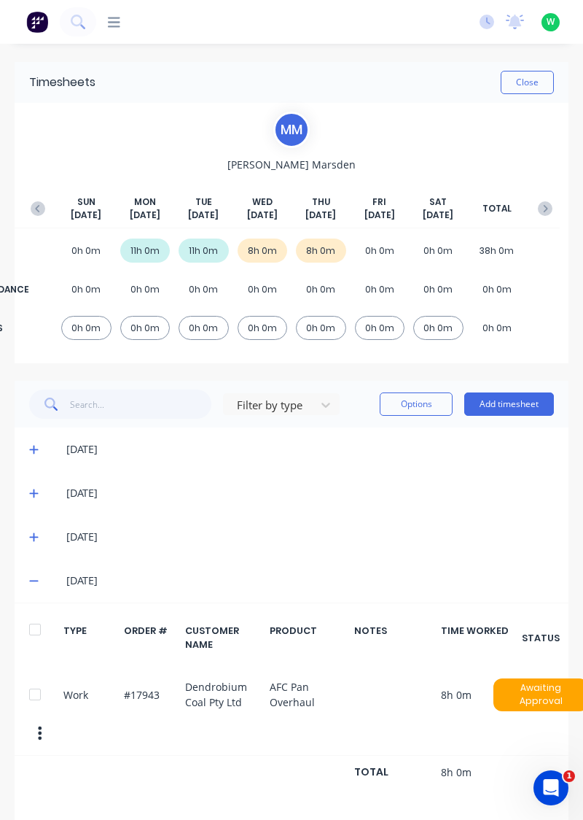
click at [497, 400] on button "Add timesheet" at bounding box center [509, 403] width 90 height 23
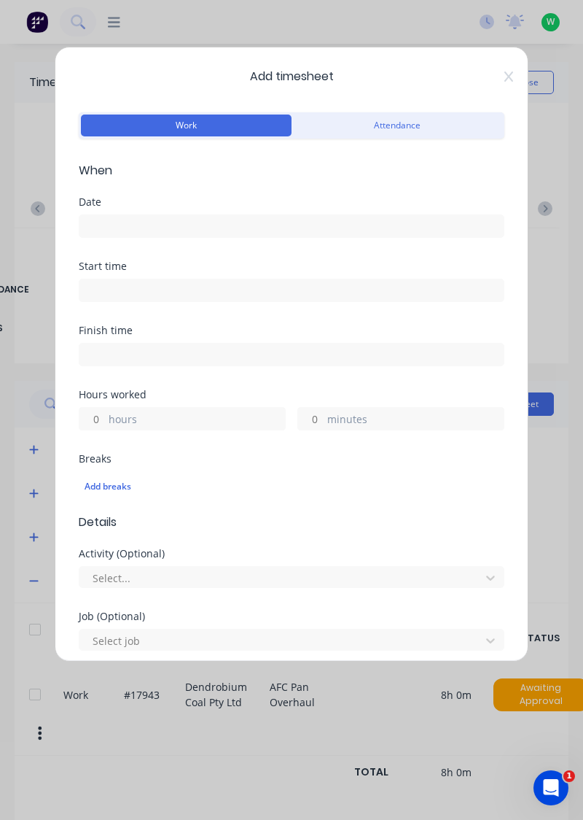
click at [299, 229] on input at bounding box center [291, 226] width 424 height 22
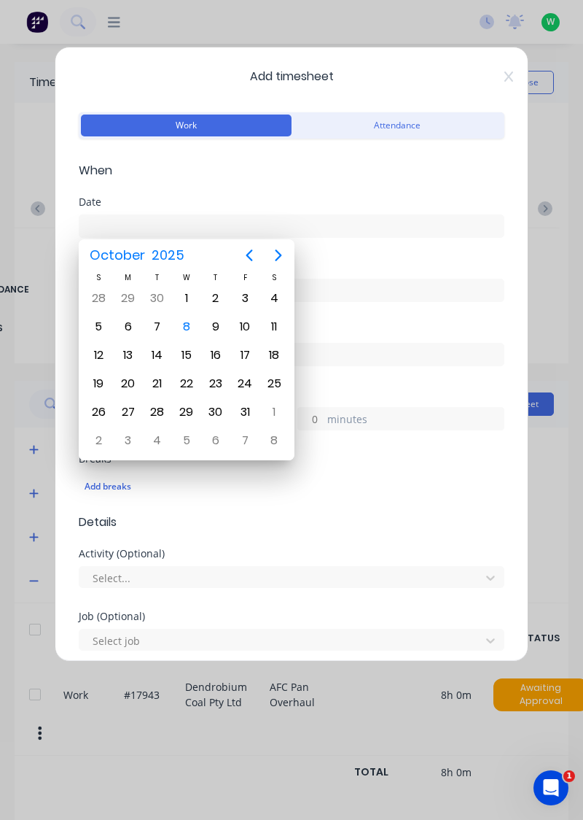
click at [241, 296] on div "3" at bounding box center [245, 298] width 22 height 22
type input "03/10/2025"
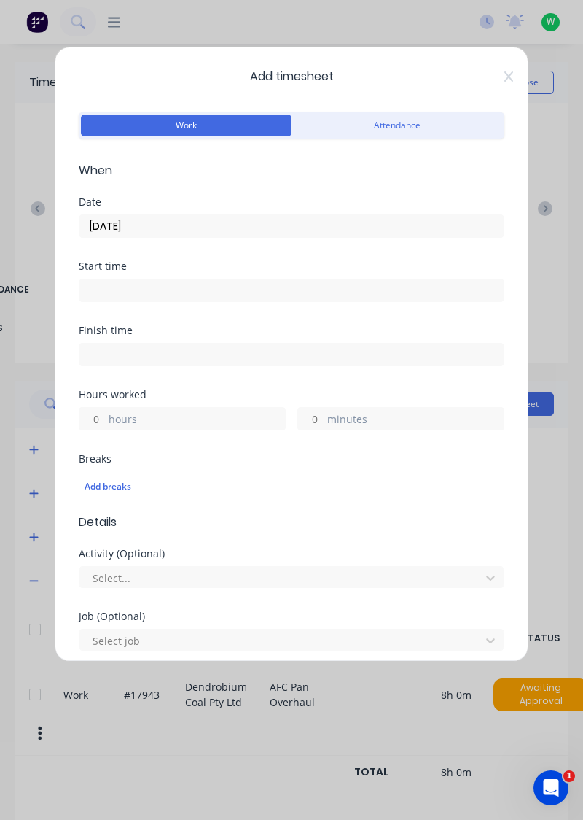
click at [204, 411] on label "hours" at bounding box center [197, 420] width 176 height 18
click at [105, 411] on input "hours" at bounding box center [92, 419] width 26 height 22
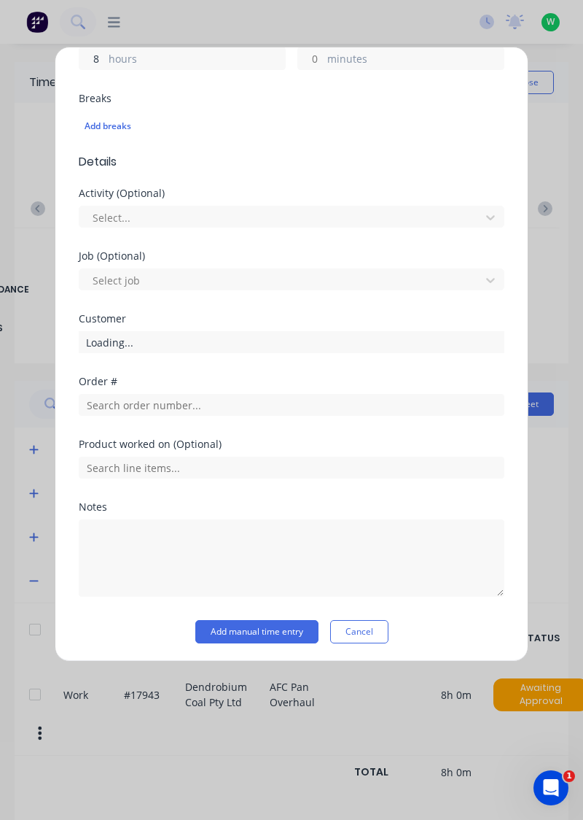
type input "8"
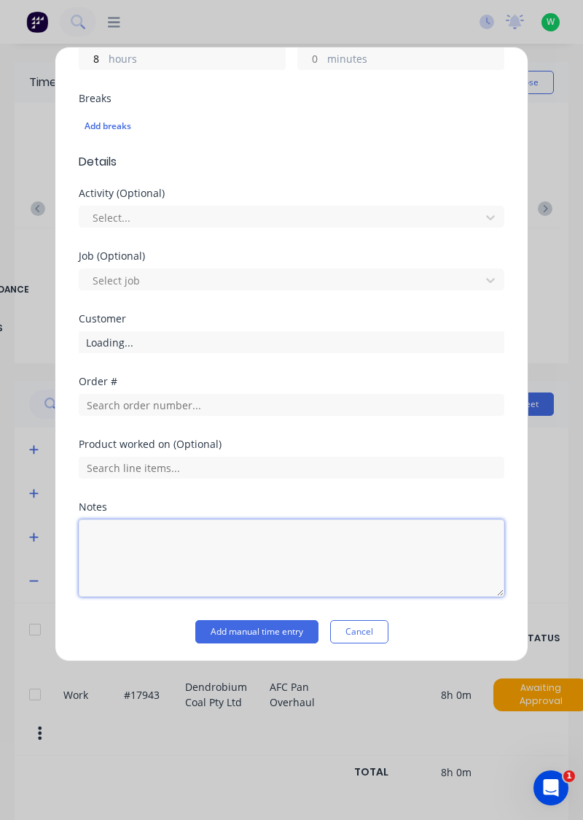
click at [222, 519] on textarea at bounding box center [292, 557] width 426 height 77
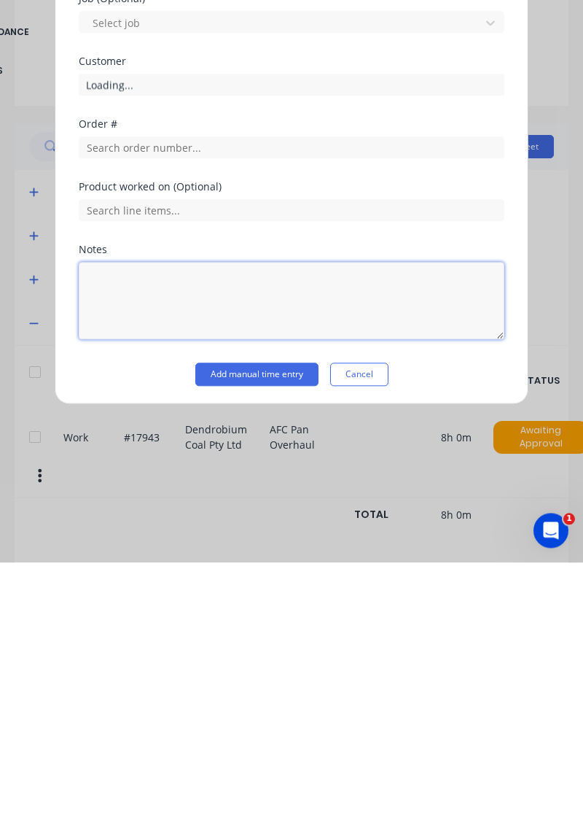
scroll to position [13, 0]
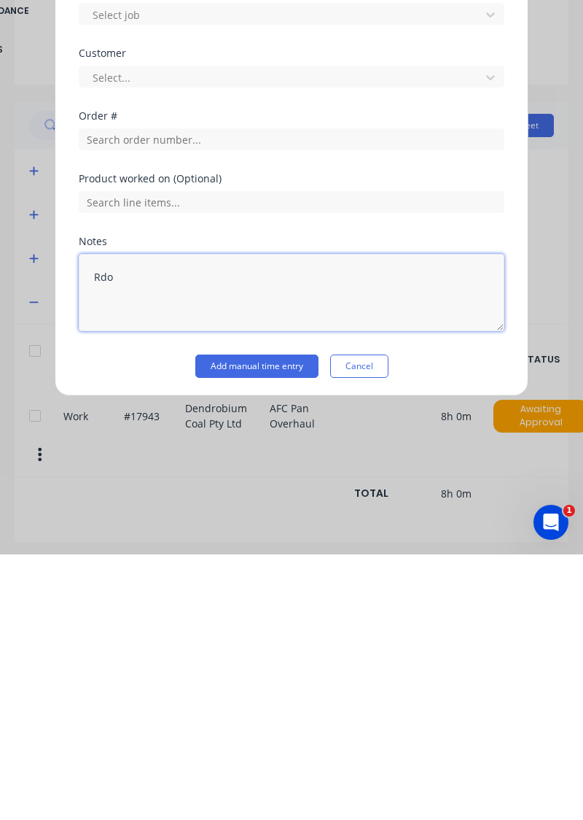
type textarea "Rdo"
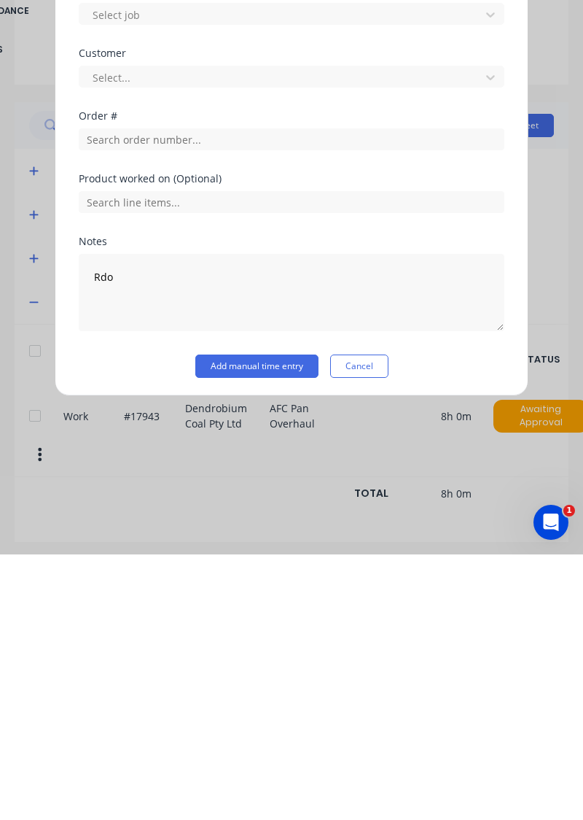
click at [270, 623] on button "Add manual time entry" at bounding box center [256, 631] width 123 height 23
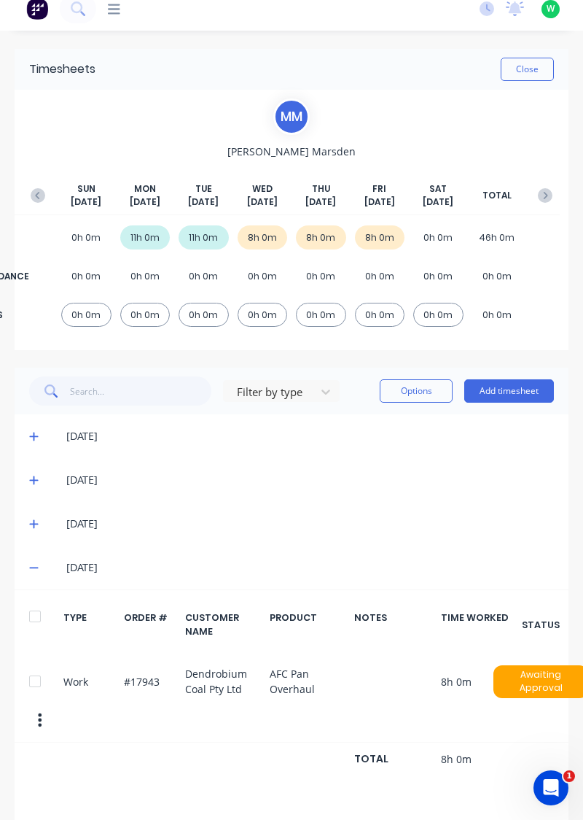
scroll to position [0, 0]
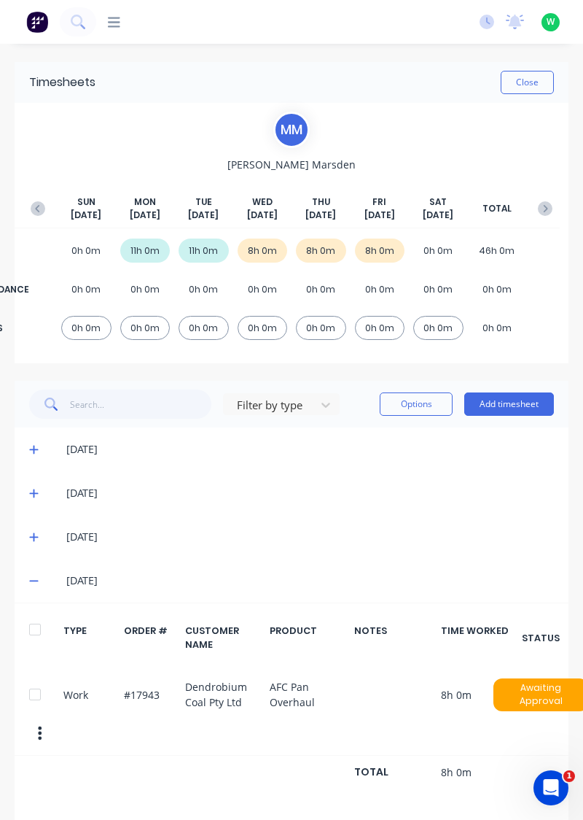
click at [551, 198] on button "button" at bounding box center [545, 208] width 29 height 26
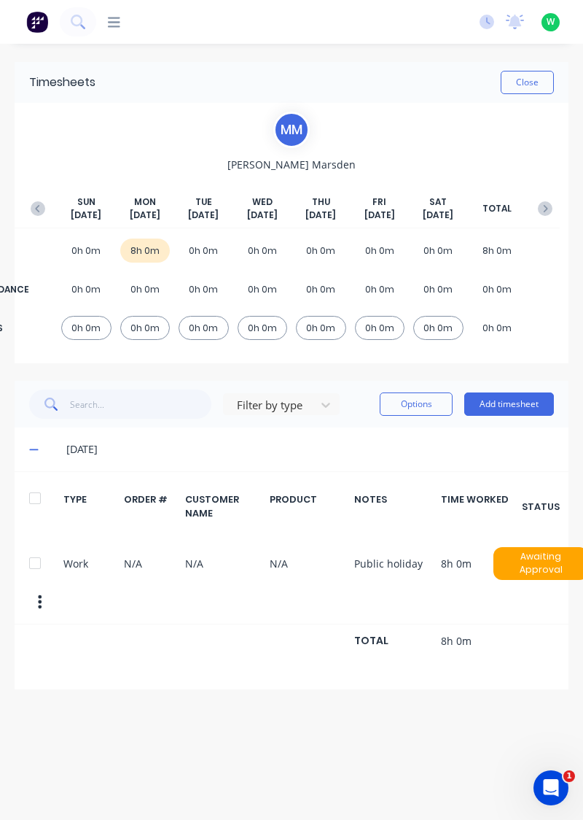
click at [496, 400] on button "Add timesheet" at bounding box center [509, 403] width 90 height 23
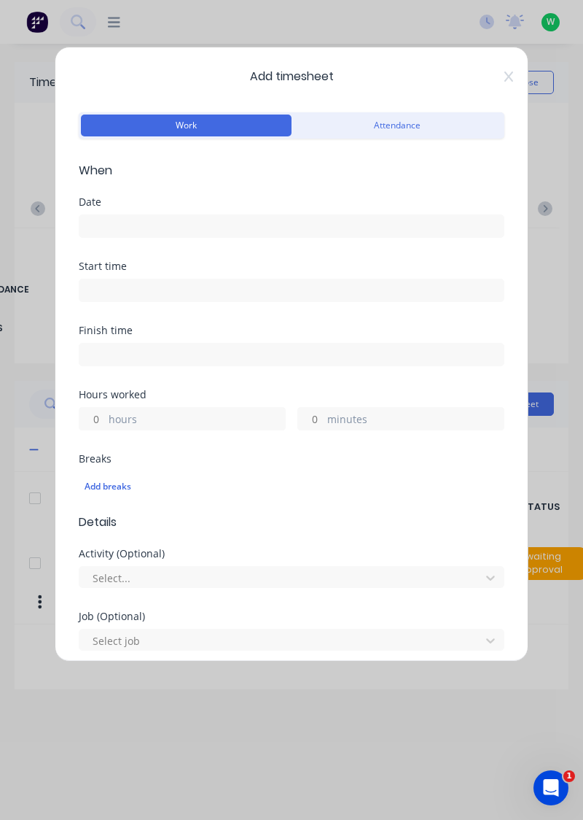
click at [327, 228] on input at bounding box center [291, 226] width 424 height 22
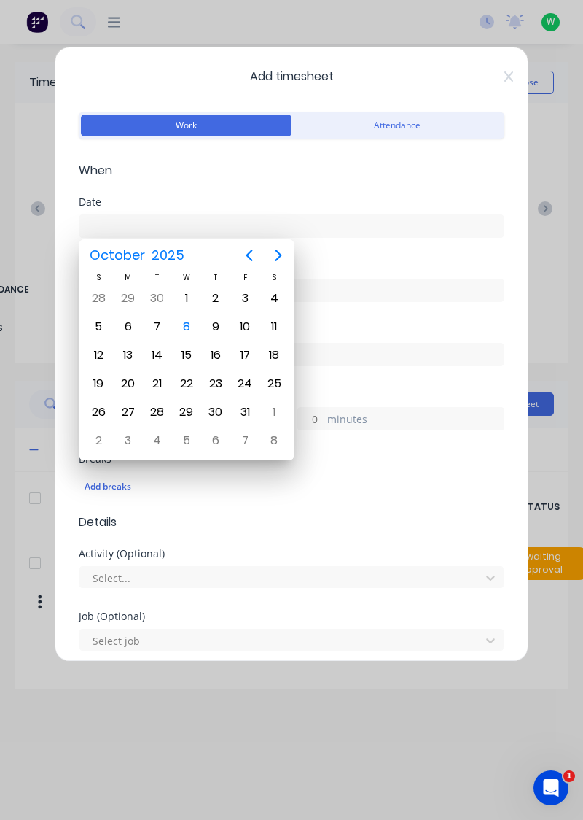
click at [149, 332] on div "7" at bounding box center [158, 327] width 22 height 22
type input "[DATE]"
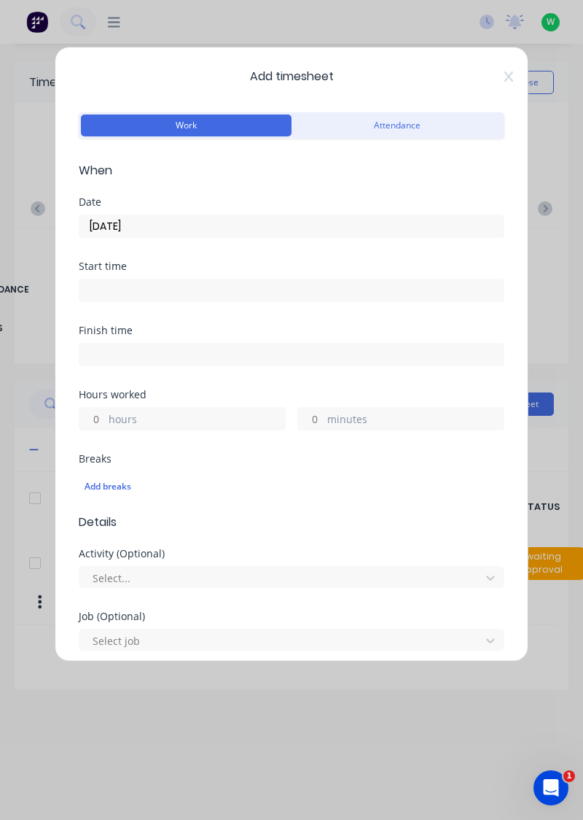
click at [195, 411] on label "hours" at bounding box center [197, 420] width 176 height 18
click at [105, 410] on input "hours" at bounding box center [92, 419] width 26 height 22
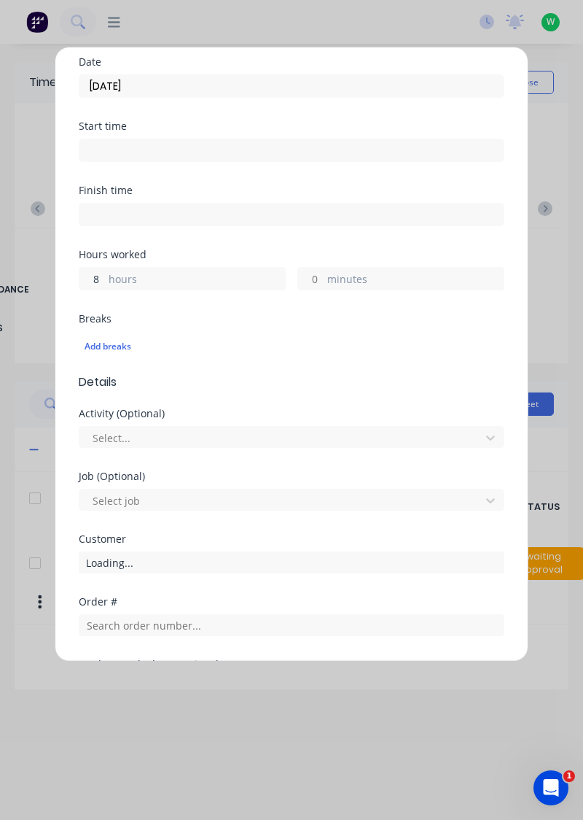
scroll to position [360, 0]
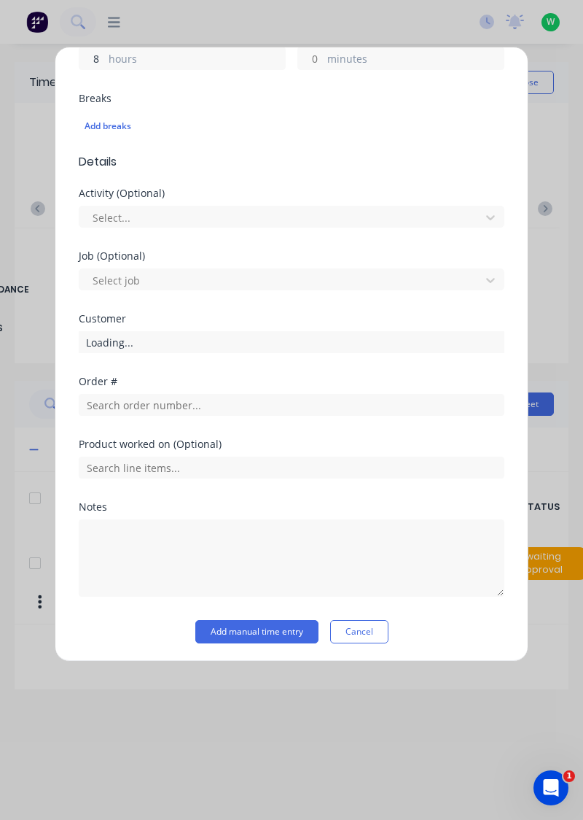
type input "8"
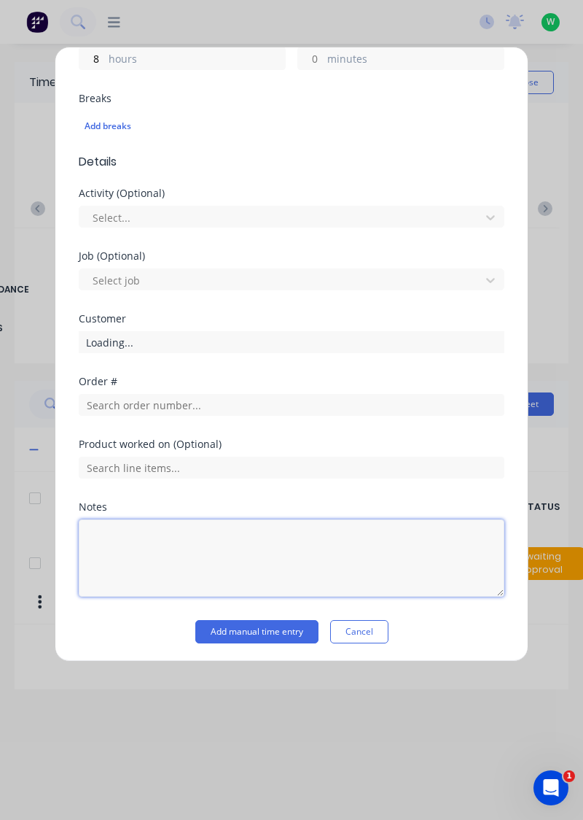
click at [225, 532] on textarea at bounding box center [292, 557] width 426 height 77
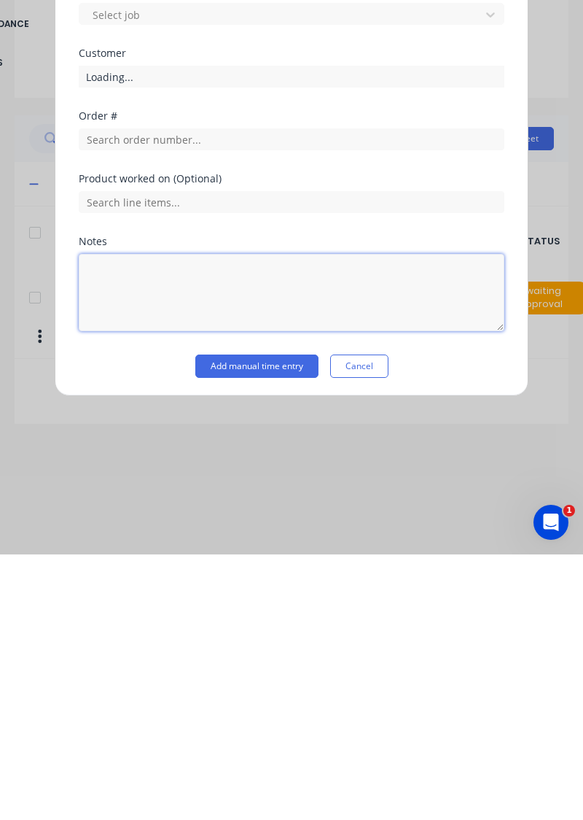
scroll to position [13, 0]
type textarea "Annual leave"
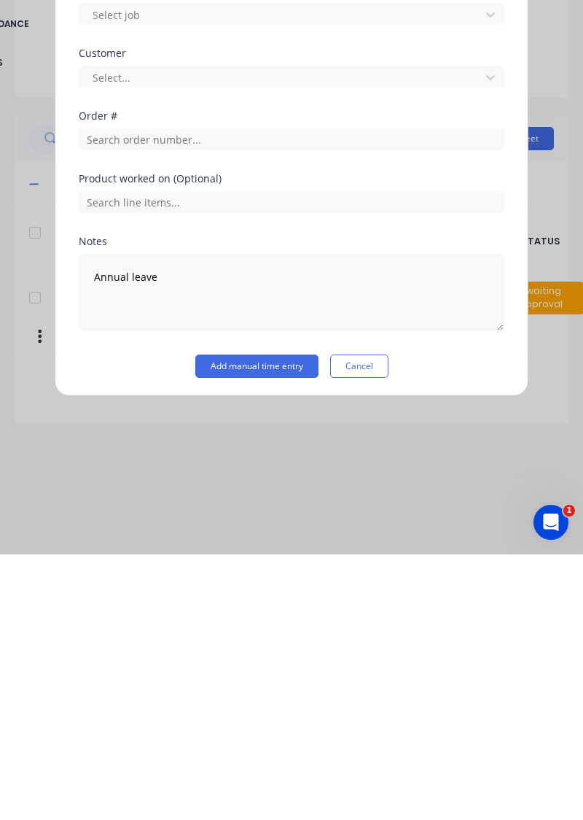
click at [258, 627] on button "Add manual time entry" at bounding box center [256, 631] width 123 height 23
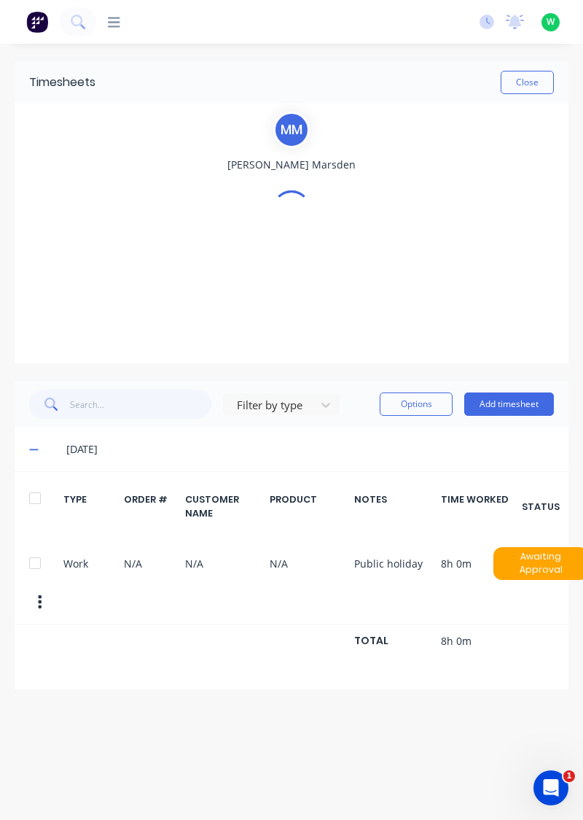
scroll to position [0, 0]
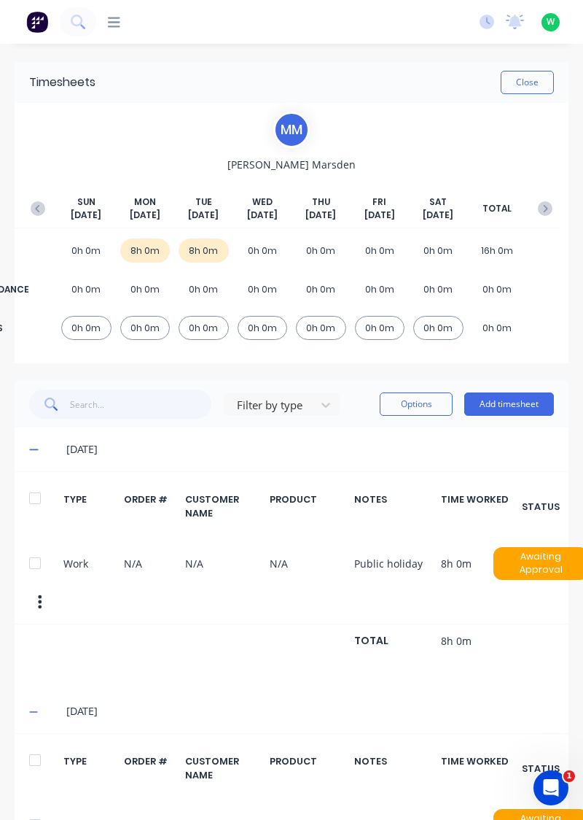
click at [505, 400] on button "Add timesheet" at bounding box center [509, 403] width 90 height 23
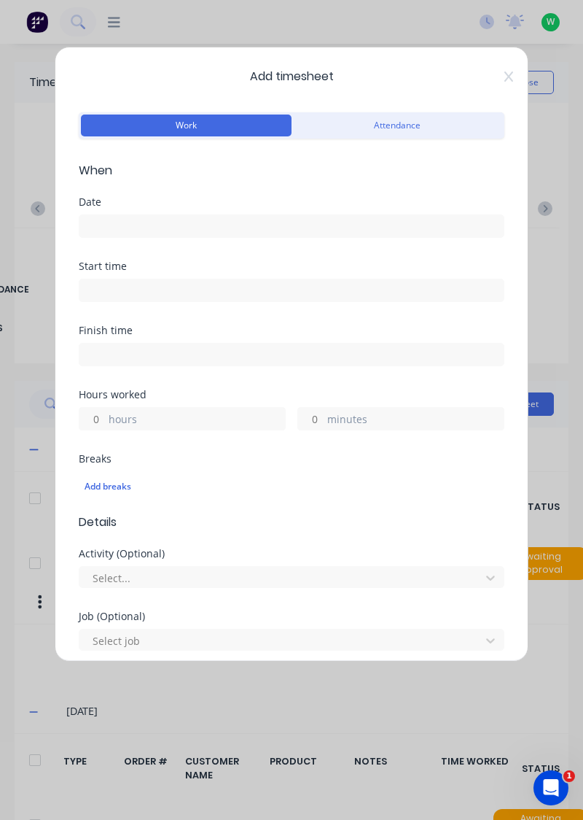
click at [300, 231] on input at bounding box center [291, 226] width 424 height 22
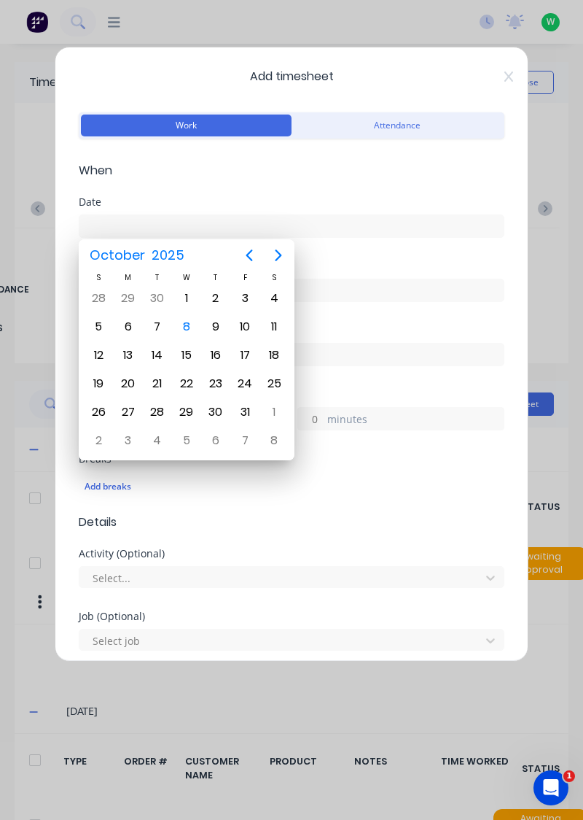
click at [182, 327] on div "8" at bounding box center [187, 327] width 22 height 22
type input "08/10/2025"
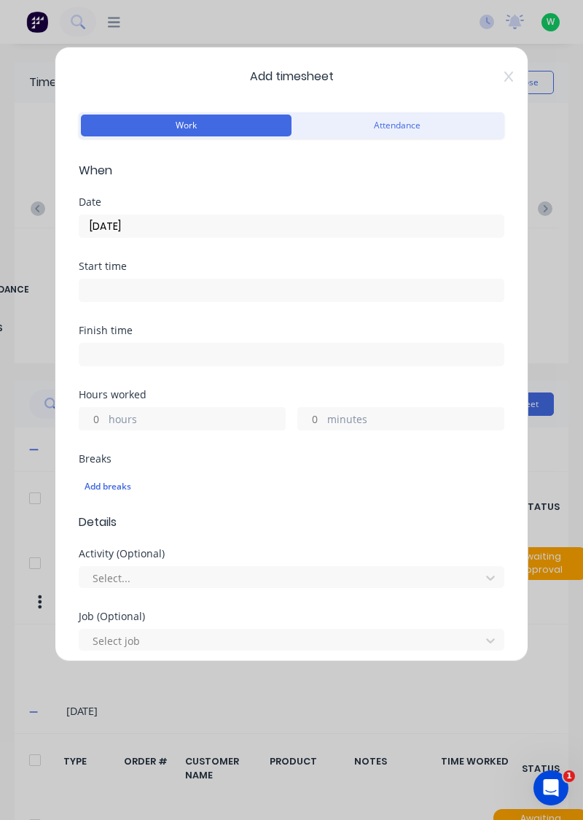
click at [195, 412] on label "hours" at bounding box center [197, 420] width 176 height 18
click at [105, 412] on input "hours" at bounding box center [92, 419] width 26 height 22
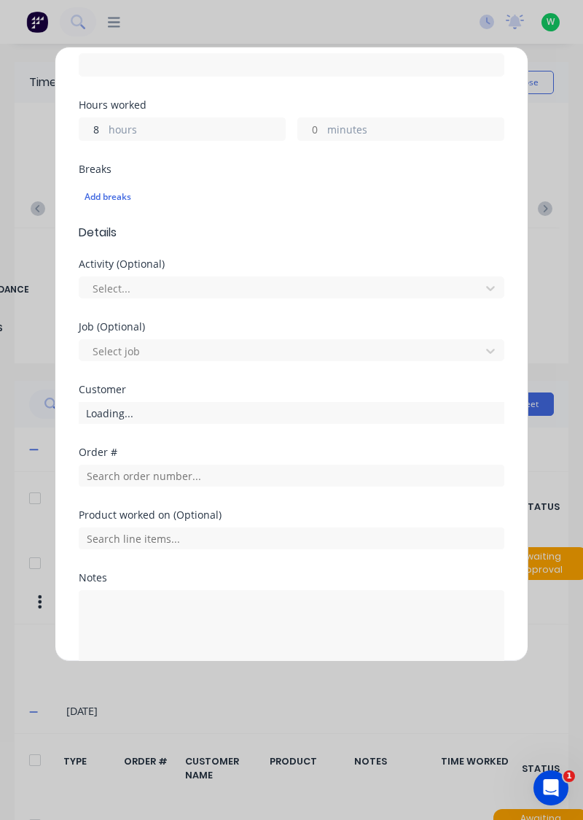
scroll to position [360, 0]
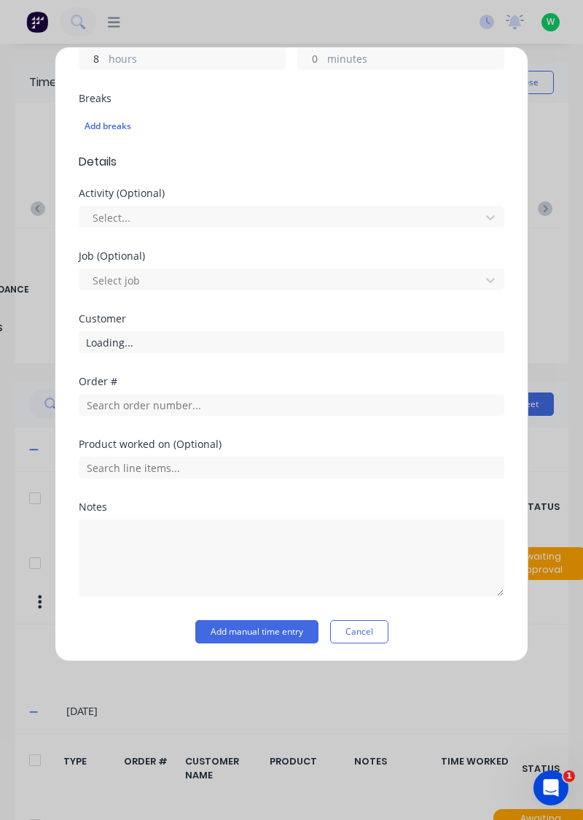
type input "8"
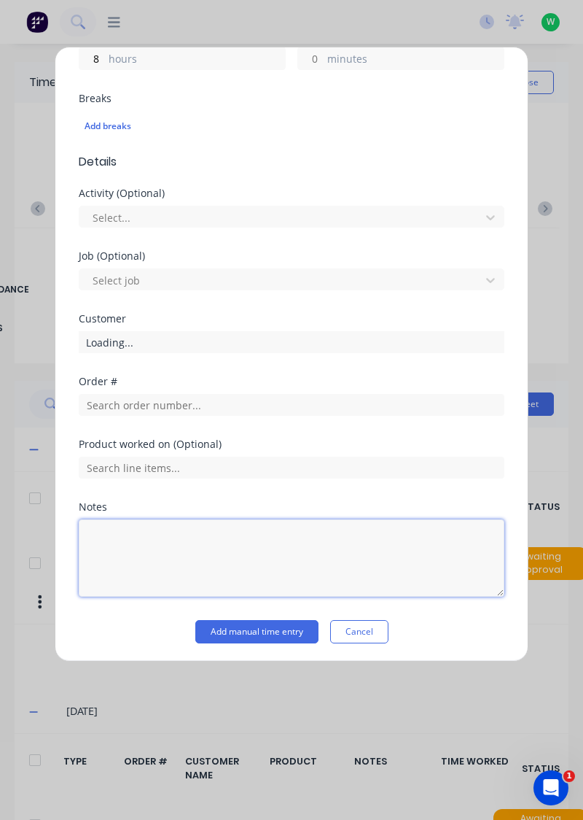
click at [254, 538] on textarea at bounding box center [292, 557] width 426 height 77
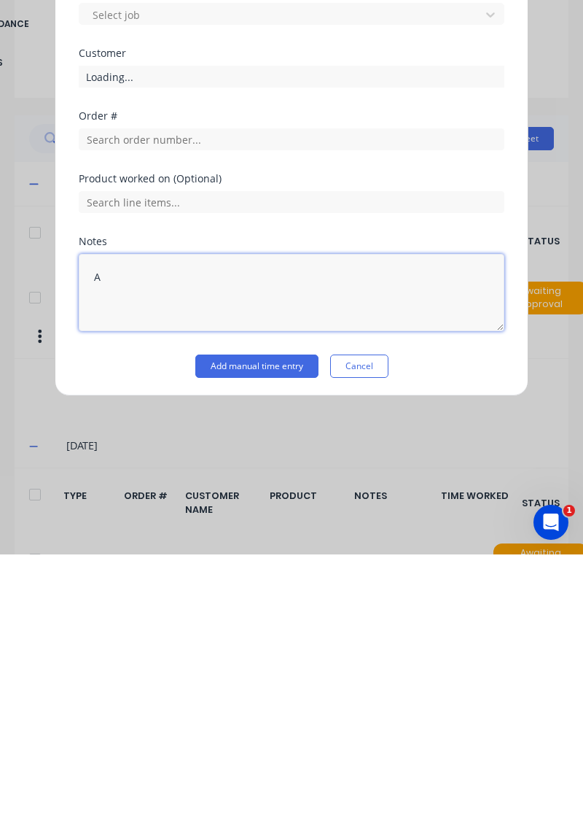
scroll to position [13, 0]
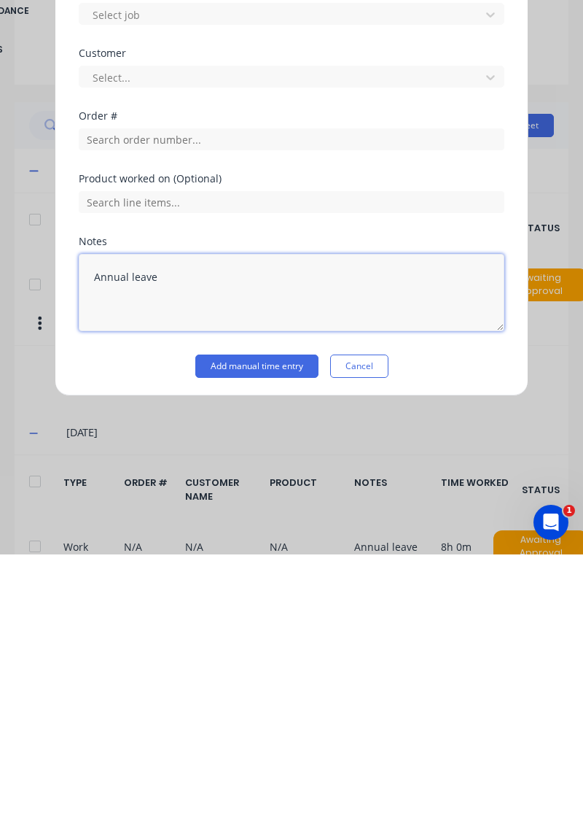
type textarea "Annual leave"
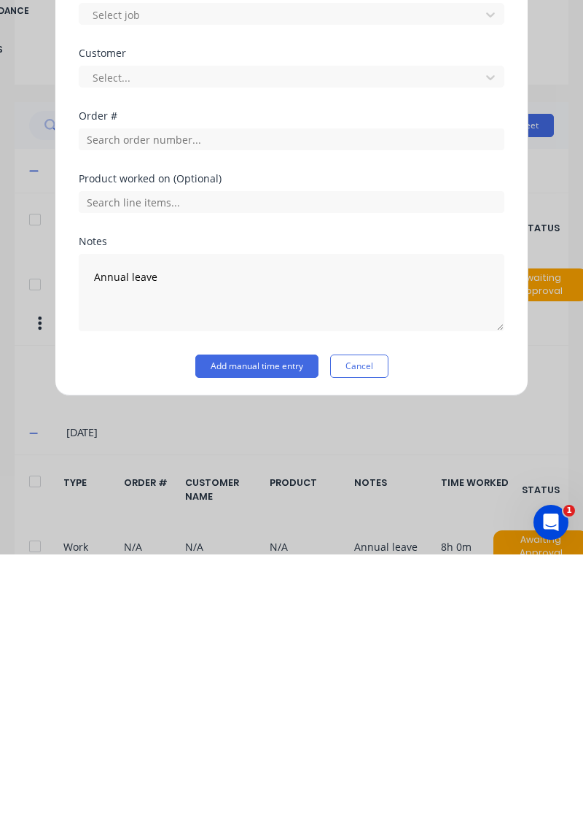
click at [292, 629] on button "Add manual time entry" at bounding box center [256, 631] width 123 height 23
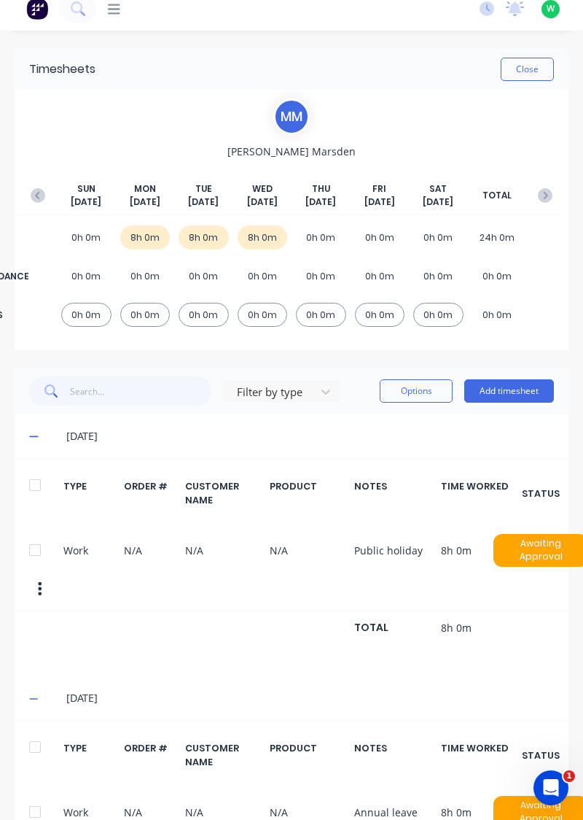
scroll to position [0, 0]
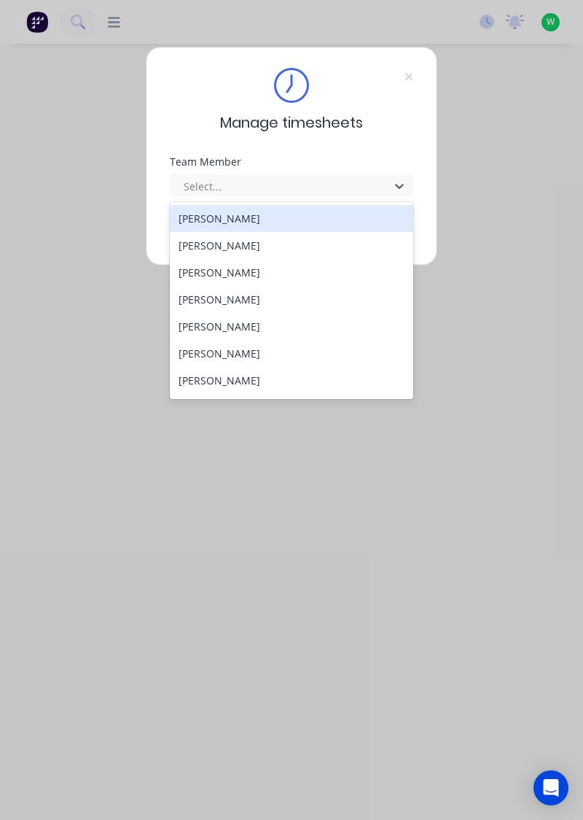
scroll to position [82, 0]
click at [248, 351] on div "[PERSON_NAME]" at bounding box center [292, 352] width 244 height 27
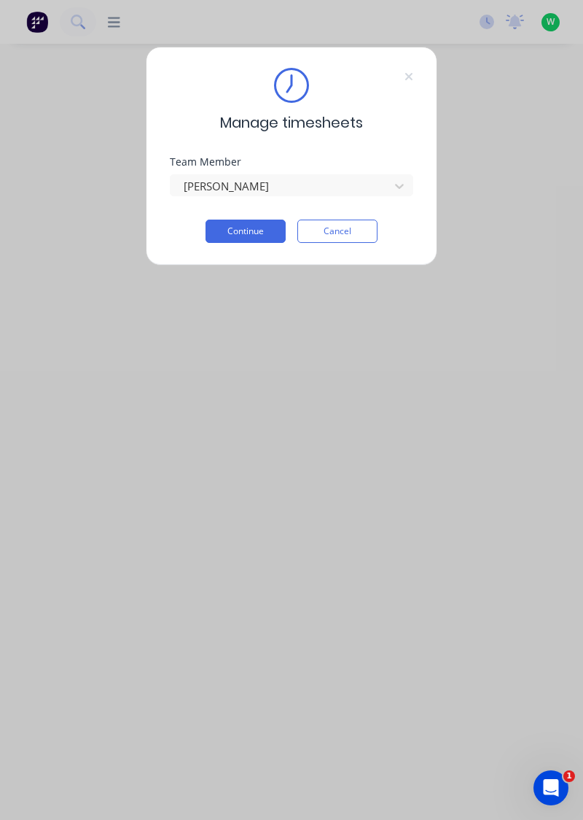
click at [260, 233] on button "Continue" at bounding box center [246, 230] width 80 height 23
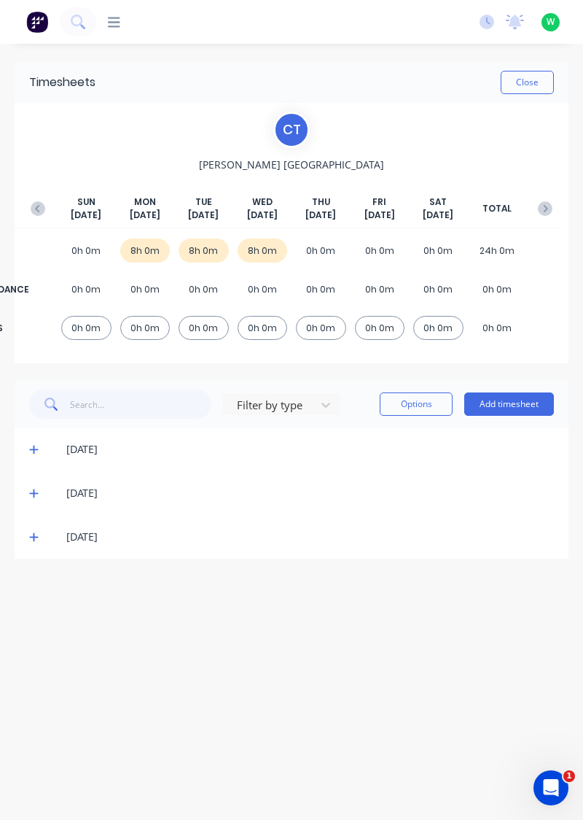
click at [34, 537] on icon at bounding box center [33, 537] width 9 height 9
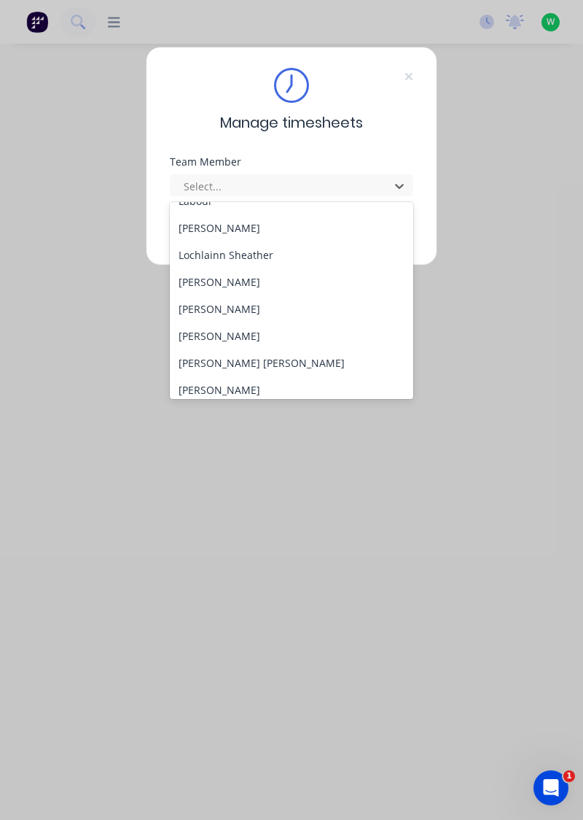
scroll to position [448, 0]
click at [254, 338] on div "[PERSON_NAME]" at bounding box center [292, 337] width 244 height 27
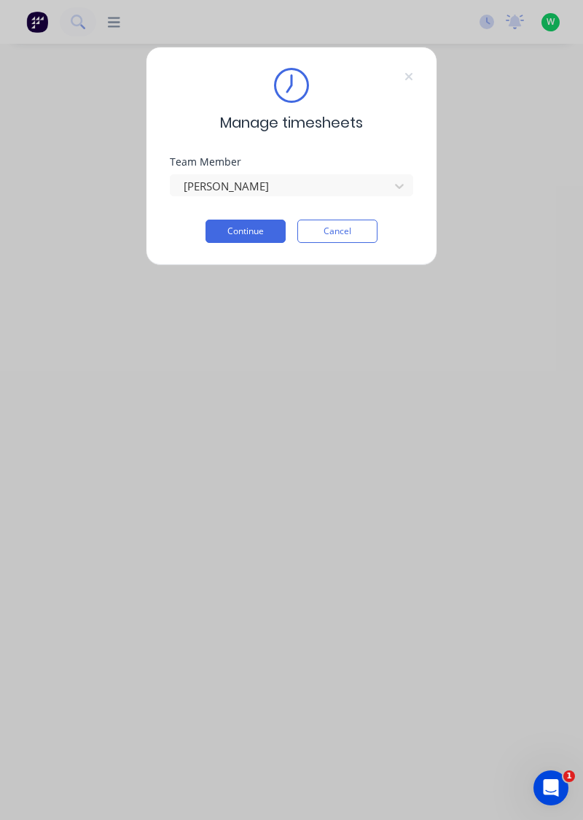
click at [254, 228] on button "Continue" at bounding box center [246, 230] width 80 height 23
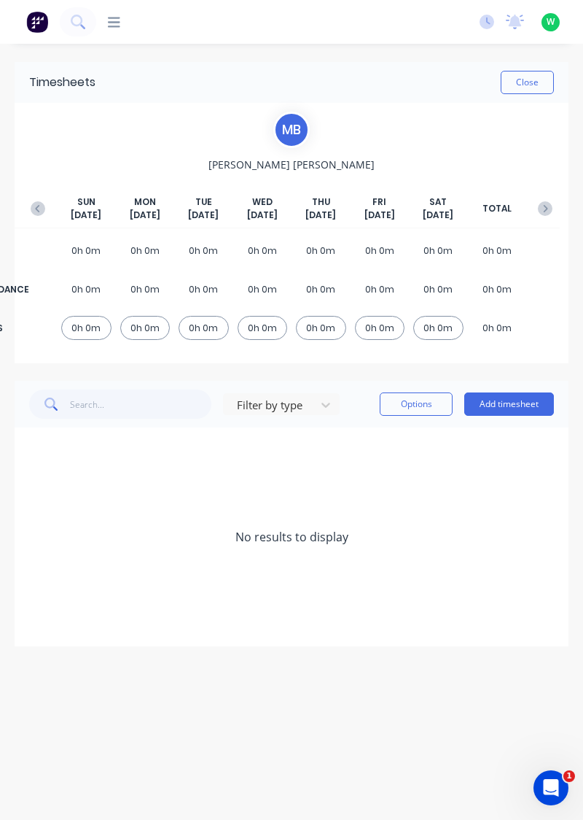
click at [32, 200] on button "button" at bounding box center [37, 208] width 29 height 26
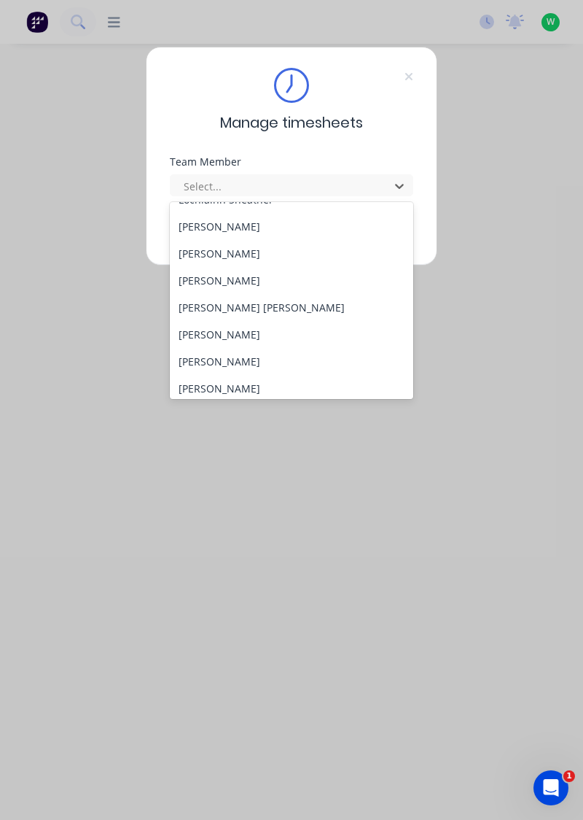
scroll to position [505, 0]
click at [211, 300] on div "Poe Reh" at bounding box center [292, 306] width 244 height 27
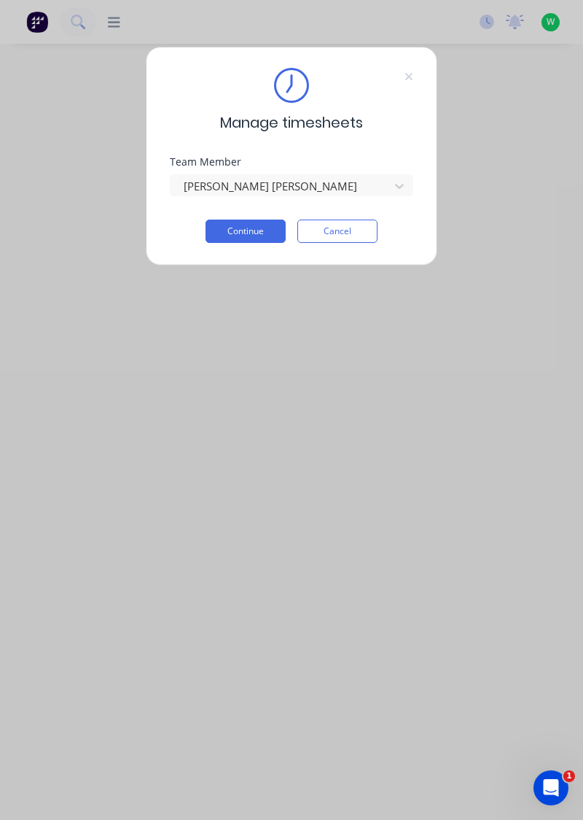
click at [257, 226] on button "Continue" at bounding box center [246, 230] width 80 height 23
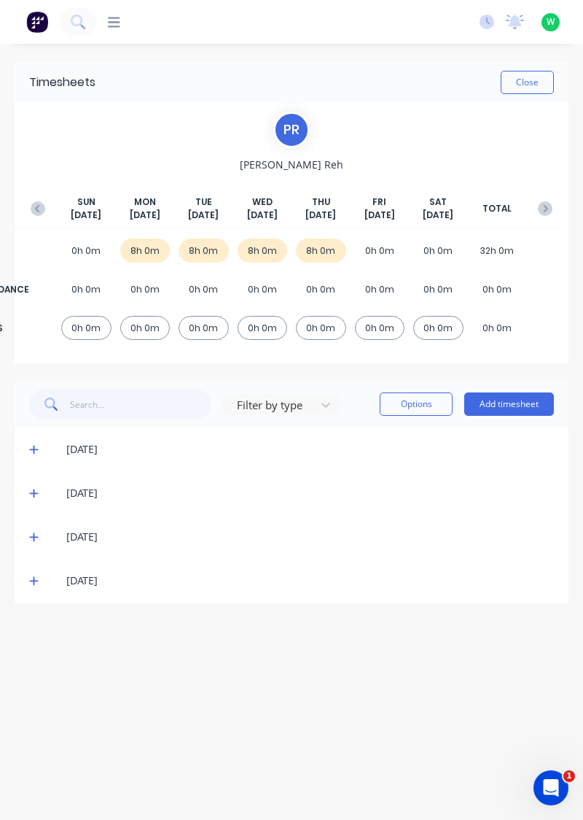
click at [19, 589] on div "09/10/25" at bounding box center [292, 581] width 554 height 44
click at [31, 578] on icon at bounding box center [33, 580] width 9 height 10
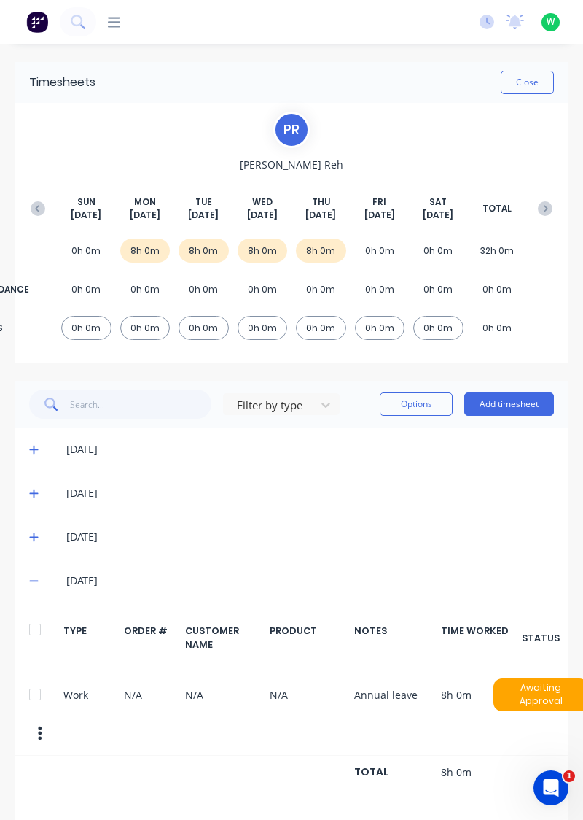
click at [26, 197] on div "SUN Oct 5th MON Oct 6th TUE Oct 7th WED Oct 8th THU Oct 9th FRI Oct 10th SAT Oc…" at bounding box center [291, 211] width 537 height 33
click at [36, 199] on button "button" at bounding box center [37, 208] width 29 height 26
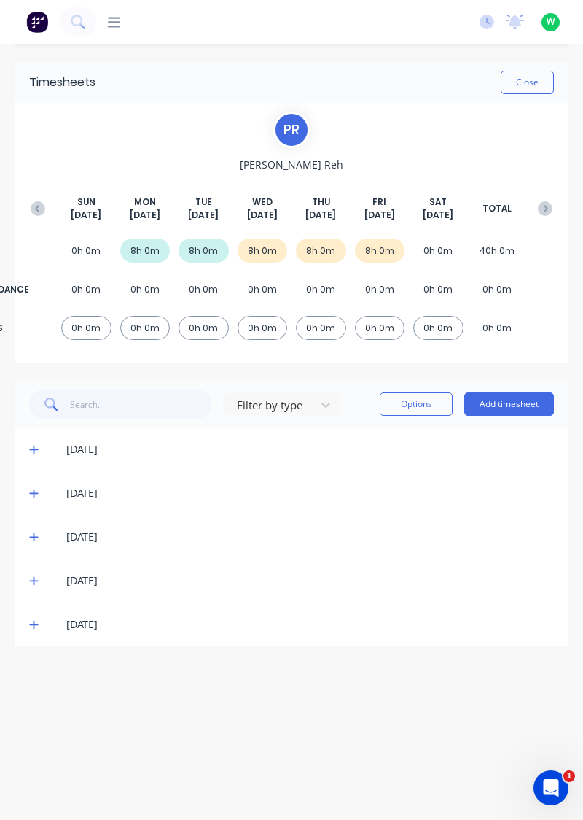
click at [35, 623] on icon at bounding box center [33, 625] width 9 height 9
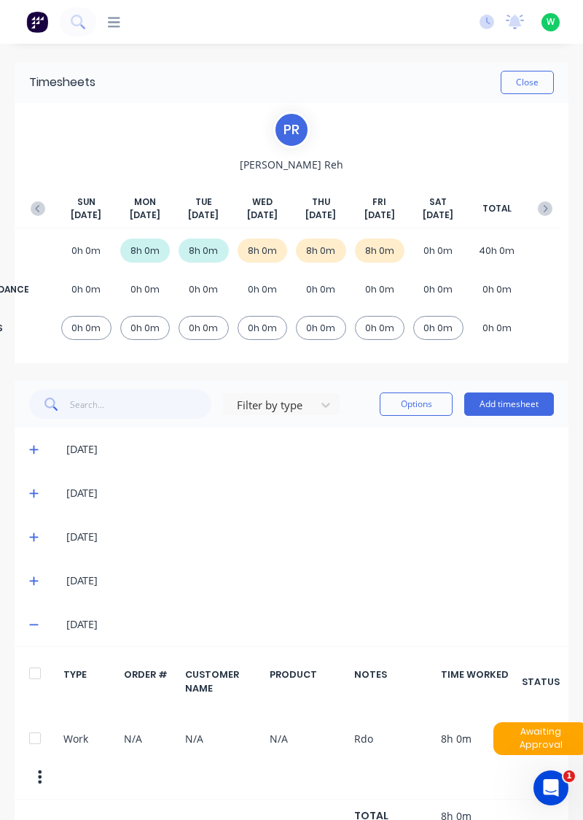
click at [34, 577] on icon at bounding box center [33, 581] width 9 height 9
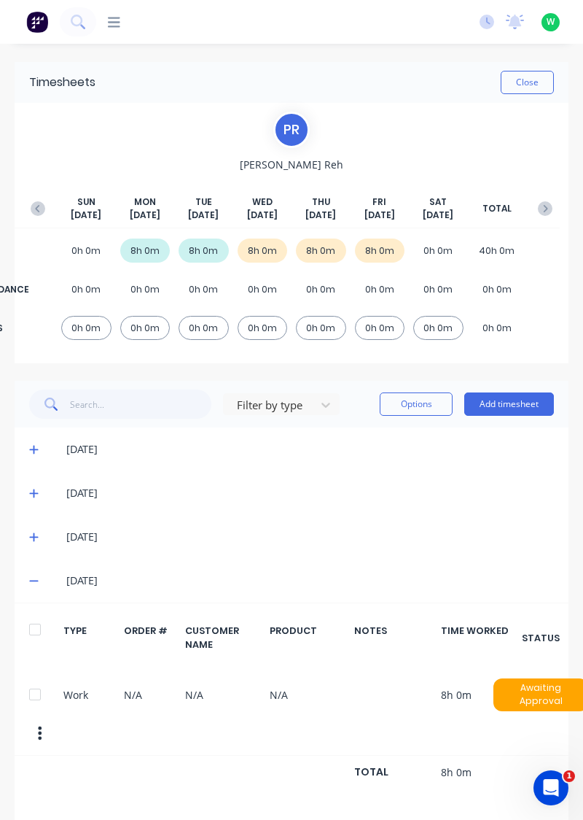
click at [553, 202] on button "button" at bounding box center [545, 208] width 29 height 26
click at [35, 578] on icon at bounding box center [33, 580] width 9 height 10
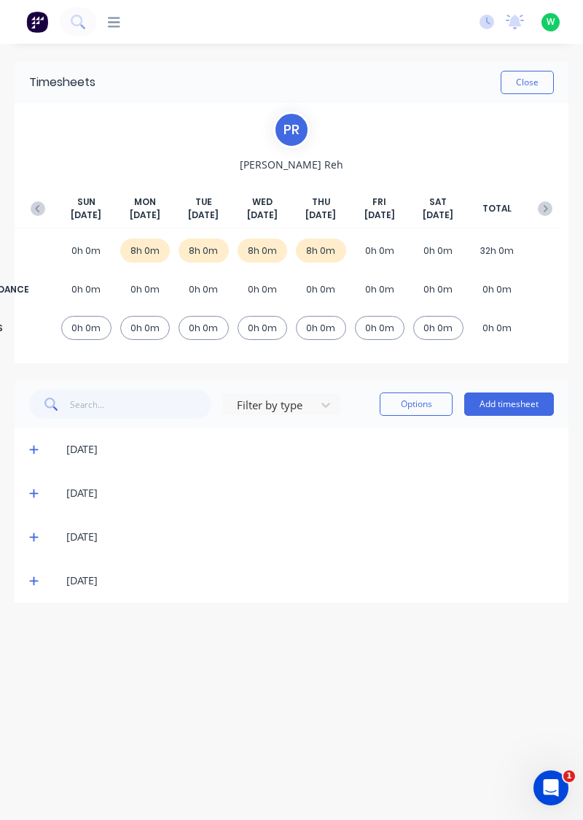
click at [38, 444] on icon at bounding box center [33, 449] width 9 height 10
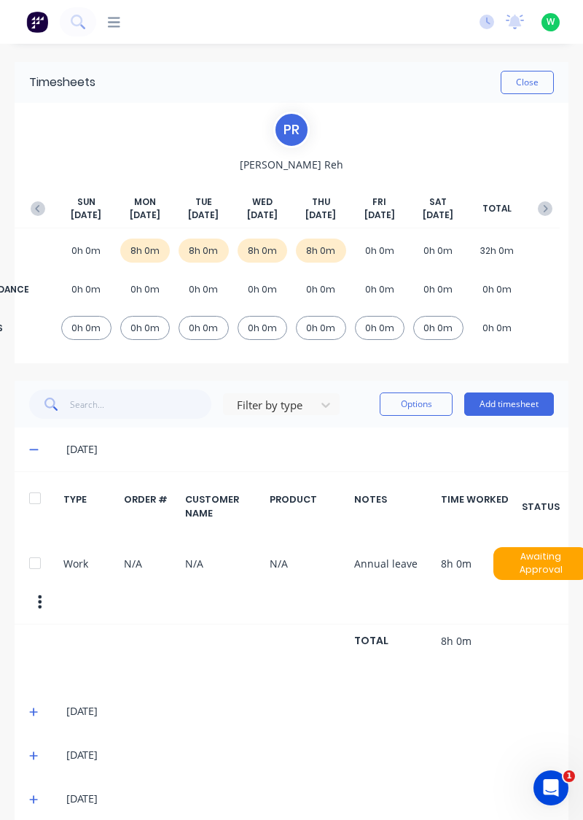
click at [37, 588] on button "button" at bounding box center [40, 601] width 31 height 26
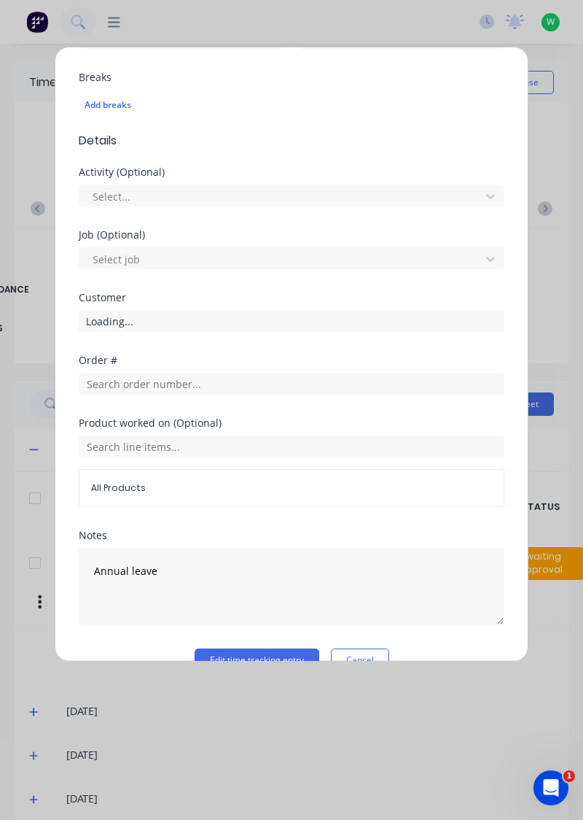
scroll to position [409, 0]
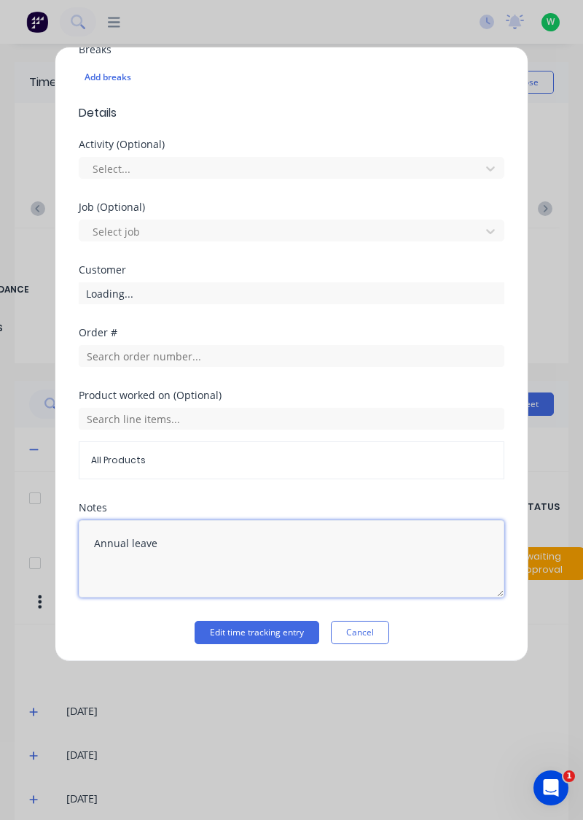
click at [196, 538] on textarea "Annual leave" at bounding box center [292, 558] width 426 height 77
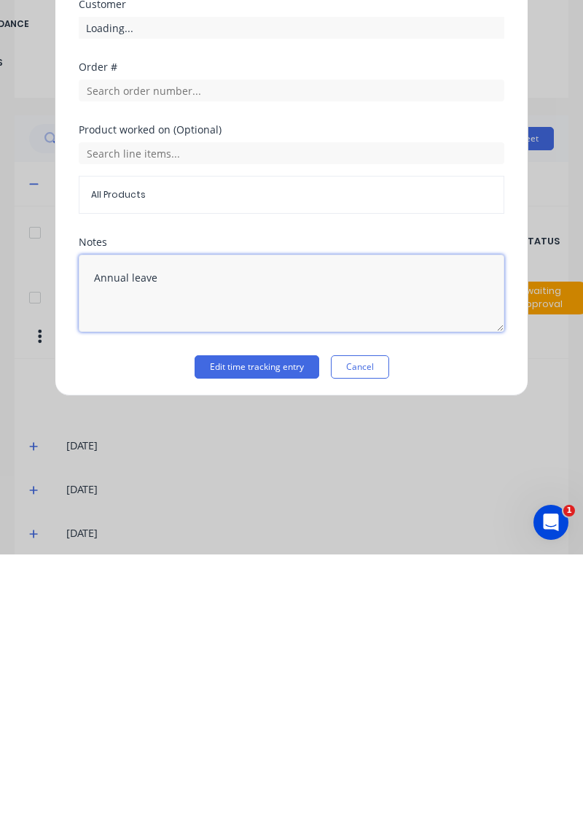
scroll to position [13, 0]
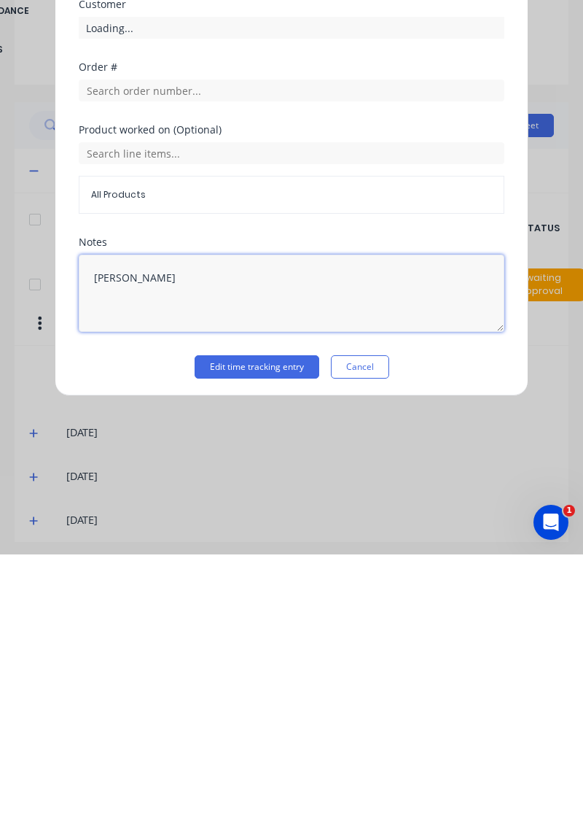
type textarea "An"
type textarea "Public holiday"
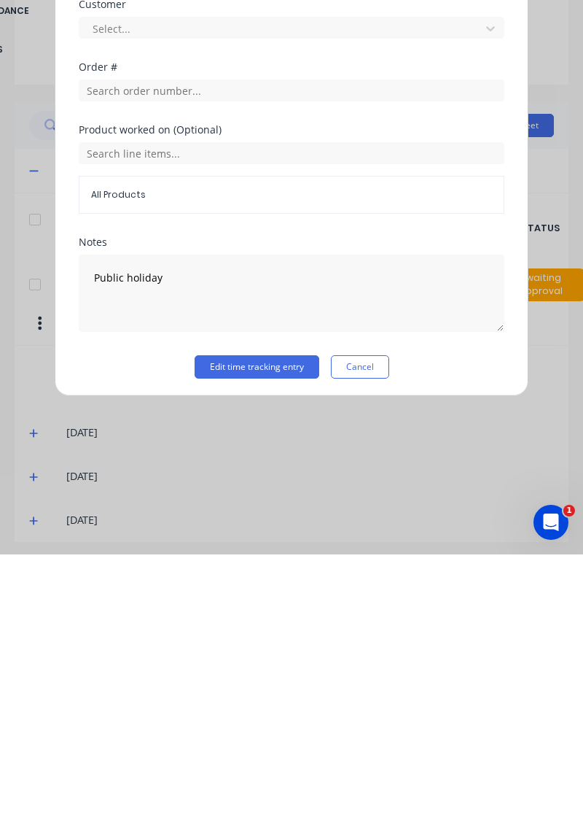
click at [256, 629] on button "Edit time tracking entry" at bounding box center [257, 632] width 125 height 23
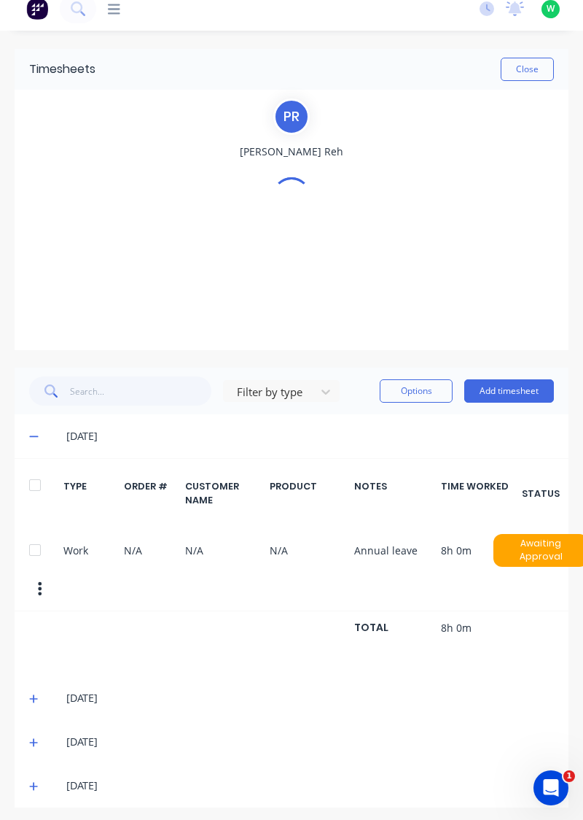
scroll to position [0, 0]
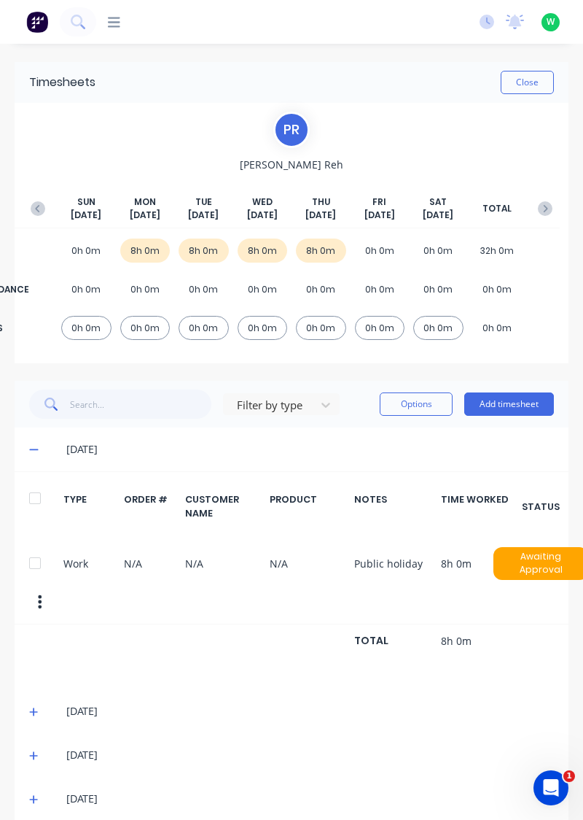
click at [19, 439] on div "06/10/25" at bounding box center [292, 449] width 554 height 44
click at [32, 449] on icon at bounding box center [33, 449] width 9 height 1
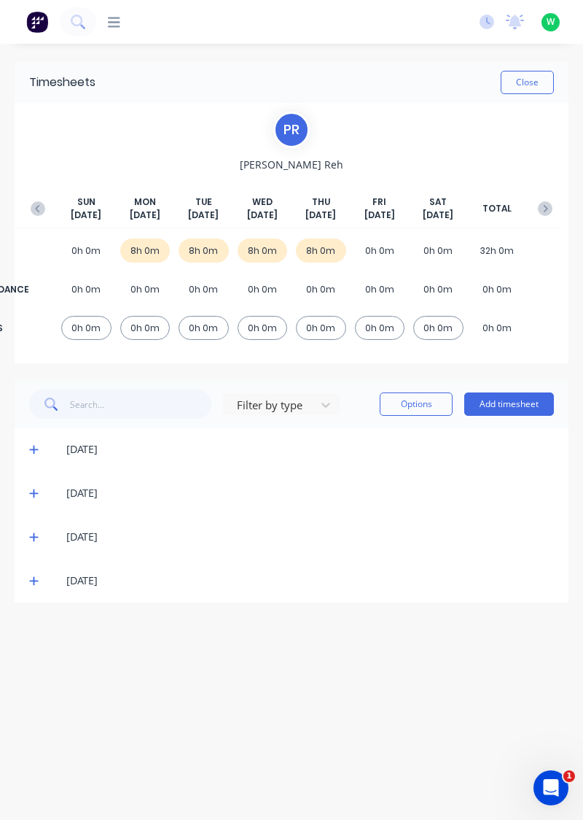
click at [32, 493] on icon at bounding box center [33, 493] width 9 height 10
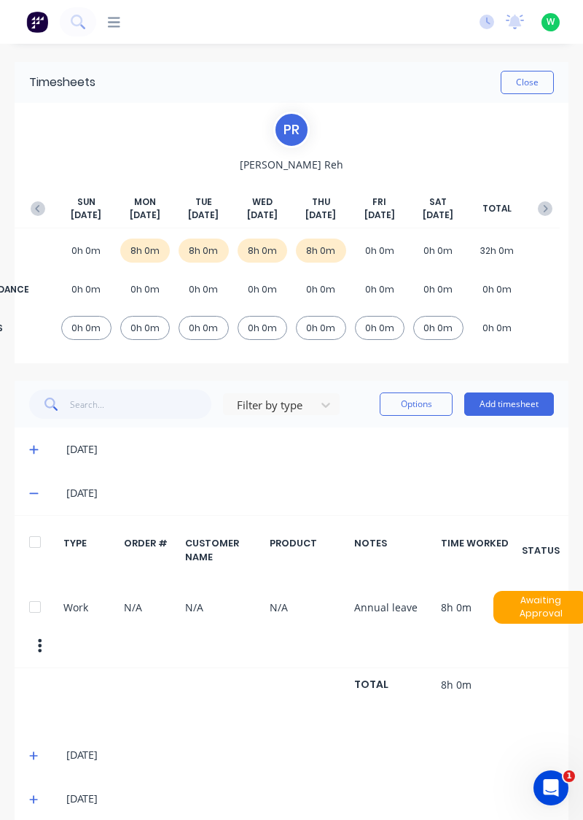
click at [34, 493] on icon at bounding box center [33, 493] width 9 height 1
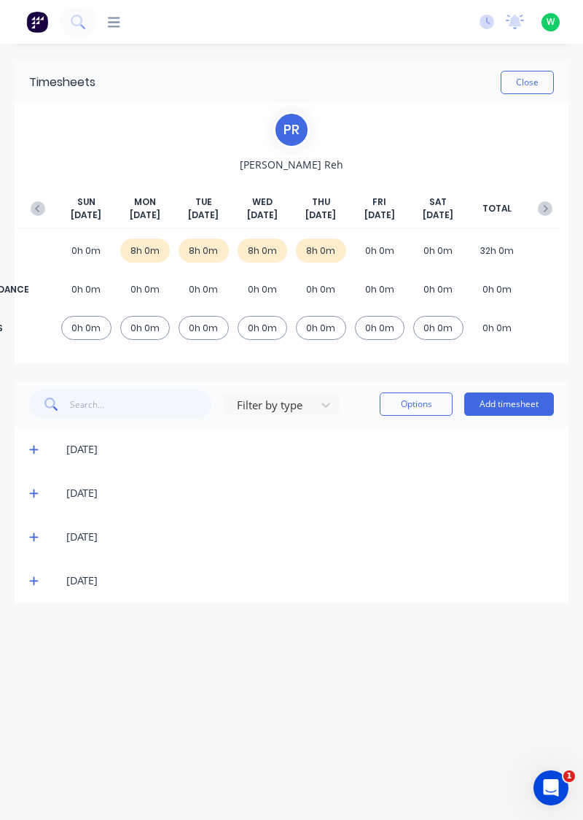
click at [34, 196] on button "button" at bounding box center [37, 208] width 29 height 26
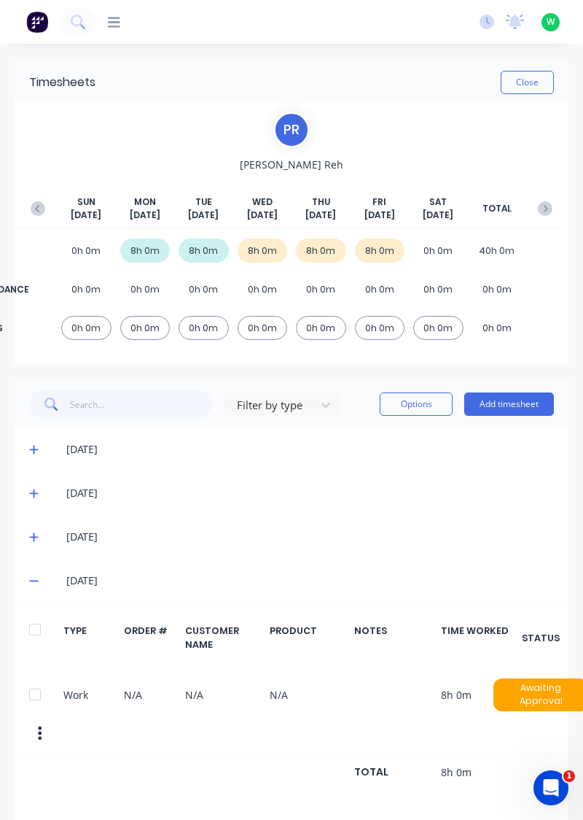
click at [31, 577] on icon at bounding box center [33, 580] width 9 height 10
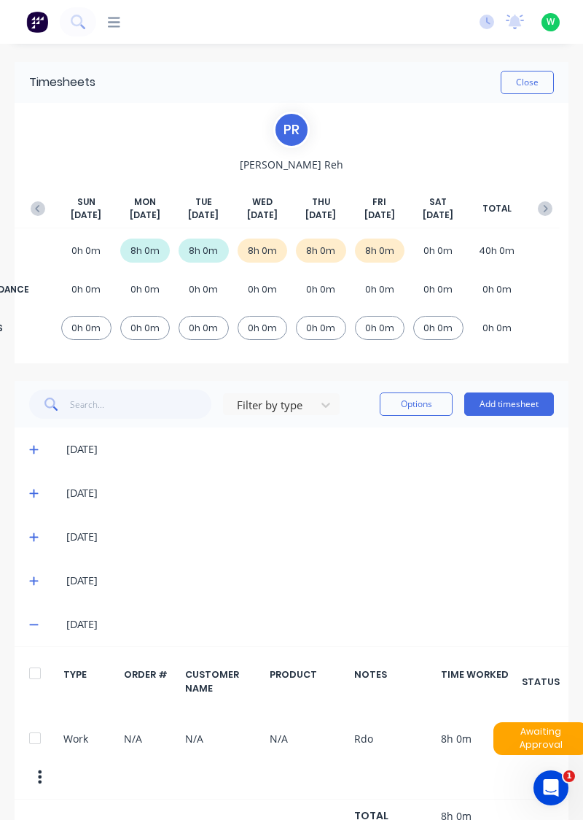
click at [32, 624] on icon at bounding box center [33, 624] width 9 height 1
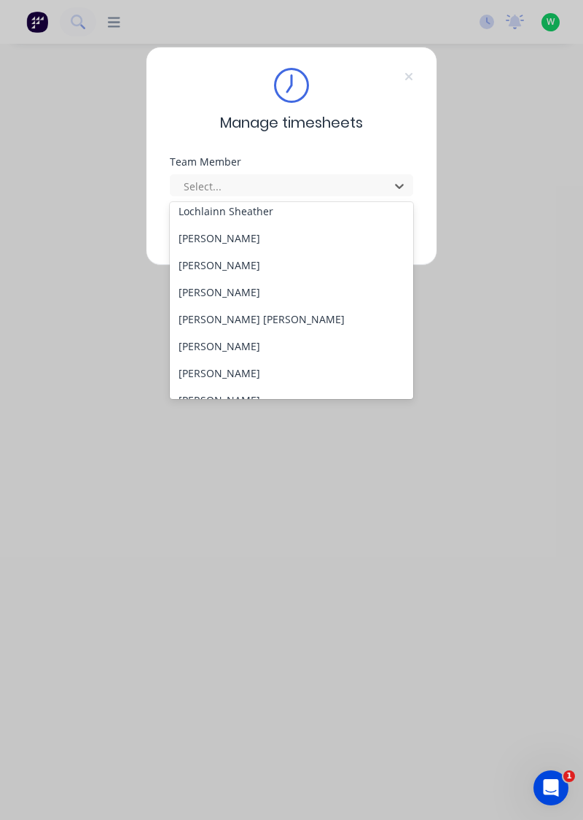
scroll to position [494, 0]
click at [248, 341] on div "[PERSON_NAME]" at bounding box center [292, 345] width 244 height 27
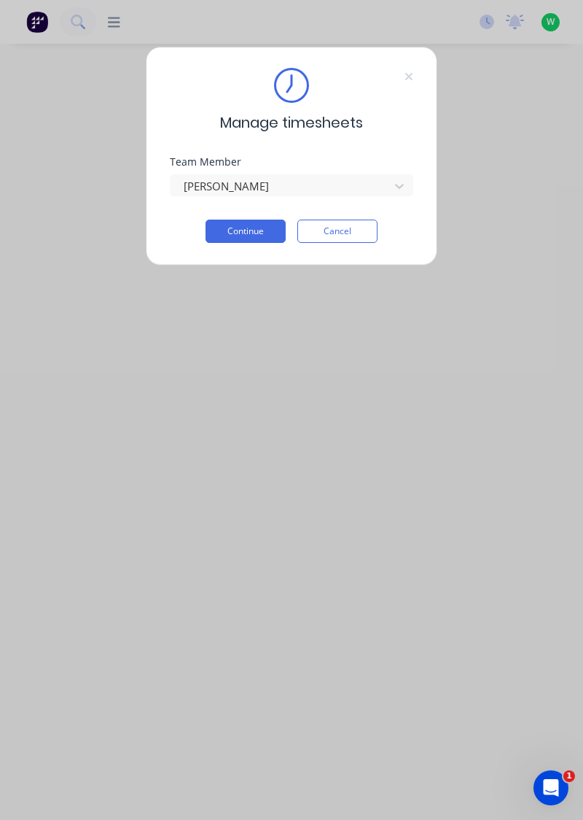
click at [275, 232] on button "Continue" at bounding box center [246, 230] width 80 height 23
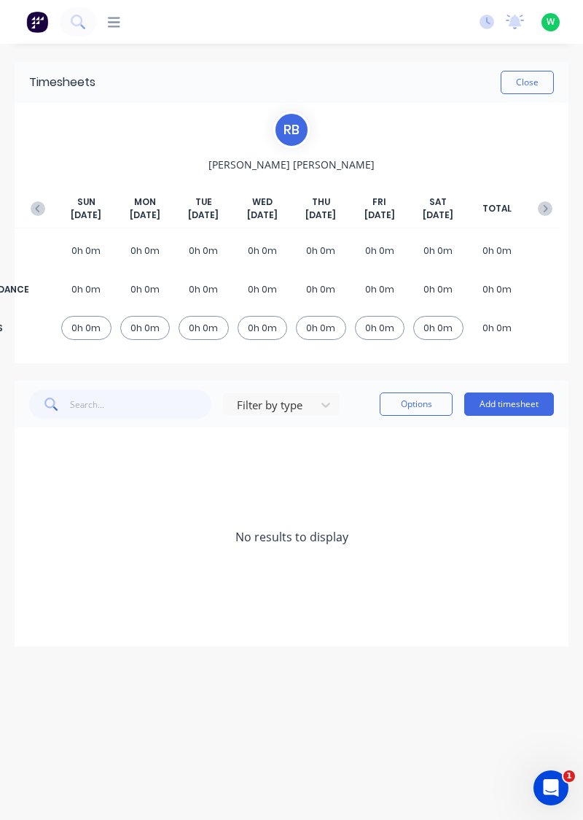
click at [38, 197] on button "button" at bounding box center [37, 208] width 29 height 26
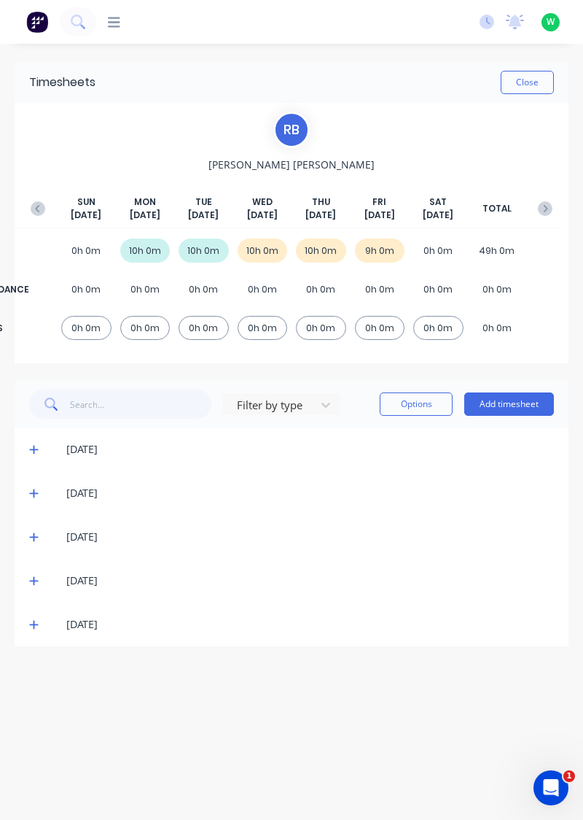
click at [29, 624] on icon at bounding box center [33, 624] width 9 height 10
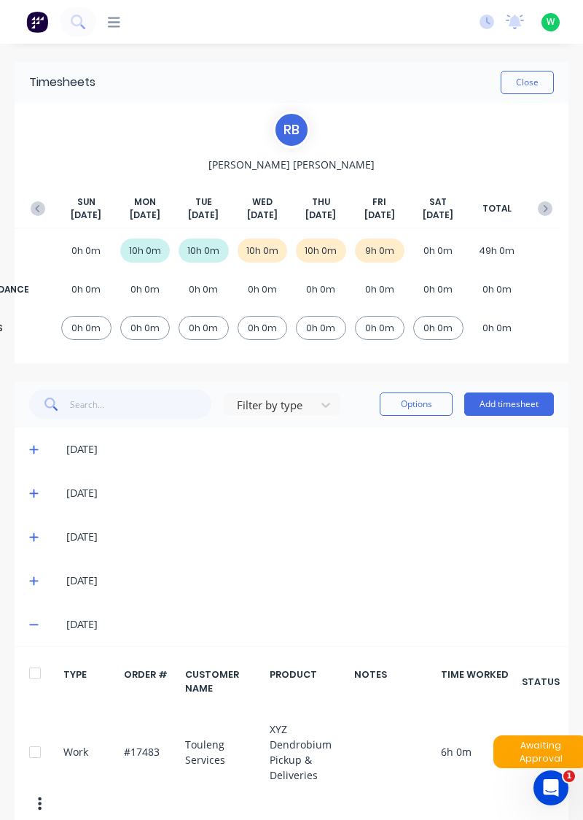
click at [546, 198] on button "button" at bounding box center [545, 208] width 29 height 26
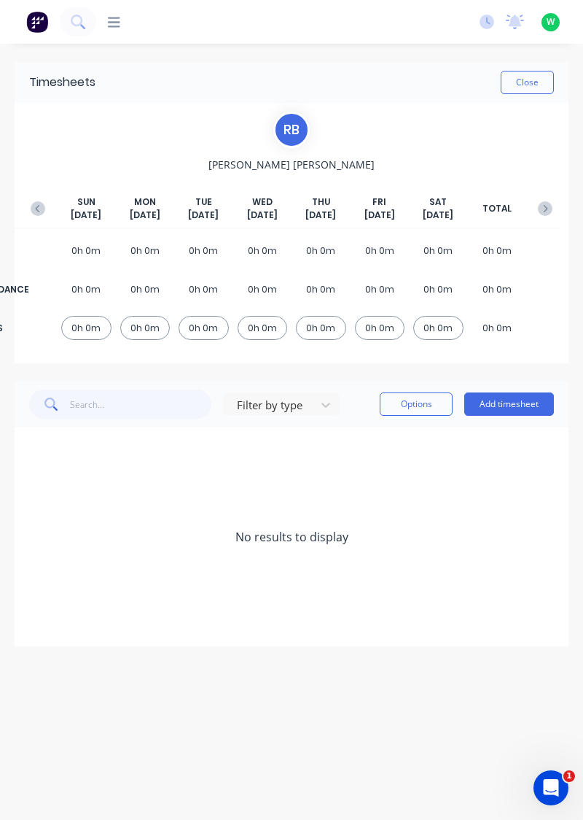
click at [494, 393] on button "Add timesheet" at bounding box center [509, 403] width 90 height 23
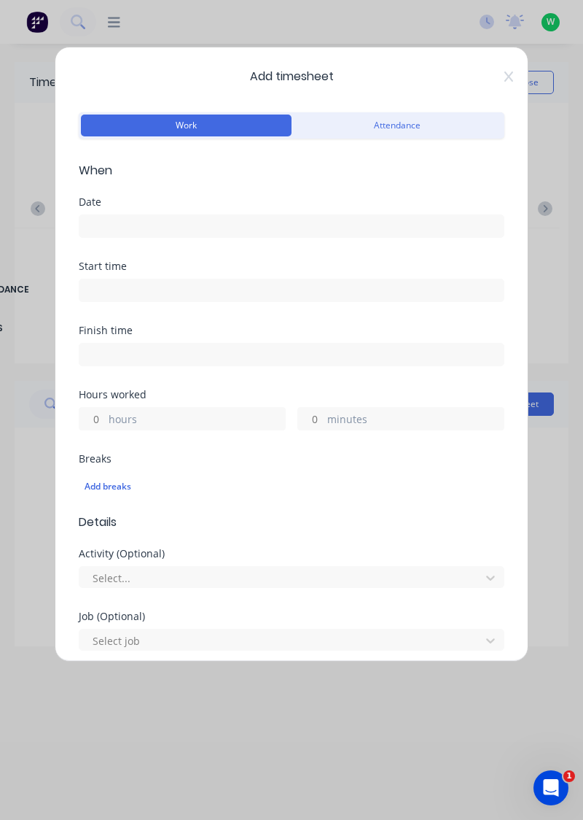
click at [291, 226] on input at bounding box center [291, 226] width 424 height 22
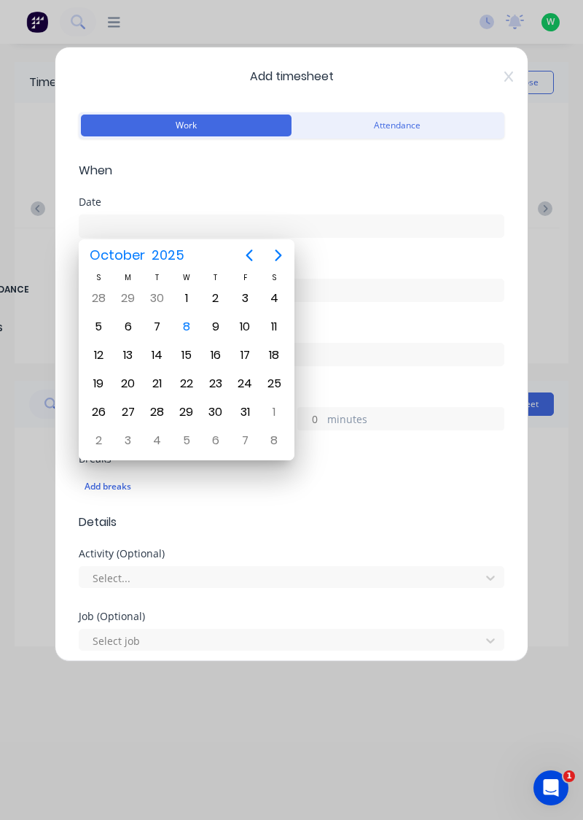
click at [123, 326] on div "6" at bounding box center [128, 327] width 22 height 22
type input "[DATE]"
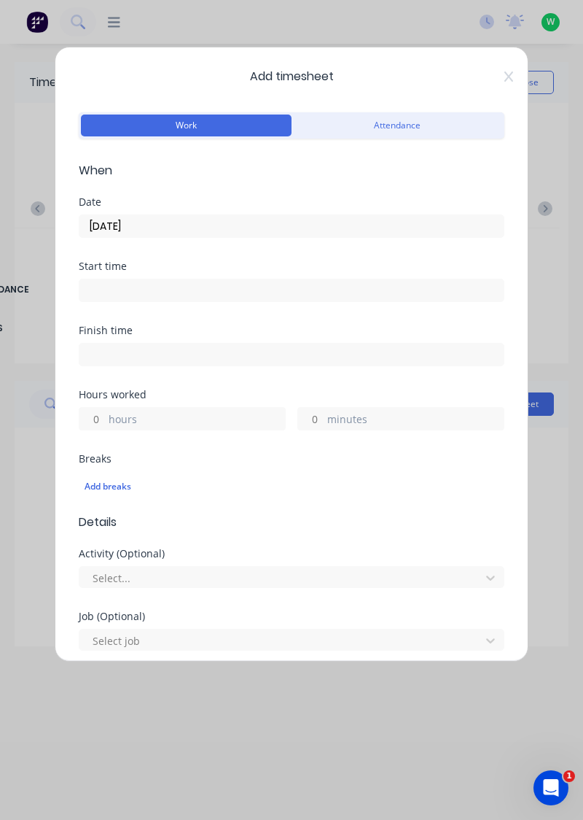
click at [157, 413] on label "hours" at bounding box center [197, 420] width 176 height 18
click at [105, 413] on input "hours" at bounding box center [92, 419] width 26 height 22
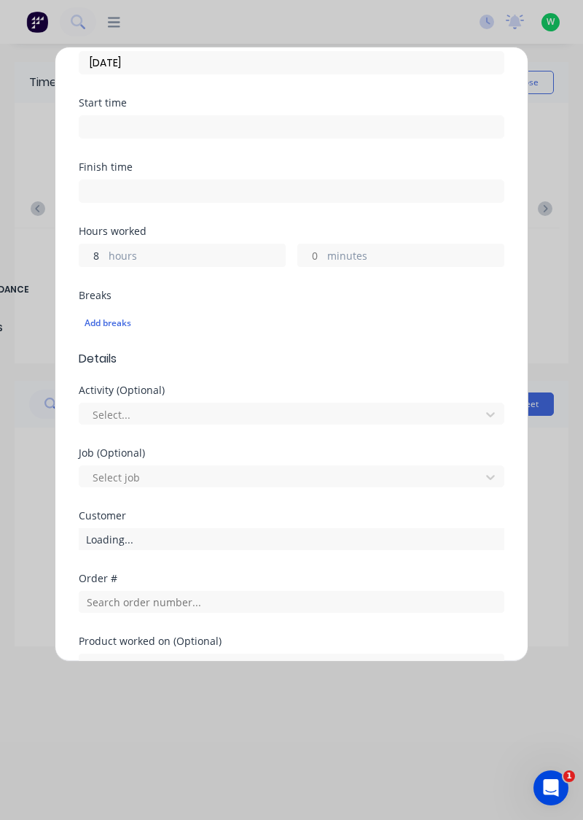
scroll to position [360, 0]
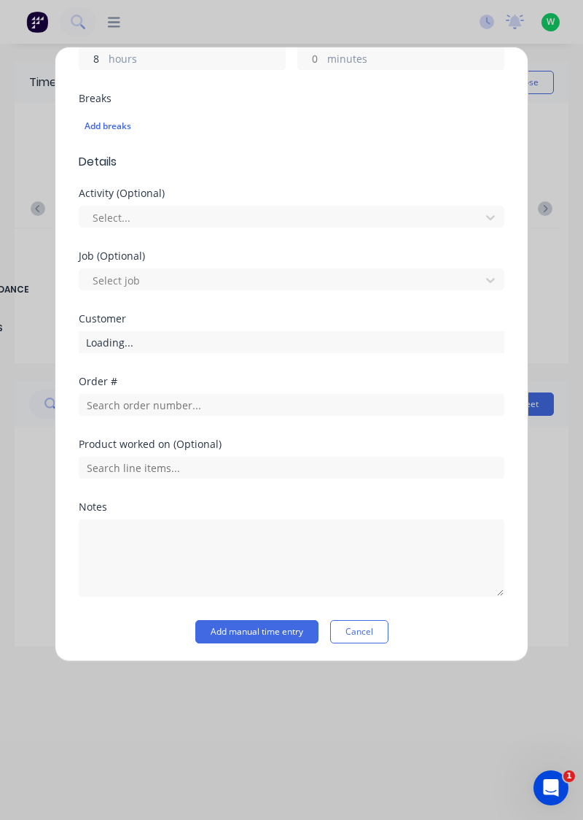
type input "8"
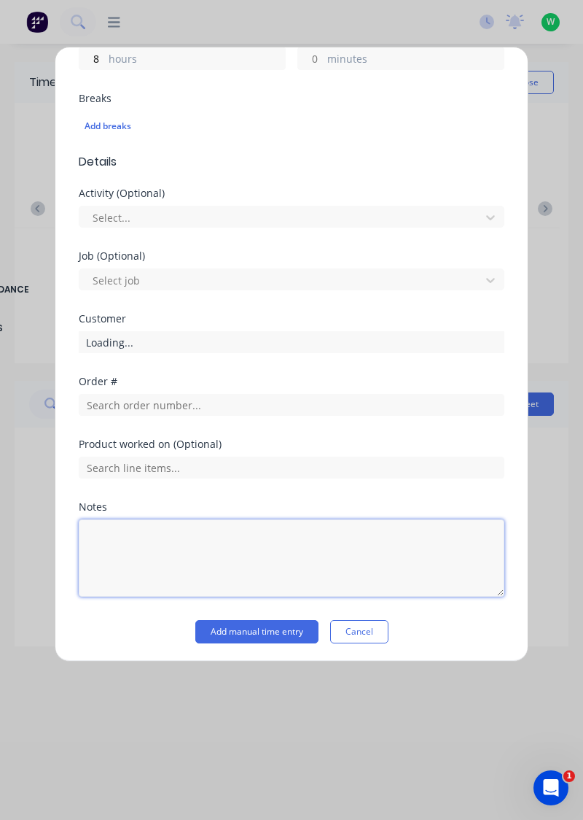
click at [188, 538] on textarea at bounding box center [292, 557] width 426 height 77
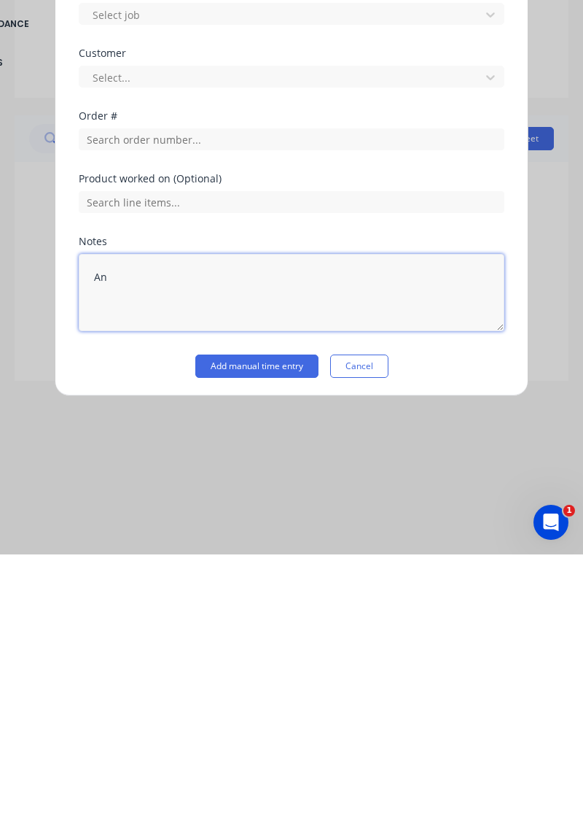
type textarea "A"
type textarea "Public holiday"
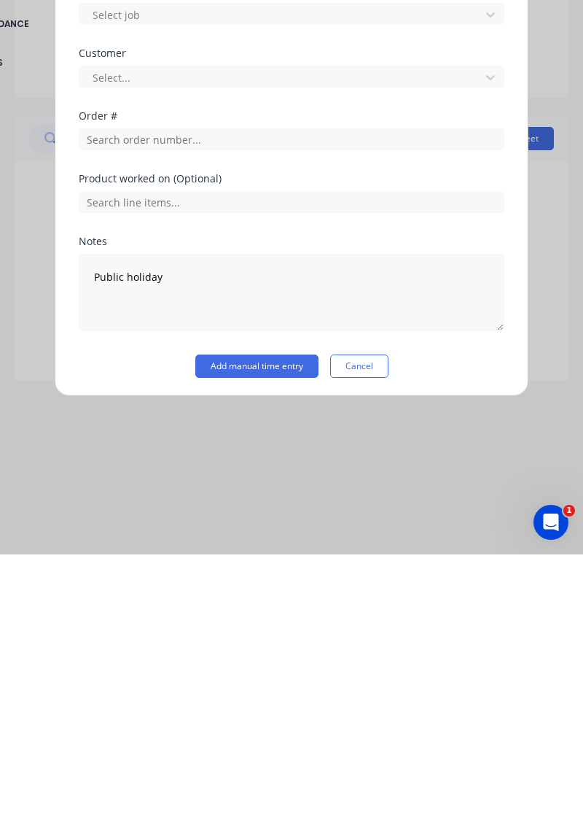
click at [255, 620] on button "Add manual time entry" at bounding box center [256, 631] width 123 height 23
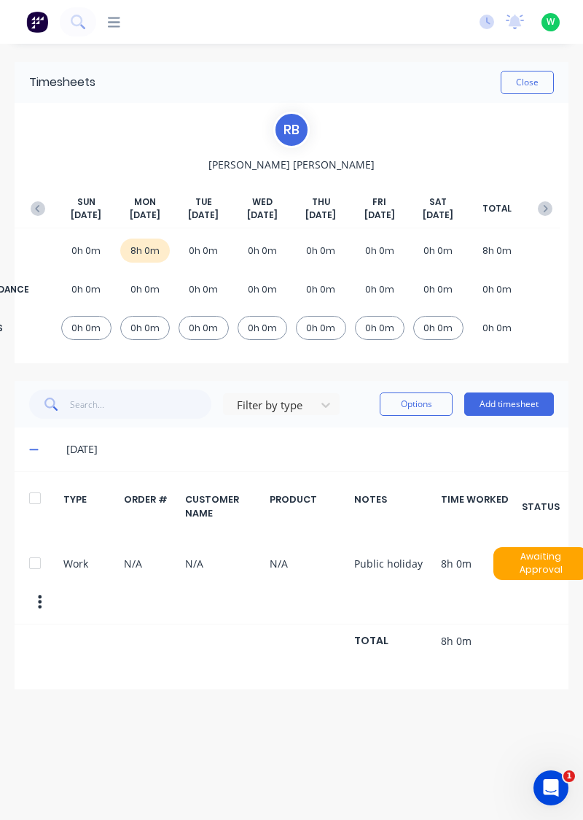
click at [510, 397] on button "Add timesheet" at bounding box center [509, 403] width 90 height 23
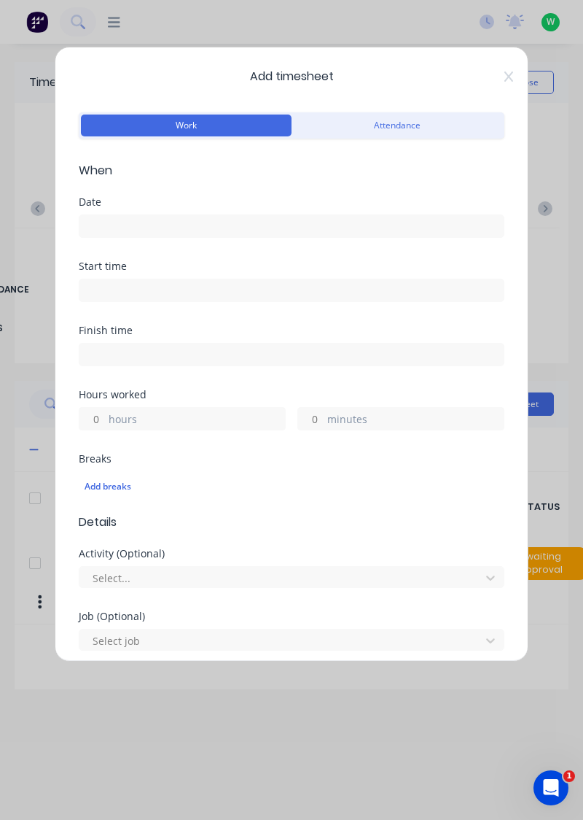
click at [249, 222] on input at bounding box center [291, 226] width 424 height 22
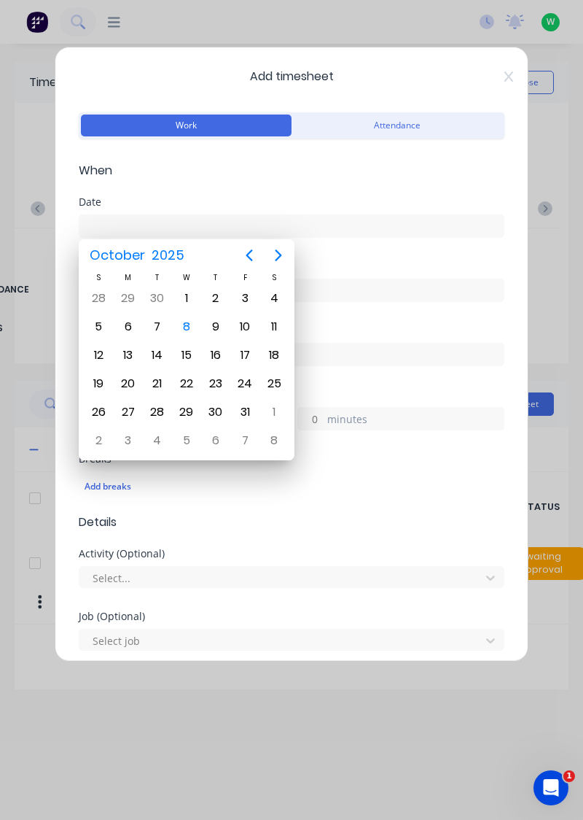
click at [162, 327] on div "7" at bounding box center [158, 327] width 22 height 22
type input "[DATE]"
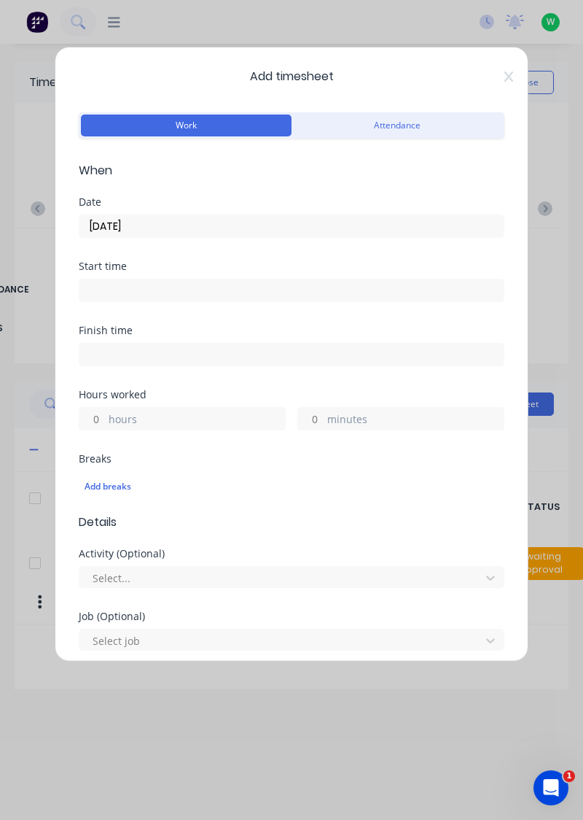
click at [202, 412] on label "hours" at bounding box center [197, 420] width 176 height 18
click at [105, 412] on input "hours" at bounding box center [92, 419] width 26 height 22
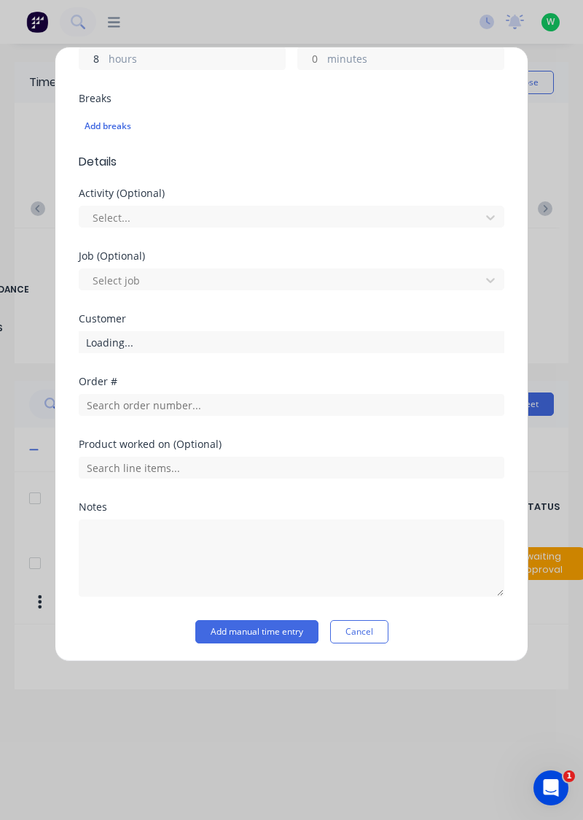
type input "8"
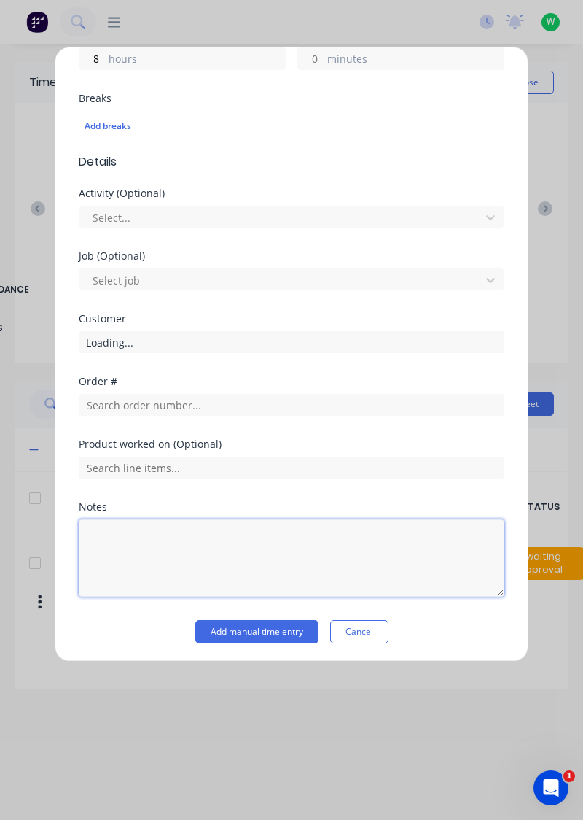
click at [211, 538] on textarea at bounding box center [292, 557] width 426 height 77
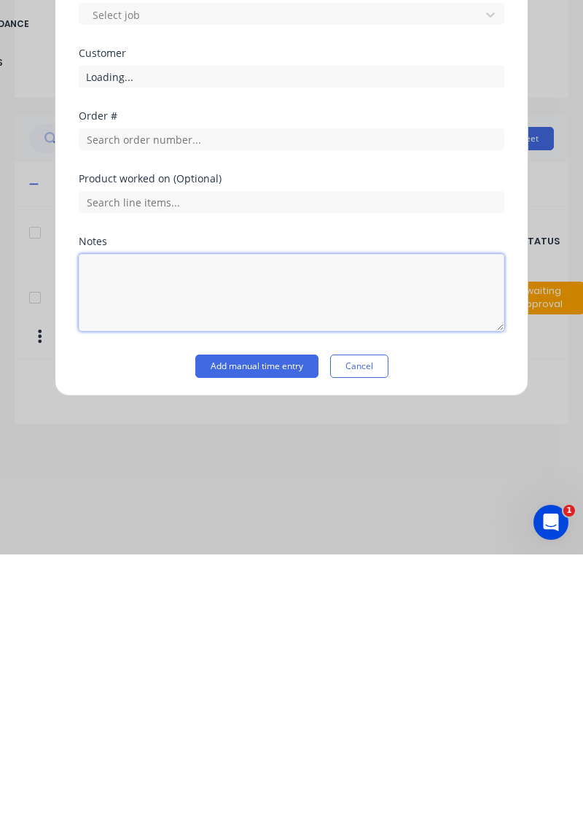
scroll to position [13, 0]
type textarea "Rdo"
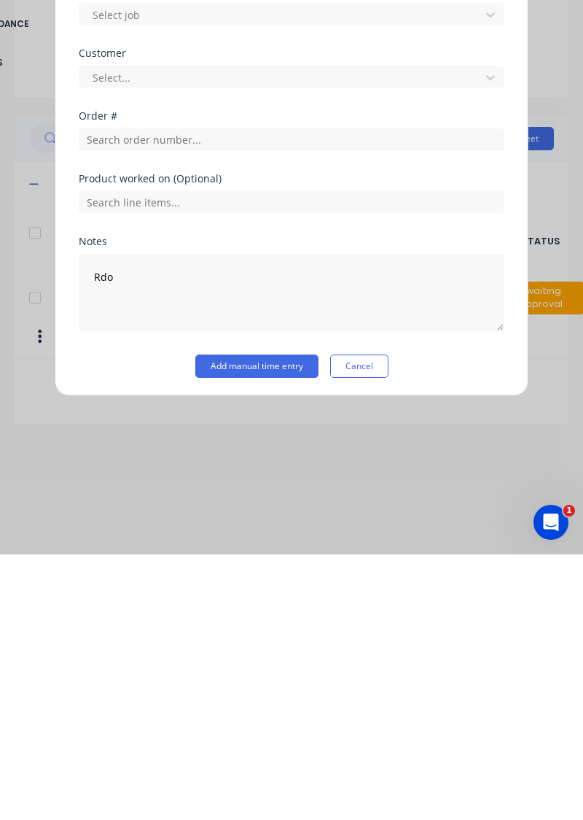
click at [268, 633] on button "Add manual time entry" at bounding box center [256, 631] width 123 height 23
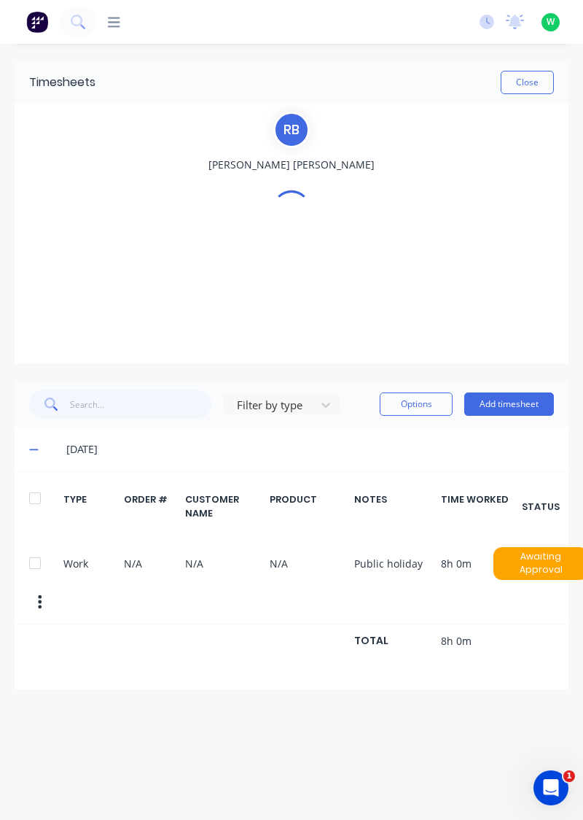
scroll to position [0, 0]
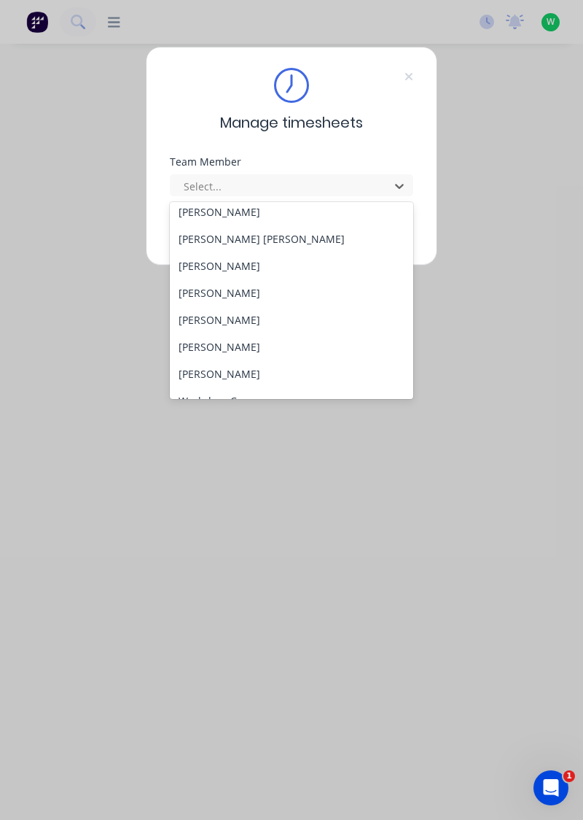
scroll to position [591, 0]
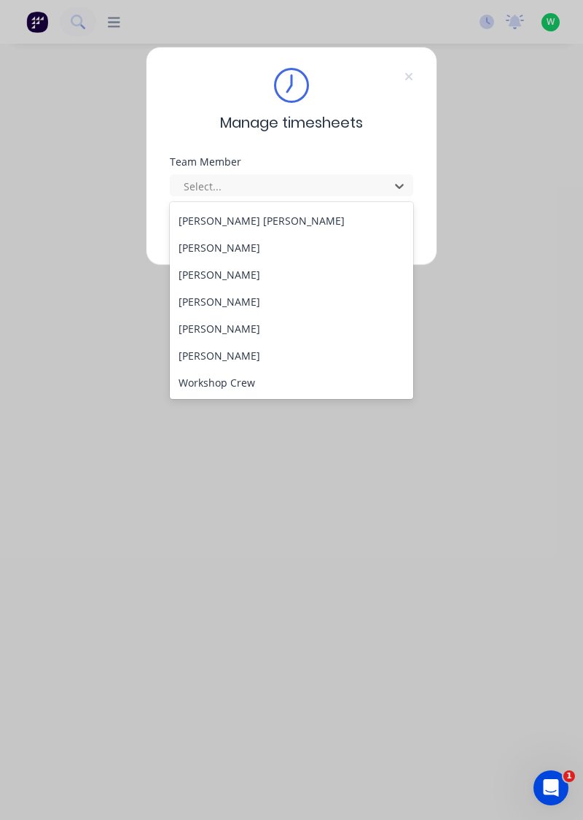
click at [218, 275] on div "[PERSON_NAME]" at bounding box center [292, 274] width 244 height 27
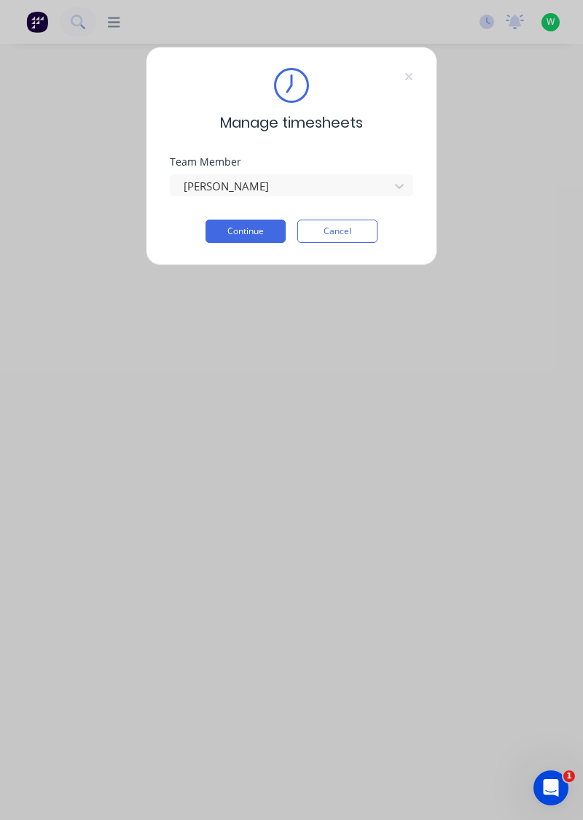
click at [249, 229] on button "Continue" at bounding box center [246, 230] width 80 height 23
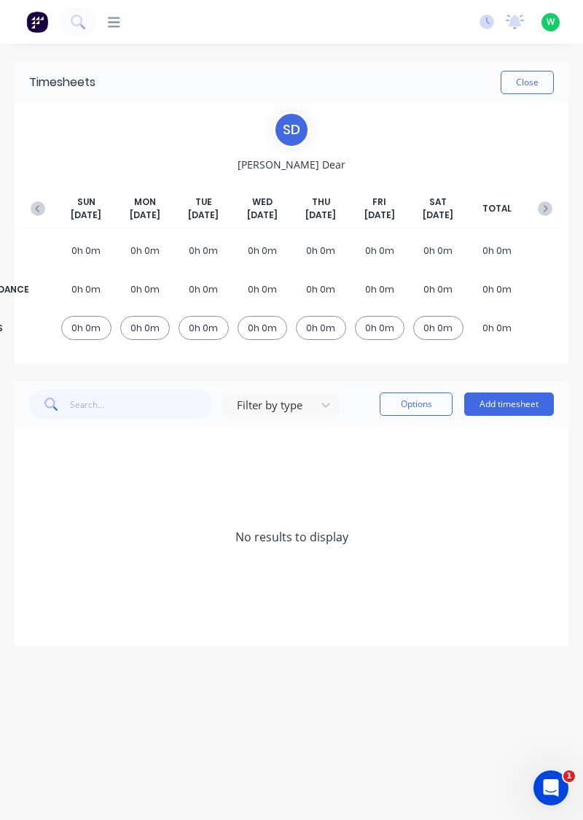
click at [37, 208] on icon "button" at bounding box center [38, 208] width 15 height 15
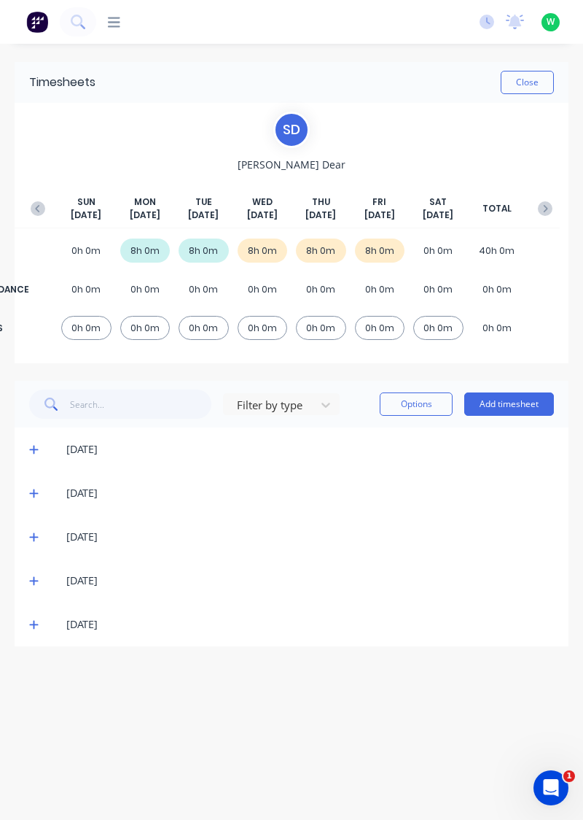
click at [34, 621] on icon at bounding box center [33, 625] width 9 height 9
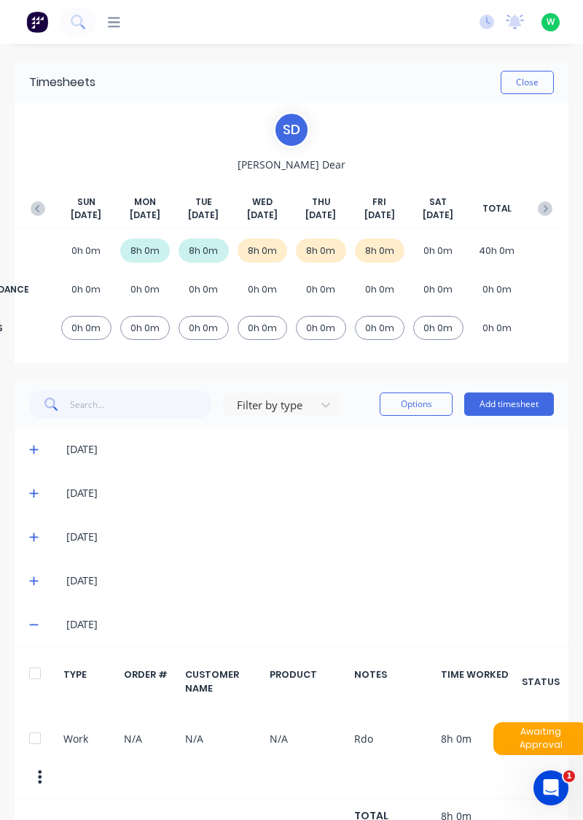
click at [33, 624] on icon at bounding box center [33, 624] width 9 height 1
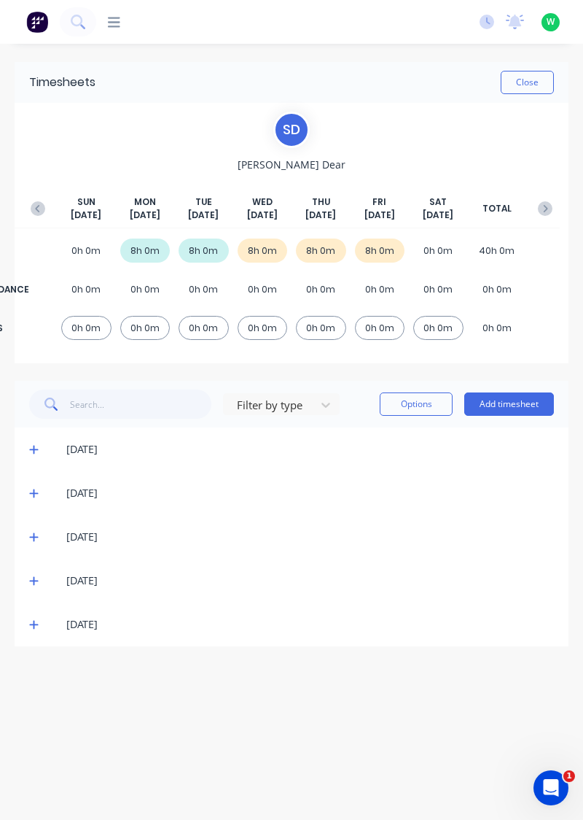
click at [521, 398] on button "Add timesheet" at bounding box center [509, 403] width 90 height 23
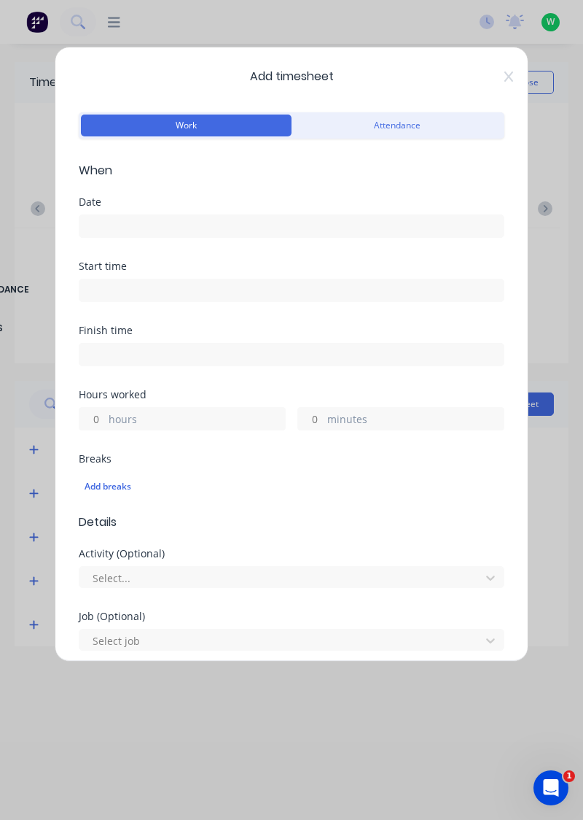
click at [509, 71] on icon at bounding box center [509, 77] width 9 height 12
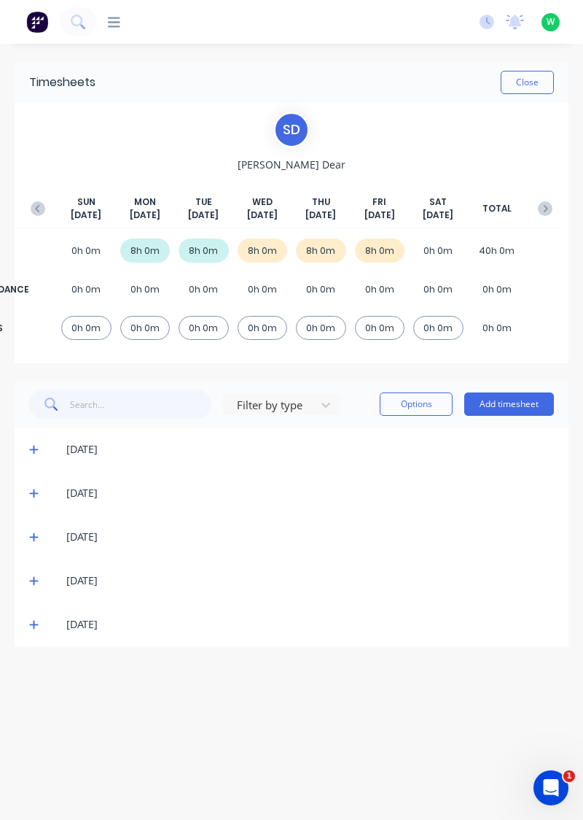
click at [38, 618] on span at bounding box center [36, 624] width 14 height 15
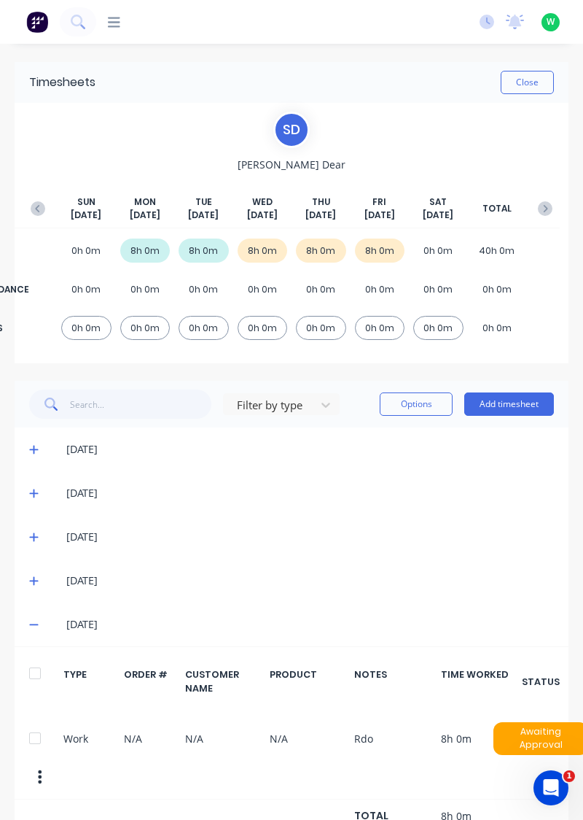
click at [19, 623] on div "[DATE]" at bounding box center [292, 624] width 554 height 44
click at [32, 579] on icon at bounding box center [33, 581] width 9 height 9
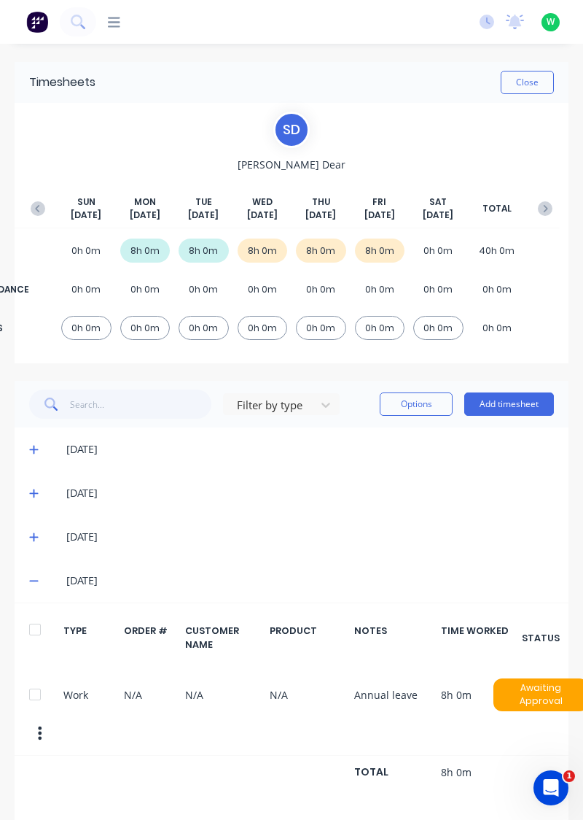
click at [36, 586] on span at bounding box center [36, 580] width 14 height 15
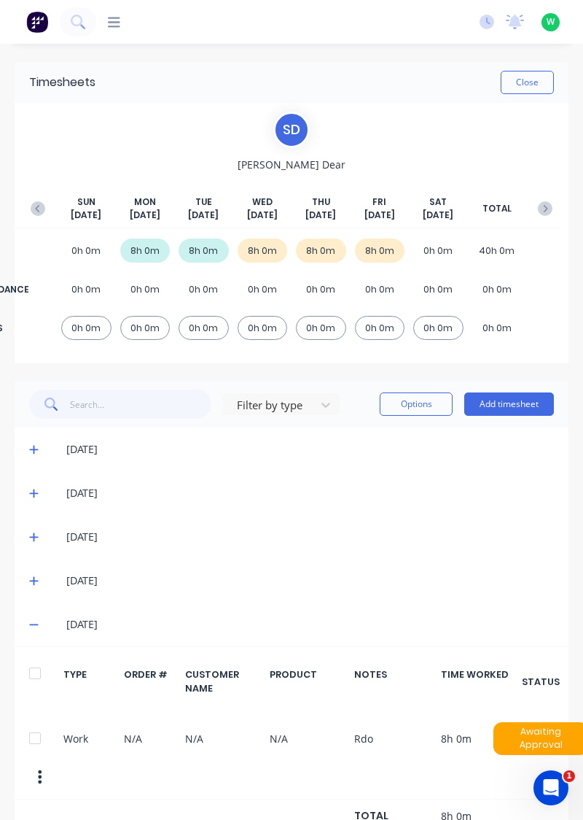
click at [30, 622] on icon at bounding box center [33, 624] width 9 height 10
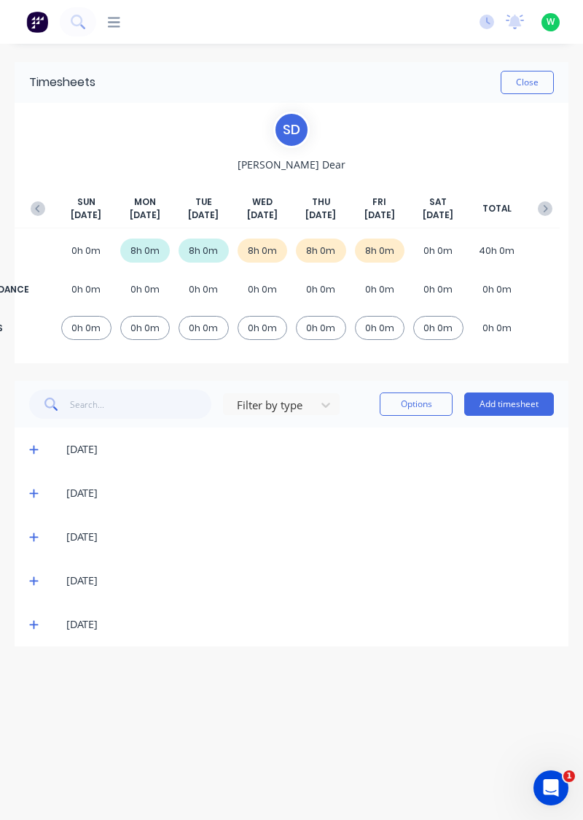
click at [541, 204] on icon "button" at bounding box center [545, 208] width 15 height 15
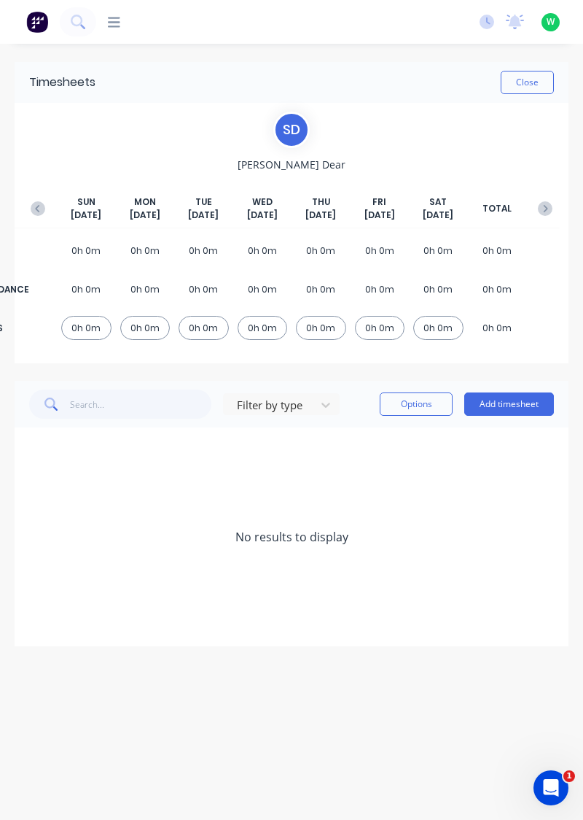
click at [509, 402] on button "Add timesheet" at bounding box center [509, 403] width 90 height 23
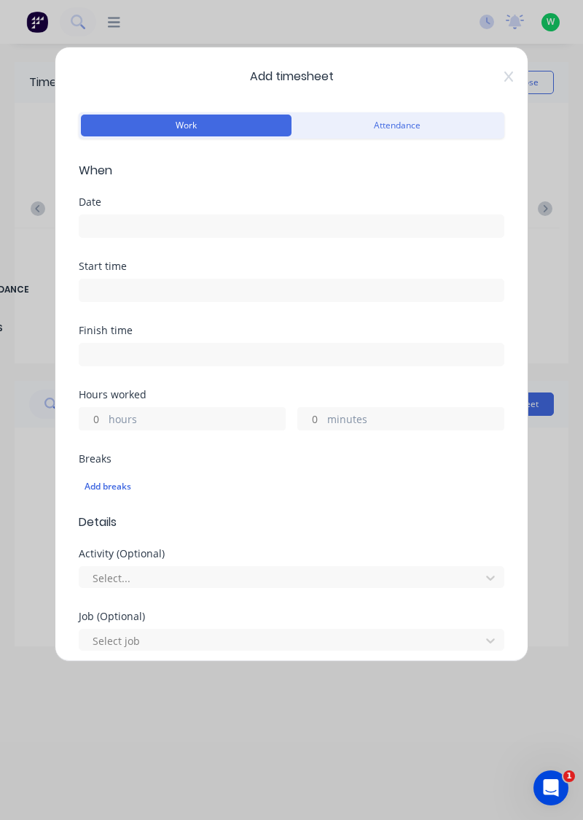
click at [300, 206] on div "Date" at bounding box center [292, 202] width 426 height 10
click at [268, 228] on input at bounding box center [291, 226] width 424 height 22
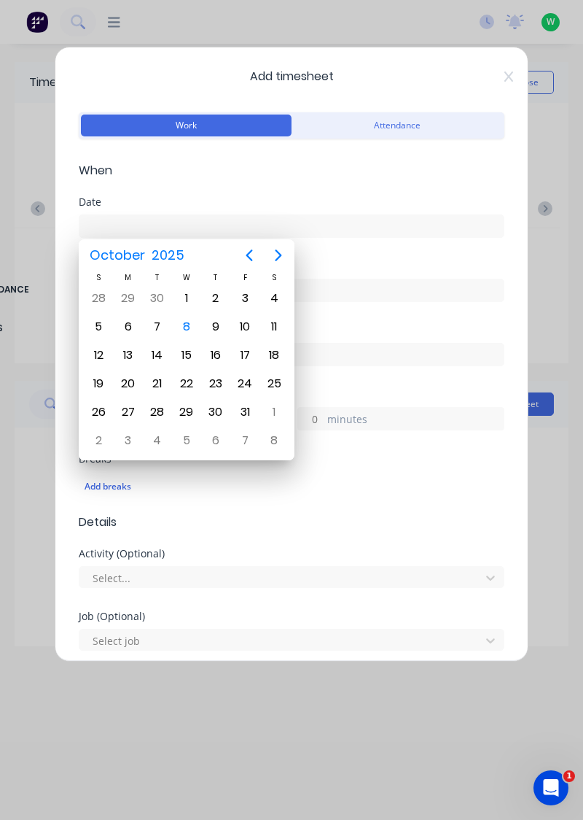
click at [132, 323] on div "6" at bounding box center [128, 327] width 22 height 22
type input "06/10/2025"
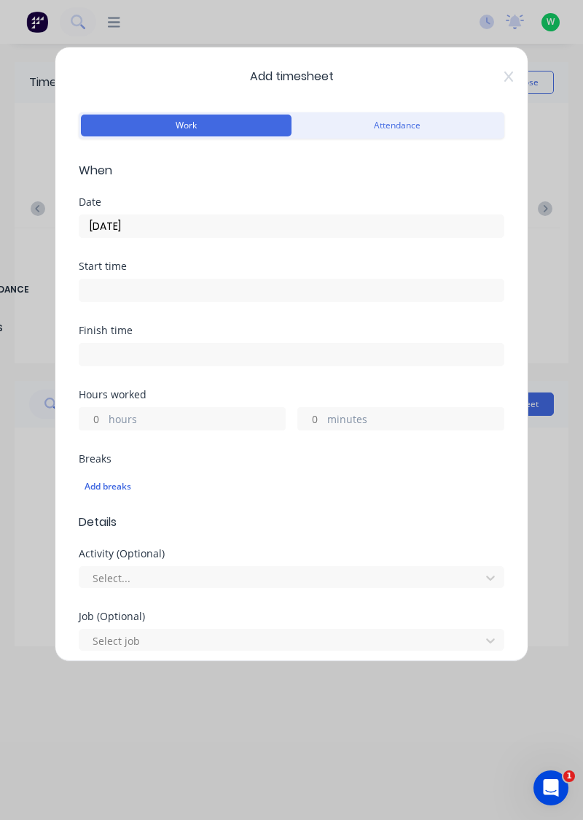
click at [184, 403] on div "hours minutes" at bounding box center [292, 416] width 426 height 27
click at [155, 411] on label "hours" at bounding box center [197, 420] width 176 height 18
click at [105, 410] on input "hours" at bounding box center [92, 419] width 26 height 22
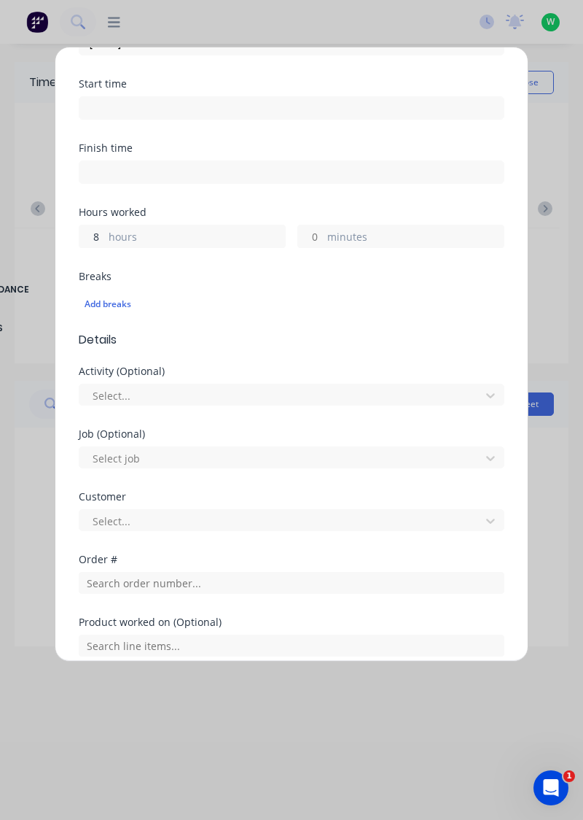
scroll to position [314, 0]
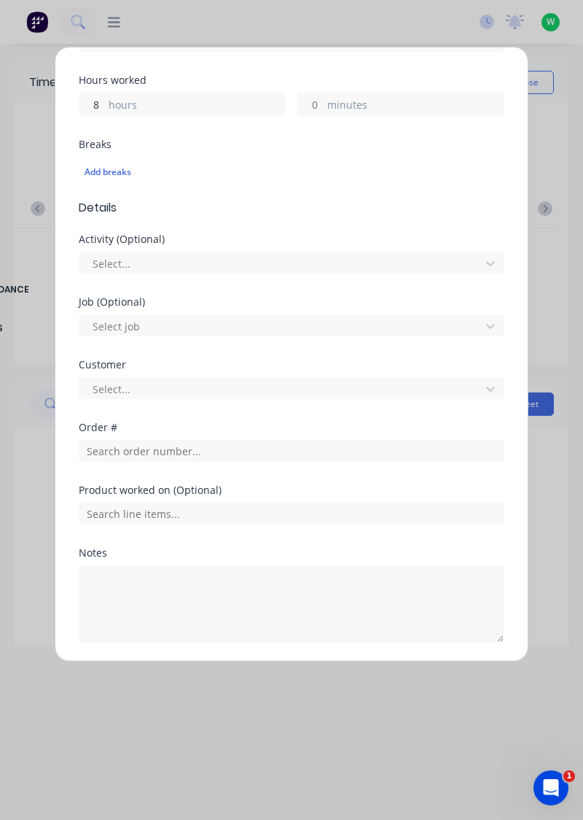
type input "8"
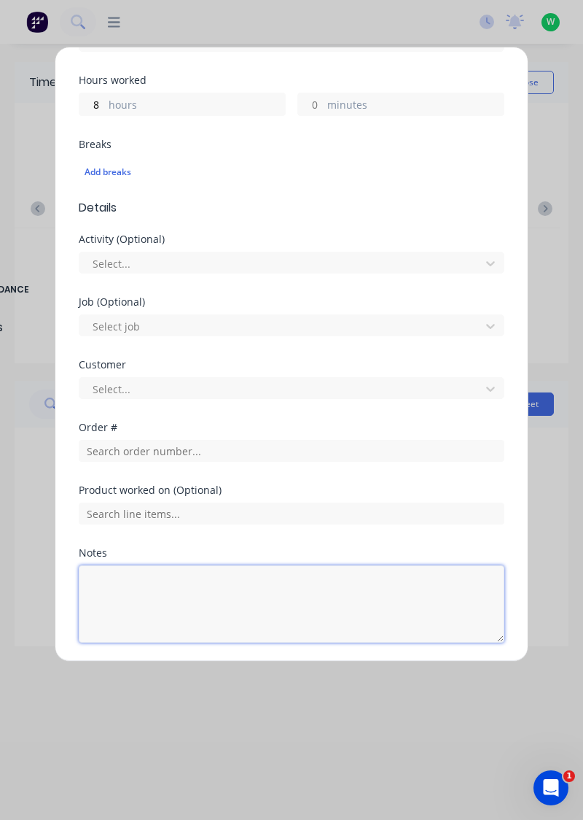
click at [199, 581] on textarea at bounding box center [292, 603] width 426 height 77
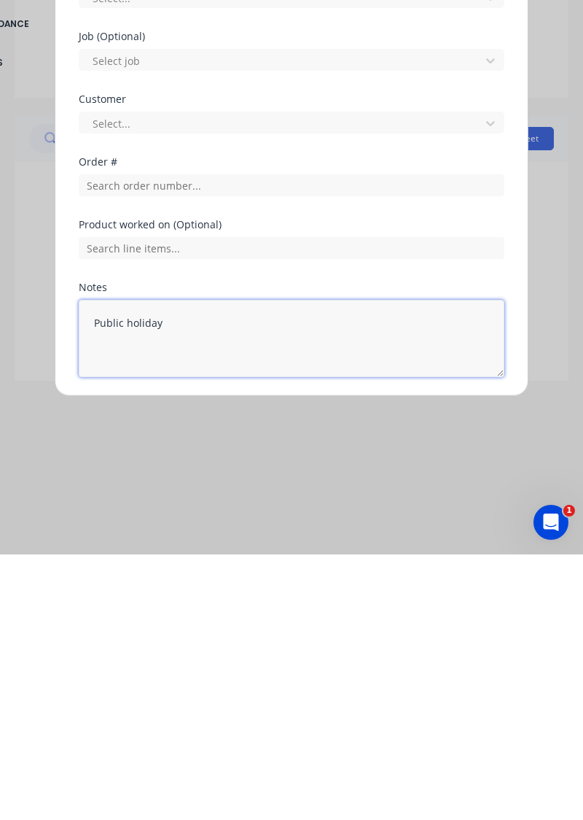
type textarea "Public holiday"
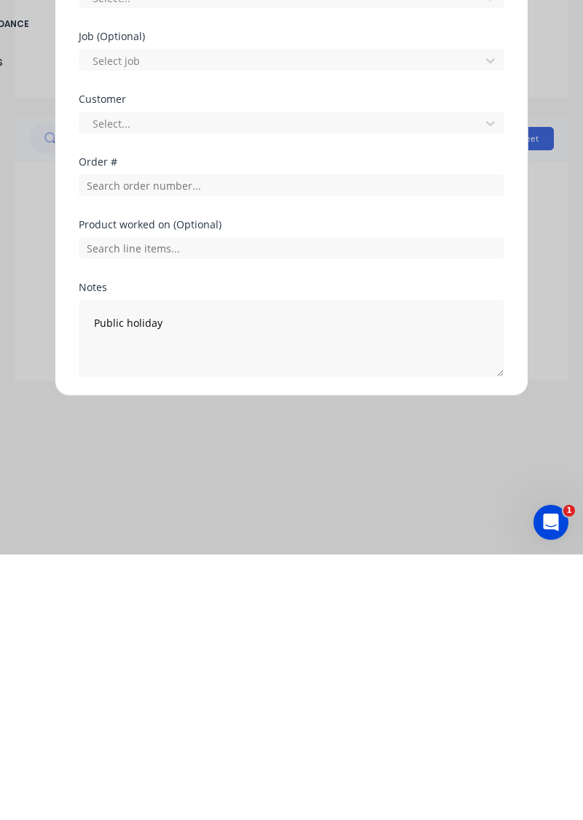
click at [257, 677] on button "Add manual time entry" at bounding box center [256, 677] width 123 height 23
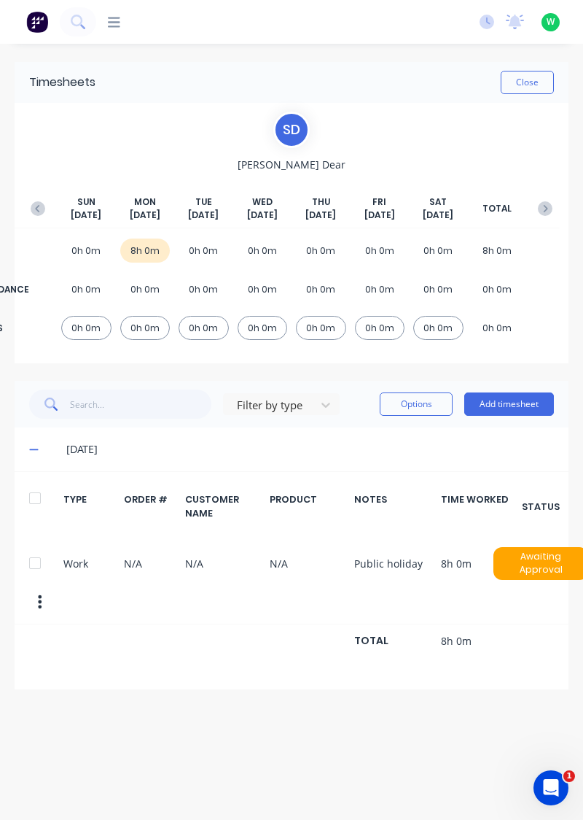
click at [499, 397] on button "Add timesheet" at bounding box center [509, 403] width 90 height 23
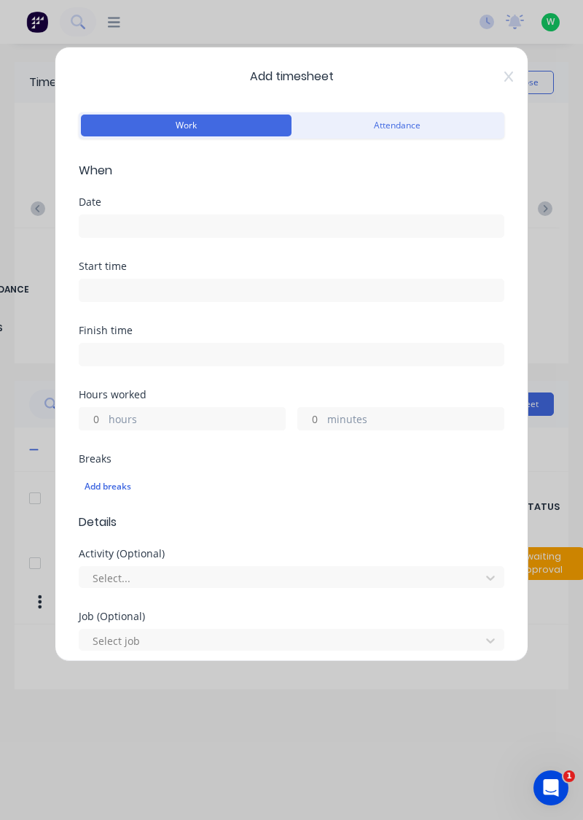
click at [249, 225] on input at bounding box center [291, 226] width 424 height 22
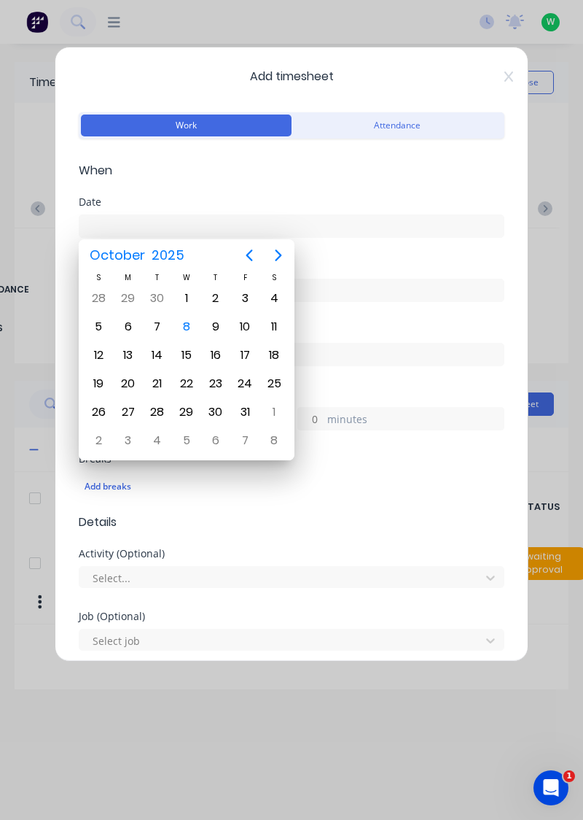
click at [159, 325] on div "7" at bounding box center [158, 327] width 22 height 22
type input "07/10/2025"
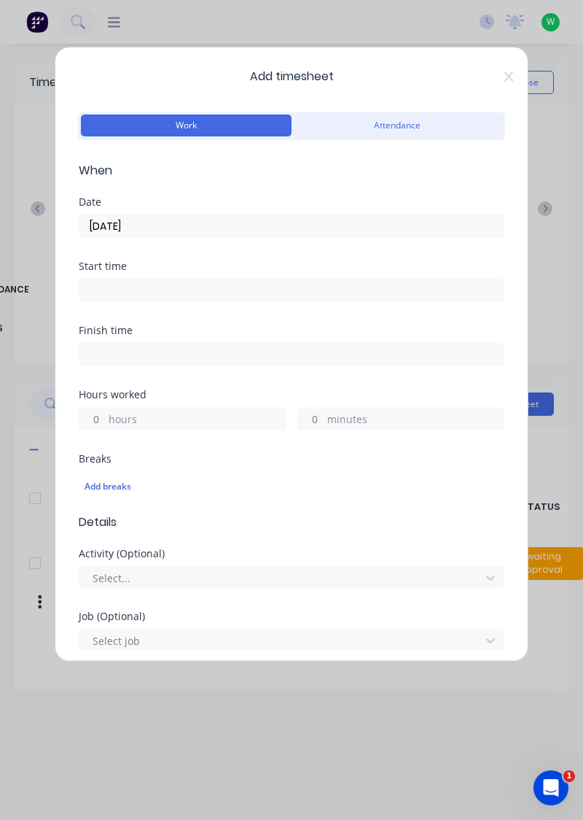
click at [203, 412] on label "hours" at bounding box center [197, 420] width 176 height 18
click at [105, 412] on input "hours" at bounding box center [92, 419] width 26 height 22
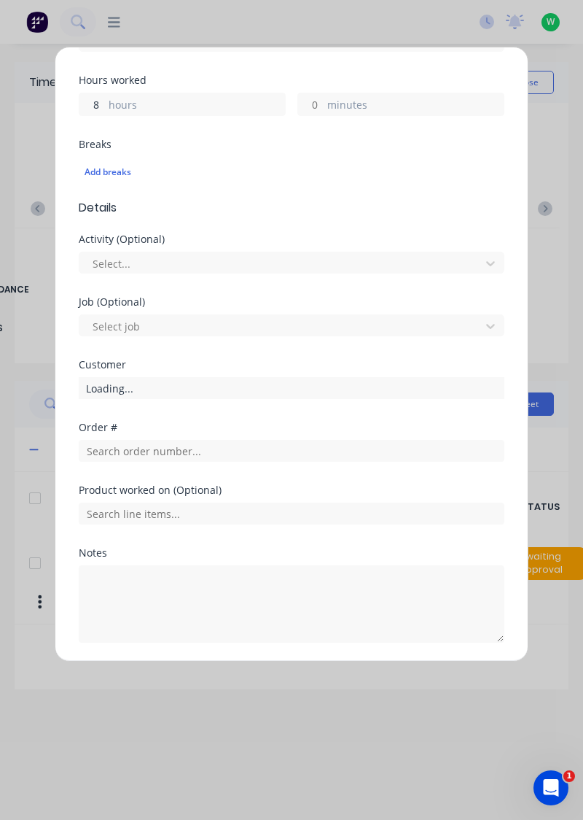
type input "8"
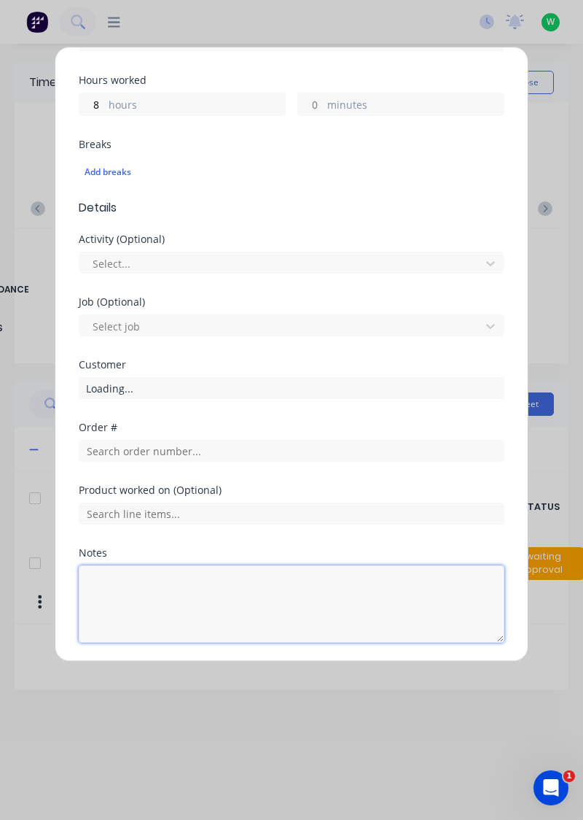
click at [218, 580] on textarea at bounding box center [292, 603] width 426 height 77
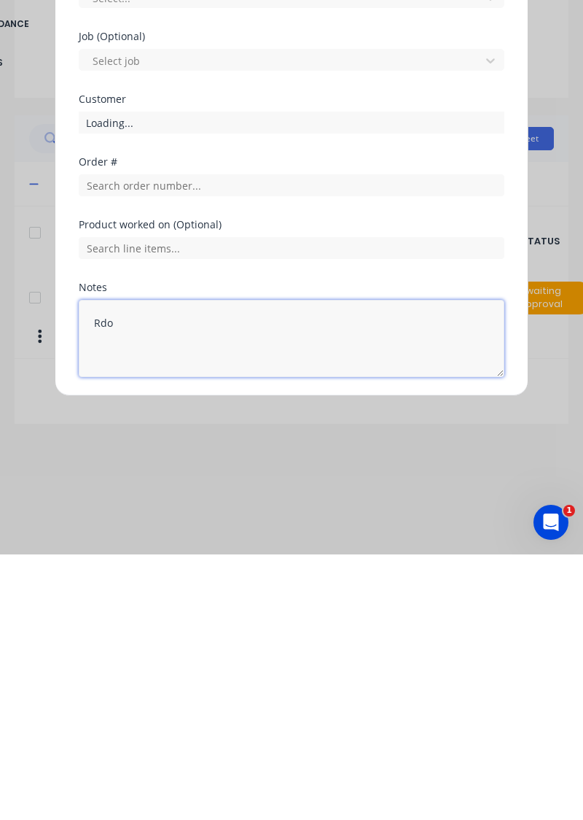
type textarea "Rdo"
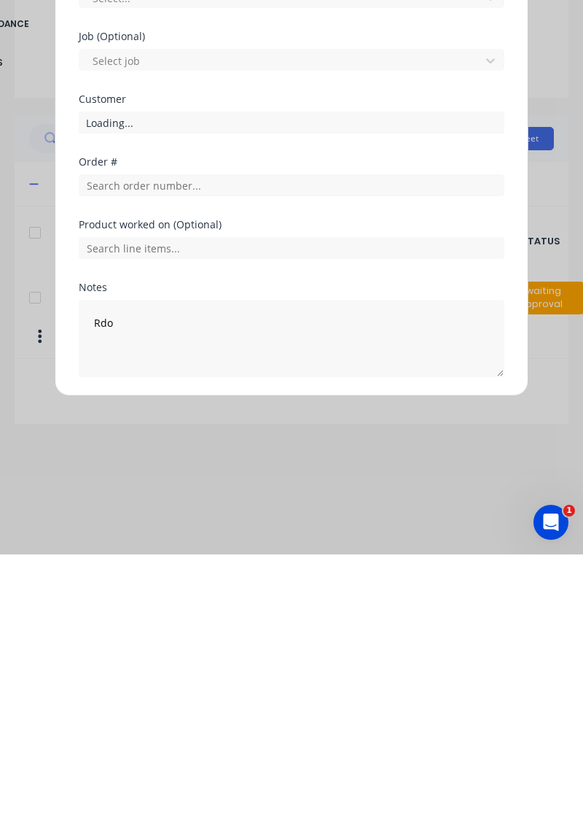
click at [274, 671] on button "Add manual time entry" at bounding box center [256, 677] width 123 height 23
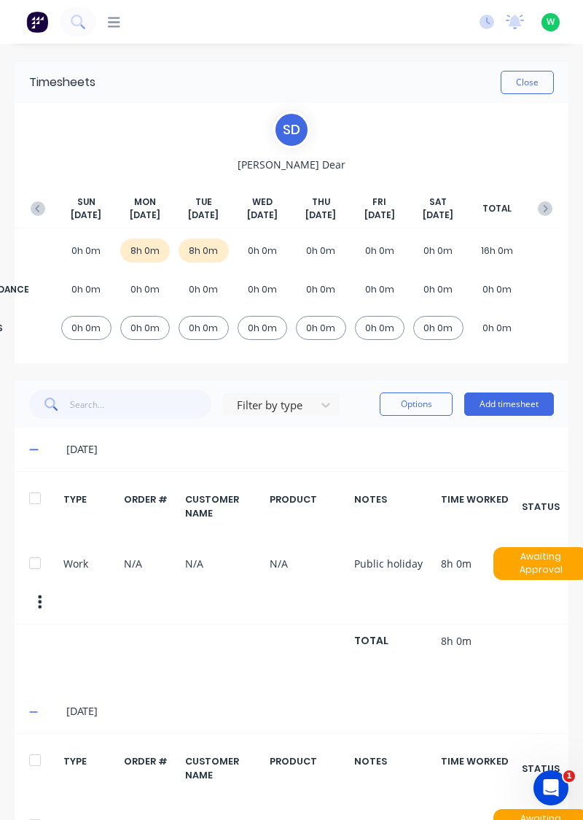
click at [42, 211] on icon "button" at bounding box center [38, 208] width 15 height 15
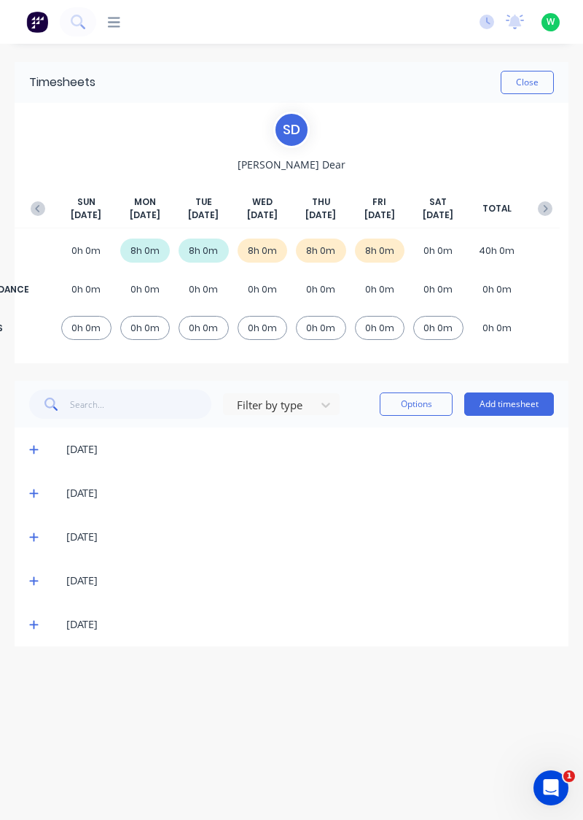
click at [30, 623] on icon at bounding box center [33, 625] width 9 height 9
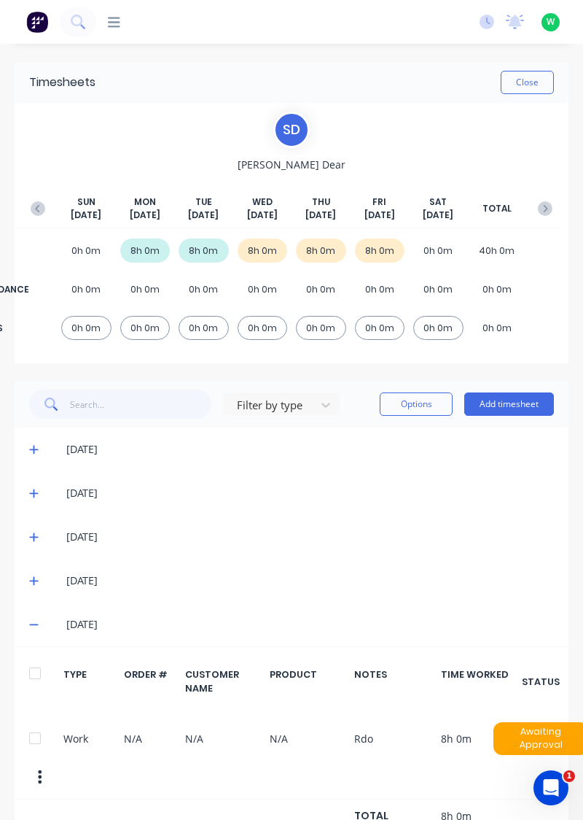
click at [36, 763] on button "button" at bounding box center [40, 776] width 31 height 26
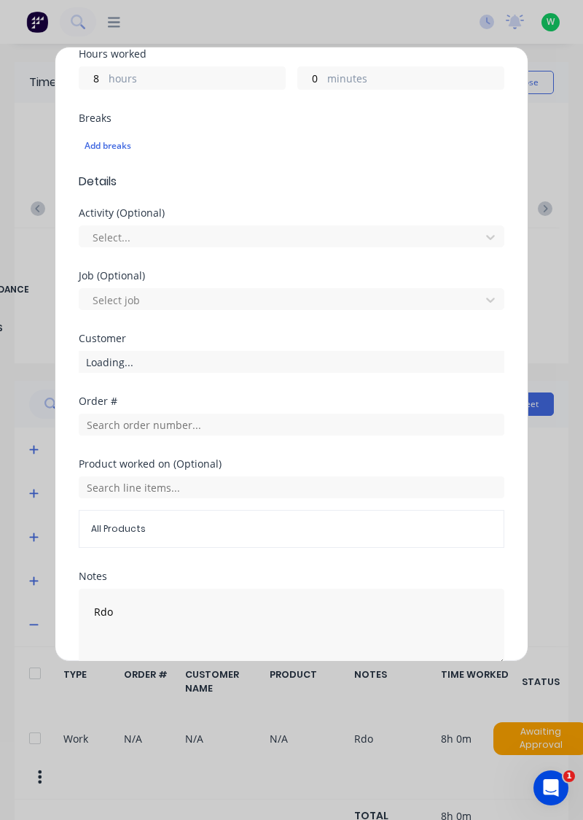
scroll to position [363, 0]
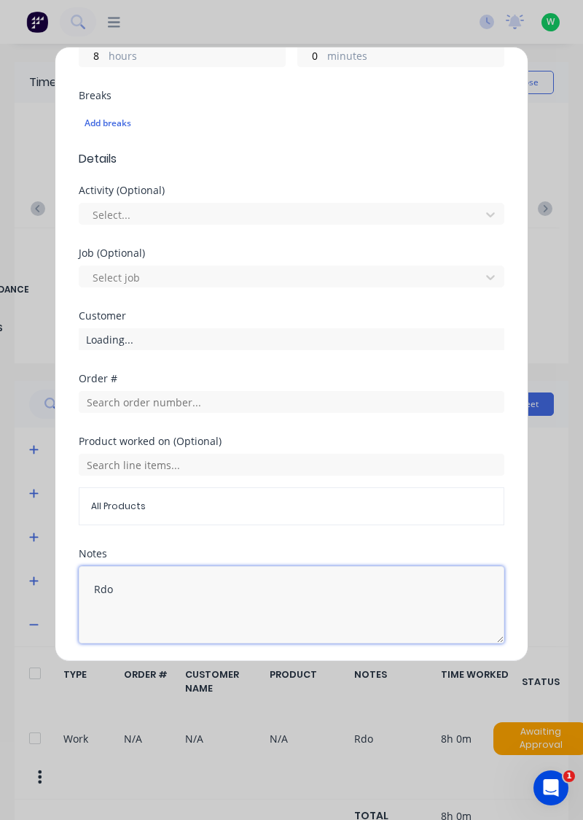
click at [171, 591] on textarea "Rdo" at bounding box center [292, 604] width 426 height 77
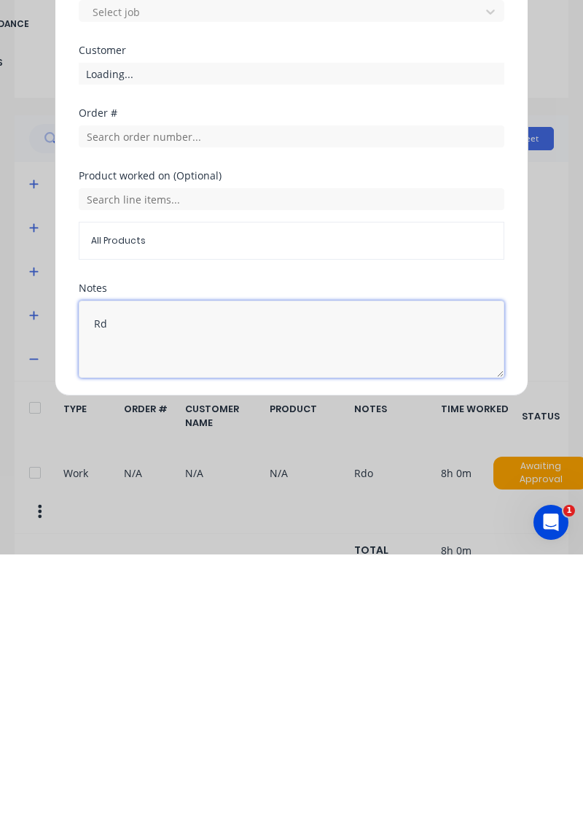
type textarea "R"
type textarea "Annual leave"
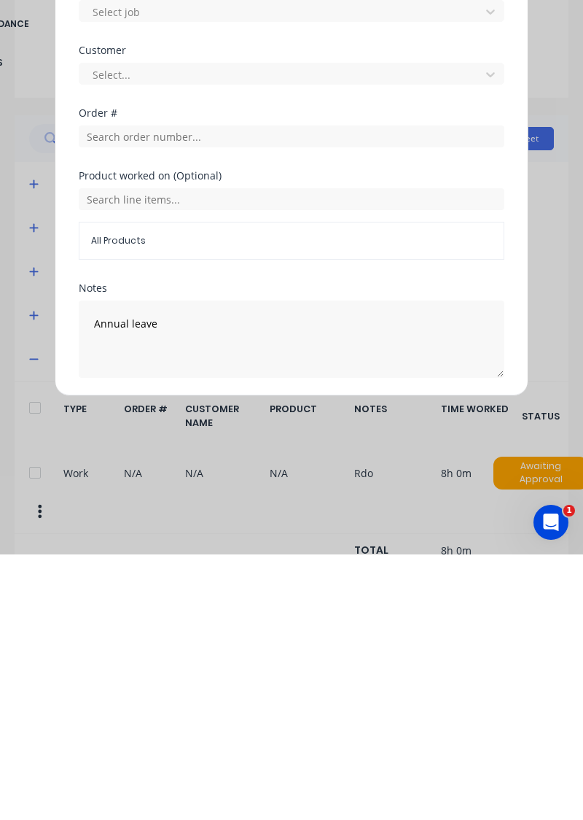
click at [233, 655] on div "Notes Annual leave" at bounding box center [292, 607] width 426 height 118
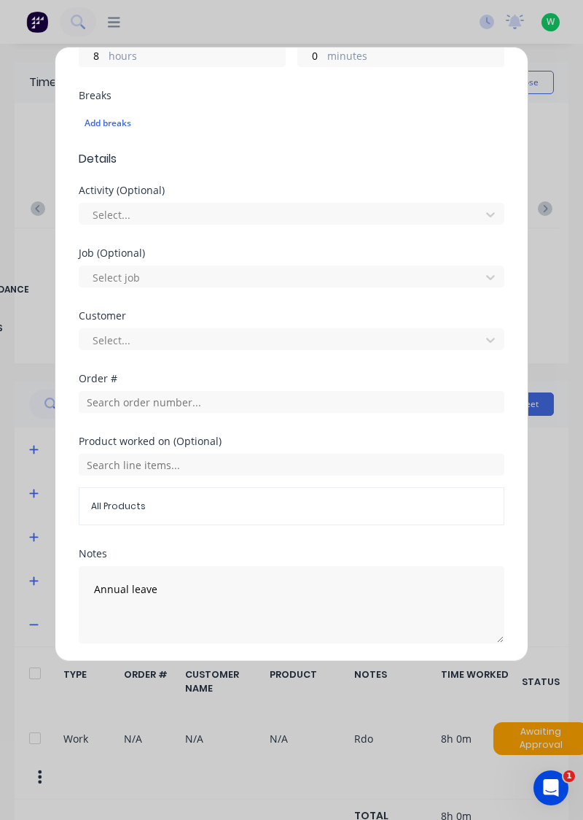
click at [271, 679] on button "Edit time tracking entry" at bounding box center [257, 677] width 125 height 23
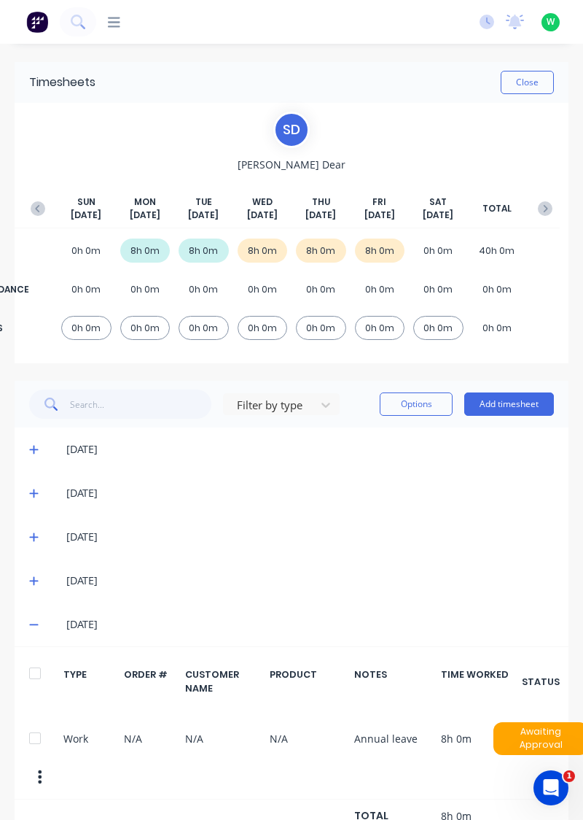
click at [31, 580] on icon at bounding box center [33, 581] width 9 height 9
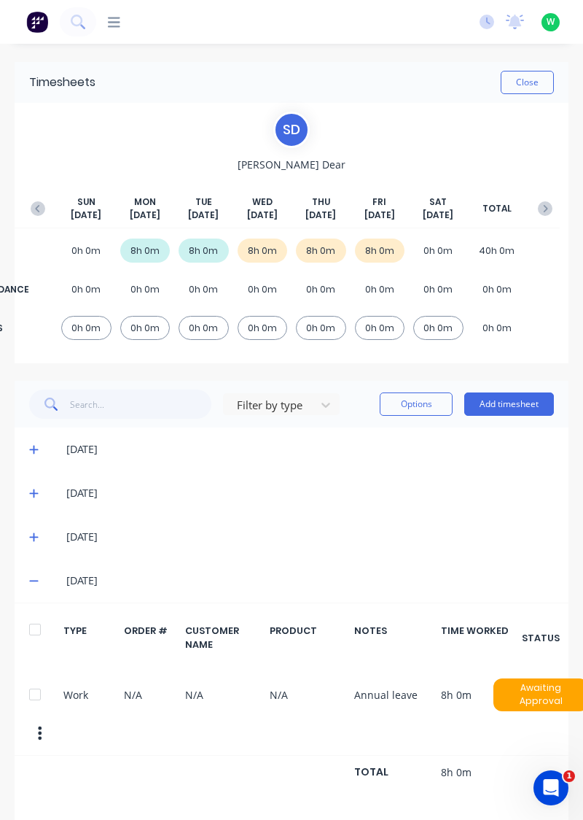
click at [29, 534] on icon at bounding box center [33, 537] width 9 height 10
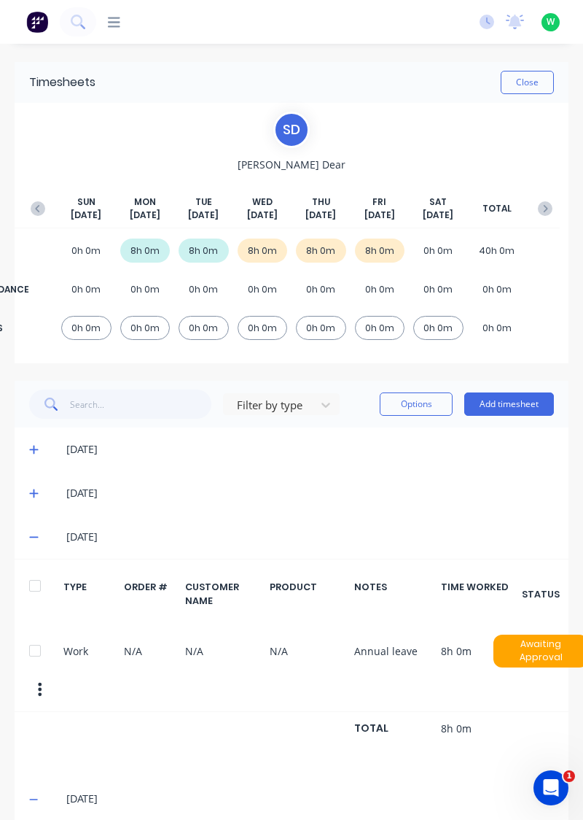
click at [545, 201] on icon "button" at bounding box center [545, 208] width 15 height 15
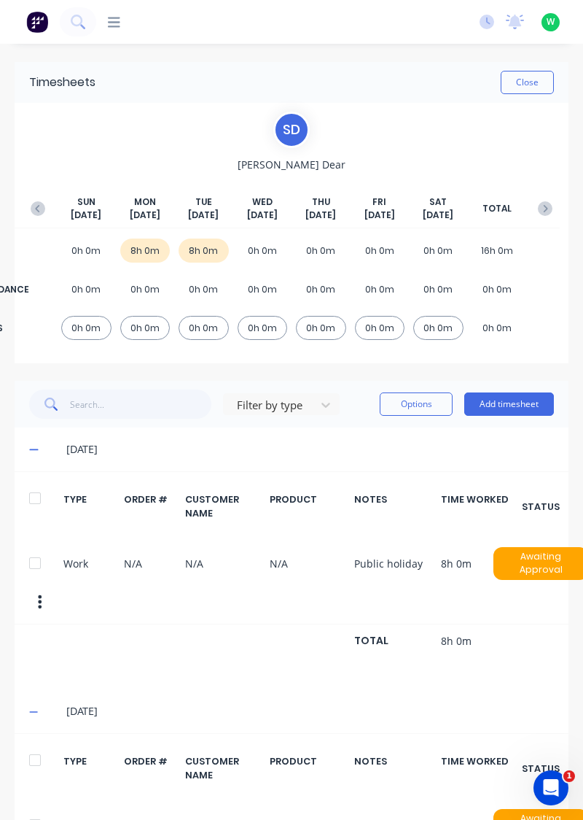
click at [36, 707] on icon at bounding box center [33, 712] width 9 height 10
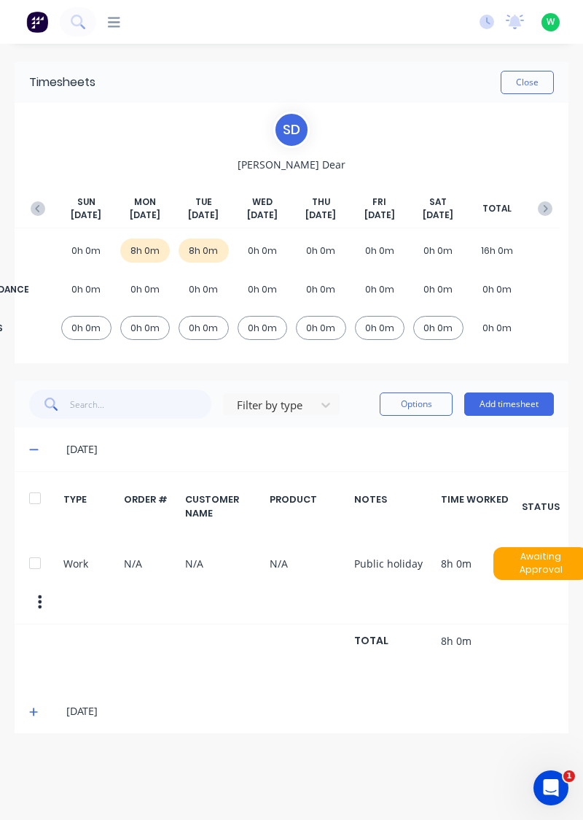
click at [43, 445] on div "[DATE]" at bounding box center [298, 449] width 511 height 16
click at [32, 451] on icon at bounding box center [33, 449] width 9 height 10
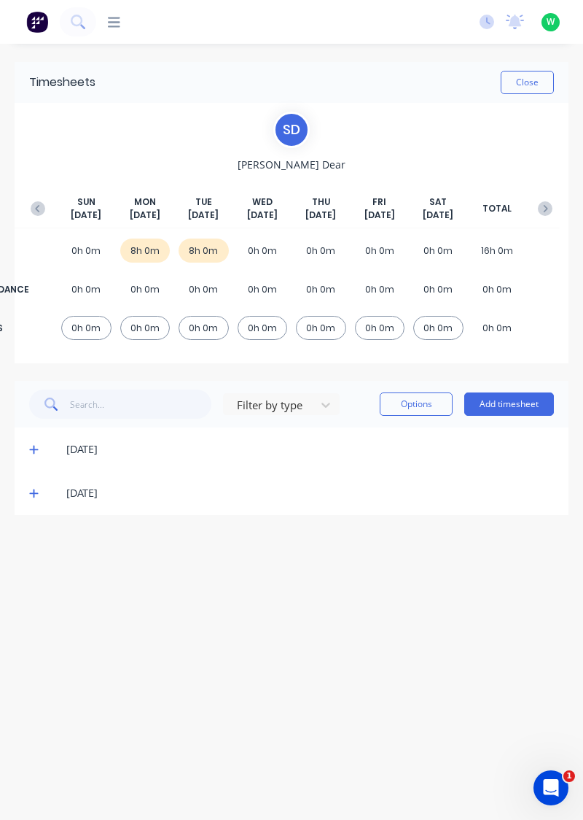
click at [34, 494] on icon at bounding box center [33, 493] width 9 height 9
click at [31, 491] on icon at bounding box center [33, 493] width 9 height 9
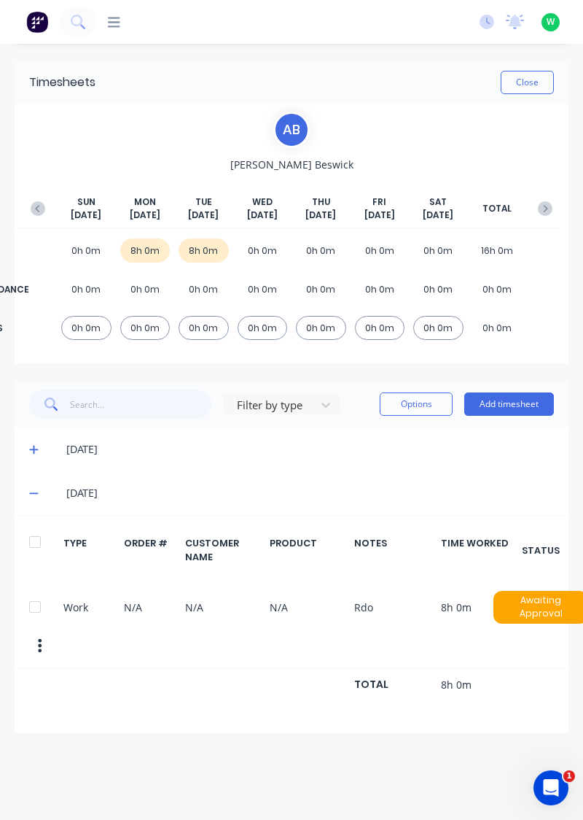
click at [34, 493] on icon at bounding box center [33, 493] width 9 height 1
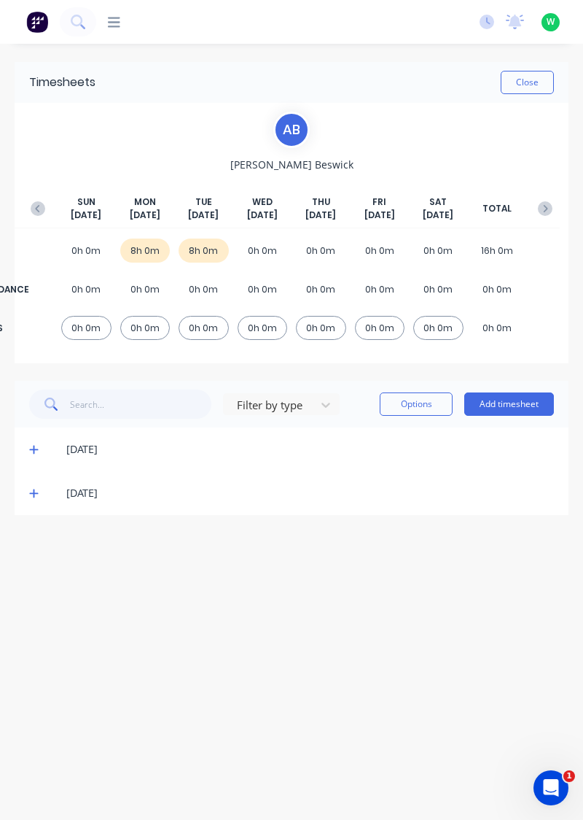
click at [35, 197] on button "button" at bounding box center [37, 208] width 29 height 26
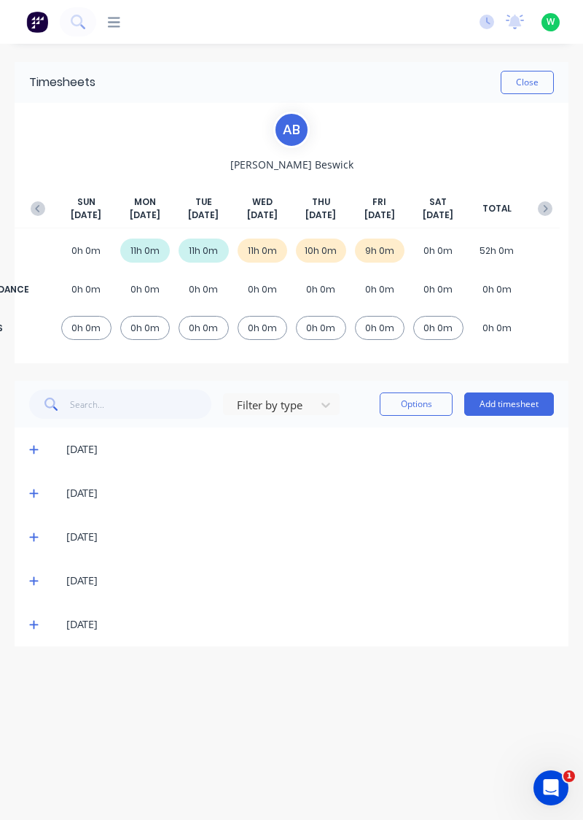
click at [34, 623] on icon at bounding box center [33, 625] width 9 height 9
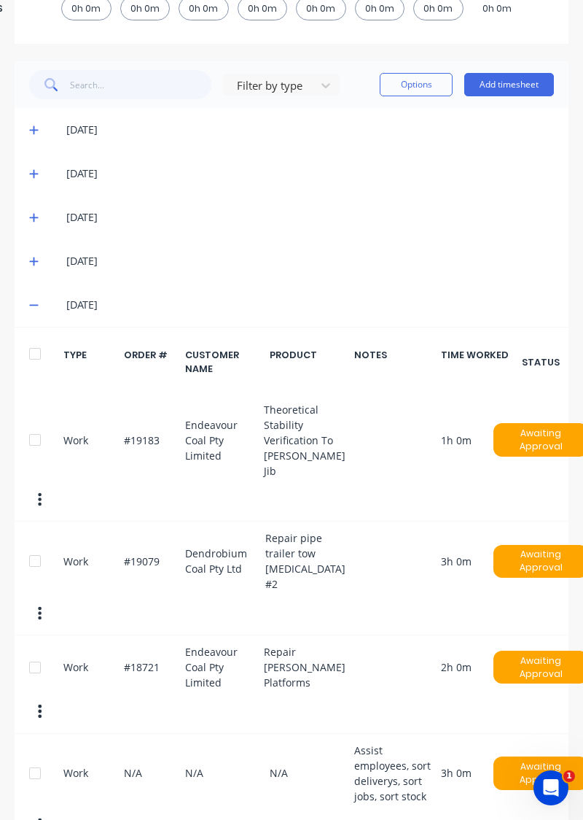
scroll to position [334, 0]
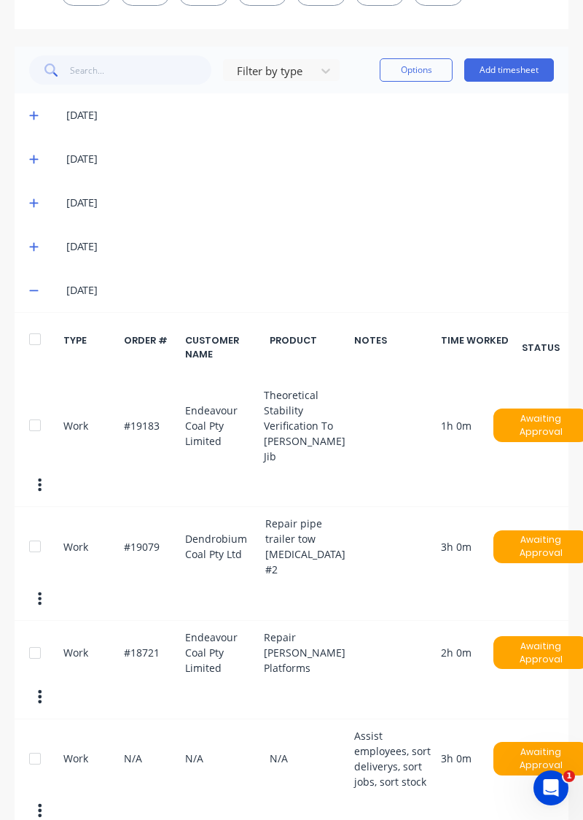
click at [32, 290] on icon at bounding box center [33, 290] width 9 height 1
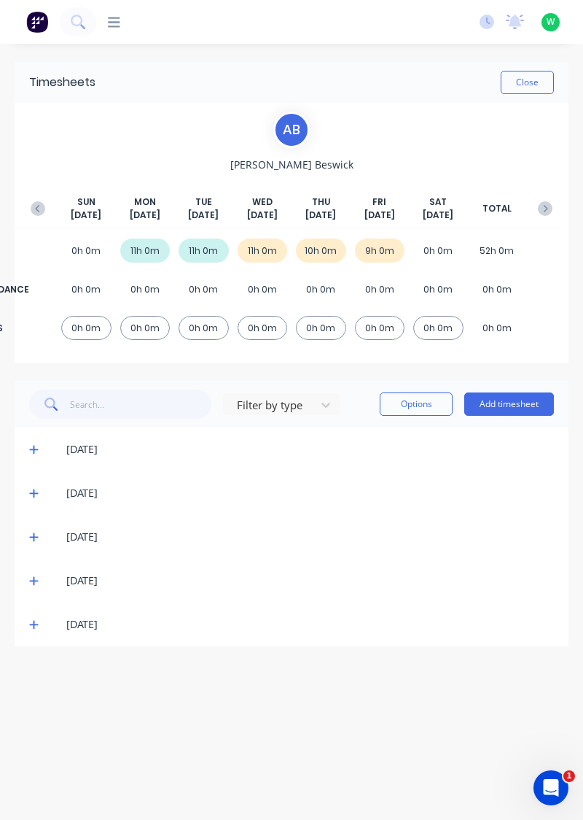
scroll to position [0, 0]
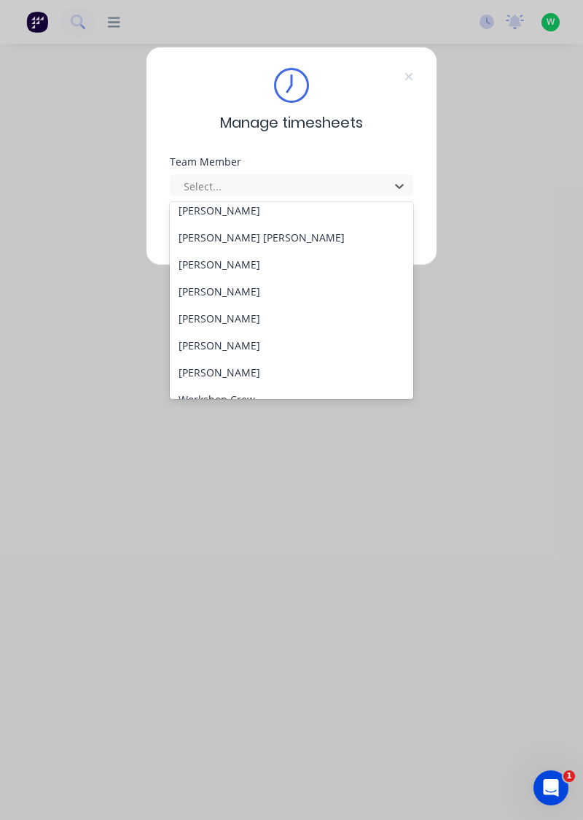
scroll to position [591, 0]
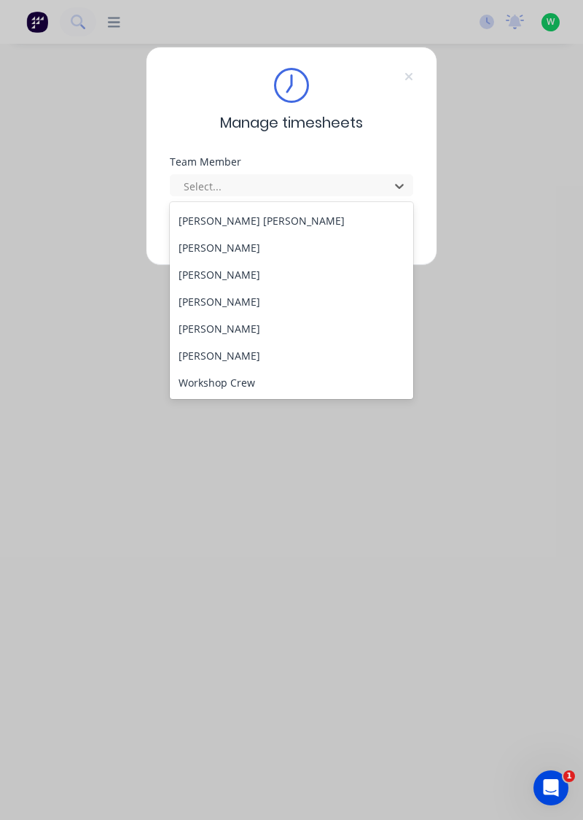
click at [233, 298] on div "[PERSON_NAME]" at bounding box center [292, 301] width 244 height 27
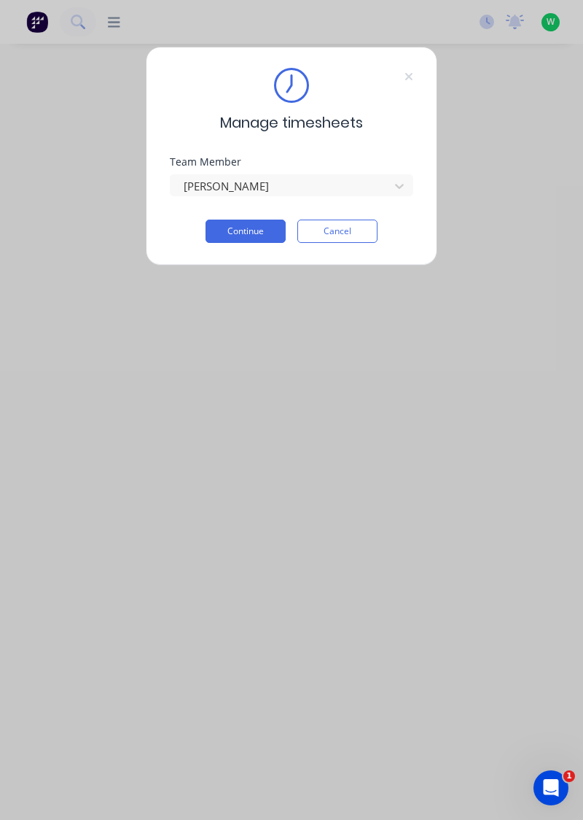
click at [257, 228] on button "Continue" at bounding box center [246, 230] width 80 height 23
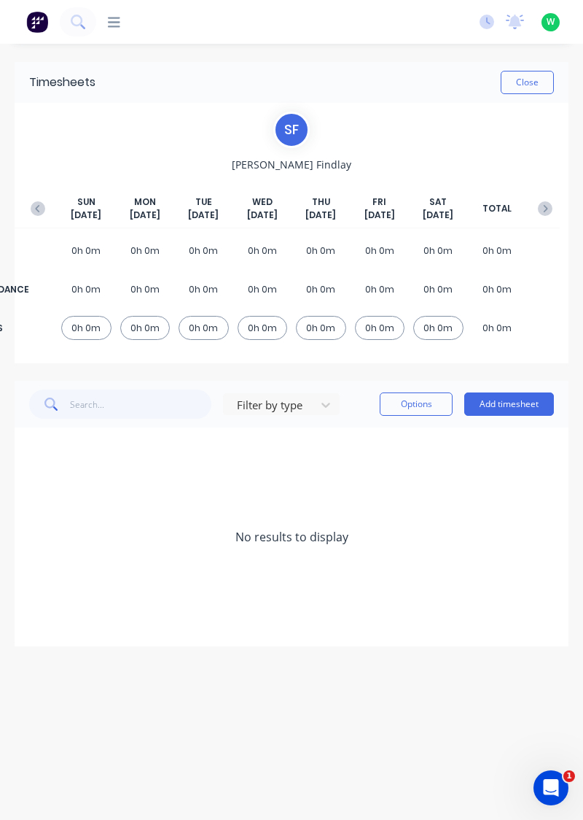
click at [499, 406] on button "Add timesheet" at bounding box center [509, 403] width 90 height 23
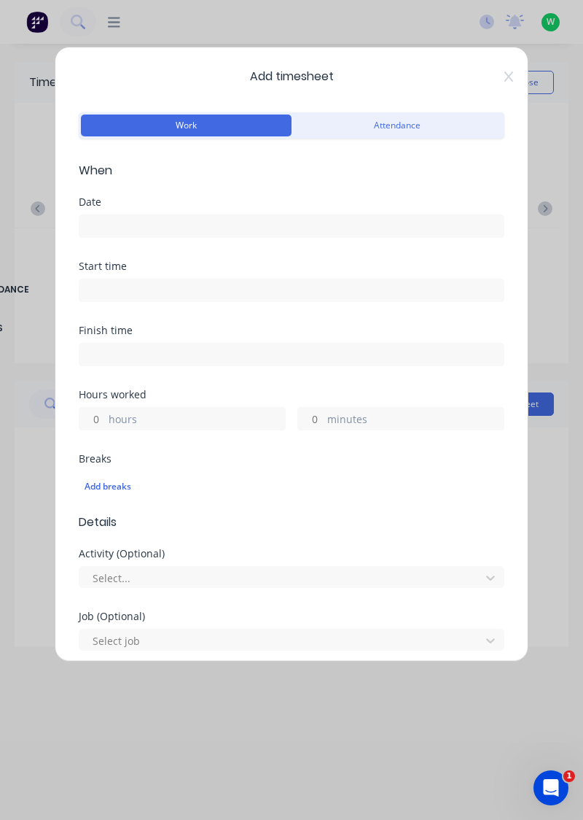
click at [219, 223] on input at bounding box center [291, 226] width 424 height 22
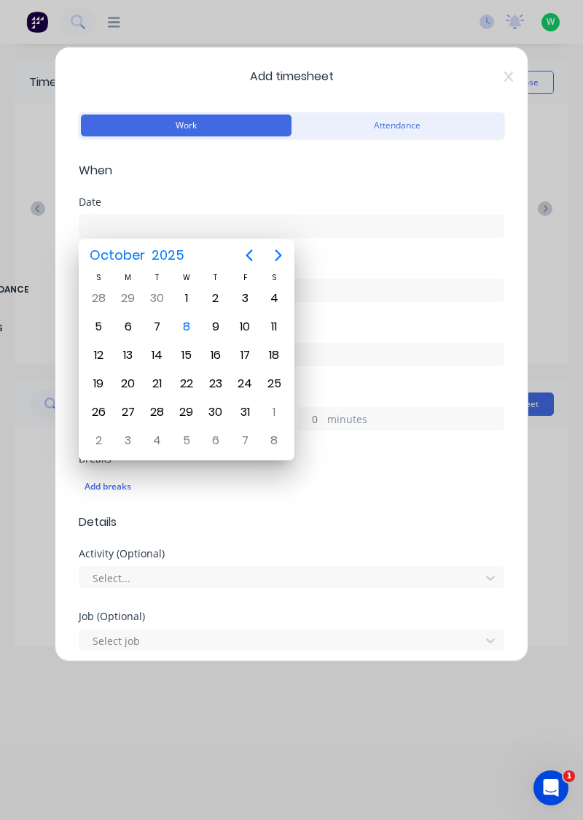
click at [127, 322] on div "6" at bounding box center [128, 327] width 22 height 22
type input "[DATE]"
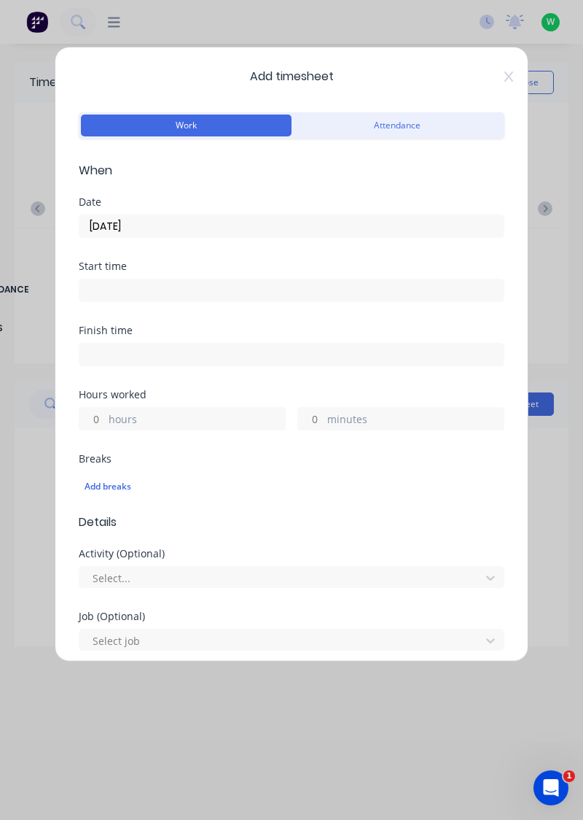
click at [171, 413] on label "hours" at bounding box center [197, 420] width 176 height 18
click at [105, 413] on input "hours" at bounding box center [92, 419] width 26 height 22
type input "8"
click at [505, 76] on icon at bounding box center [509, 77] width 9 height 12
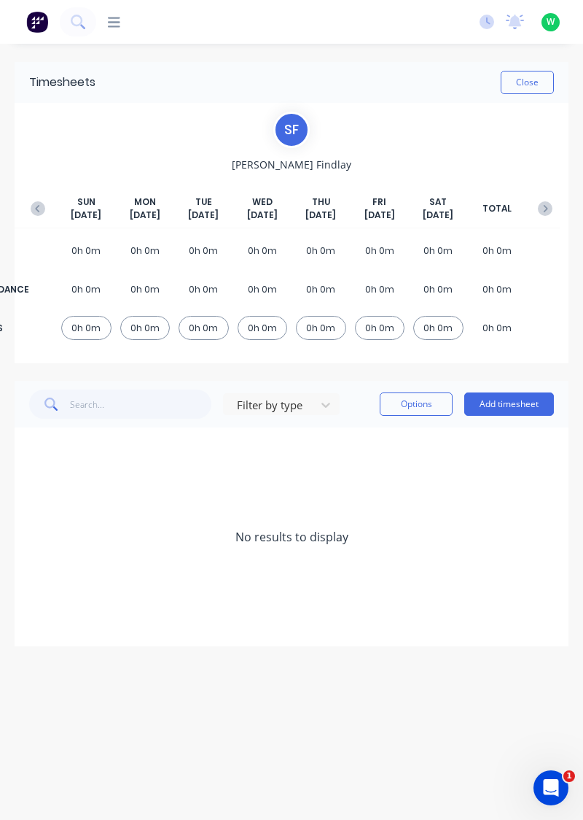
click at [512, 394] on button "Add timesheet" at bounding box center [509, 403] width 90 height 23
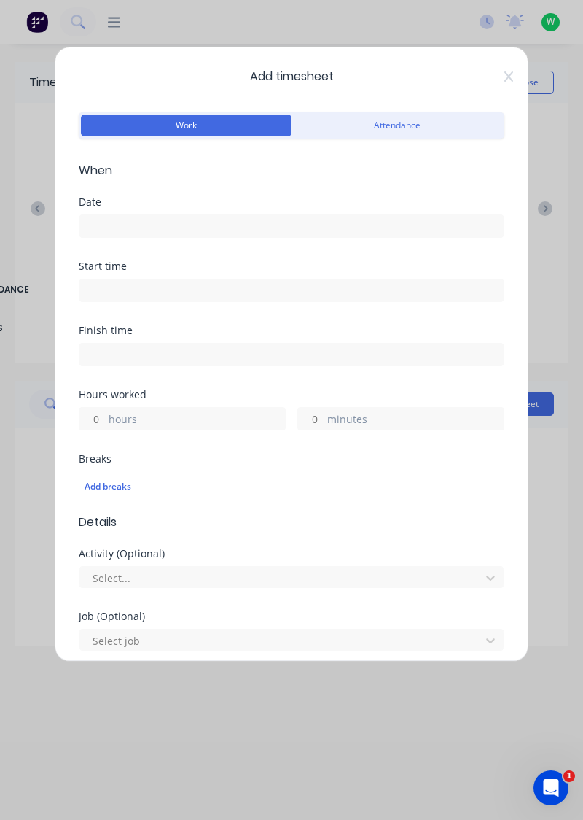
click at [284, 230] on input at bounding box center [291, 226] width 424 height 22
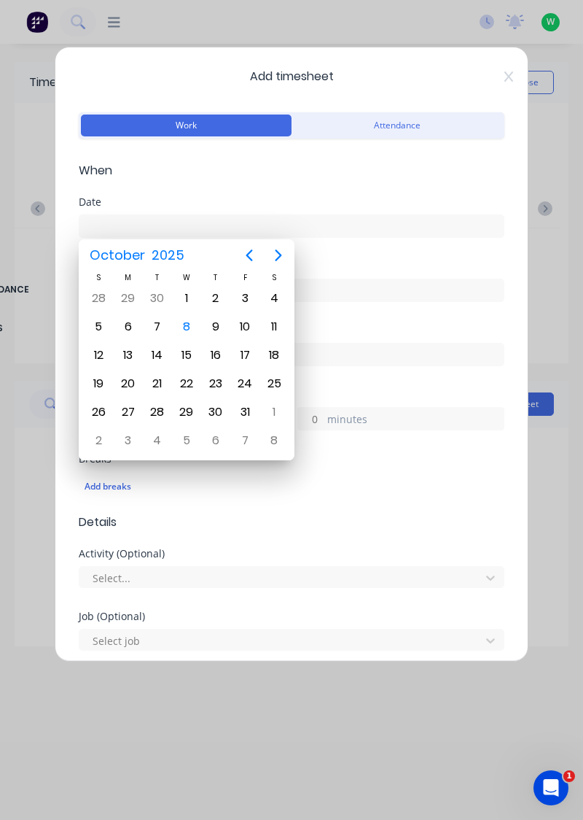
click at [128, 327] on div "6" at bounding box center [128, 327] width 22 height 22
type input "[DATE]"
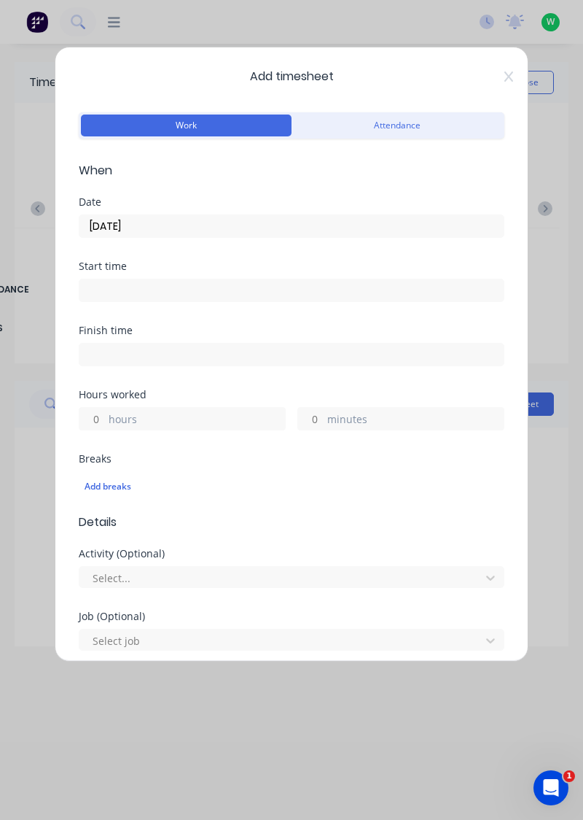
click at [182, 415] on label "hours" at bounding box center [197, 420] width 176 height 18
click at [105, 415] on input "hours" at bounding box center [92, 419] width 26 height 22
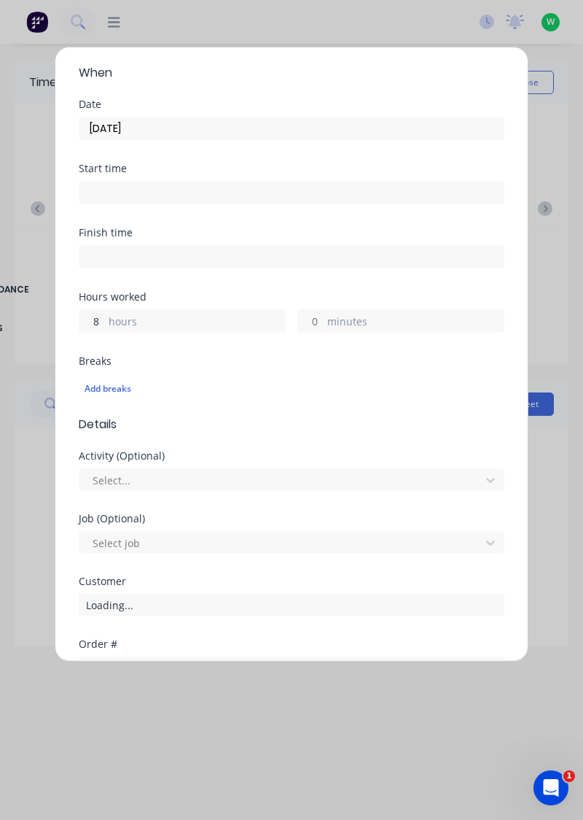
scroll to position [360, 0]
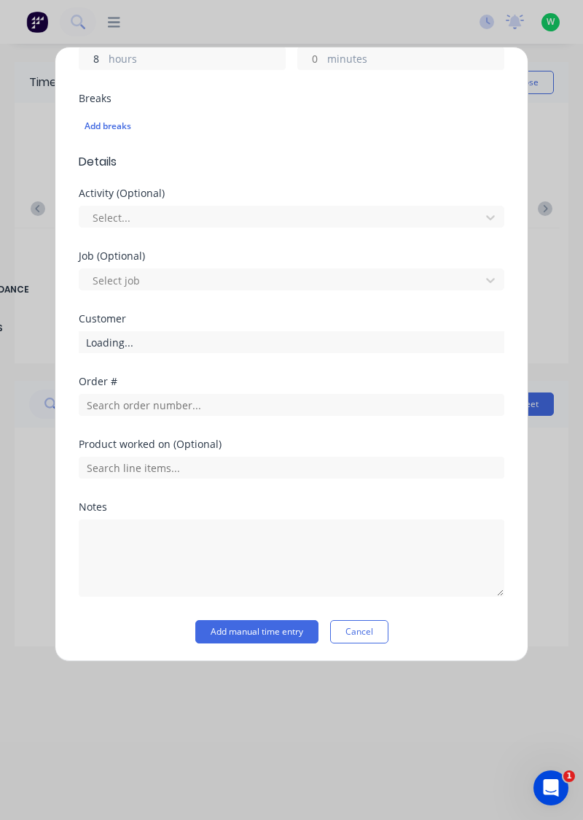
type input "8"
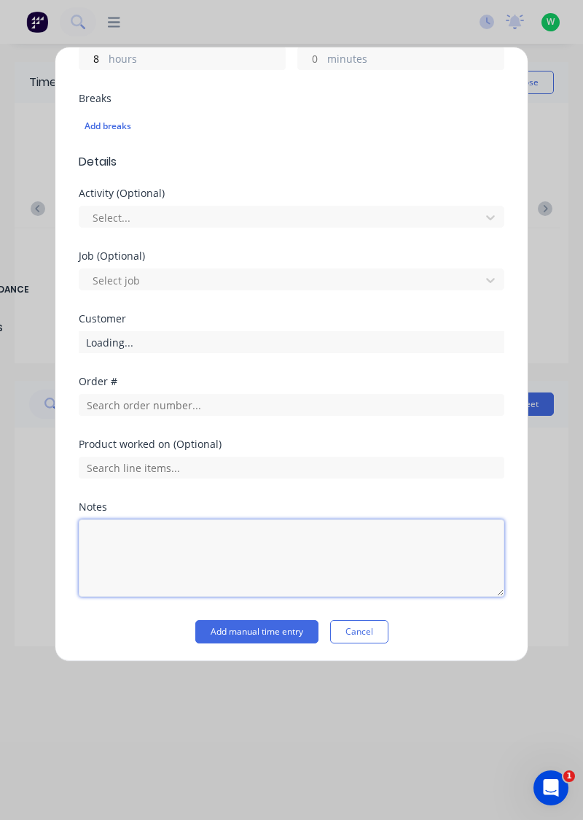
click at [201, 543] on textarea at bounding box center [292, 557] width 426 height 77
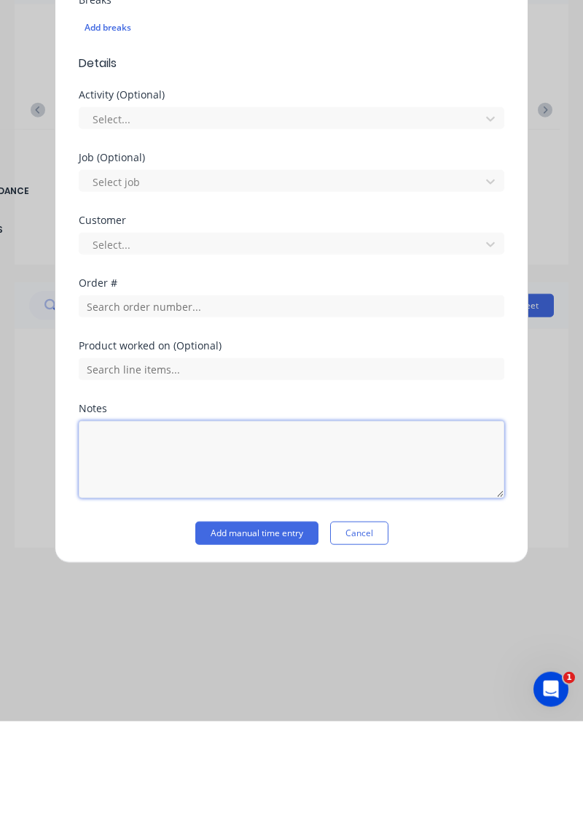
click at [168, 547] on textarea at bounding box center [292, 557] width 426 height 77
type textarea "Public holiday"
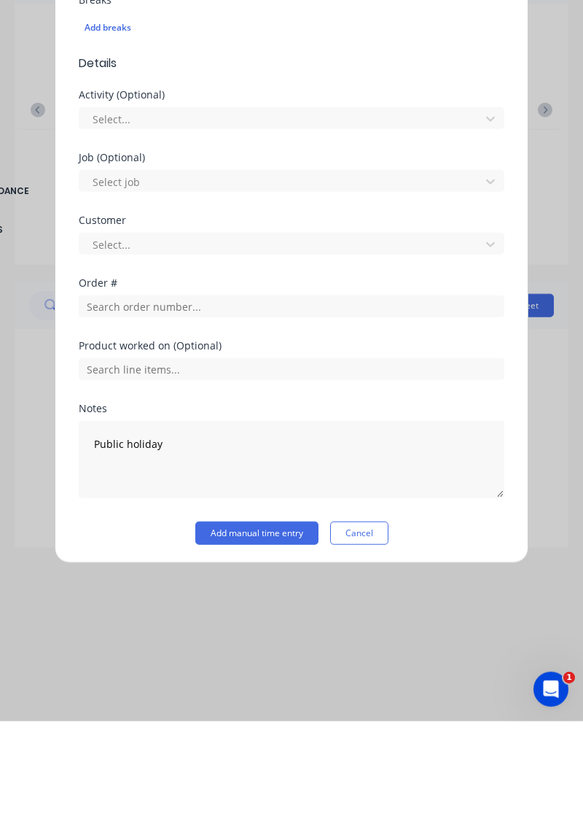
click at [255, 631] on button "Add manual time entry" at bounding box center [256, 631] width 123 height 23
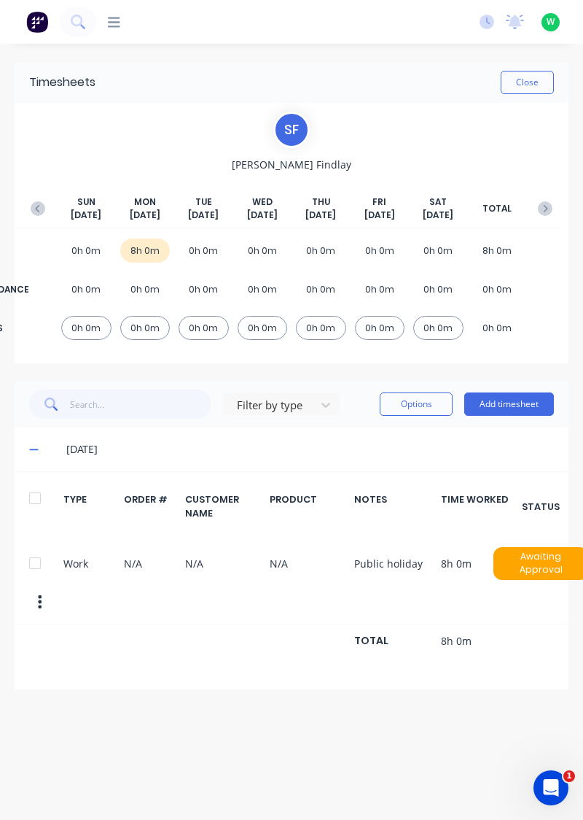
click at [494, 407] on button "Add timesheet" at bounding box center [509, 403] width 90 height 23
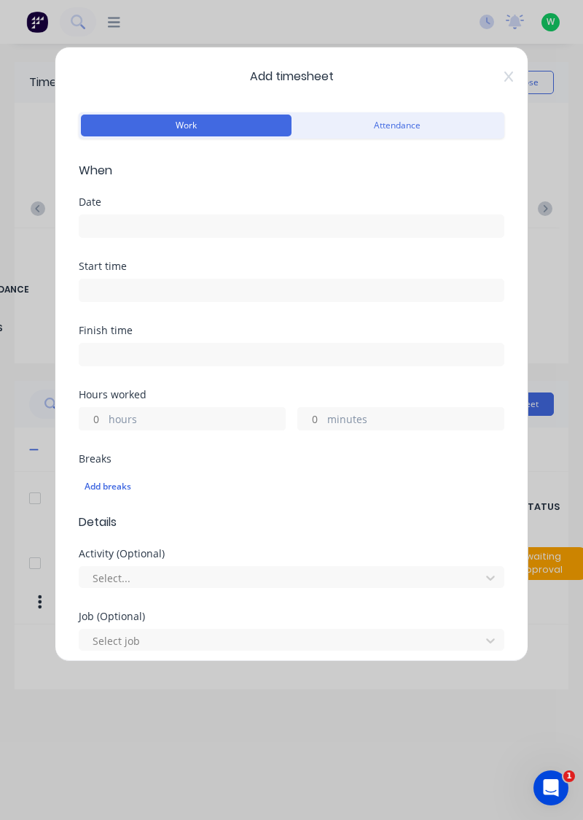
click at [209, 420] on label "hours" at bounding box center [197, 420] width 176 height 18
click at [105, 420] on input "hours" at bounding box center [92, 419] width 26 height 22
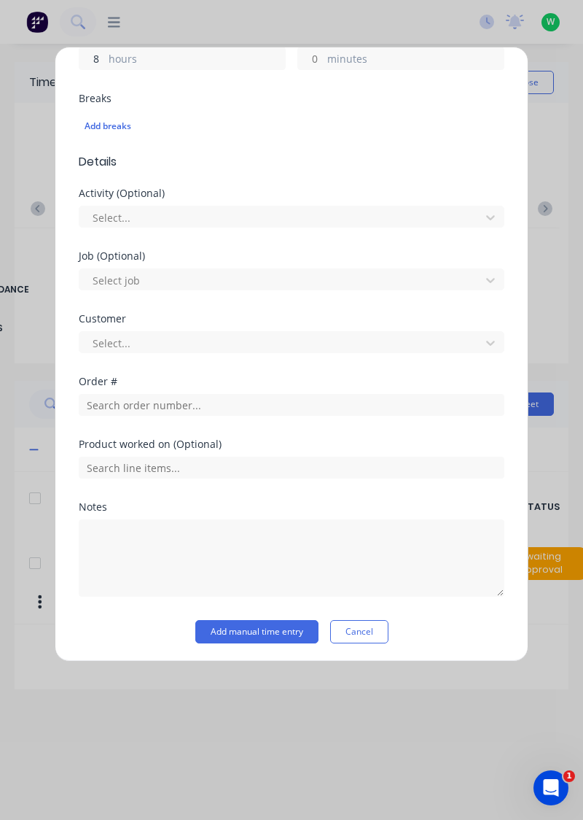
type input "8"
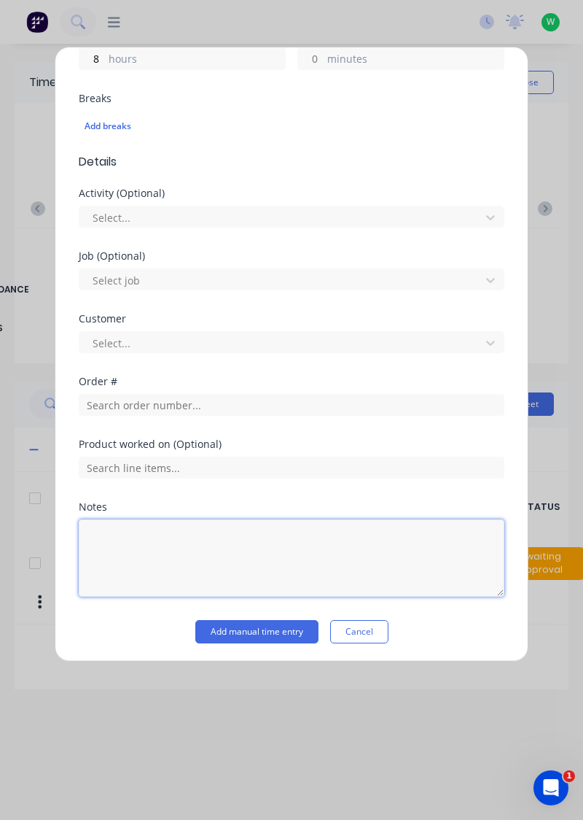
click at [193, 537] on textarea at bounding box center [292, 557] width 426 height 77
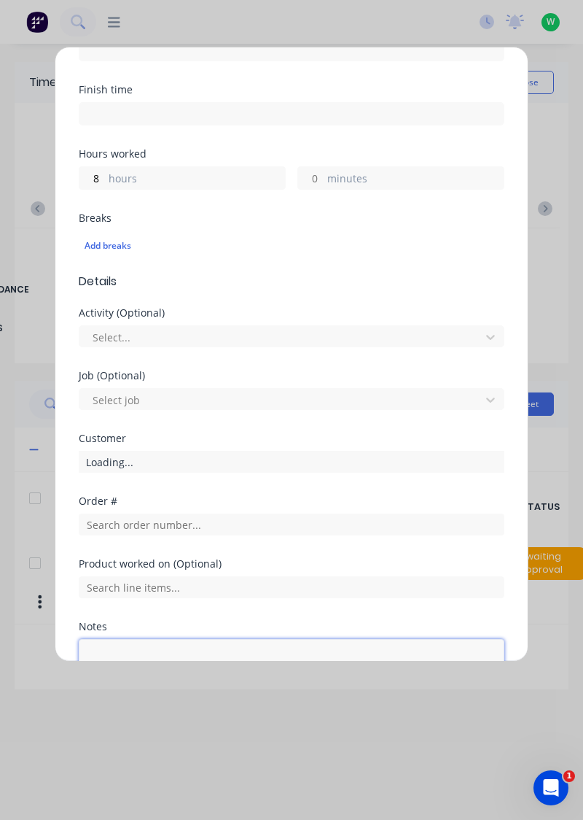
scroll to position [0, 0]
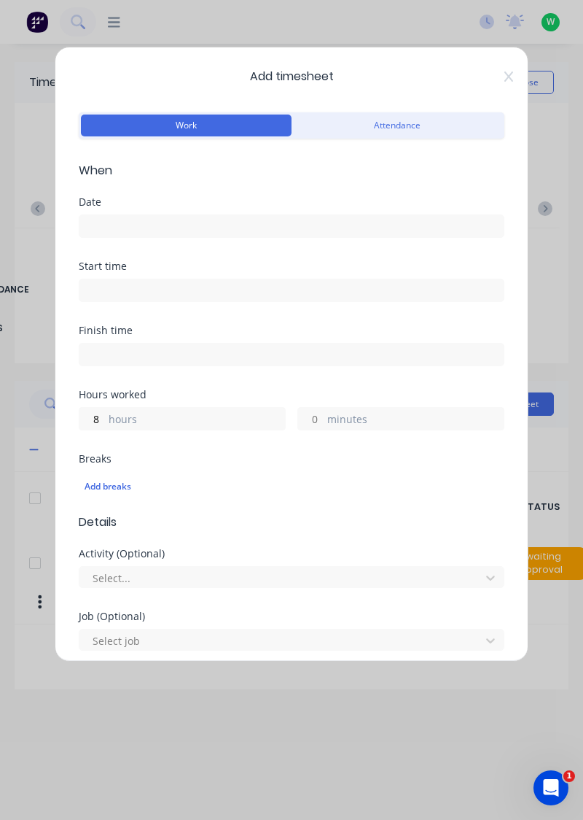
click at [508, 74] on icon at bounding box center [509, 77] width 9 height 12
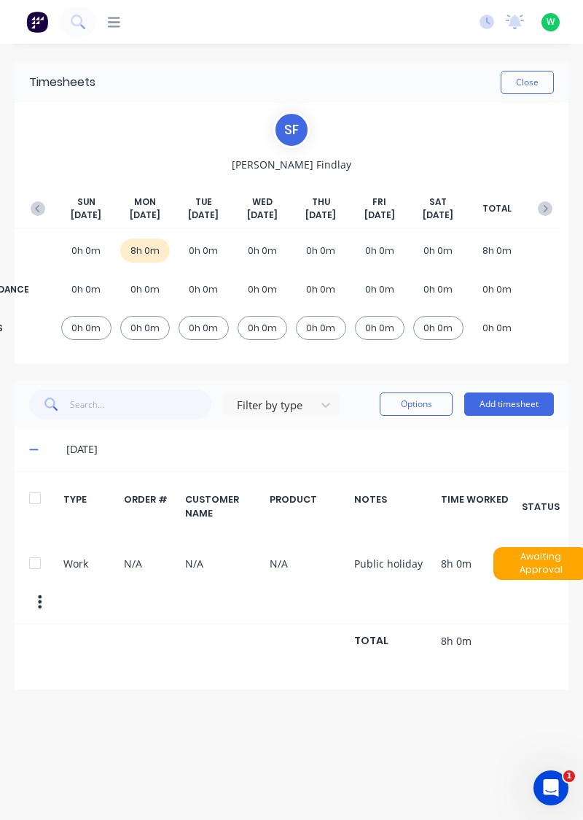
click at [524, 399] on button "Add timesheet" at bounding box center [509, 403] width 90 height 23
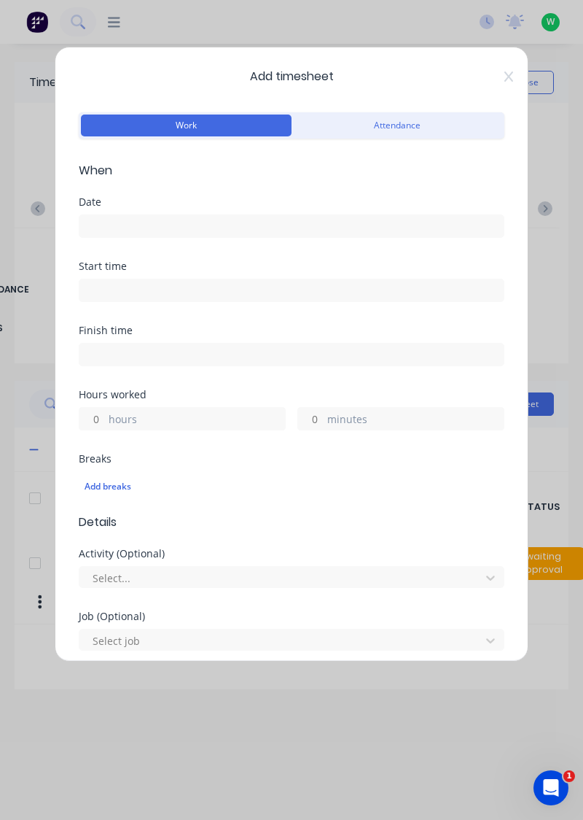
click at [291, 224] on input at bounding box center [291, 226] width 424 height 22
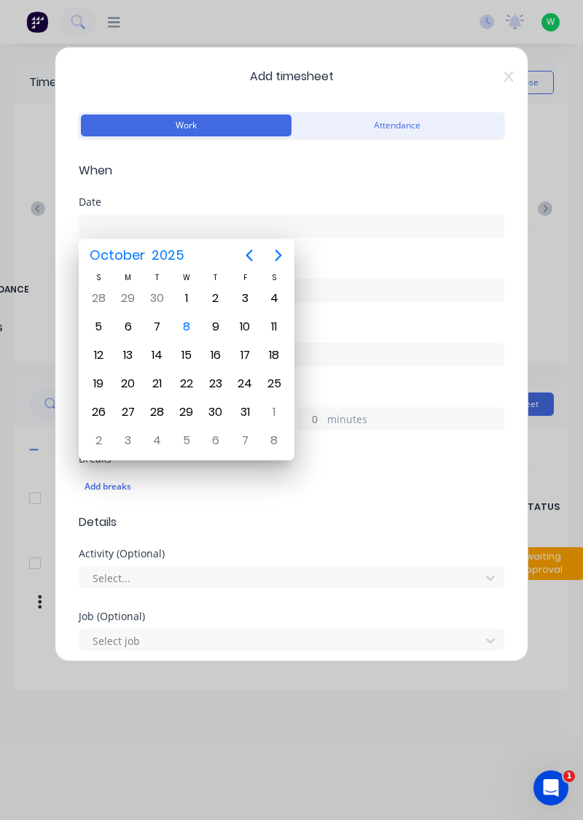
click at [157, 324] on div "7" at bounding box center [158, 327] width 22 height 22
type input "[DATE]"
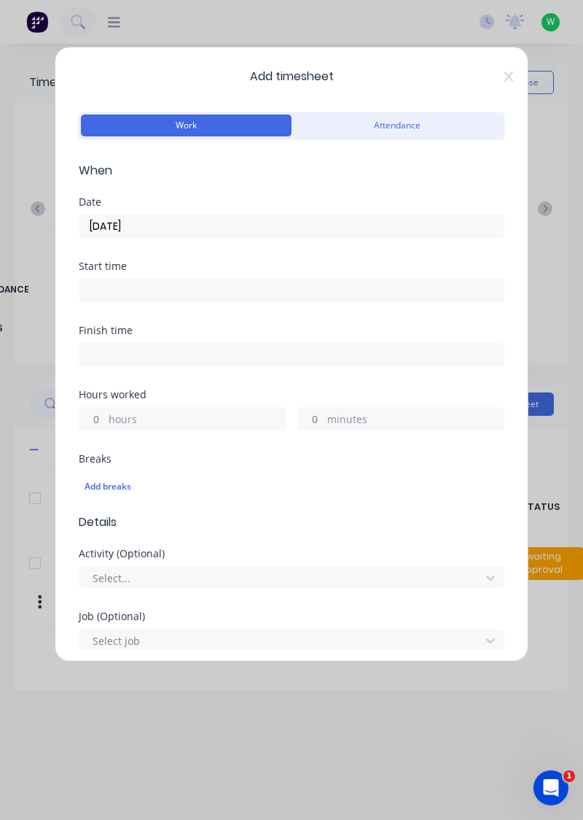
click at [191, 412] on label "hours" at bounding box center [197, 420] width 176 height 18
click at [105, 412] on input "hours" at bounding box center [92, 419] width 26 height 22
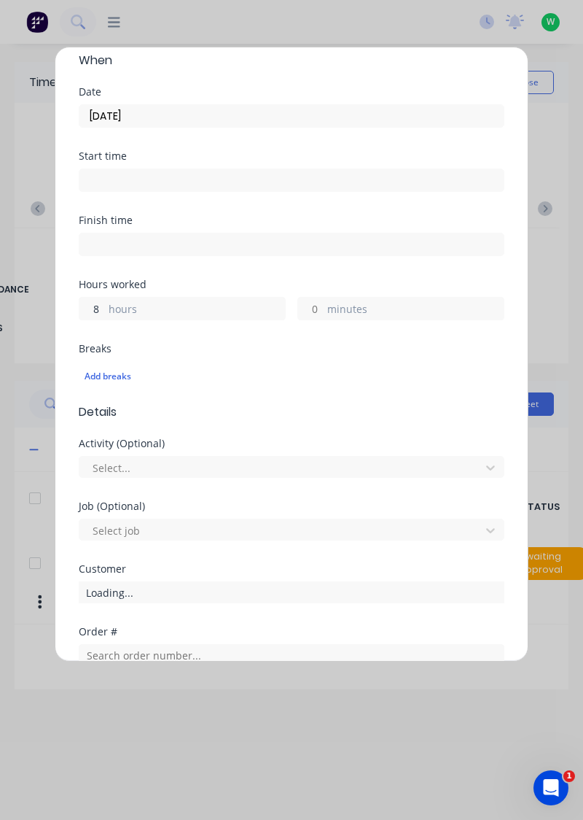
scroll to position [360, 0]
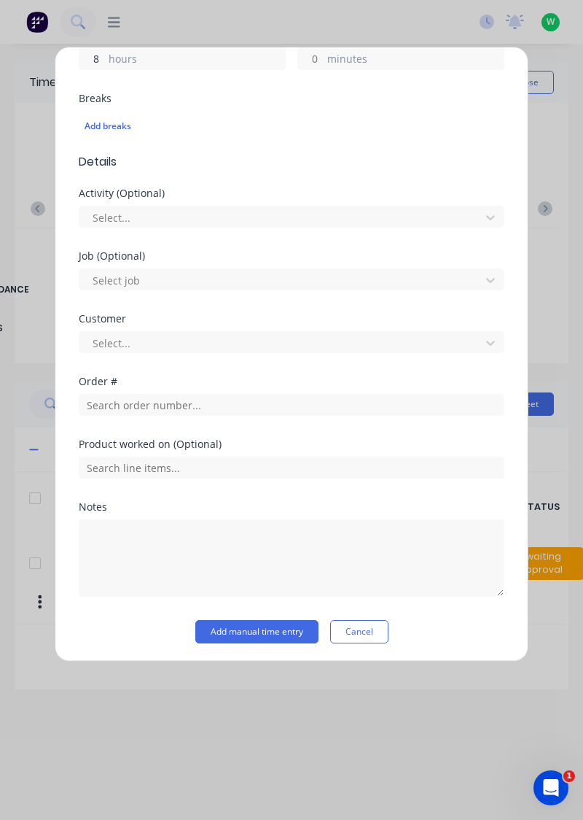
type input "8"
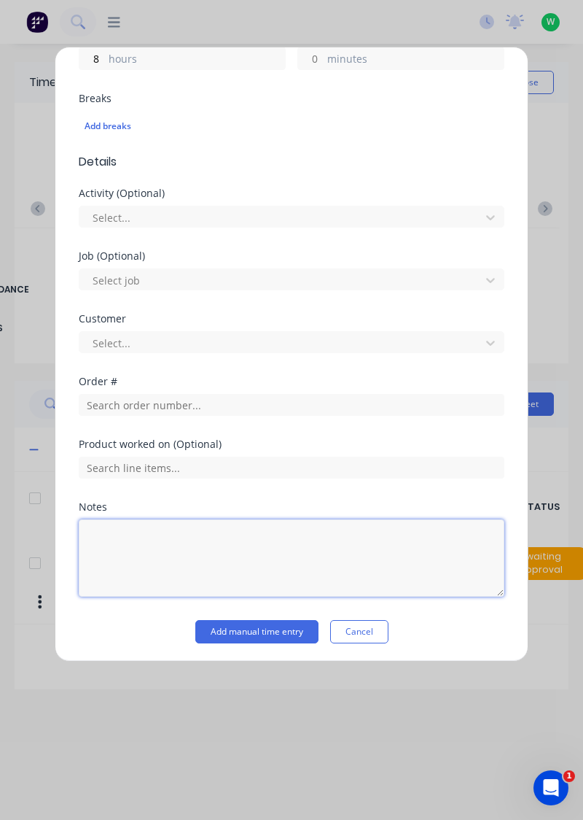
click at [132, 540] on textarea at bounding box center [292, 557] width 426 height 77
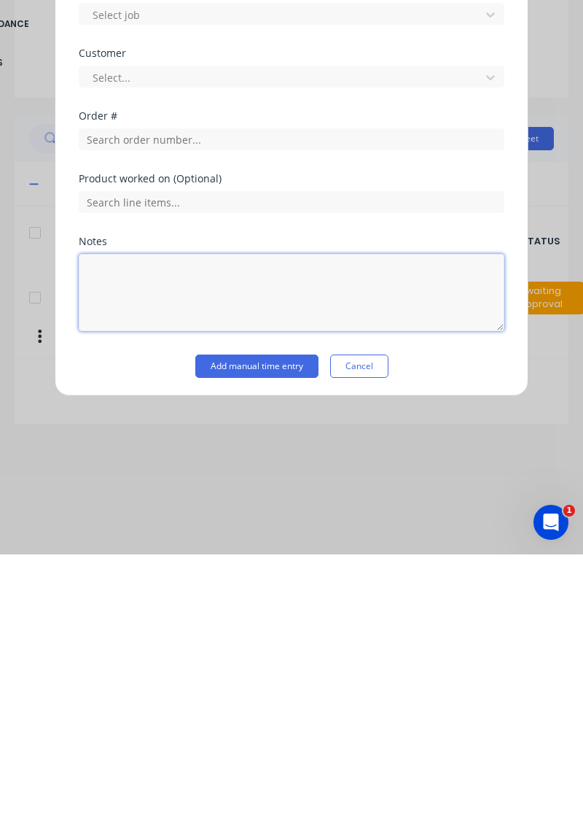
scroll to position [13, 0]
type textarea "Rdo"
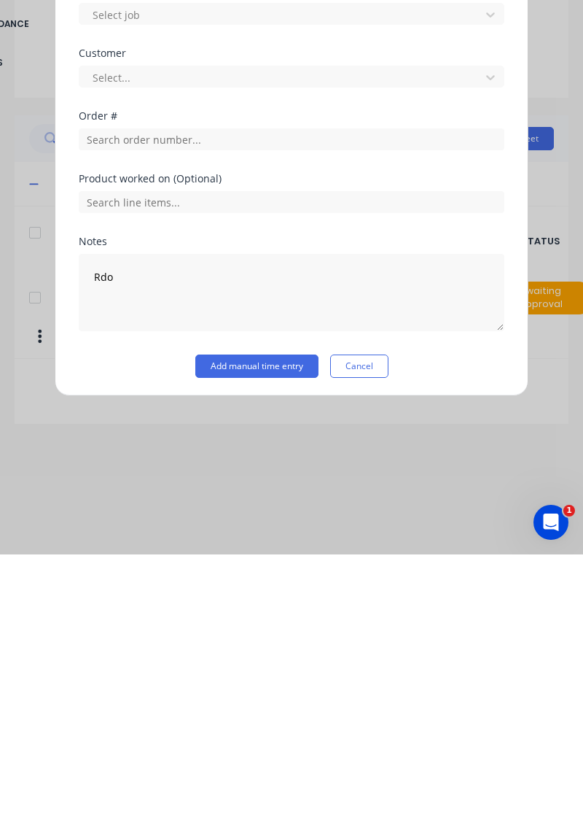
click at [271, 627] on button "Add manual time entry" at bounding box center [256, 631] width 123 height 23
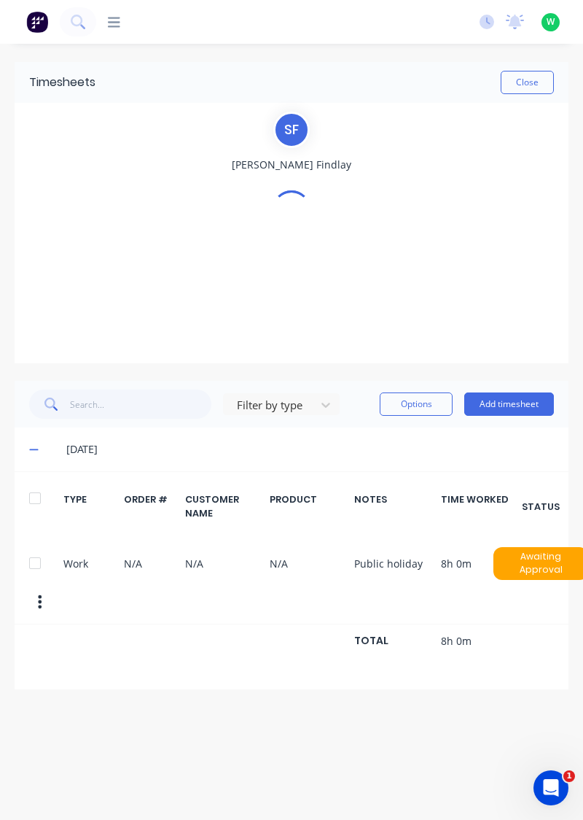
scroll to position [0, 0]
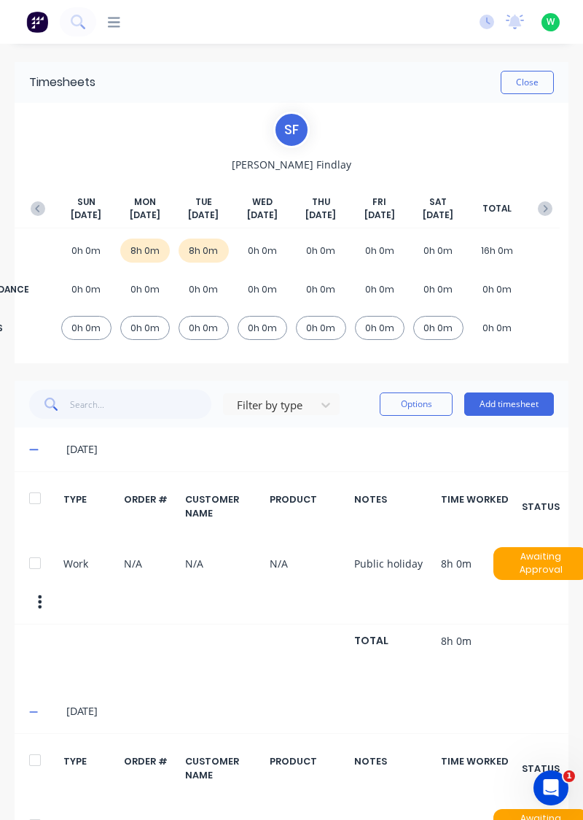
click at [41, 200] on button "button" at bounding box center [37, 208] width 29 height 26
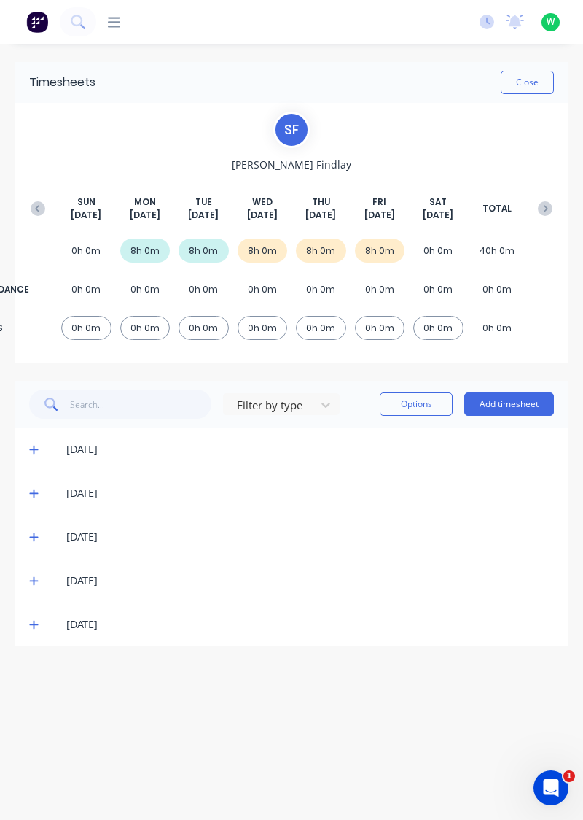
click at [32, 623] on icon at bounding box center [33, 625] width 9 height 9
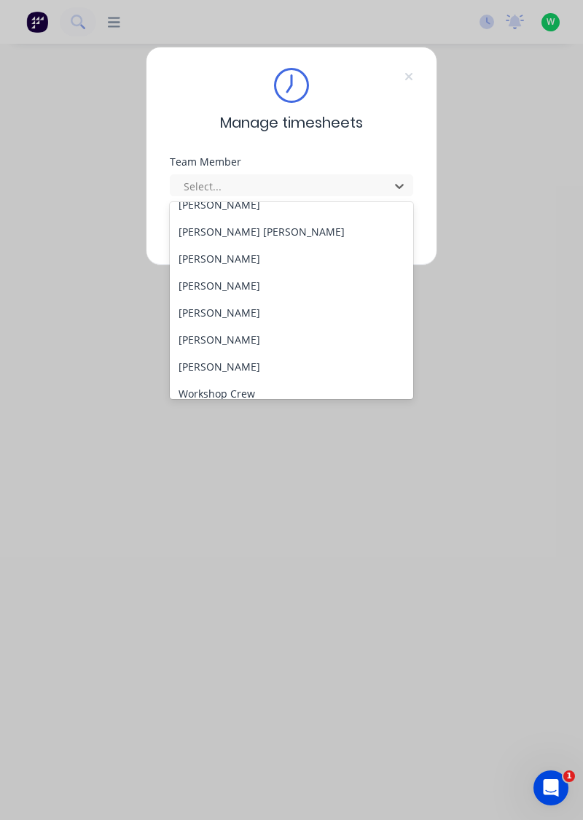
scroll to position [591, 0]
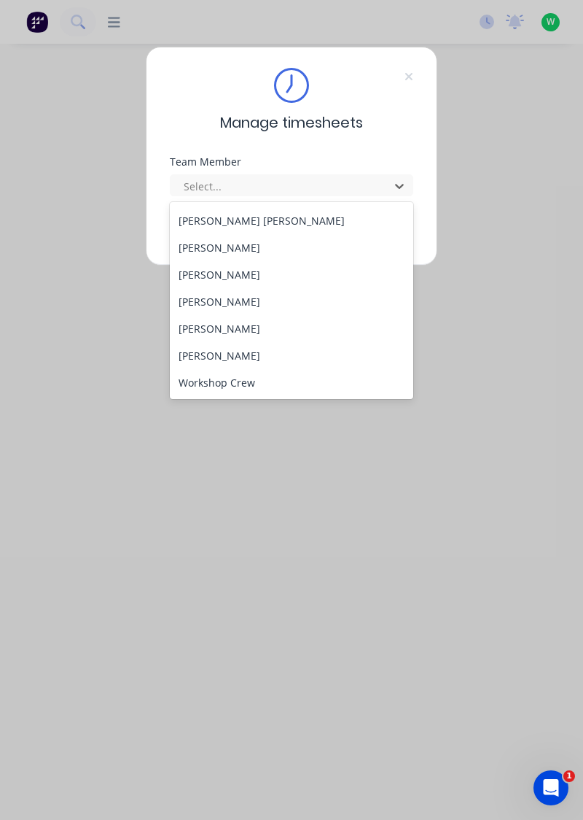
click at [217, 326] on div "[PERSON_NAME]" at bounding box center [292, 328] width 244 height 27
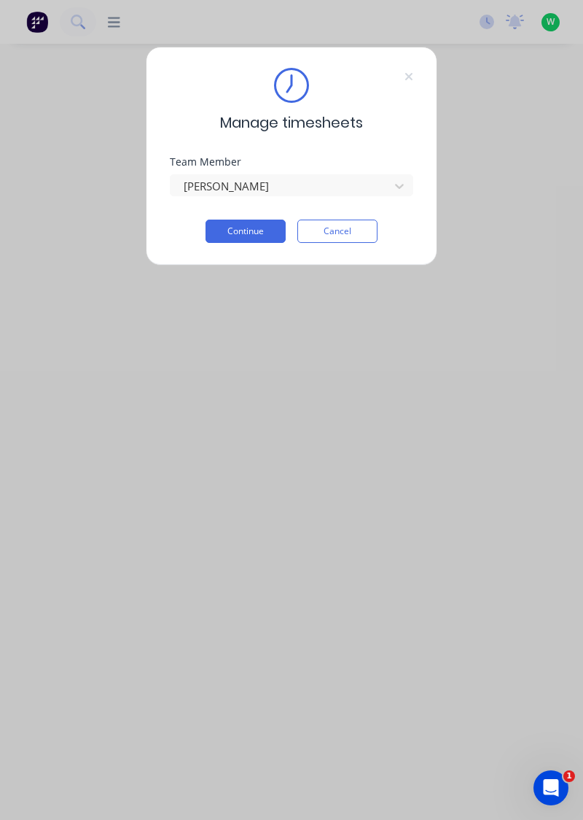
click at [258, 228] on button "Continue" at bounding box center [246, 230] width 80 height 23
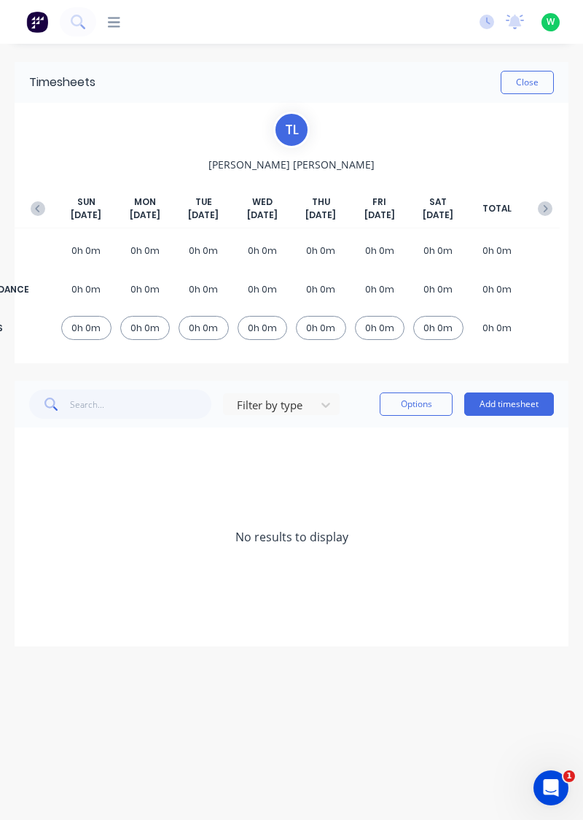
click at [34, 198] on button "button" at bounding box center [37, 208] width 29 height 26
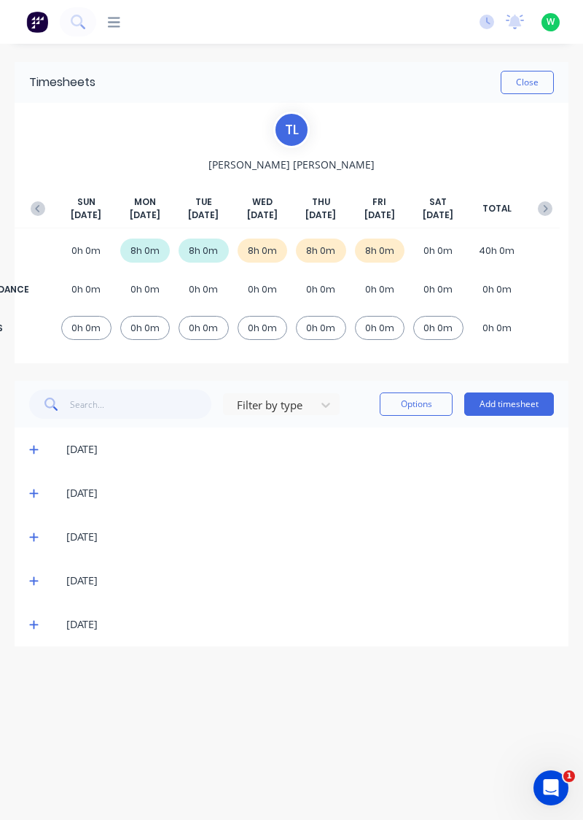
click at [31, 626] on icon at bounding box center [33, 624] width 9 height 10
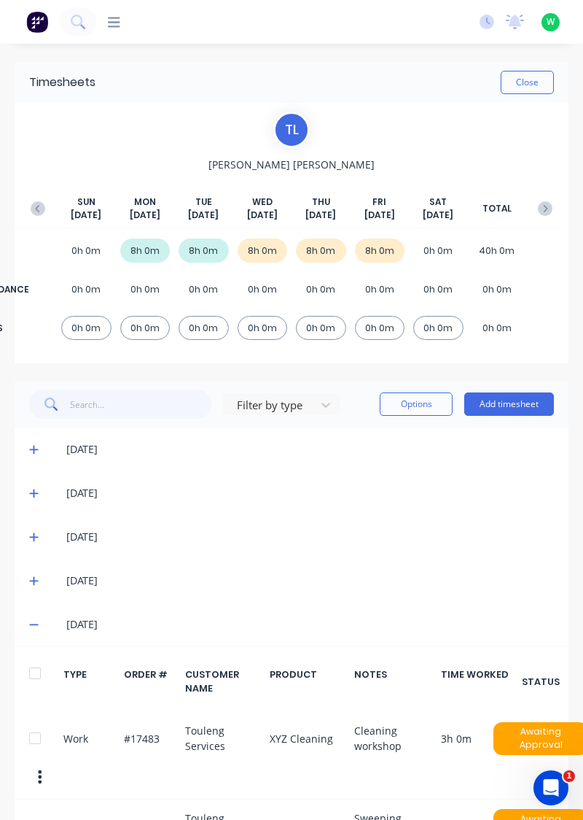
click at [34, 624] on icon at bounding box center [33, 624] width 9 height 1
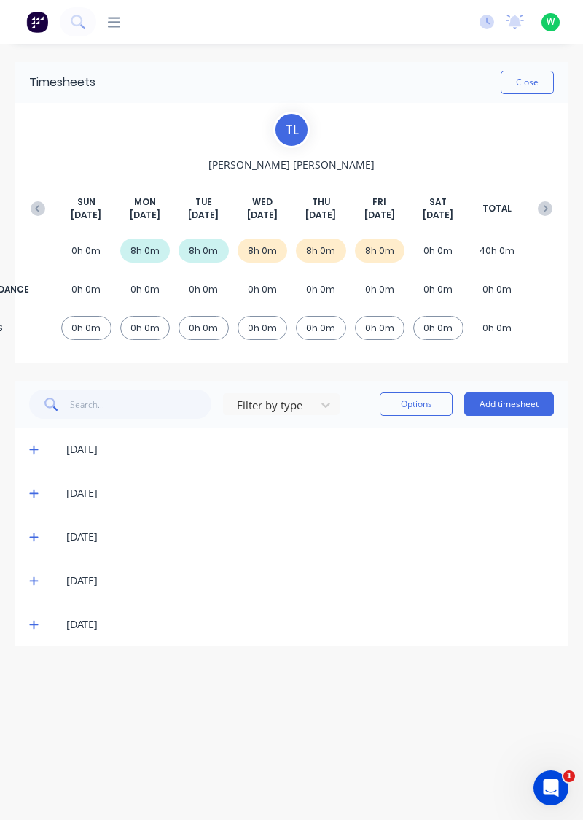
click at [35, 619] on icon at bounding box center [33, 624] width 9 height 10
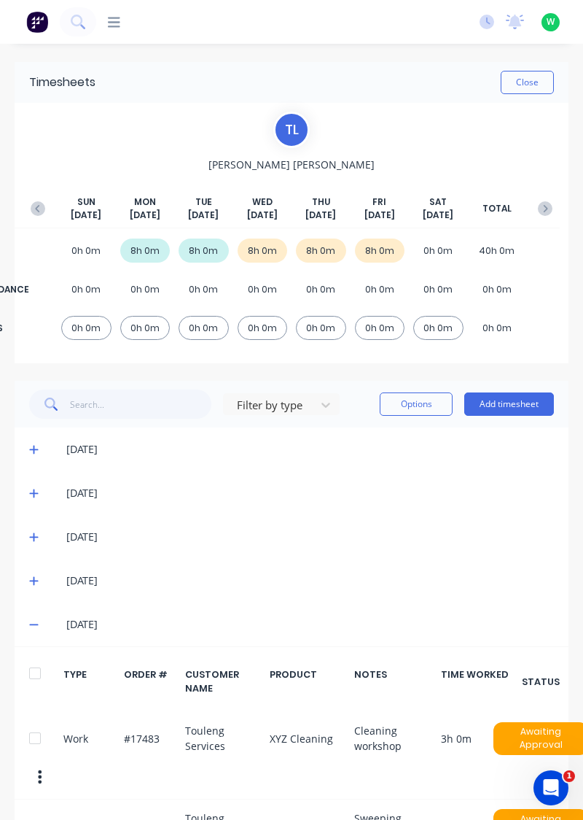
click at [542, 204] on icon "button" at bounding box center [545, 208] width 15 height 15
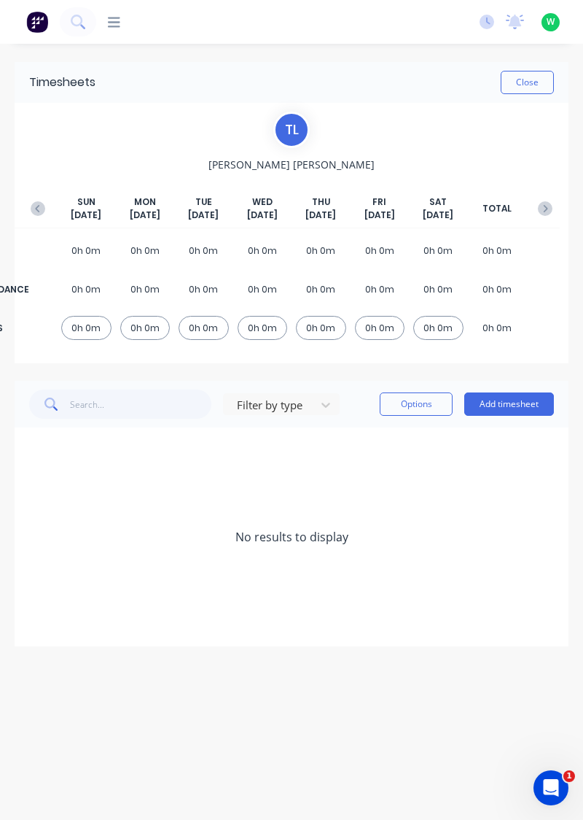
click at [518, 400] on button "Add timesheet" at bounding box center [509, 403] width 90 height 23
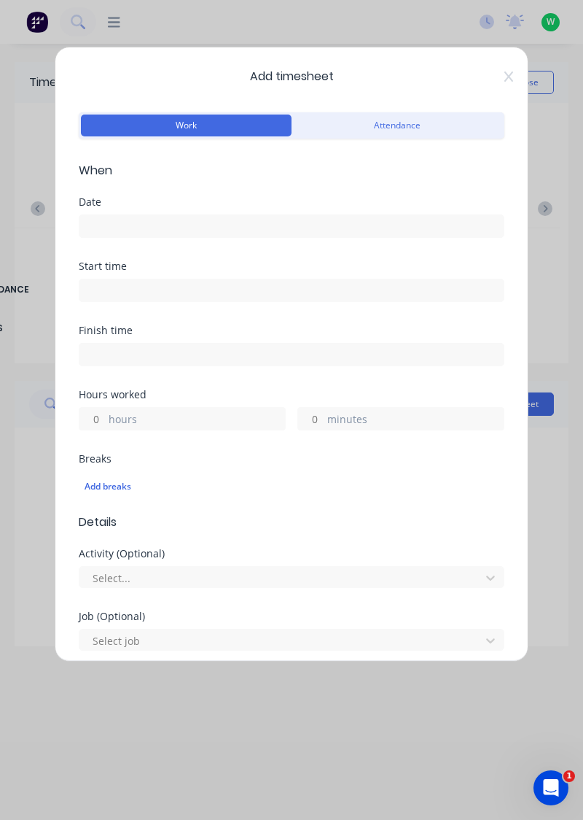
click at [312, 220] on input at bounding box center [291, 226] width 424 height 22
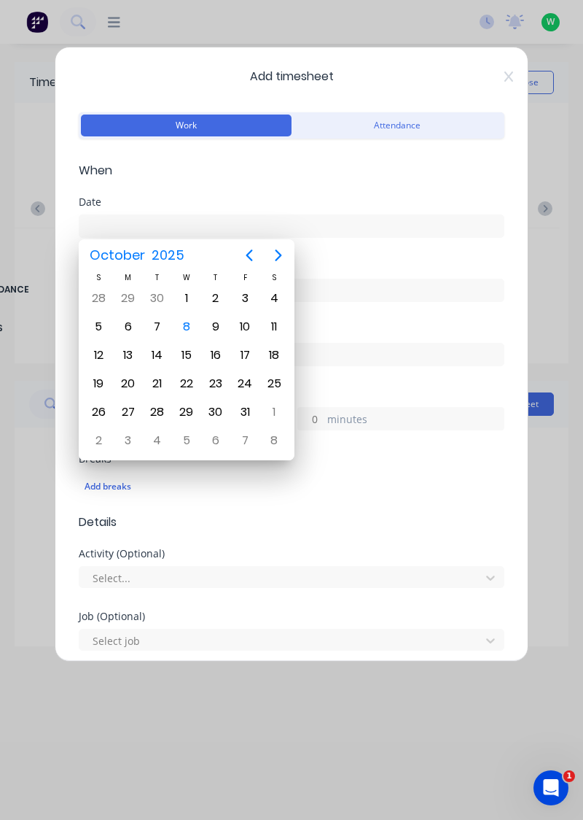
click at [130, 327] on div "6" at bounding box center [128, 327] width 22 height 22
type input "[DATE]"
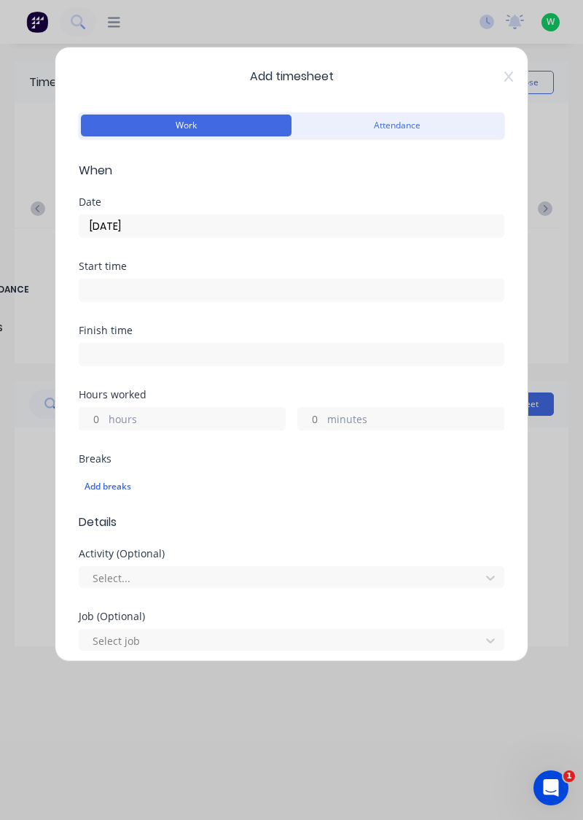
click at [158, 351] on input at bounding box center [291, 354] width 424 height 22
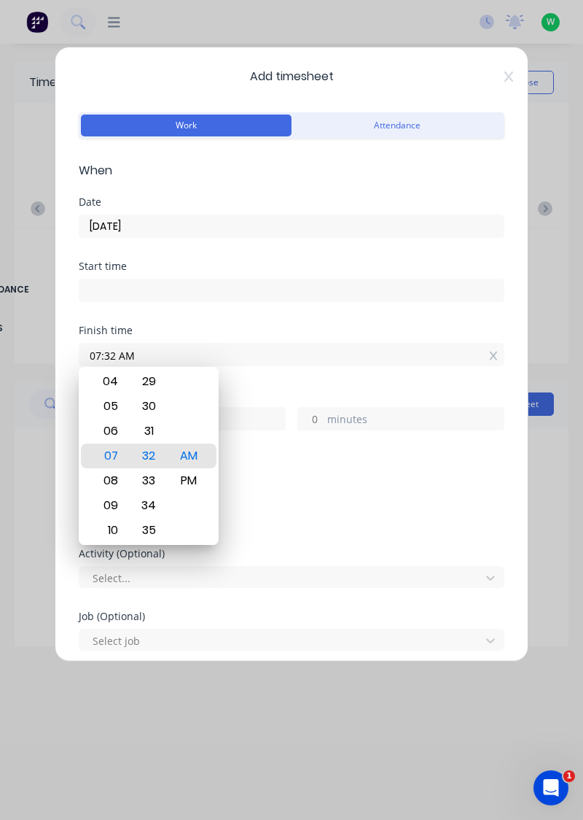
click at [146, 423] on div "31" at bounding box center [149, 431] width 36 height 25
click at [298, 359] on input "07:31 AM" at bounding box center [291, 354] width 424 height 22
click at [200, 349] on input "07:31 AM" at bounding box center [291, 354] width 424 height 22
click at [487, 349] on input "07:31 AM" at bounding box center [291, 354] width 424 height 22
click at [494, 351] on icon at bounding box center [493, 355] width 8 height 9
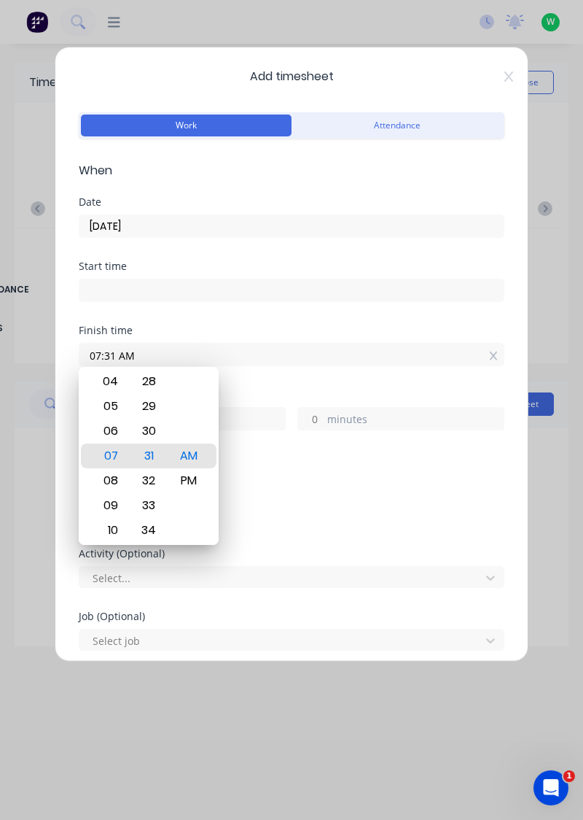
type input "07:32 AM"
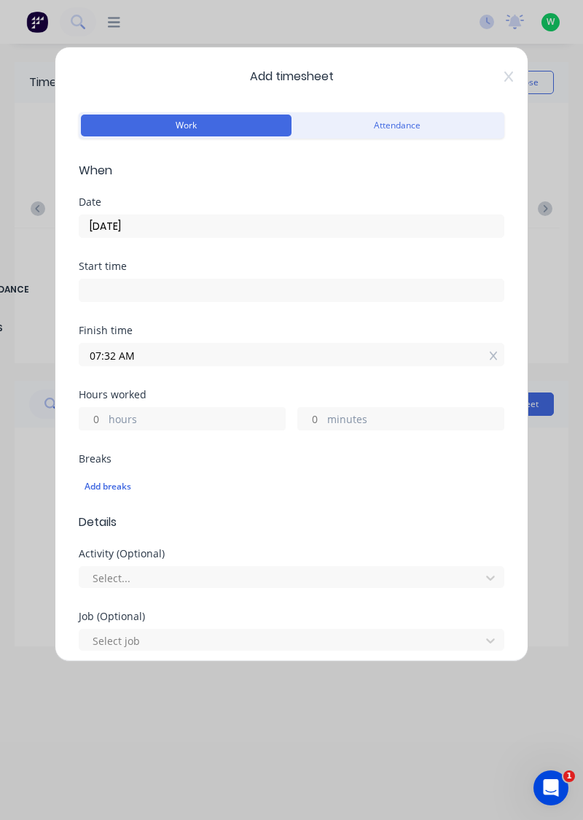
click at [365, 300] on label at bounding box center [292, 290] width 426 height 23
click at [365, 300] on input at bounding box center [291, 290] width 424 height 22
type input "07:32 AM"
type input "0"
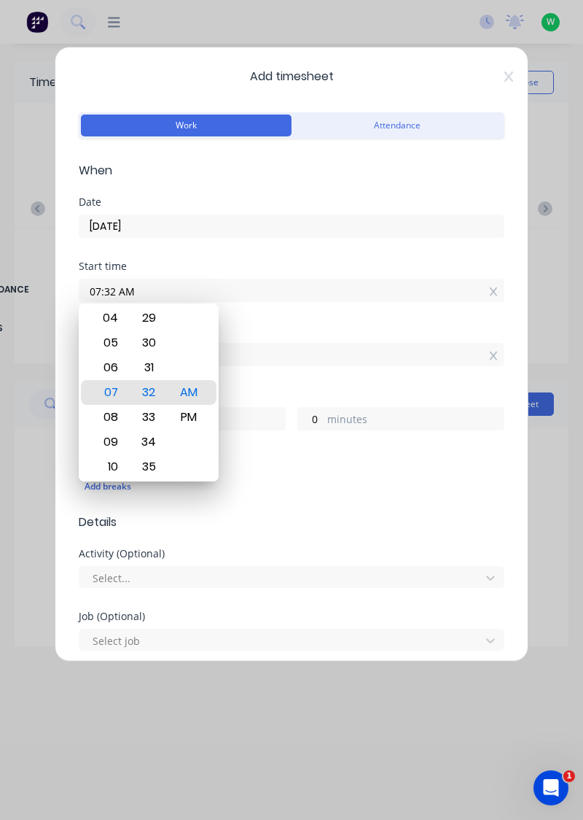
click at [496, 357] on icon at bounding box center [494, 356] width 8 height 10
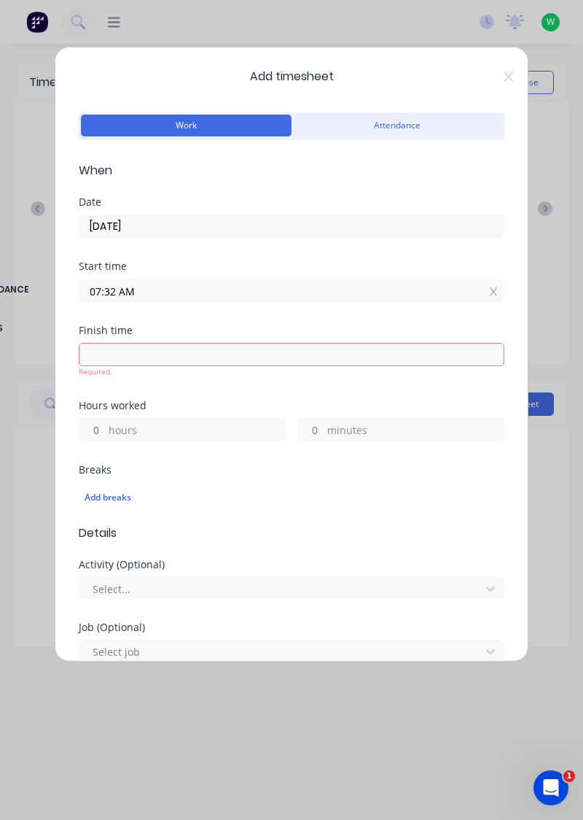
click at [502, 292] on input "07:32 AM" at bounding box center [291, 290] width 424 height 22
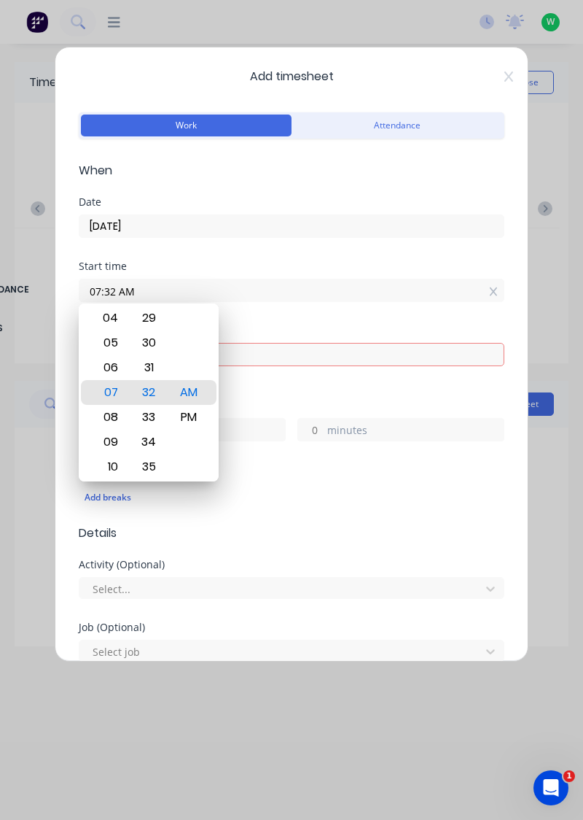
click at [495, 293] on icon at bounding box center [494, 292] width 8 height 10
type input "07:32 AM"
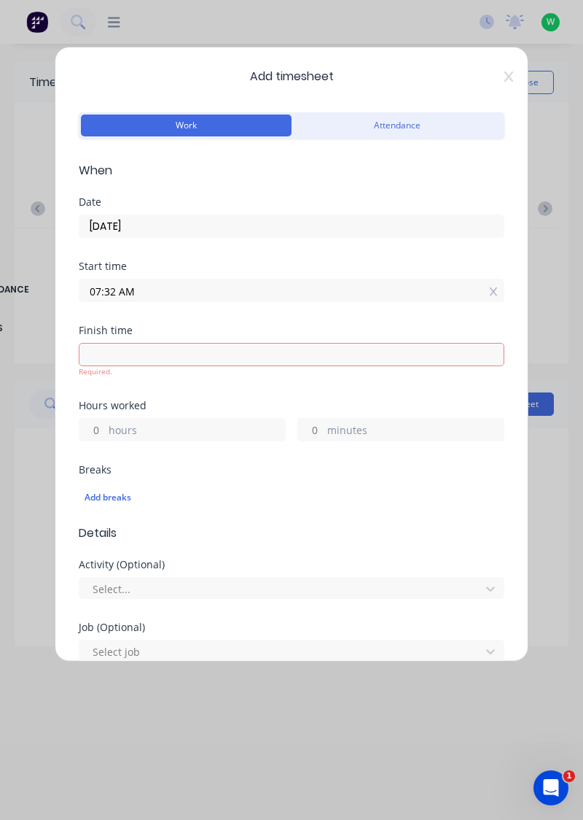
click at [493, 289] on icon at bounding box center [493, 291] width 8 height 9
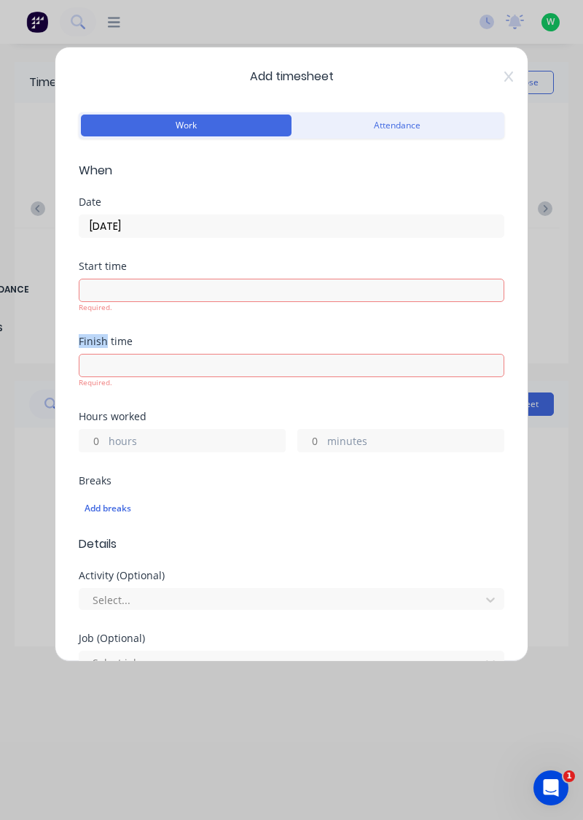
click at [493, 290] on input at bounding box center [291, 290] width 424 height 22
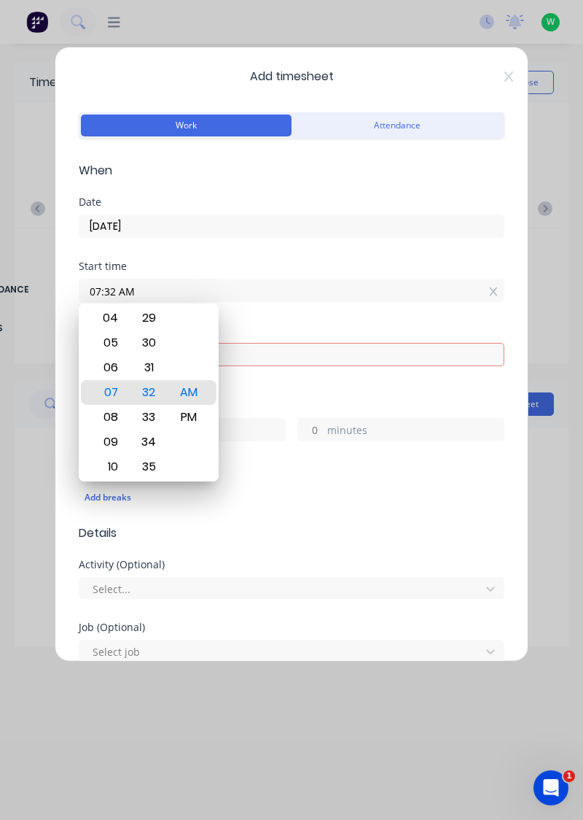
click at [495, 287] on icon at bounding box center [493, 291] width 8 height 9
type input "07:32 AM"
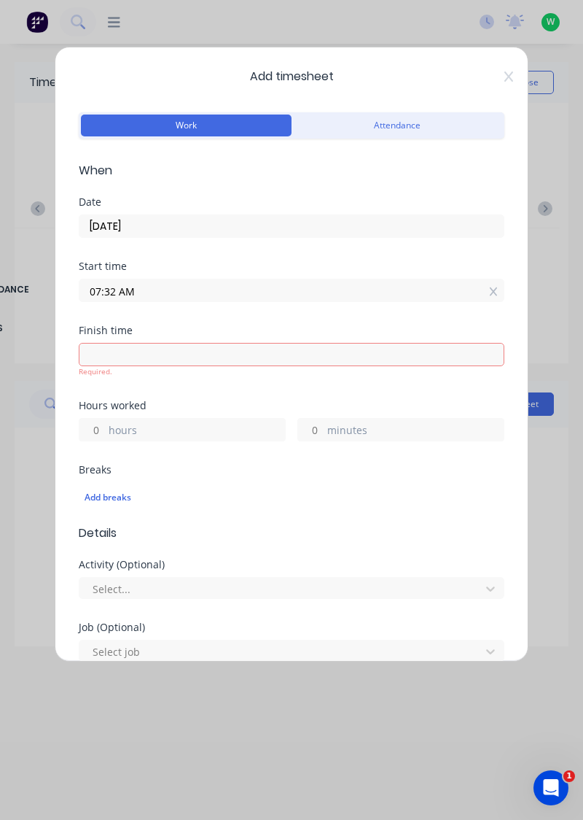
click at [495, 288] on icon at bounding box center [493, 291] width 8 height 9
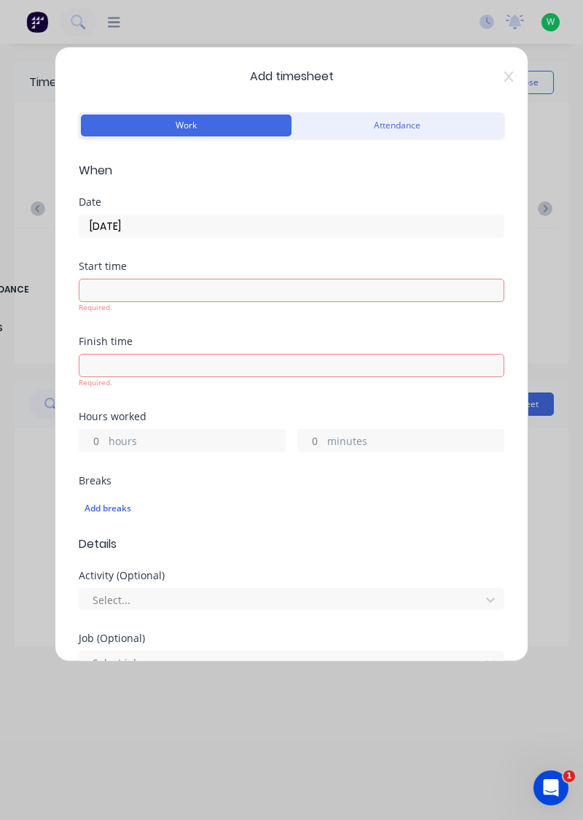
click at [206, 443] on label "hours" at bounding box center [197, 442] width 176 height 18
click at [105, 443] on input "hours" at bounding box center [92, 440] width 26 height 22
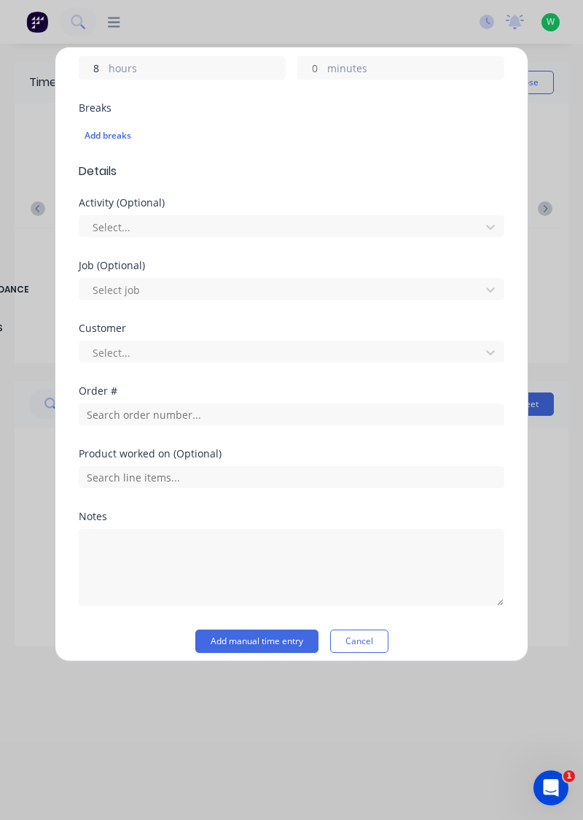
scroll to position [382, 0]
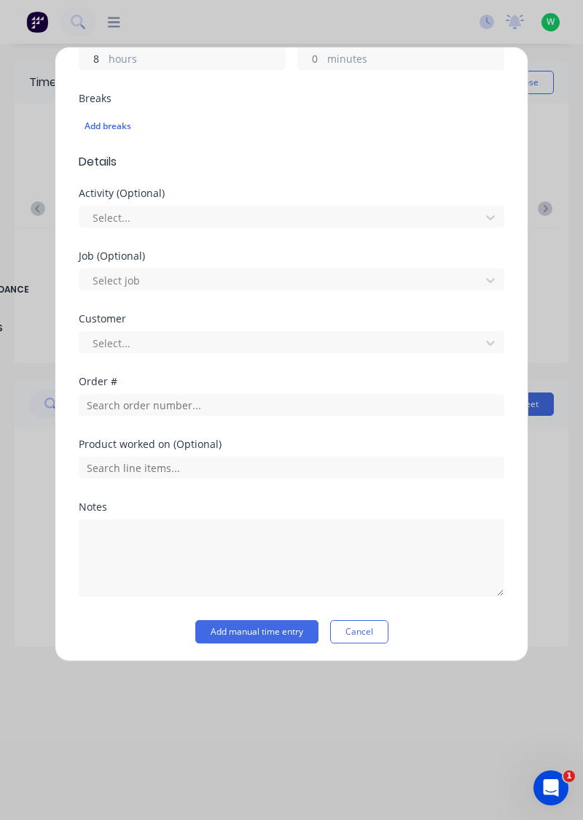
type input "8"
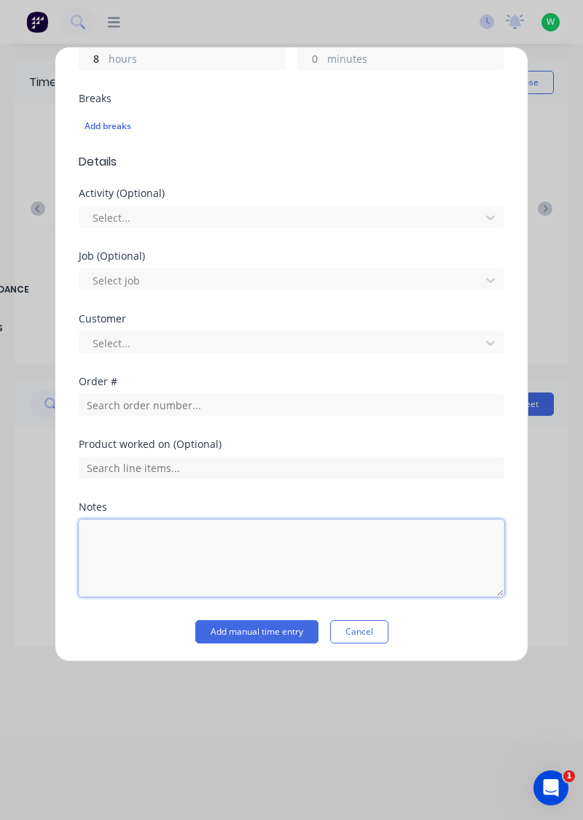
click at [182, 541] on textarea at bounding box center [292, 557] width 426 height 77
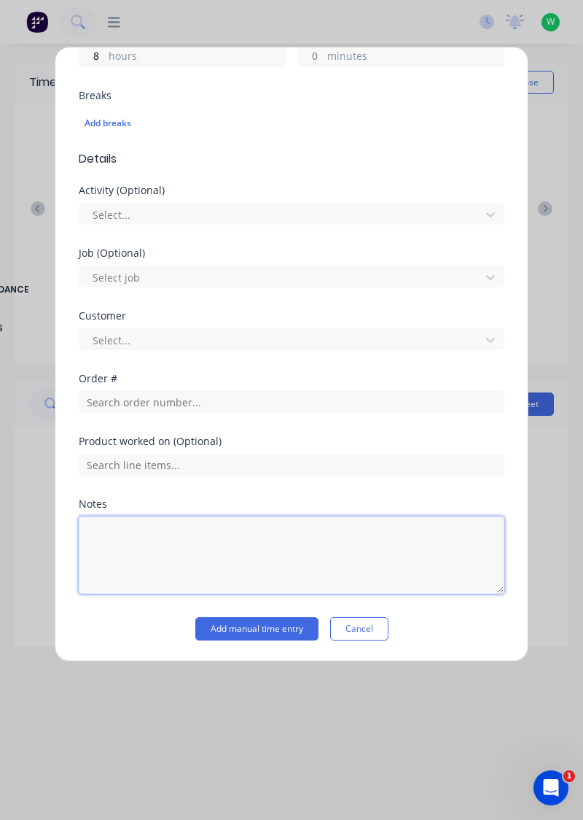
scroll to position [360, 0]
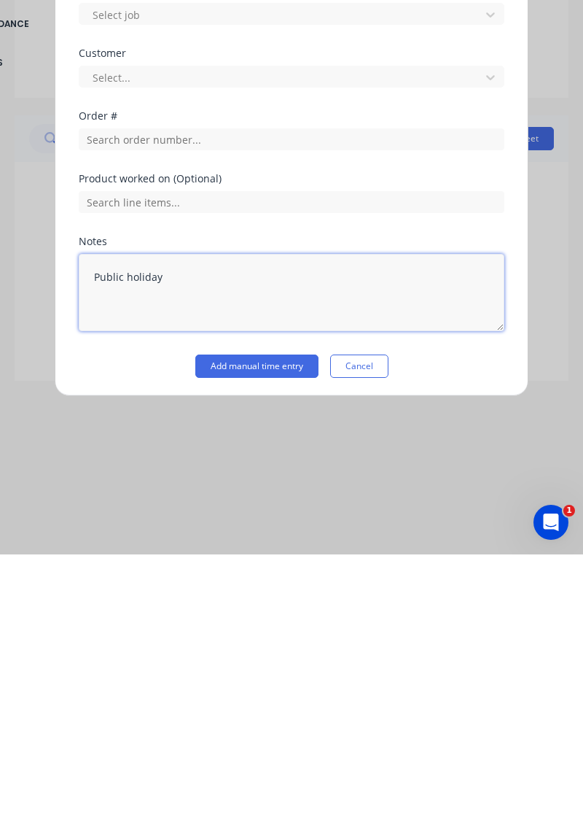
type textarea "Public holiday"
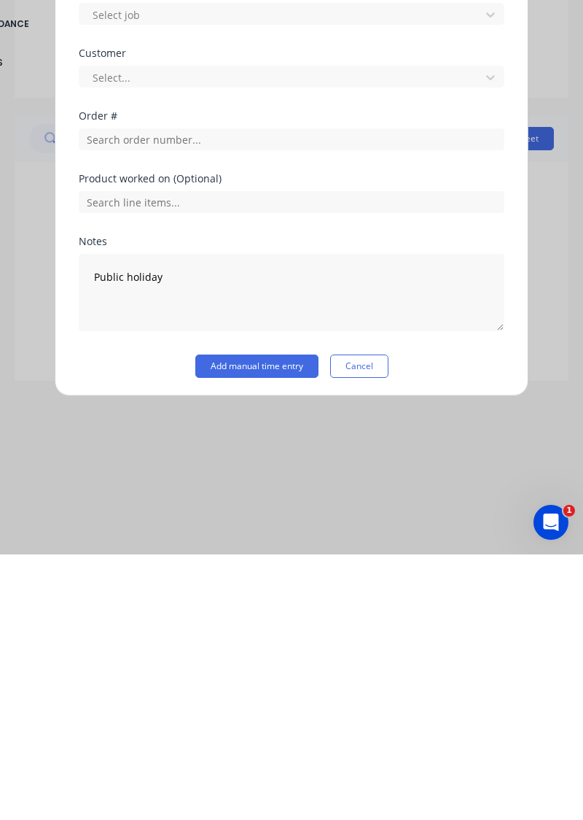
click at [248, 630] on button "Add manual time entry" at bounding box center [256, 631] width 123 height 23
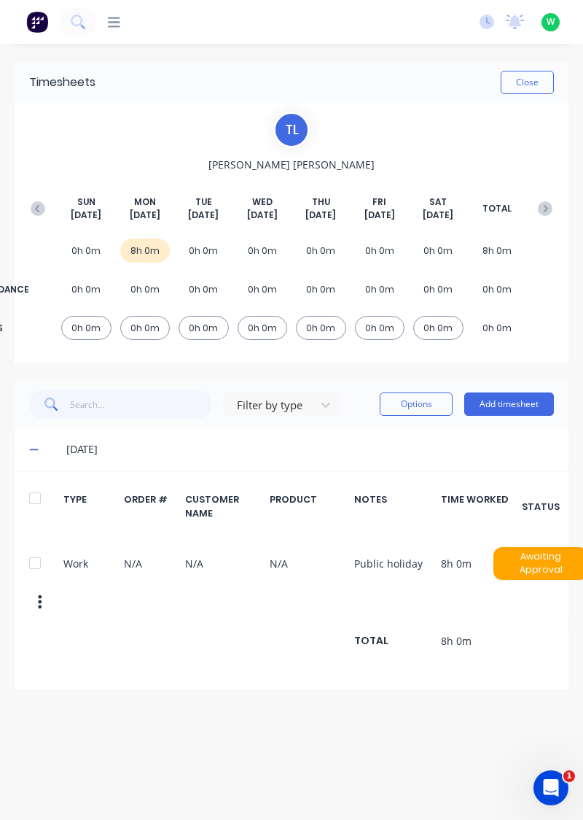
click at [508, 394] on button "Add timesheet" at bounding box center [509, 403] width 90 height 23
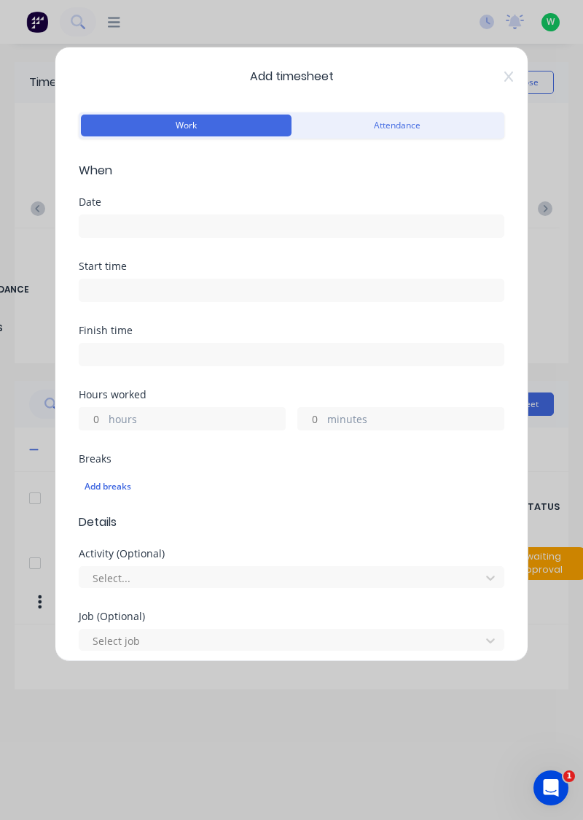
click at [261, 219] on input at bounding box center [291, 226] width 424 height 22
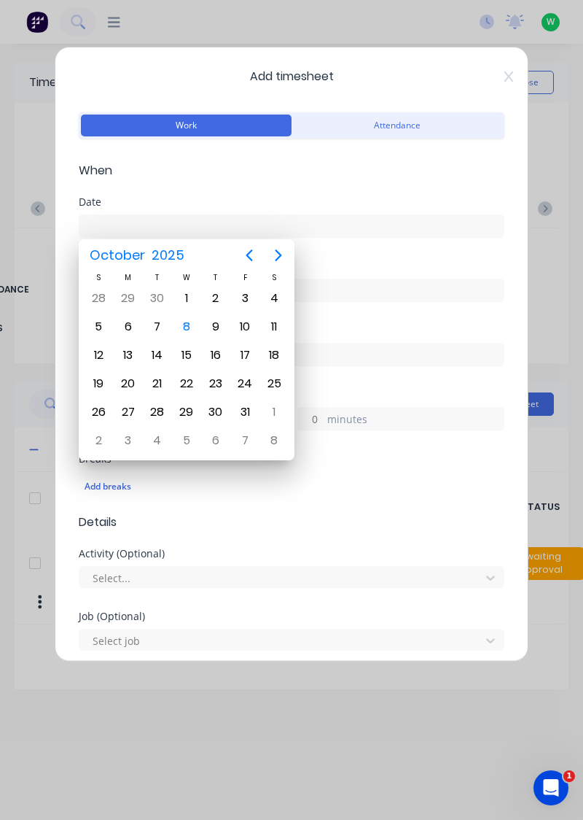
click at [150, 325] on div "7" at bounding box center [158, 327] width 22 height 22
type input "07/10/2025"
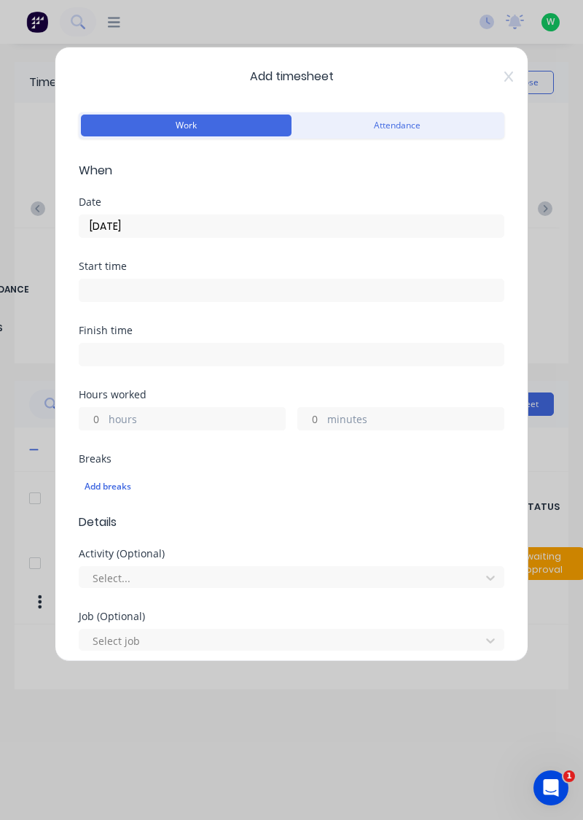
click at [182, 413] on label "hours" at bounding box center [197, 420] width 176 height 18
click at [105, 413] on input "hours" at bounding box center [92, 419] width 26 height 22
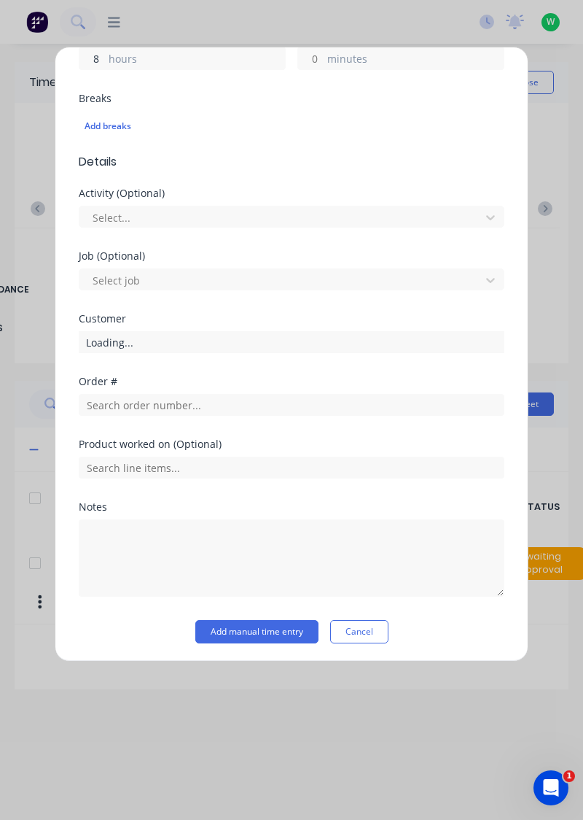
type input "8"
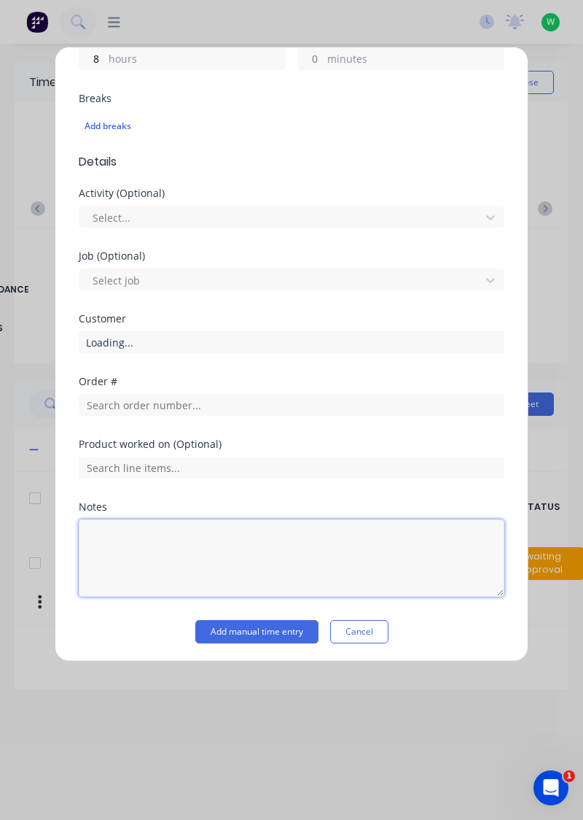
click at [184, 532] on textarea at bounding box center [292, 557] width 426 height 77
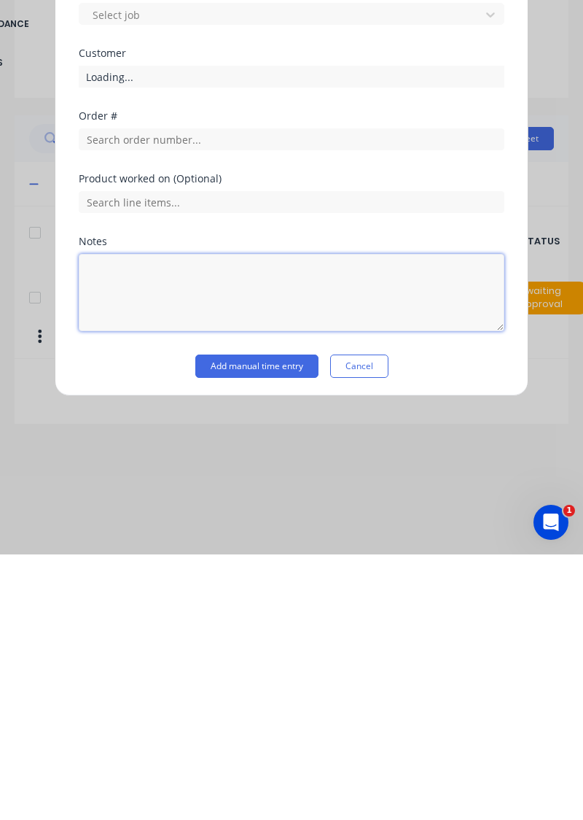
scroll to position [13, 0]
type textarea "Rdo"
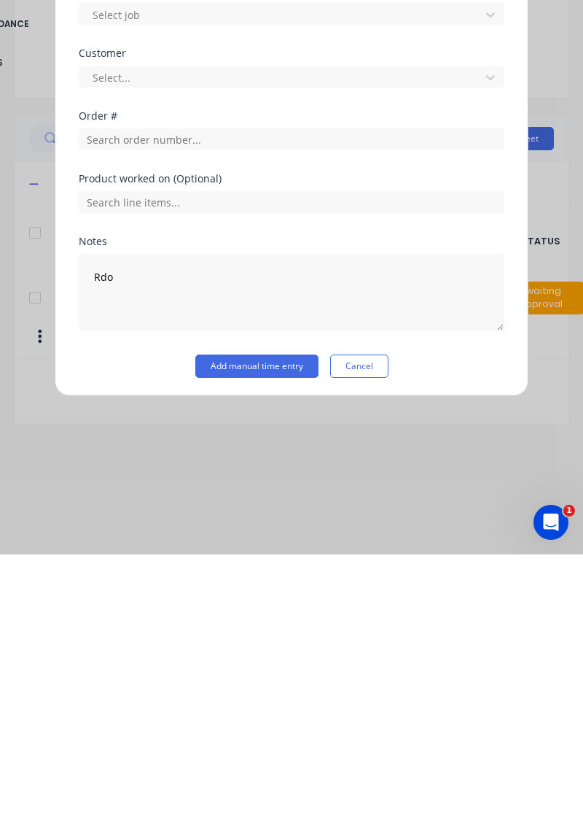
click at [260, 631] on button "Add manual time entry" at bounding box center [256, 631] width 123 height 23
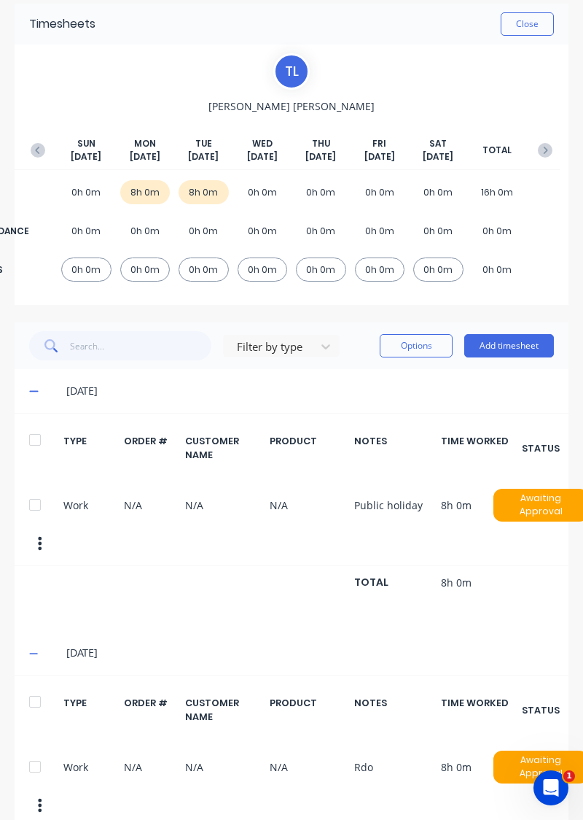
scroll to position [0, 0]
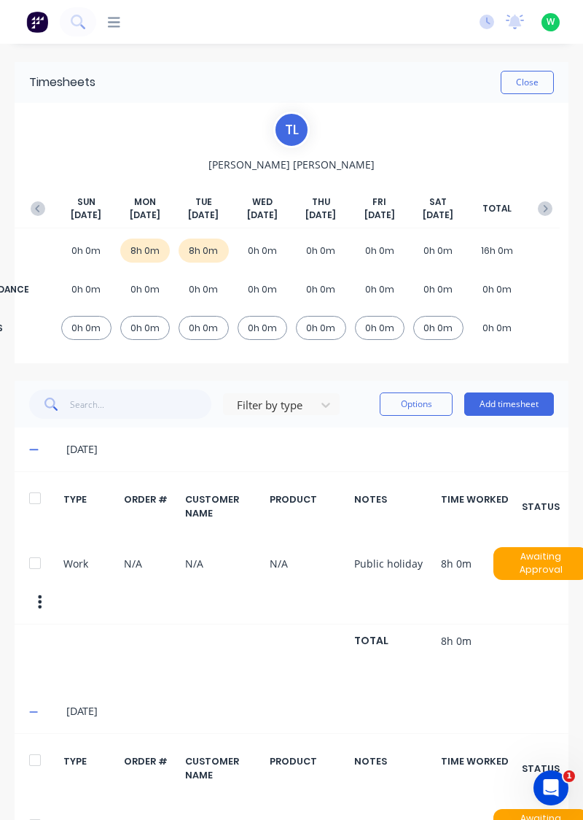
click at [35, 212] on icon "button" at bounding box center [38, 208] width 15 height 15
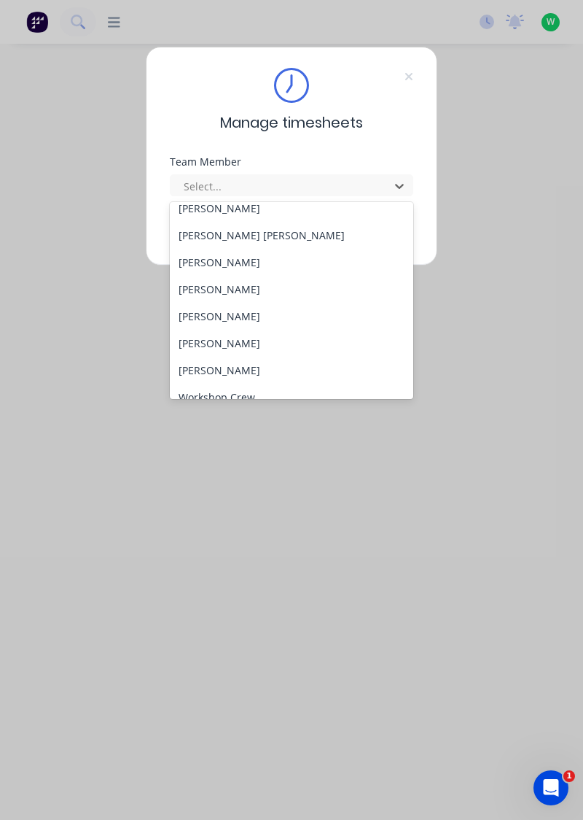
scroll to position [591, 0]
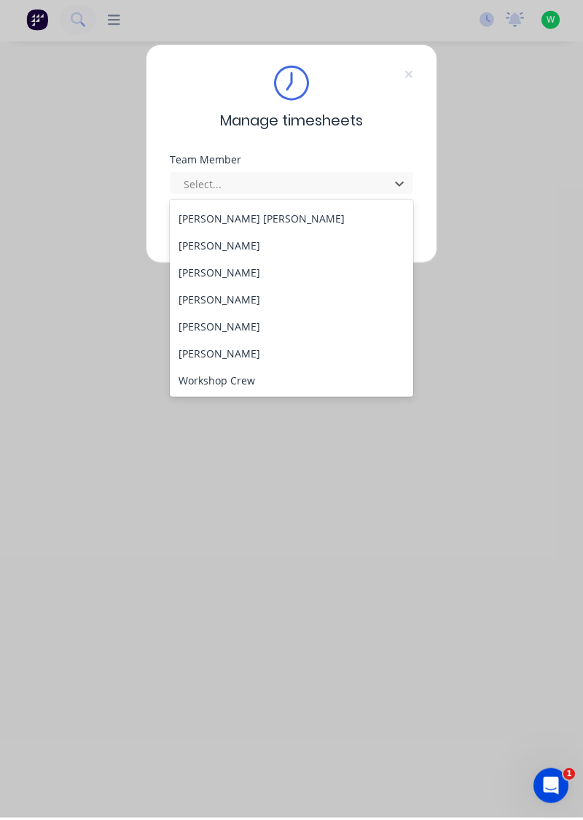
click at [206, 360] on div "[PERSON_NAME]" at bounding box center [292, 355] width 244 height 27
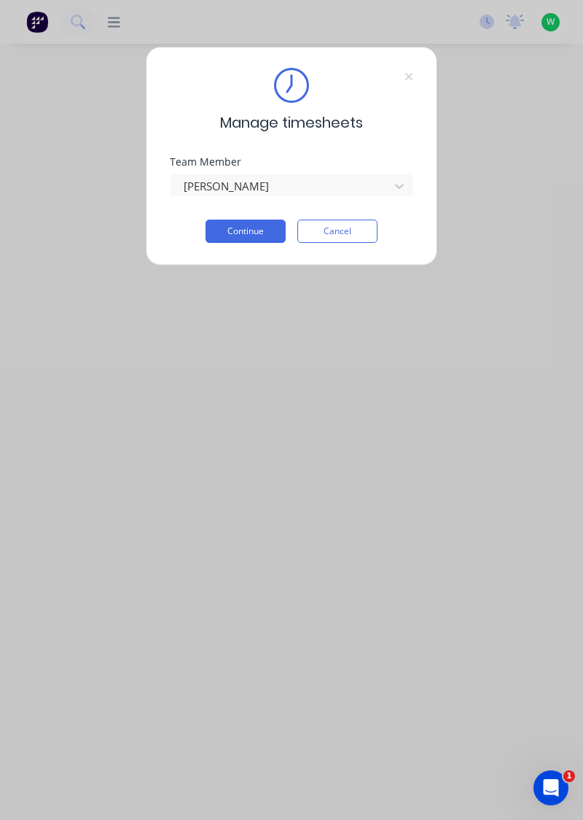
click at [273, 225] on button "Continue" at bounding box center [246, 230] width 80 height 23
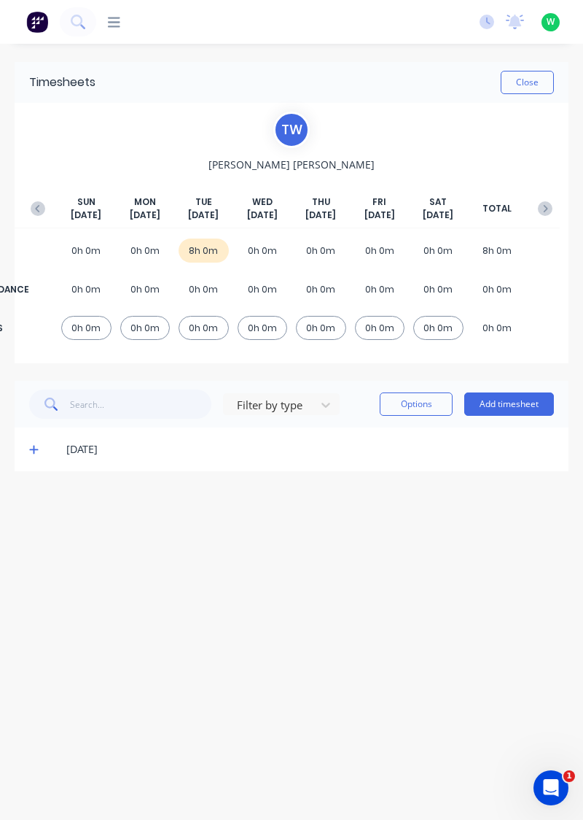
click at [32, 449] on icon at bounding box center [33, 449] width 9 height 10
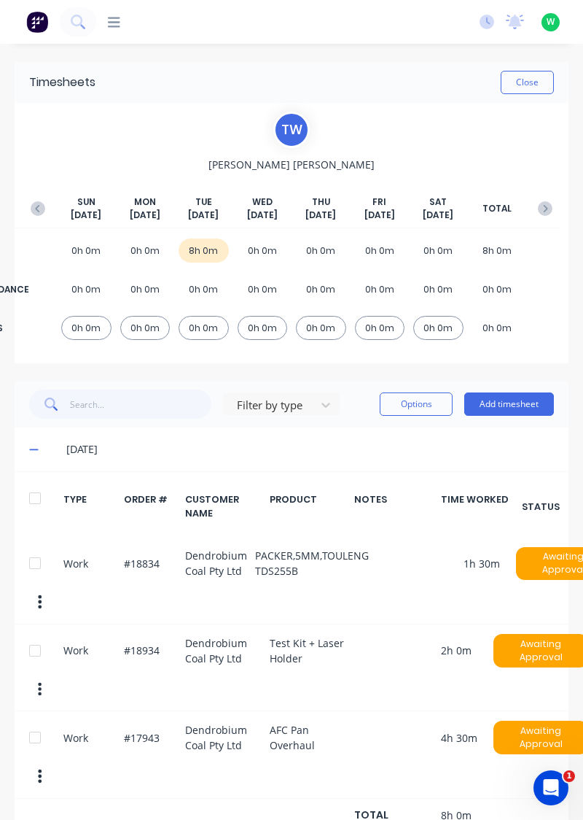
click at [503, 406] on button "Add timesheet" at bounding box center [509, 403] width 90 height 23
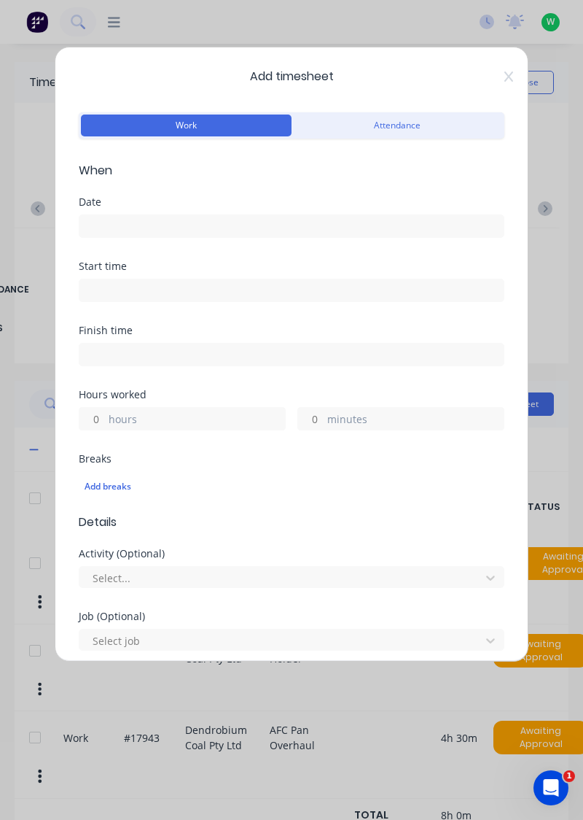
click at [259, 219] on input at bounding box center [291, 226] width 424 height 22
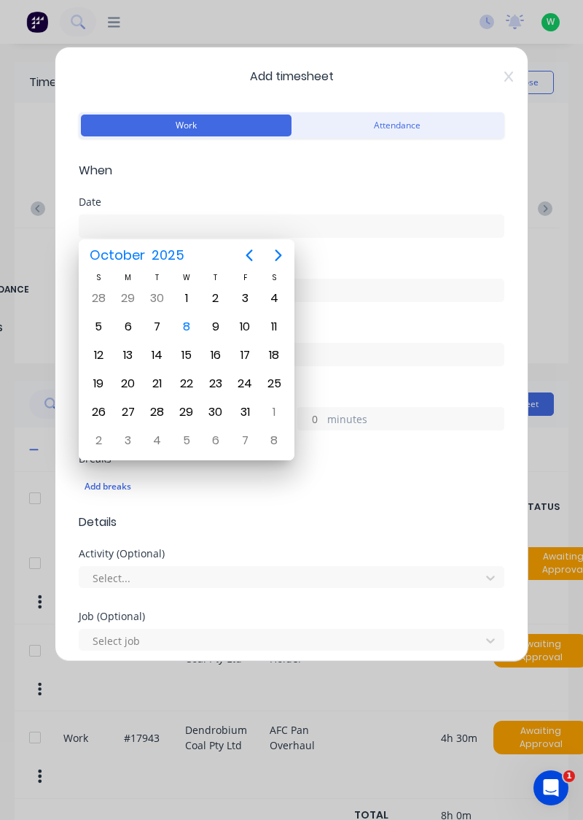
click at [131, 325] on div "6" at bounding box center [128, 327] width 22 height 22
type input "[DATE]"
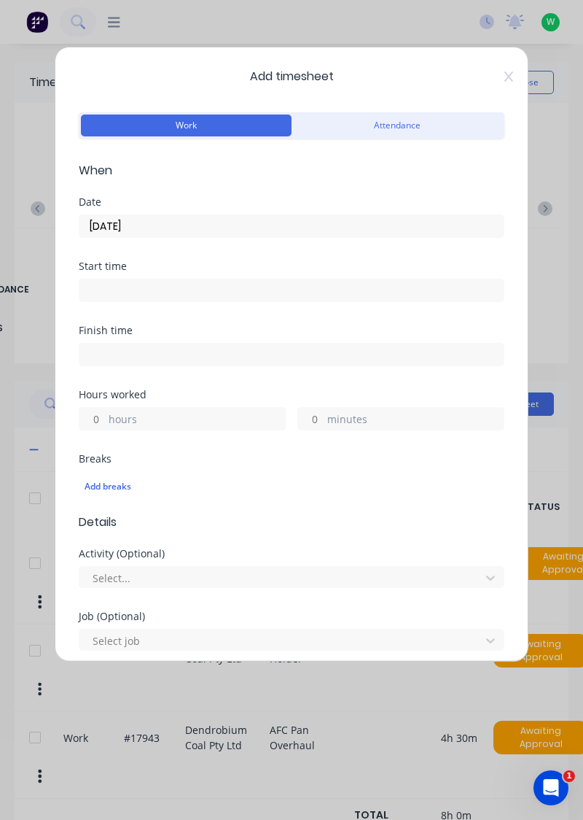
click at [211, 418] on label "hours" at bounding box center [197, 420] width 176 height 18
click at [105, 418] on input "hours" at bounding box center [92, 419] width 26 height 22
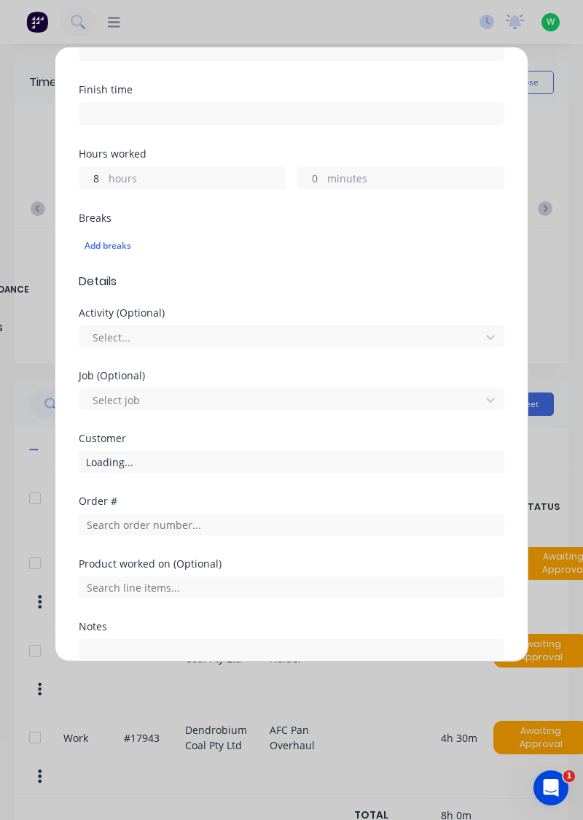
scroll to position [314, 0]
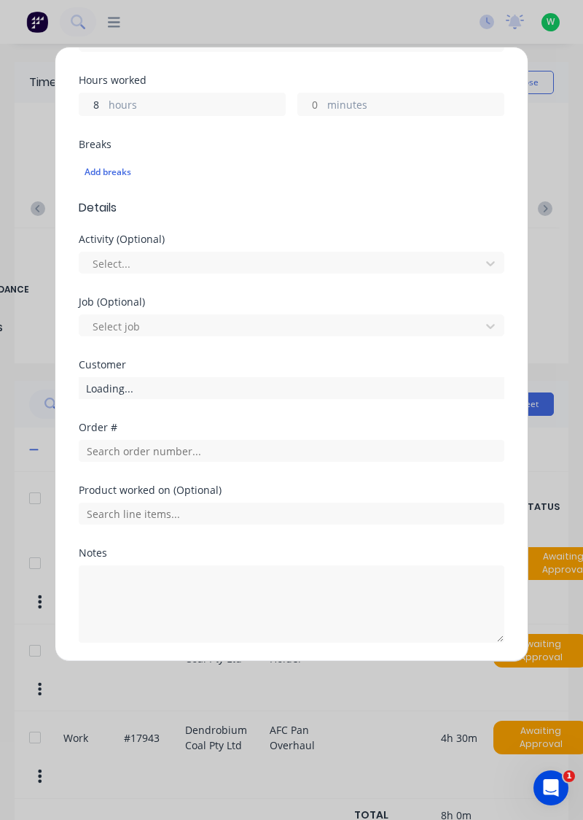
type input "8"
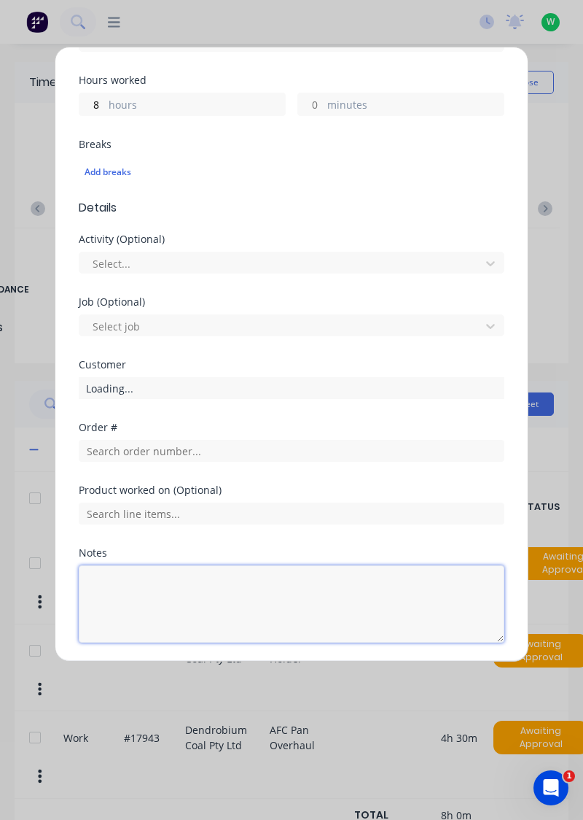
click at [216, 580] on textarea at bounding box center [292, 603] width 426 height 77
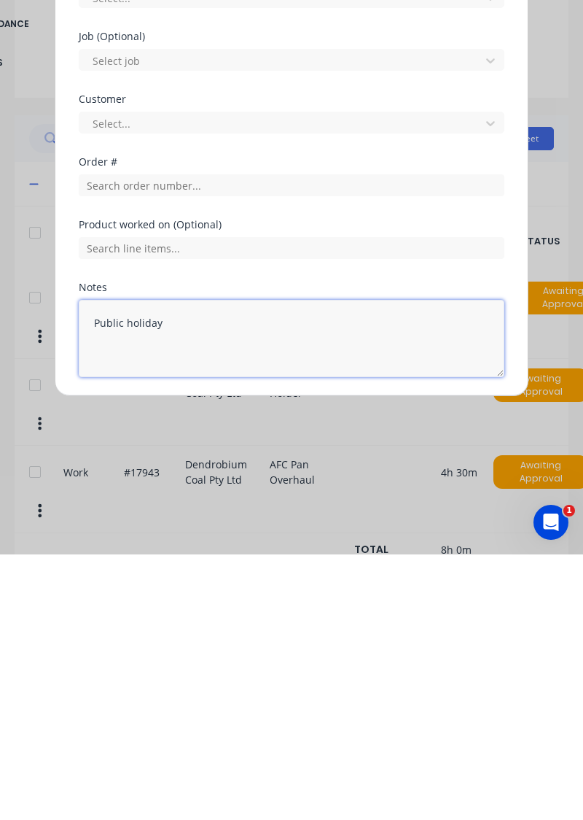
type textarea "Public holiday"
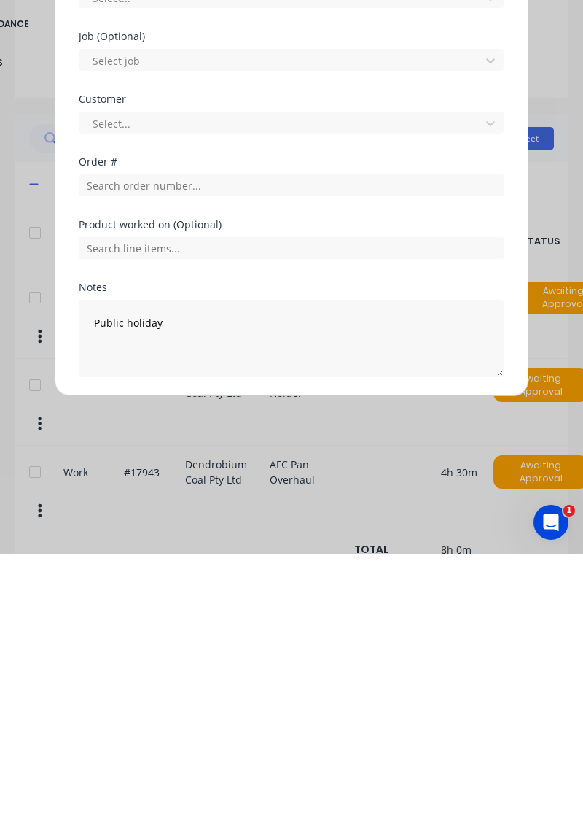
click at [239, 684] on button "Add manual time entry" at bounding box center [256, 677] width 123 height 23
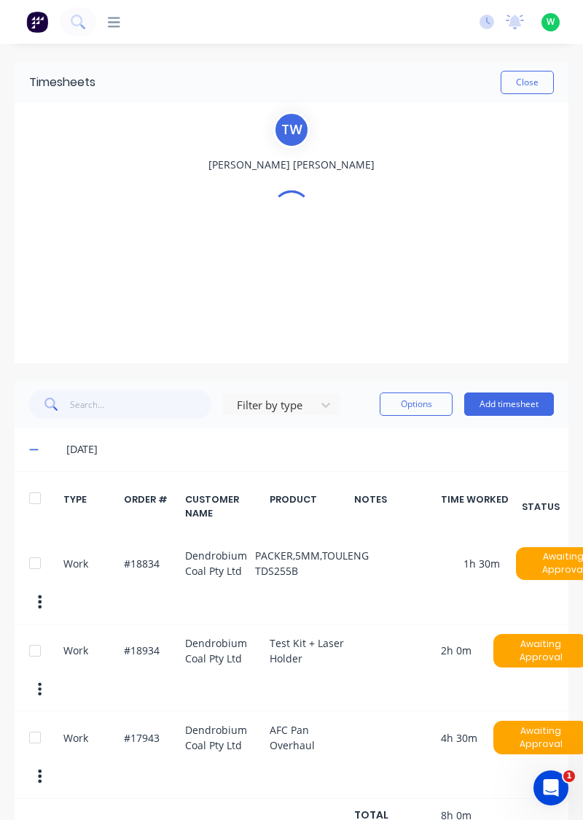
click at [236, 408] on input "text" at bounding box center [237, 404] width 3 height 15
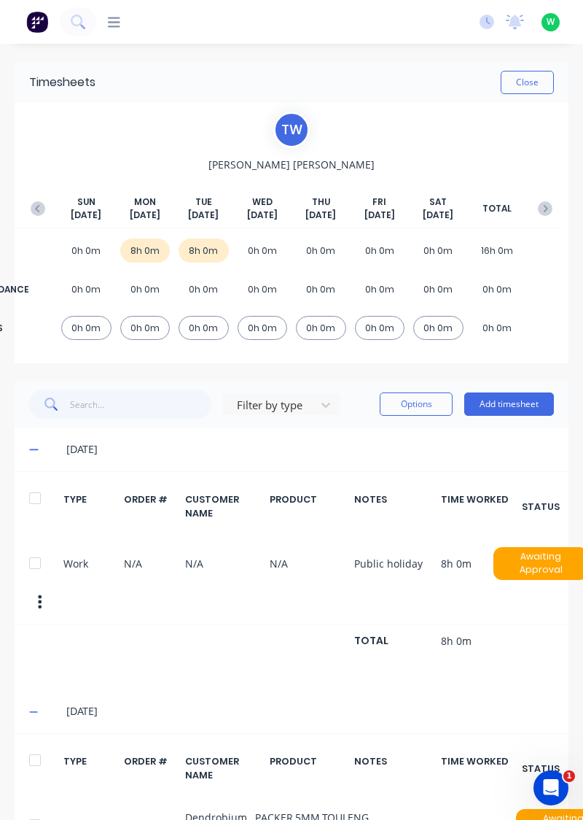
click at [392, 363] on div "Timesheets Close T W [PERSON_NAME] [DATE] [DATE] [DATE] [DATE] [DATE] [DATE] [D…" at bounding box center [292, 593] width 554 height 1063
click at [31, 201] on icon "button" at bounding box center [38, 208] width 15 height 15
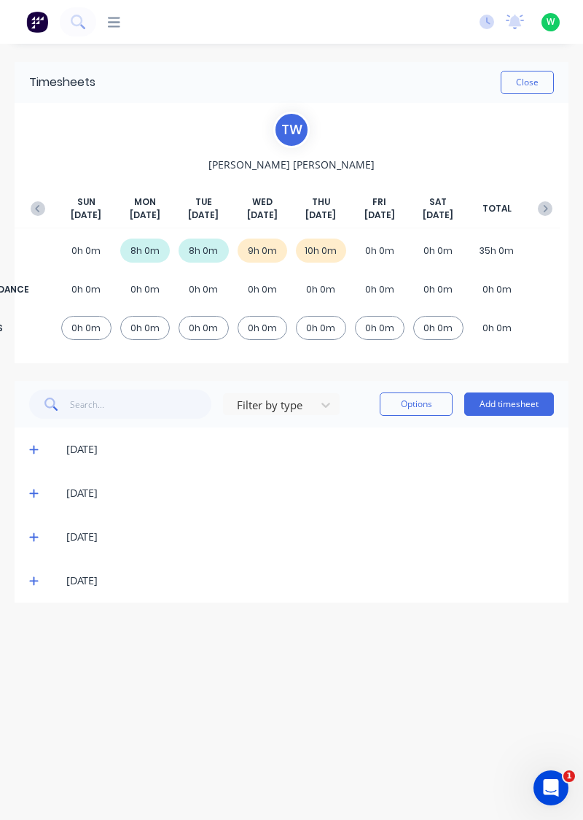
click at [489, 402] on button "Add timesheet" at bounding box center [509, 403] width 90 height 23
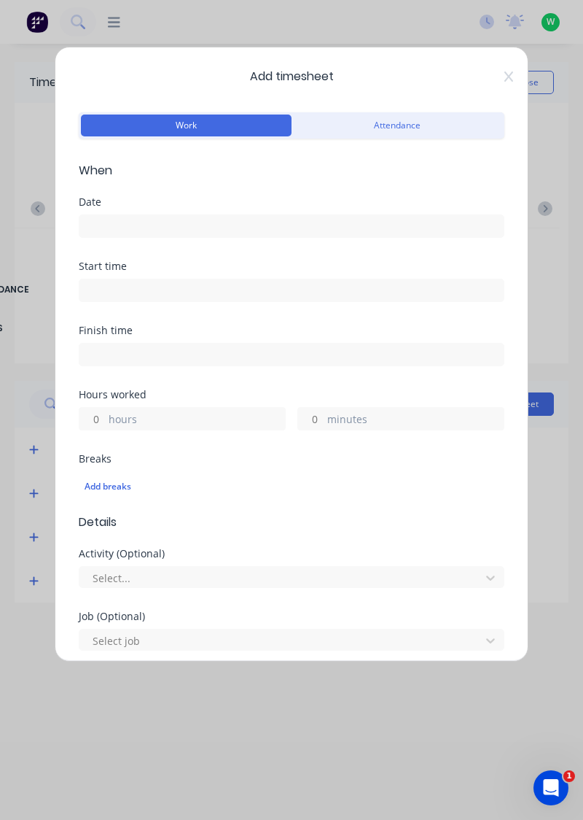
click at [271, 217] on input at bounding box center [291, 226] width 424 height 22
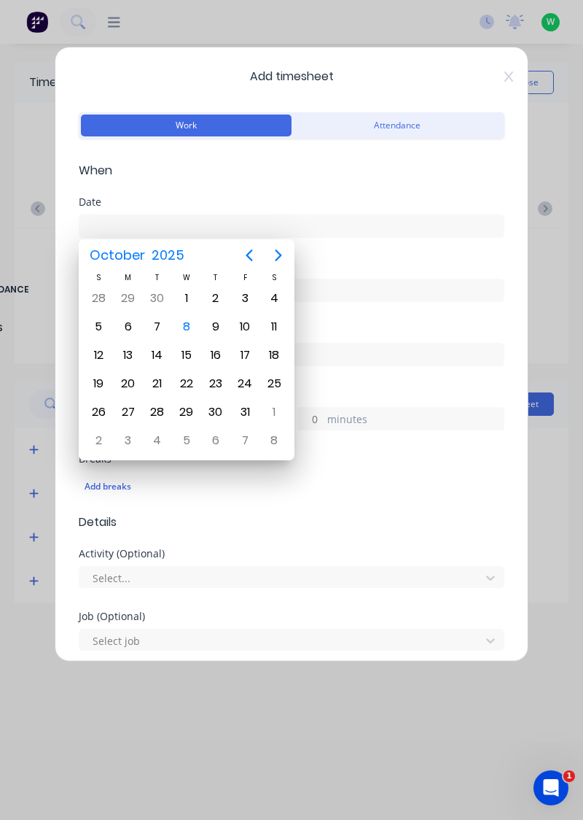
click at [246, 298] on div "3" at bounding box center [245, 298] width 22 height 22
type input "[DATE]"
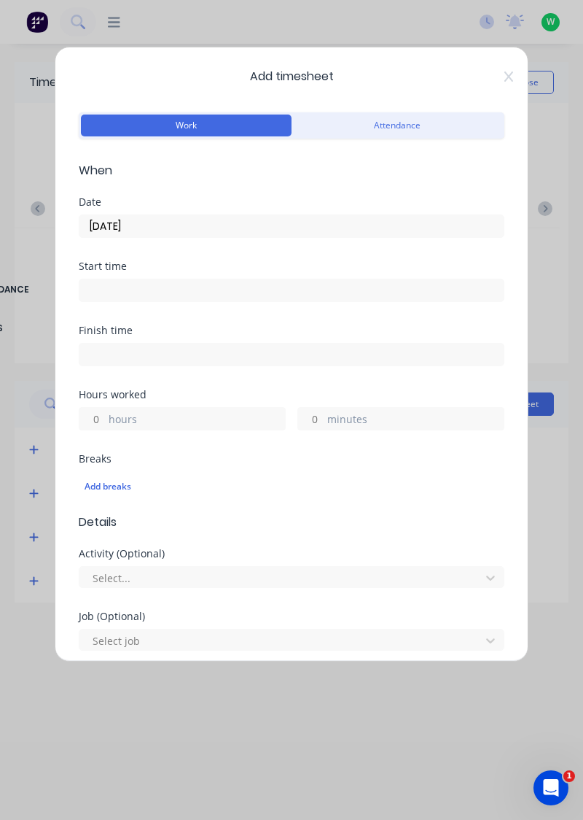
click at [206, 411] on label "hours" at bounding box center [197, 420] width 176 height 18
click at [105, 411] on input "hours" at bounding box center [92, 419] width 26 height 22
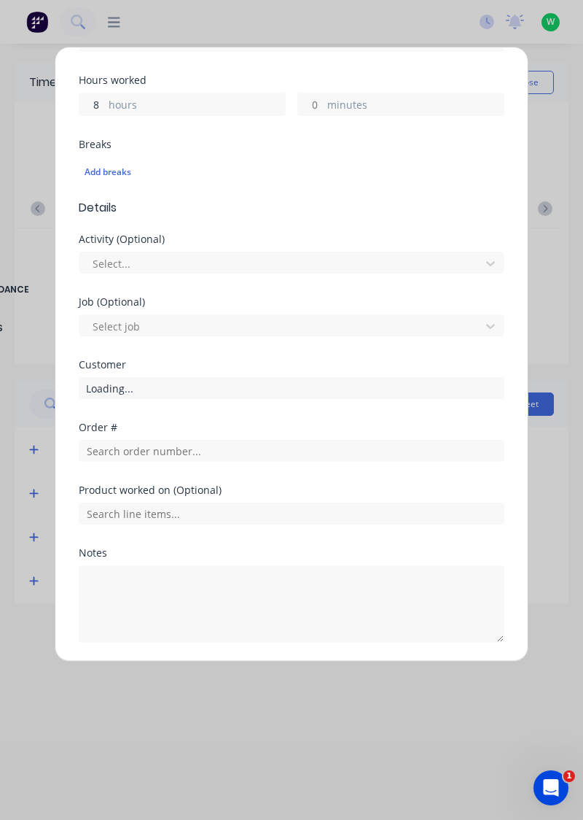
type input "8"
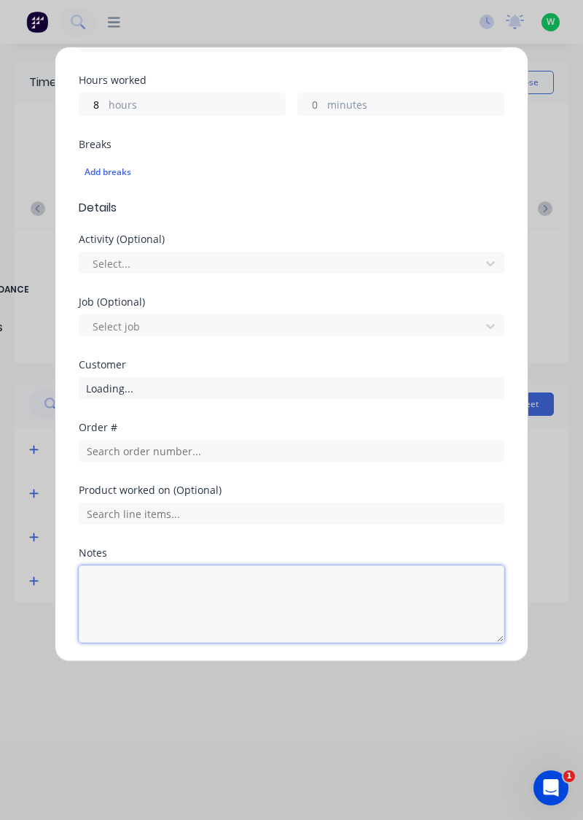
click at [175, 579] on textarea at bounding box center [292, 603] width 426 height 77
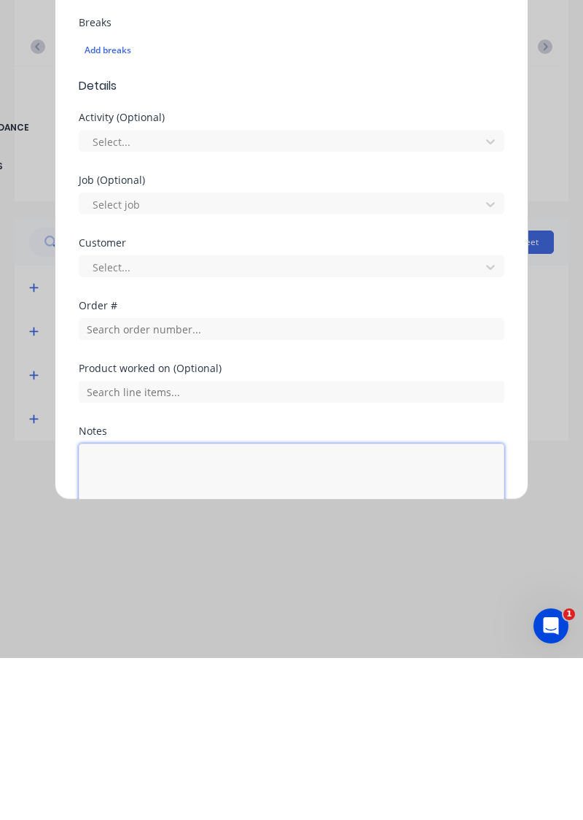
scroll to position [360, 0]
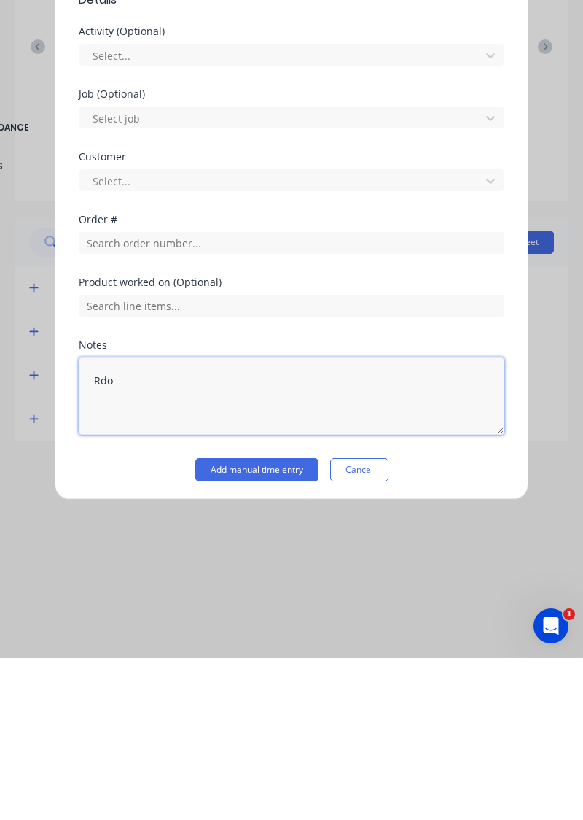
type textarea "Rdo"
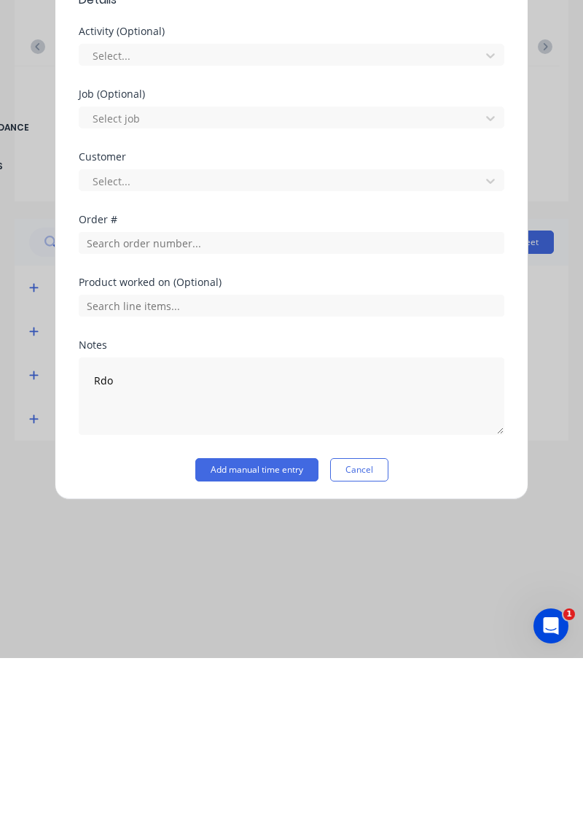
click at [281, 639] on button "Add manual time entry" at bounding box center [256, 631] width 123 height 23
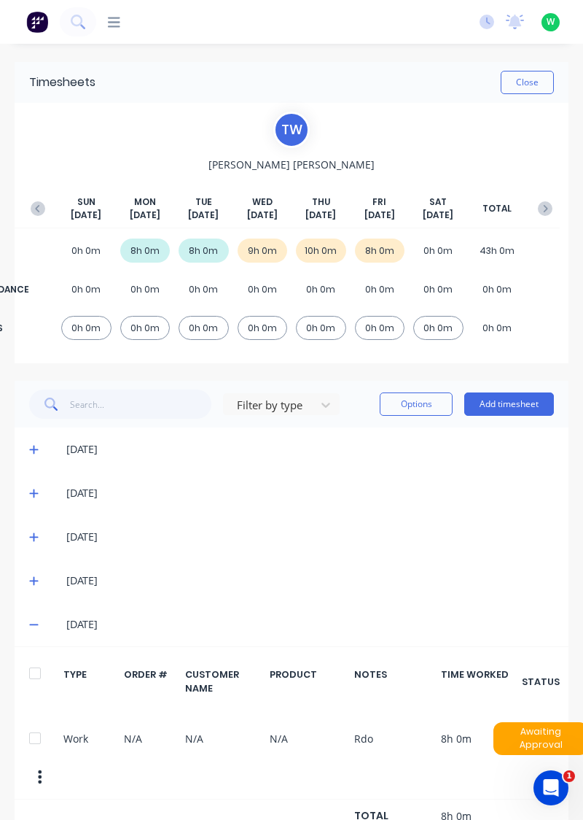
scroll to position [0, 0]
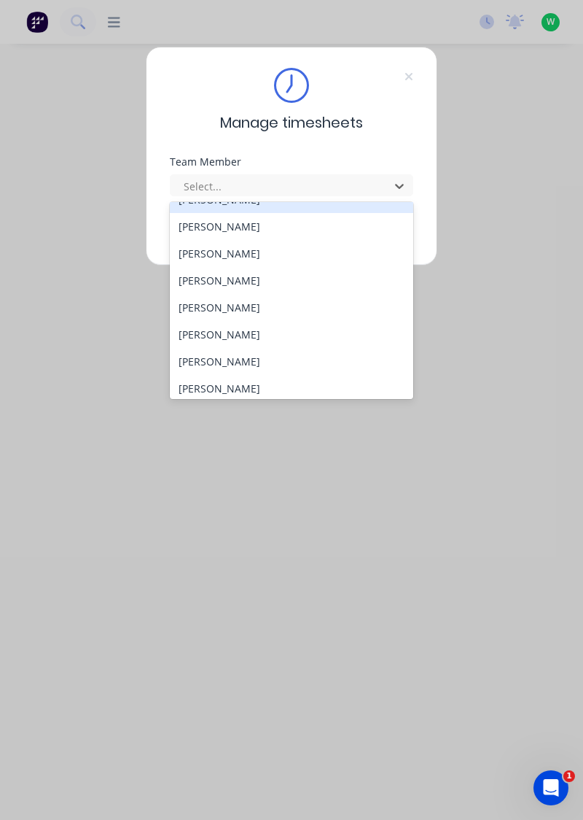
scroll to position [34, 0]
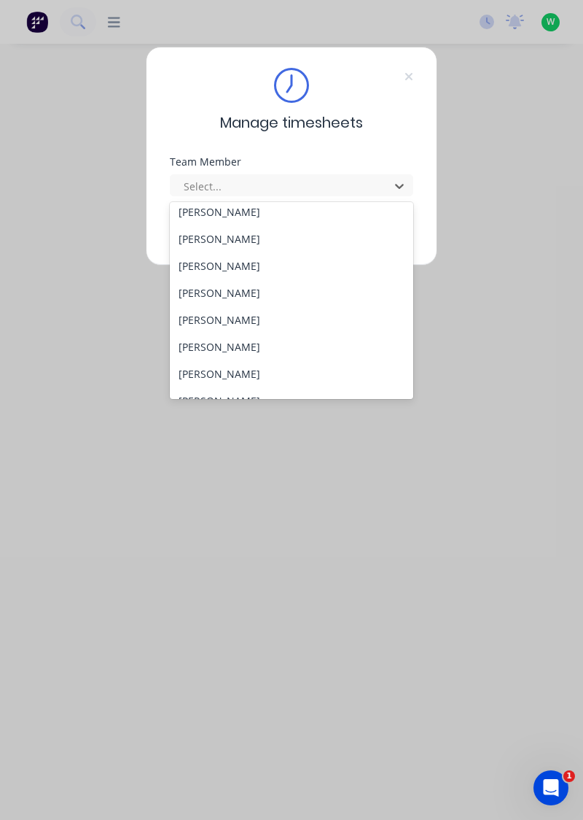
click at [229, 268] on div "Brad Radburn" at bounding box center [292, 265] width 244 height 27
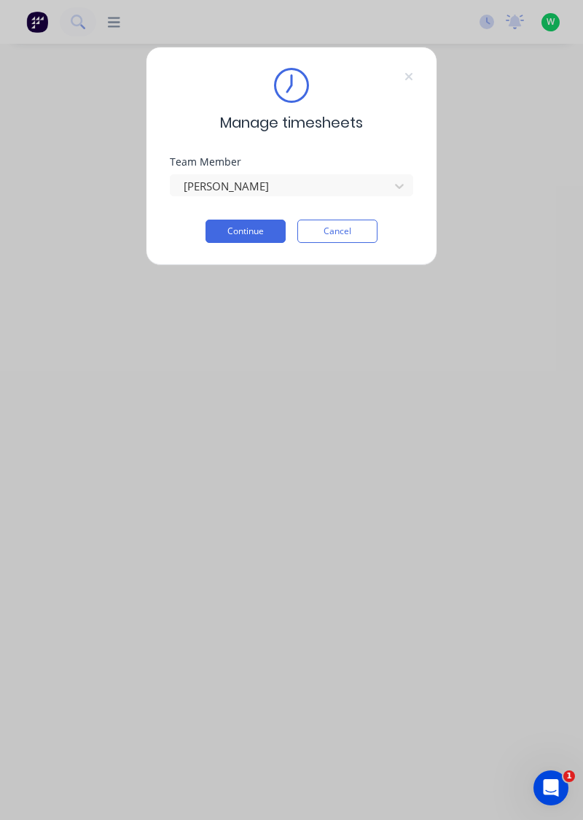
click at [250, 226] on button "Continue" at bounding box center [246, 230] width 80 height 23
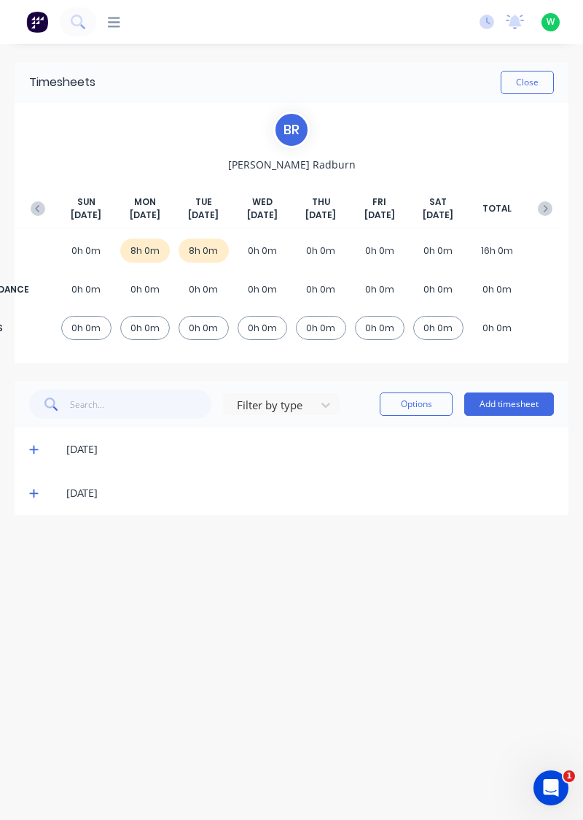
click at [481, 407] on button "Add timesheet" at bounding box center [509, 403] width 90 height 23
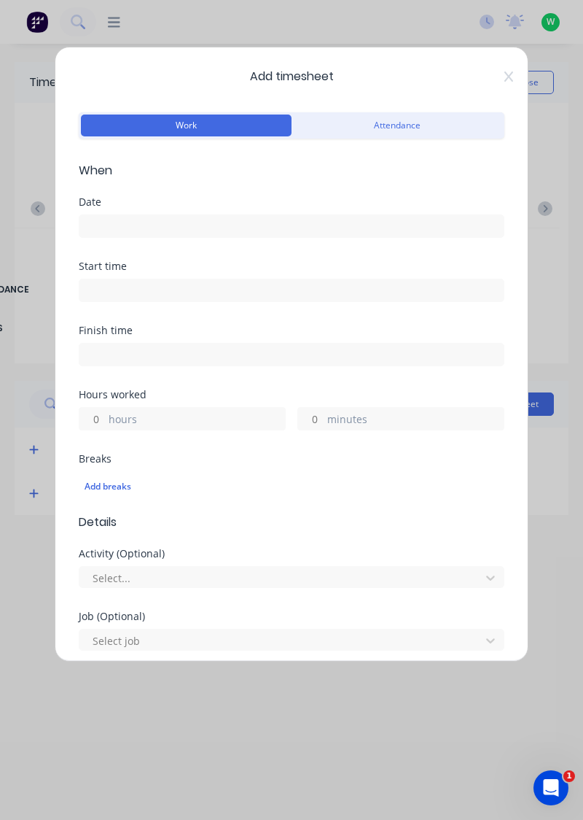
click at [263, 220] on input at bounding box center [291, 226] width 424 height 22
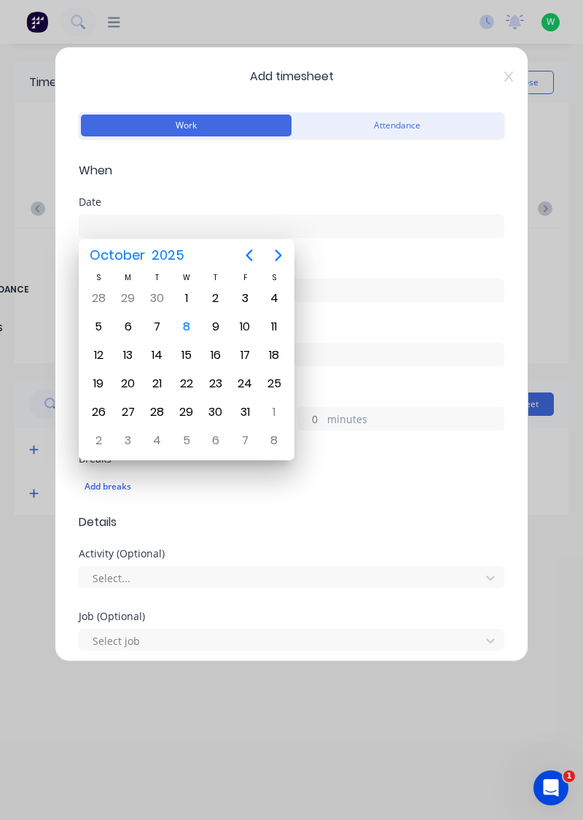
click at [182, 324] on div "8" at bounding box center [187, 327] width 22 height 22
type input "08/10/2025"
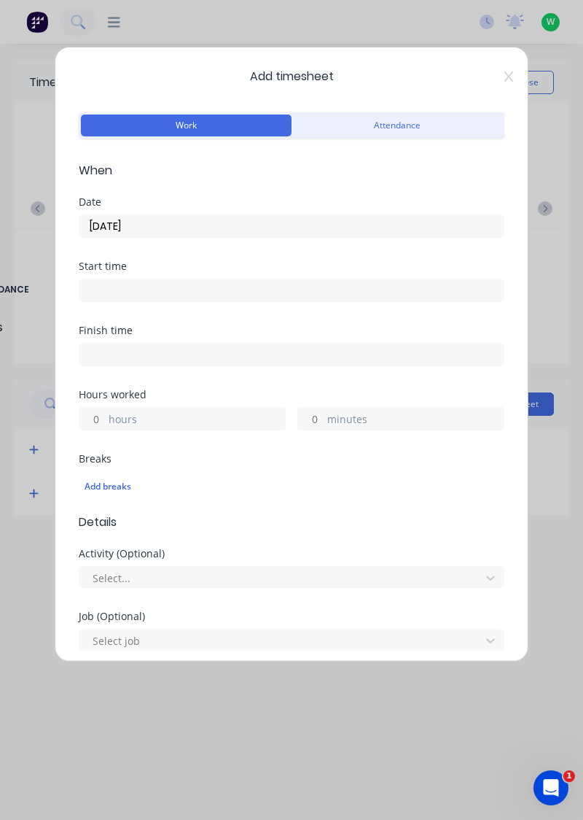
click at [179, 421] on label "hours" at bounding box center [197, 420] width 176 height 18
click at [105, 421] on input "hours" at bounding box center [92, 419] width 26 height 22
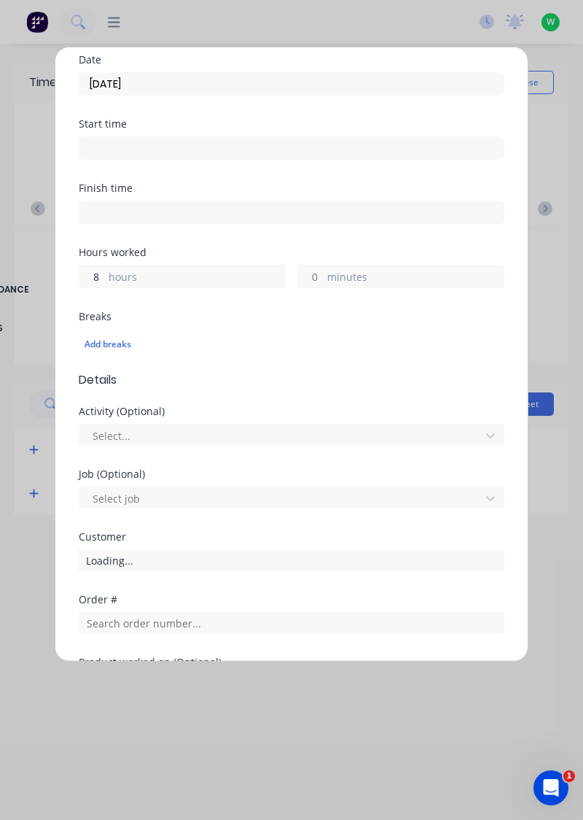
scroll to position [360, 0]
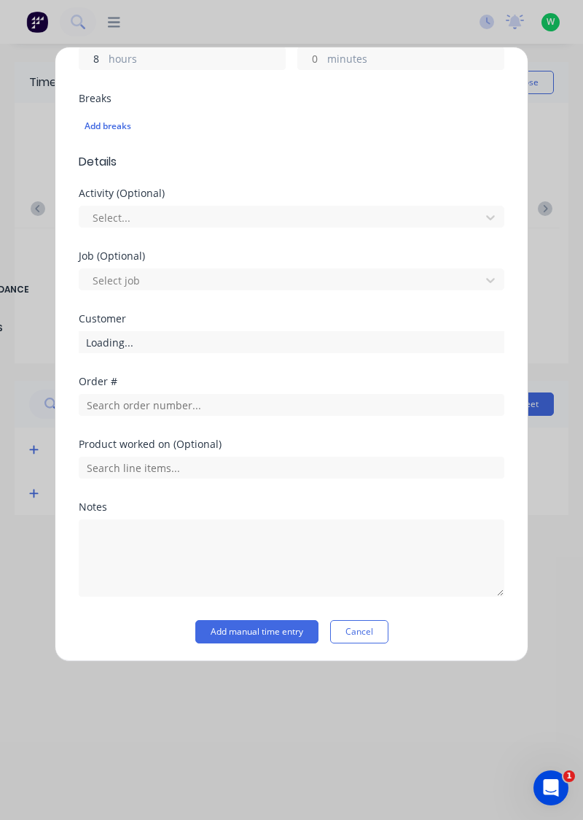
type input "8"
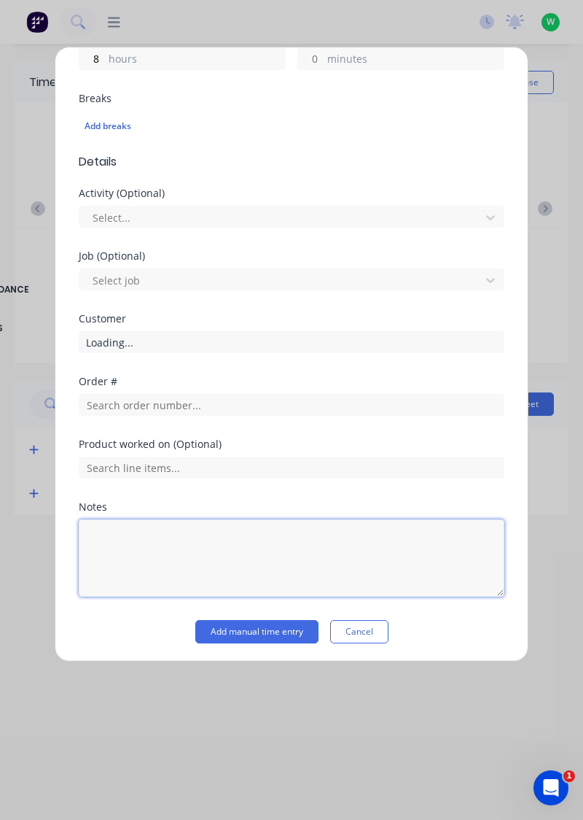
click at [189, 532] on textarea at bounding box center [292, 557] width 426 height 77
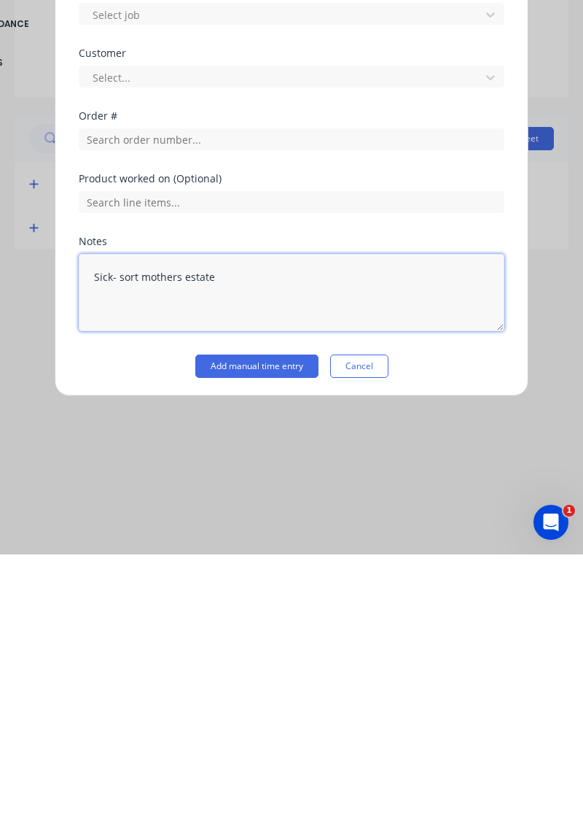
type textarea "Sick- sort mothers estate"
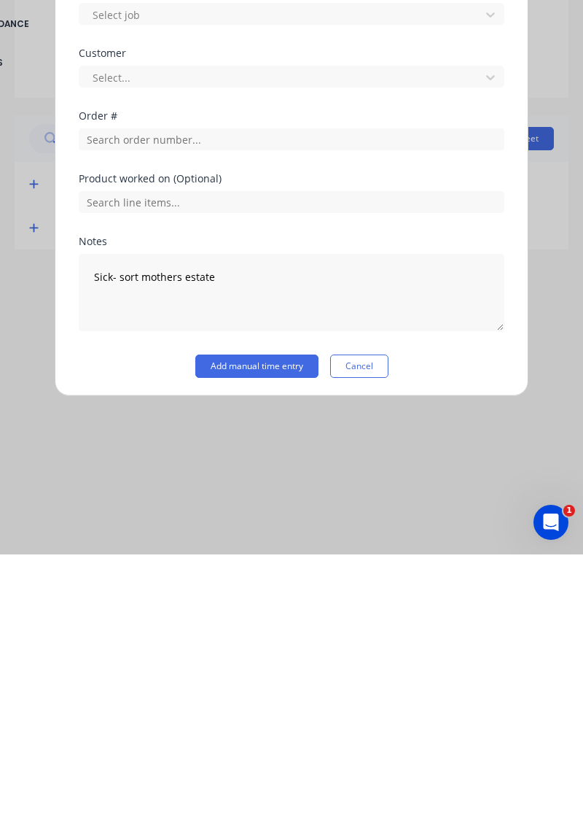
click at [250, 629] on button "Add manual time entry" at bounding box center [256, 631] width 123 height 23
